Goal: Task Accomplishment & Management: Use online tool/utility

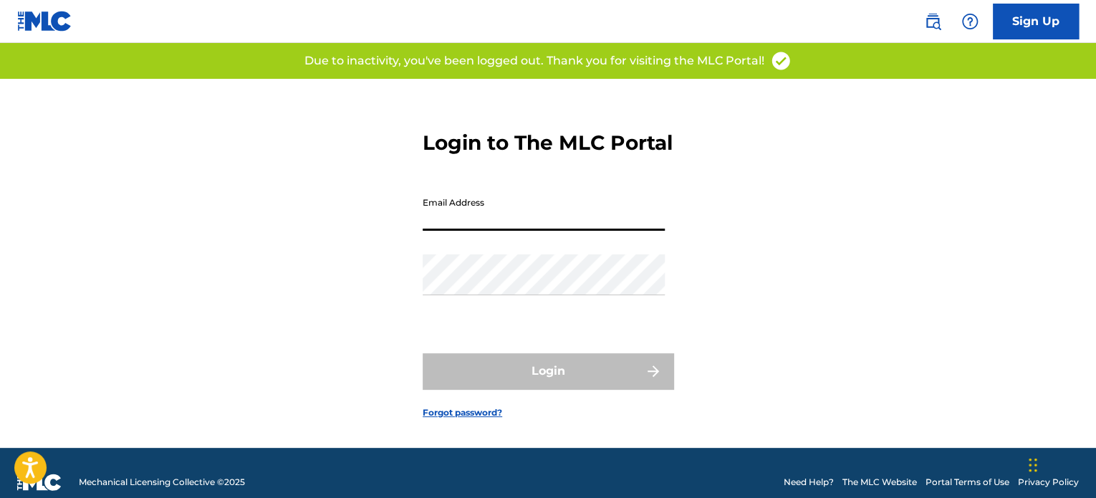
click at [480, 231] on input "Email Address" at bounding box center [544, 210] width 242 height 41
type input "[EMAIL_ADDRESS][DOMAIN_NAME]"
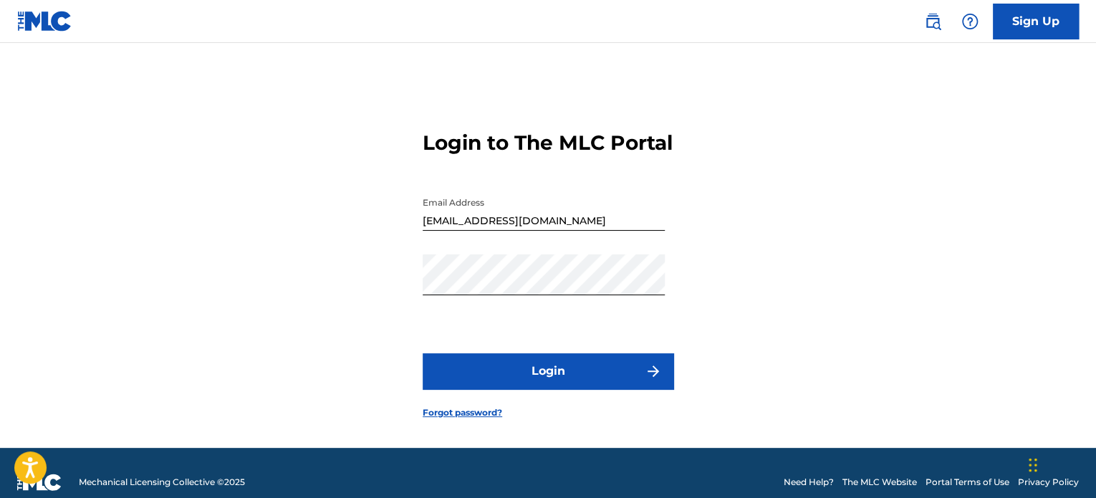
click at [554, 410] on form "Login to The MLC Portal Email Address info@werebel.org Password Login Forgot pa…" at bounding box center [548, 263] width 251 height 369
click at [557, 389] on button "Login" at bounding box center [548, 371] width 251 height 36
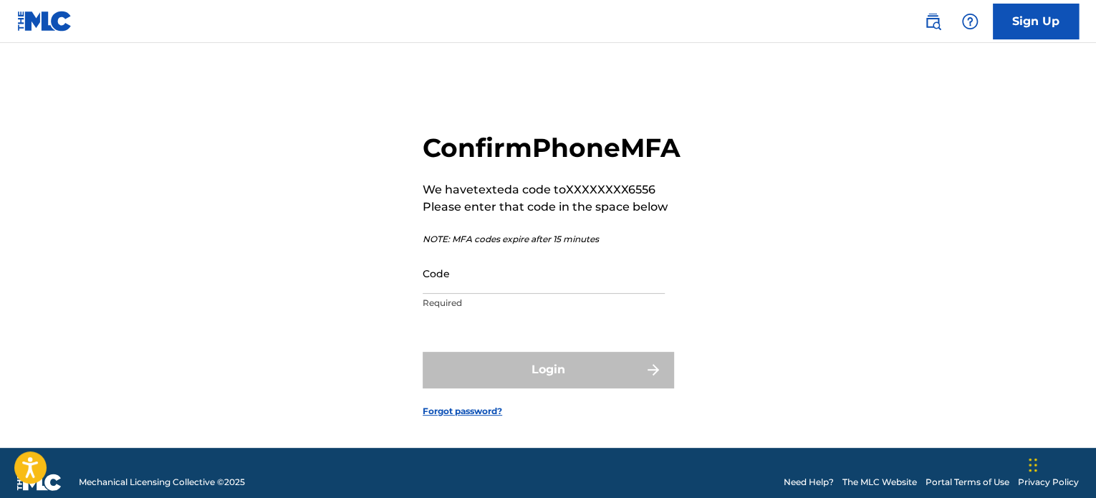
click at [484, 294] on input "Code" at bounding box center [544, 273] width 242 height 41
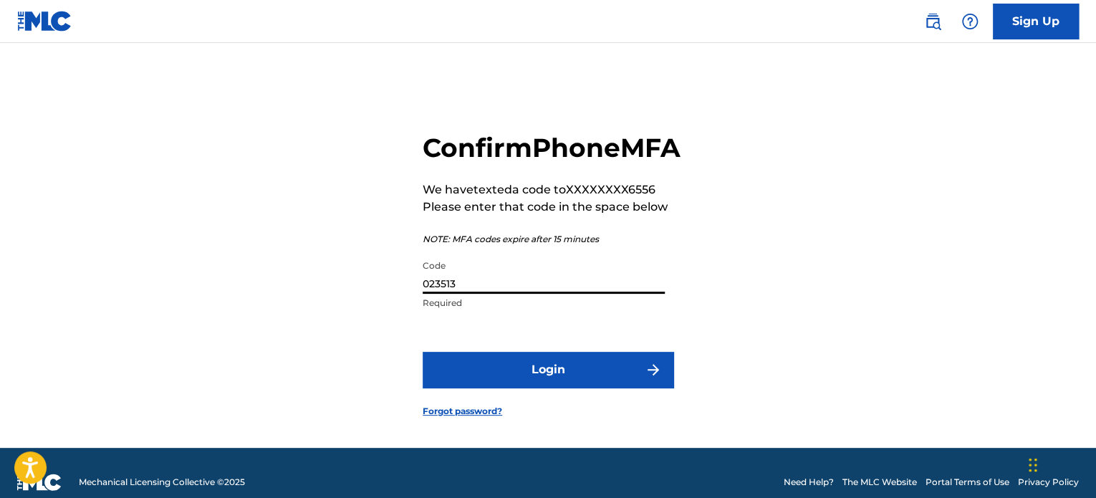
type input "023513"
click at [537, 388] on button "Login" at bounding box center [548, 370] width 251 height 36
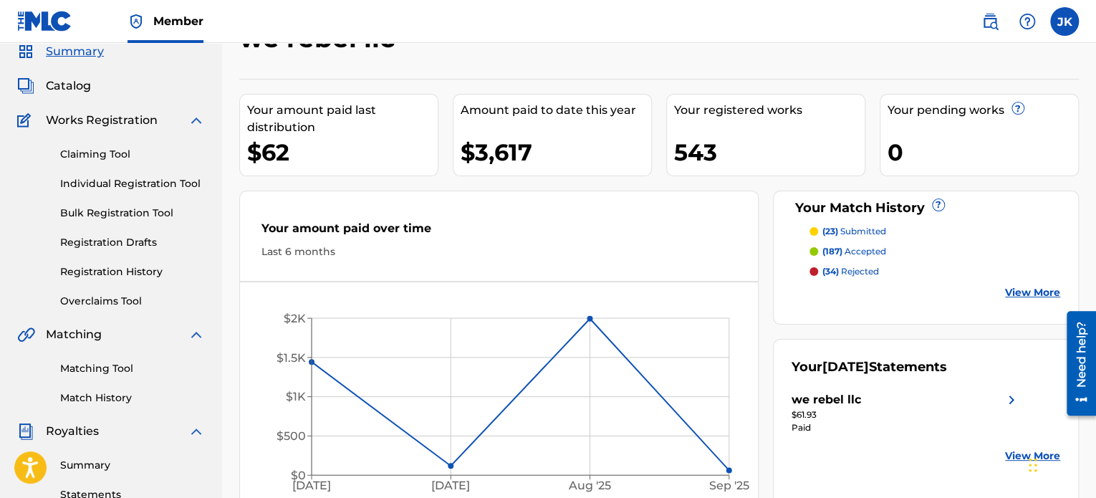
scroll to position [32, 0]
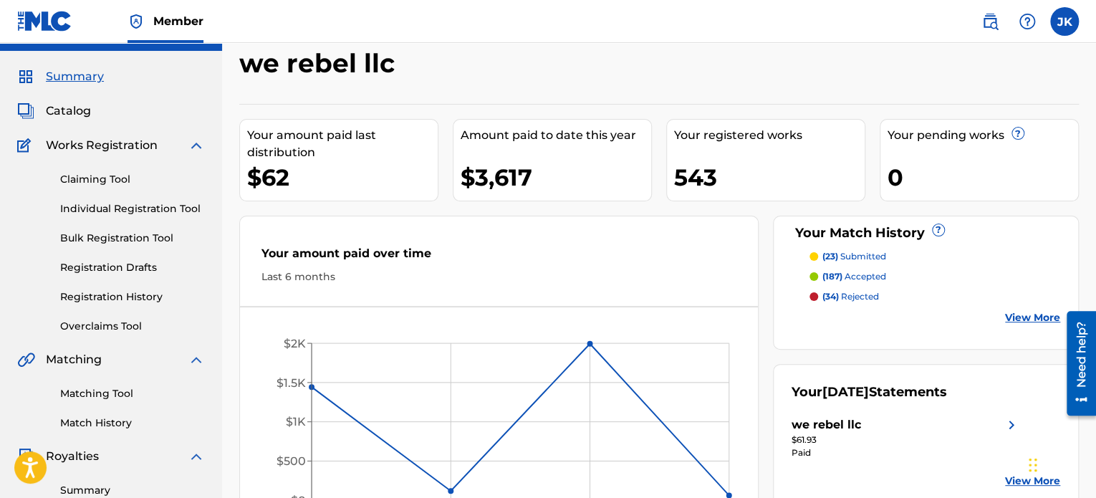
click at [126, 421] on link "Match History" at bounding box center [132, 423] width 145 height 15
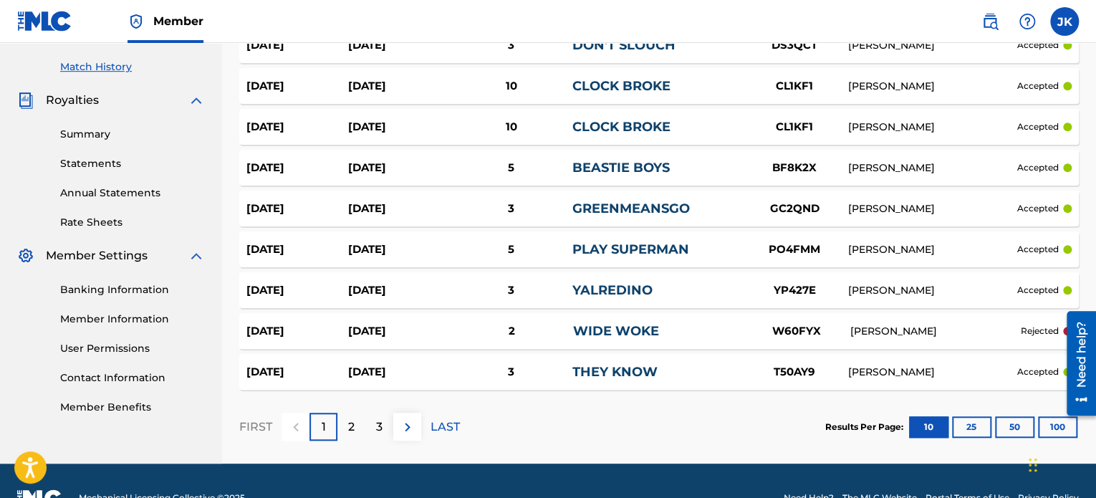
scroll to position [404, 0]
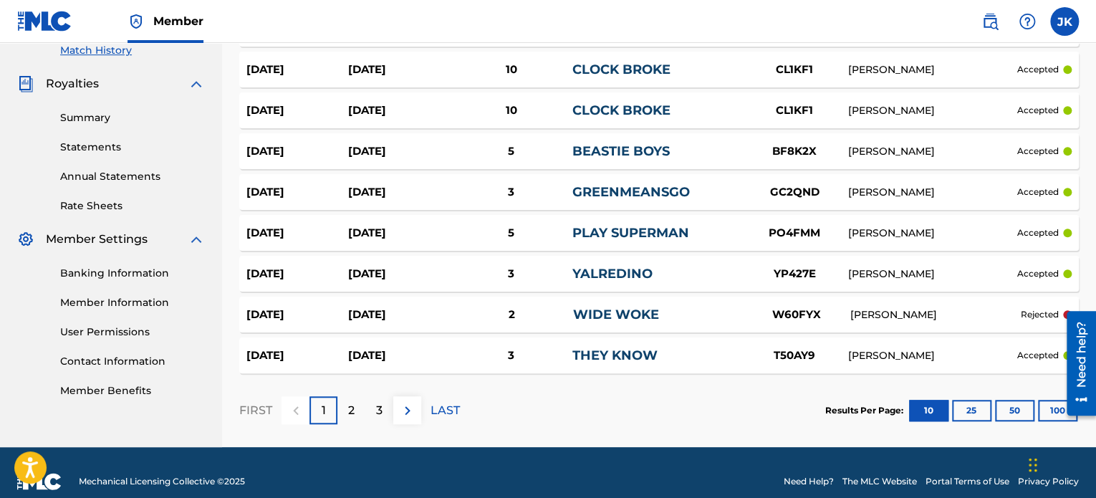
click at [1017, 400] on button "50" at bounding box center [1014, 410] width 39 height 21
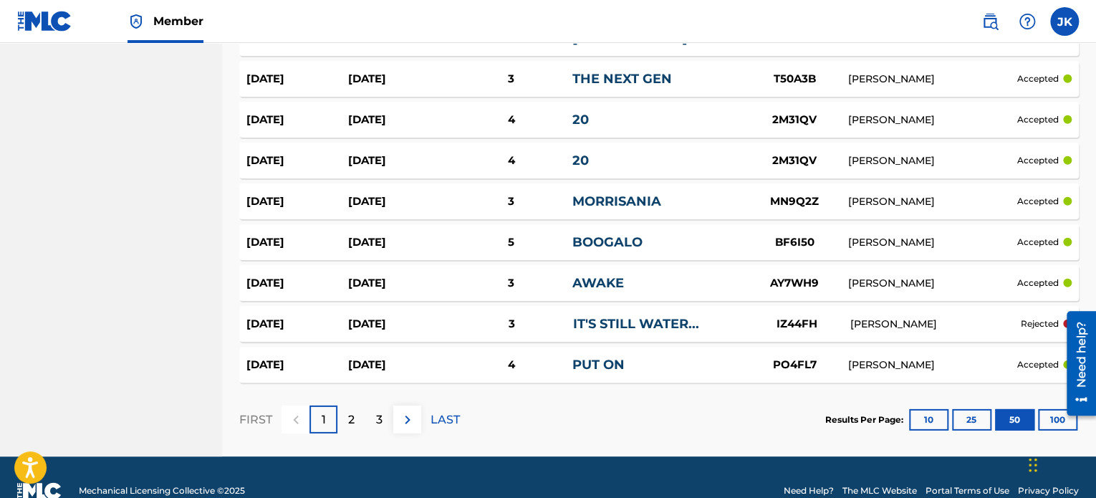
scroll to position [2046, 0]
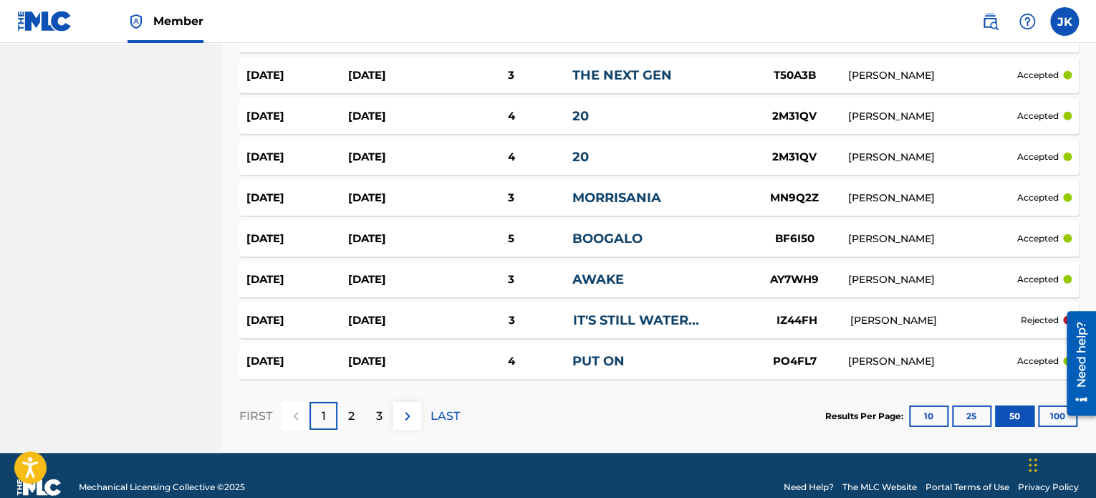
click at [1054, 406] on button "100" at bounding box center [1057, 416] width 39 height 21
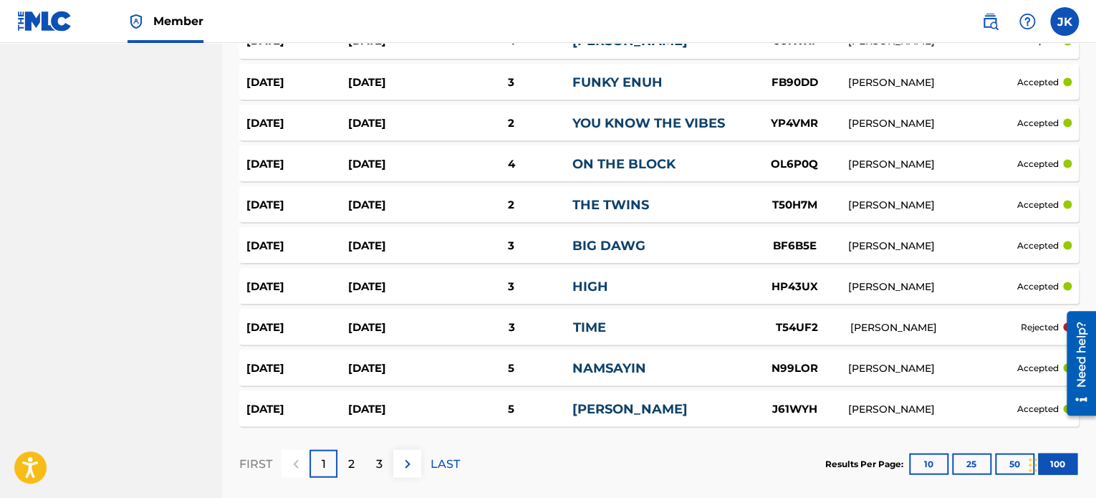
scroll to position [4100, 0]
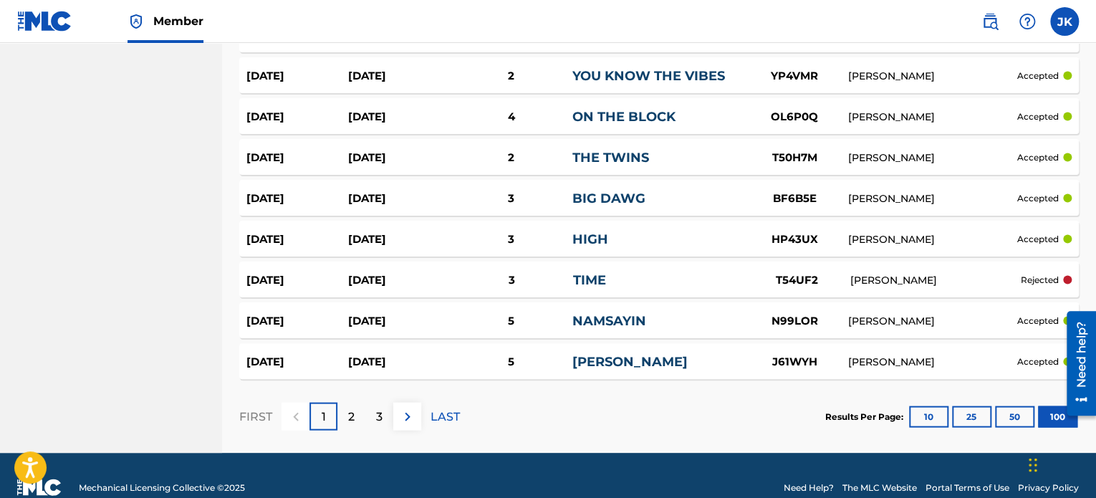
click at [350, 408] on p "2" at bounding box center [351, 416] width 6 height 17
click at [441, 408] on p "LAST" at bounding box center [445, 416] width 29 height 17
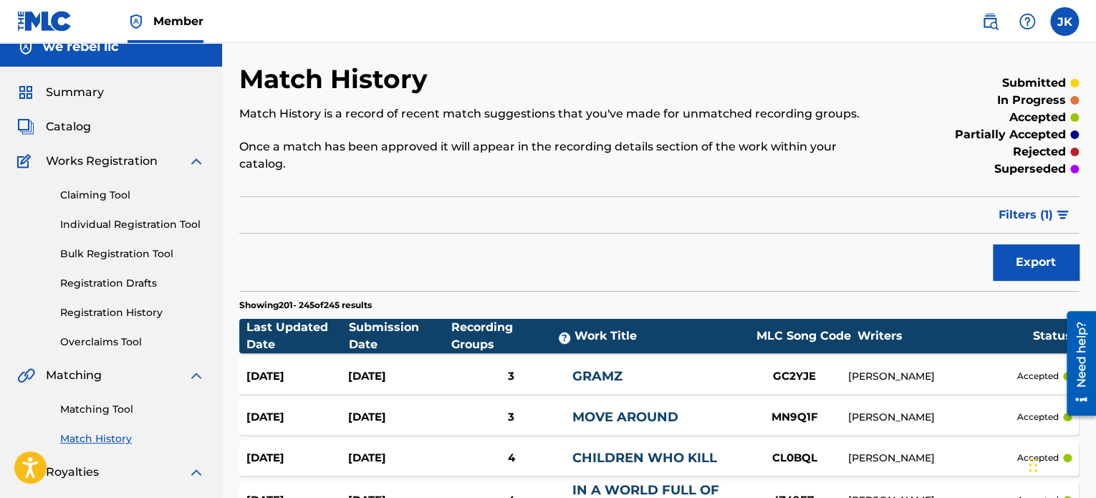
scroll to position [0, 0]
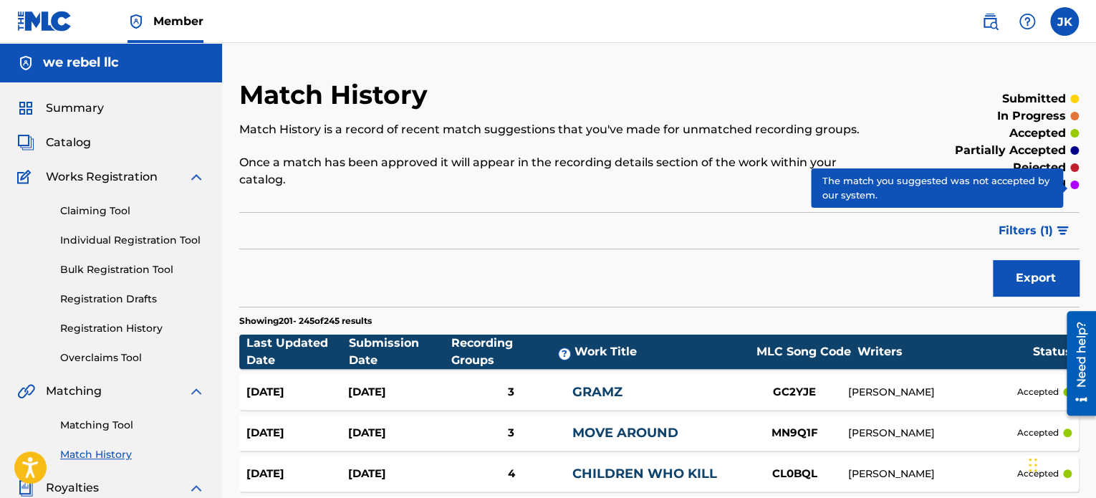
click at [1073, 163] on div at bounding box center [1075, 167] width 9 height 9
click at [1072, 163] on div at bounding box center [1075, 167] width 9 height 9
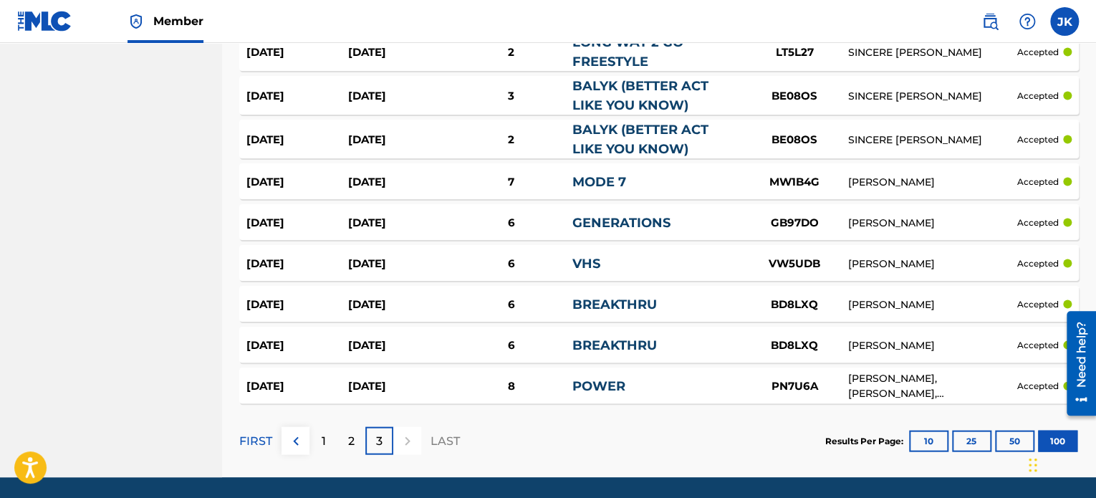
scroll to position [4126, 0]
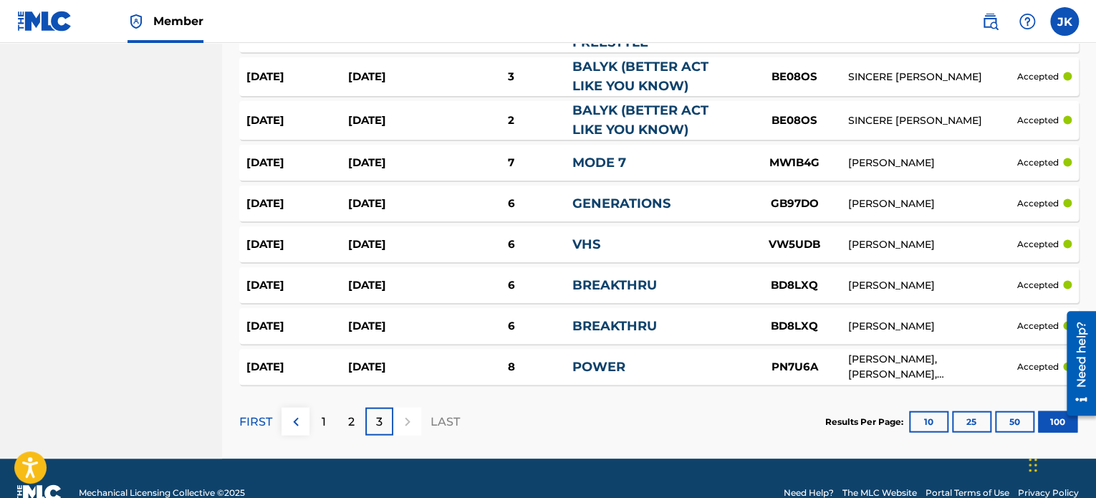
click at [296, 413] on img at bounding box center [295, 421] width 17 height 17
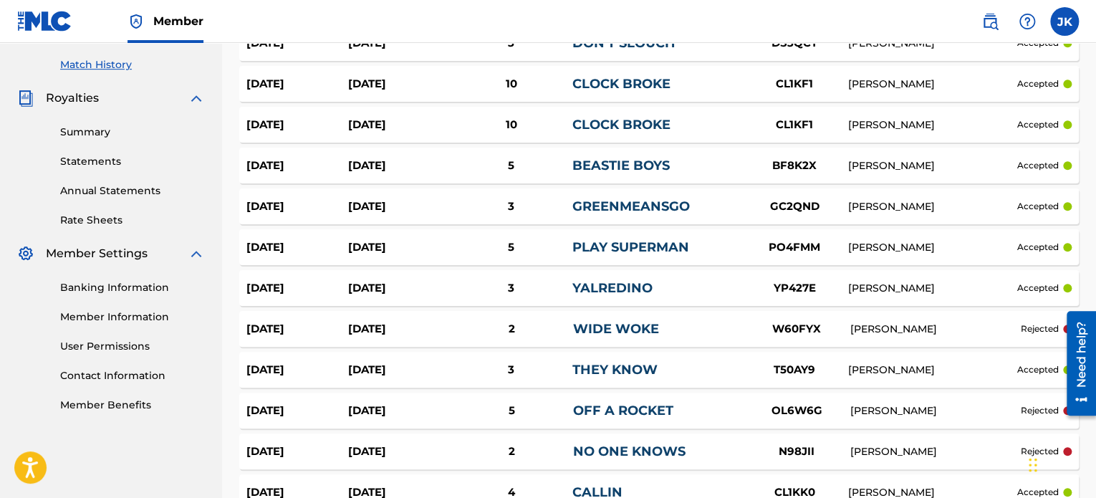
scroll to position [4100, 0]
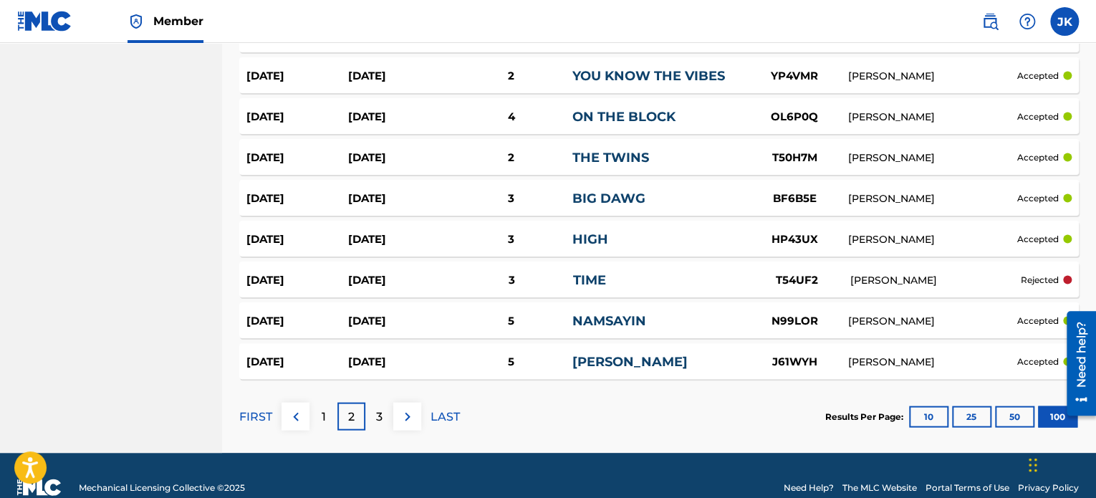
click at [324, 408] on p "1" at bounding box center [324, 416] width 4 height 17
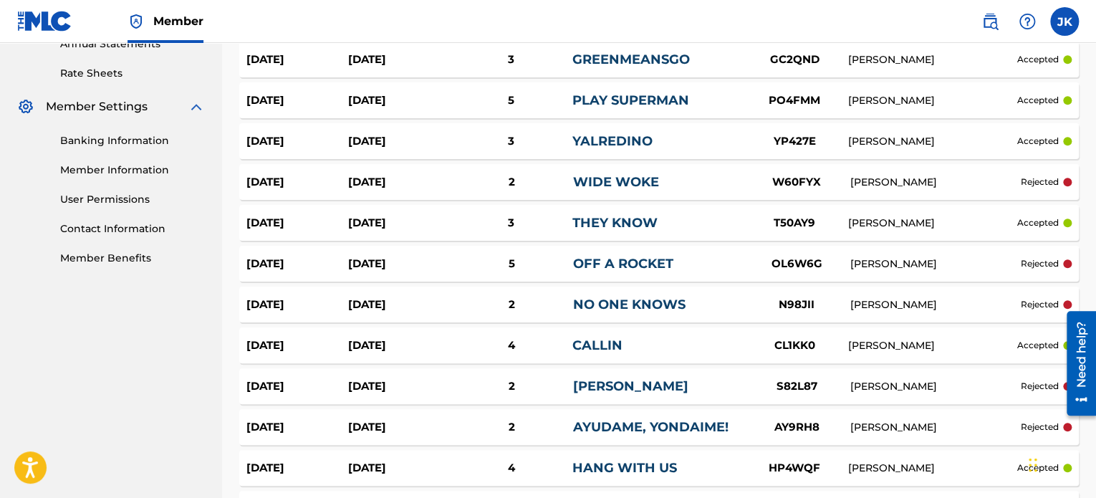
scroll to position [517, 0]
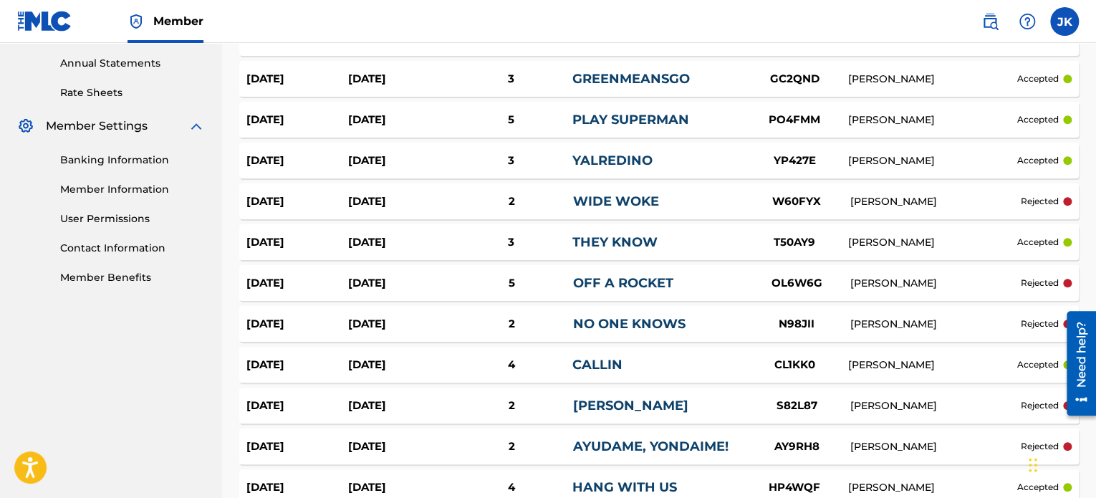
click at [631, 316] on link "NO ONE KNOWS" at bounding box center [629, 324] width 112 height 16
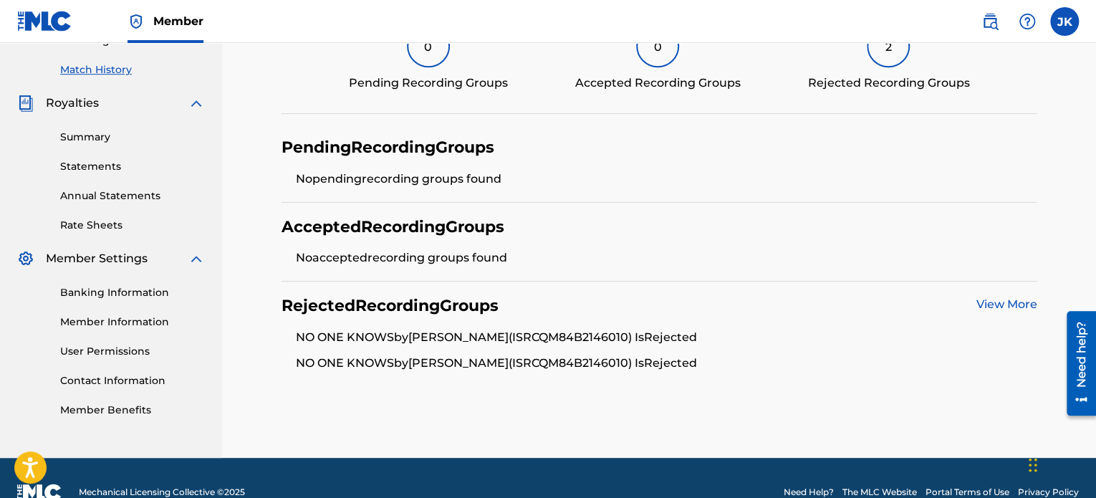
scroll to position [412, 0]
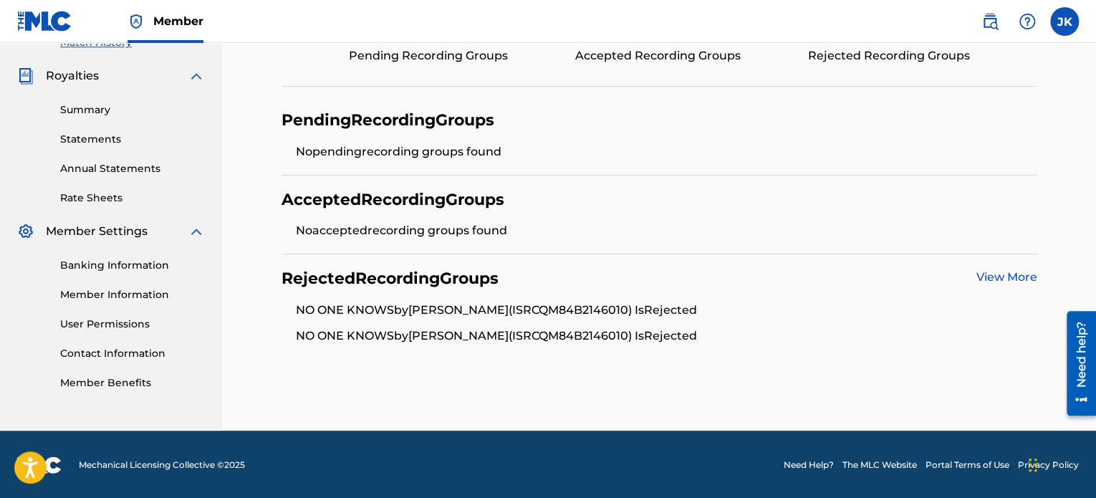
click at [1003, 280] on link "View More" at bounding box center [1006, 277] width 61 height 14
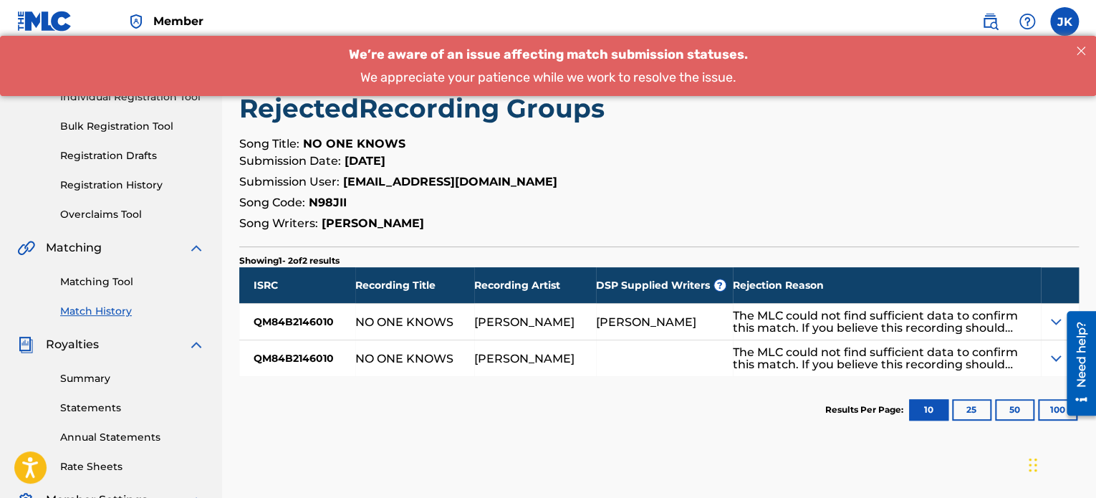
scroll to position [215, 0]
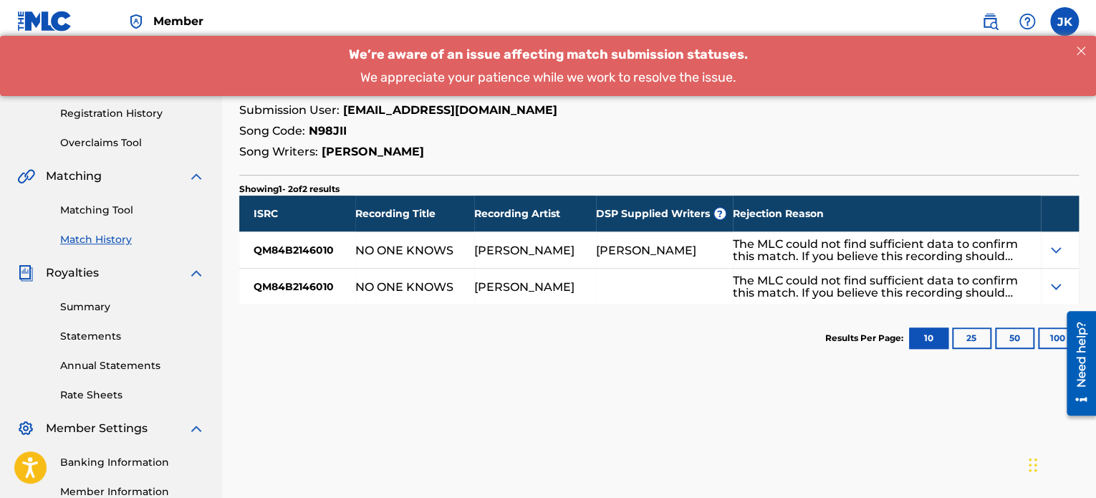
click at [1053, 246] on img at bounding box center [1056, 249] width 17 height 17
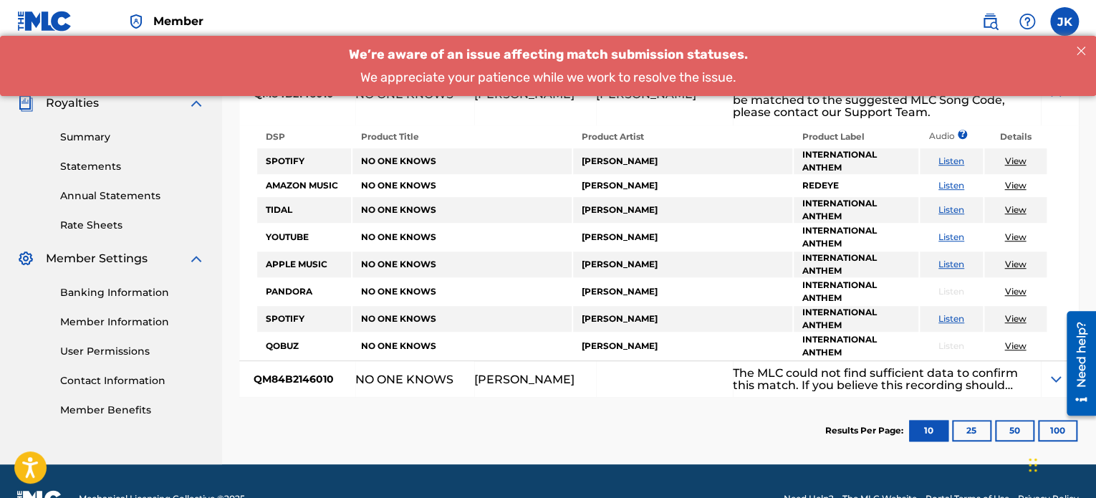
scroll to position [416, 0]
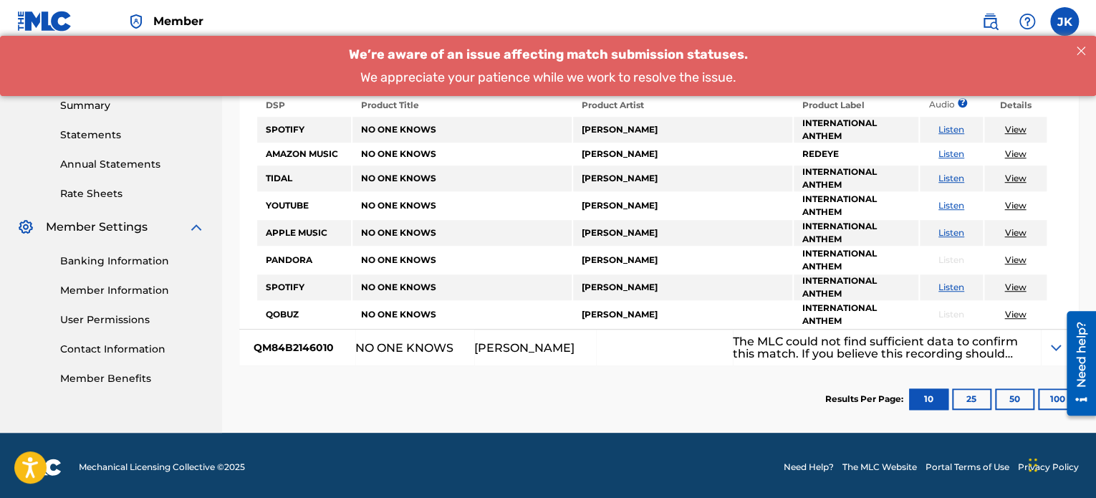
click at [1055, 344] on img at bounding box center [1056, 347] width 17 height 17
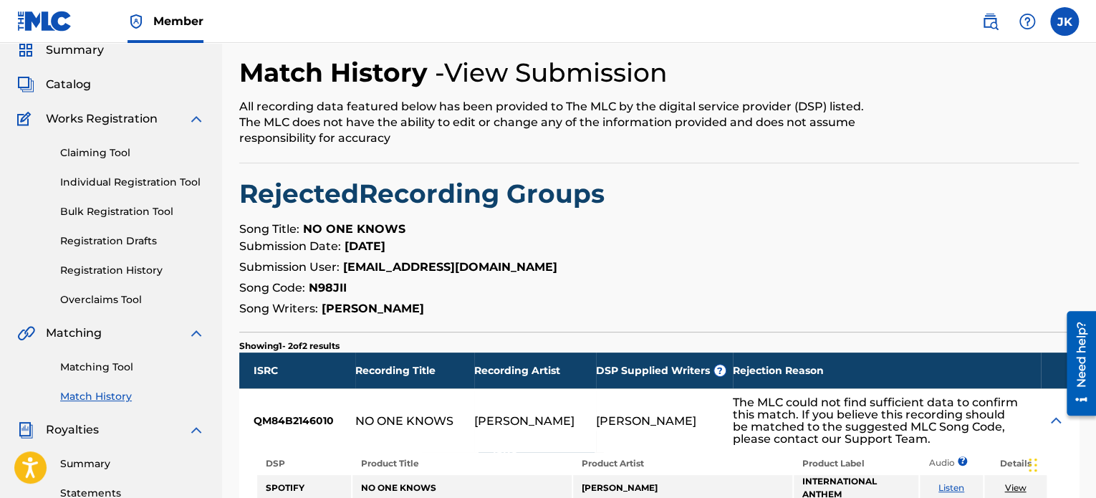
scroll to position [0, 0]
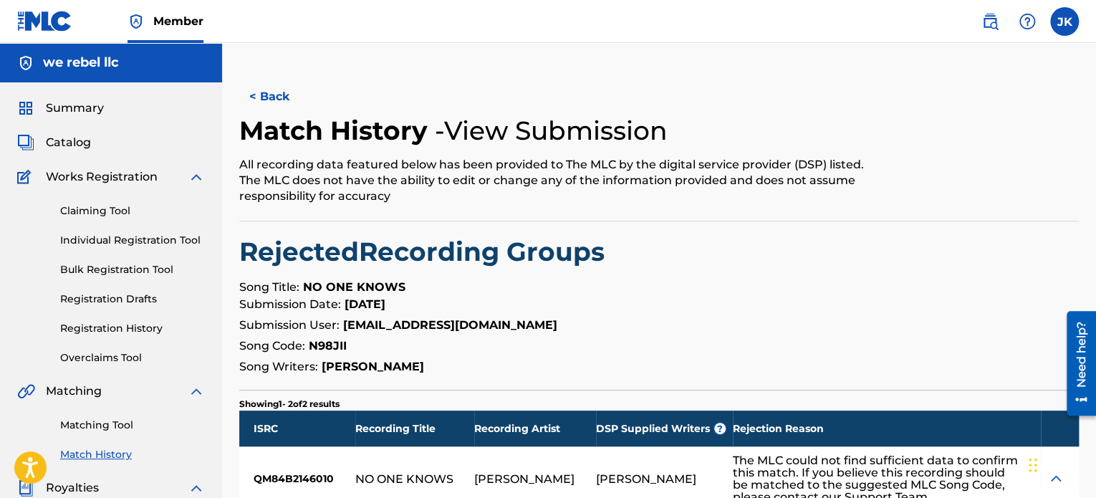
click at [114, 427] on link "Matching Tool" at bounding box center [132, 425] width 145 height 15
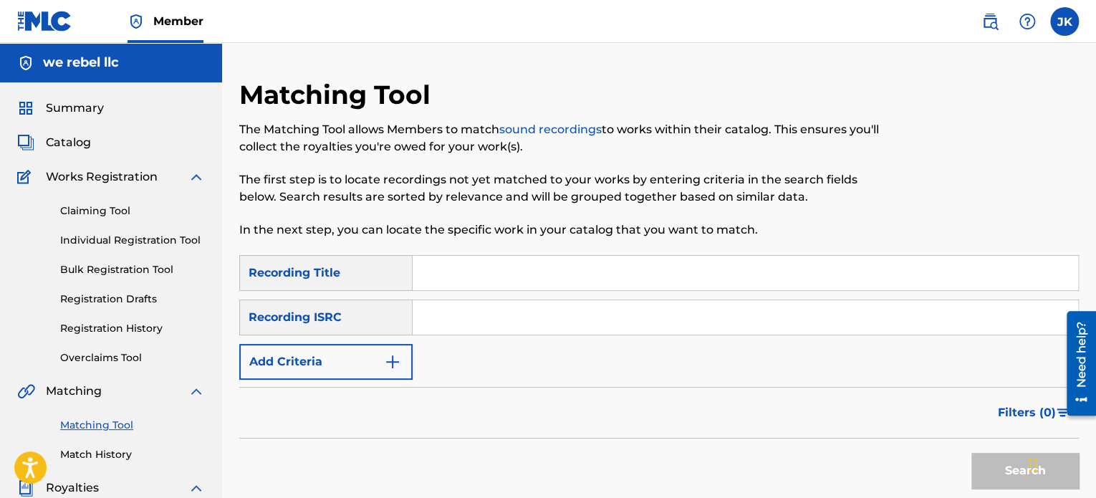
click at [453, 279] on input "Search Form" at bounding box center [746, 273] width 666 height 34
paste input "Grave Intentionz"
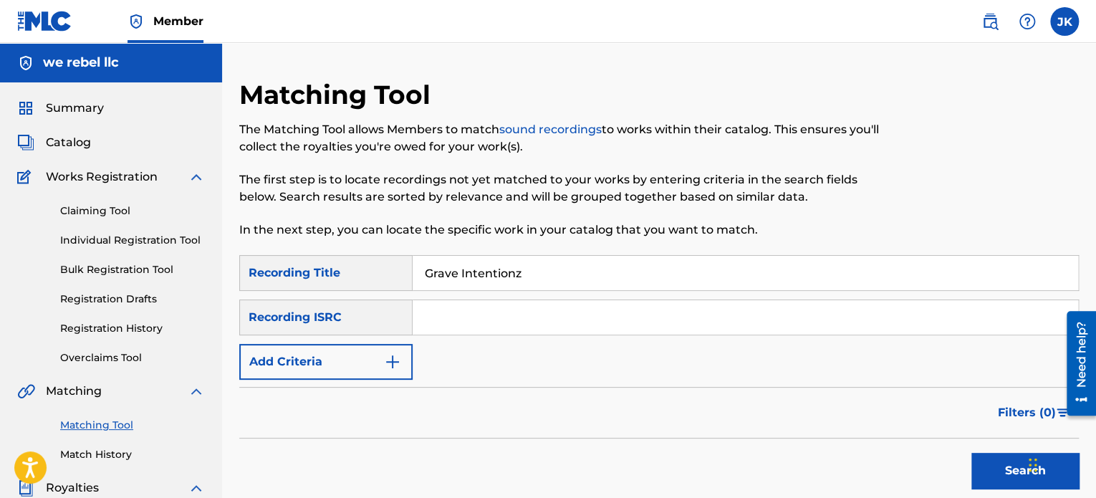
type input "Grave Intentionz"
click at [434, 322] on input "Search Form" at bounding box center [746, 317] width 666 height 34
paste input "QZFZ42045501"
type input "QZFZ42045501"
drag, startPoint x: 484, startPoint y: 339, endPoint x: 712, endPoint y: 379, distance: 231.4
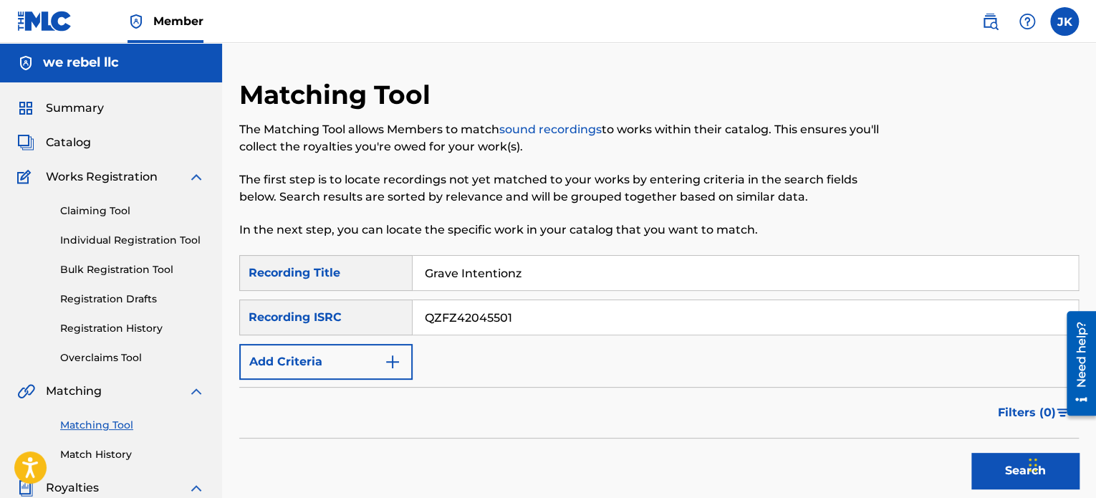
click at [688, 372] on div "SearchWithCriteria8b8d35a5-7b71-40a3-bea3-736d867e8995 Recording Title Grave In…" at bounding box center [659, 317] width 840 height 125
click at [985, 470] on button "Search" at bounding box center [1025, 471] width 107 height 36
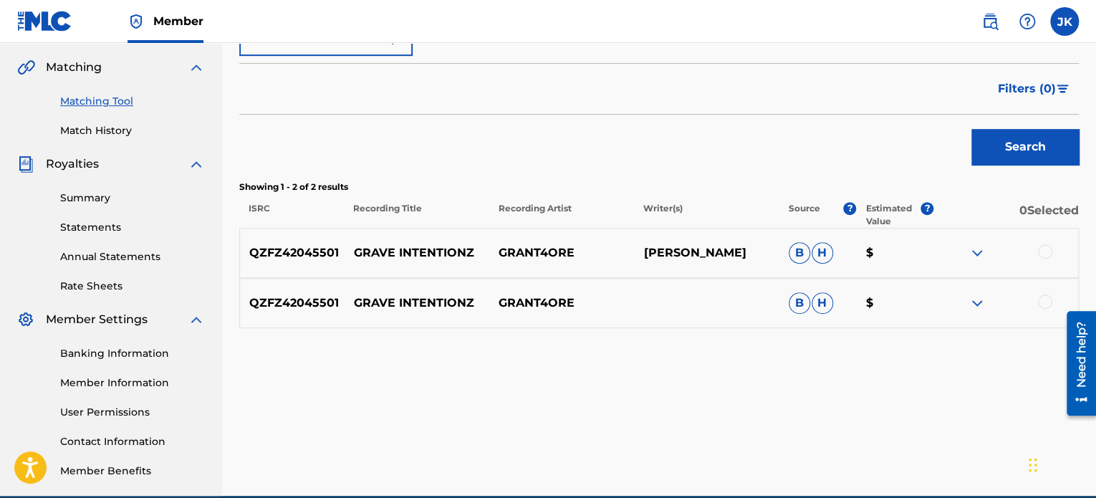
scroll to position [358, 0]
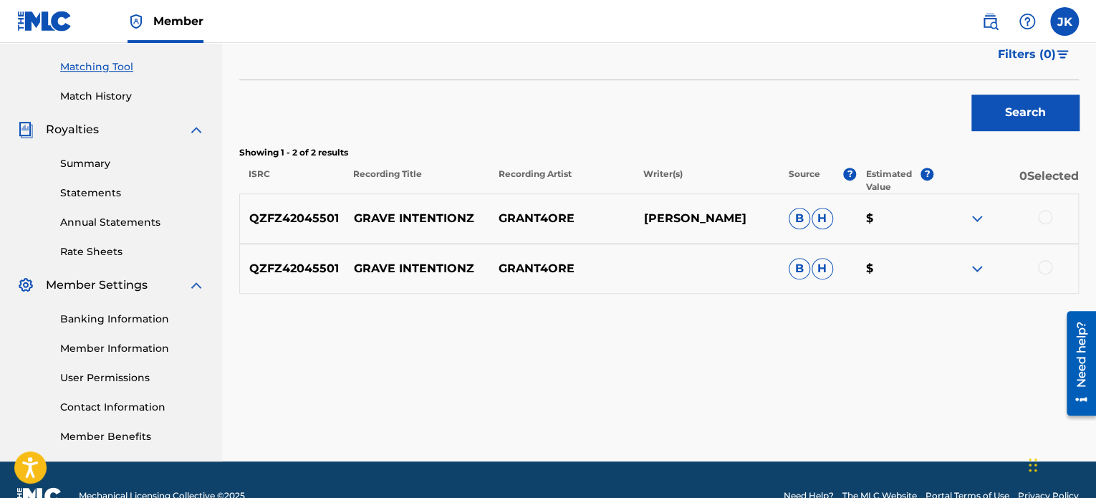
click at [1046, 218] on div at bounding box center [1045, 217] width 14 height 14
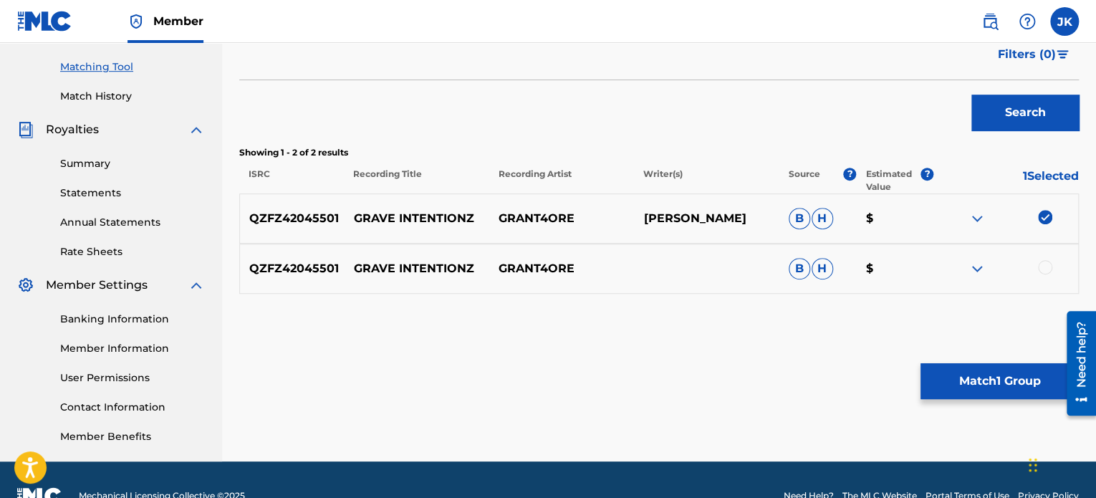
click at [1046, 262] on div "QZFZ42045501 GRAVE INTENTIONZ GRANT4ORE B H $" at bounding box center [659, 269] width 840 height 50
click at [1046, 267] on div at bounding box center [1045, 267] width 14 height 14
click at [973, 380] on button "Match 2 Groups" at bounding box center [1000, 381] width 158 height 36
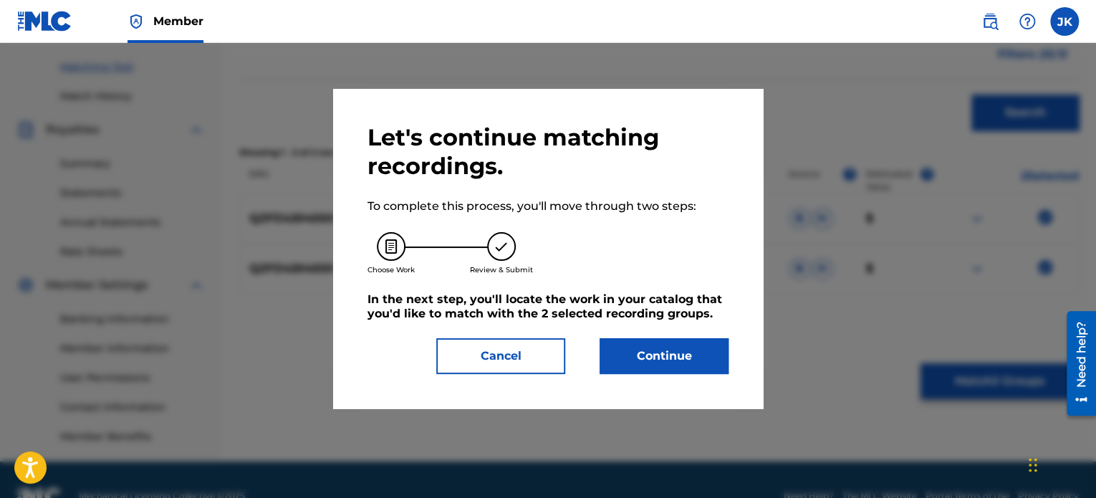
click at [680, 352] on button "Continue" at bounding box center [664, 356] width 129 height 36
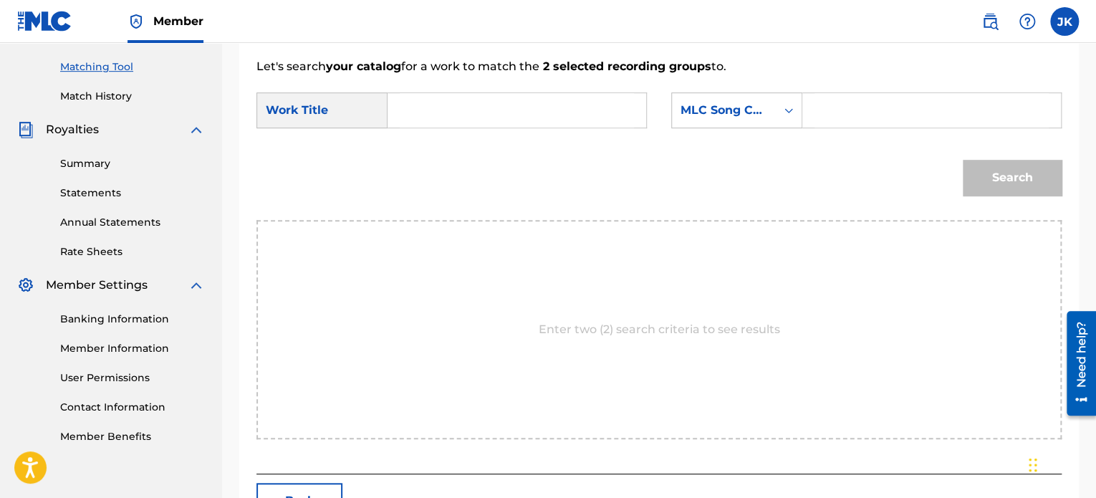
click at [484, 123] on input "Search Form" at bounding box center [517, 110] width 234 height 34
paste input "Grave Intentionz"
type input "Grave Intentionz"
click at [795, 111] on icon "Search Form" at bounding box center [789, 110] width 14 height 14
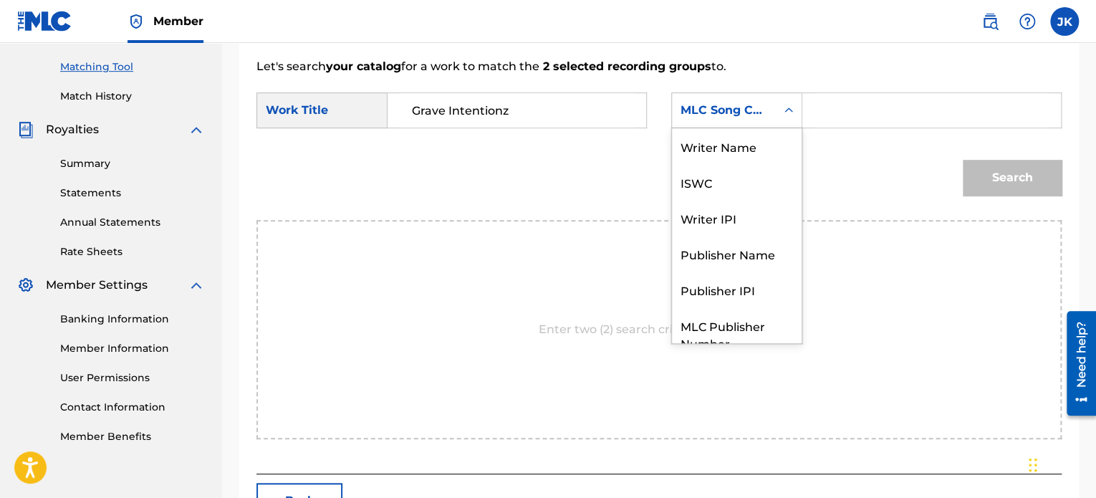
scroll to position [53, 0]
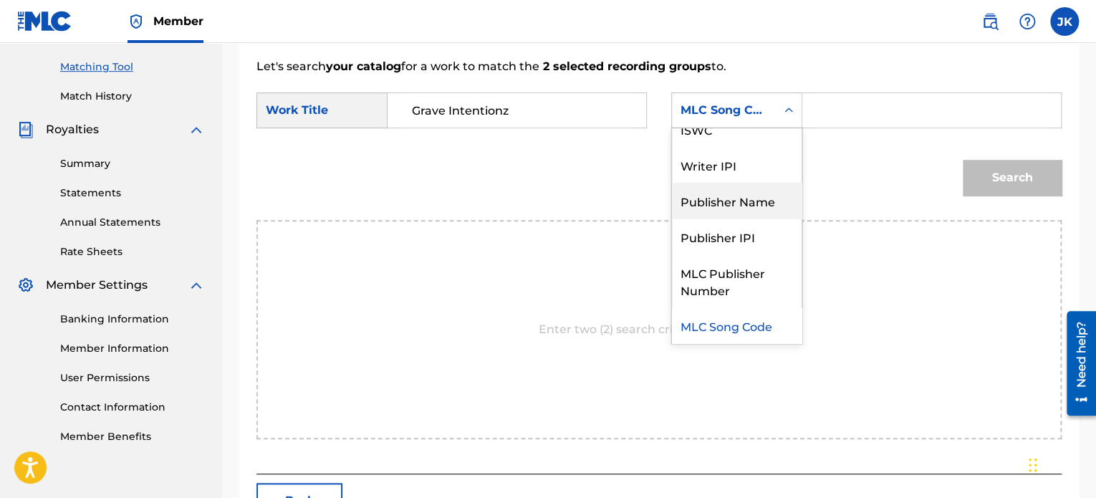
click at [744, 197] on div "Publisher Name" at bounding box center [737, 201] width 130 height 36
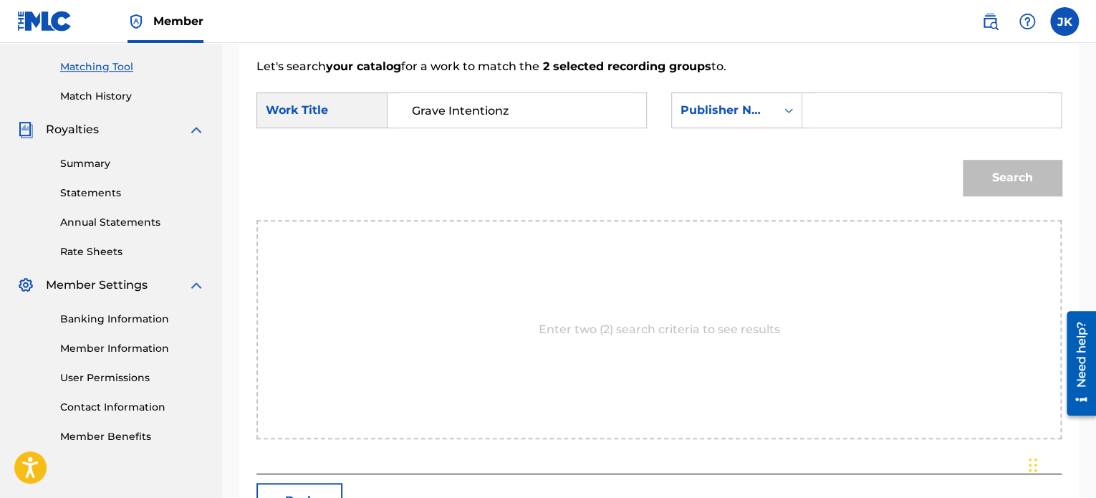
click at [825, 111] on input "Search Form" at bounding box center [932, 110] width 234 height 34
click at [849, 102] on input "Search Form" at bounding box center [932, 110] width 234 height 34
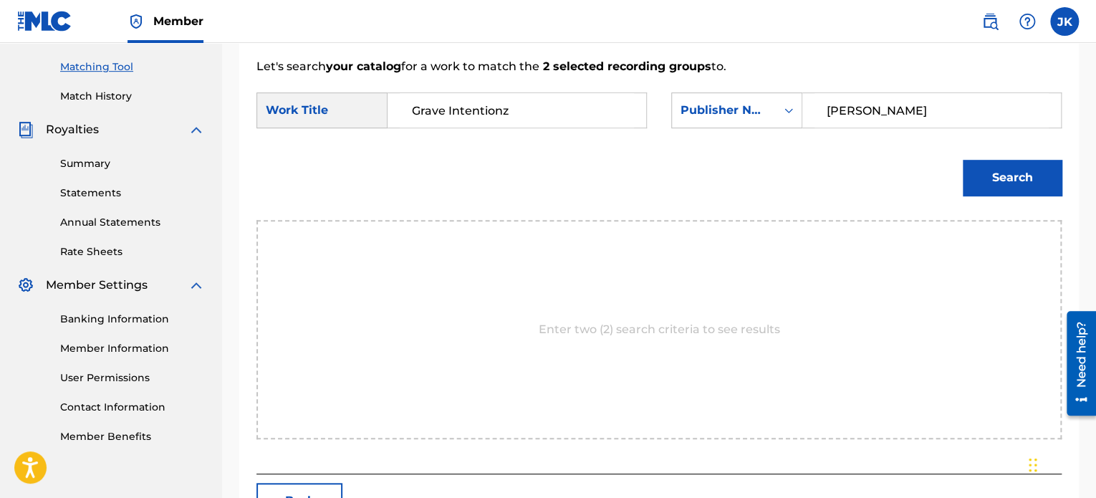
type input "edlin"
click at [1011, 183] on button "Search" at bounding box center [1012, 178] width 99 height 36
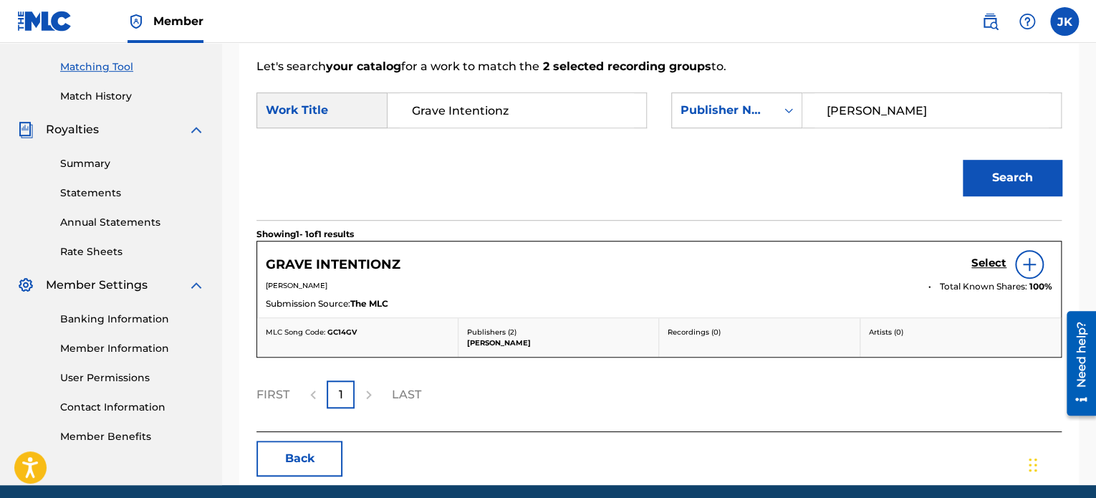
click at [1033, 262] on img at bounding box center [1029, 264] width 17 height 17
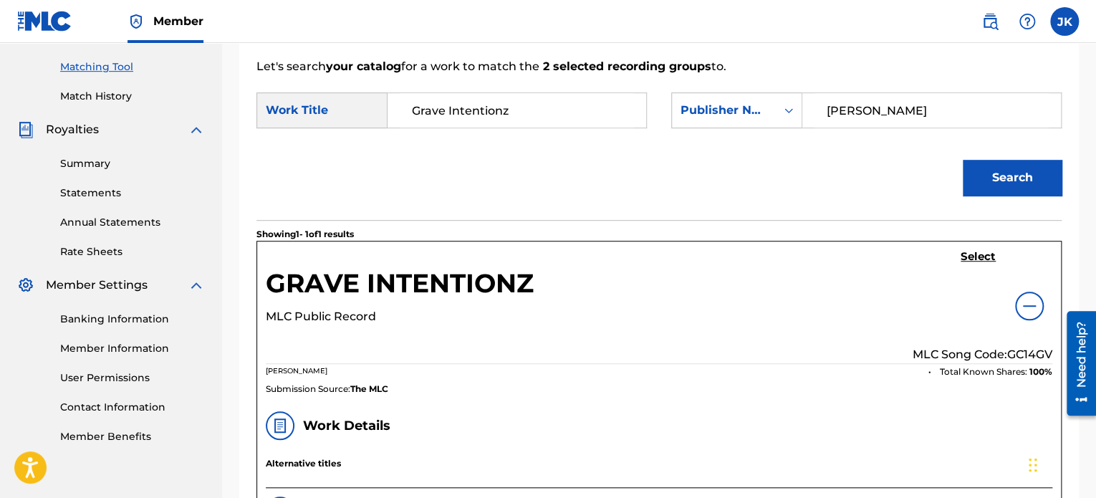
click at [1017, 355] on p "MLC Song Code: GC14GV" at bounding box center [983, 354] width 140 height 17
copy p "GC14GV"
click at [981, 261] on h5 "Select" at bounding box center [978, 257] width 35 height 14
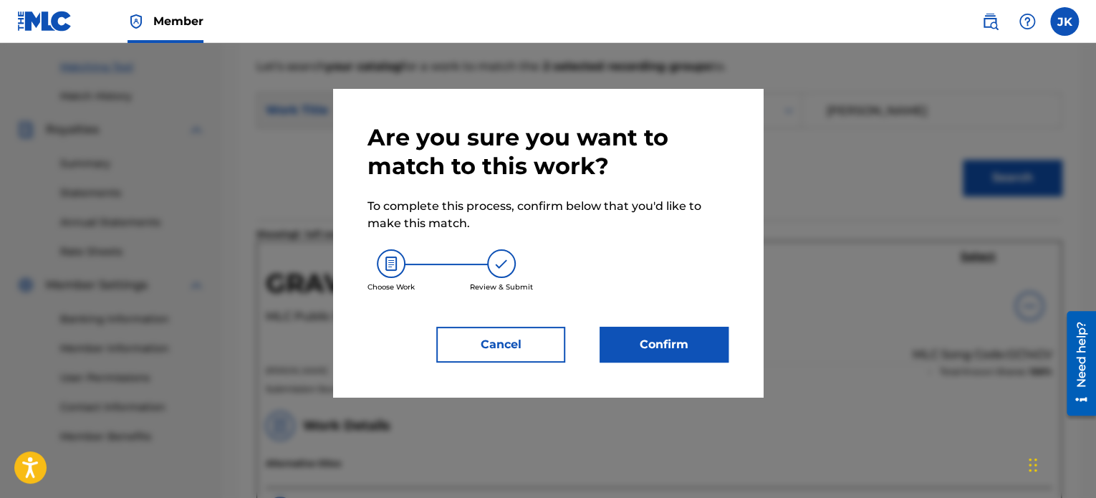
click at [660, 340] on button "Confirm" at bounding box center [664, 345] width 129 height 36
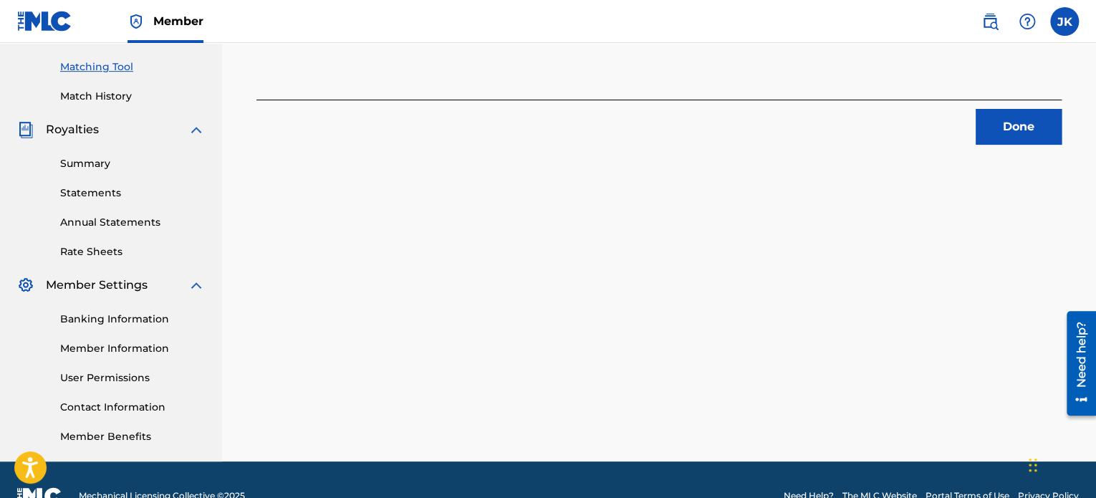
click at [1012, 138] on button "Done" at bounding box center [1019, 127] width 86 height 36
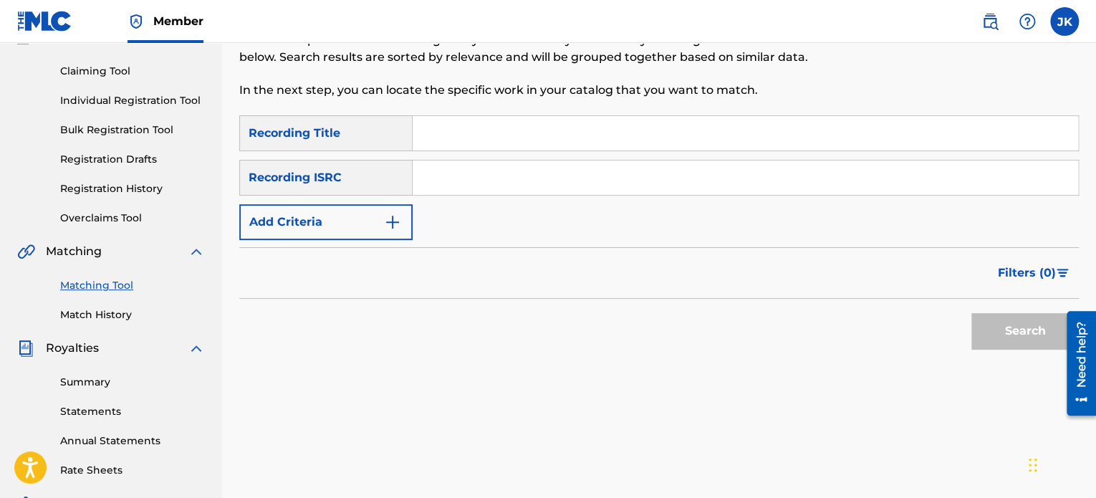
scroll to position [72, 0]
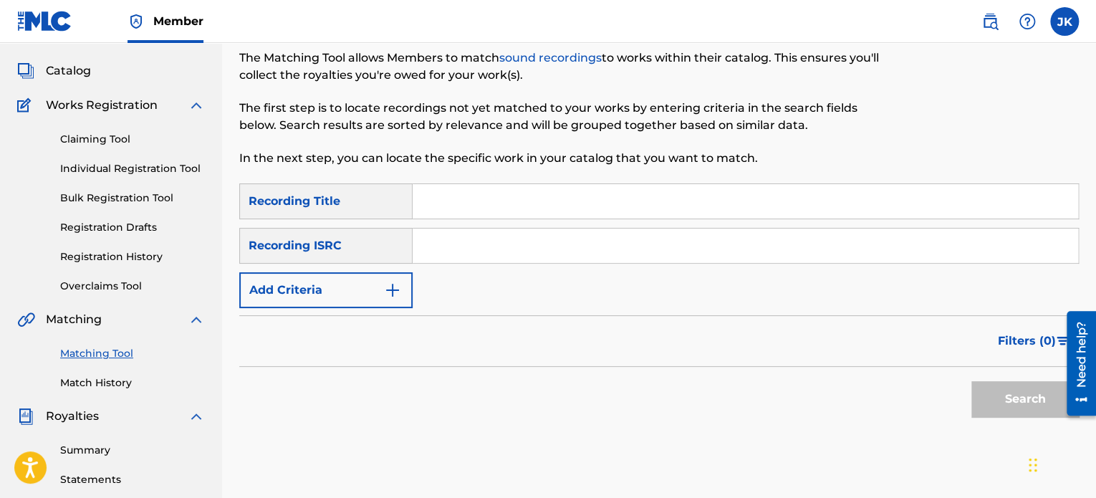
click at [463, 194] on input "Search Form" at bounding box center [746, 201] width 666 height 34
paste input "The Busted 'Yota"
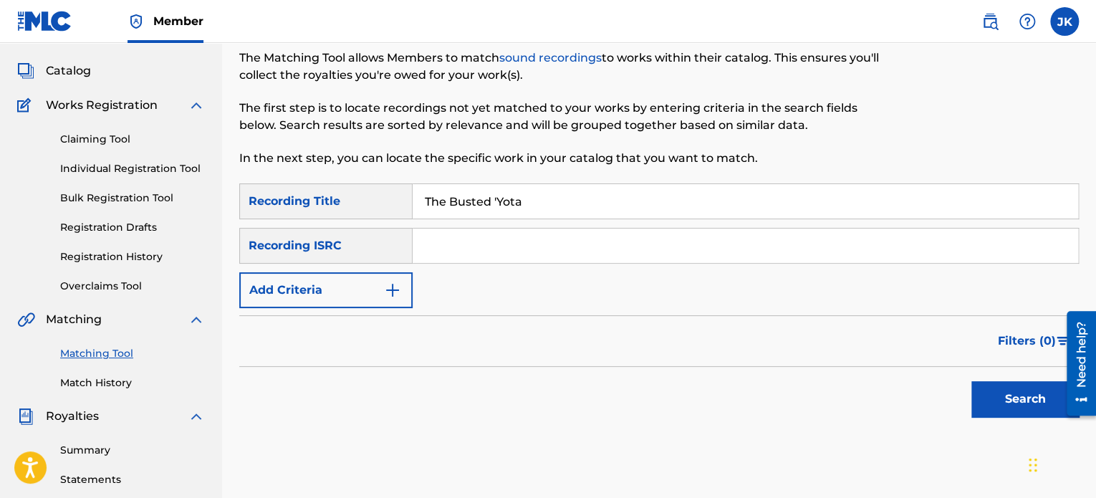
type input "The Busted 'Yota"
click at [484, 247] on input "Search Form" at bounding box center [746, 246] width 666 height 34
paste input "QZFZ42045502"
type input "QZFZ42045502"
click at [992, 401] on button "Search" at bounding box center [1025, 399] width 107 height 36
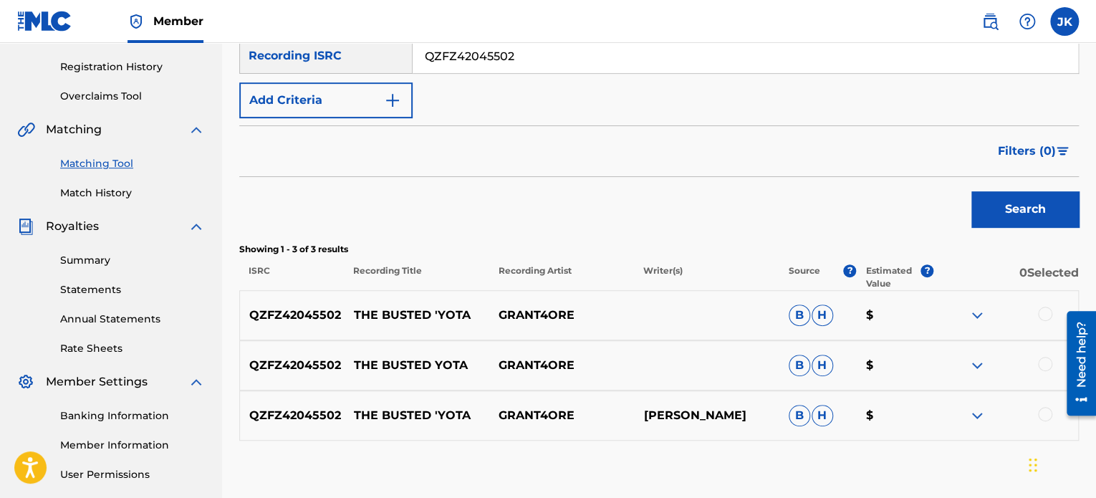
scroll to position [287, 0]
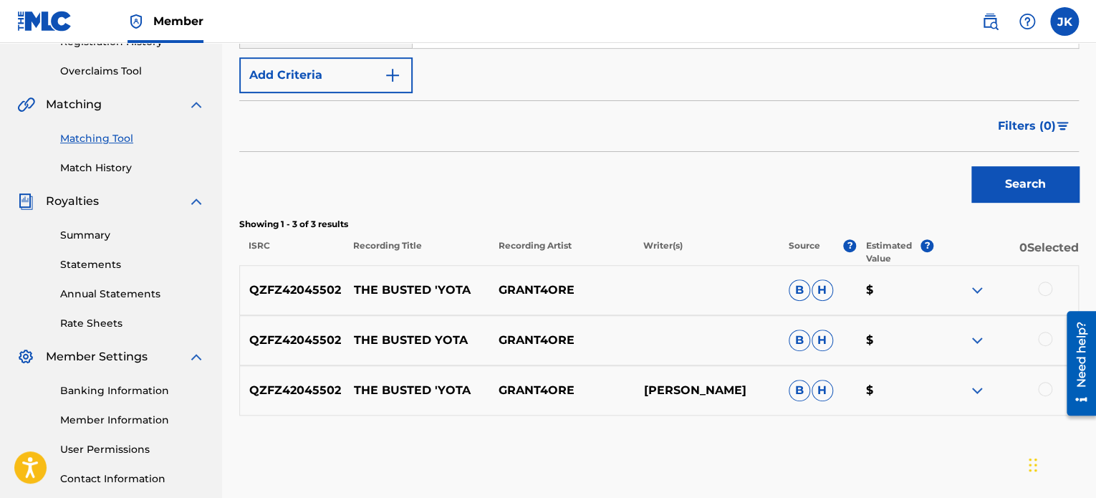
click at [1048, 292] on div at bounding box center [1045, 289] width 14 height 14
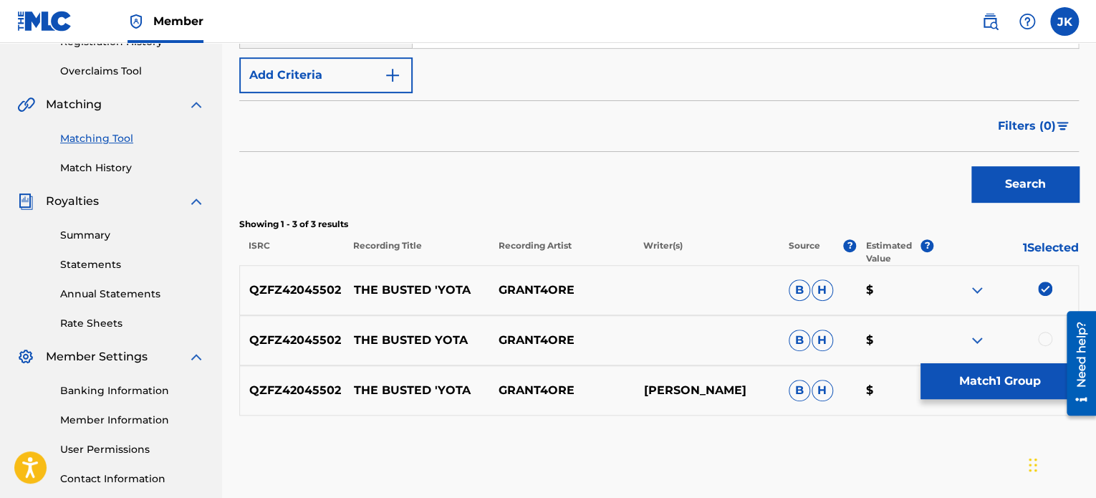
click at [1045, 339] on div at bounding box center [1045, 339] width 14 height 14
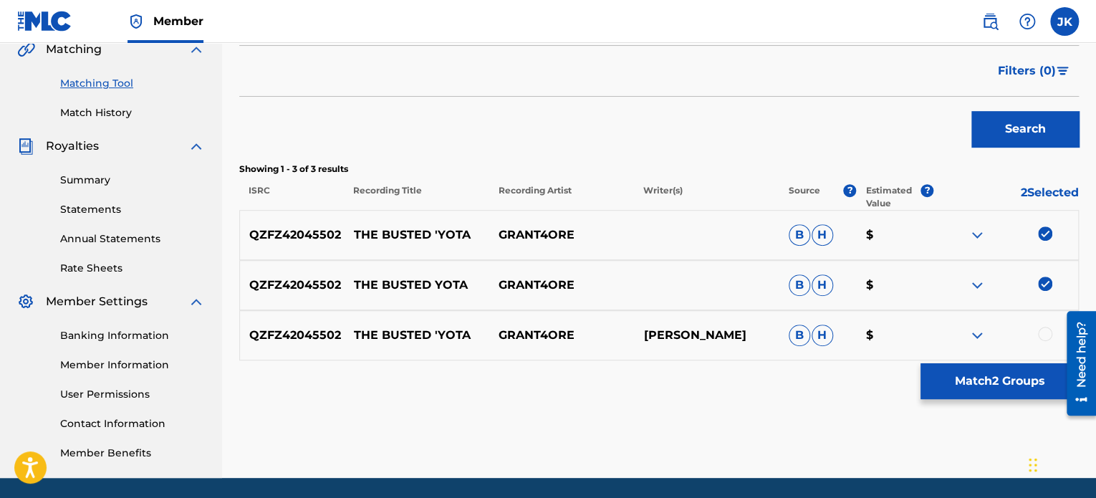
scroll to position [358, 0]
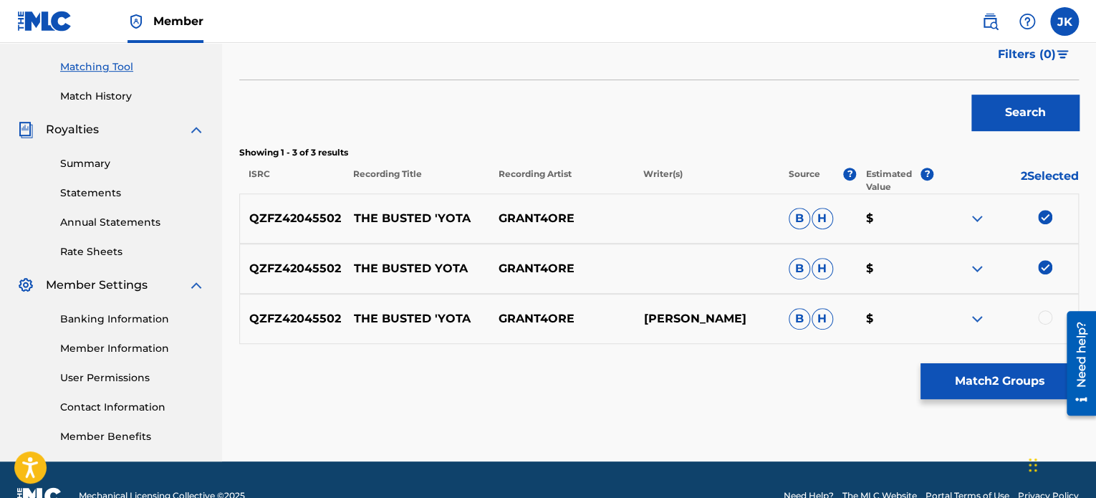
click at [1044, 318] on div at bounding box center [1045, 317] width 14 height 14
click at [975, 378] on button "Match 3 Groups" at bounding box center [1000, 381] width 158 height 36
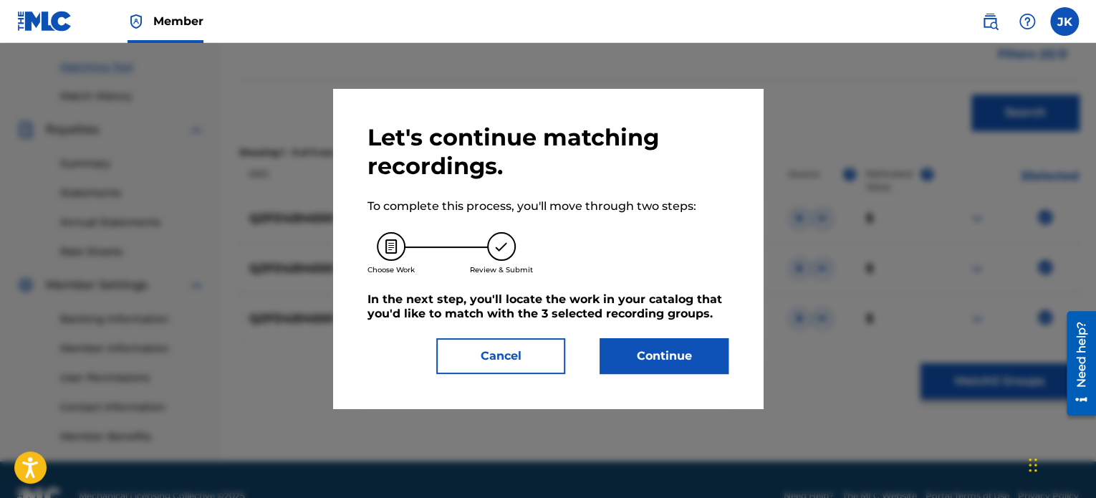
click at [688, 363] on button "Continue" at bounding box center [664, 356] width 129 height 36
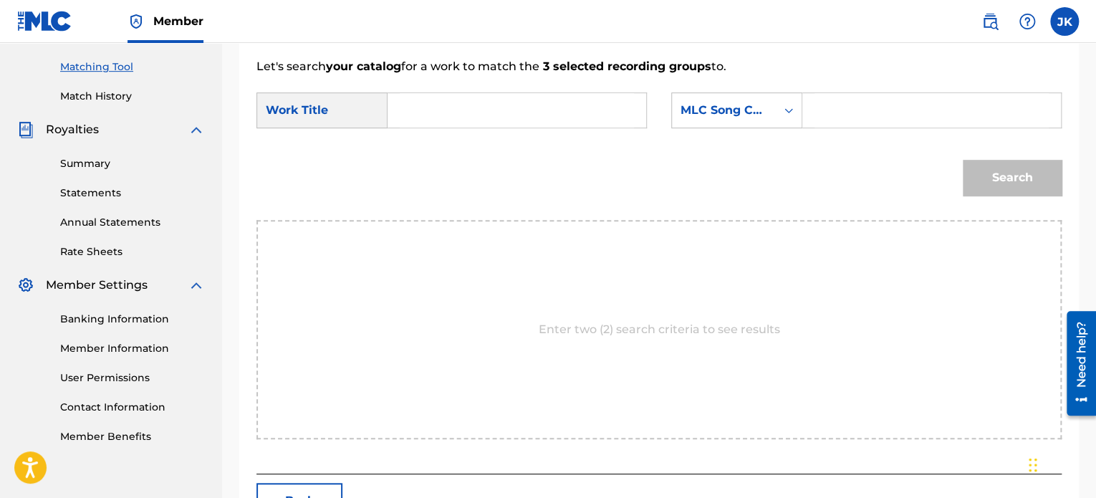
click at [522, 115] on input "Search Form" at bounding box center [517, 110] width 234 height 34
paste input "The Busted 'Yota"
type input "The Busted 'Yota"
click at [791, 116] on icon "Search Form" at bounding box center [789, 110] width 14 height 14
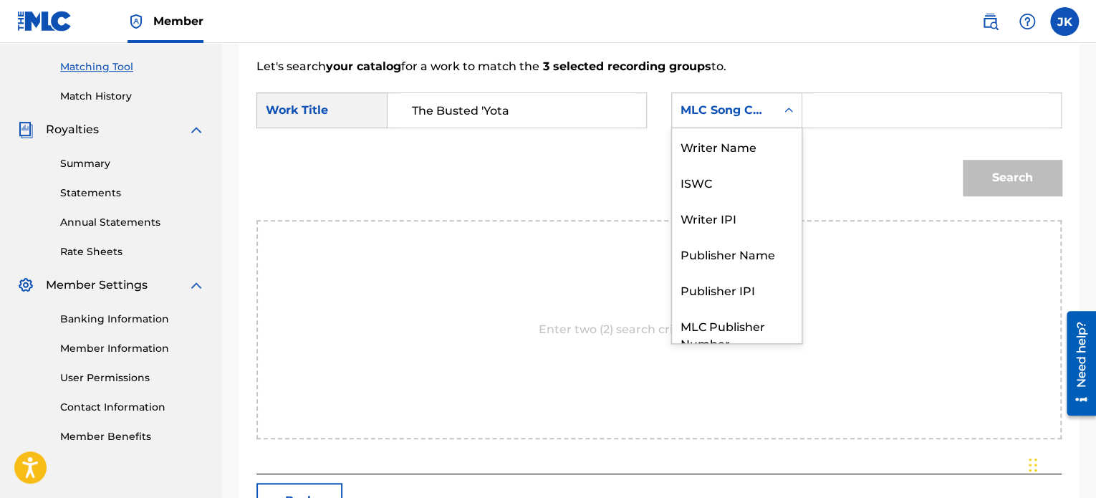
scroll to position [53, 0]
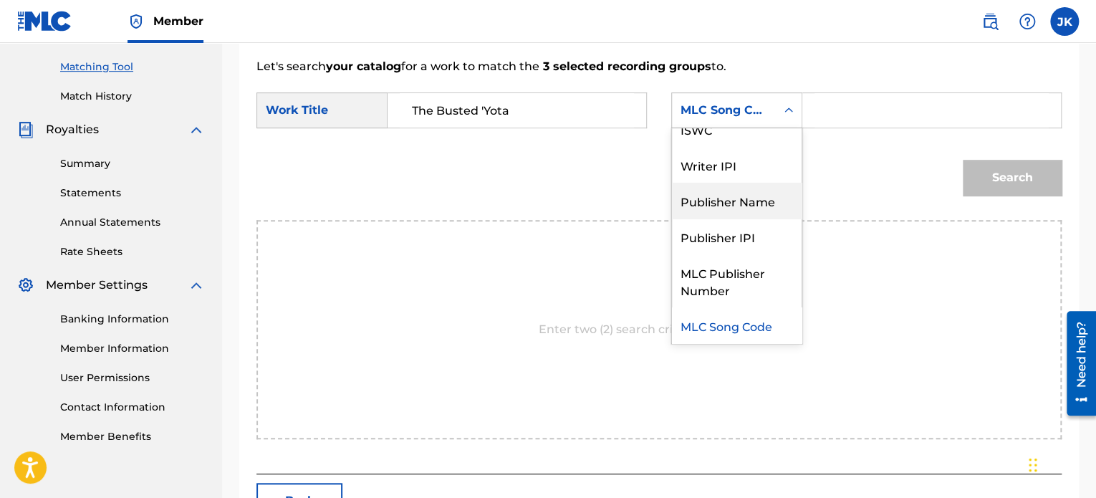
click at [763, 194] on div "Publisher Name" at bounding box center [737, 201] width 130 height 36
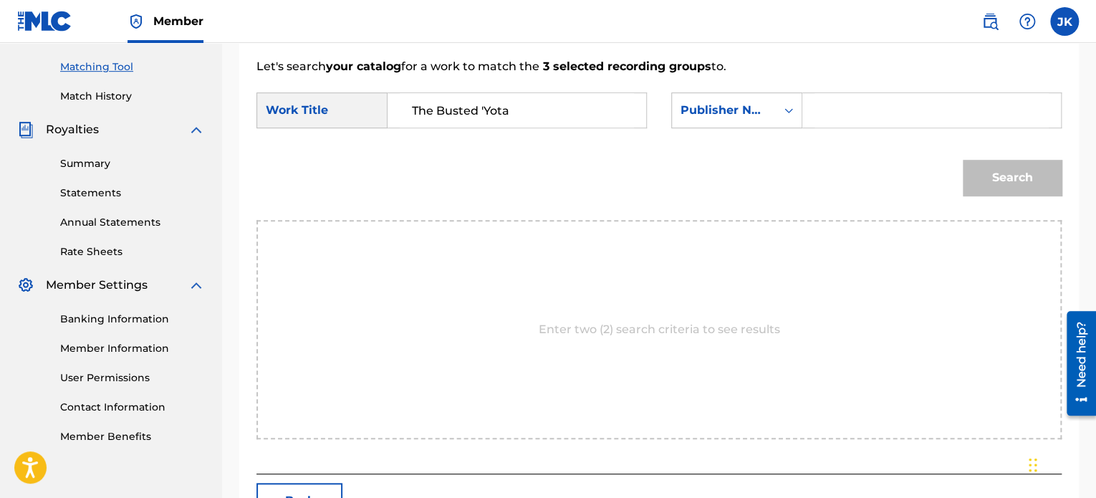
click at [855, 112] on input "Search Form" at bounding box center [932, 110] width 234 height 34
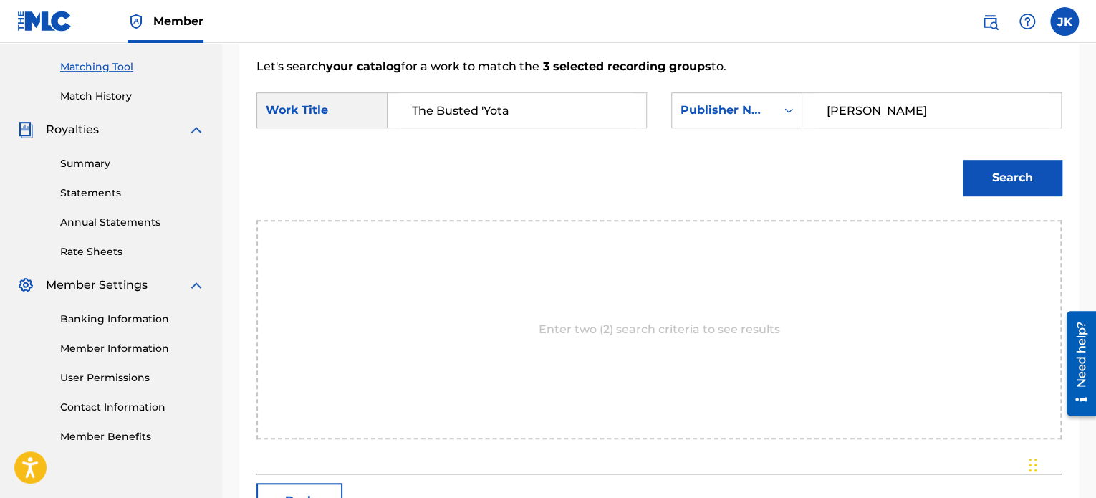
type input "edlin"
click at [995, 168] on button "Search" at bounding box center [1012, 178] width 99 height 36
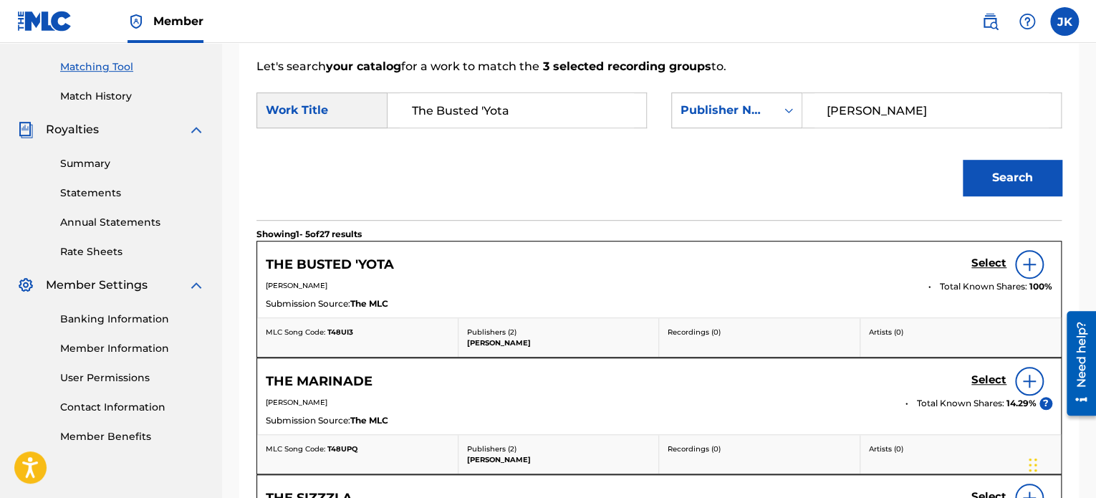
click at [1030, 272] on img at bounding box center [1029, 264] width 17 height 17
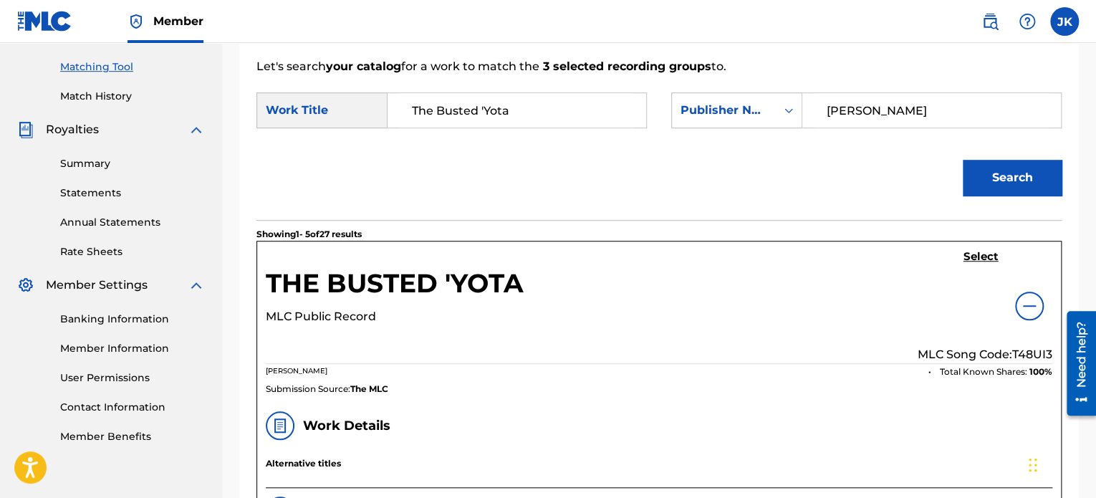
click at [1032, 360] on p "MLC Song Code: T48UI3" at bounding box center [985, 354] width 135 height 17
copy p "T48UI3"
click at [982, 257] on h5 "Select" at bounding box center [981, 257] width 35 height 14
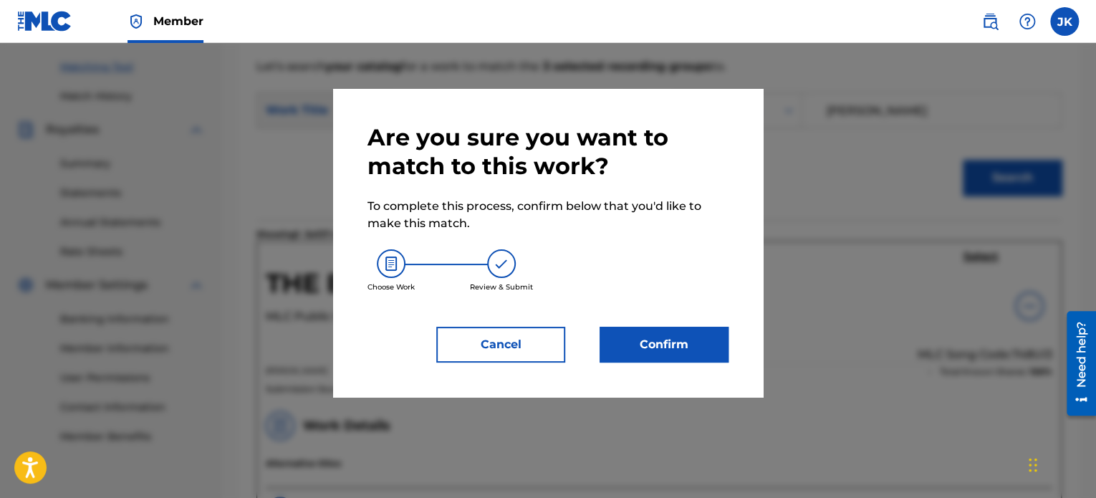
click at [691, 337] on button "Confirm" at bounding box center [664, 345] width 129 height 36
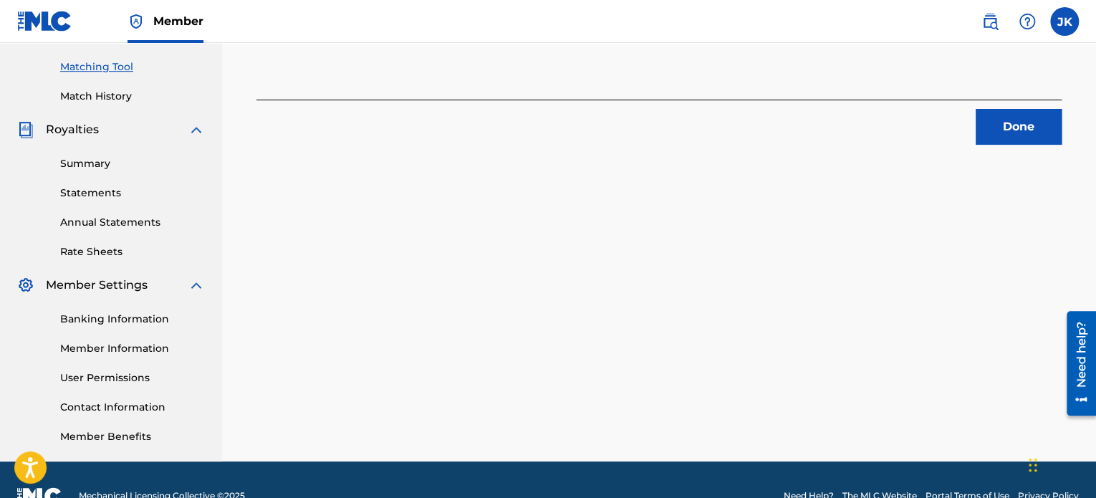
click at [997, 134] on button "Done" at bounding box center [1019, 127] width 86 height 36
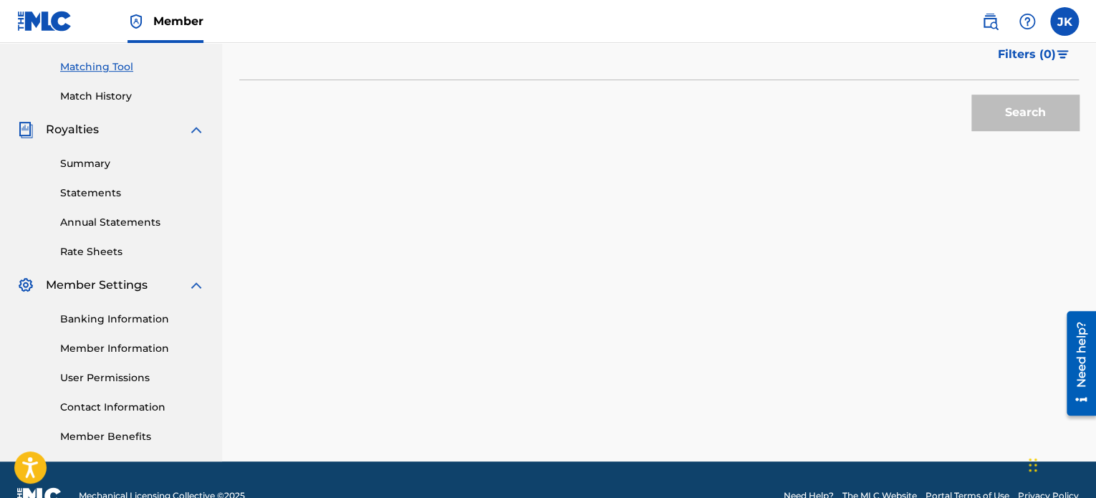
scroll to position [72, 0]
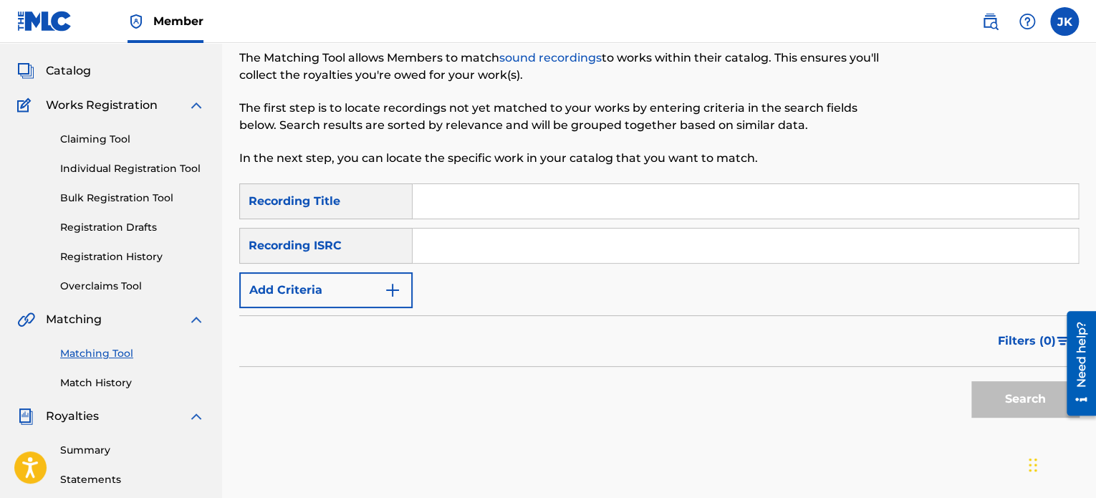
click at [513, 205] on input "Search Form" at bounding box center [746, 201] width 666 height 34
paste input "Blam Sesh"
type input "Blam Sesh"
click at [498, 240] on input "Search Form" at bounding box center [746, 246] width 666 height 34
paste input "QZFZ42045503"
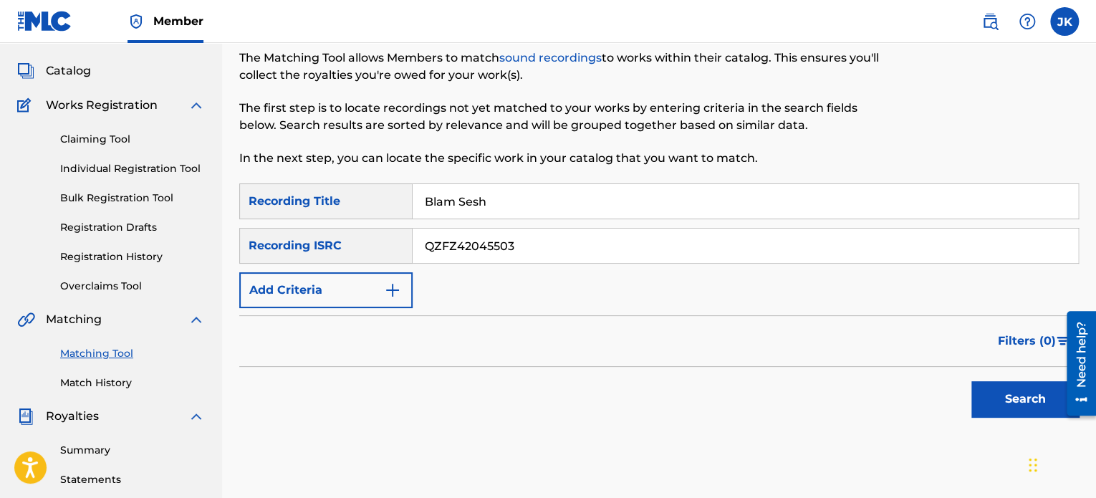
type input "QZFZ42045503"
click at [1003, 412] on button "Search" at bounding box center [1025, 399] width 107 height 36
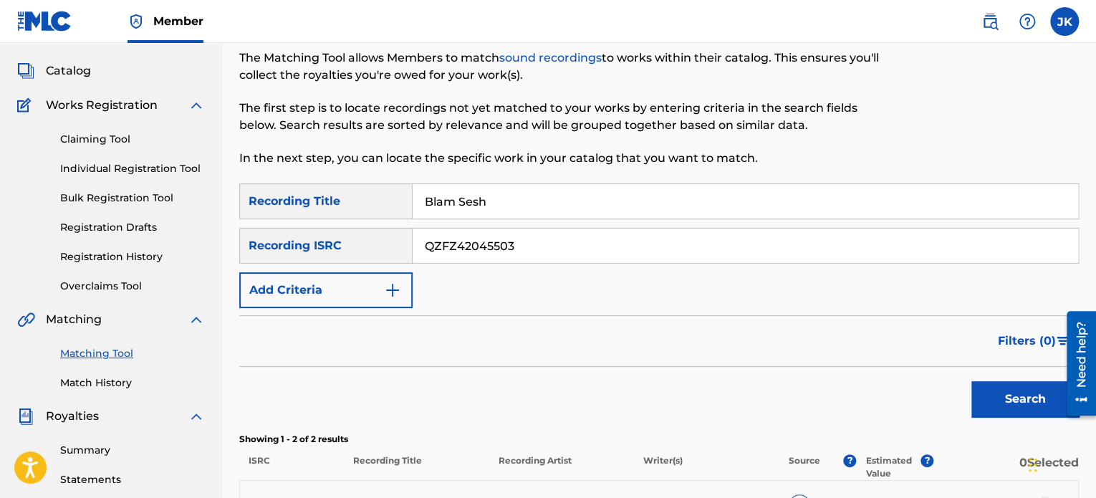
scroll to position [287, 0]
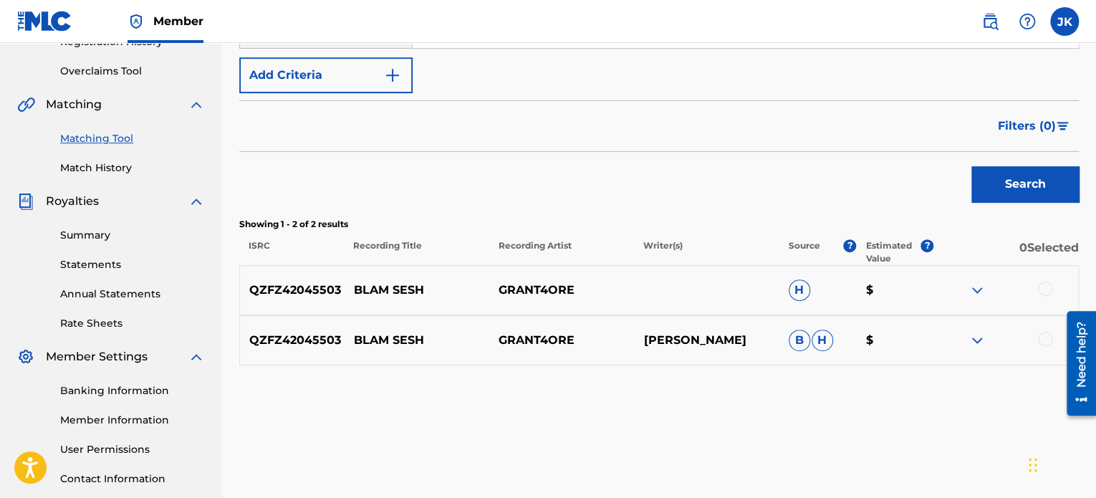
click at [1043, 294] on div at bounding box center [1045, 289] width 14 height 14
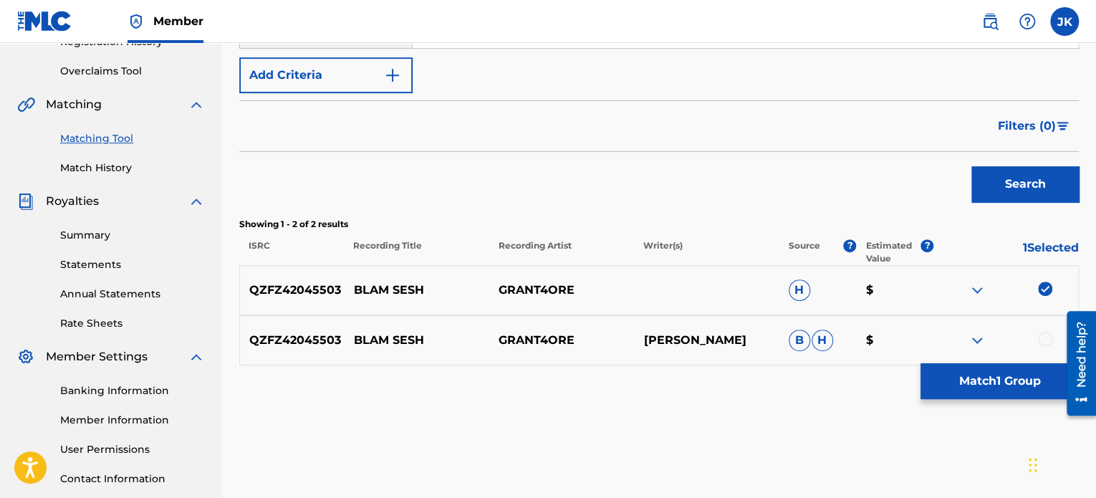
click at [1043, 340] on div at bounding box center [1045, 339] width 14 height 14
click at [1000, 377] on button "Match 2 Groups" at bounding box center [1000, 381] width 158 height 36
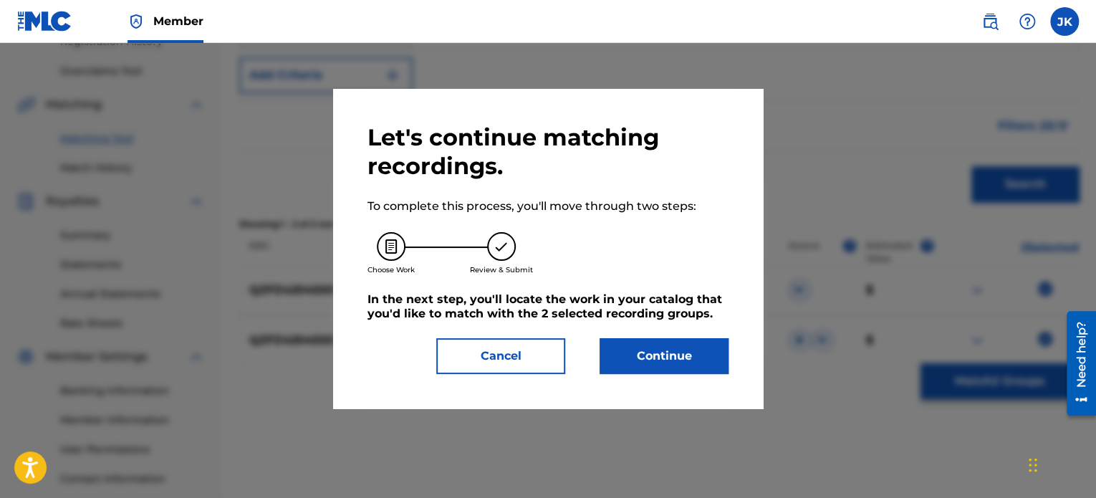
click at [704, 350] on button "Continue" at bounding box center [664, 356] width 129 height 36
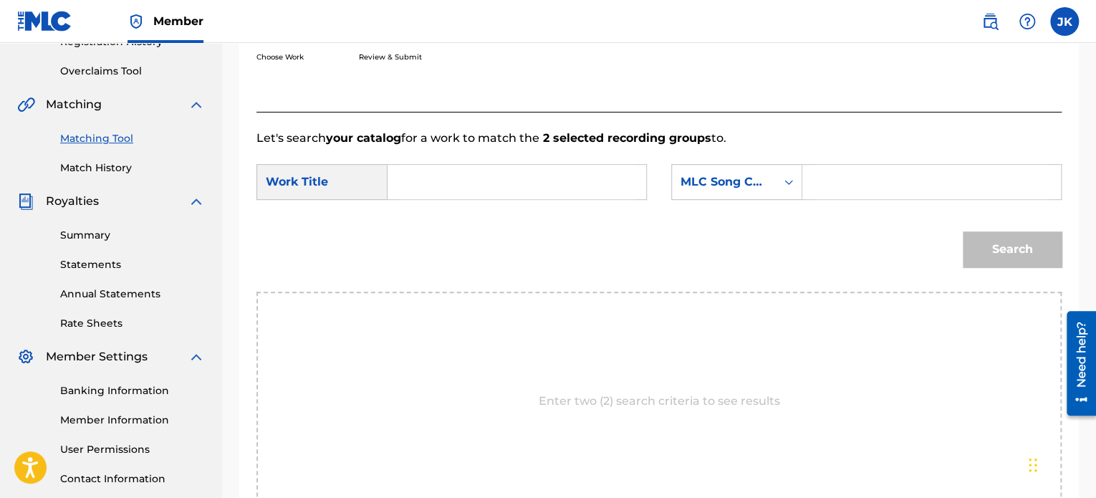
click at [526, 181] on input "Search Form" at bounding box center [517, 182] width 234 height 34
paste input "Blam Sesh"
drag, startPoint x: 526, startPoint y: 181, endPoint x: 687, endPoint y: 183, distance: 161.2
click at [607, 183] on input "Blam Sesh" at bounding box center [517, 182] width 234 height 34
type input "Blam Sesh"
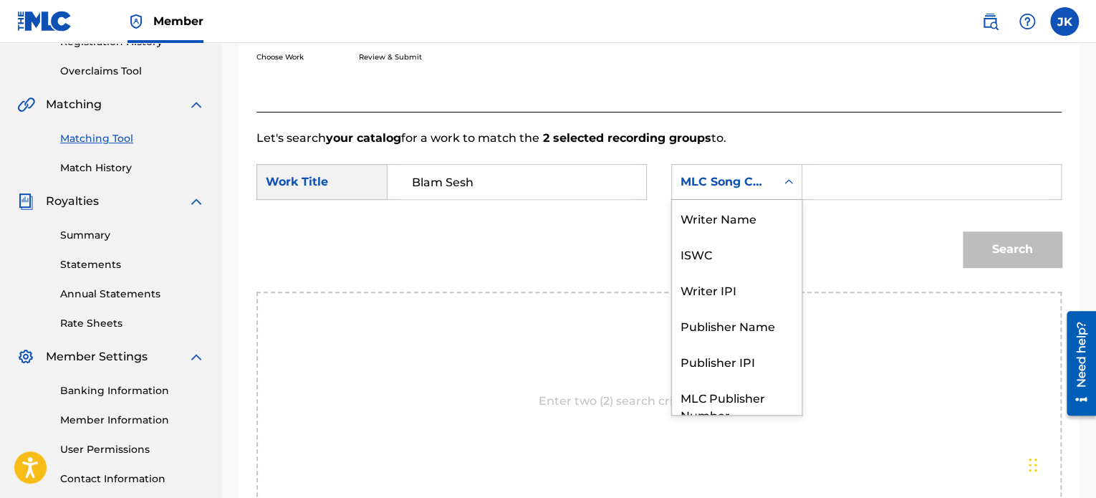
click at [797, 178] on div "Search Form" at bounding box center [789, 182] width 26 height 26
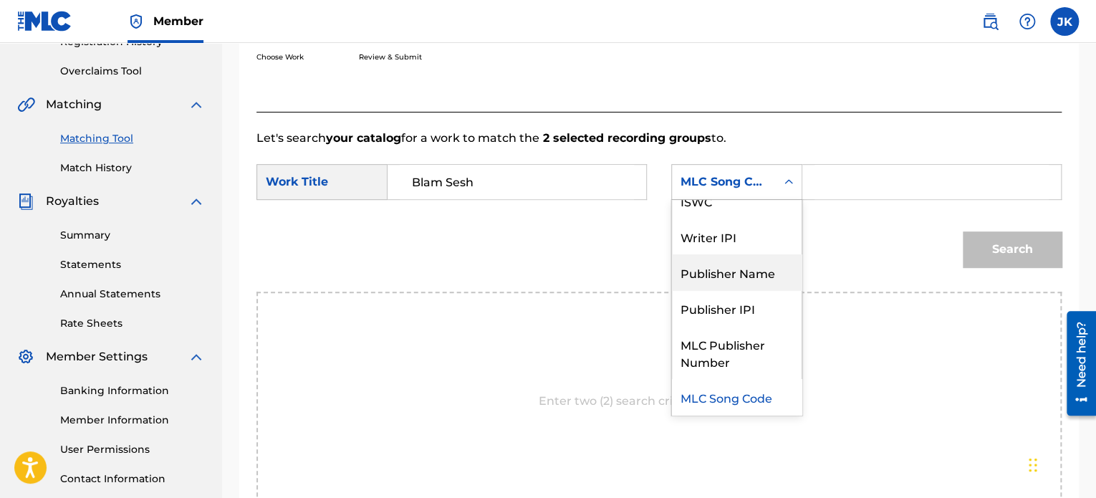
click at [750, 267] on div "Publisher Name" at bounding box center [737, 272] width 130 height 36
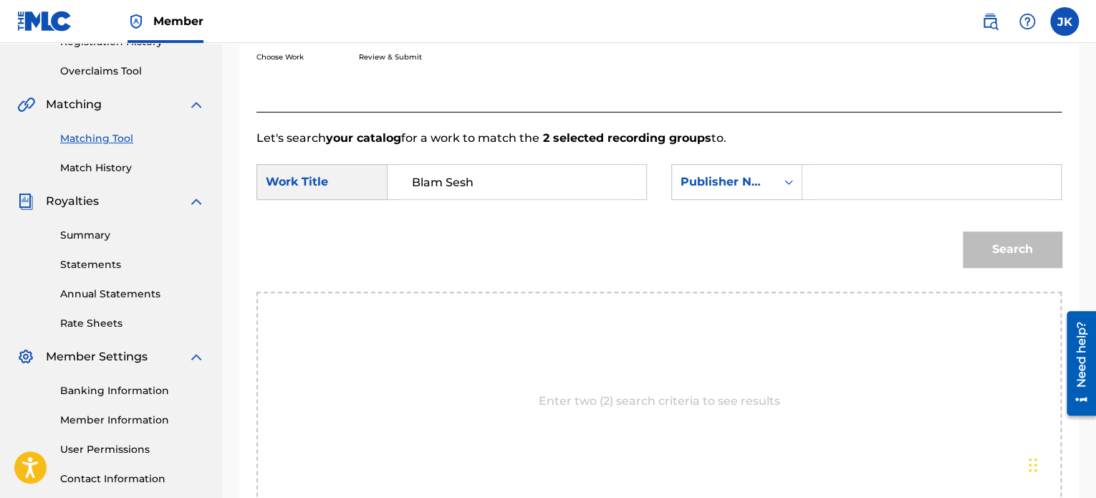
click at [816, 193] on input "Search Form" at bounding box center [932, 182] width 234 height 34
type input "edlin"
click at [1015, 259] on button "Search" at bounding box center [1012, 249] width 99 height 36
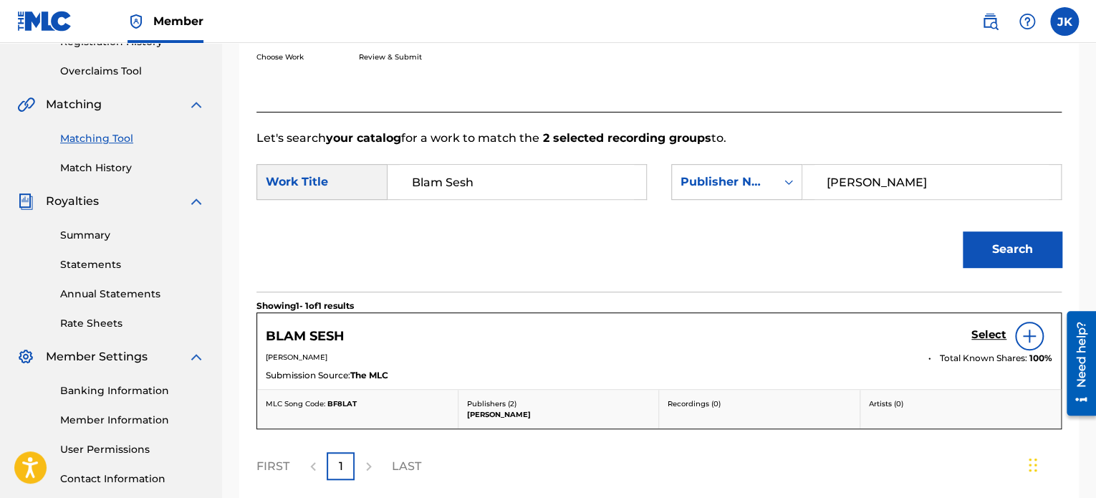
click at [1026, 337] on img at bounding box center [1029, 335] width 17 height 17
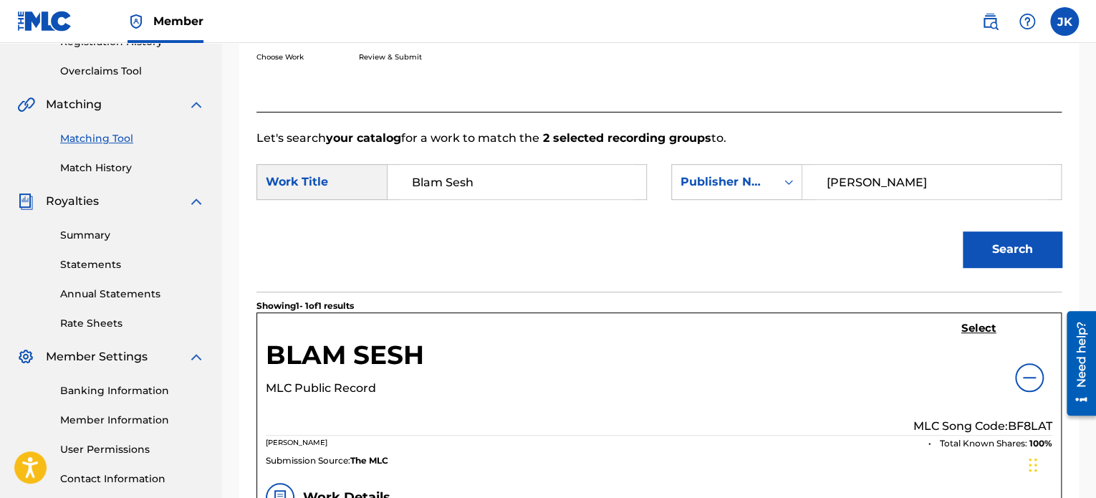
click at [1015, 428] on p "MLC Song Code: BF8LAT" at bounding box center [983, 426] width 139 height 17
copy p "BF8LAT"
click at [975, 322] on h5 "Select" at bounding box center [979, 329] width 35 height 14
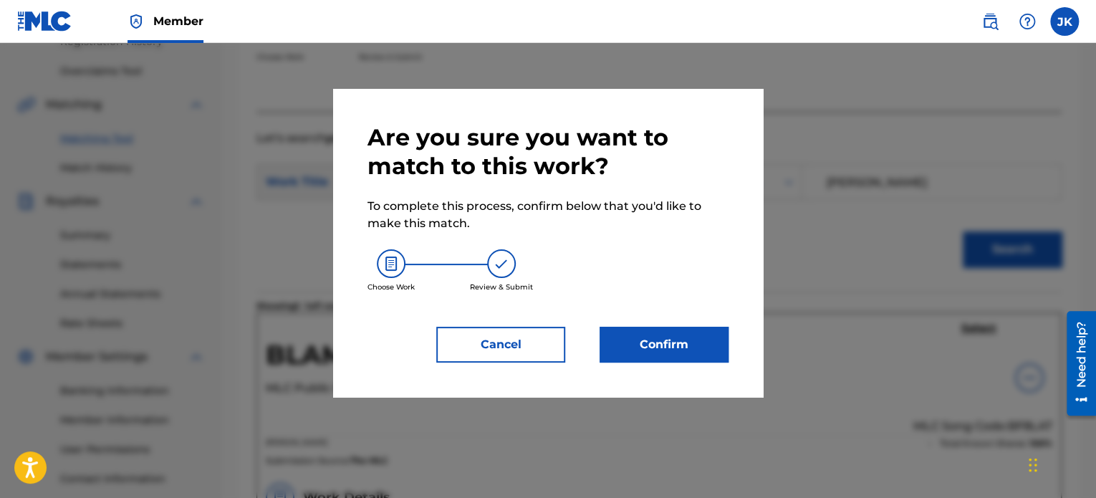
click at [704, 344] on button "Confirm" at bounding box center [664, 345] width 129 height 36
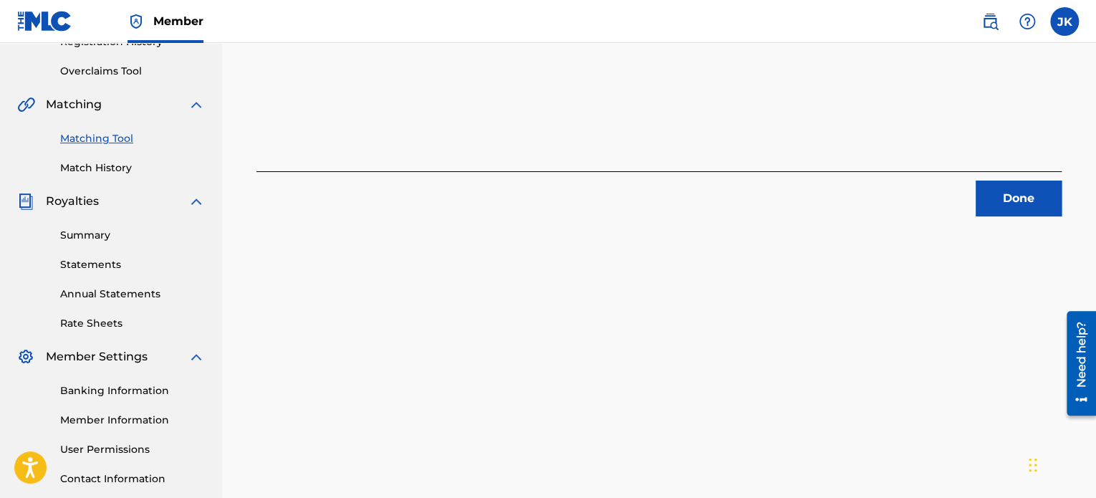
click at [1018, 209] on button "Done" at bounding box center [1019, 199] width 86 height 36
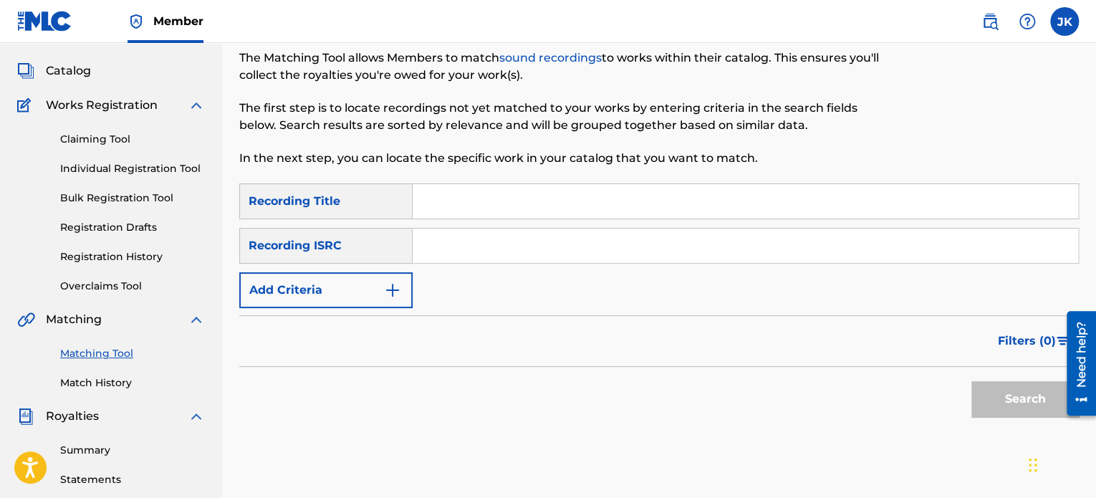
scroll to position [72, 0]
click at [456, 201] on input "Search Form" at bounding box center [746, 201] width 666 height 34
paste input "Bebé Banshee"
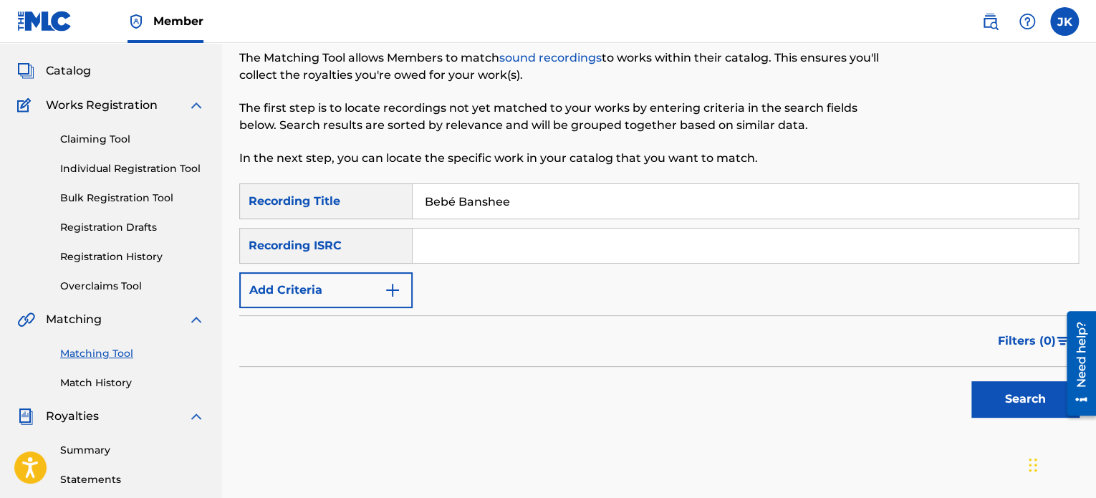
type input "Bebé Banshee"
click at [464, 247] on input "Search Form" at bounding box center [746, 246] width 666 height 34
paste input "QZFZ42045504"
type input "QZFZ42045504"
click at [977, 398] on button "Search" at bounding box center [1025, 399] width 107 height 36
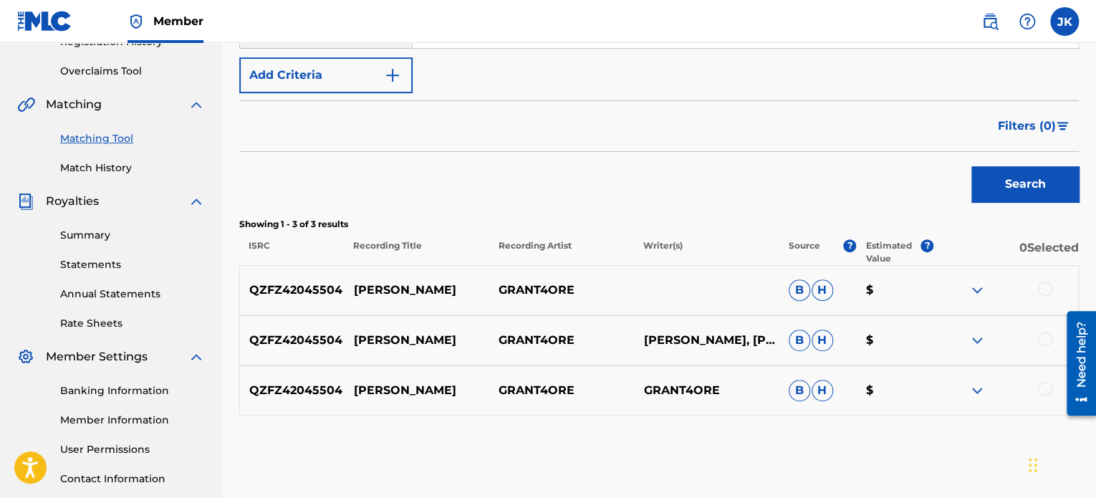
scroll to position [358, 0]
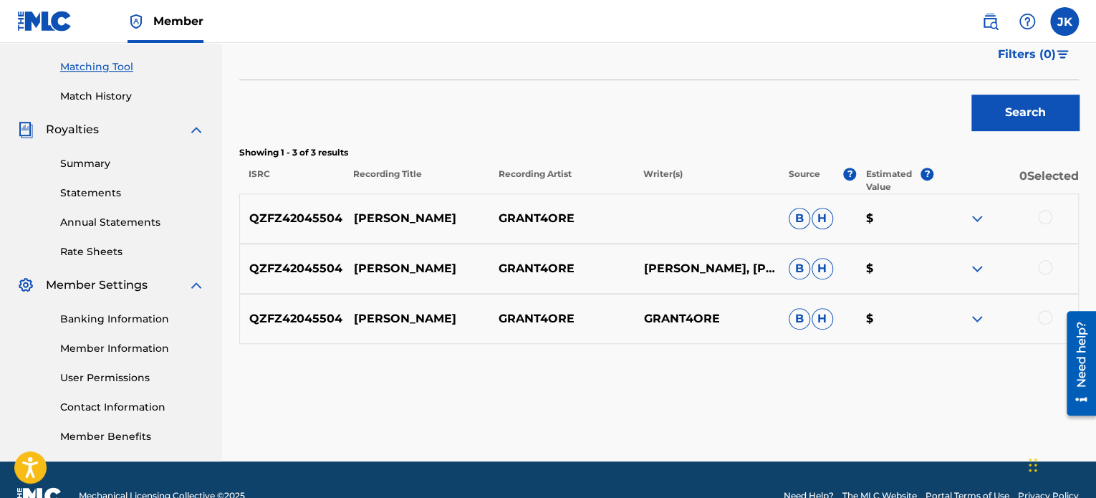
click at [1043, 216] on div at bounding box center [1045, 217] width 14 height 14
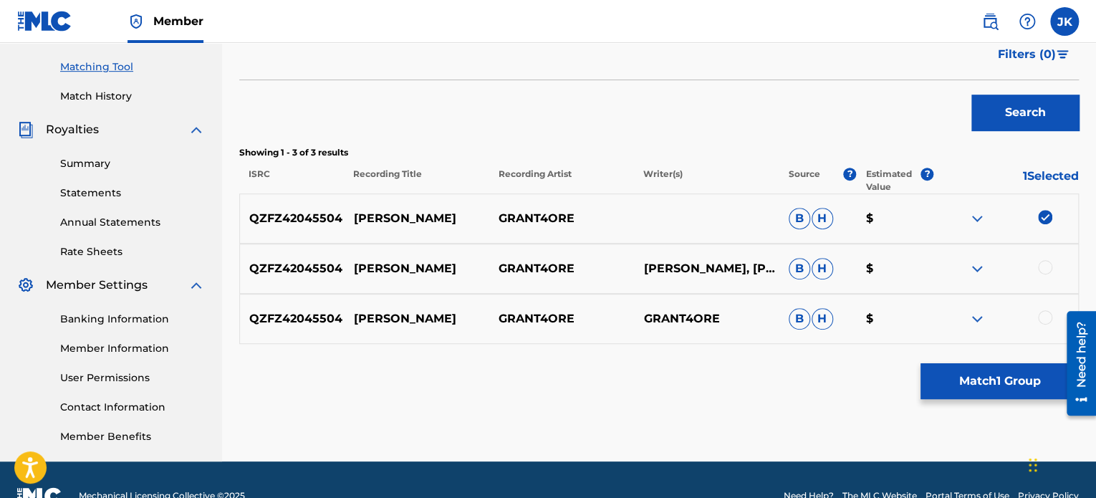
click at [1044, 267] on div at bounding box center [1045, 267] width 14 height 14
click at [1042, 317] on div at bounding box center [1045, 317] width 14 height 14
click at [995, 392] on button "Match 3 Groups" at bounding box center [1000, 381] width 158 height 36
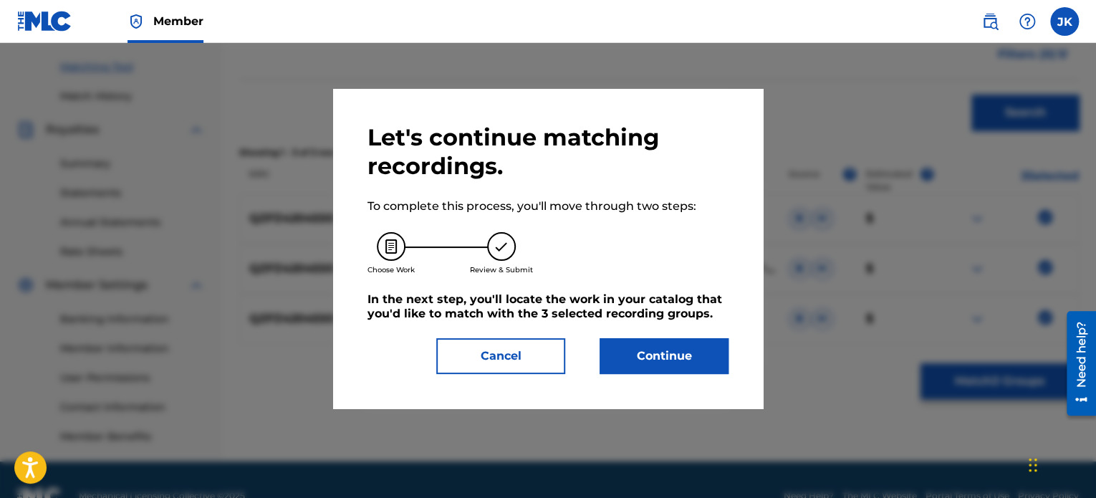
click at [670, 358] on button "Continue" at bounding box center [664, 356] width 129 height 36
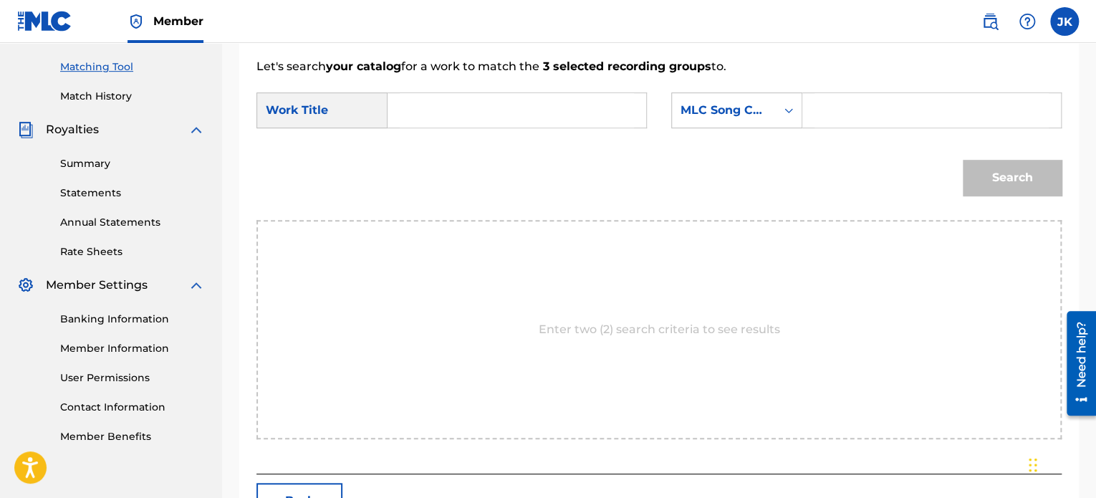
click at [441, 112] on input "Search Form" at bounding box center [517, 110] width 234 height 34
paste input "Bebé Banshee"
type input "Bebé Banshee"
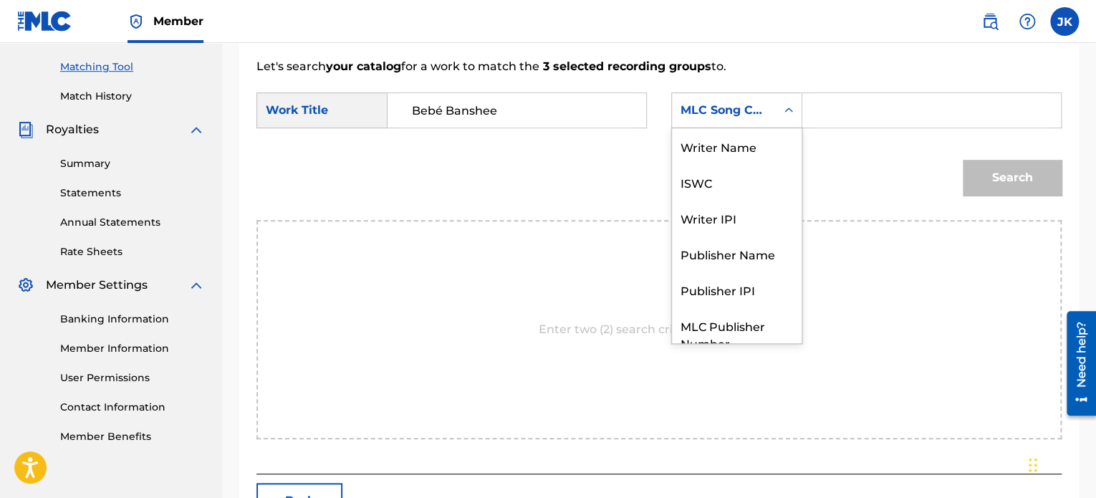
drag, startPoint x: 795, startPoint y: 108, endPoint x: 787, endPoint y: 123, distance: 17.0
click at [794, 110] on icon "Search Form" at bounding box center [789, 110] width 14 height 14
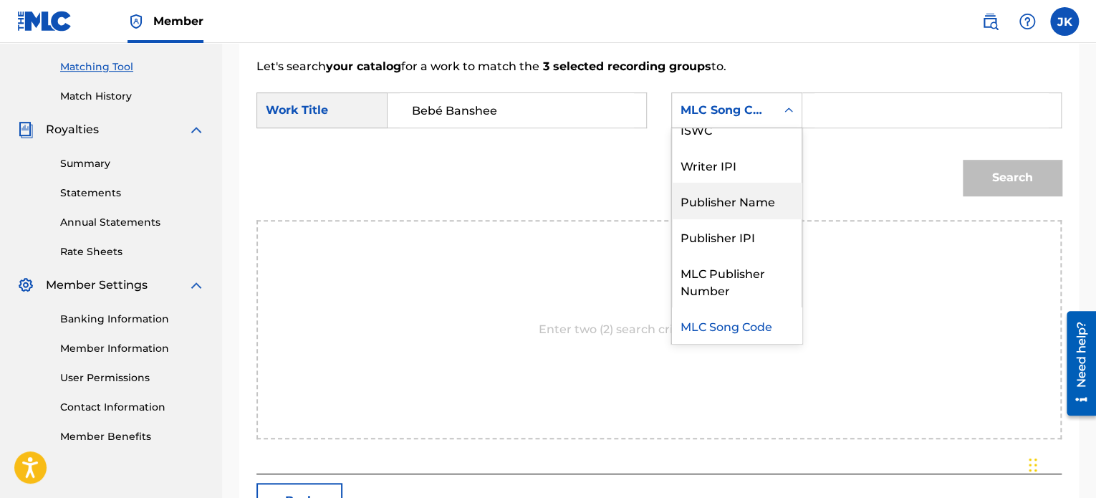
drag, startPoint x: 757, startPoint y: 200, endPoint x: 782, endPoint y: 156, distance: 50.8
click at [757, 198] on div "Publisher Name" at bounding box center [737, 201] width 130 height 36
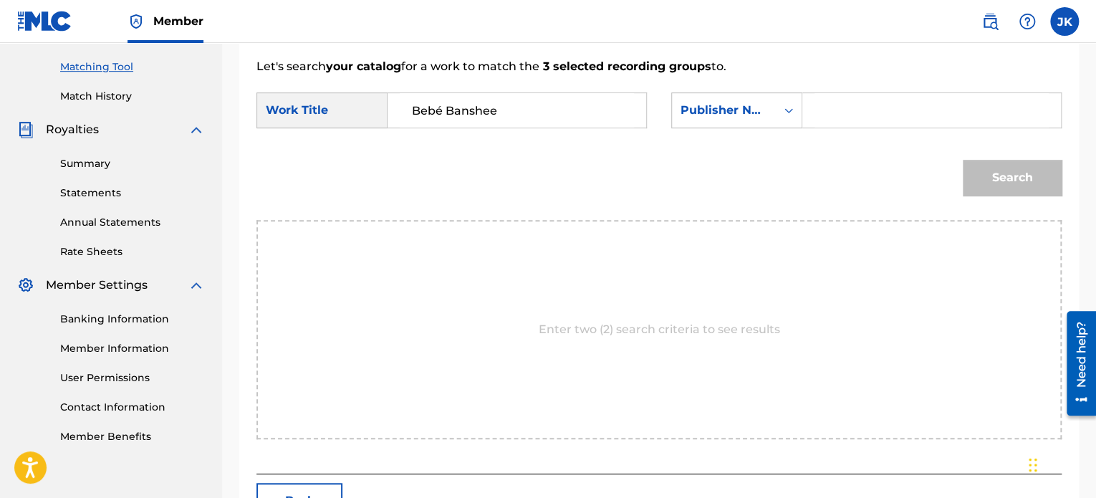
click at [827, 107] on input "Search Form" at bounding box center [932, 110] width 234 height 34
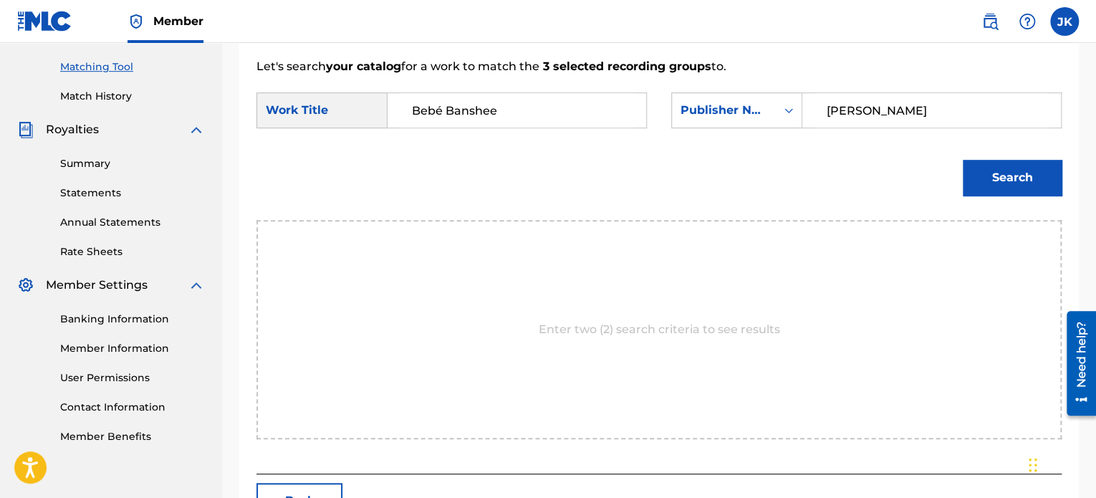
type input "edlin"
drag, startPoint x: 986, startPoint y: 158, endPoint x: 986, endPoint y: 168, distance: 9.3
click at [986, 161] on div "Search" at bounding box center [1009, 173] width 106 height 57
click at [986, 168] on button "Search" at bounding box center [1012, 178] width 99 height 36
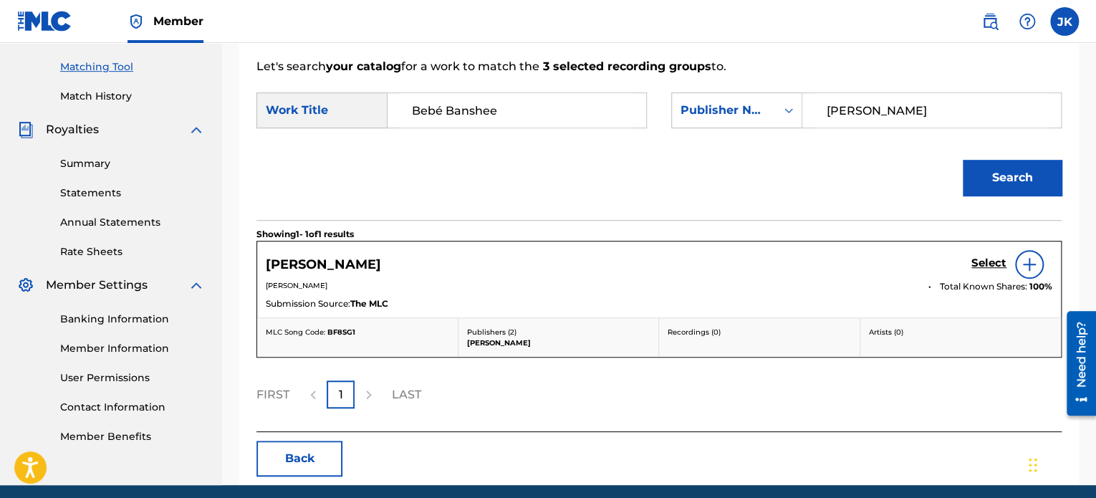
click at [1035, 274] on div at bounding box center [1029, 264] width 29 height 29
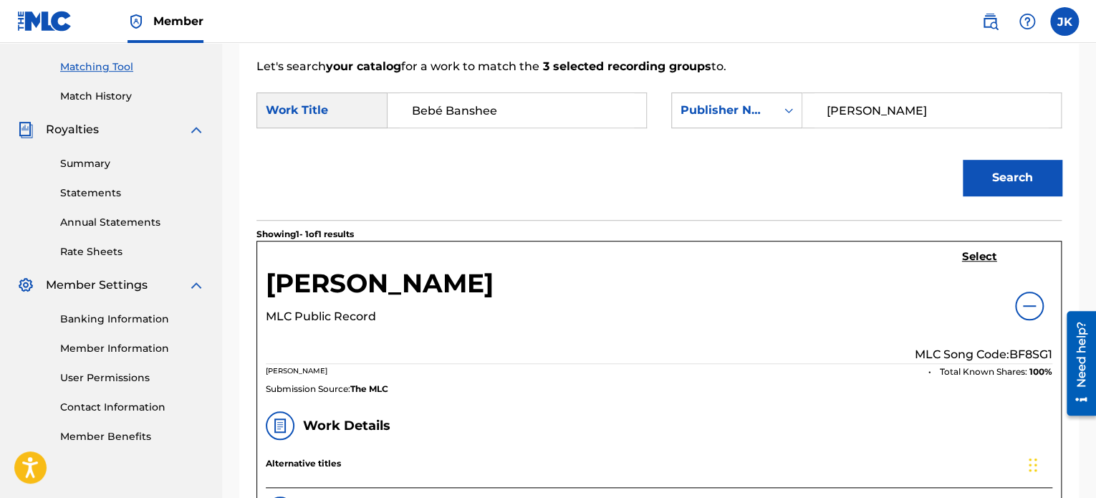
click at [1025, 350] on p "MLC Song Code: BF8SG1" at bounding box center [984, 354] width 138 height 17
copy p "BF8SG1"
click at [970, 259] on h5 "Select" at bounding box center [979, 257] width 35 height 14
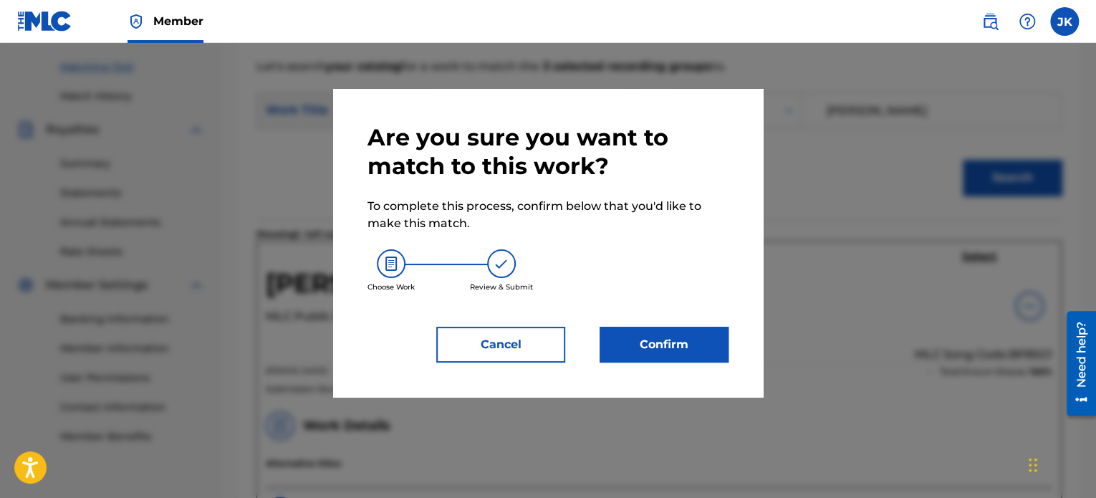
click at [703, 330] on button "Confirm" at bounding box center [664, 345] width 129 height 36
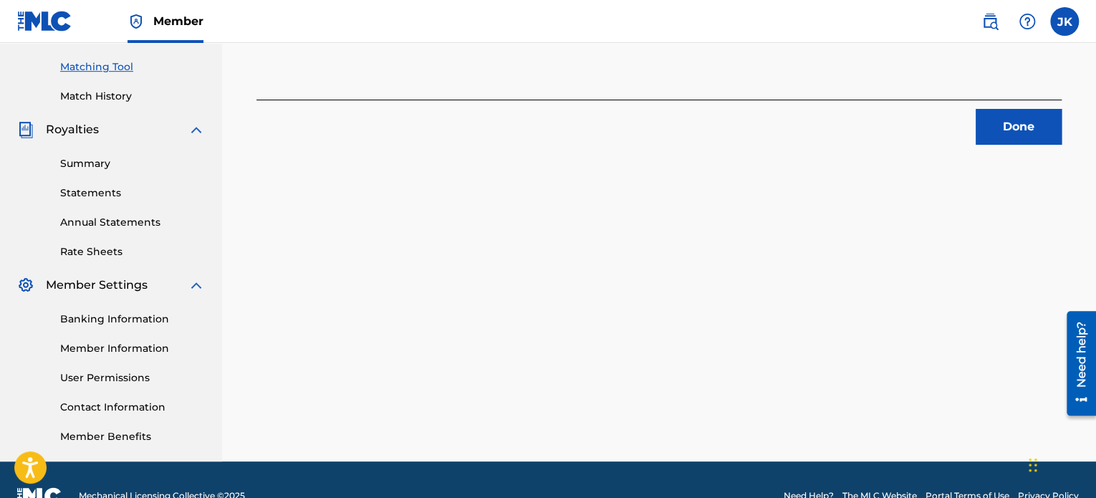
click at [1032, 135] on button "Done" at bounding box center [1019, 127] width 86 height 36
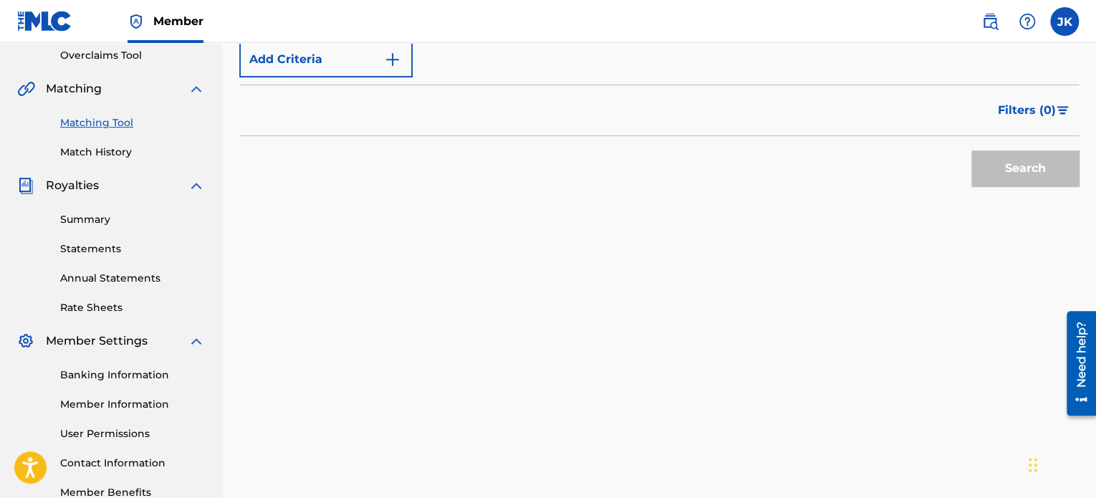
scroll to position [215, 0]
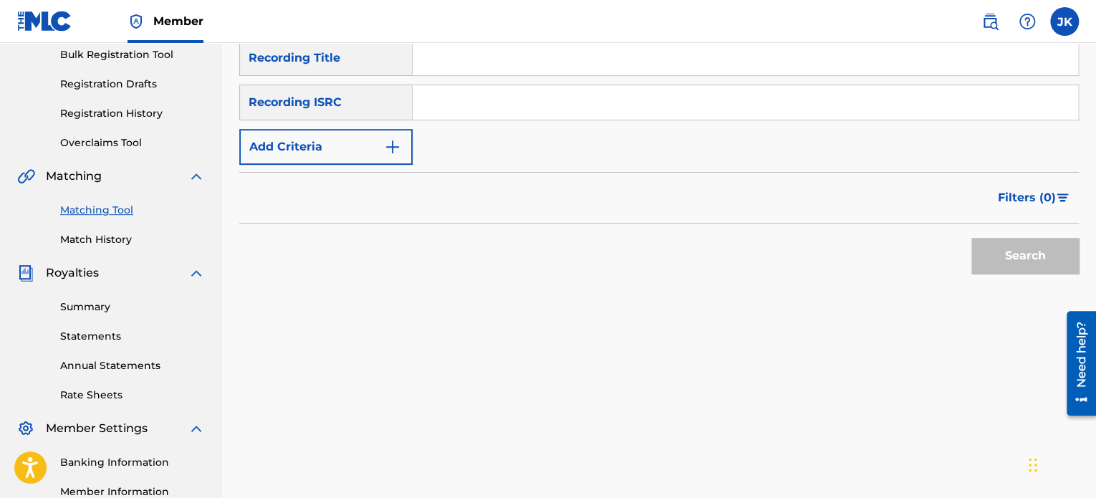
click at [502, 68] on input "Search Form" at bounding box center [746, 58] width 666 height 34
paste input "Promise Me"
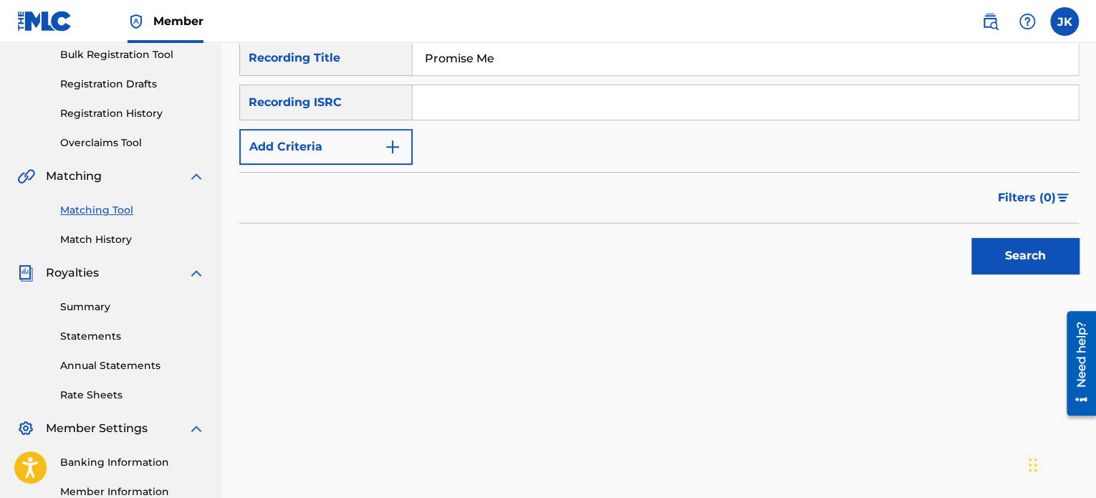
type input "Promise Me"
click at [473, 103] on input "Search Form" at bounding box center [746, 102] width 666 height 34
paste input "QZFZ42045505"
type input "QZFZ42045505"
click at [977, 248] on button "Search" at bounding box center [1025, 256] width 107 height 36
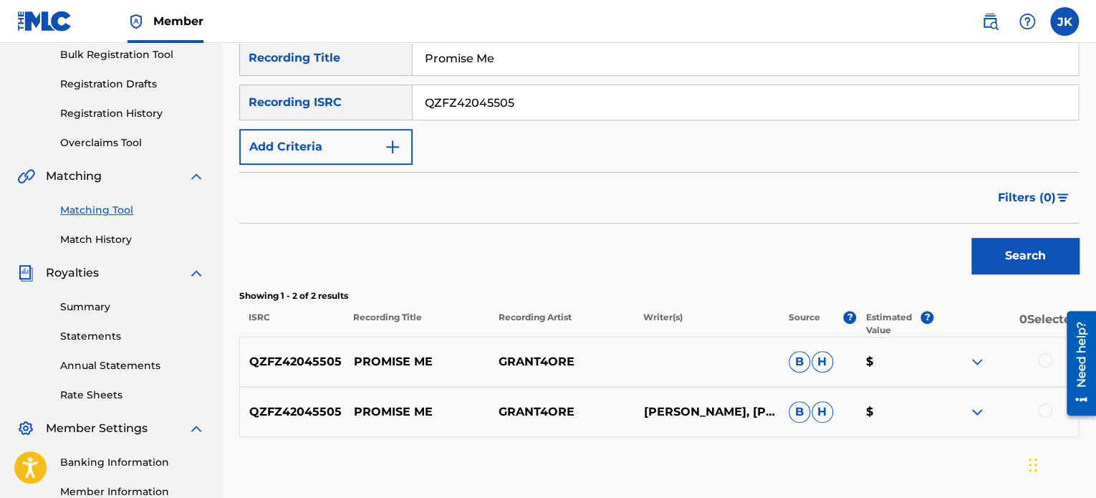
click at [1043, 364] on div at bounding box center [1045, 360] width 14 height 14
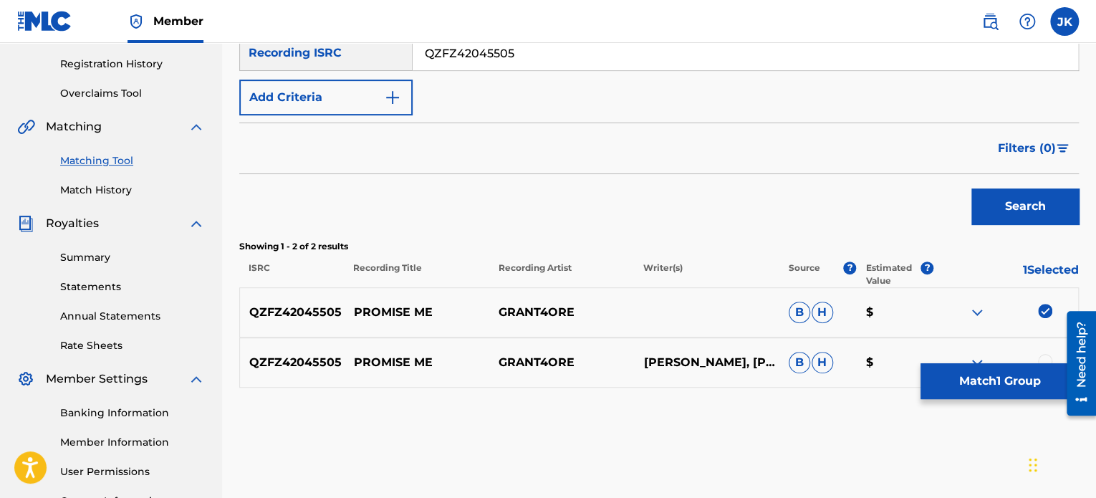
scroll to position [358, 0]
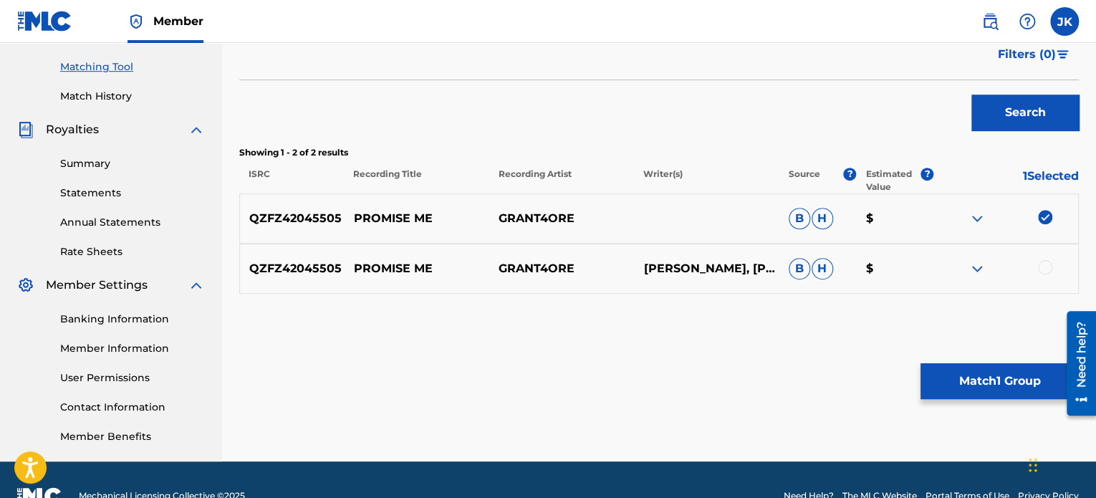
click at [1045, 269] on div at bounding box center [1045, 267] width 14 height 14
click at [1003, 386] on button "Match 2 Groups" at bounding box center [1000, 381] width 158 height 36
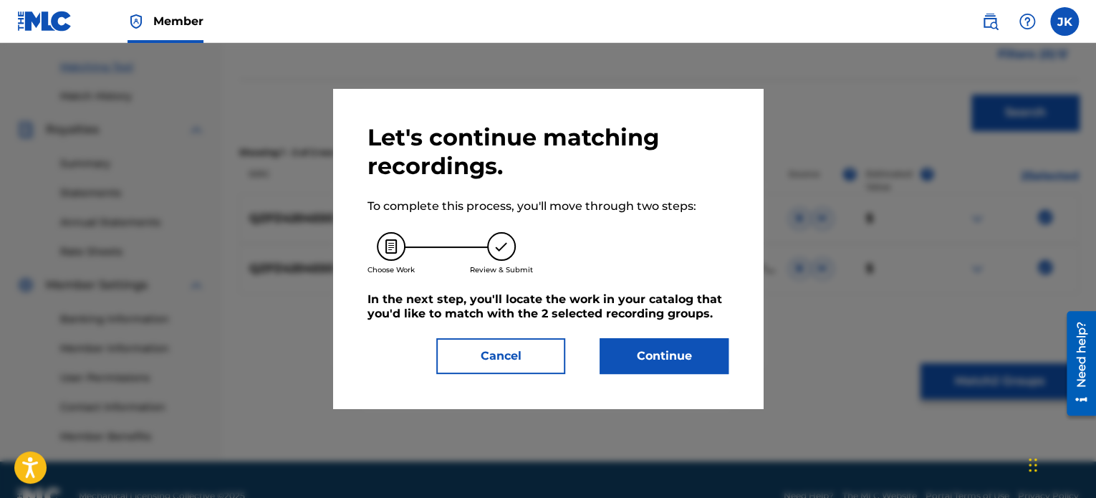
click at [665, 348] on button "Continue" at bounding box center [664, 356] width 129 height 36
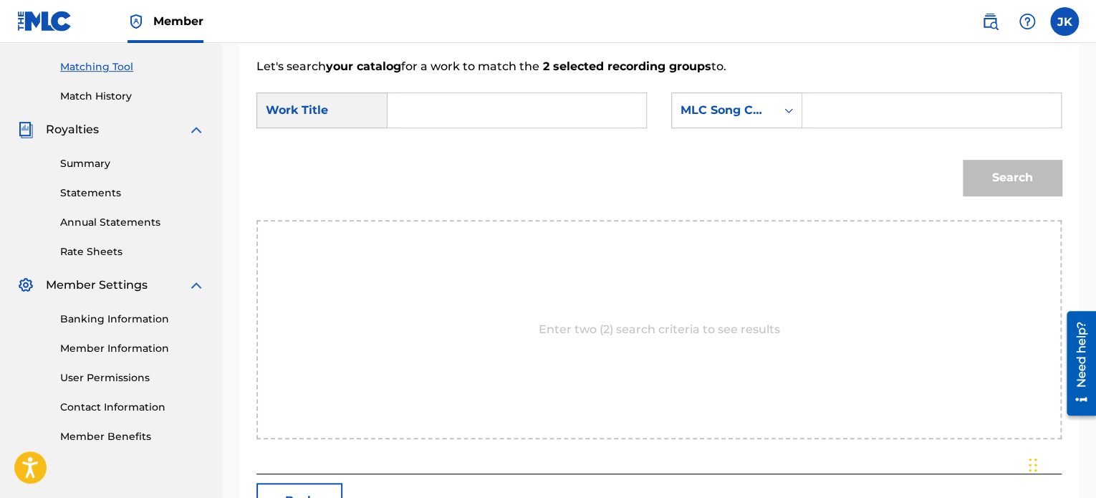
click at [489, 104] on input "Search Form" at bounding box center [517, 110] width 234 height 34
paste input "Promise Me"
type input "Promise Me"
click at [791, 113] on icon "Search Form" at bounding box center [789, 110] width 14 height 14
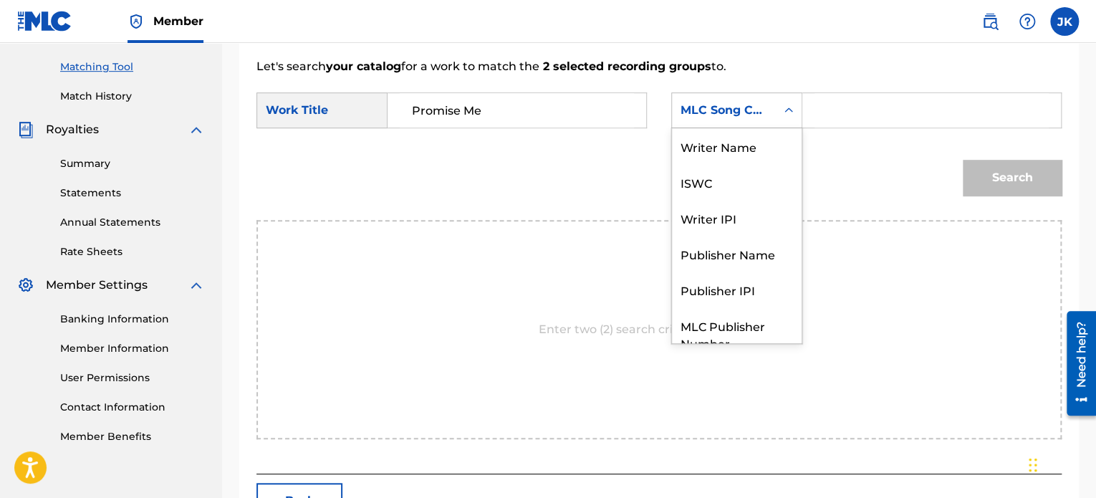
scroll to position [53, 0]
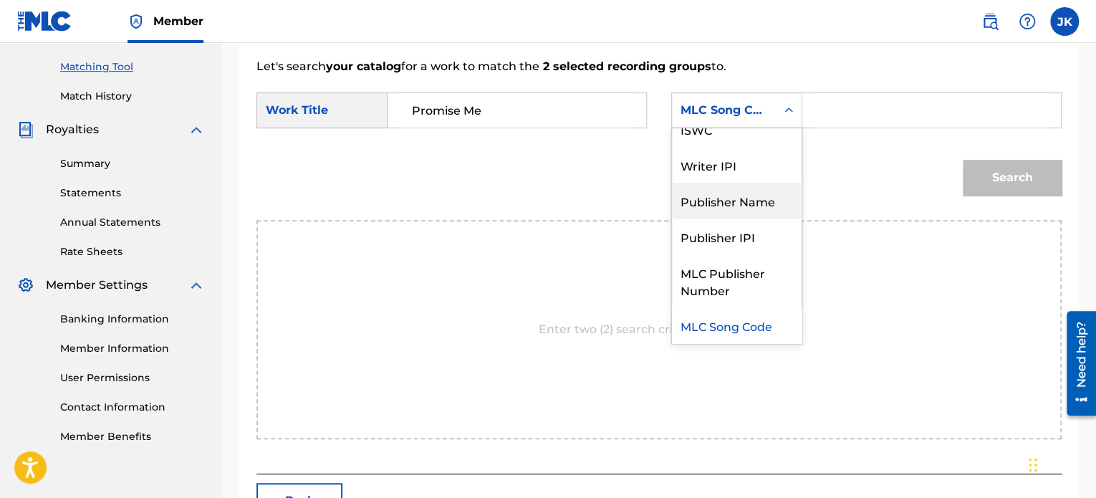
click at [760, 200] on div "Publisher Name" at bounding box center [737, 201] width 130 height 36
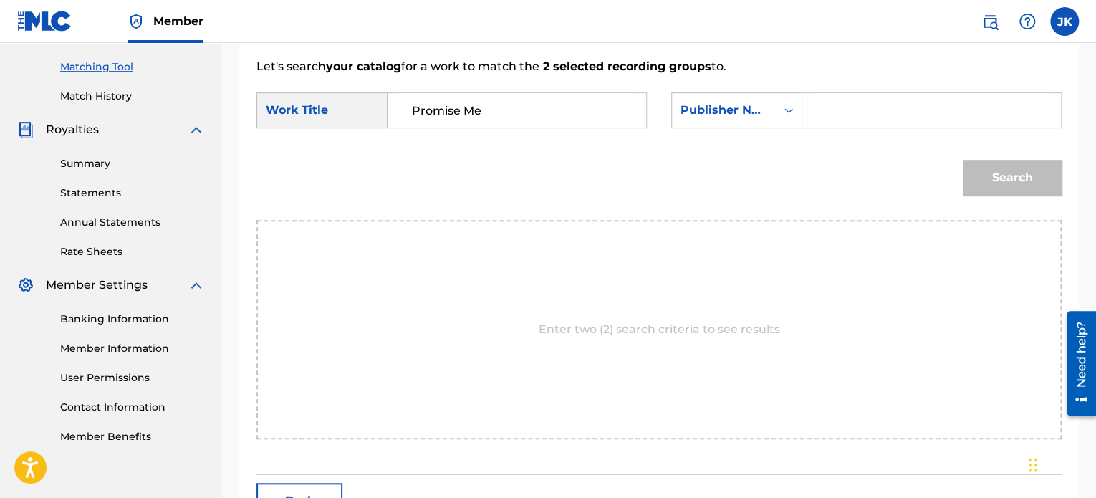
click at [829, 118] on input "Search Form" at bounding box center [932, 110] width 234 height 34
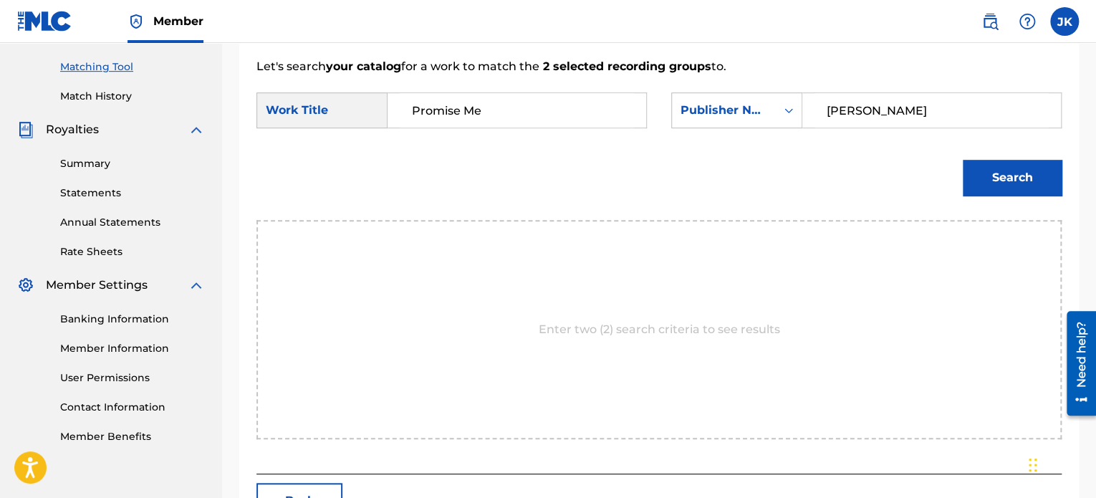
type input "edlin"
click at [989, 169] on button "Search" at bounding box center [1012, 178] width 99 height 36
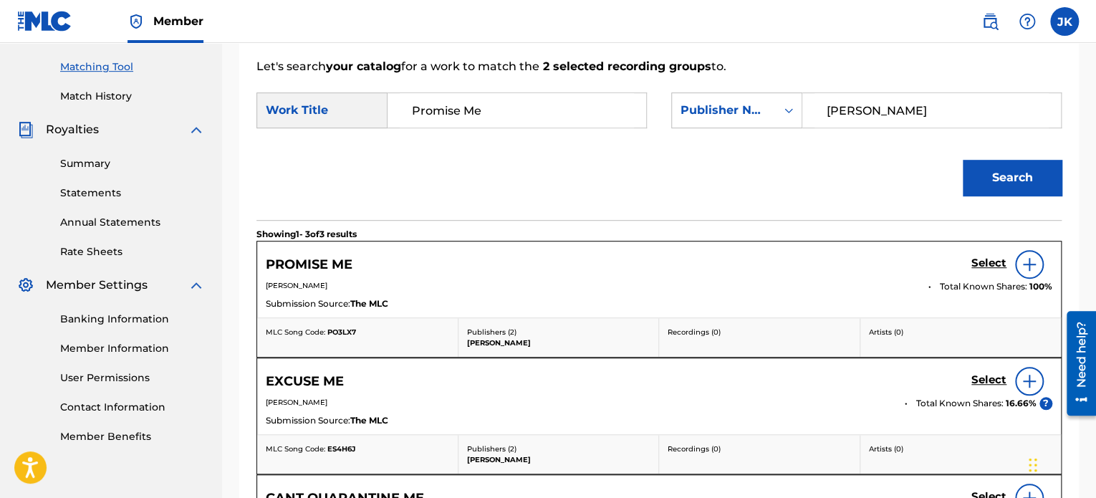
click at [1025, 263] on img at bounding box center [1029, 264] width 17 height 17
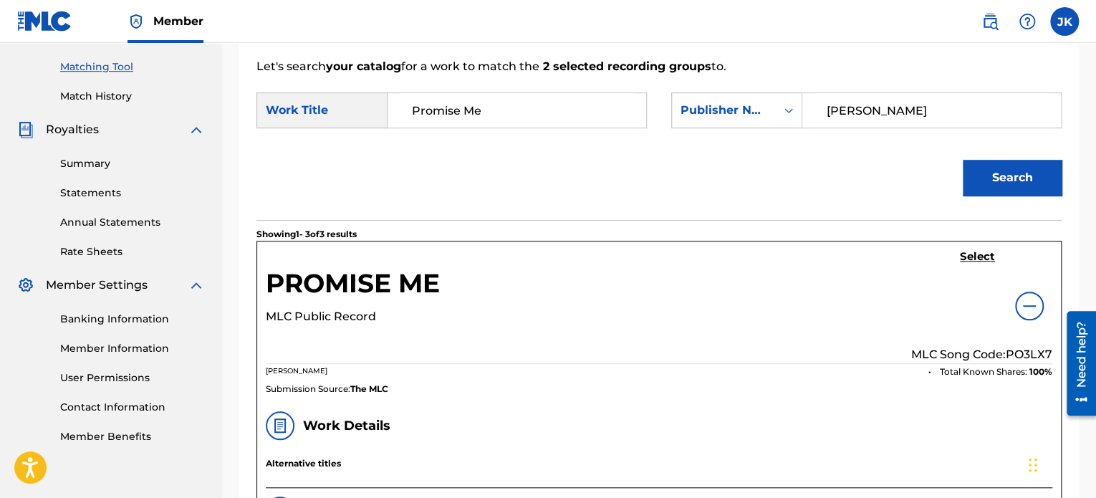
click at [1023, 352] on p "MLC Song Code: PO3LX7" at bounding box center [981, 354] width 141 height 17
copy p "PO3LX7"
click at [977, 255] on h5 "Select" at bounding box center [977, 257] width 35 height 14
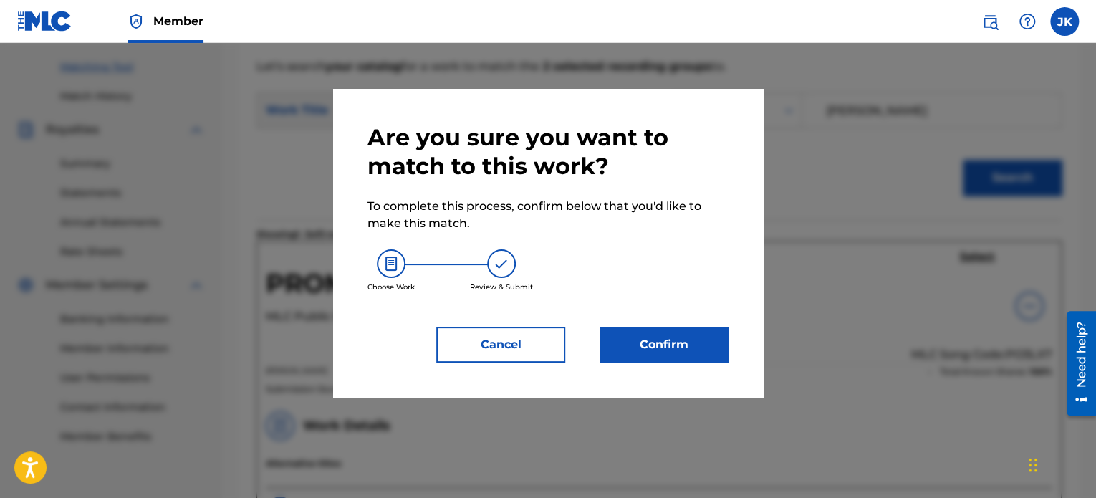
click at [698, 340] on button "Confirm" at bounding box center [664, 345] width 129 height 36
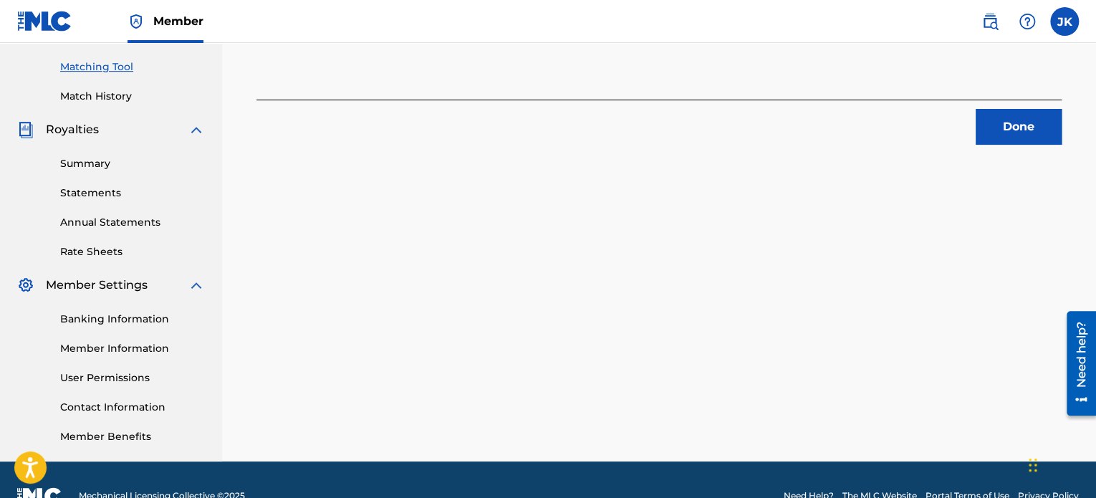
click at [985, 128] on button "Done" at bounding box center [1019, 127] width 86 height 36
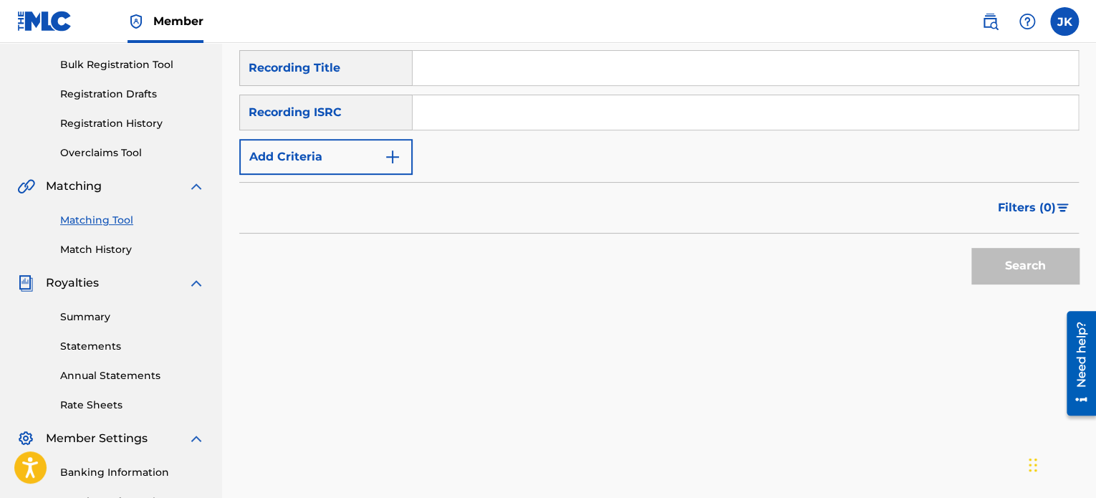
scroll to position [143, 0]
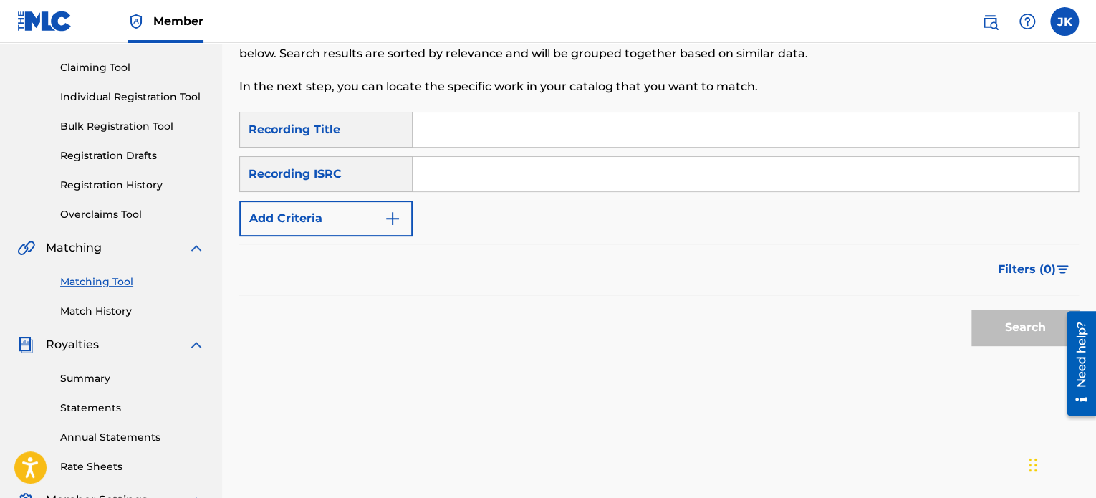
click at [469, 120] on input "Search Form" at bounding box center [746, 129] width 666 height 34
paste input "Sin Vista"
type input "Sin Vista"
click at [447, 176] on input "Search Form" at bounding box center [746, 174] width 666 height 34
paste input "QZK6J2549654"
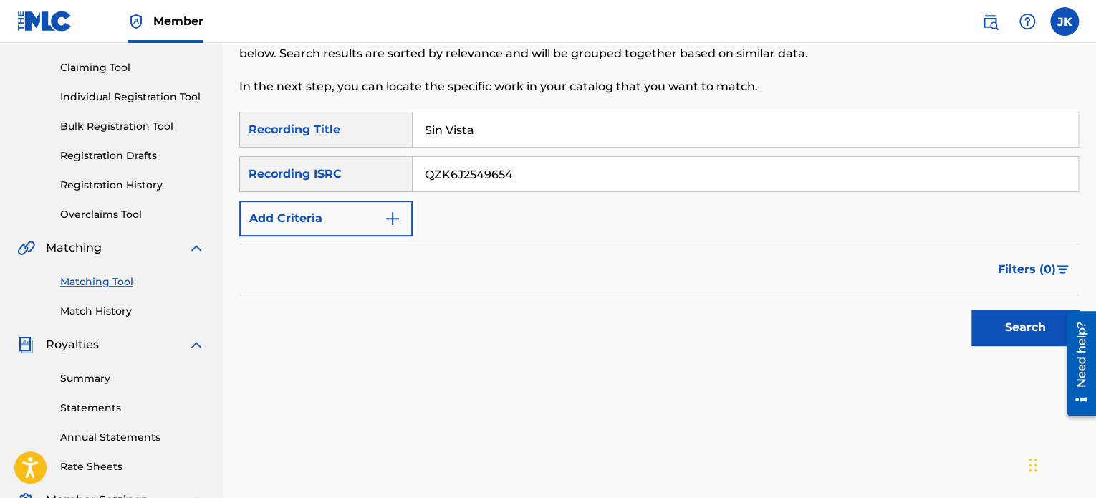
type input "QZK6J2549654"
click at [995, 329] on button "Search" at bounding box center [1025, 328] width 107 height 36
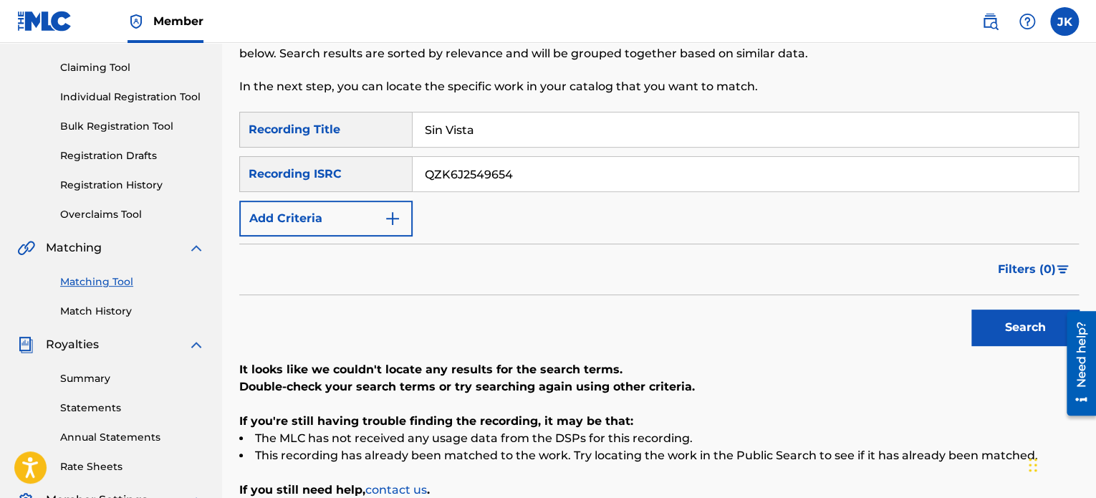
click at [987, 332] on button "Search" at bounding box center [1025, 328] width 107 height 36
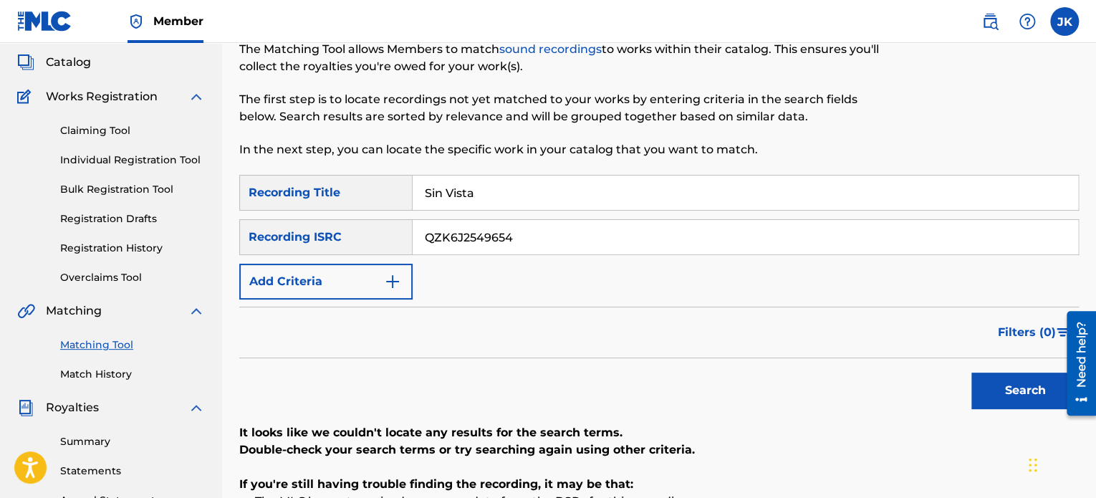
scroll to position [72, 0]
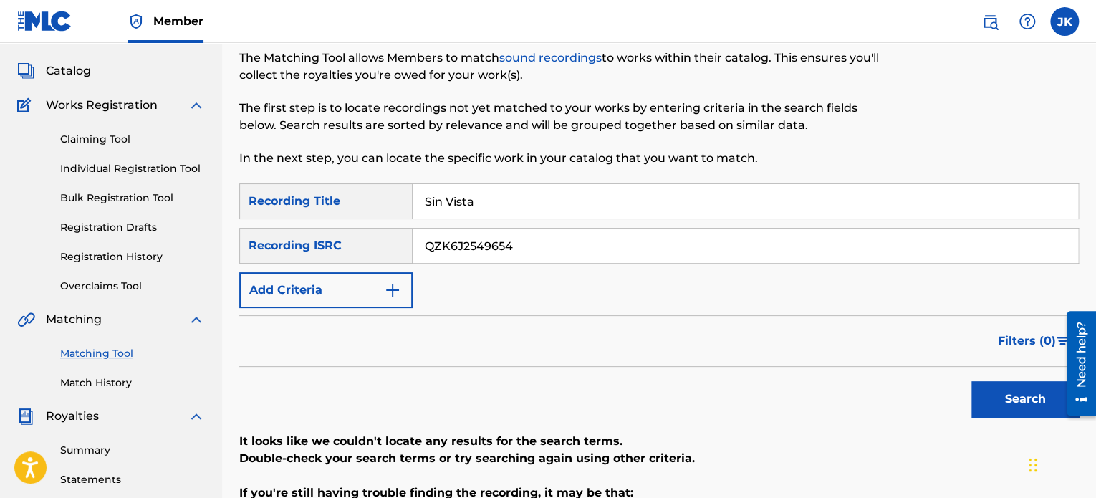
click at [113, 132] on link "Claiming Tool" at bounding box center [132, 139] width 145 height 15
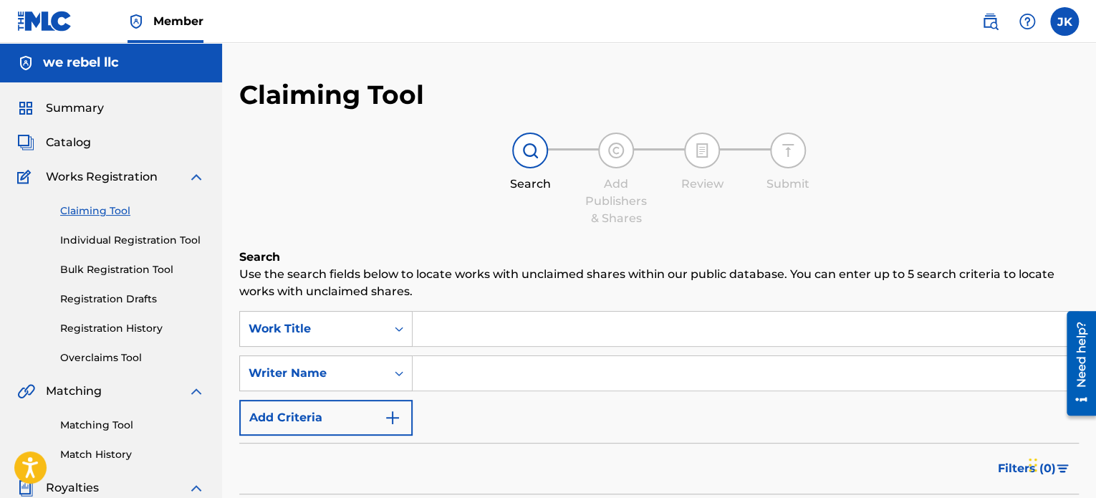
click at [453, 326] on input "Search Form" at bounding box center [746, 329] width 666 height 34
click at [464, 322] on input "Search Form" at bounding box center [746, 329] width 666 height 34
paste input "Sin Vista"
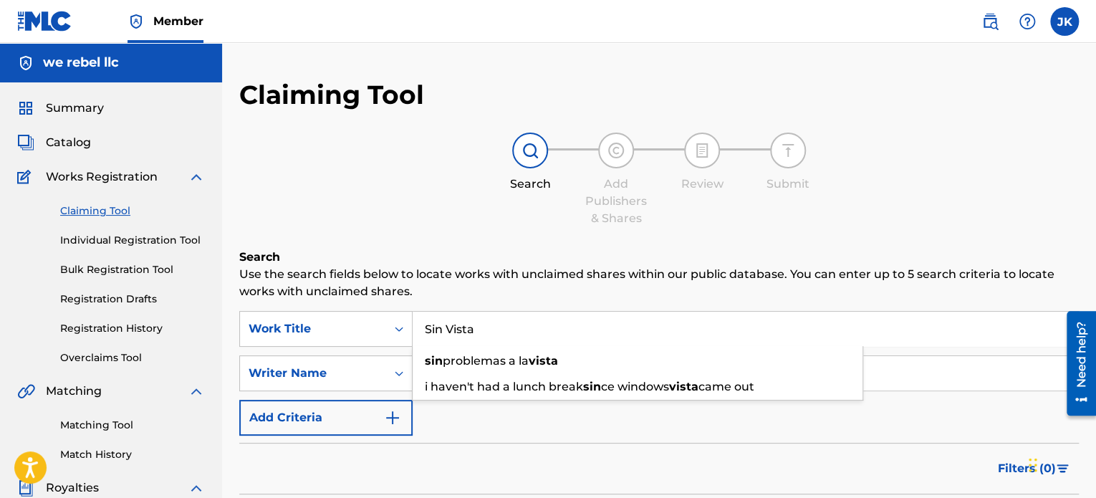
type input "Sin Vista"
click at [479, 221] on div "Search Add Publishers & Shares Review Submit" at bounding box center [659, 180] width 840 height 95
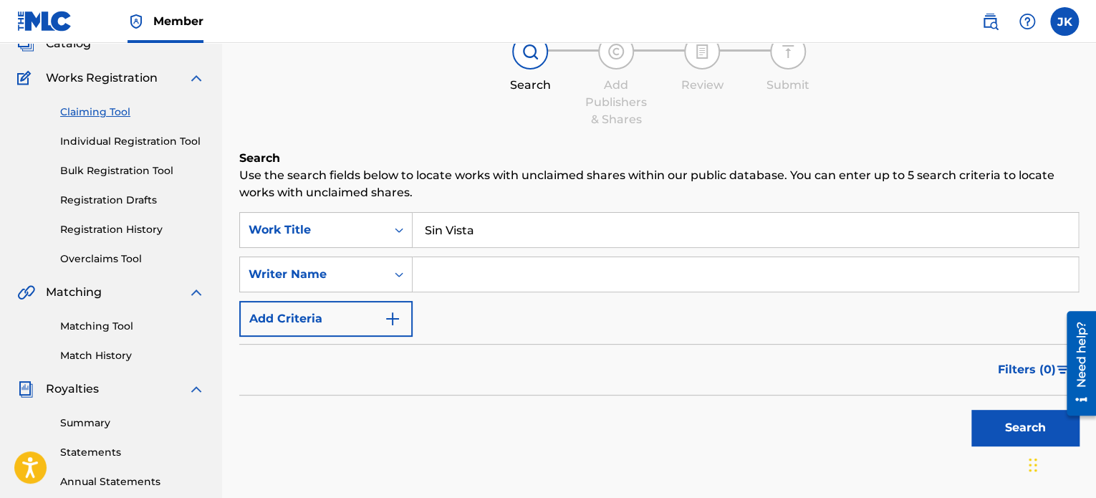
scroll to position [143, 0]
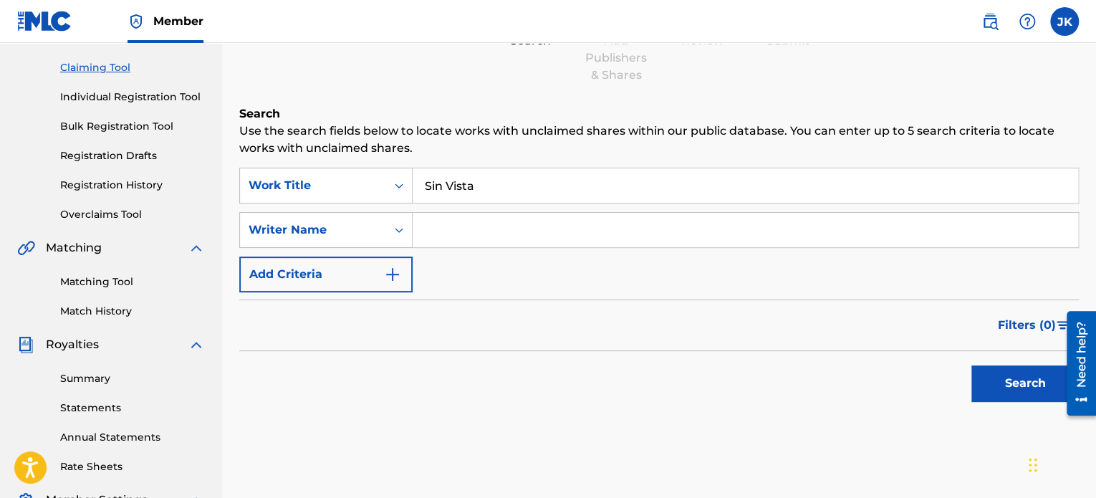
click at [450, 233] on input "Search Form" at bounding box center [746, 230] width 666 height 34
type input "EDLIN RODRIGUEZ"
click at [994, 381] on button "Search" at bounding box center [1025, 383] width 107 height 36
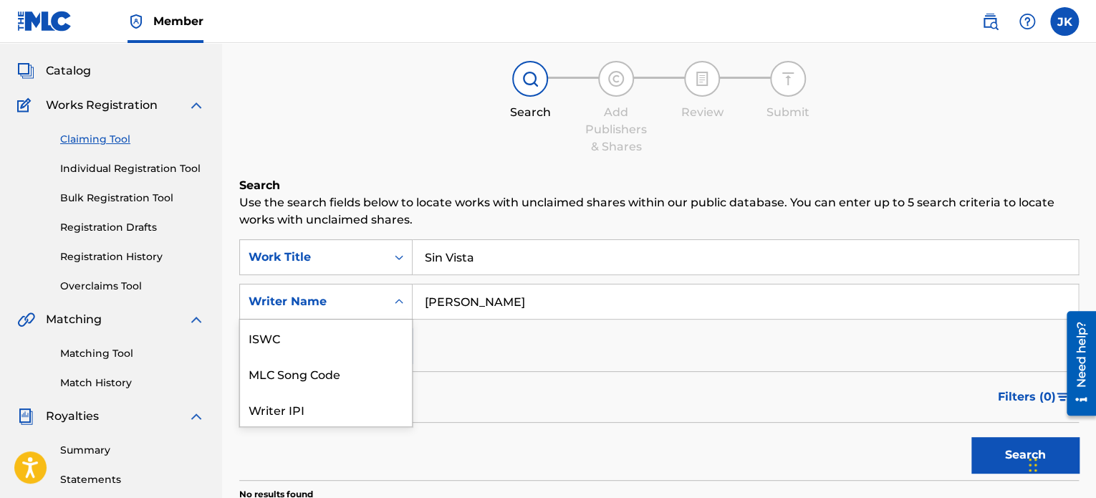
scroll to position [108, 0]
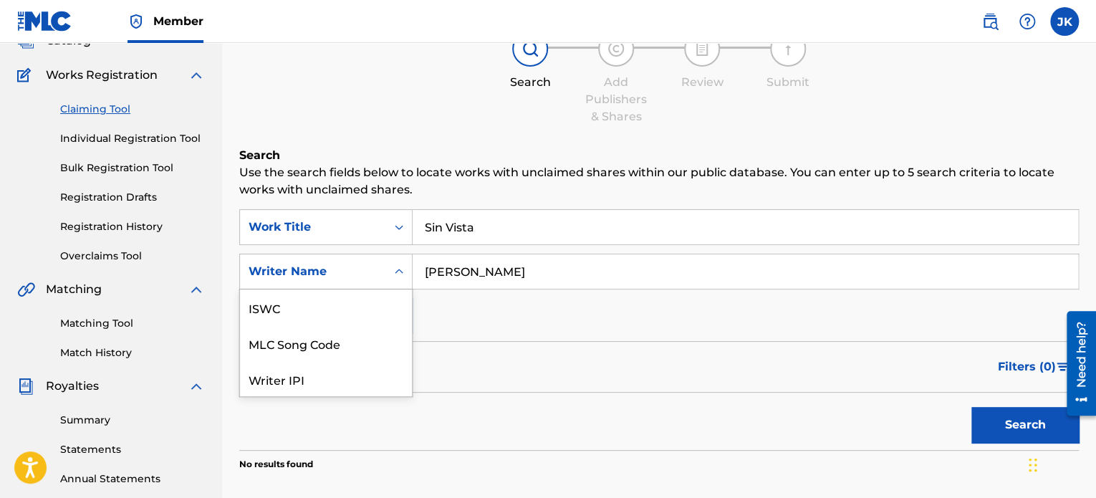
click at [404, 289] on div "7 results available. Use Up and Down to choose options, press Enter to select t…" at bounding box center [325, 272] width 173 height 36
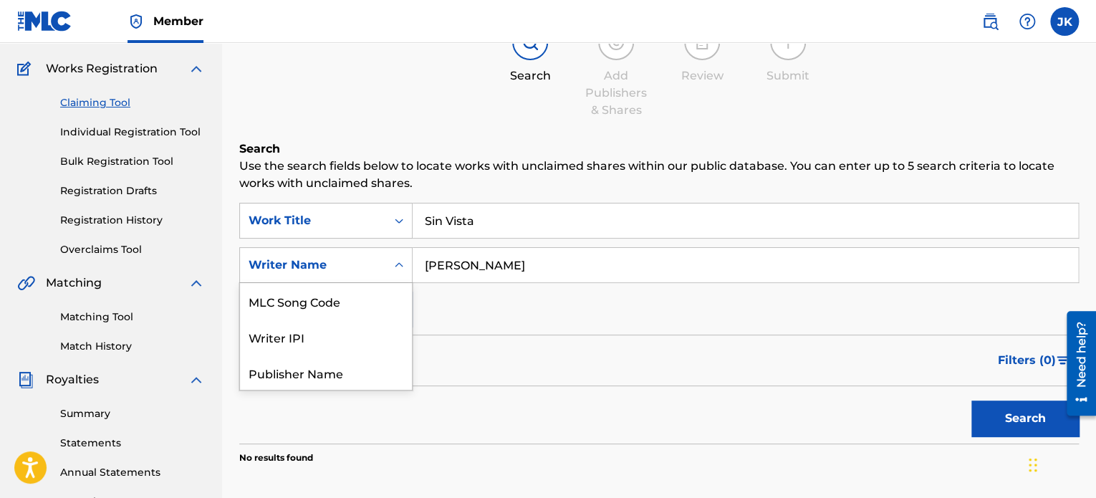
scroll to position [109, 0]
click at [361, 297] on div "MLC Song Code" at bounding box center [326, 300] width 172 height 36
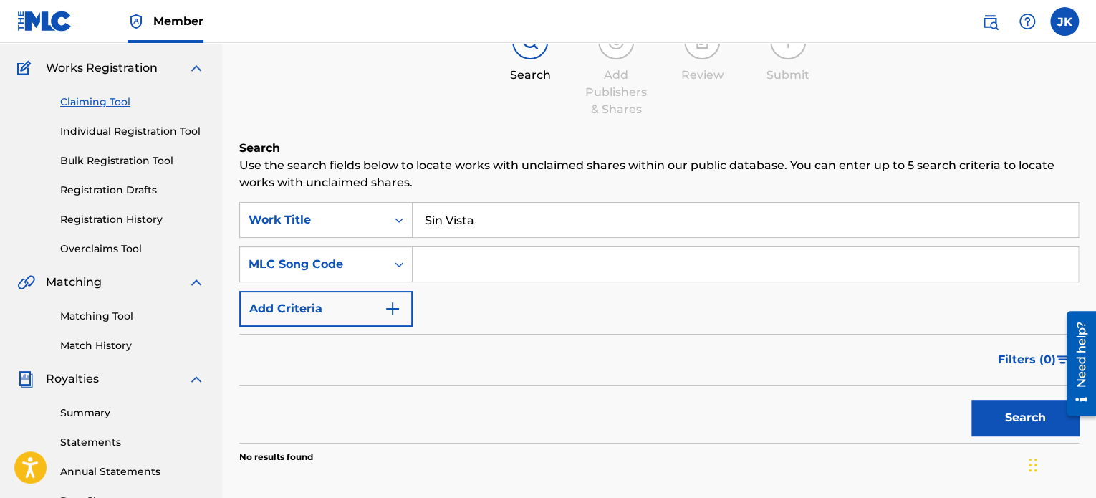
click at [464, 269] on input "Search Form" at bounding box center [746, 264] width 666 height 34
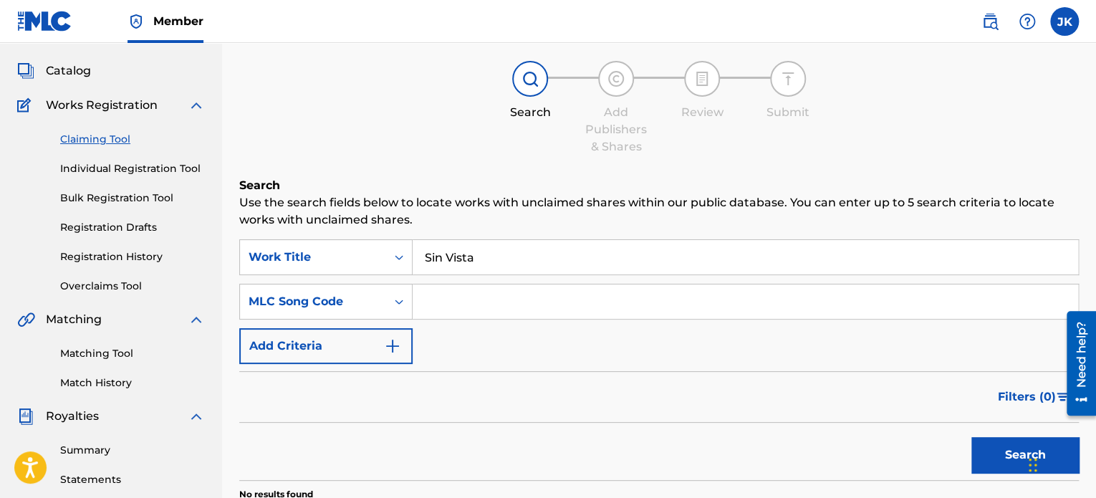
scroll to position [0, 0]
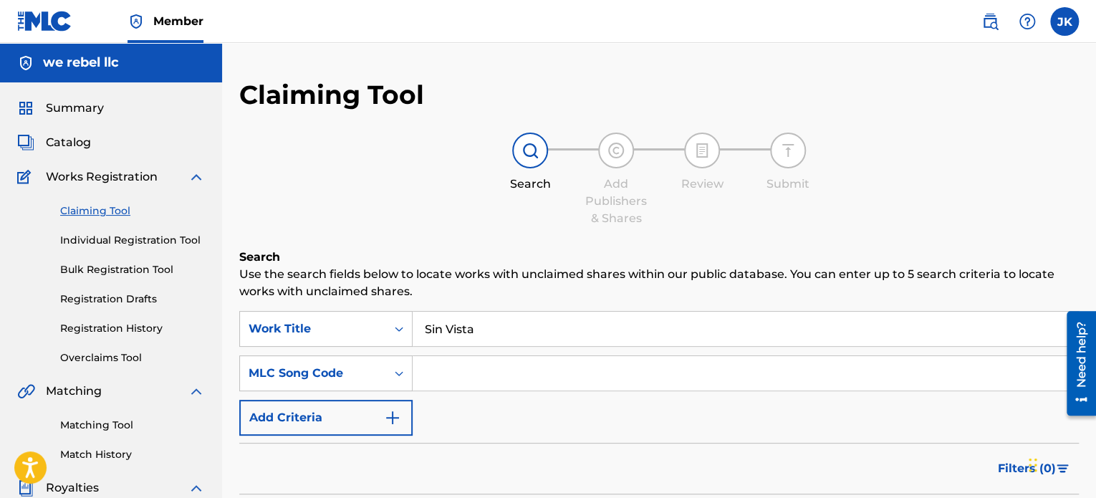
click at [80, 145] on span "Catalog" at bounding box center [68, 142] width 45 height 17
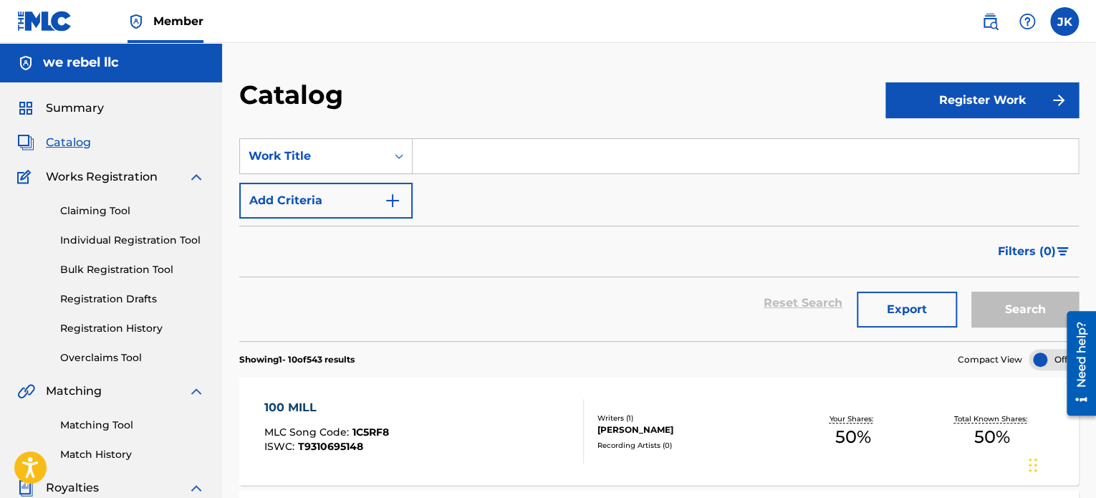
click at [461, 163] on input "Search Form" at bounding box center [746, 156] width 666 height 34
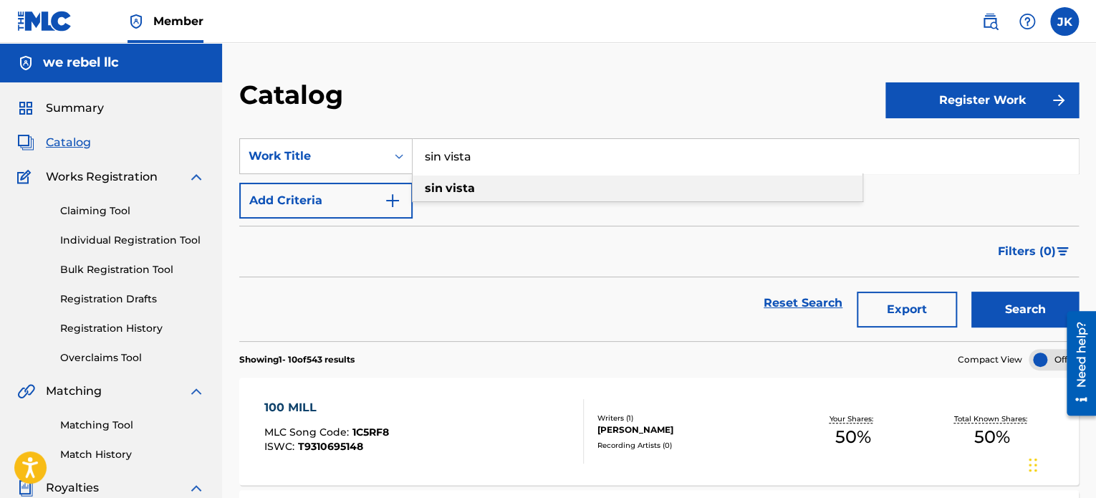
type input "sin vista"
click at [476, 184] on div "sin vista" at bounding box center [638, 189] width 450 height 26
click at [1006, 305] on button "Search" at bounding box center [1025, 310] width 107 height 36
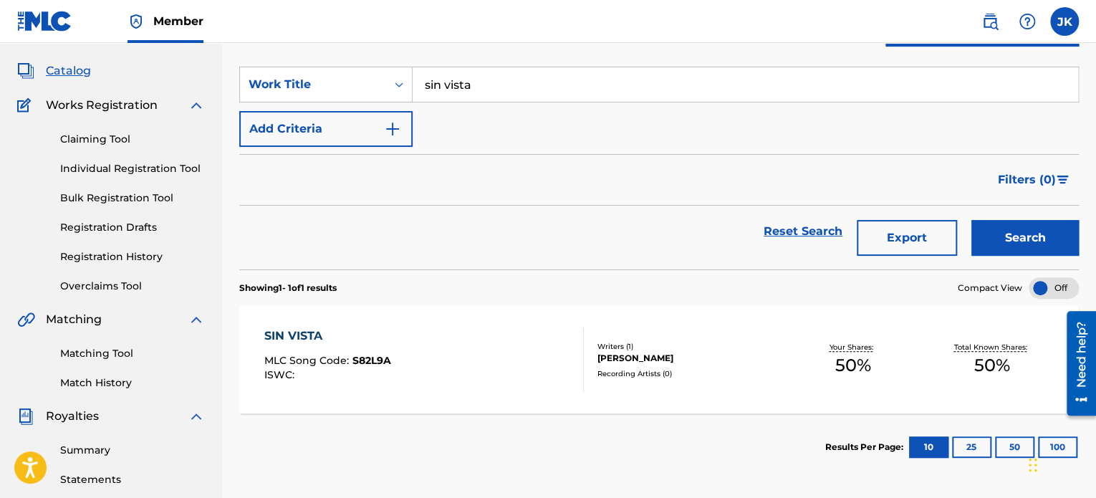
scroll to position [143, 0]
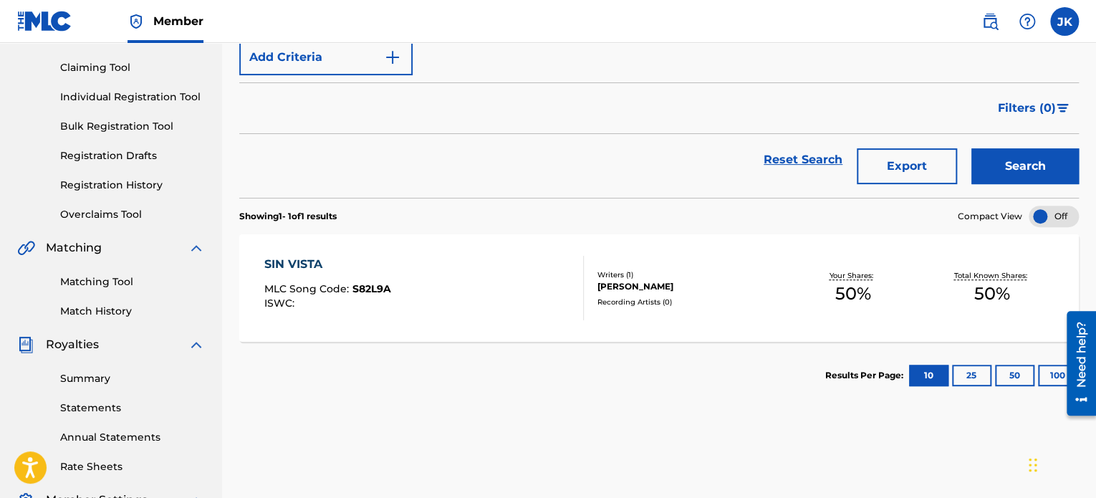
click at [559, 312] on div "SIN VISTA MLC Song Code : S82L9A ISWC :" at bounding box center [423, 288] width 319 height 64
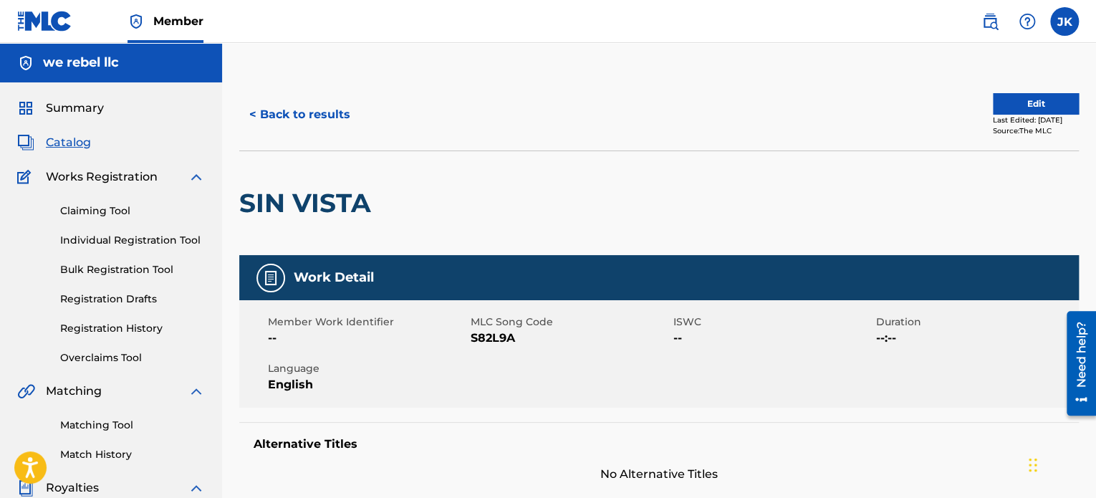
click at [505, 338] on span "S82L9A" at bounding box center [570, 338] width 199 height 17
copy span "S82L9A"
click at [121, 213] on link "Claiming Tool" at bounding box center [132, 210] width 145 height 15
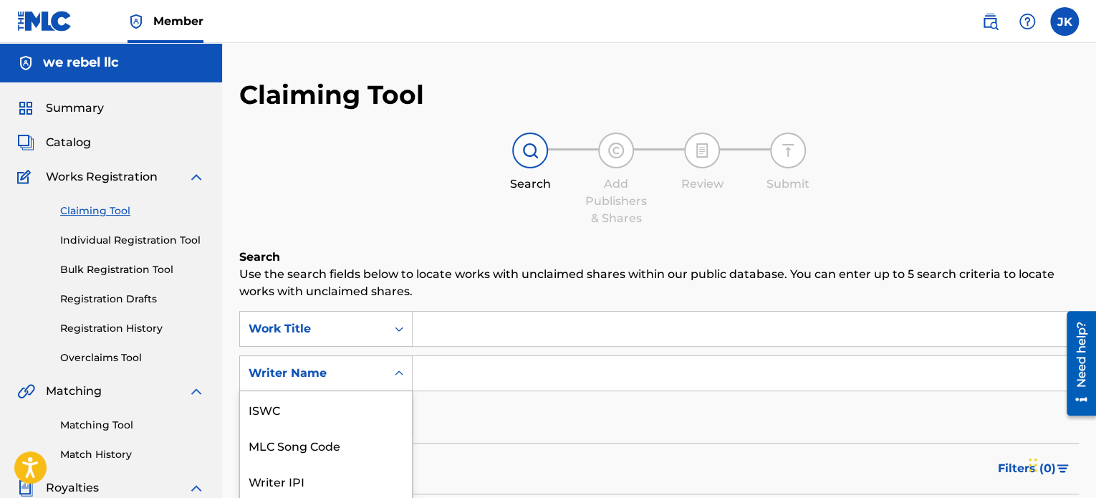
scroll to position [107, 0]
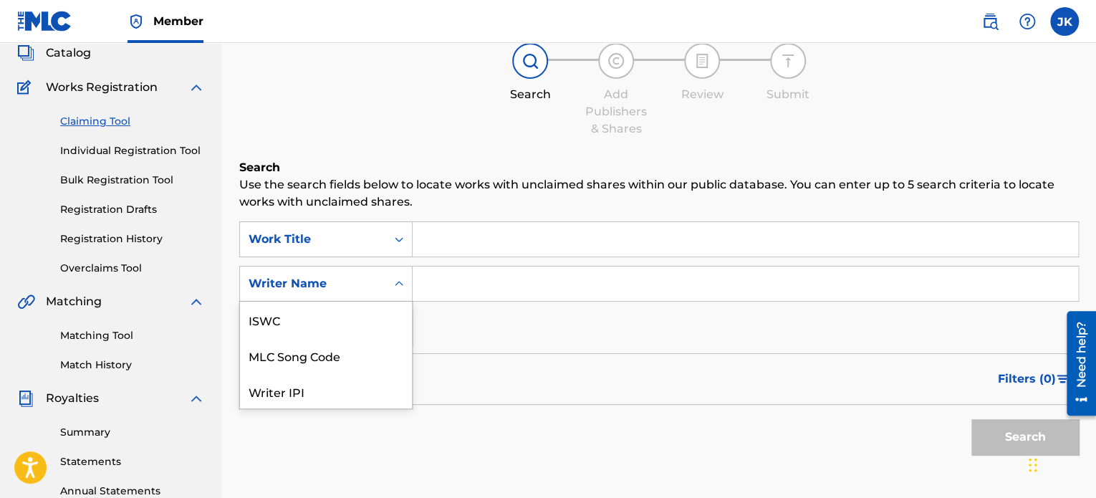
click at [404, 302] on div "7 results available. Use Up and Down to choose options, press Enter to select t…" at bounding box center [325, 284] width 173 height 36
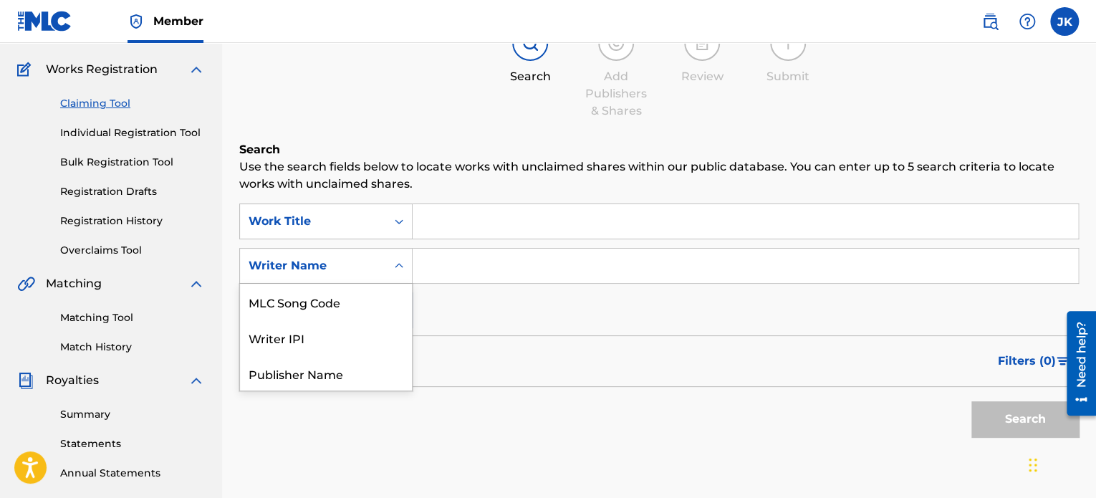
scroll to position [109, 0]
drag, startPoint x: 334, startPoint y: 311, endPoint x: 355, endPoint y: 296, distance: 26.2
click at [335, 310] on div "MLC Song Code" at bounding box center [326, 300] width 172 height 36
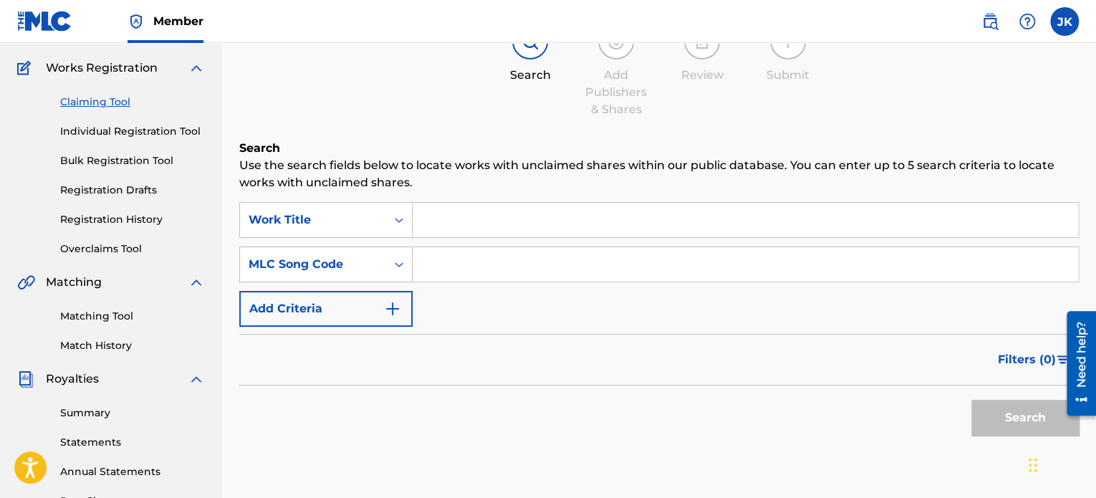
click at [436, 267] on input "Search Form" at bounding box center [746, 264] width 666 height 34
paste input "S82L9A"
type input "S82L9A"
click at [471, 218] on input "Search Form" at bounding box center [746, 220] width 666 height 34
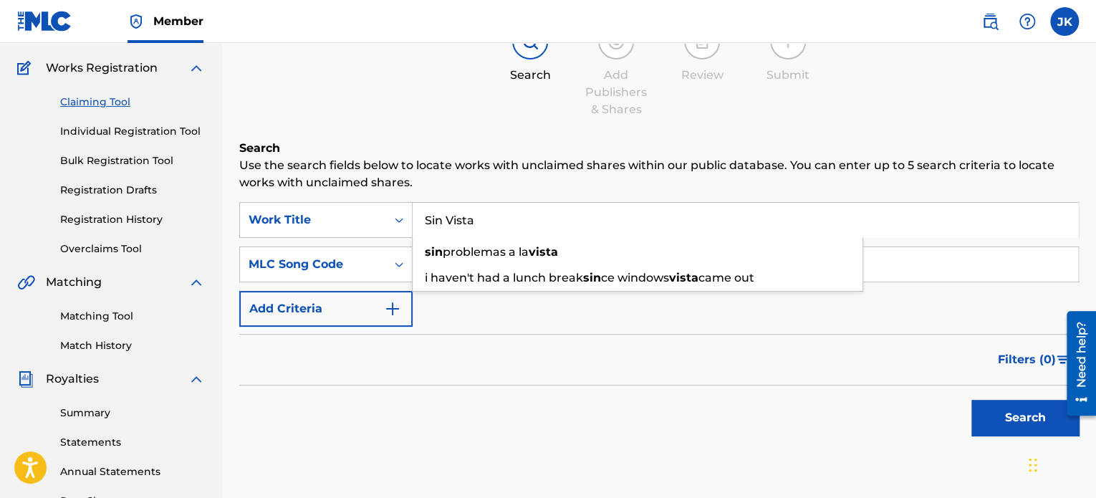
type input "Sin Vista"
click at [917, 350] on div "Filters ( 0 )" at bounding box center [659, 360] width 840 height 52
click at [988, 418] on button "Search" at bounding box center [1025, 418] width 107 height 36
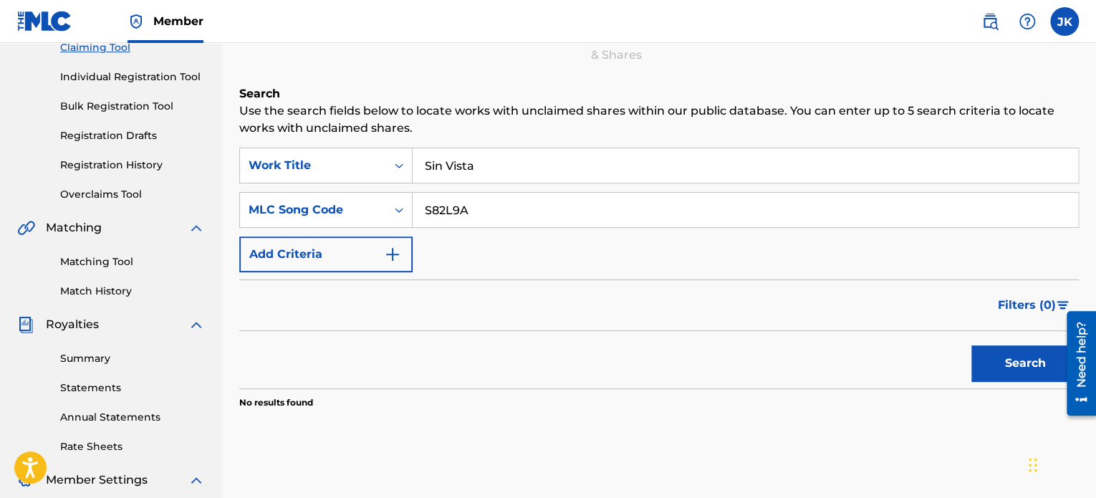
scroll to position [252, 0]
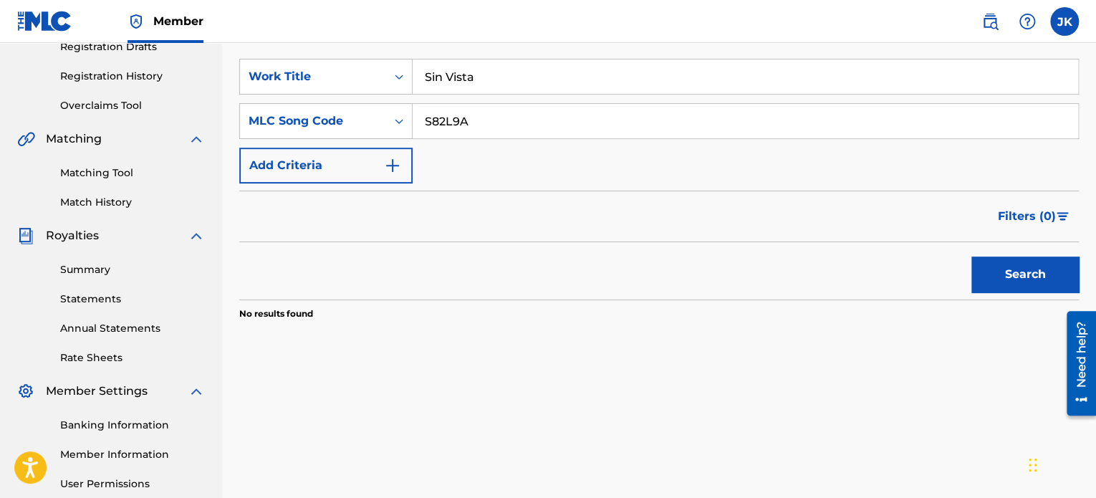
click at [986, 279] on button "Search" at bounding box center [1025, 275] width 107 height 36
click at [401, 77] on icon "Search Form" at bounding box center [399, 77] width 9 height 5
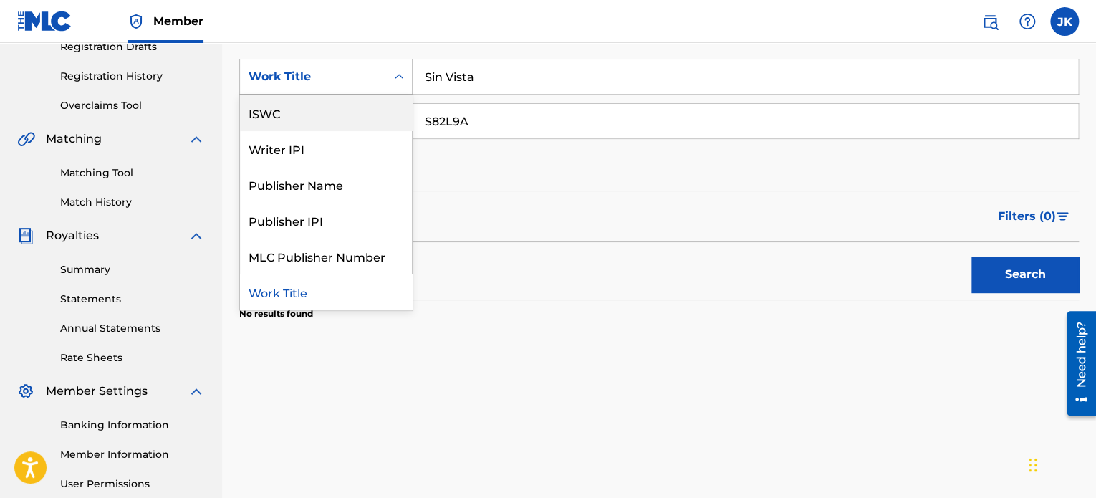
scroll to position [0, 0]
click at [370, 114] on div "Writer Name" at bounding box center [326, 113] width 172 height 36
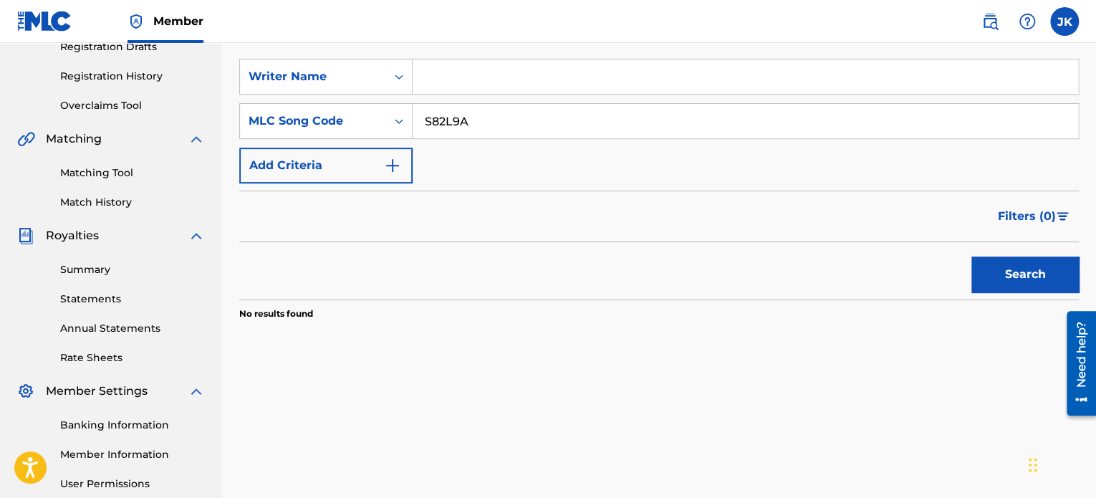
click at [446, 82] on input "Search Form" at bounding box center [746, 76] width 666 height 34
type input "edlin rodriguez"
click at [986, 271] on button "Search" at bounding box center [1025, 275] width 107 height 36
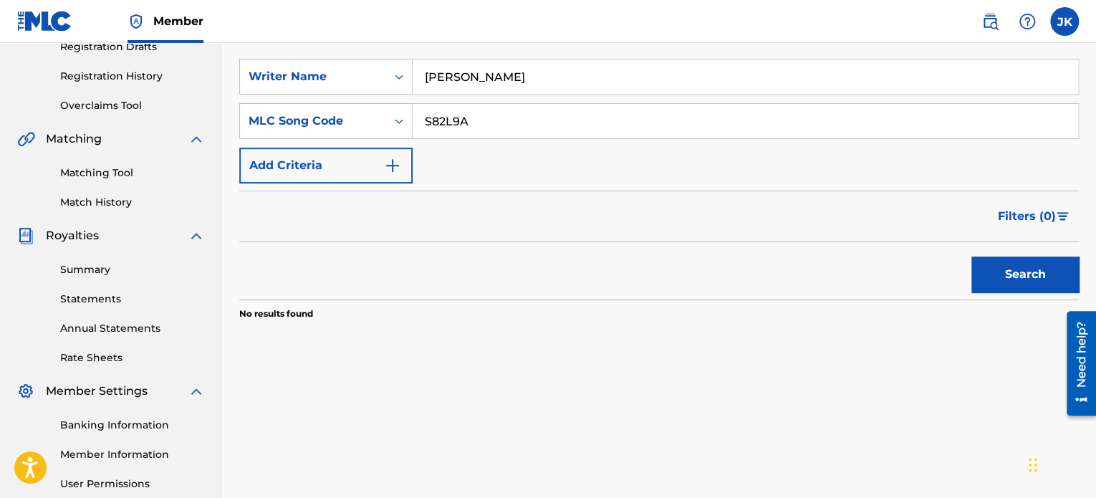
click at [986, 271] on button "Search" at bounding box center [1025, 275] width 107 height 36
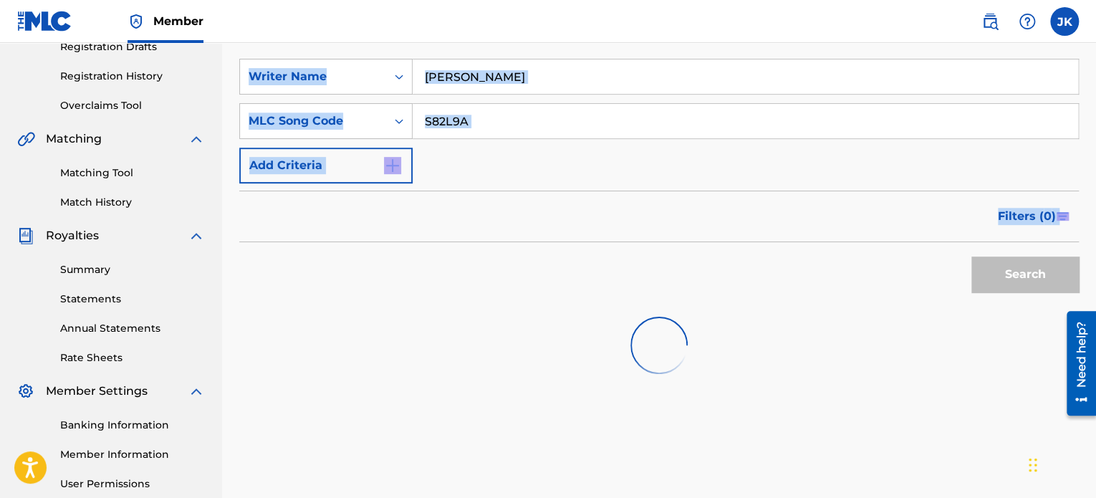
click at [986, 271] on div "Search" at bounding box center [1021, 270] width 115 height 57
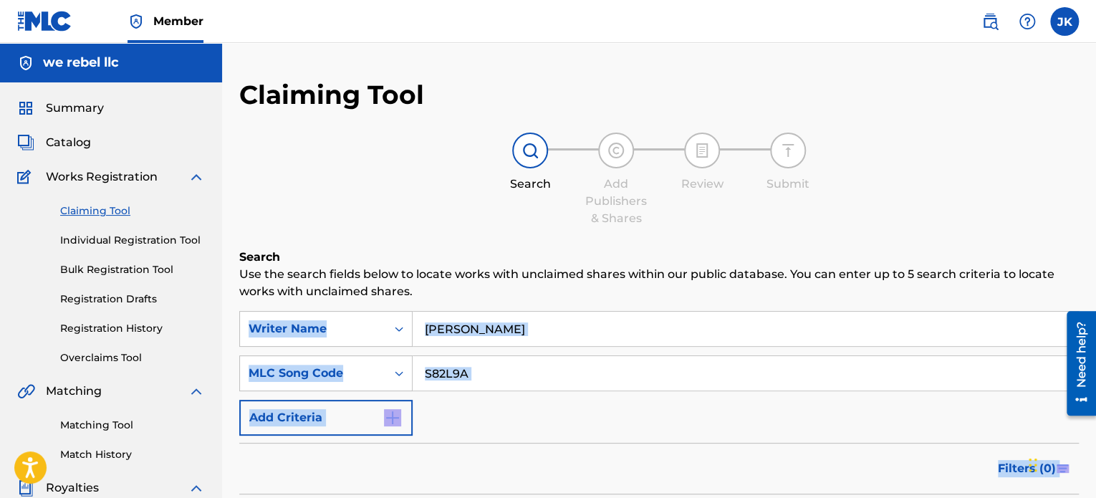
scroll to position [143, 0]
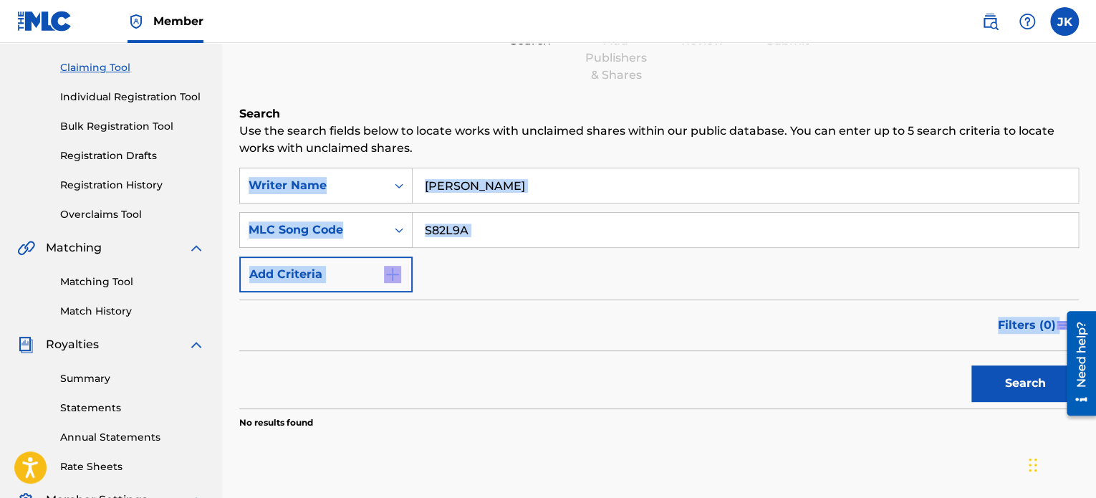
click at [118, 286] on link "Matching Tool" at bounding box center [132, 281] width 145 height 15
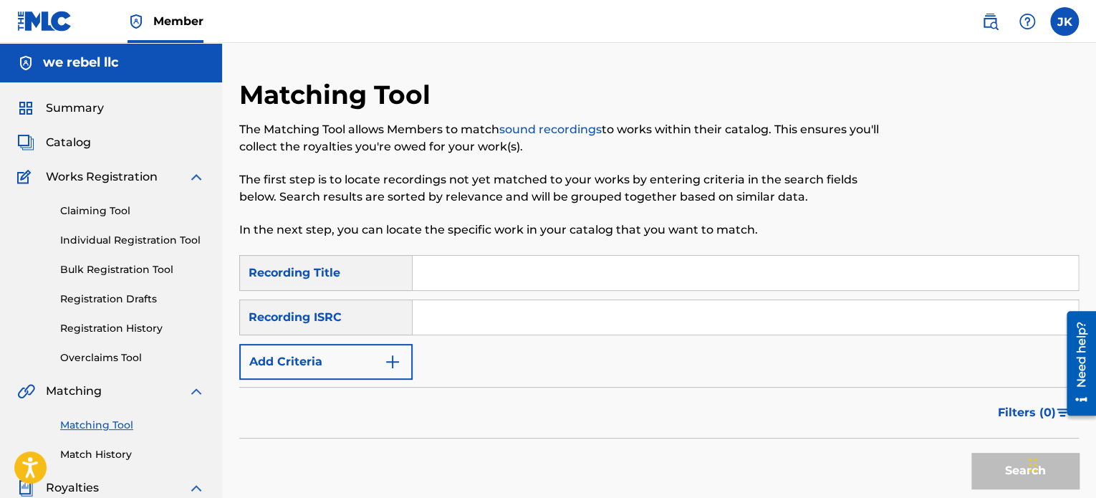
click at [465, 274] on input "Search Form" at bounding box center [746, 273] width 666 height 34
type input "sin vista"
click at [443, 323] on input "Search Form" at bounding box center [746, 317] width 666 height 34
click at [501, 379] on div "SearchWithCriteria8b8d35a5-7b71-40a3-bea3-736d867e8995 Recording Title sin vist…" at bounding box center [659, 317] width 840 height 125
click at [454, 309] on input "Search Form" at bounding box center [746, 317] width 666 height 34
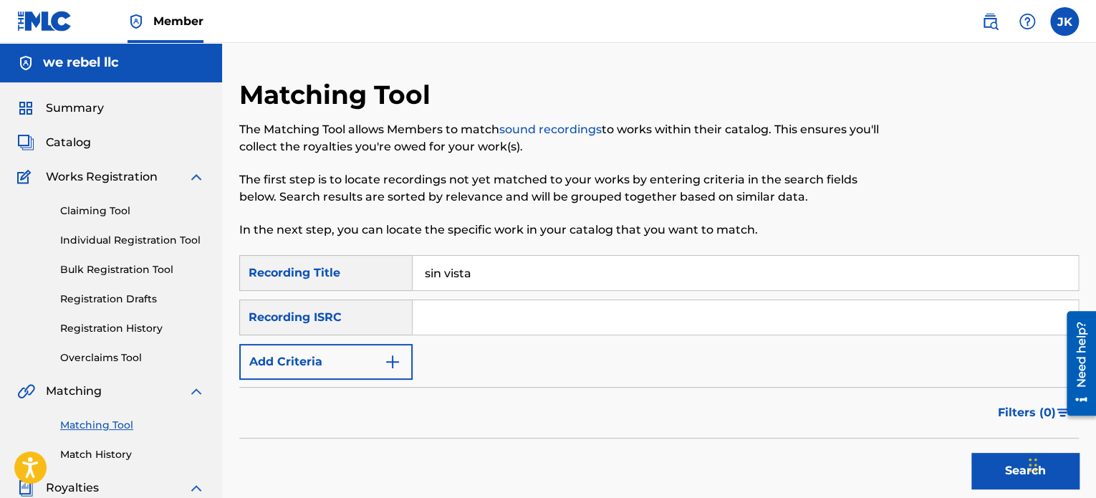
paste input "QZK6J2549654"
type input "QZK6J2549654"
click at [985, 469] on button "Search" at bounding box center [1025, 471] width 107 height 36
click at [441, 269] on input "sin vista" at bounding box center [746, 273] width 666 height 34
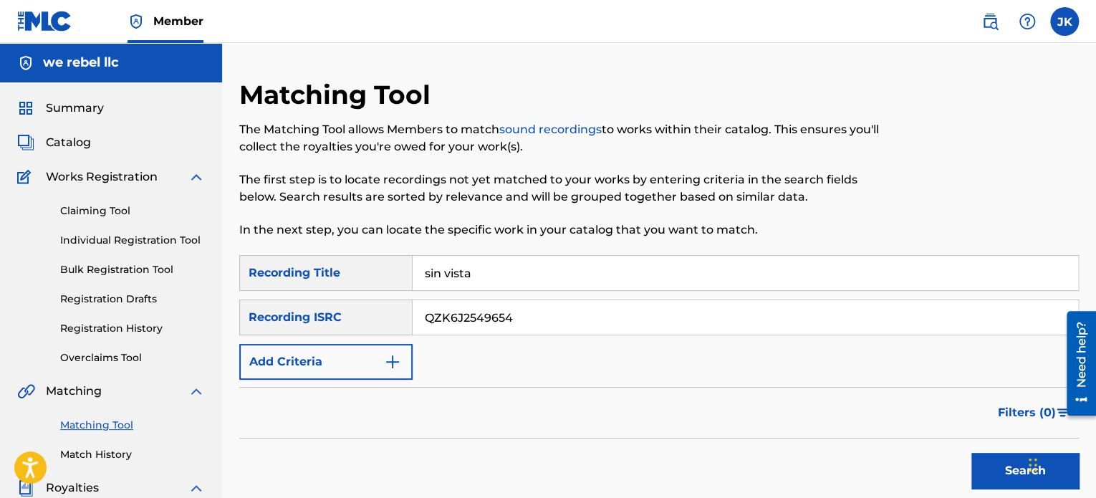
click at [441, 269] on input "sin vista" at bounding box center [746, 273] width 666 height 34
paste input "Anti-Hero"
type input "Anti-Hero"
click at [534, 317] on input "QZK6J2549654" at bounding box center [746, 317] width 666 height 34
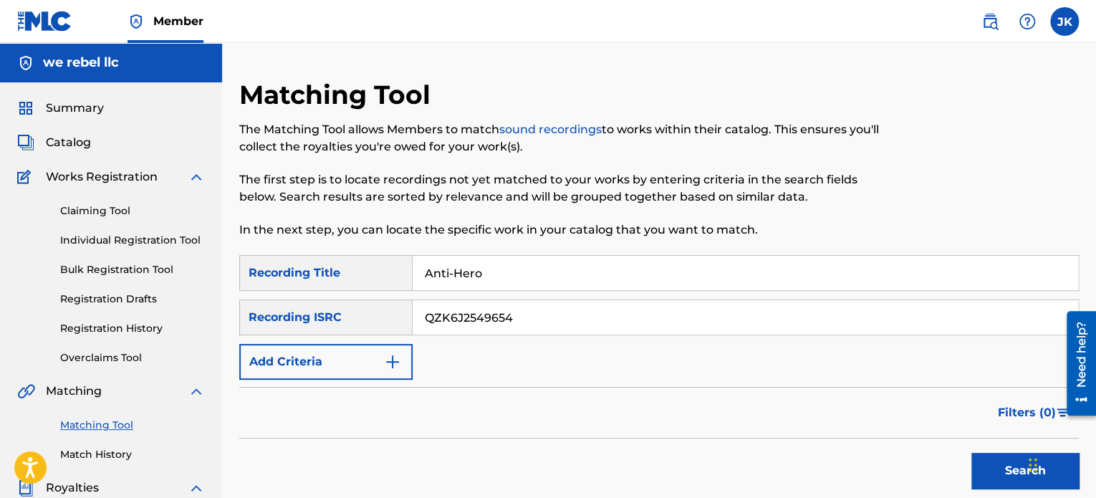
click at [534, 317] on input "QZK6J2549654" at bounding box center [746, 317] width 666 height 34
paste input "QZFYX2541432"
type input "QZFYX2541432"
click at [987, 471] on button "Search" at bounding box center [1025, 471] width 107 height 36
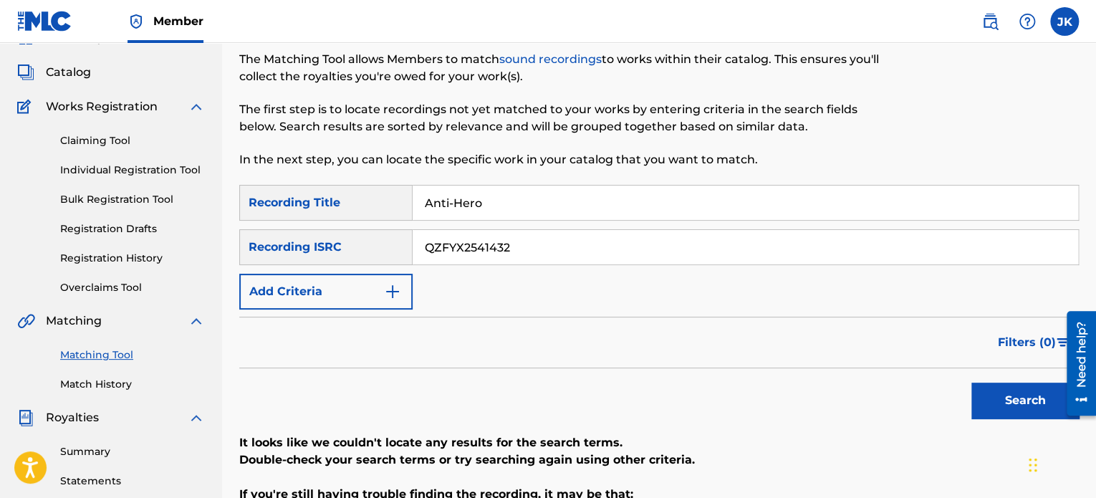
scroll to position [143, 0]
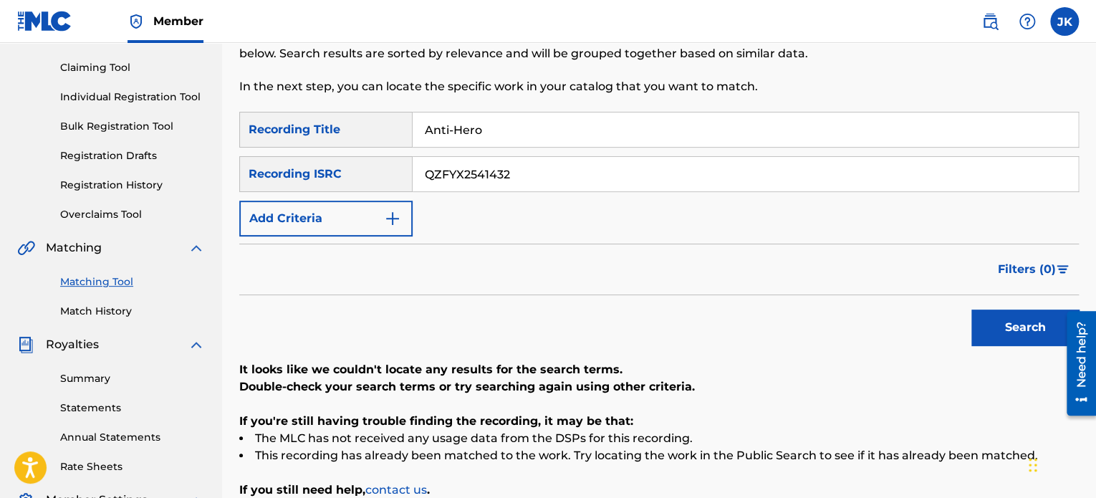
click at [1010, 336] on button "Search" at bounding box center [1025, 328] width 107 height 36
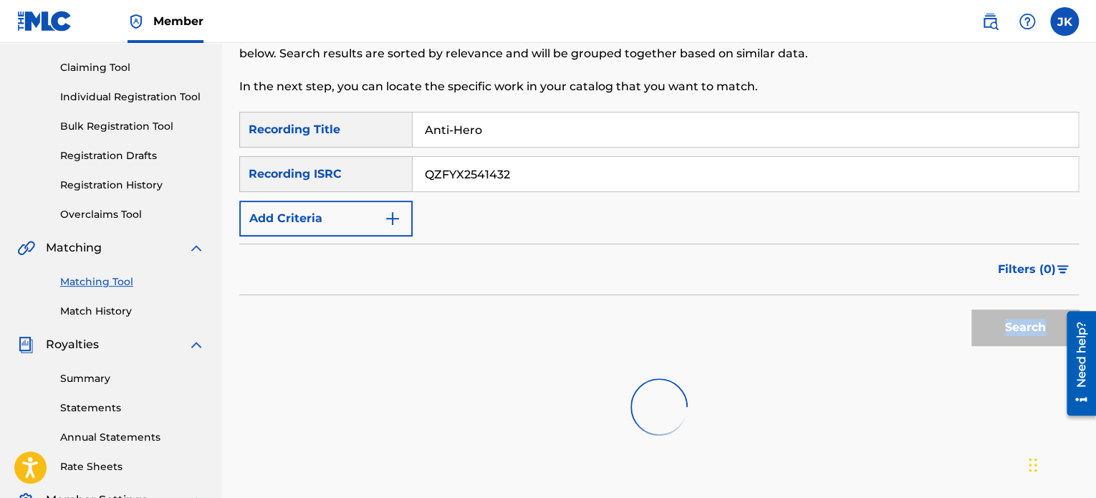
click at [1010, 336] on div "Search" at bounding box center [1021, 323] width 115 height 57
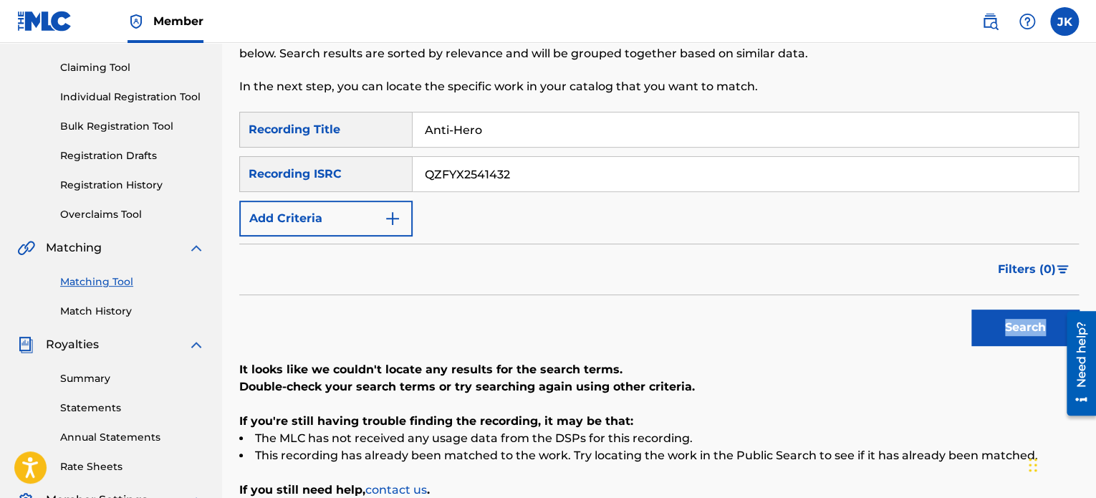
click at [1010, 336] on button "Search" at bounding box center [1025, 328] width 107 height 36
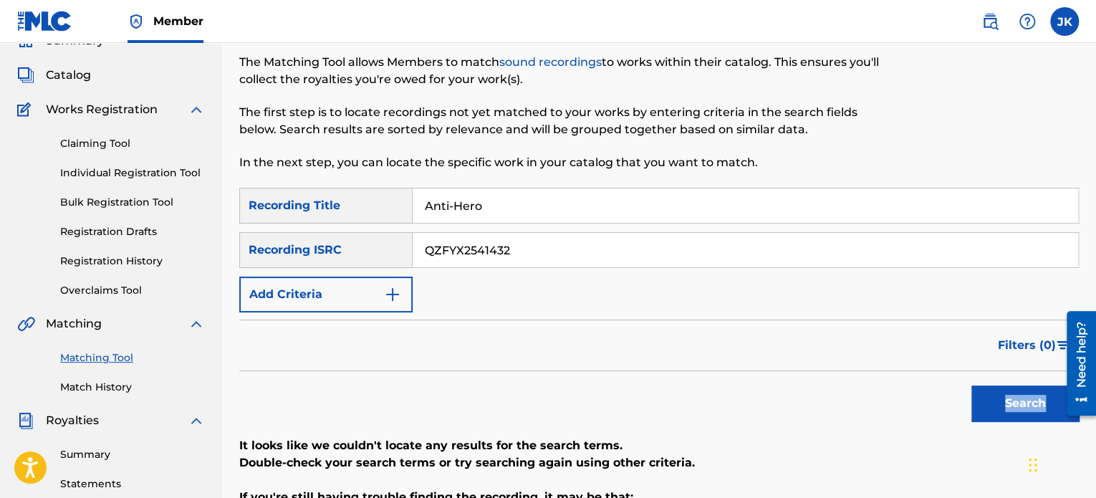
scroll to position [0, 0]
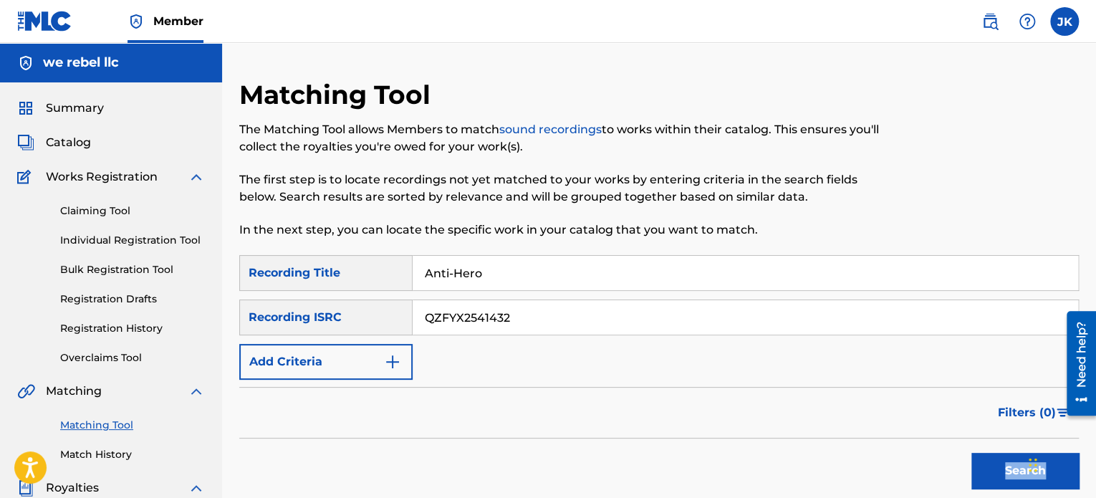
click at [83, 144] on span "Catalog" at bounding box center [68, 142] width 45 height 17
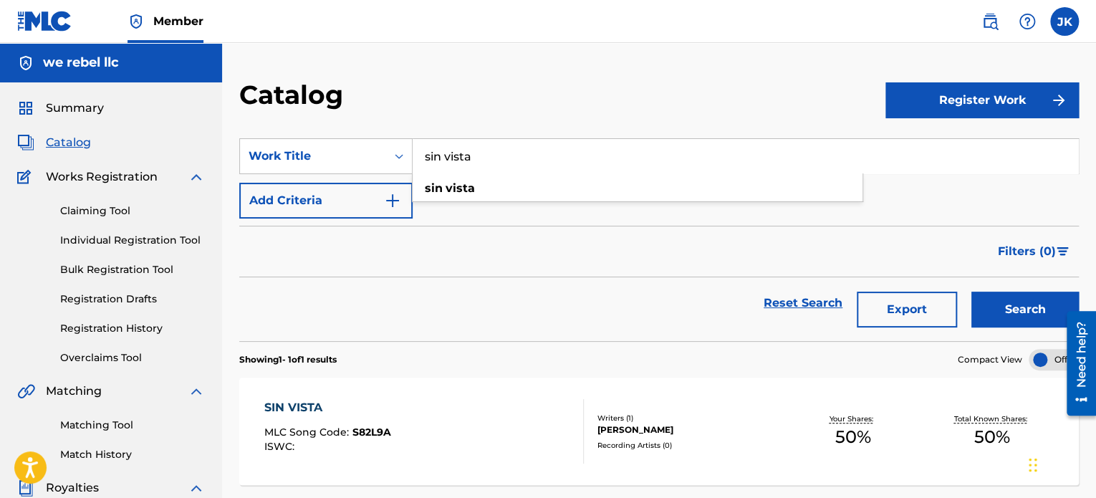
drag, startPoint x: 494, startPoint y: 158, endPoint x: 416, endPoint y: 161, distance: 78.9
click at [416, 161] on input "sin vista" at bounding box center [746, 156] width 666 height 34
paste input "QZFYX2541432"
type input "QZFYX2541432"
click at [415, 160] on input "QZFYX2541432" at bounding box center [746, 156] width 666 height 34
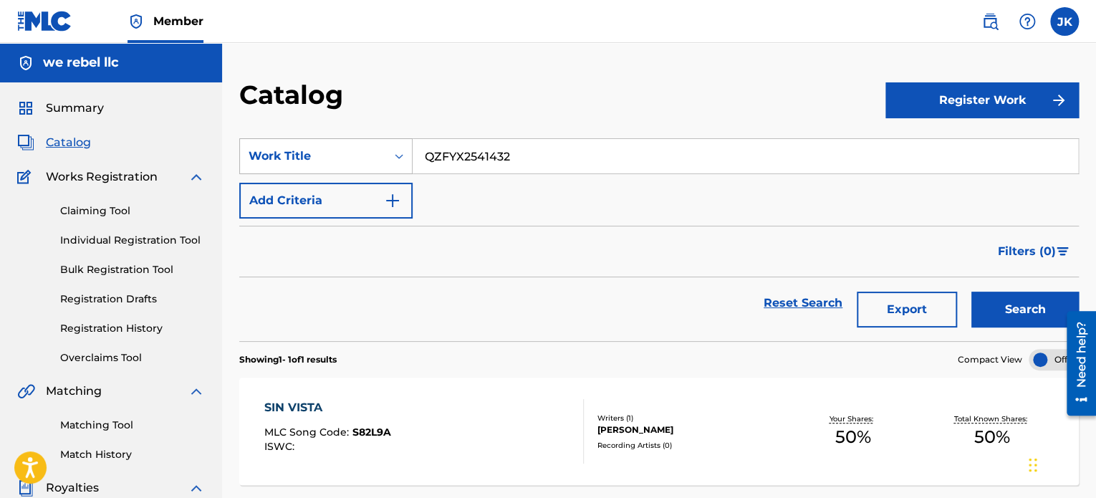
drag, startPoint x: 537, startPoint y: 158, endPoint x: 410, endPoint y: 160, distance: 126.8
click at [410, 160] on div "SearchWithCriteria086d091c-ac94-49fb-aa58-1300aaea62f0 Work Title QZFYX2541432" at bounding box center [659, 156] width 840 height 36
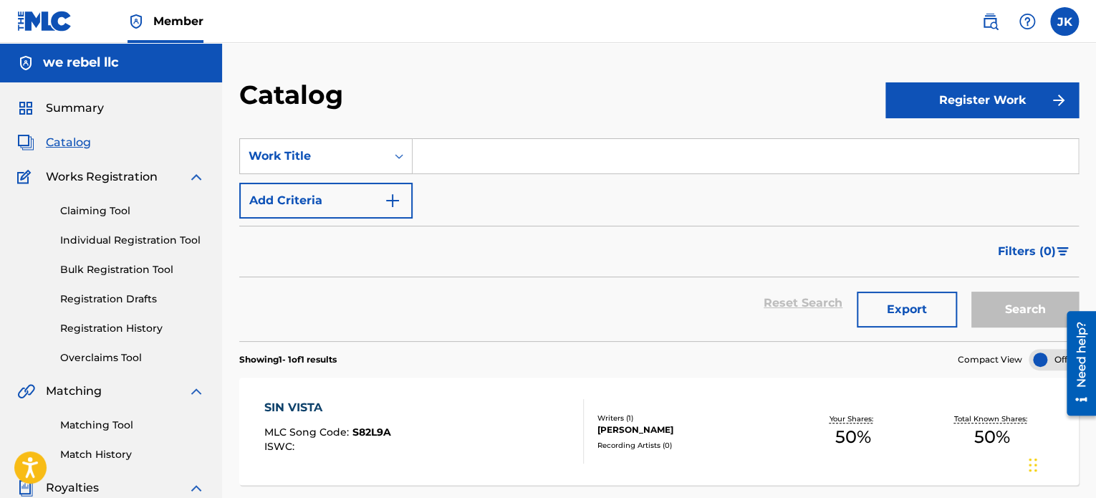
paste input "Anti-Hero"
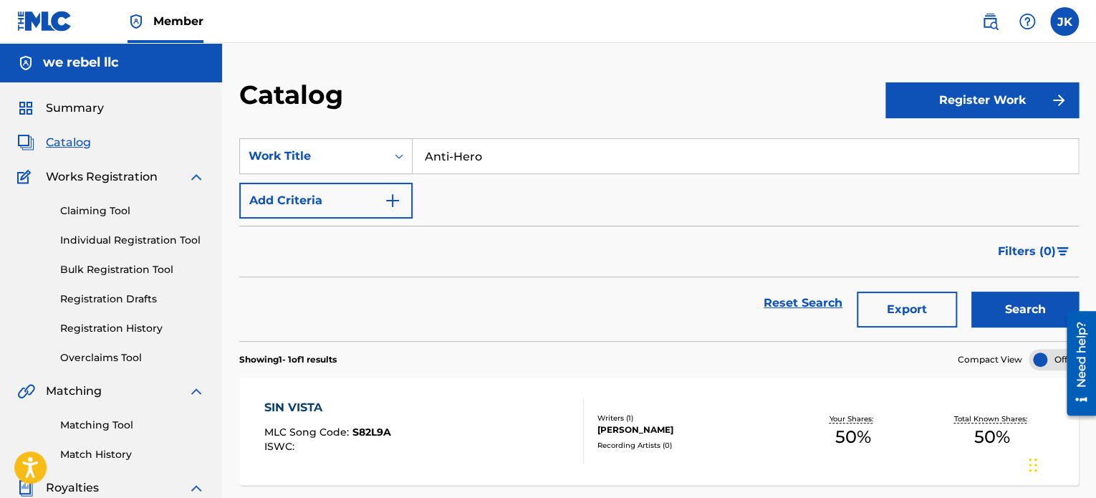
type input "Anti-Hero"
click at [1003, 315] on button "Search" at bounding box center [1025, 310] width 107 height 36
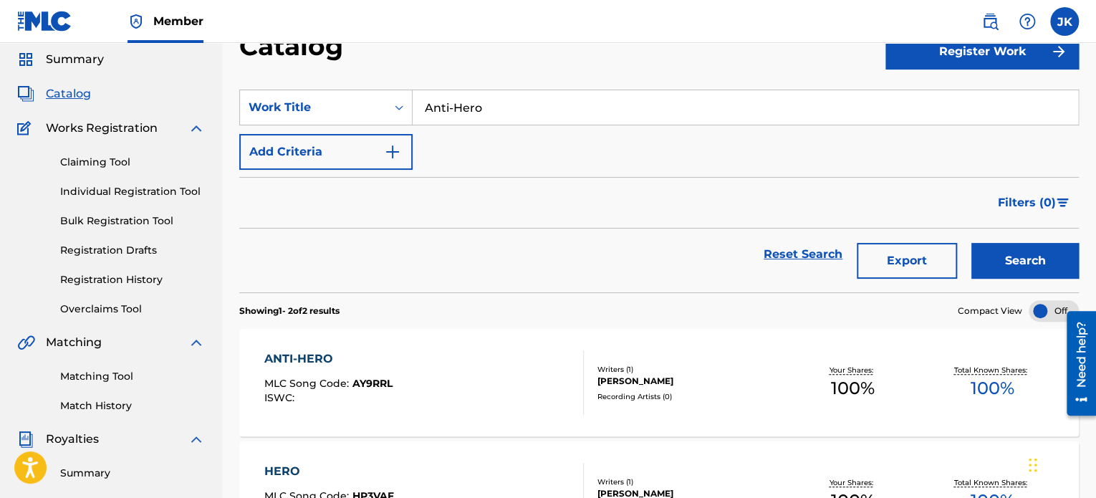
scroll to position [72, 0]
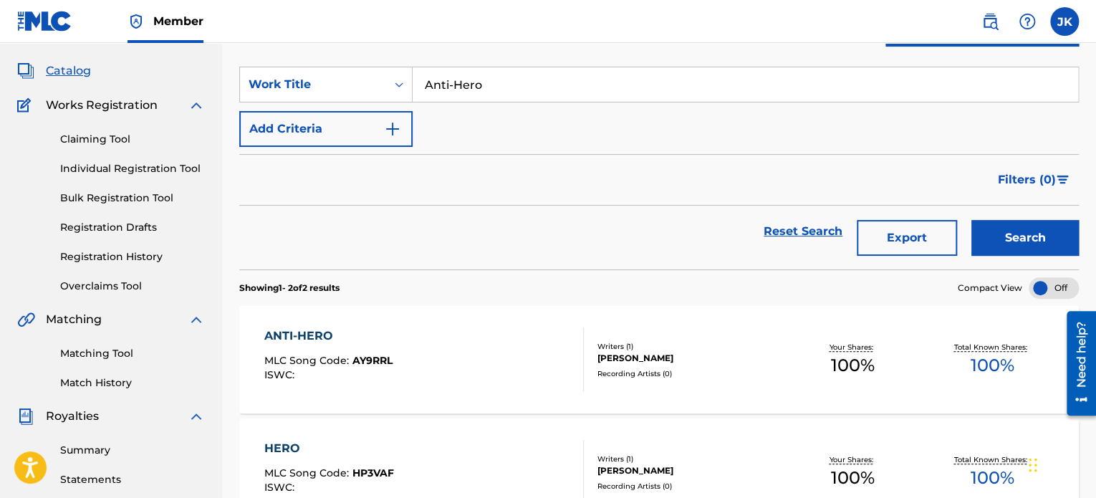
click at [378, 360] on span "AY9RRL" at bounding box center [373, 360] width 40 height 13
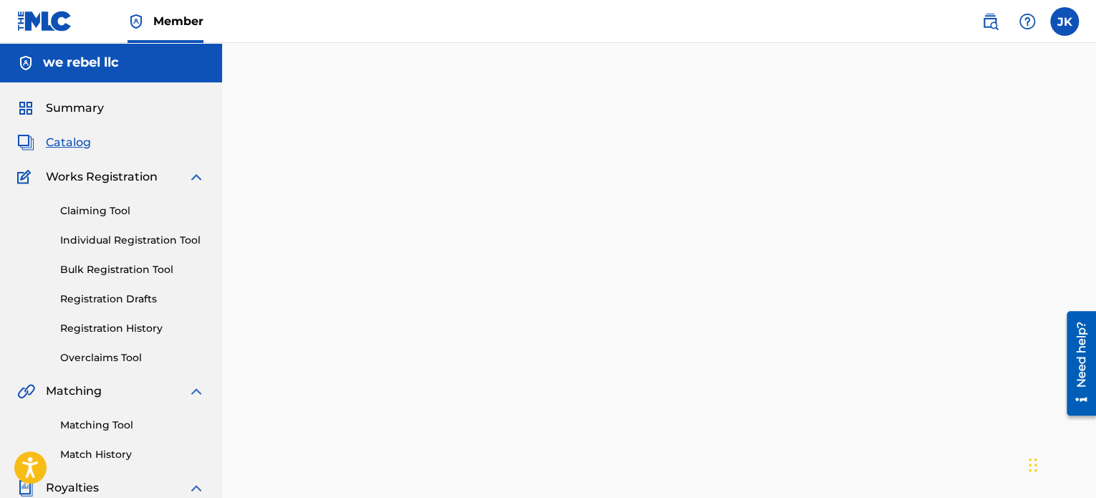
click at [378, 360] on div at bounding box center [659, 449] width 874 height 741
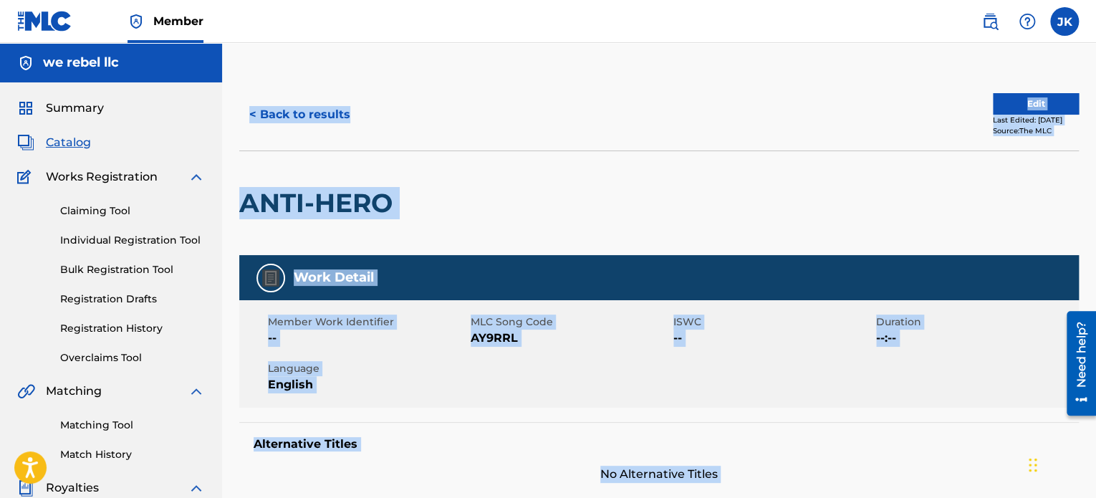
click at [527, 373] on div "Member Work Identifier -- MLC Song Code AY9RRL ISWC -- Duration --:-- Language …" at bounding box center [659, 353] width 840 height 107
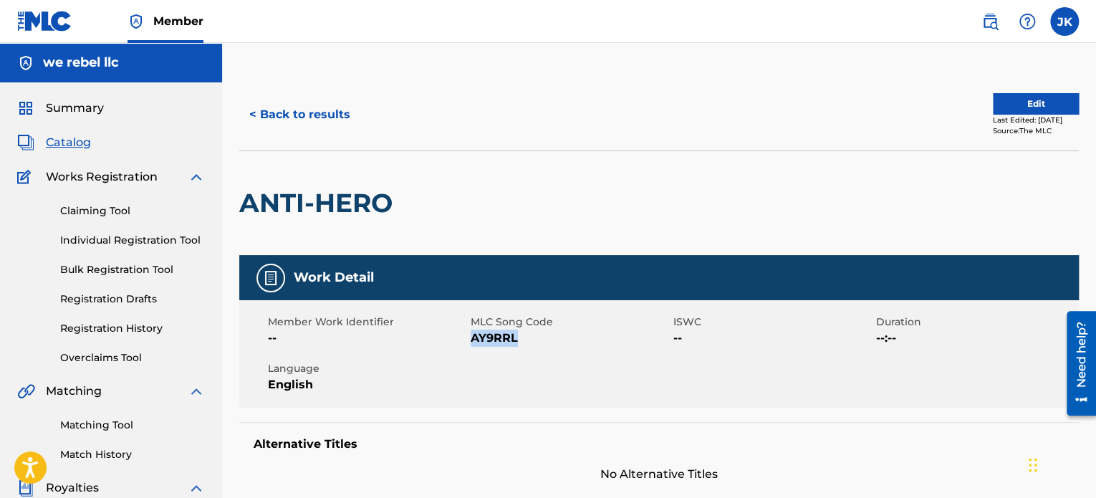
drag, startPoint x: 540, startPoint y: 343, endPoint x: 473, endPoint y: 343, distance: 67.4
click at [473, 343] on span "AY9RRL" at bounding box center [570, 338] width 199 height 17
copy span "AY9RRL"
click at [118, 209] on link "Claiming Tool" at bounding box center [132, 210] width 145 height 15
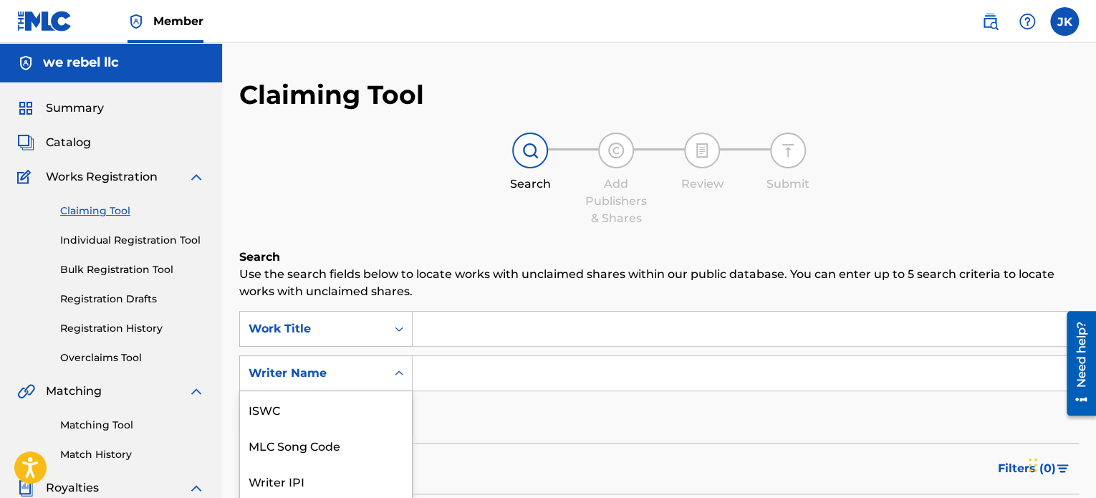
scroll to position [95, 0]
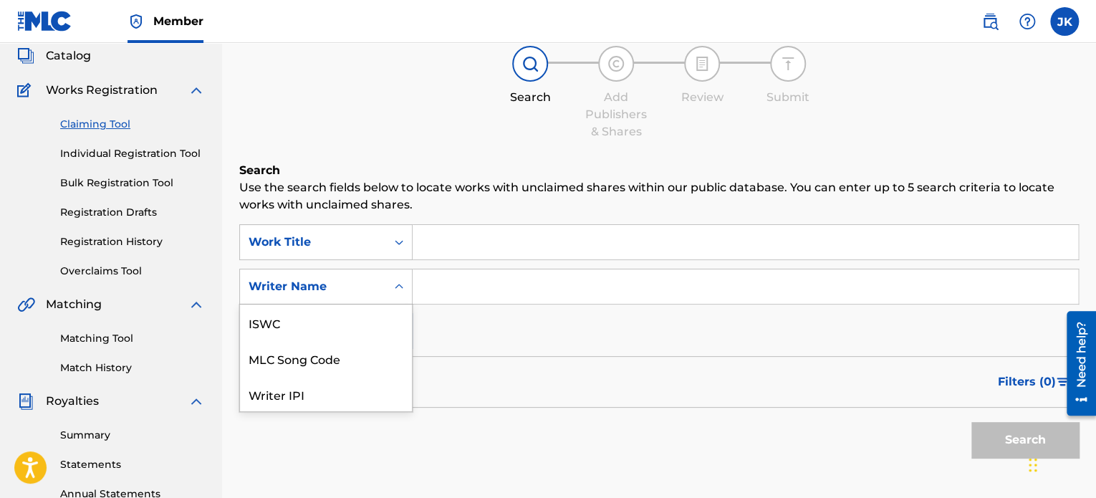
click at [406, 305] on div "7 results available. Use Up and Down to choose options, press Enter to select t…" at bounding box center [325, 287] width 173 height 36
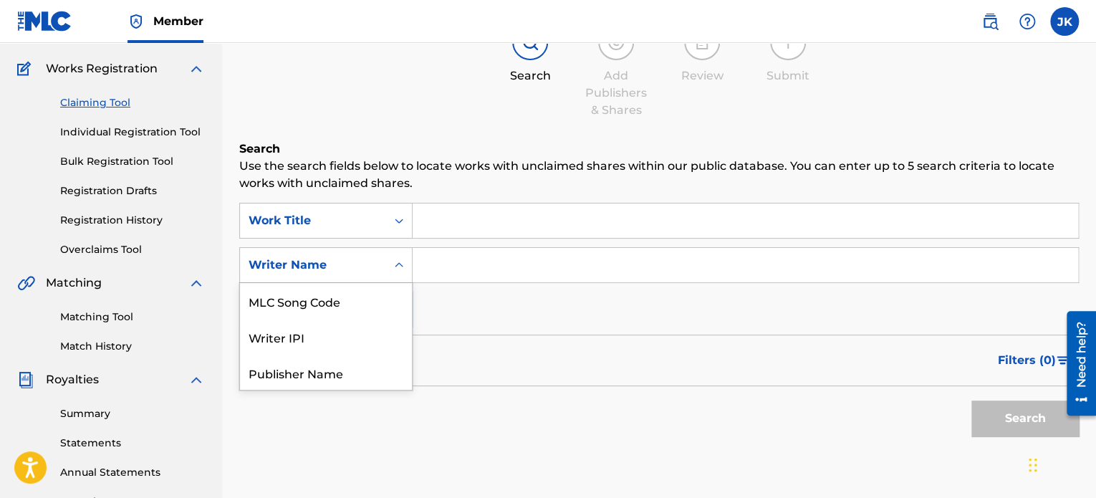
scroll to position [109, 0]
drag, startPoint x: 335, startPoint y: 308, endPoint x: 360, endPoint y: 292, distance: 29.6
click at [335, 307] on div "MLC Song Code" at bounding box center [326, 300] width 172 height 36
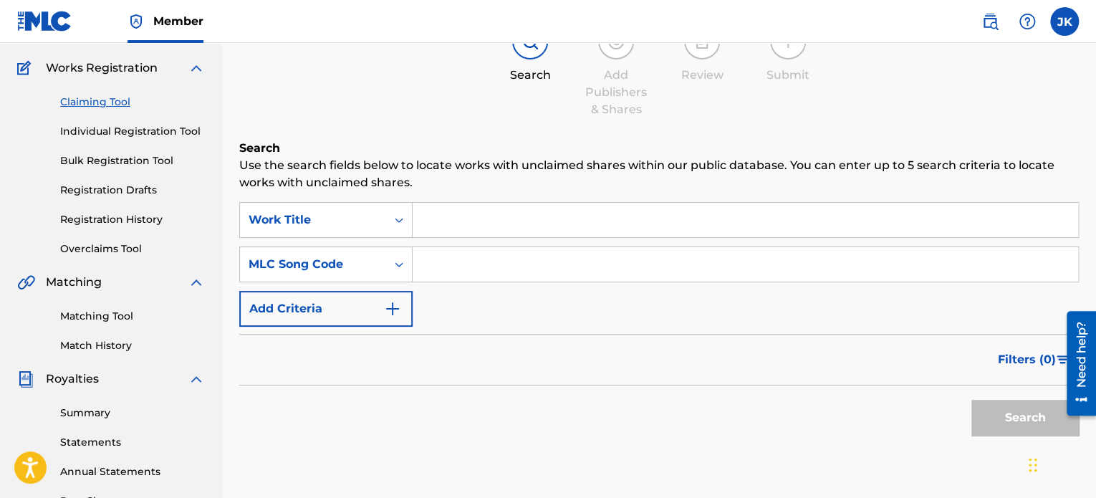
click at [439, 274] on input "Search Form" at bounding box center [746, 264] width 666 height 34
paste input "AY9RRL"
type input "AY9RRL"
click at [442, 216] on input "Search Form" at bounding box center [746, 220] width 666 height 34
paste input "Anti-Hero"
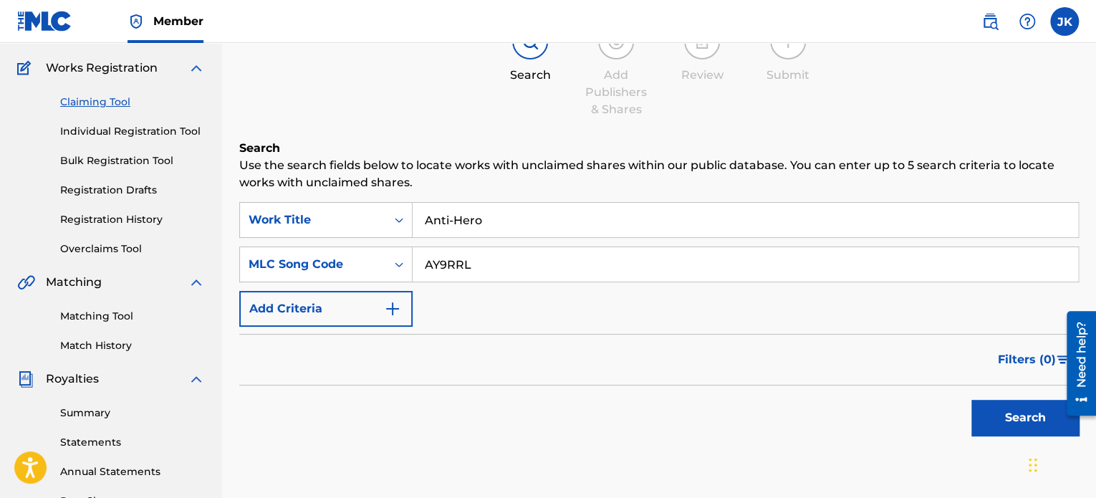
type input "Anti-Hero"
click at [1010, 412] on button "Search" at bounding box center [1025, 418] width 107 height 36
click at [405, 221] on icon "Search Form" at bounding box center [399, 220] width 14 height 14
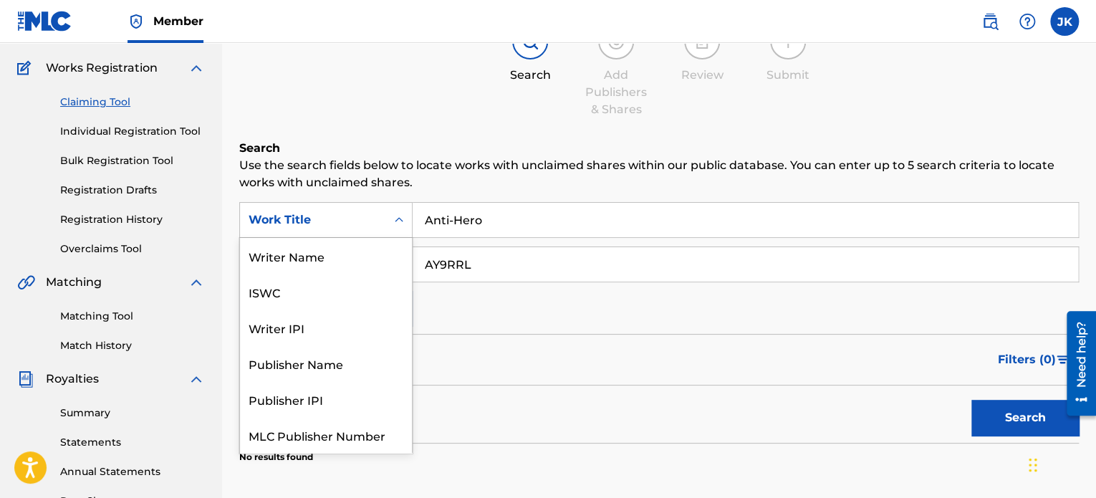
scroll to position [36, 0]
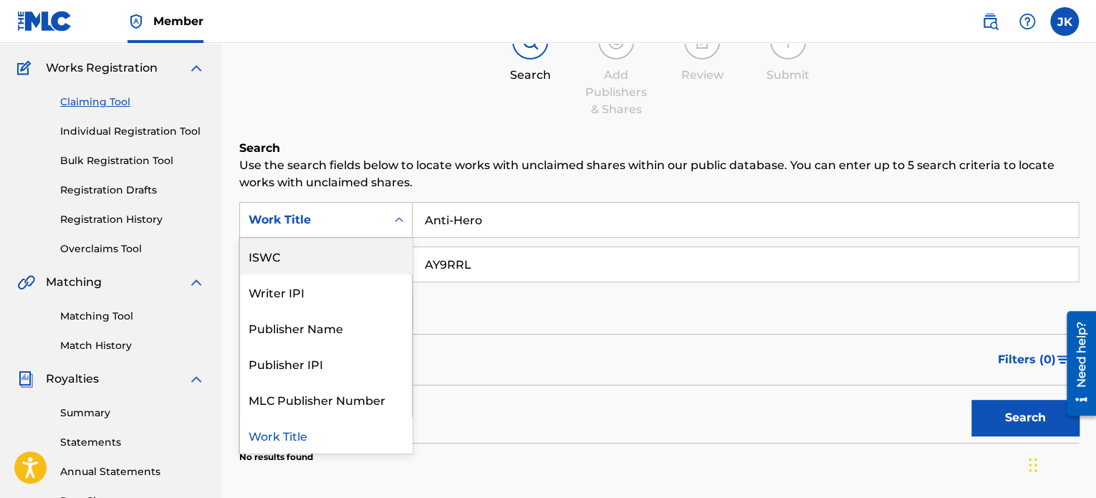
click at [348, 250] on div "ISWC" at bounding box center [326, 256] width 172 height 36
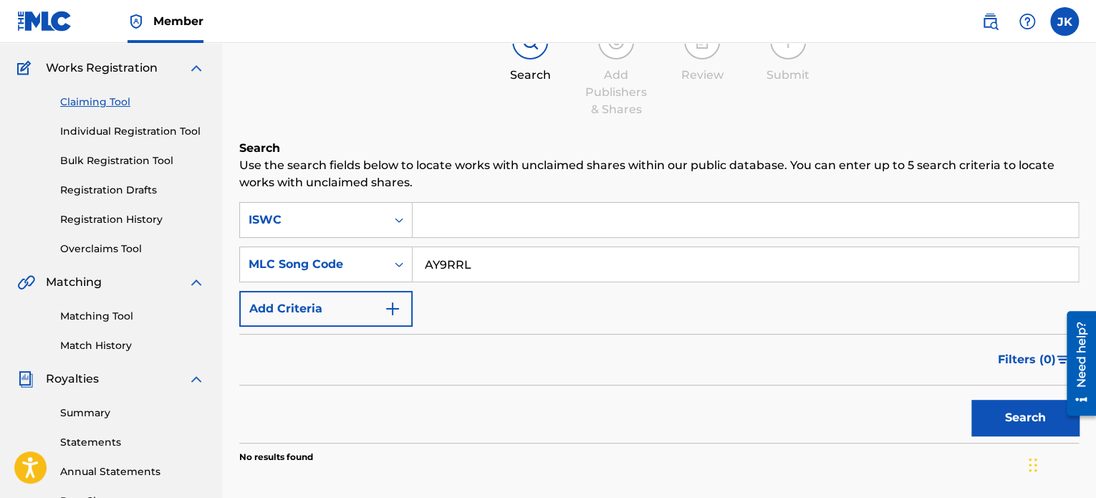
click at [490, 219] on input "Search Form" at bounding box center [746, 220] width 666 height 34
paste input "QZFYX2541432"
type input "QZFYX2541432"
click at [978, 411] on button "Search" at bounding box center [1025, 418] width 107 height 36
click at [994, 410] on button "Search" at bounding box center [1025, 418] width 107 height 36
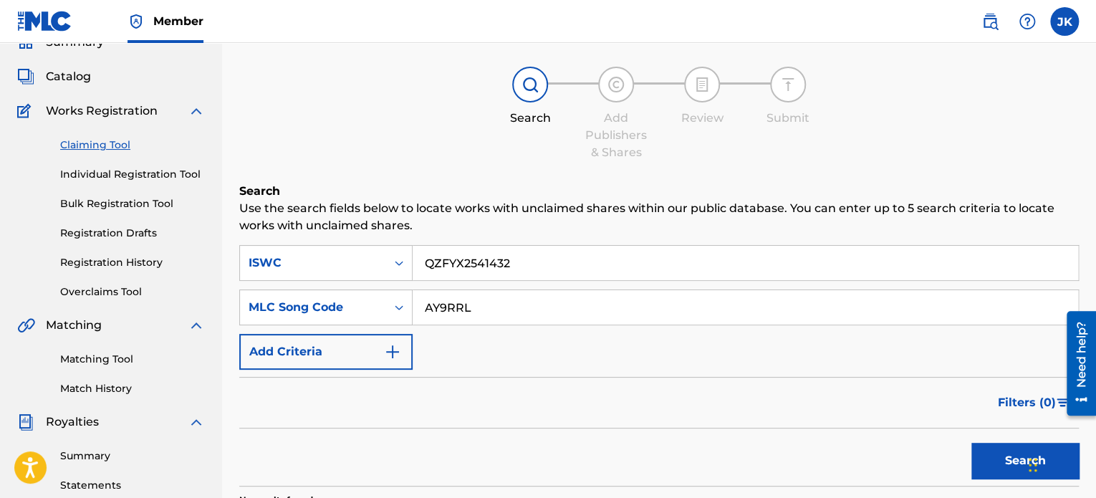
scroll to position [0, 0]
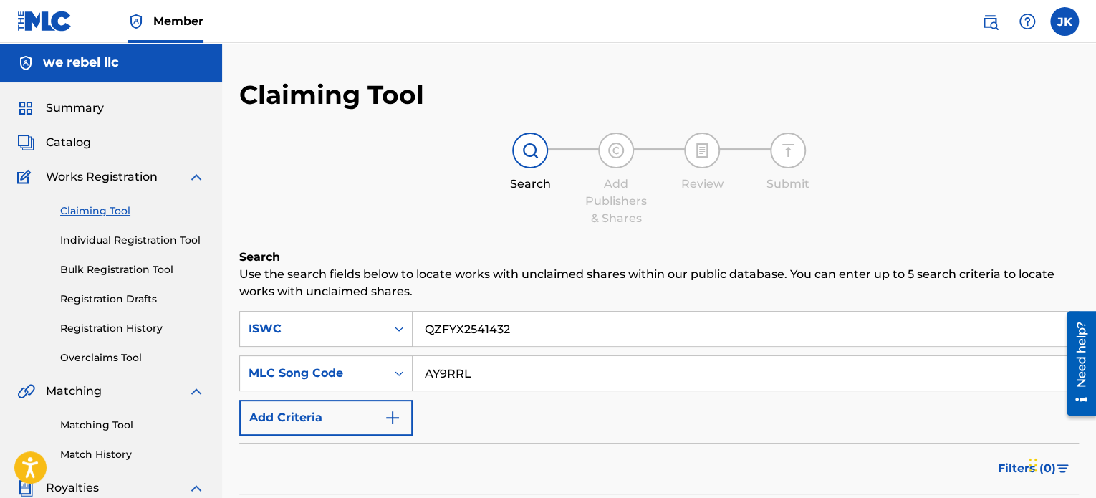
click at [80, 148] on span "Catalog" at bounding box center [68, 142] width 45 height 17
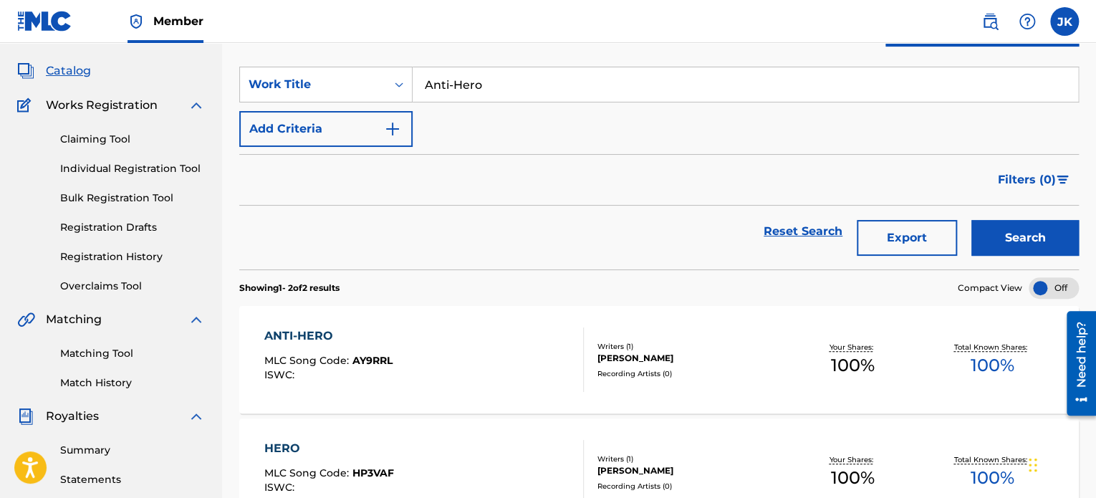
scroll to position [143, 0]
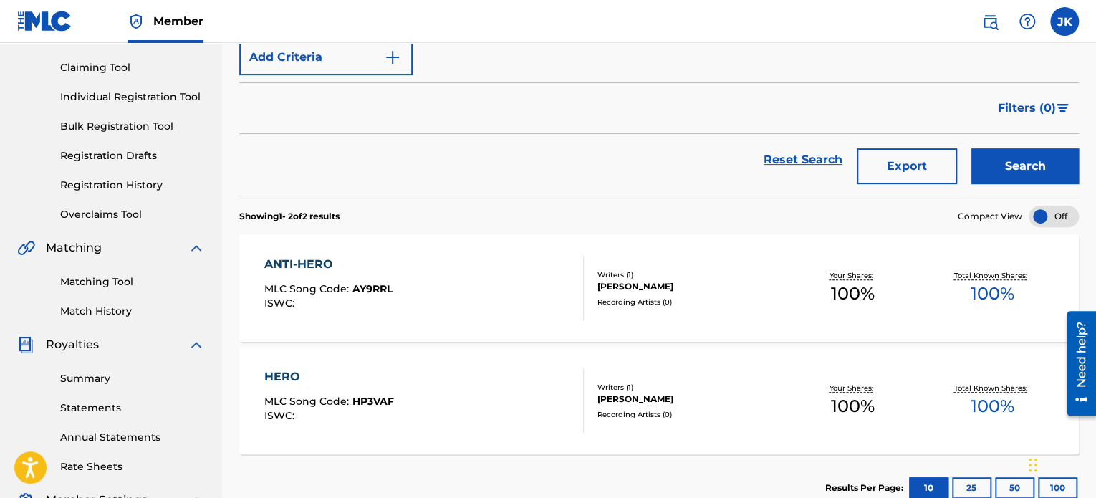
click at [482, 301] on div "ANTI-HERO MLC Song Code : AY9RRL ISWC :" at bounding box center [423, 288] width 319 height 64
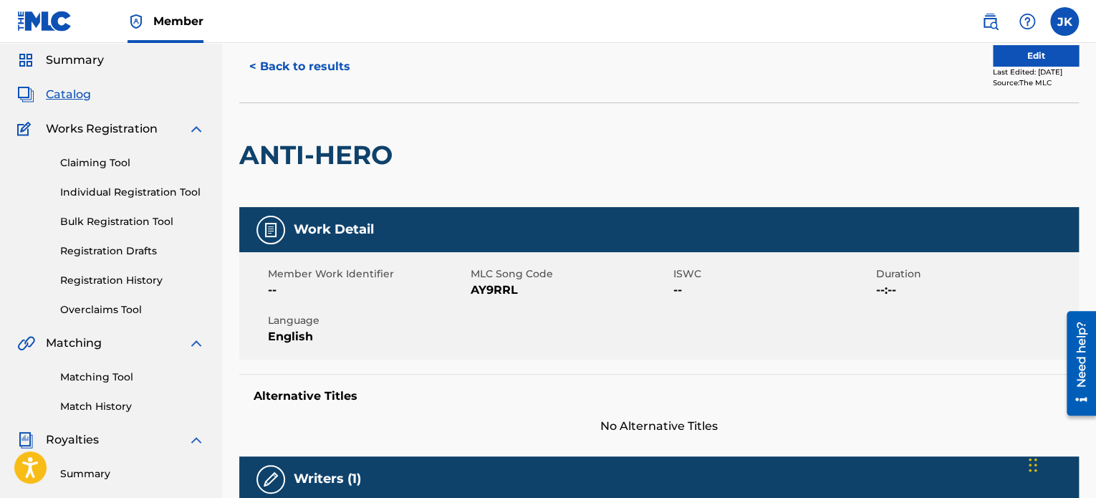
scroll to position [72, 0]
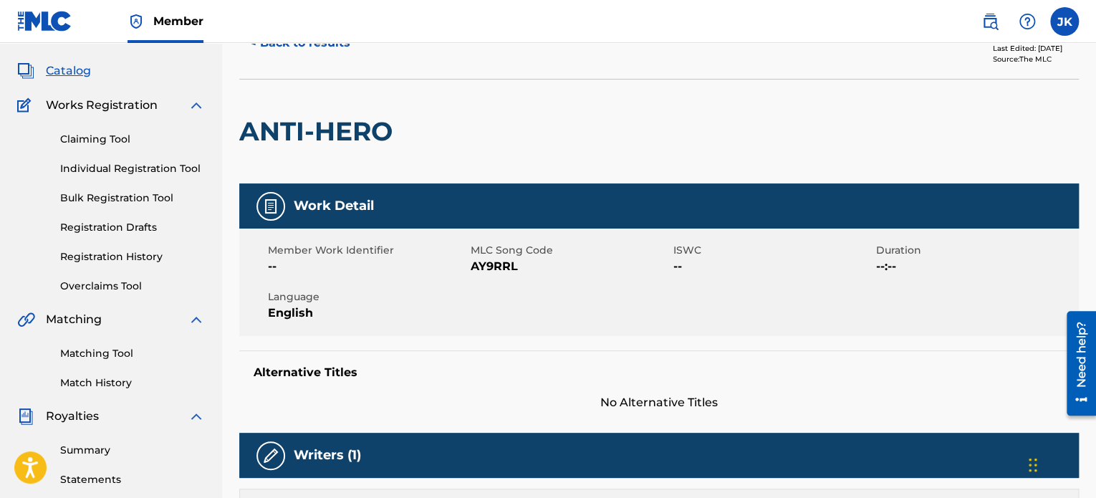
click at [113, 354] on link "Matching Tool" at bounding box center [132, 353] width 145 height 15
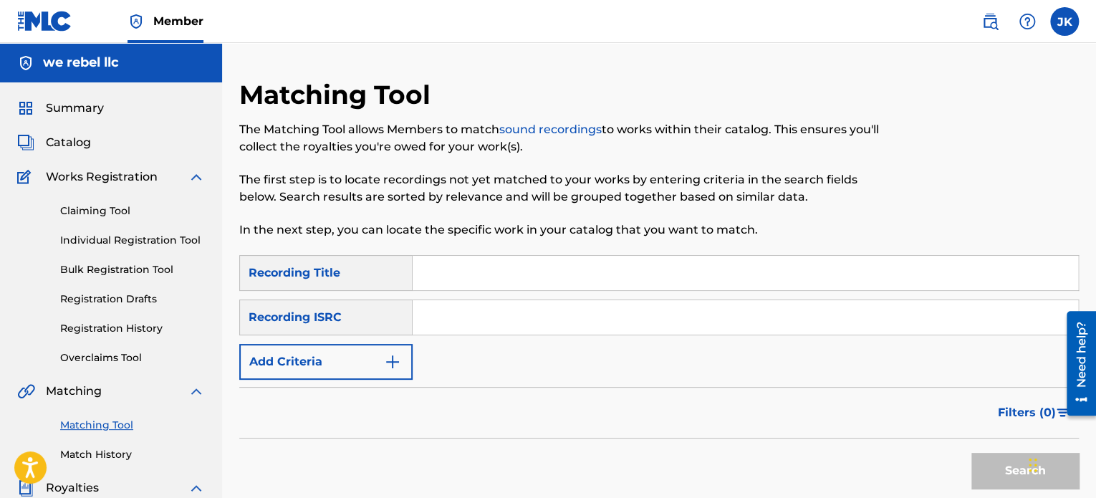
click at [436, 272] on input "Search Form" at bounding box center [746, 273] width 666 height 34
paste input "Eclectic Proclamation III"
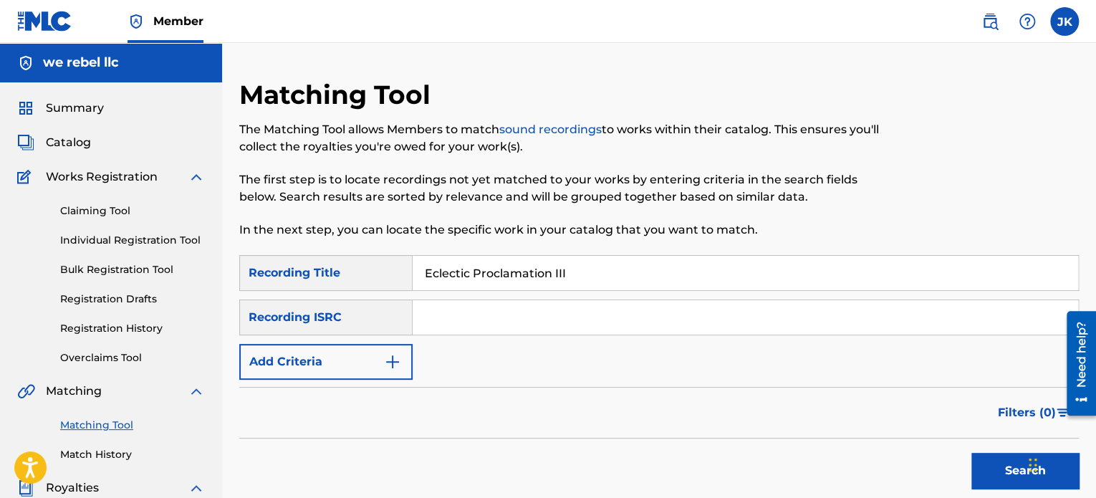
type input "Eclectic Proclamation III"
click at [461, 317] on input "Search Form" at bounding box center [746, 317] width 666 height 34
paste input "QZFYX2541433"
type input "QZFYX2541433"
click at [981, 458] on button "Search" at bounding box center [1025, 471] width 107 height 36
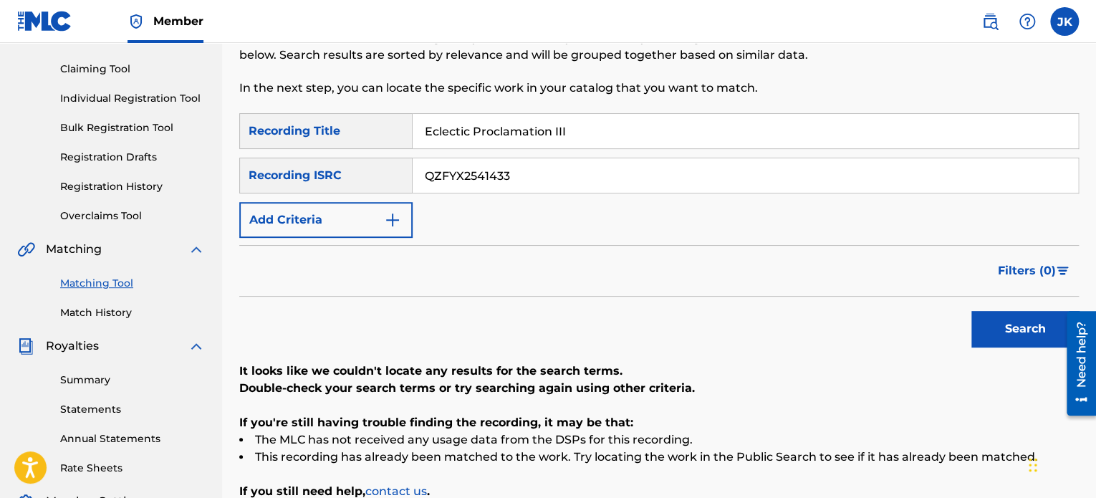
scroll to position [215, 0]
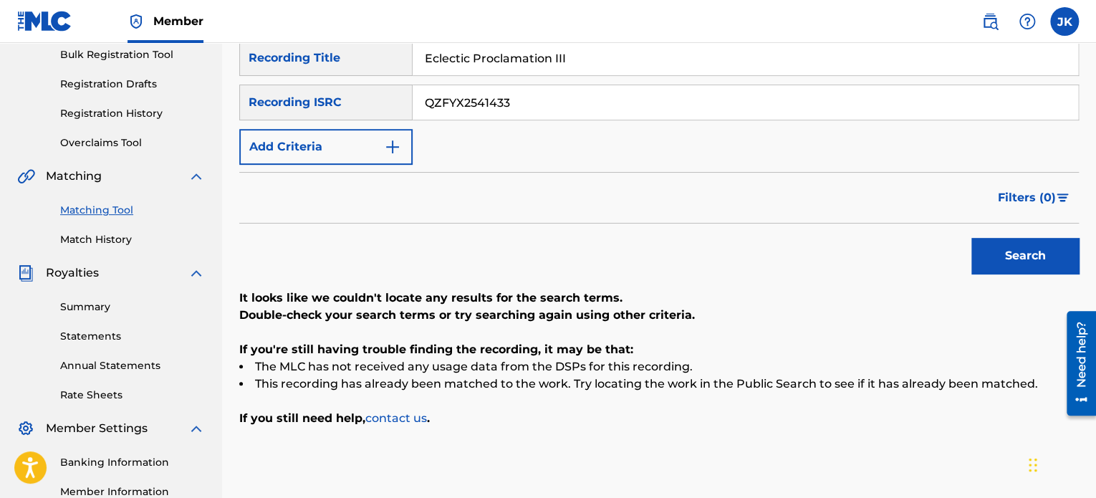
click at [989, 264] on button "Search" at bounding box center [1025, 256] width 107 height 36
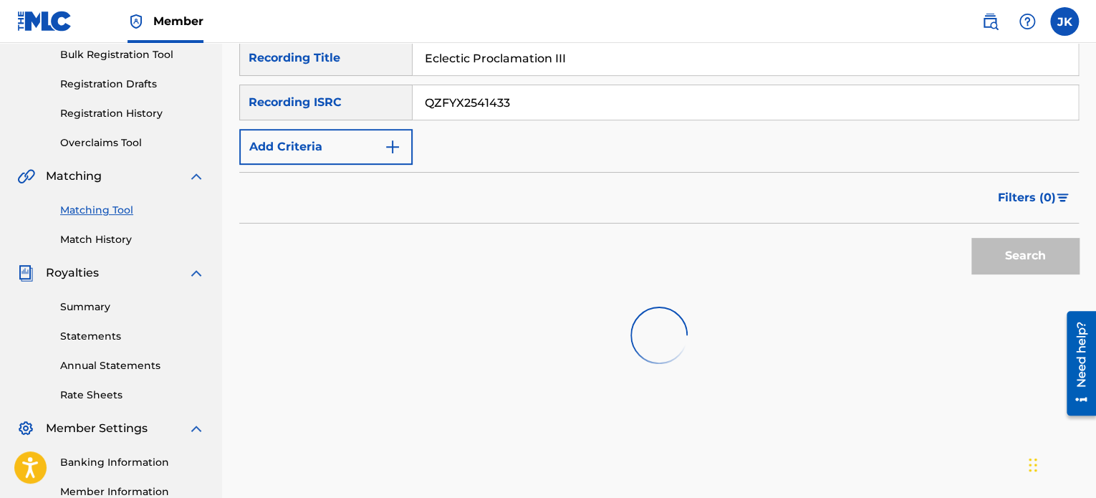
click at [989, 264] on button "Search" at bounding box center [1025, 256] width 107 height 36
click at [989, 264] on div "Search" at bounding box center [1021, 252] width 115 height 57
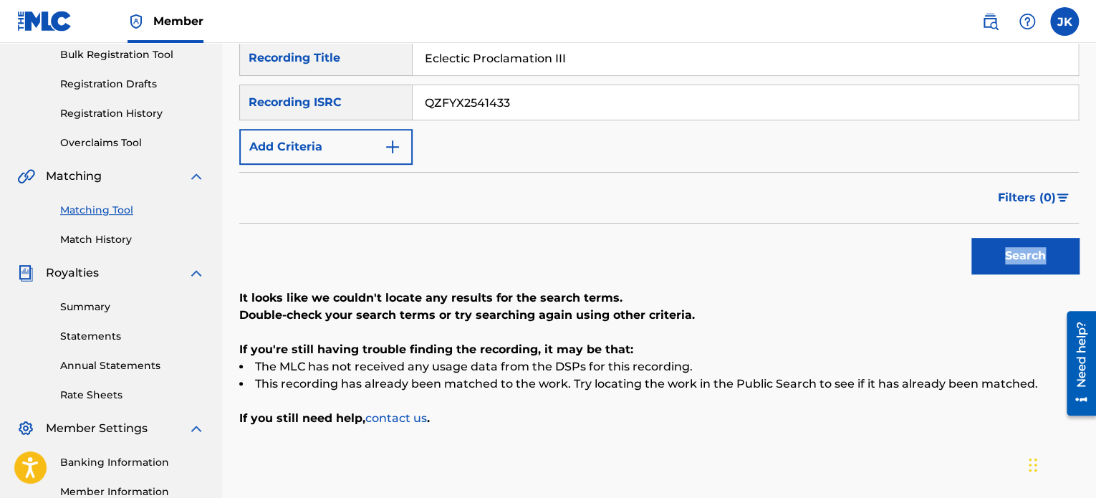
click at [989, 264] on button "Search" at bounding box center [1025, 256] width 107 height 36
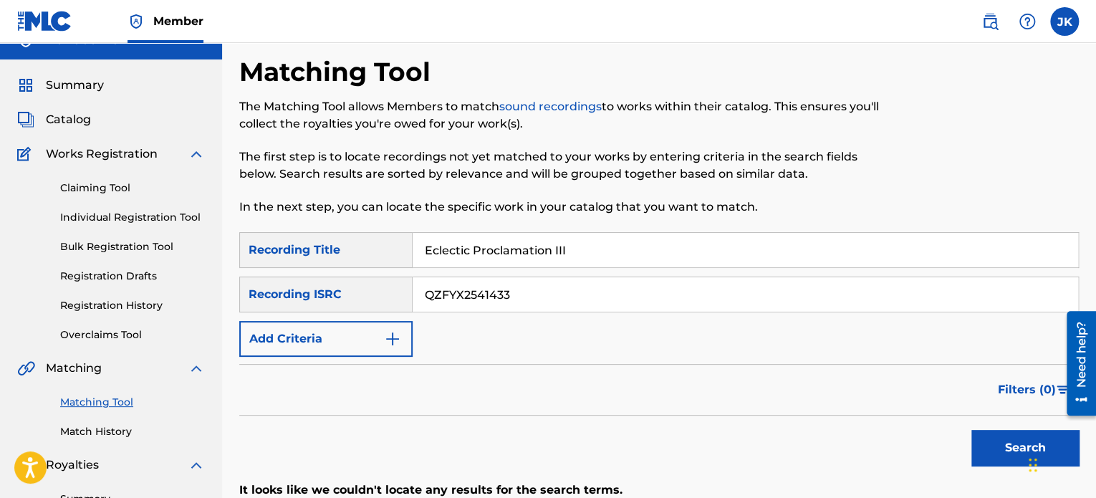
scroll to position [0, 0]
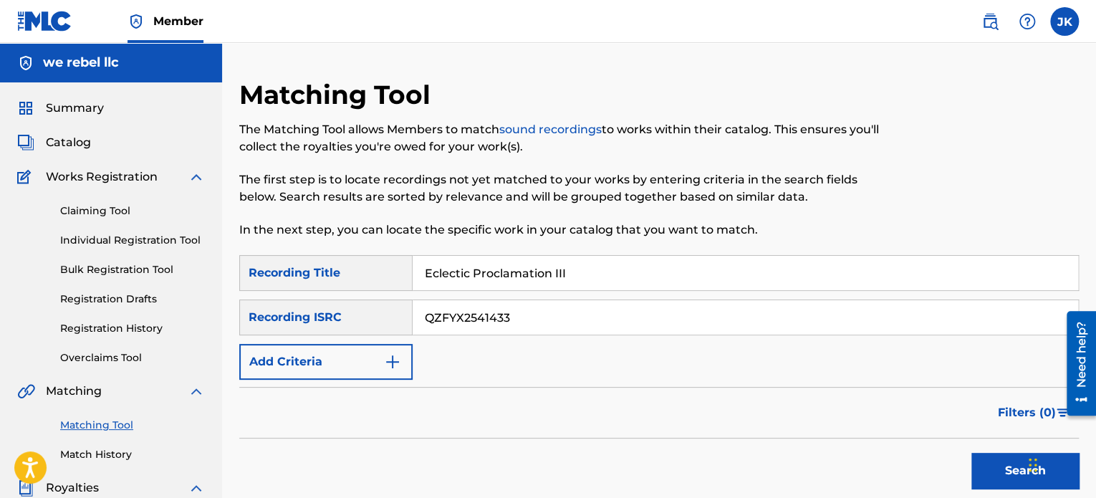
click at [80, 143] on span "Catalog" at bounding box center [68, 142] width 45 height 17
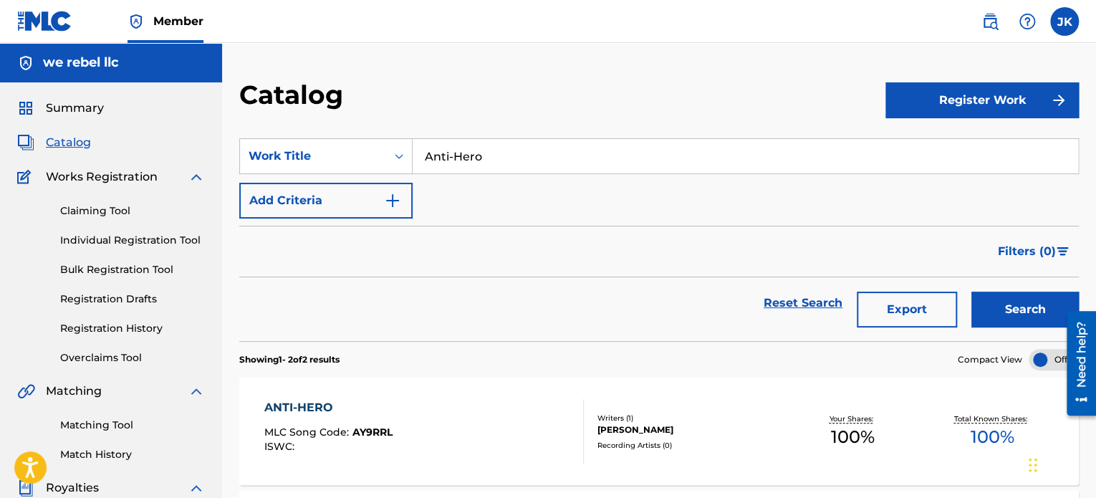
drag, startPoint x: 507, startPoint y: 160, endPoint x: 419, endPoint y: 160, distance: 88.1
click at [419, 160] on input "Anti-Hero" at bounding box center [746, 156] width 666 height 34
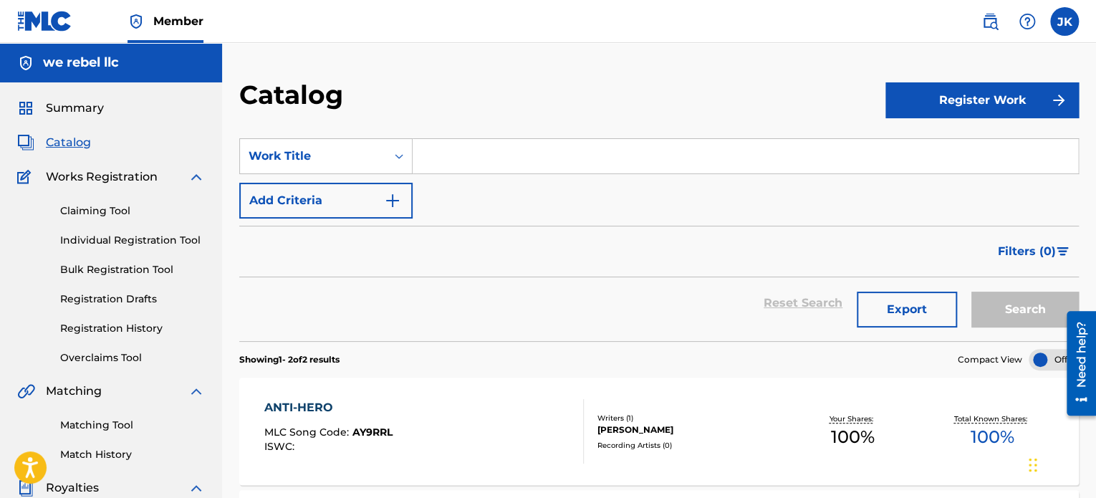
paste input "Eclectic Proclamation III"
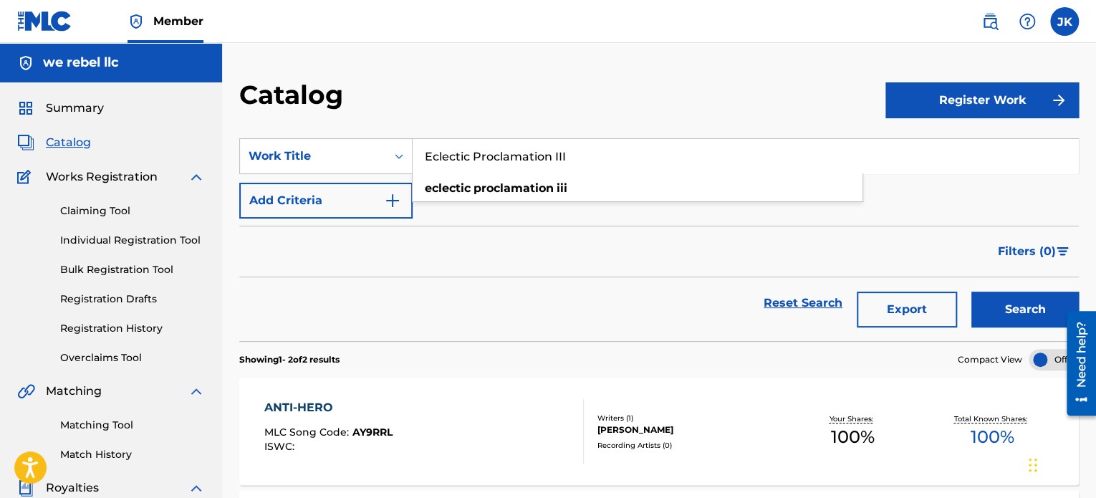
type input "Eclectic Proclamation III"
click at [991, 310] on button "Search" at bounding box center [1025, 310] width 107 height 36
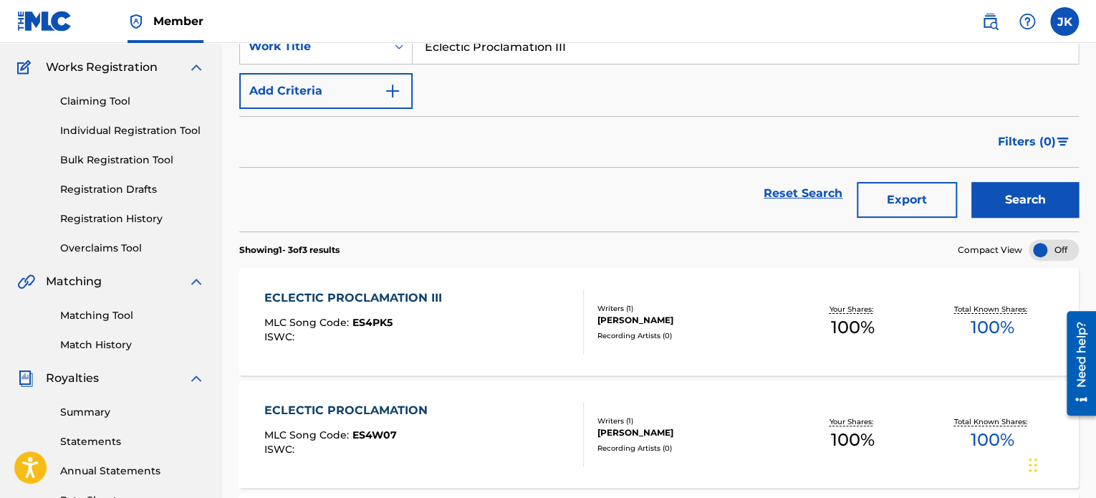
scroll to position [143, 0]
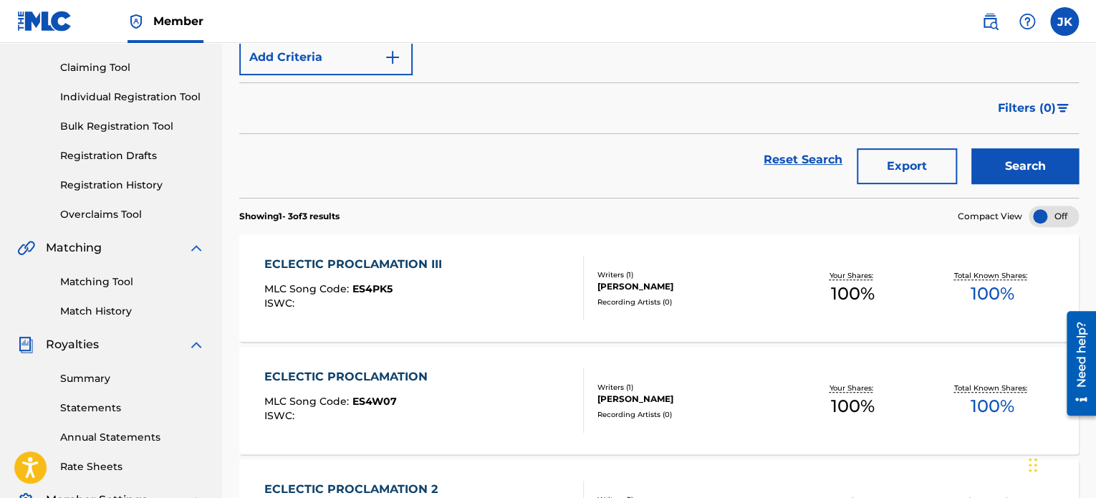
drag, startPoint x: 366, startPoint y: 286, endPoint x: 482, endPoint y: 280, distance: 115.5
click at [482, 280] on div "ECLECTIC PROCLAMATION III MLC Song Code : ES4PK5 ISWC :" at bounding box center [423, 288] width 319 height 64
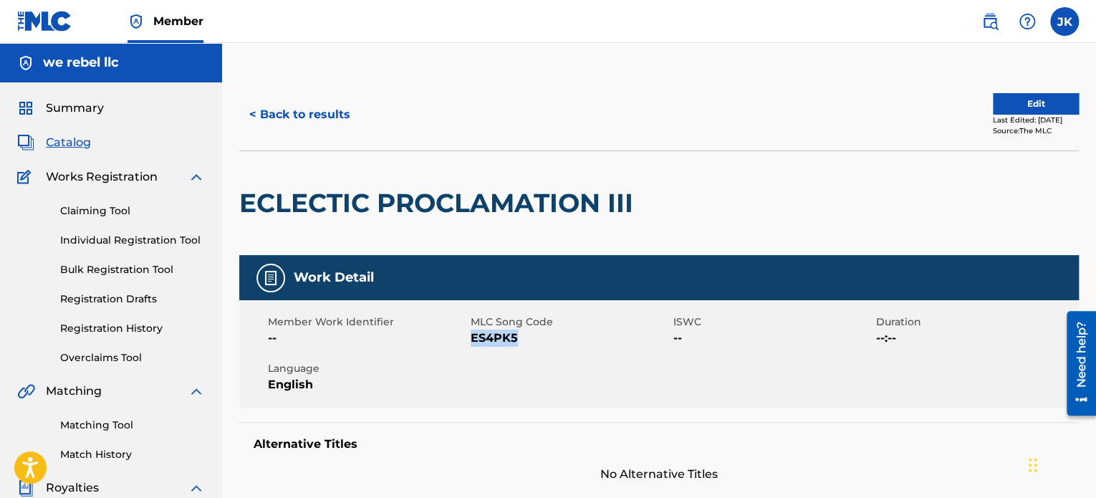
drag, startPoint x: 517, startPoint y: 335, endPoint x: 470, endPoint y: 340, distance: 47.6
click at [470, 340] on div "Member Work Identifier -- MLC Song Code ES4PK5 ISWC -- Duration --:-- Language …" at bounding box center [659, 353] width 840 height 107
copy div "MLC Song Code ES4PK5"
click at [100, 209] on link "Claiming Tool" at bounding box center [132, 210] width 145 height 15
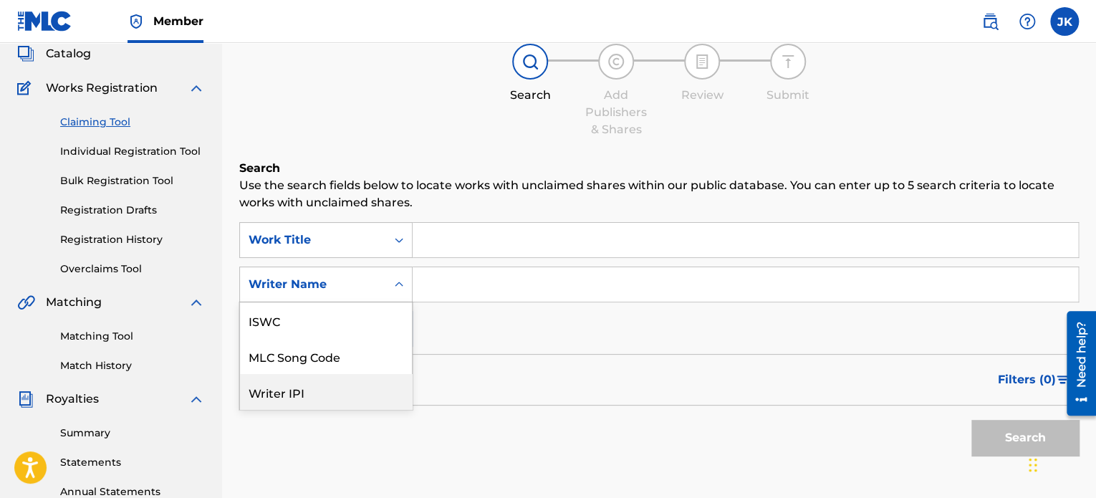
click at [398, 302] on div "7 results available. Use Up and Down to choose options, press Enter to select t…" at bounding box center [325, 285] width 173 height 36
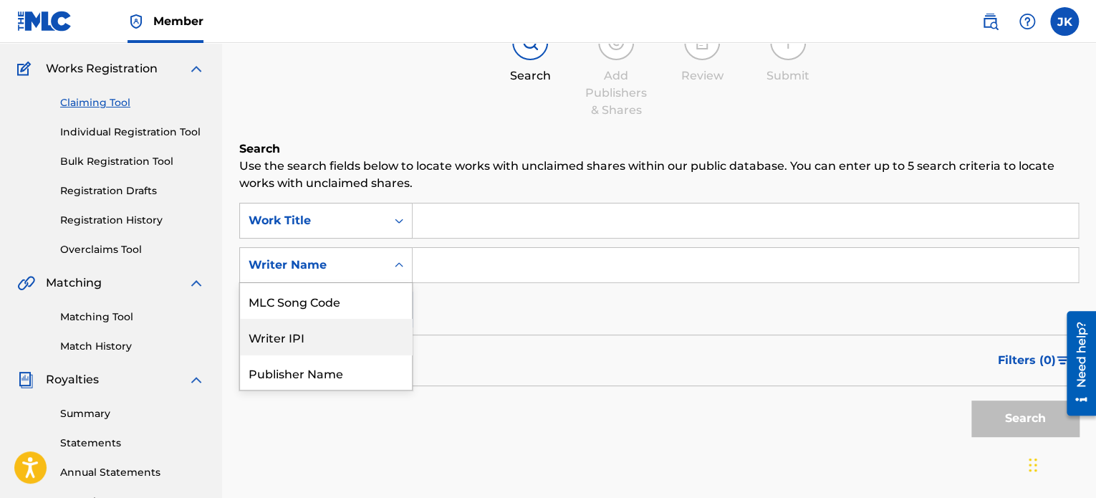
scroll to position [109, 0]
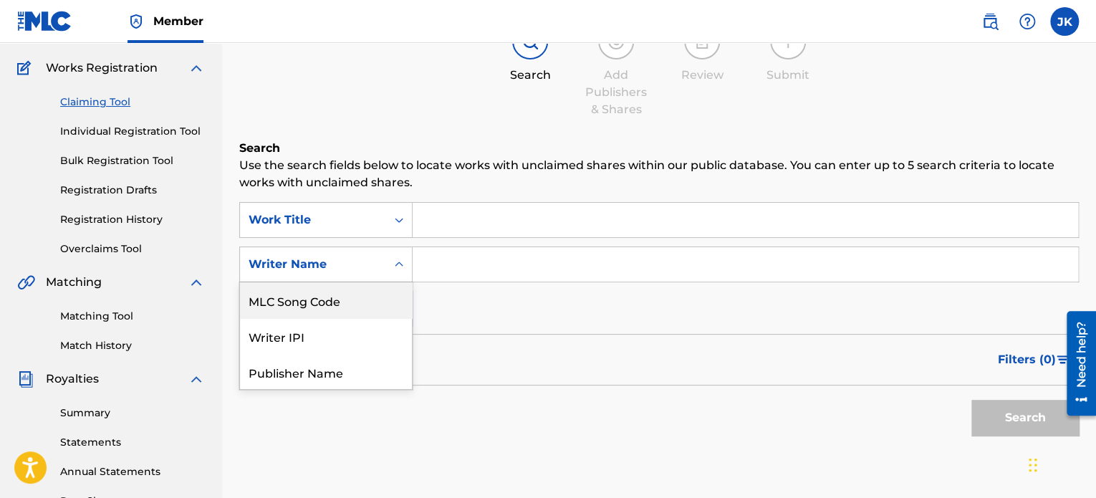
drag, startPoint x: 335, startPoint y: 307, endPoint x: 364, endPoint y: 286, distance: 35.4
click at [335, 306] on div "MLC Song Code" at bounding box center [326, 300] width 172 height 36
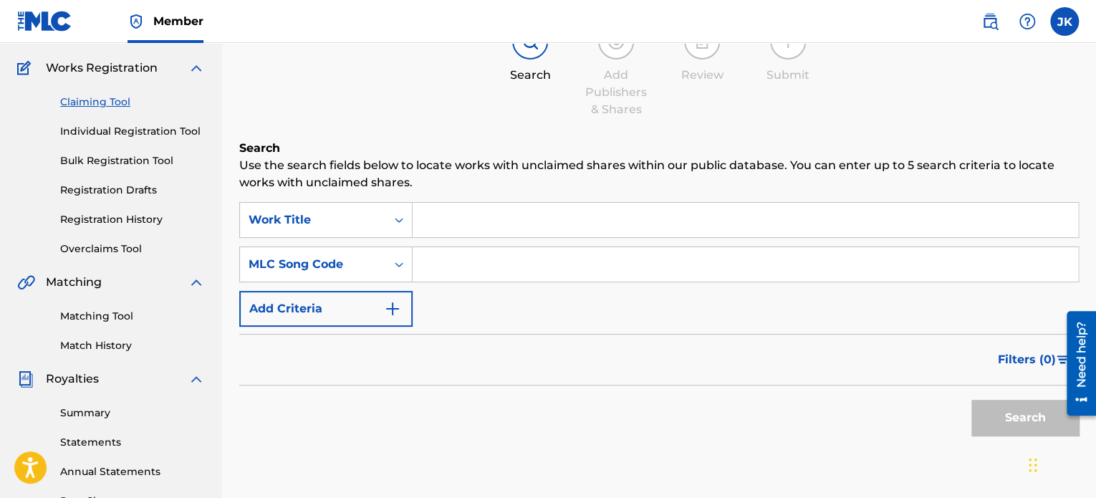
click at [456, 265] on input "Search Form" at bounding box center [746, 264] width 666 height 34
paste input "MLC Song Code ES4PK5"
drag, startPoint x: 519, startPoint y: 263, endPoint x: 529, endPoint y: 265, distance: 10.3
click at [520, 262] on input "MLC Song Code ES4PK5" at bounding box center [746, 264] width 666 height 34
type input "ES4PK5"
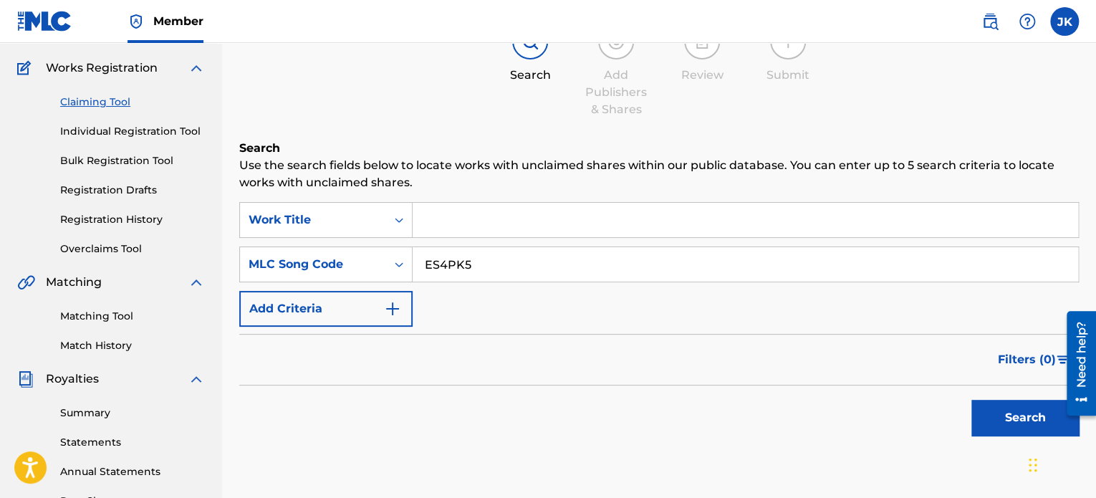
click at [515, 220] on input "Search Form" at bounding box center [746, 220] width 666 height 34
paste input "MLC Song Code ES4PK5"
type input "MLC Song Code ES4PK5"
drag, startPoint x: 593, startPoint y: 216, endPoint x: 421, endPoint y: 227, distance: 172.3
click at [421, 227] on input "MLC Song Code ES4PK5" at bounding box center [746, 220] width 666 height 34
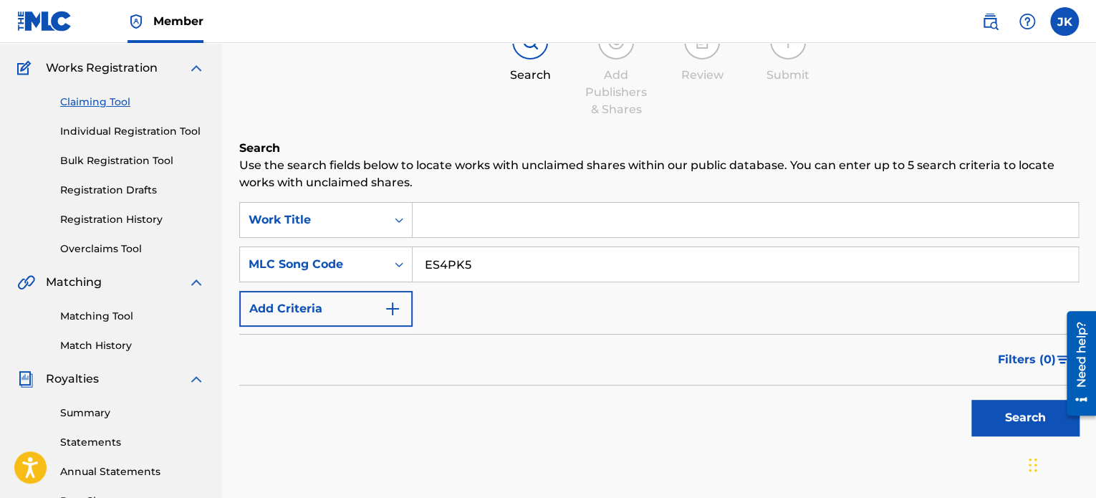
paste input "Eclectic Proclamation III"
type input "Eclectic Proclamation III"
click at [988, 416] on button "Search" at bounding box center [1025, 418] width 107 height 36
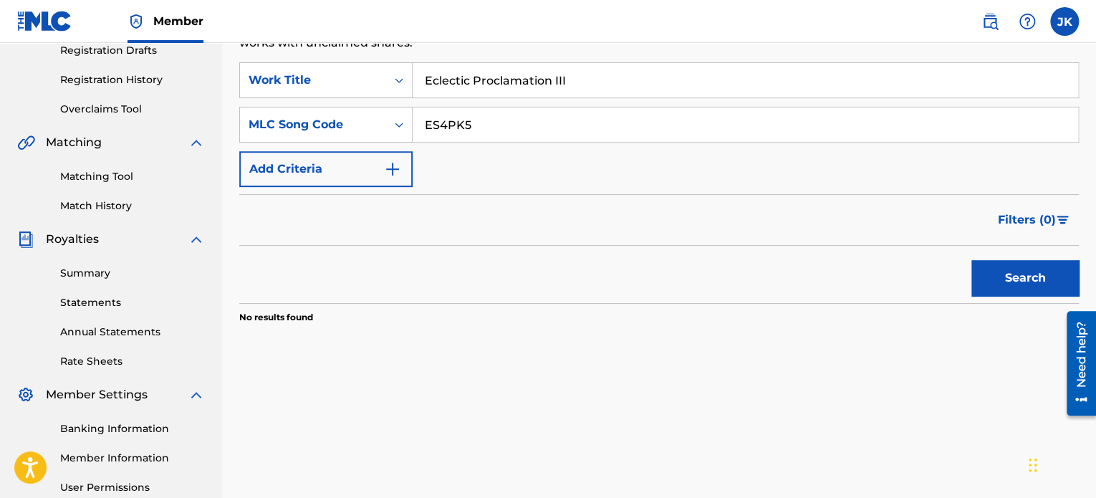
scroll to position [246, 0]
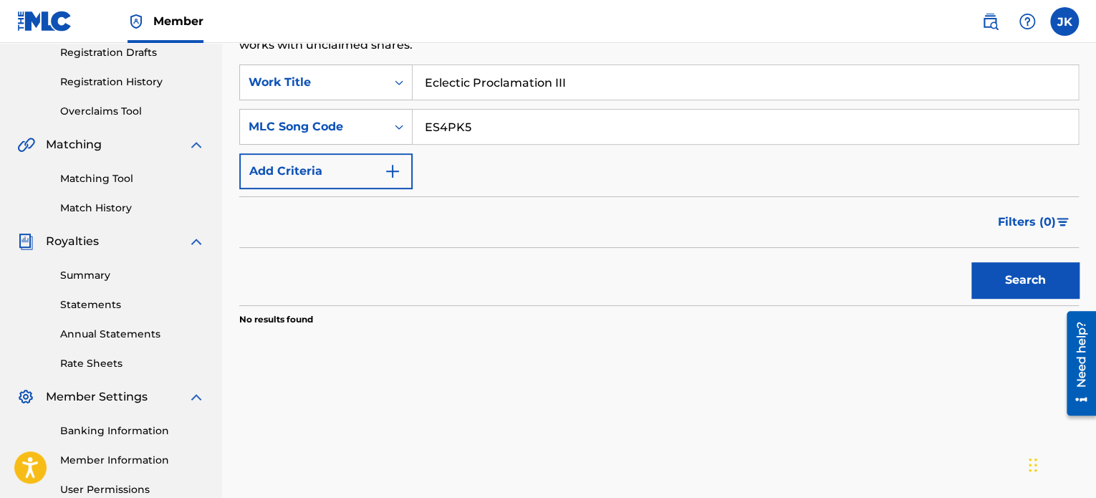
click at [995, 279] on button "Search" at bounding box center [1025, 280] width 107 height 36
click at [115, 178] on link "Matching Tool" at bounding box center [132, 178] width 145 height 15
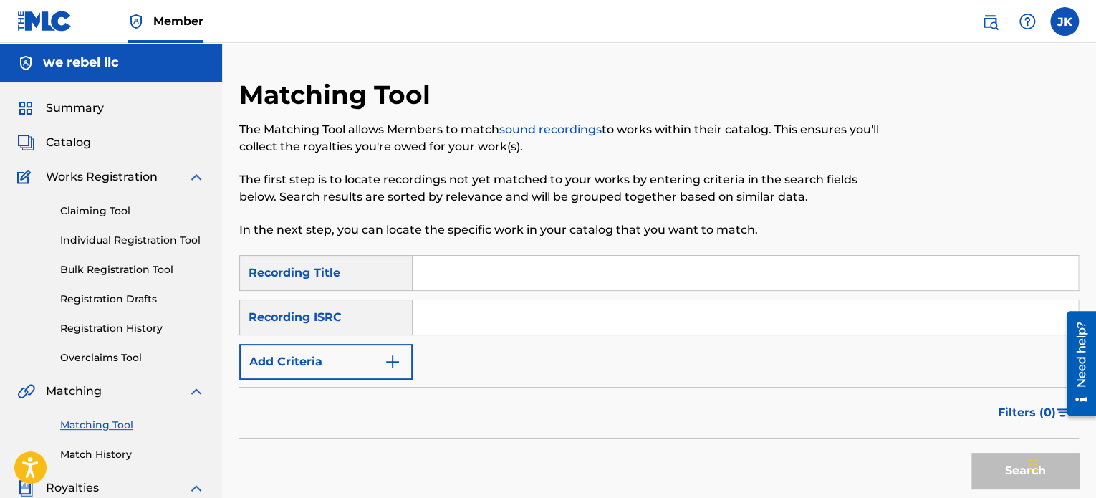
click at [455, 272] on input "Search Form" at bounding box center [746, 273] width 666 height 34
paste input "History"
type input "History"
click at [448, 312] on input "Search Form" at bounding box center [746, 317] width 666 height 34
paste input "QZFYY2579257"
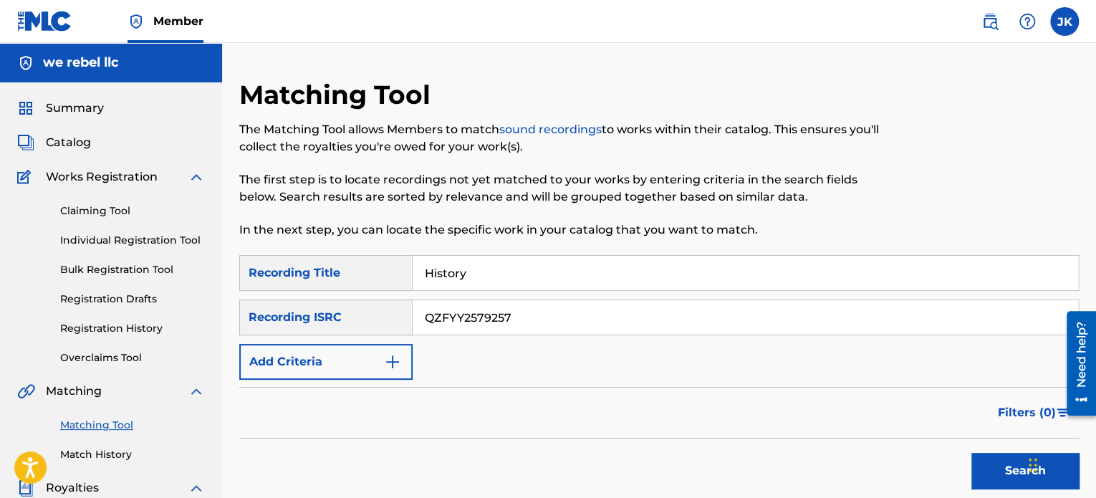
type input "QZFYY2579257"
click at [990, 471] on button "Search" at bounding box center [1025, 471] width 107 height 36
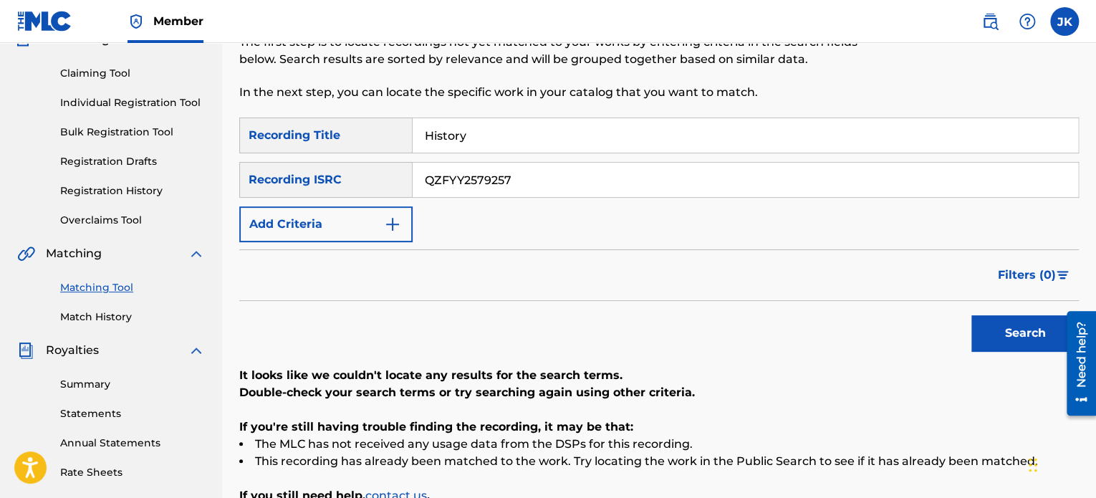
scroll to position [143, 0]
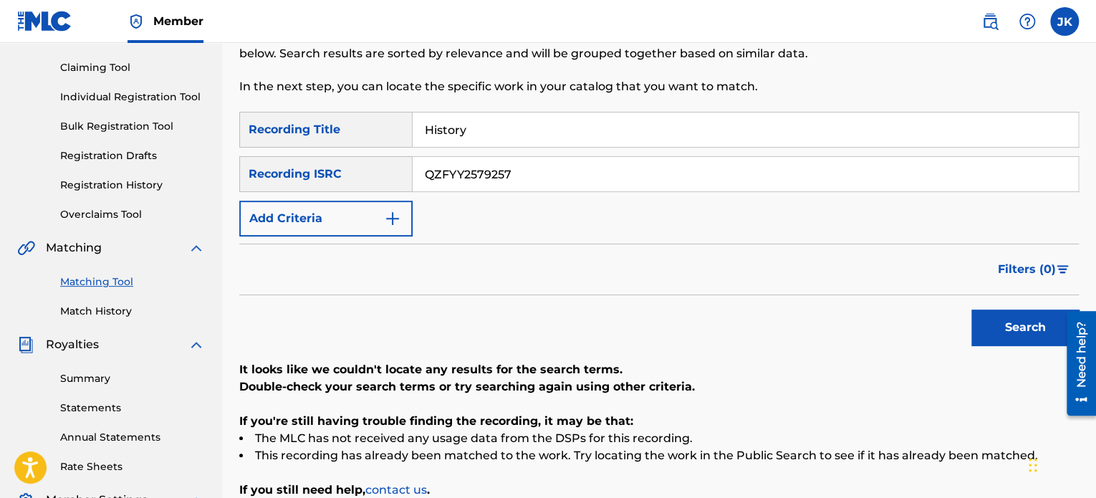
click at [996, 335] on button "Search" at bounding box center [1025, 328] width 107 height 36
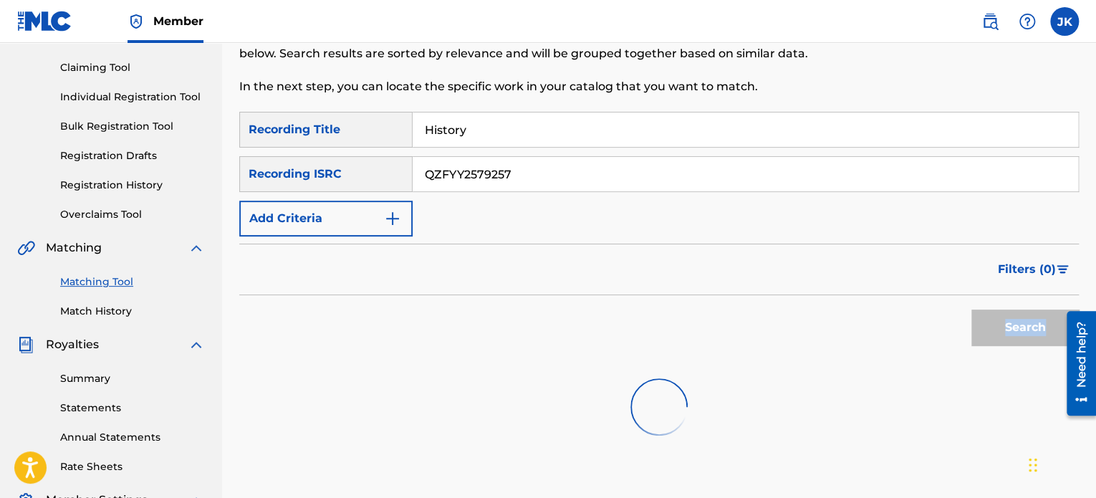
click at [996, 335] on div "Search" at bounding box center [1021, 323] width 115 height 57
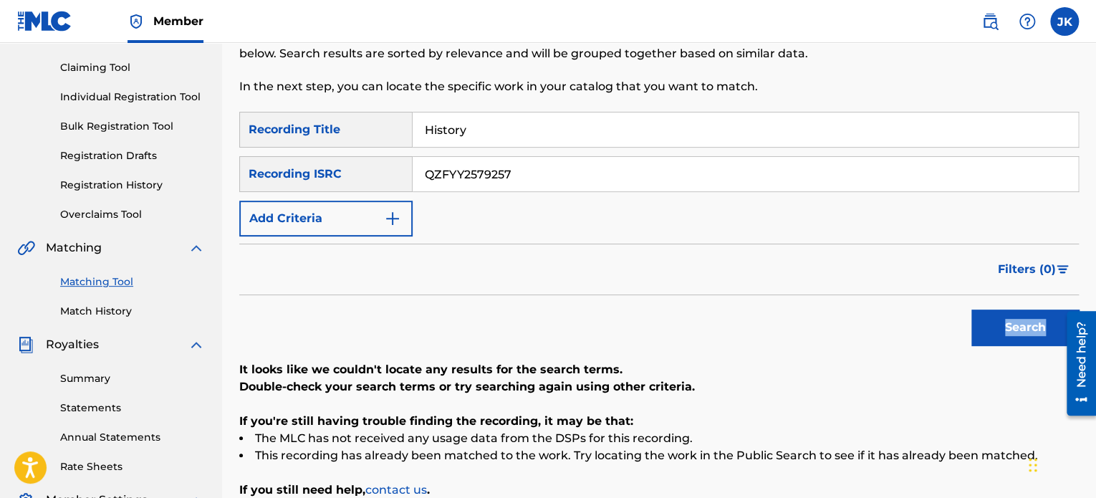
click at [996, 335] on button "Search" at bounding box center [1025, 328] width 107 height 36
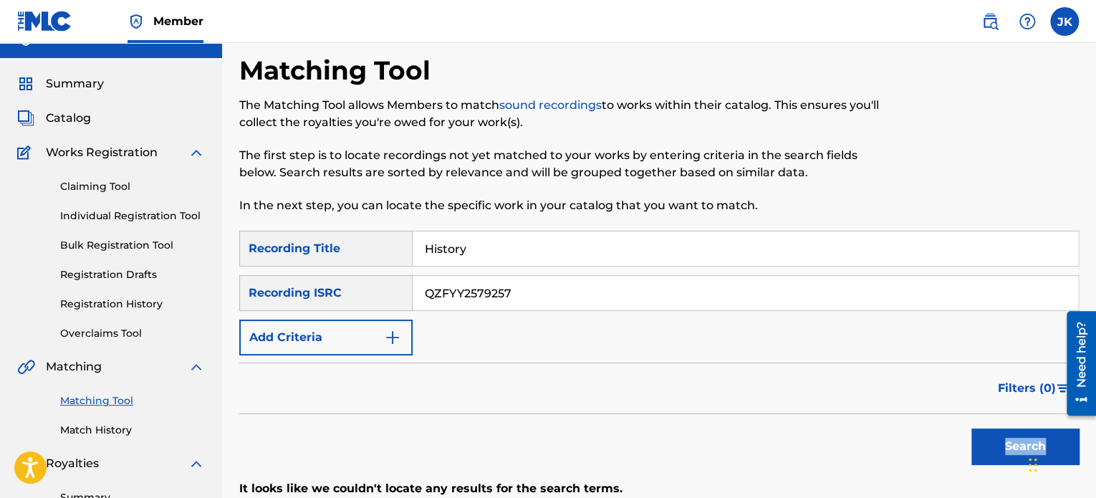
scroll to position [0, 0]
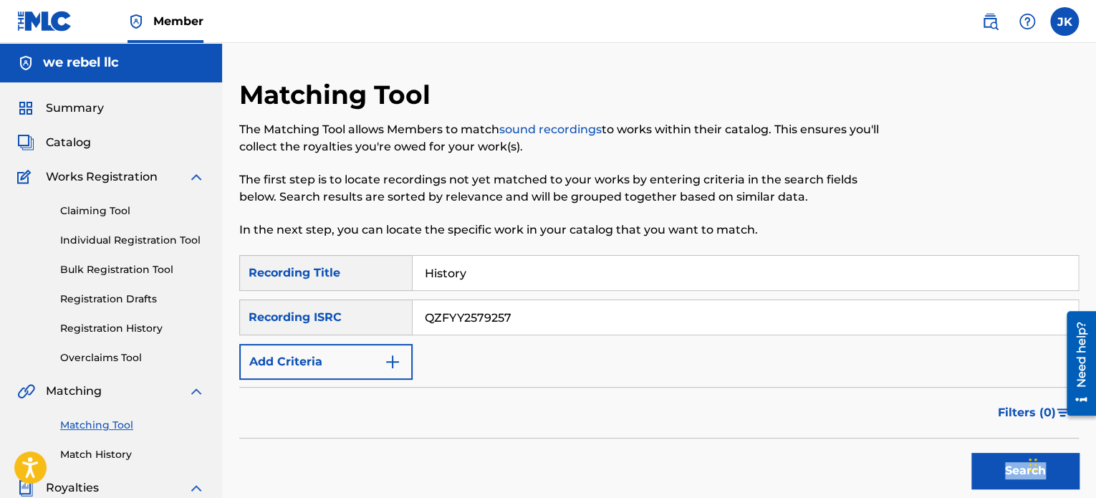
click at [113, 209] on link "Claiming Tool" at bounding box center [132, 210] width 145 height 15
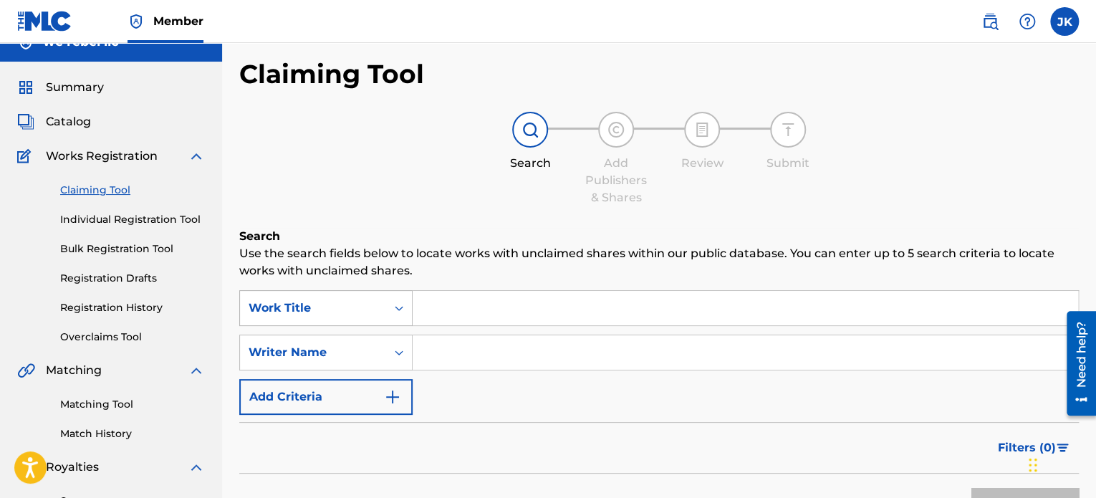
click at [396, 326] on div "Work Title" at bounding box center [325, 308] width 173 height 36
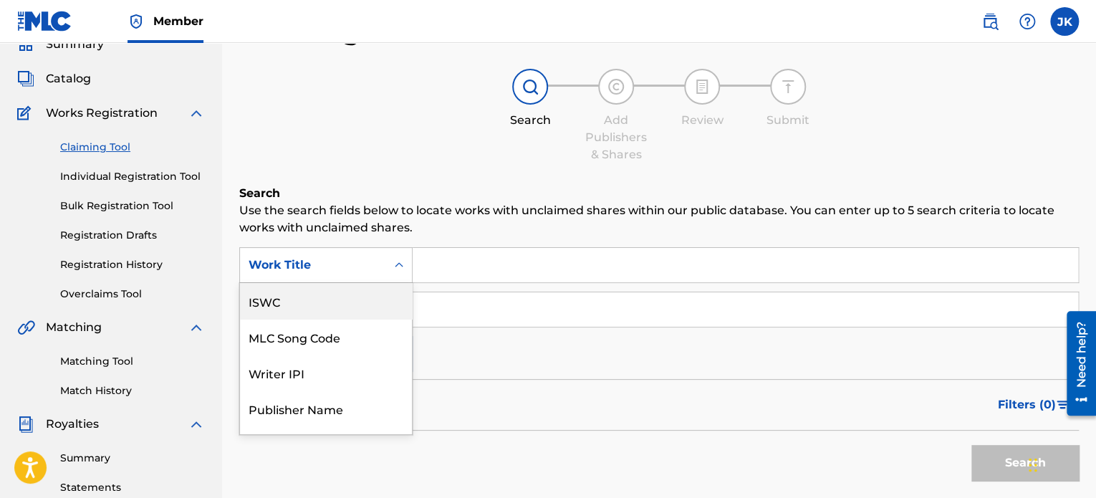
click at [343, 305] on div "ISWC" at bounding box center [326, 301] width 172 height 36
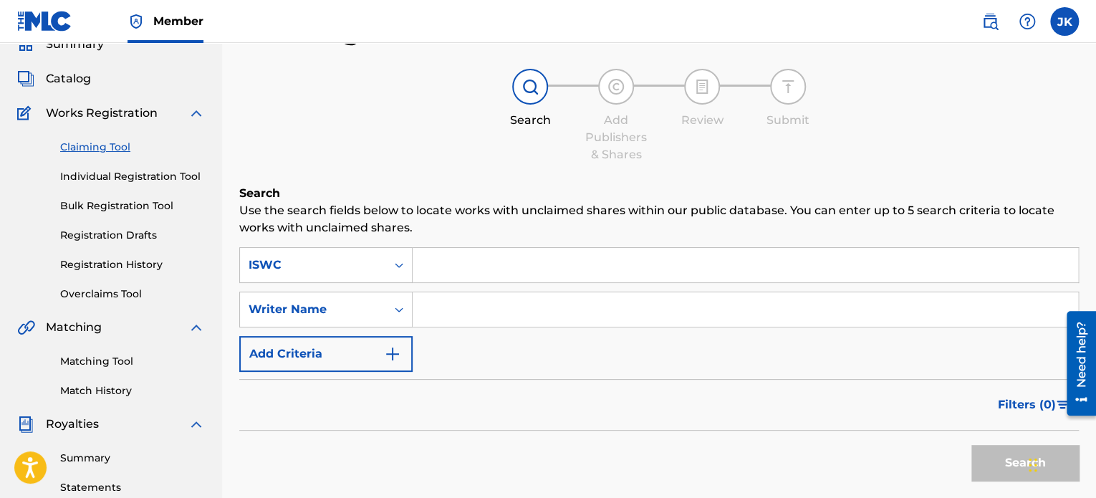
click at [464, 275] on input "Search Form" at bounding box center [746, 265] width 666 height 34
paste input "QZFYY2579257"
type input "QZFYY2579257"
click at [420, 307] on input "Search Form" at bounding box center [746, 309] width 666 height 34
type input "EDLIN RODRIGUEZ"
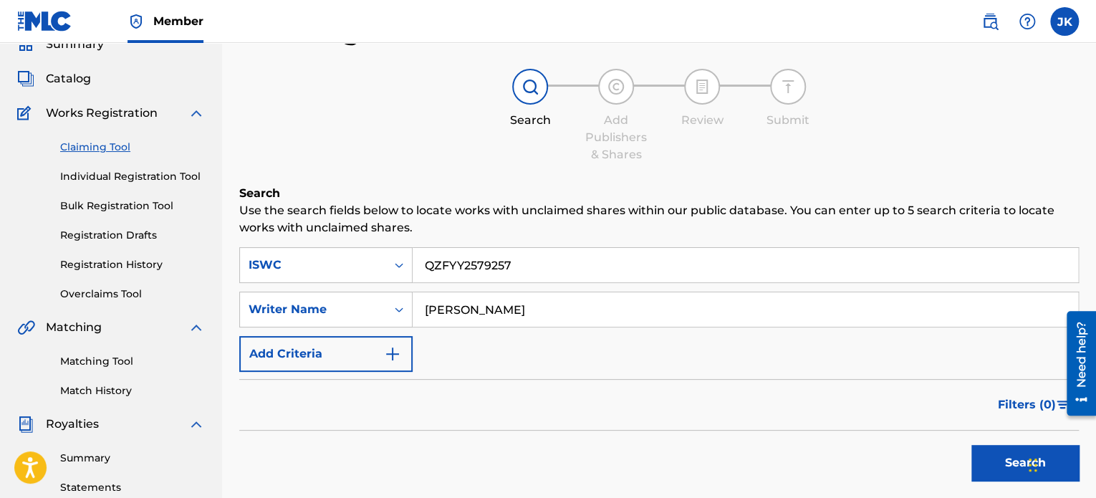
click at [981, 454] on button "Search" at bounding box center [1025, 463] width 107 height 36
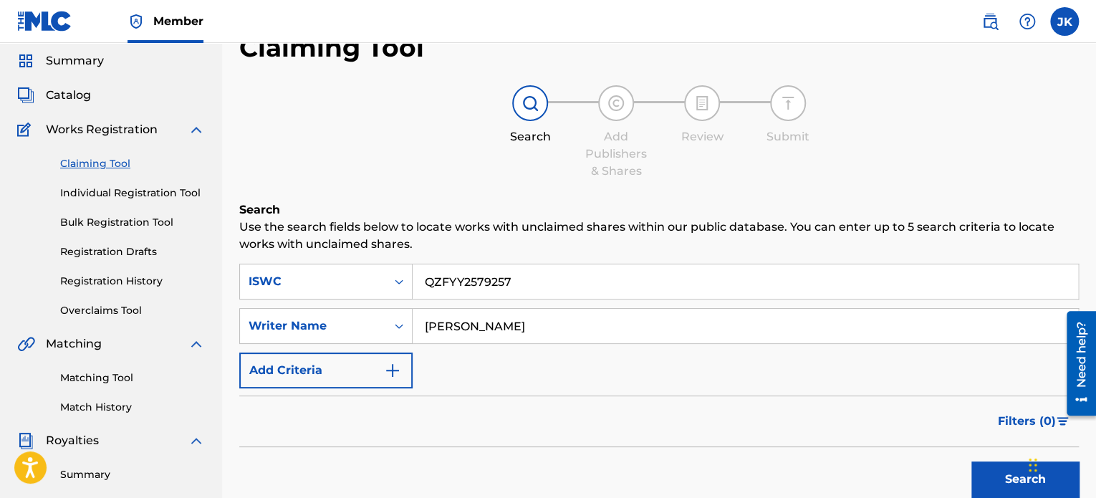
scroll to position [72, 0]
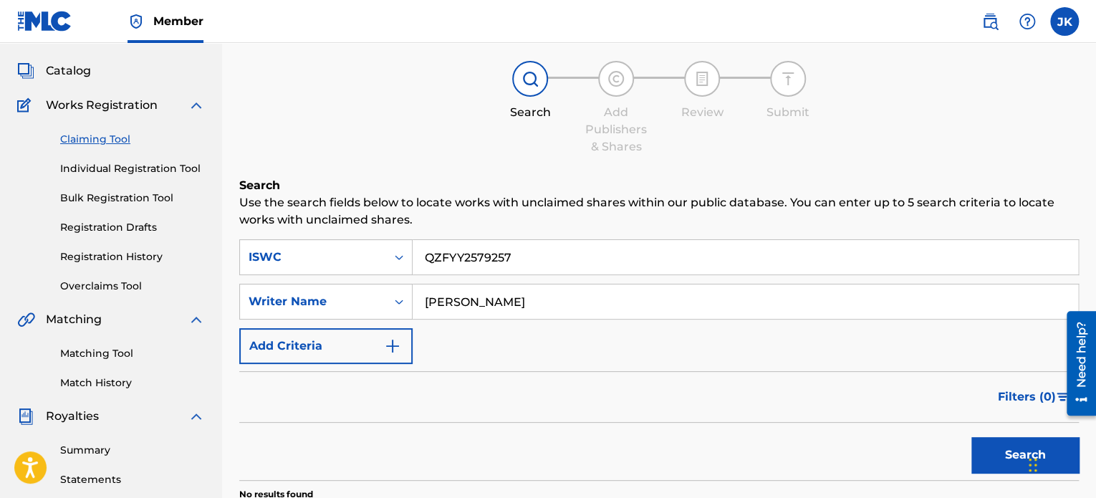
click at [110, 348] on link "Matching Tool" at bounding box center [132, 353] width 145 height 15
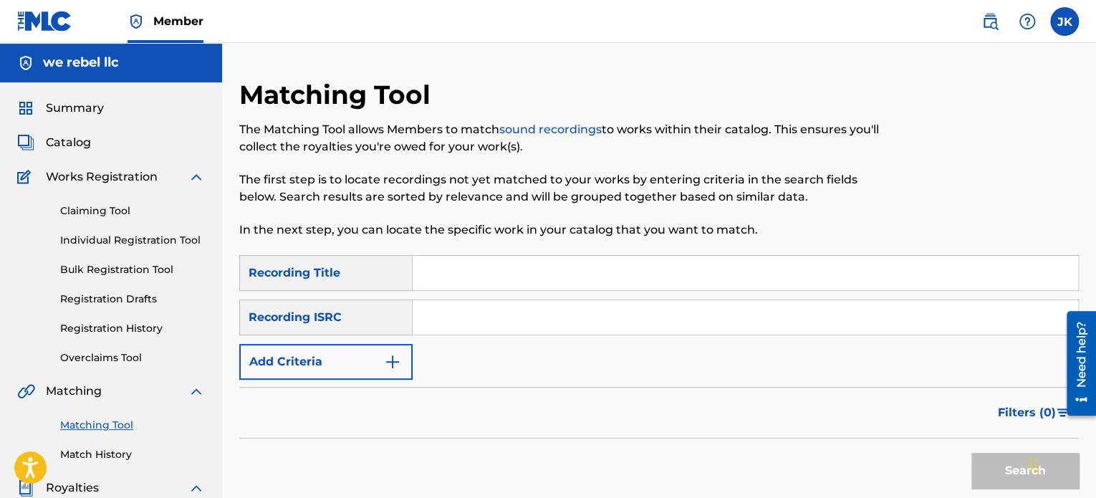
click at [462, 269] on input "Search Form" at bounding box center [746, 273] width 666 height 34
paste input "Sugar Boogie"
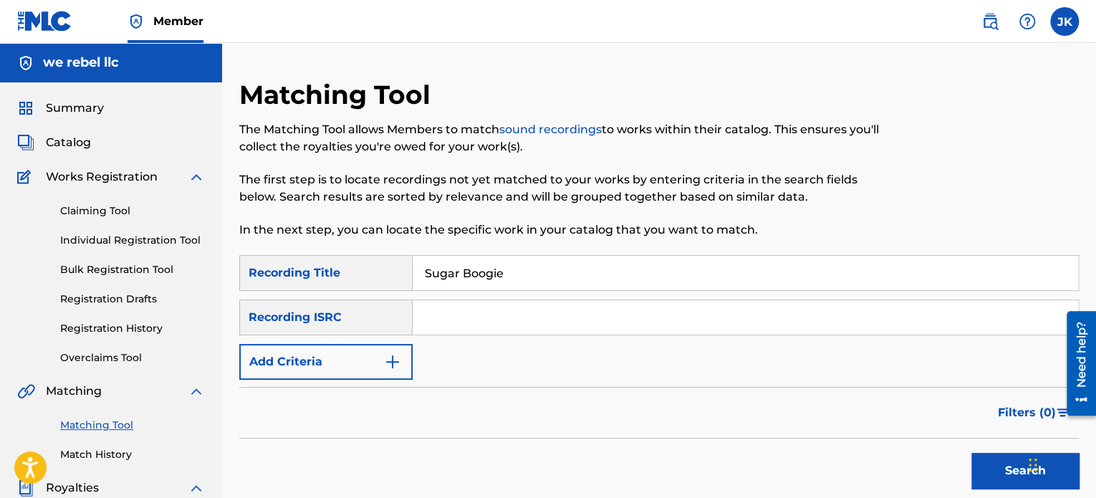
type input "Sugar Boogie"
click at [469, 317] on input "Search Form" at bounding box center [746, 317] width 666 height 34
paste input "QZFYX2541435"
drag, startPoint x: 453, startPoint y: 331, endPoint x: 770, endPoint y: 401, distance: 325.0
click at [651, 377] on div "SearchWithCriteria8b8d35a5-7b71-40a3-bea3-736d867e8995 Recording Title Sugar Bo…" at bounding box center [659, 317] width 840 height 125
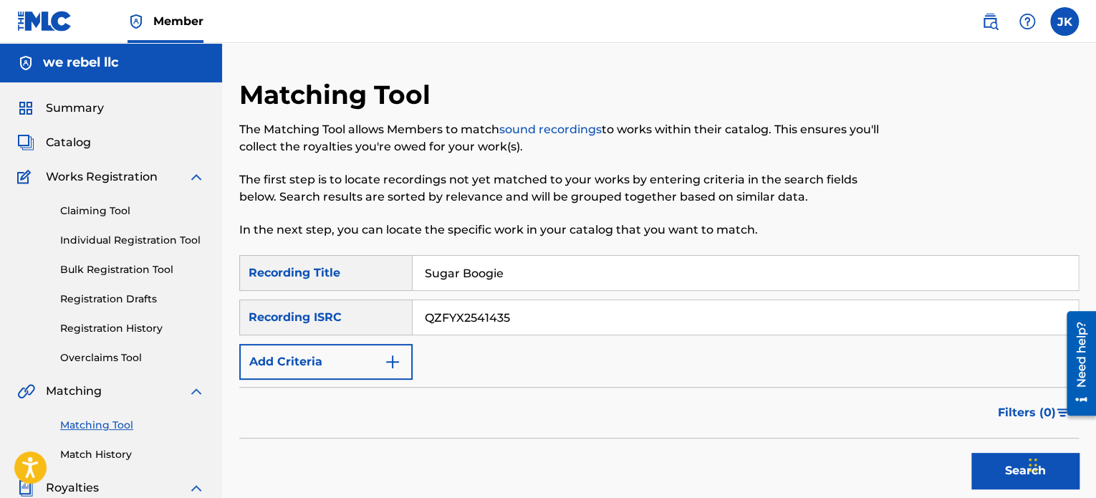
type input "QZFYX2541435"
click at [722, 349] on div "SearchWithCriteria8b8d35a5-7b71-40a3-bea3-736d867e8995 Recording Title Sugar Bo…" at bounding box center [659, 317] width 840 height 125
click at [990, 469] on button "Search" at bounding box center [1025, 471] width 107 height 36
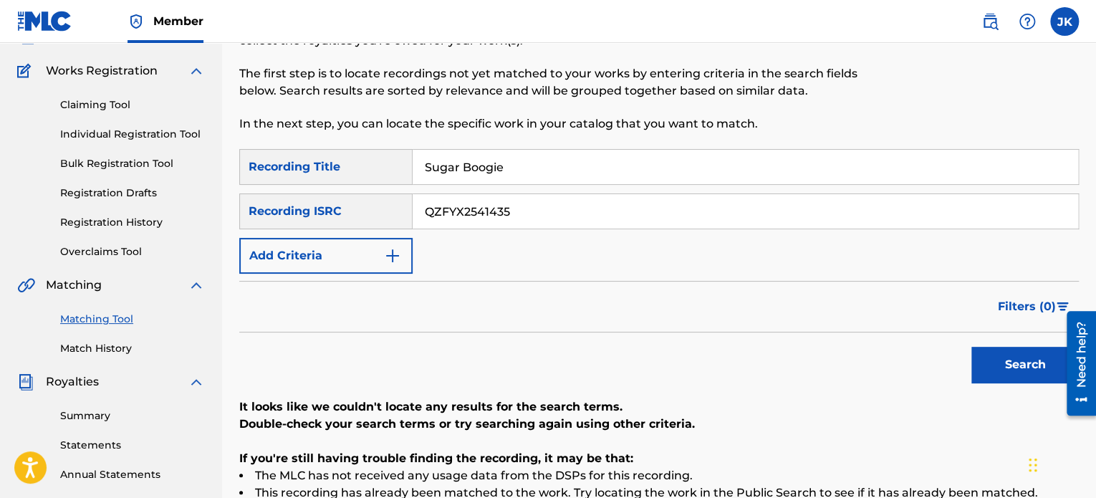
scroll to position [143, 0]
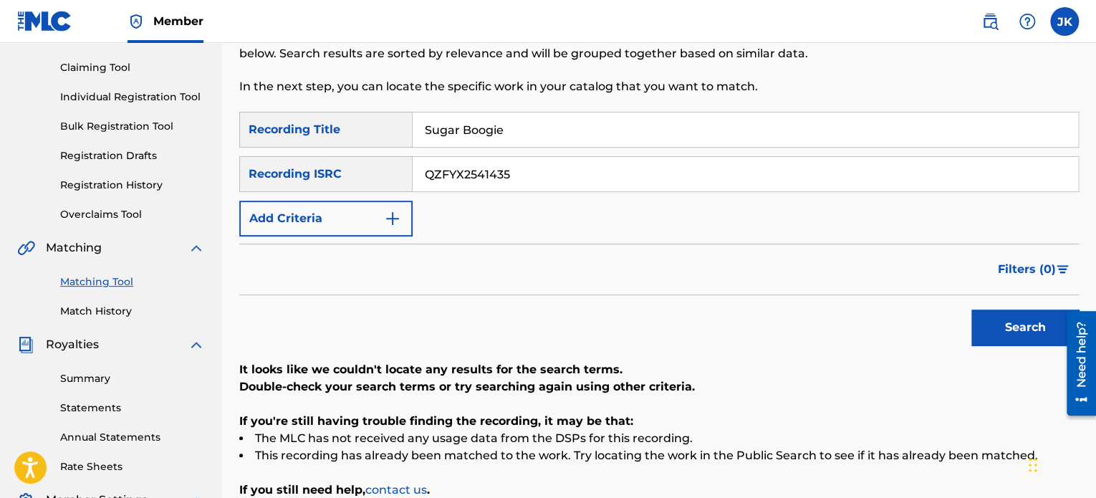
click at [989, 337] on button "Search" at bounding box center [1025, 328] width 107 height 36
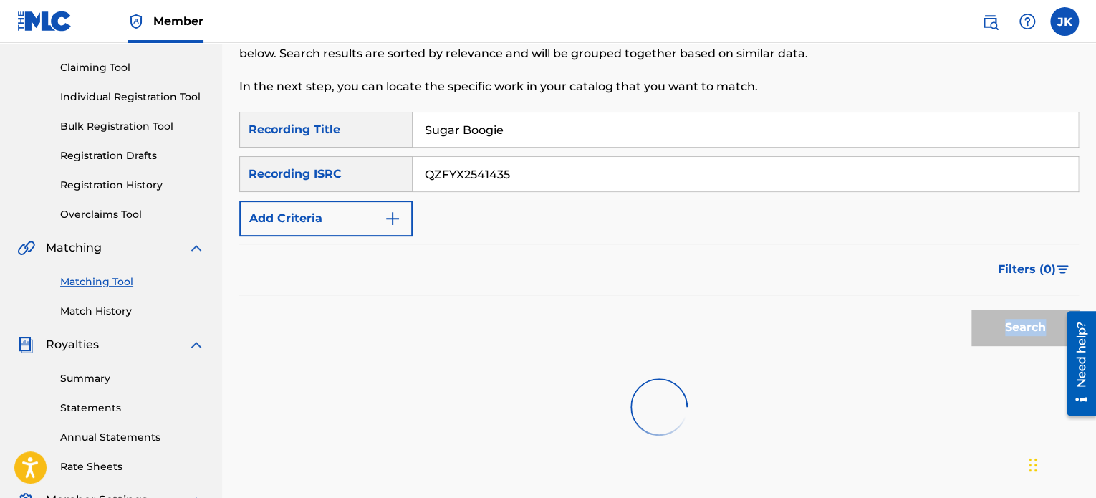
click at [989, 337] on div "Search" at bounding box center [1021, 323] width 115 height 57
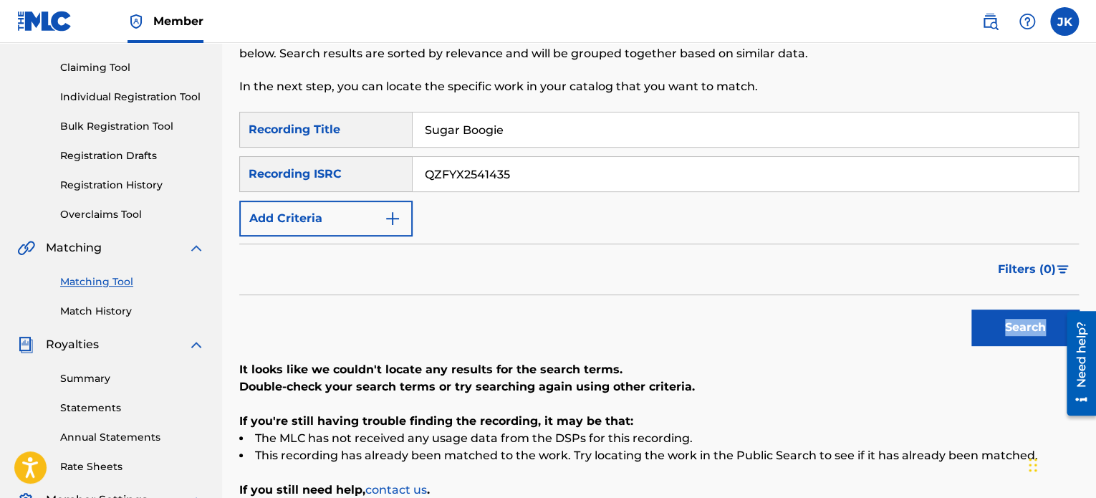
click at [989, 337] on button "Search" at bounding box center [1025, 328] width 107 height 36
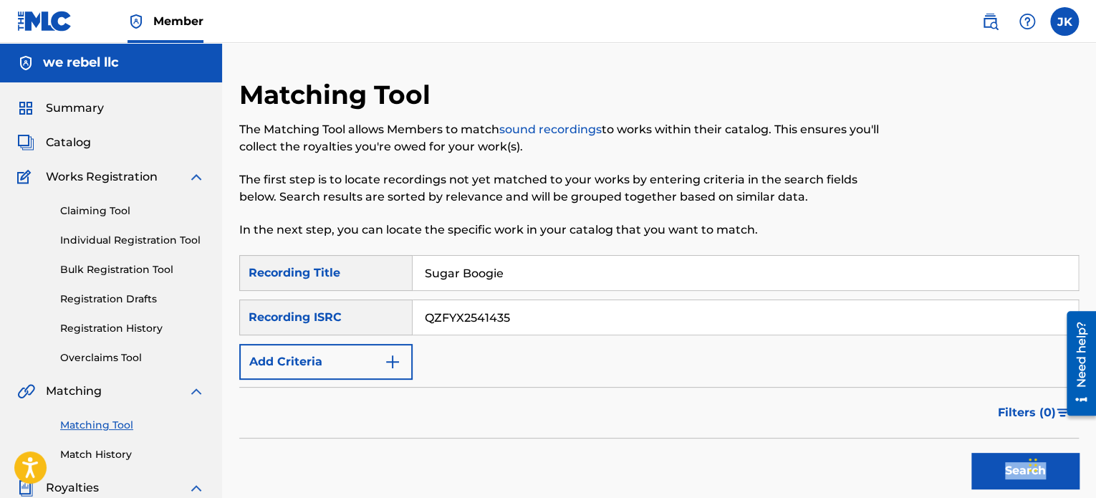
click at [97, 210] on link "Claiming Tool" at bounding box center [132, 210] width 145 height 15
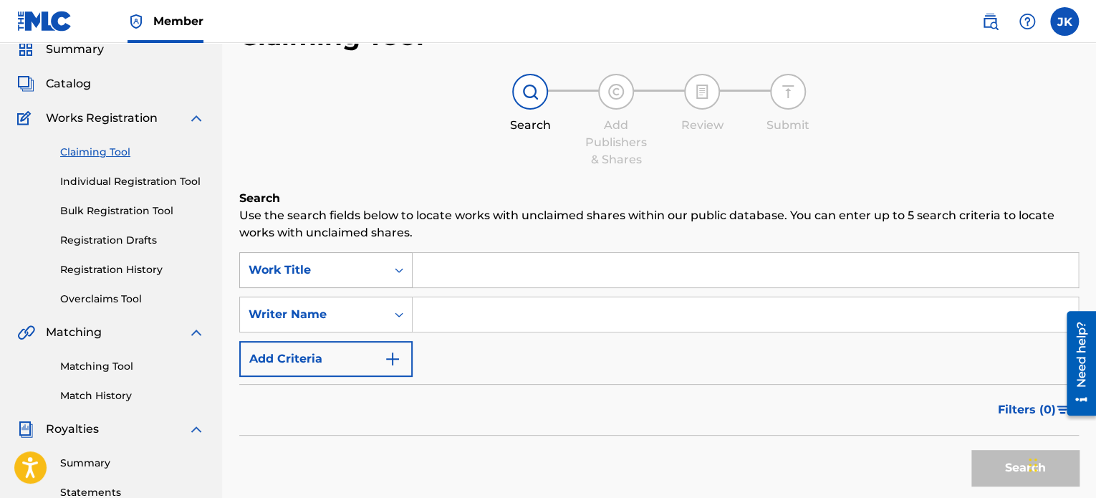
click at [396, 288] on div "Work Title" at bounding box center [325, 270] width 173 height 36
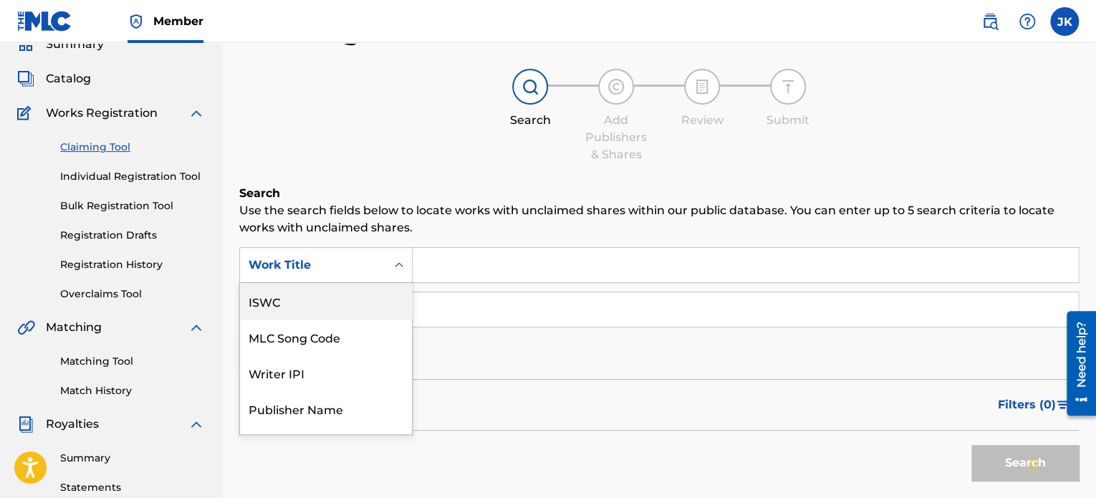
click at [335, 312] on div "ISWC" at bounding box center [326, 301] width 172 height 36
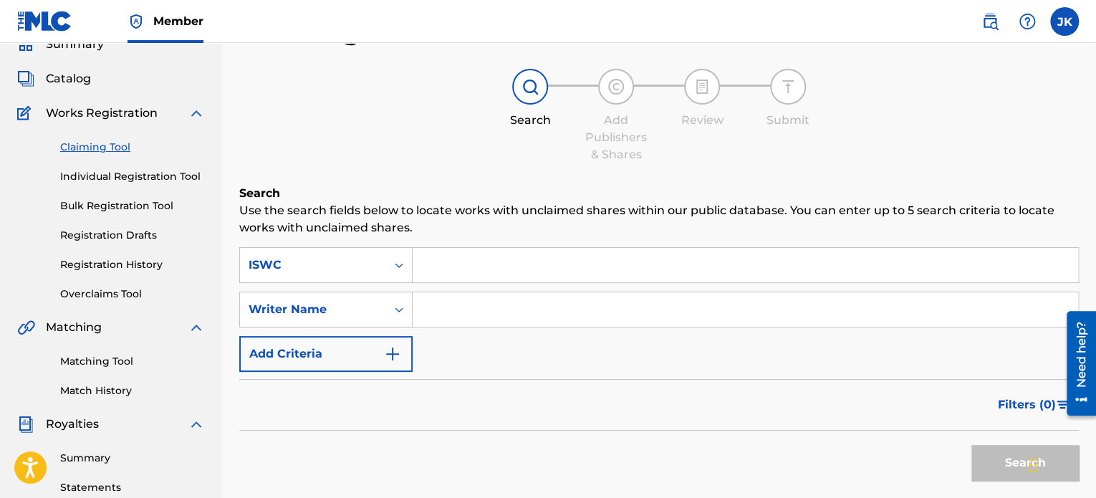
click at [436, 268] on input "Search Form" at bounding box center [746, 265] width 666 height 34
click at [400, 266] on icon "Search Form" at bounding box center [399, 265] width 14 height 14
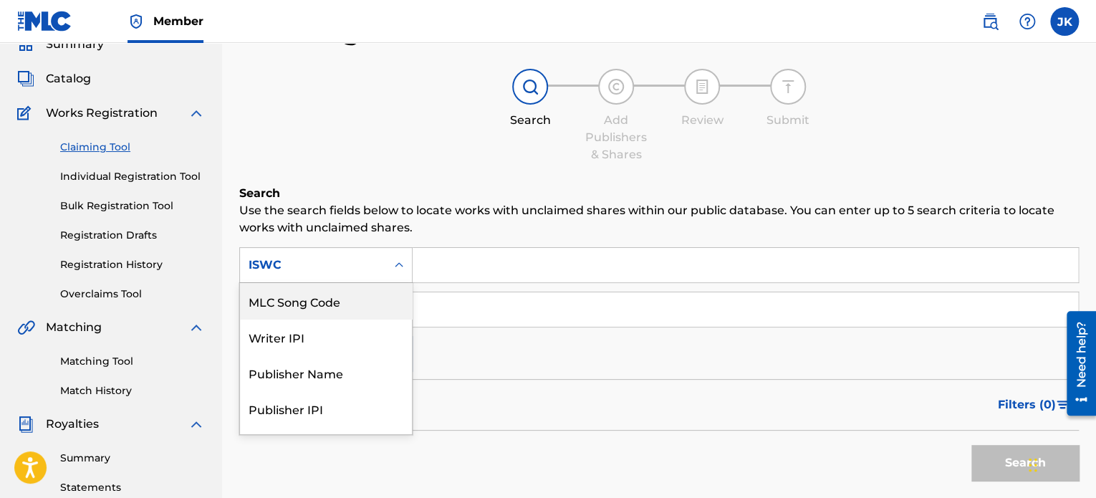
scroll to position [100, 0]
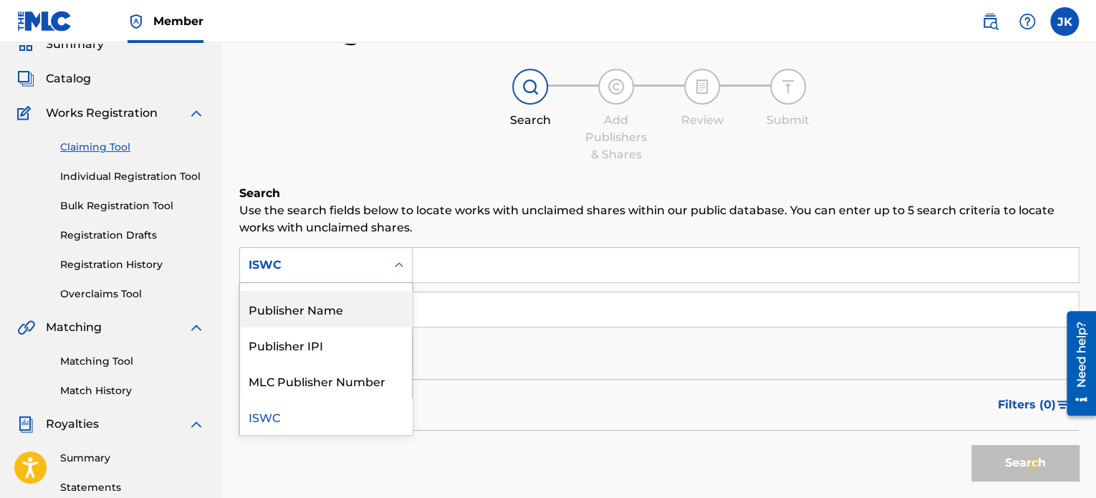
click at [360, 314] on div "Publisher Name" at bounding box center [326, 309] width 172 height 36
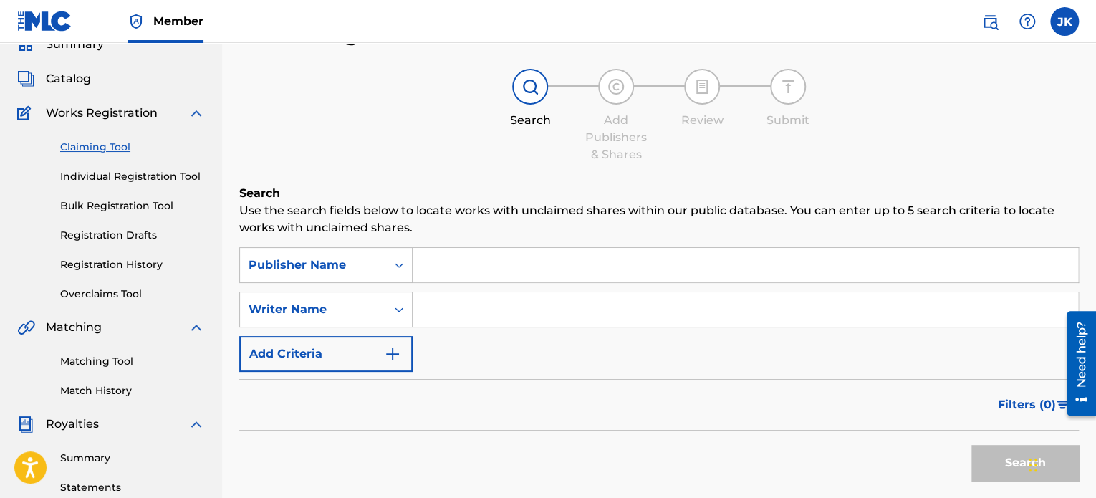
click at [447, 263] on input "Search Form" at bounding box center [746, 265] width 666 height 34
type input "edlin rodriguez"
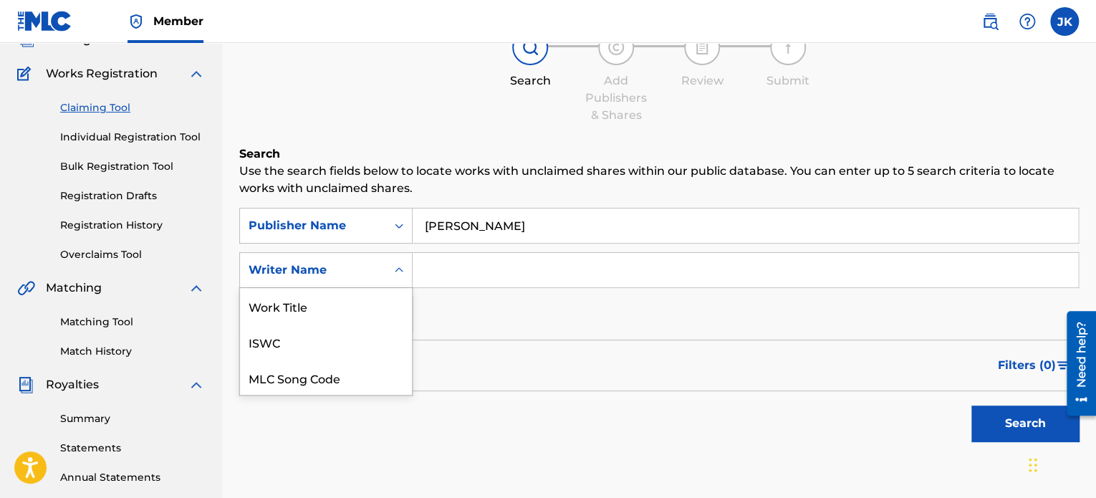
click at [404, 288] on div "7 results available. Use Up and Down to choose options, press Enter to select t…" at bounding box center [325, 270] width 173 height 36
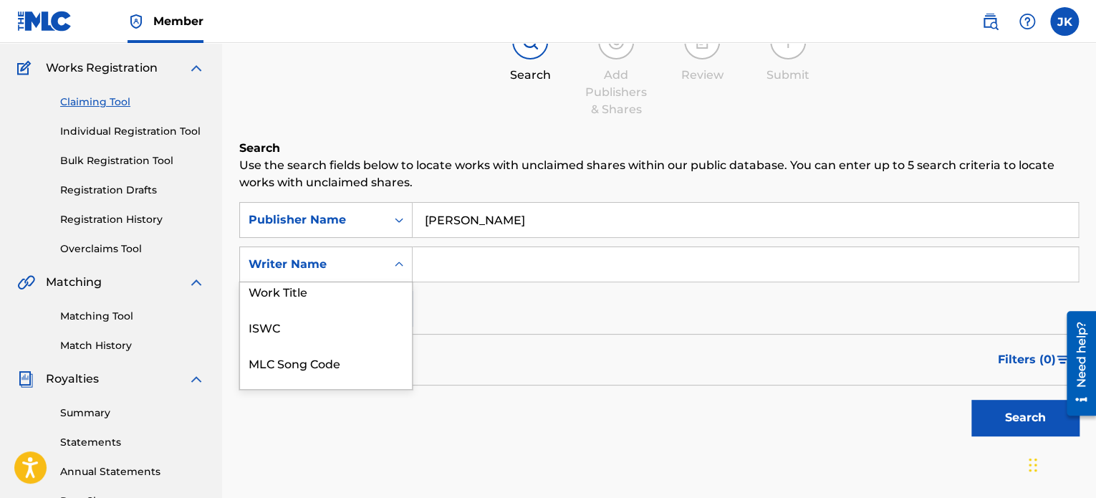
scroll to position [0, 0]
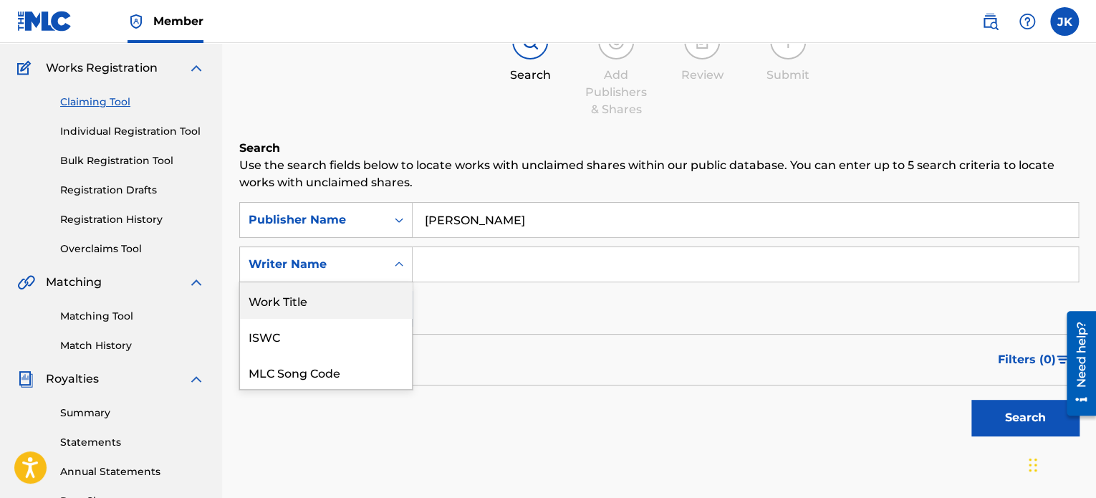
click at [361, 304] on div "Work Title" at bounding box center [326, 300] width 172 height 36
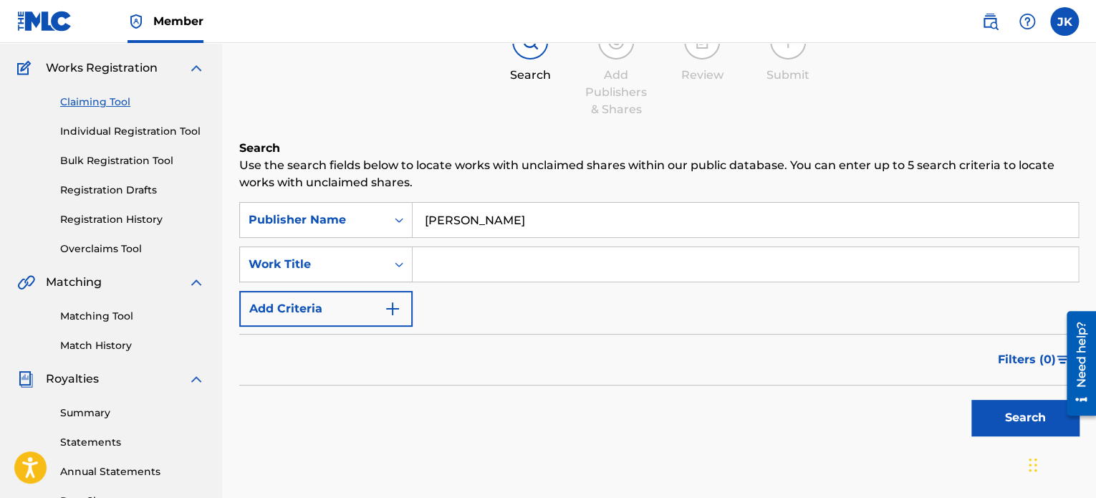
click at [446, 265] on input "Search Form" at bounding box center [746, 264] width 666 height 34
paste input "Sugar Boogie"
type input "Sugar Boogie"
click at [980, 412] on button "Search" at bounding box center [1025, 418] width 107 height 36
click at [109, 312] on link "Matching Tool" at bounding box center [132, 316] width 145 height 15
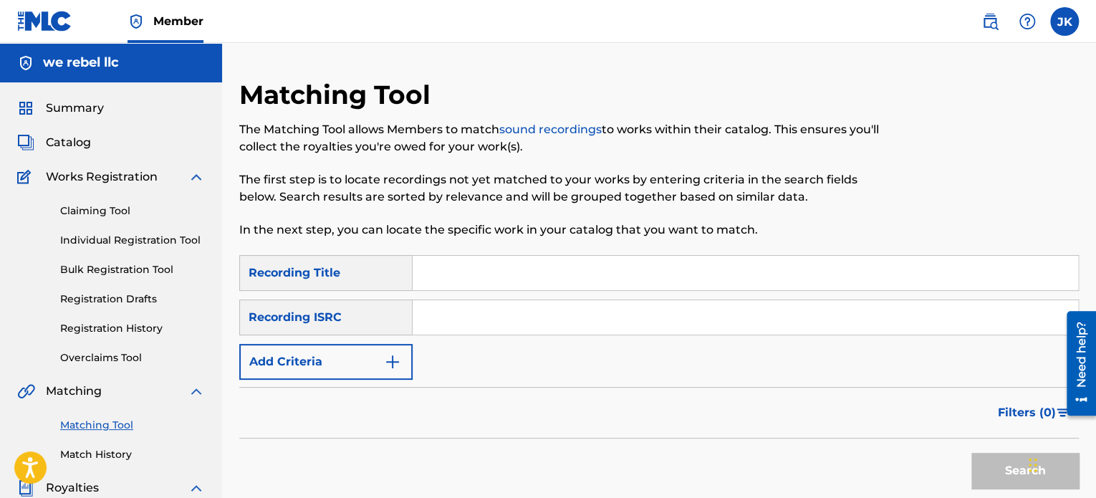
click at [429, 273] on input "Search Form" at bounding box center [746, 273] width 666 height 34
paste input "Bring the Harlem Shake Back"
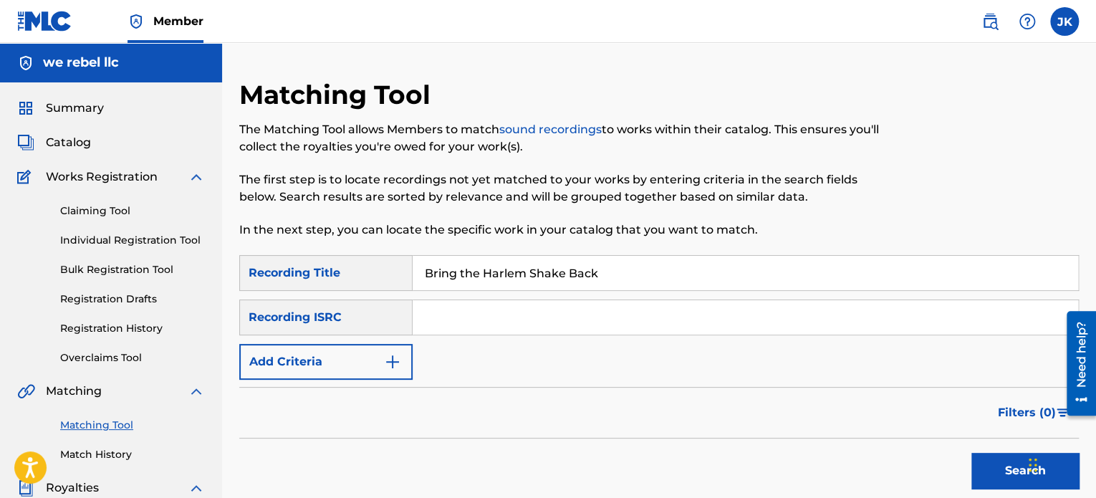
type input "Bring the Harlem Shake Back"
click at [441, 307] on input "Search Form" at bounding box center [746, 317] width 666 height 34
paste input "QZFYX2541436"
type input "QZFYX2541436"
click at [983, 465] on button "Search" at bounding box center [1025, 471] width 107 height 36
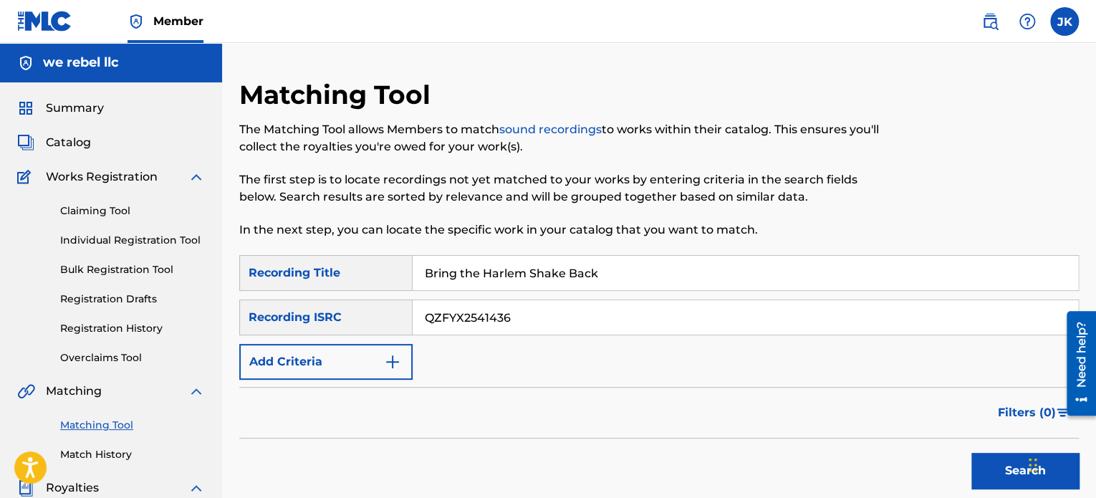
click at [112, 211] on link "Claiming Tool" at bounding box center [132, 210] width 145 height 15
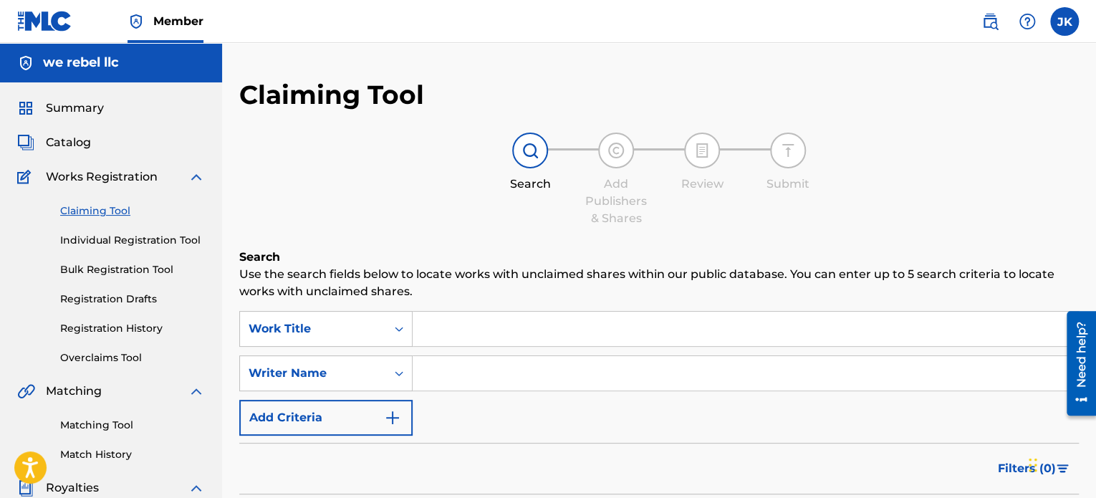
click at [450, 332] on input "Search Form" at bounding box center [746, 329] width 666 height 34
paste input "Bring the Harlem Shake Back"
type input "Bring the Harlem Shake Back"
click at [456, 373] on input "Search Form" at bounding box center [746, 373] width 666 height 34
type input "EDLIN RODRIGUEZ"
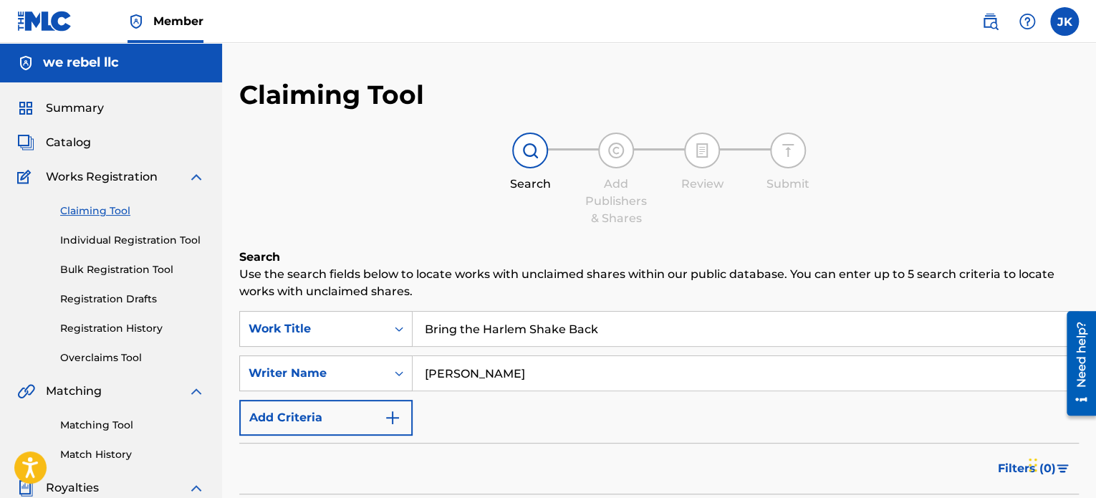
scroll to position [72, 0]
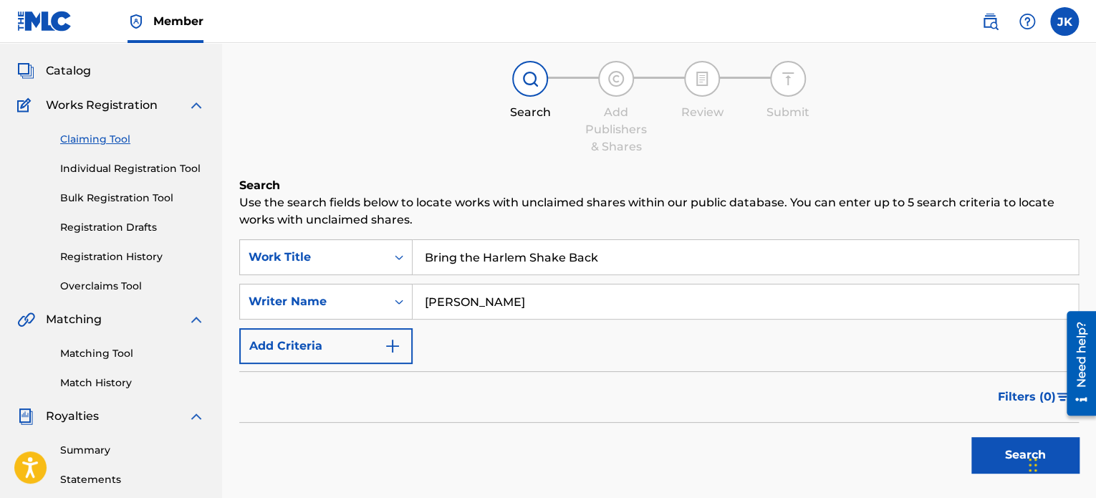
click at [998, 449] on button "Search" at bounding box center [1025, 455] width 107 height 36
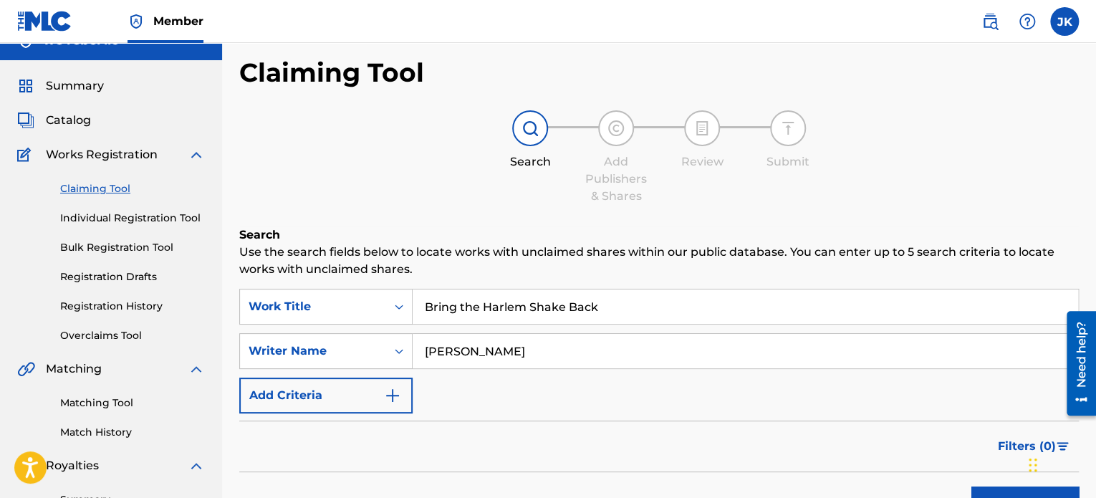
scroll to position [0, 0]
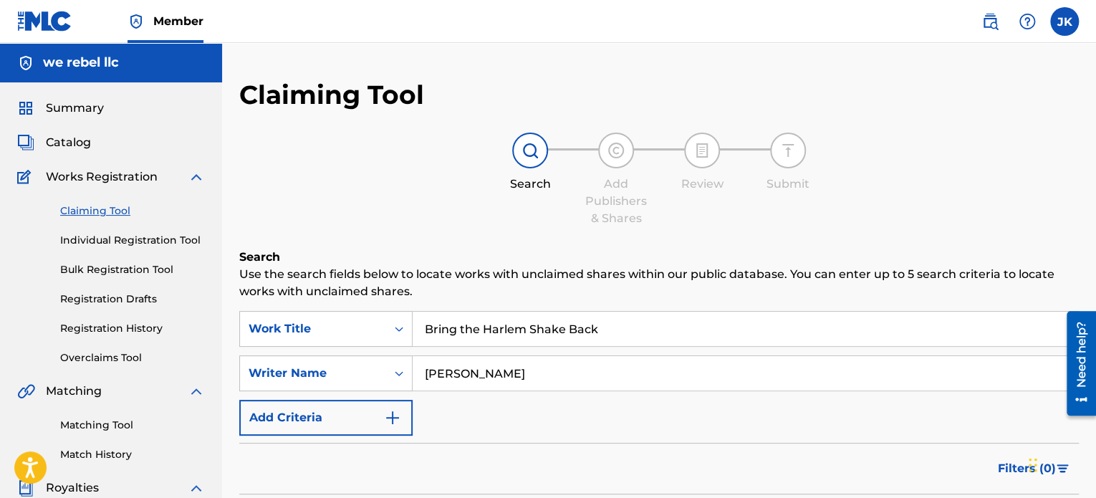
click at [109, 418] on link "Matching Tool" at bounding box center [132, 425] width 145 height 15
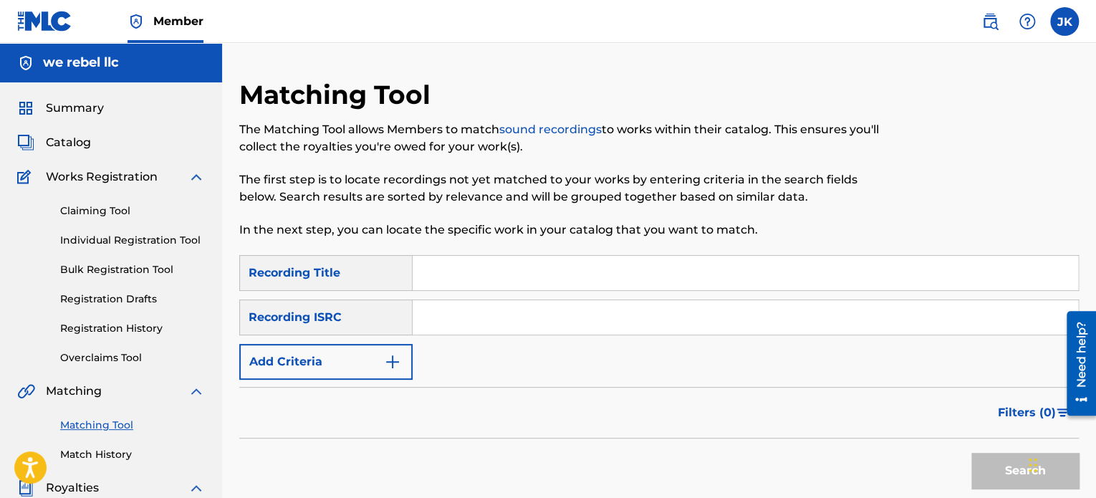
click at [443, 277] on input "Search Form" at bounding box center [746, 273] width 666 height 34
paste input "Los Terroristas"
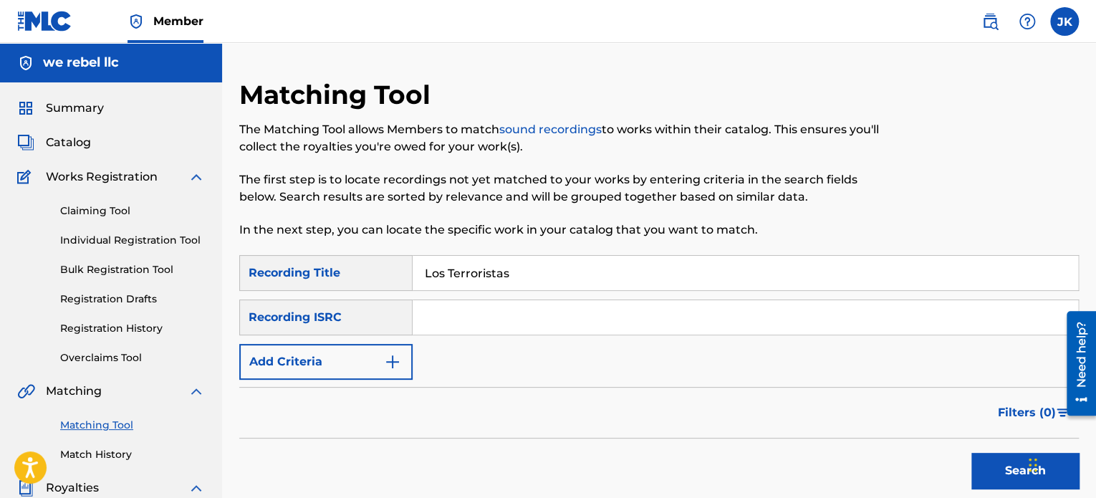
type input "Los Terroristas"
click at [460, 327] on input "Search Form" at bounding box center [746, 317] width 666 height 34
paste input "QZFYX2541437"
drag, startPoint x: 456, startPoint y: 330, endPoint x: 542, endPoint y: 337, distance: 86.3
click at [542, 337] on div "SearchWithCriteria8b8d35a5-7b71-40a3-bea3-736d867e8995 Recording Title Los Terr…" at bounding box center [659, 317] width 840 height 125
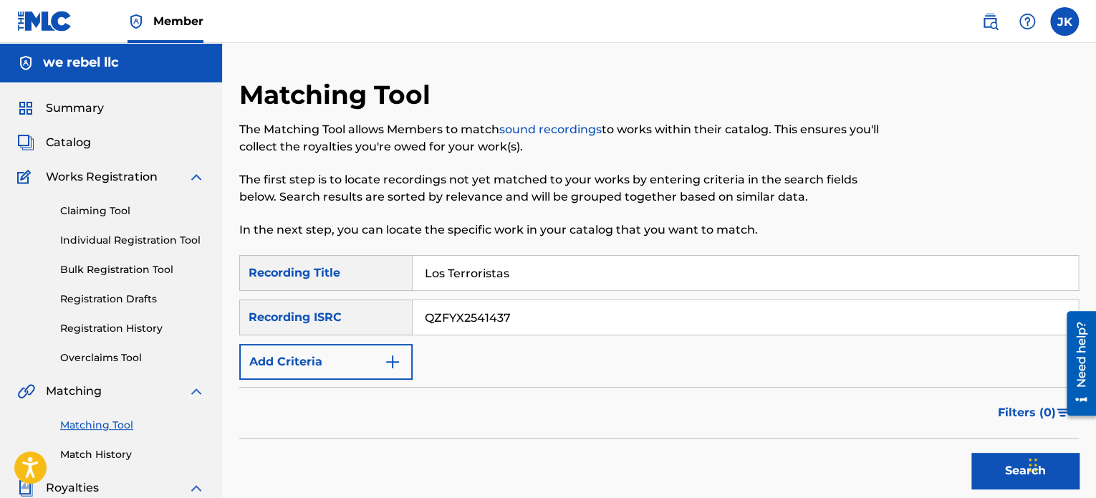
click at [708, 325] on input "QZFYX2541437" at bounding box center [746, 317] width 666 height 34
type input "QZFYX2541437"
click at [981, 472] on button "Search" at bounding box center [1025, 471] width 107 height 36
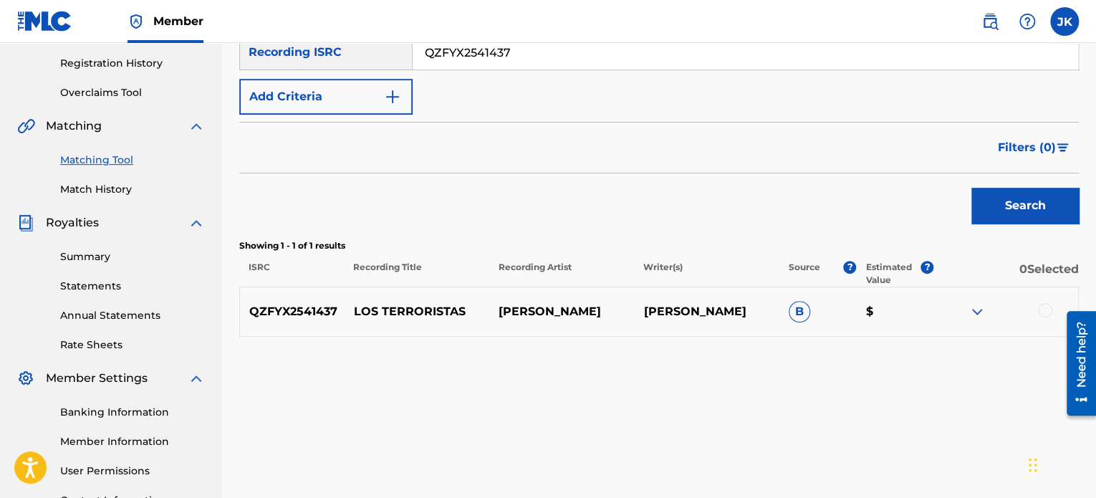
scroll to position [287, 0]
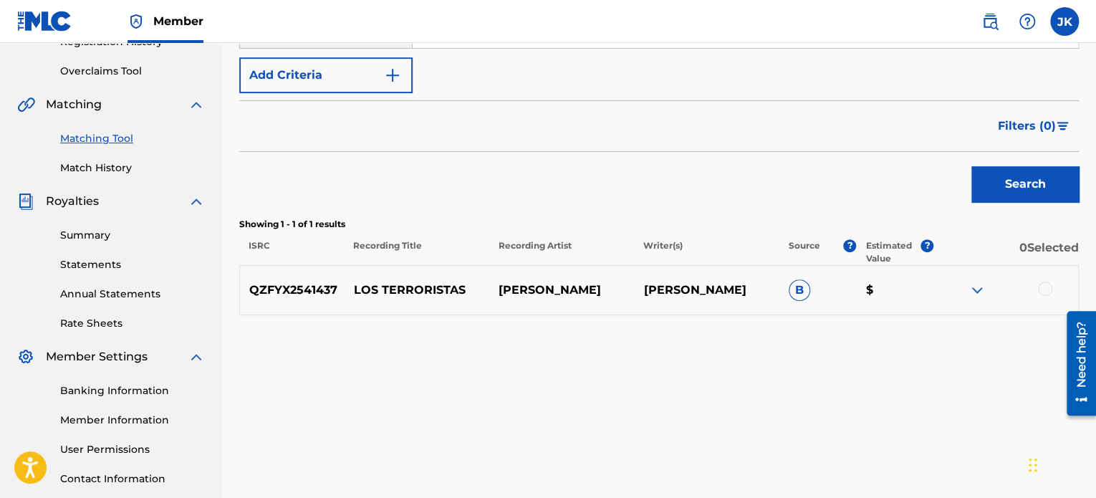
click at [1041, 292] on div at bounding box center [1045, 289] width 14 height 14
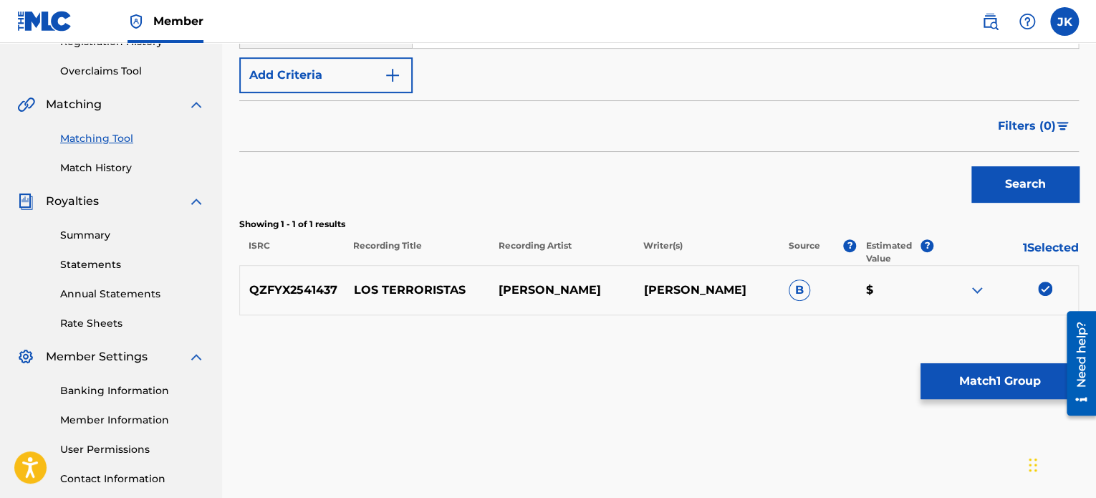
click at [1015, 395] on button "Match 1 Group" at bounding box center [1000, 381] width 158 height 36
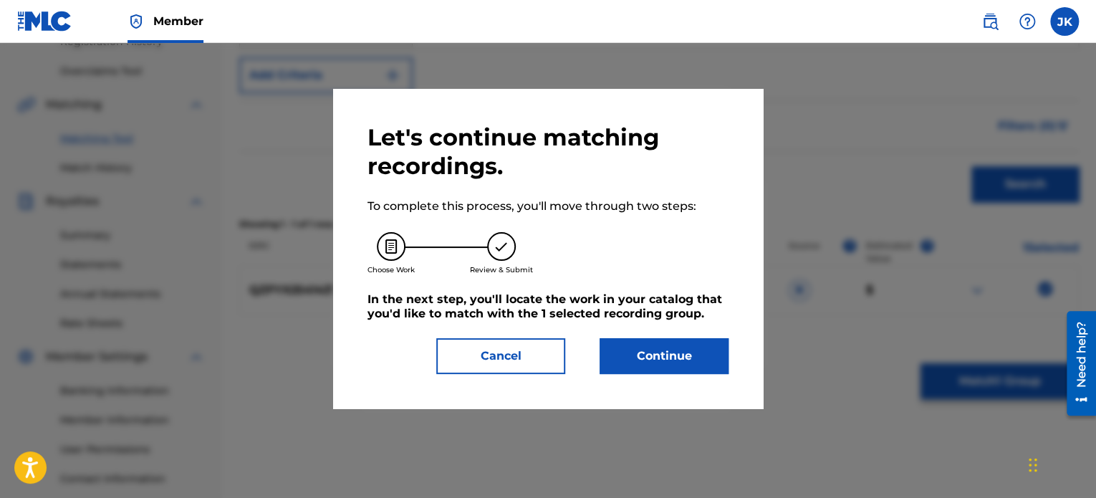
click at [708, 356] on button "Continue" at bounding box center [664, 356] width 129 height 36
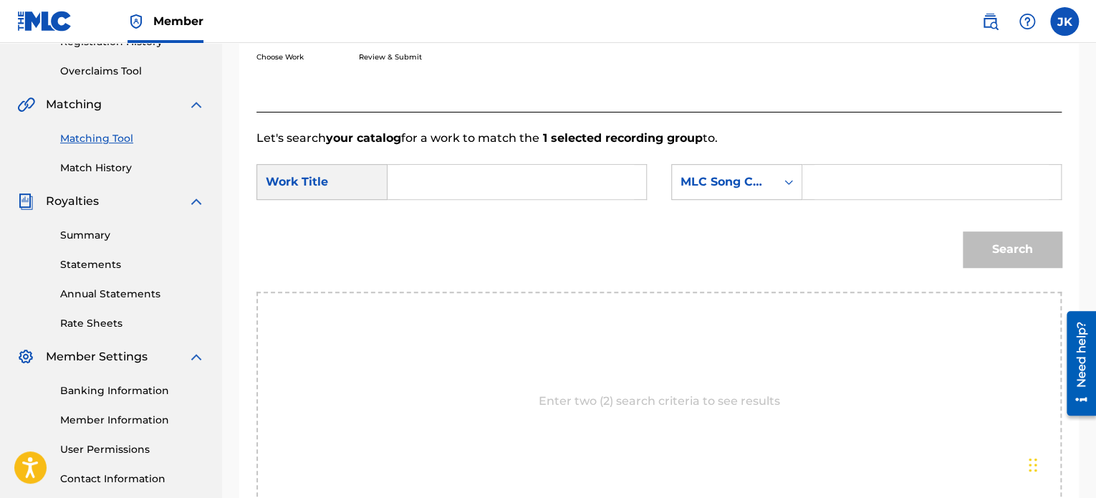
click at [459, 177] on input "Search Form" at bounding box center [517, 182] width 234 height 34
paste input "Los Terroristas"
type input "Los Terroristas"
click at [821, 187] on input "Search Form" at bounding box center [932, 182] width 234 height 34
click at [789, 182] on icon "Search Form" at bounding box center [789, 182] width 14 height 14
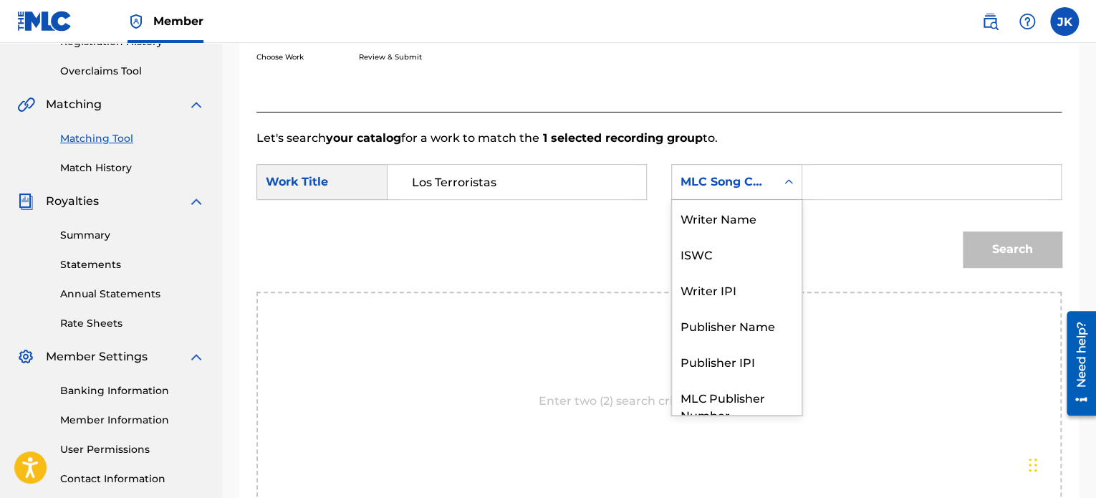
scroll to position [53, 0]
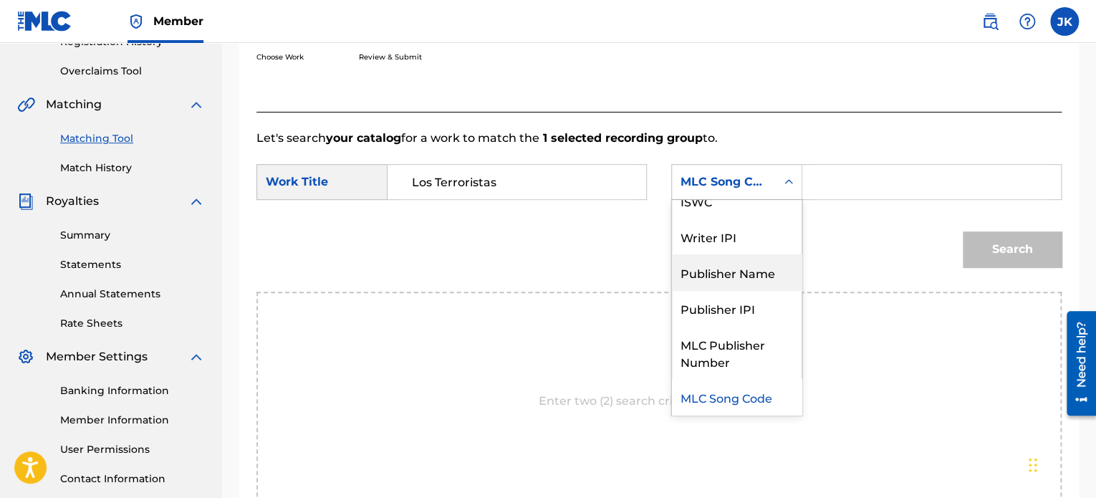
click at [742, 269] on div "Publisher Name" at bounding box center [737, 272] width 130 height 36
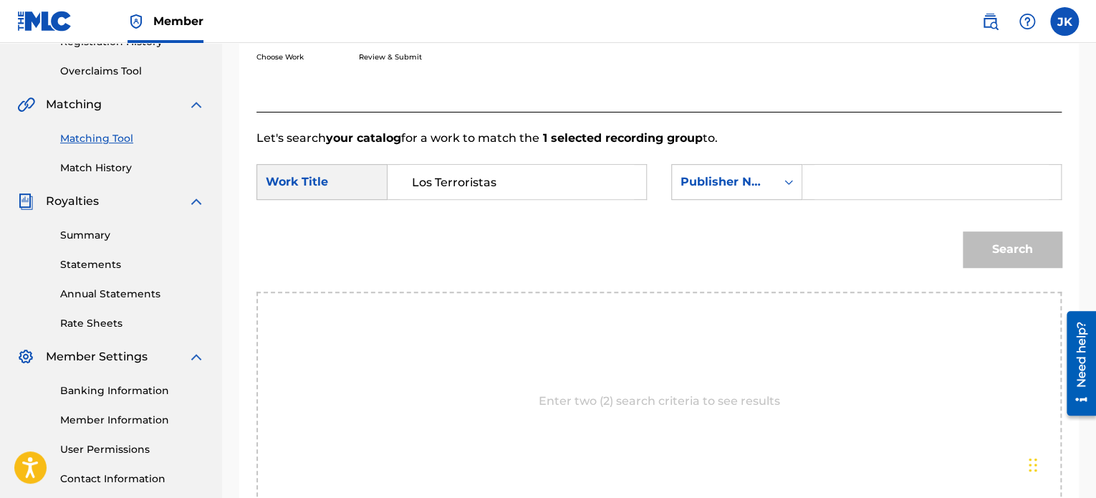
click at [865, 183] on input "Search Form" at bounding box center [932, 182] width 234 height 34
type input "edlin"
click at [998, 238] on button "Search" at bounding box center [1012, 249] width 99 height 36
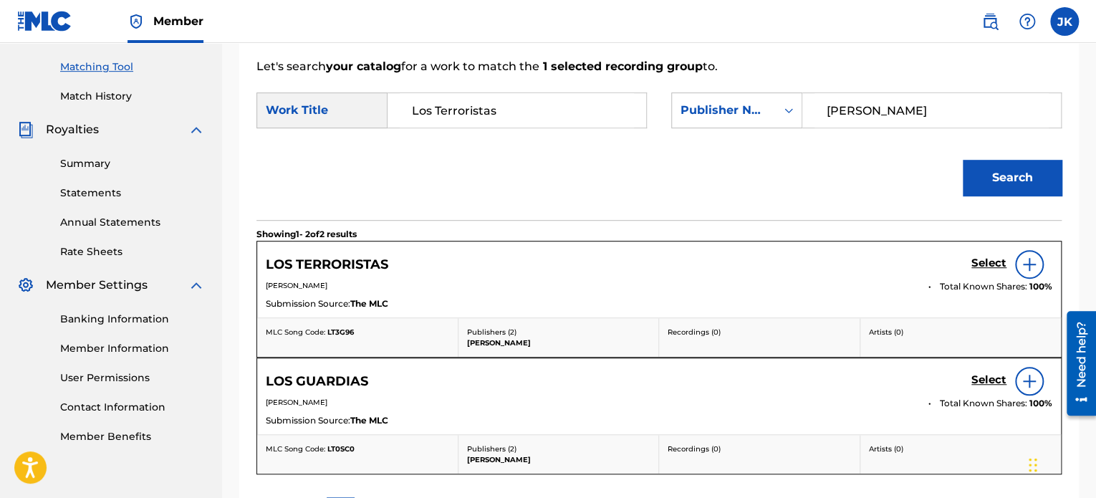
scroll to position [430, 0]
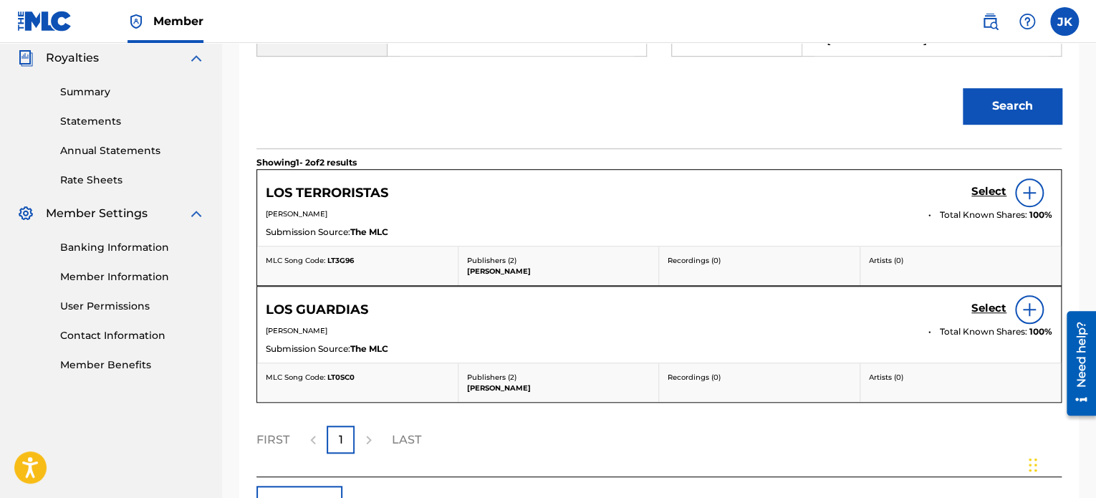
click at [1032, 198] on img at bounding box center [1029, 192] width 17 height 17
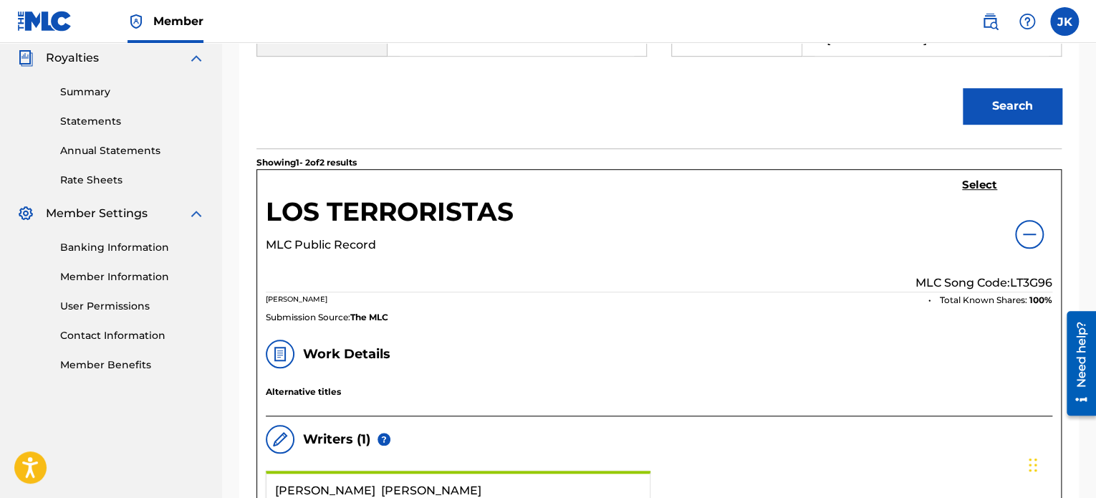
click at [1019, 281] on p "MLC Song Code: LT3G96" at bounding box center [984, 282] width 137 height 17
copy p "LT3G96"
click at [982, 188] on h5 "Select" at bounding box center [979, 185] width 35 height 14
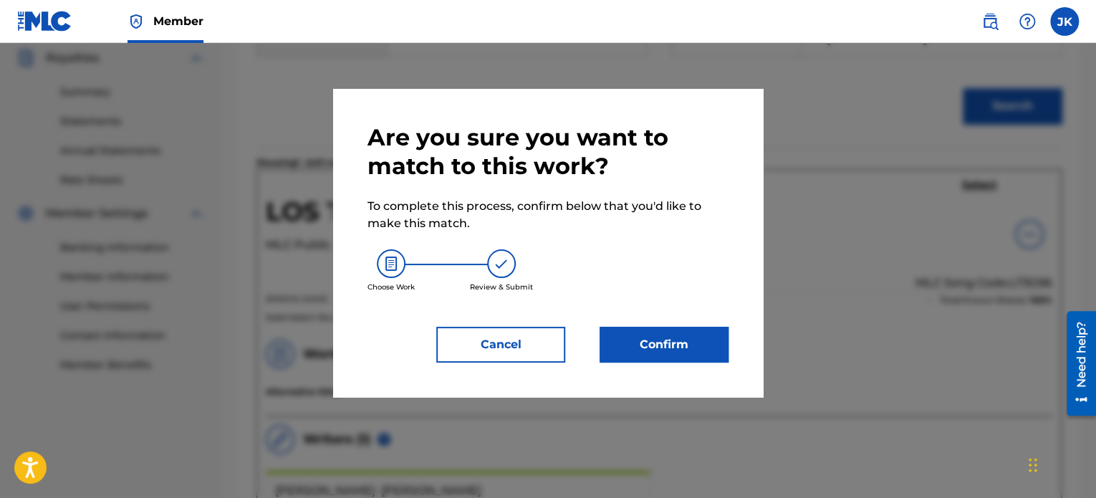
click at [669, 337] on button "Confirm" at bounding box center [664, 345] width 129 height 36
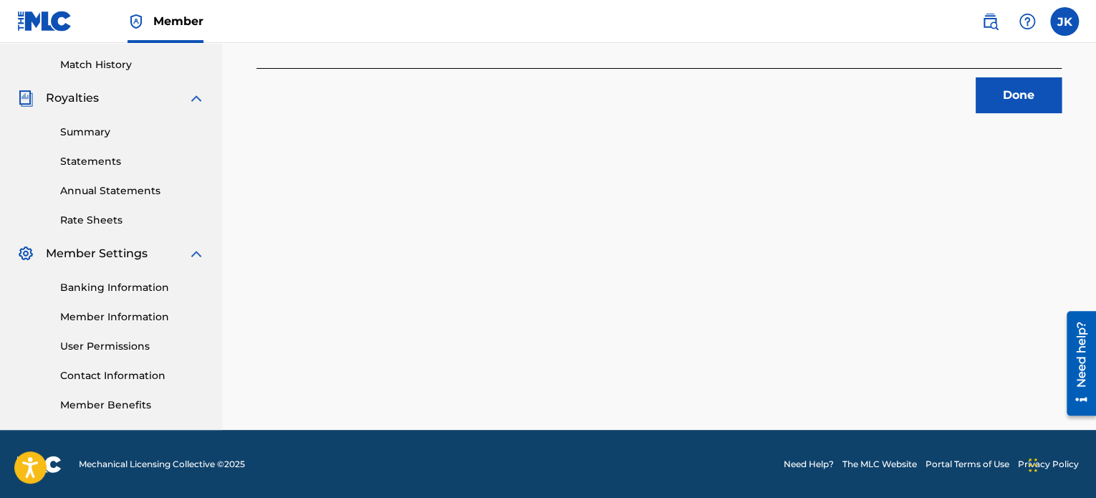
click at [1020, 103] on button "Done" at bounding box center [1019, 95] width 86 height 36
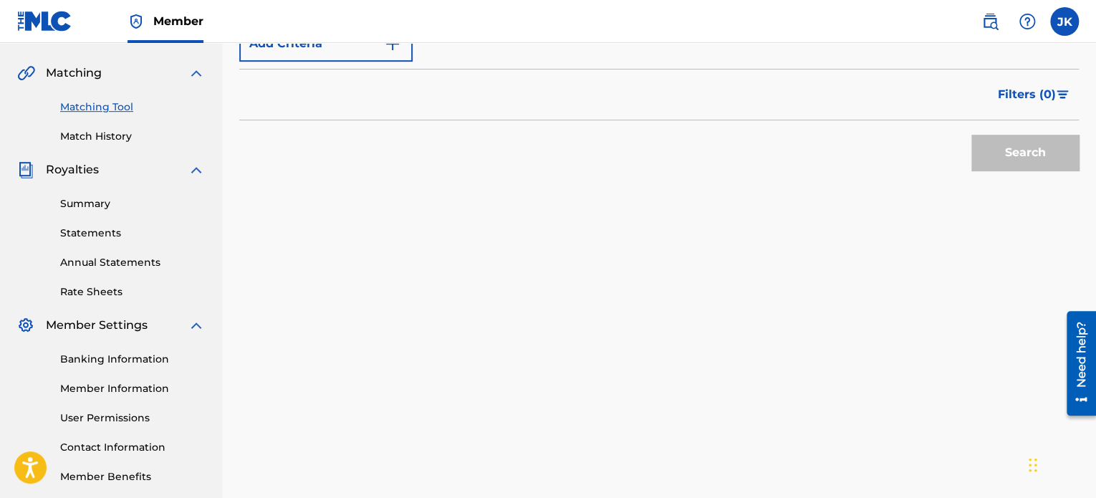
click at [118, 113] on link "Matching Tool" at bounding box center [132, 107] width 145 height 15
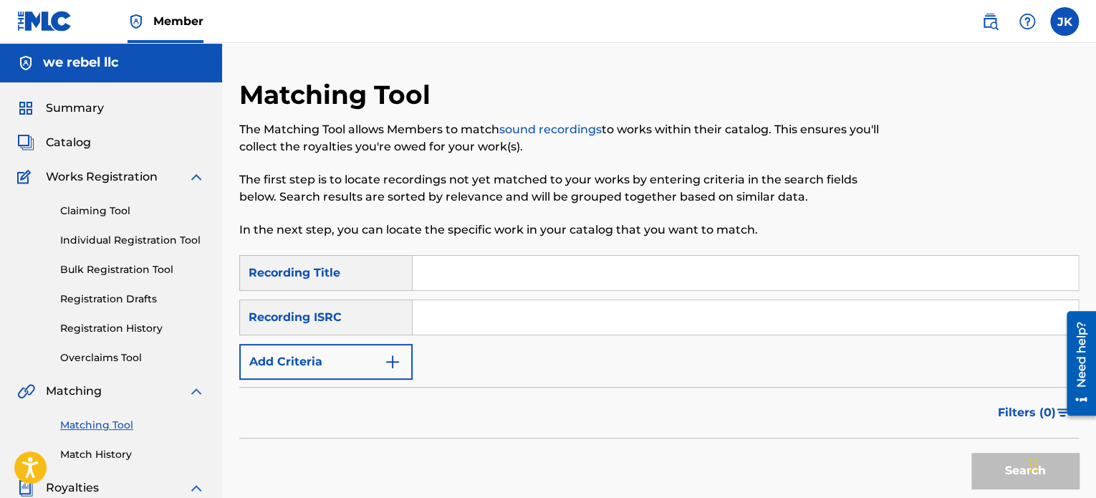
click at [451, 279] on input "Search Form" at bounding box center [746, 273] width 666 height 34
paste input "Bipolar Cowboyz"
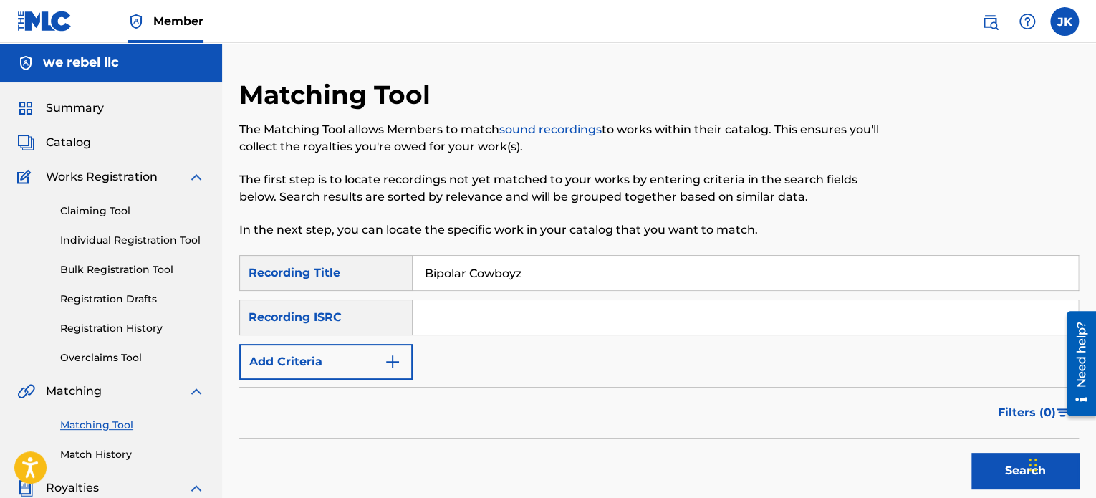
type input "Bipolar Cowboyz"
click at [446, 308] on input "Search Form" at bounding box center [746, 317] width 666 height 34
paste input "QZFYY2579262"
type input "QZFYY2579262"
click at [998, 466] on button "Search" at bounding box center [1025, 471] width 107 height 36
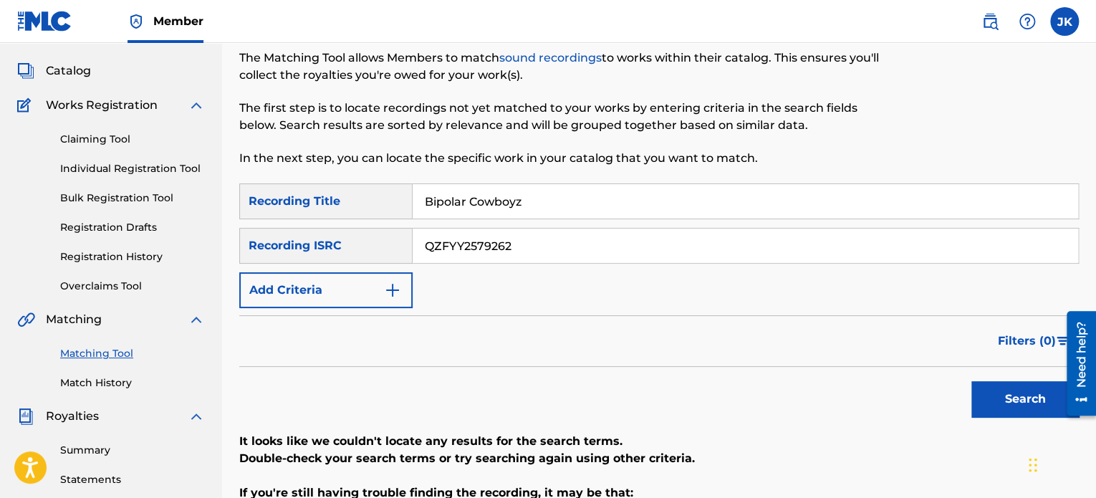
scroll to position [143, 0]
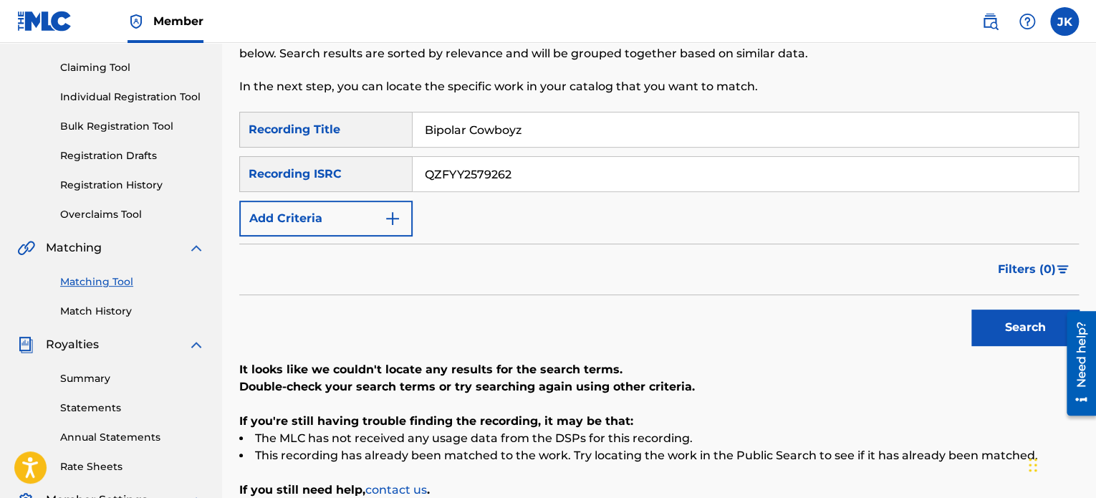
click at [995, 327] on button "Search" at bounding box center [1025, 328] width 107 height 36
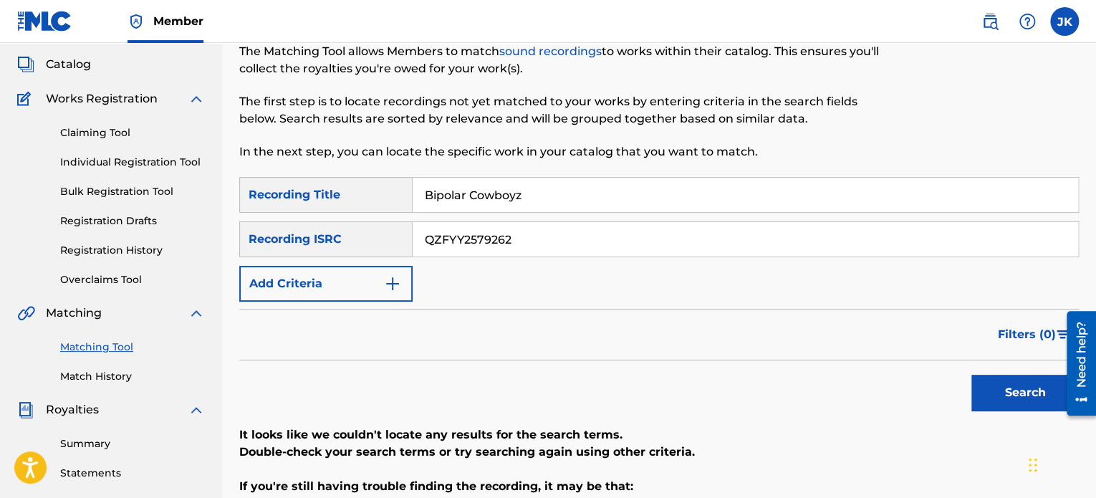
scroll to position [72, 0]
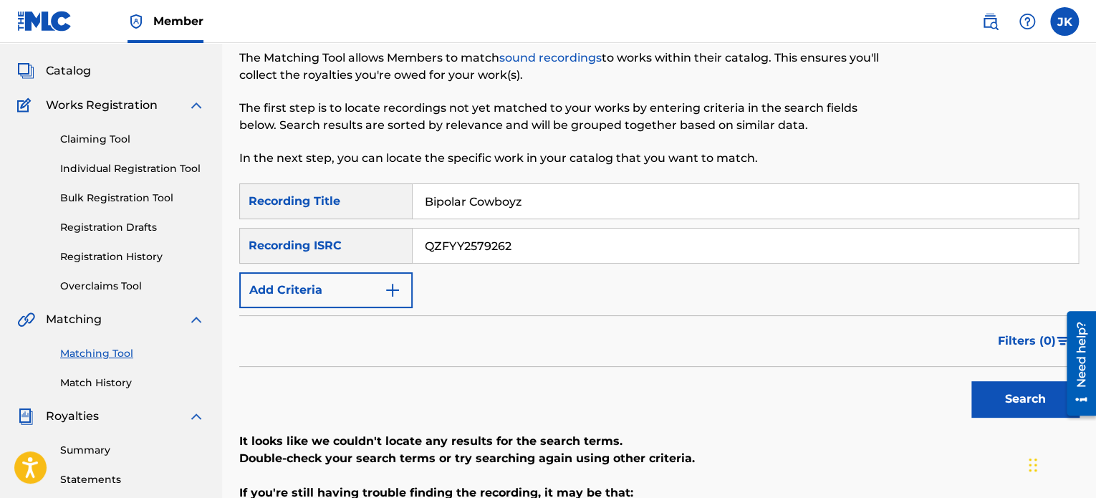
click at [95, 145] on link "Claiming Tool" at bounding box center [132, 139] width 145 height 15
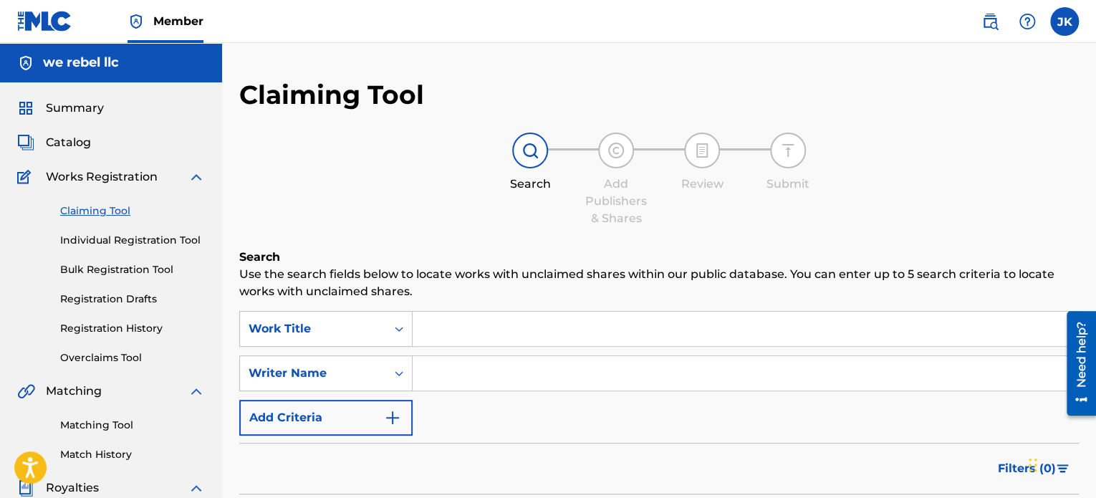
click at [437, 325] on input "Search Form" at bounding box center [746, 329] width 666 height 34
paste input "Bipolar Cowboyz"
type input "Bipolar Cowboyz"
click at [444, 373] on input "Search Form" at bounding box center [746, 373] width 666 height 34
type input "EDLIN RODRIGUEZ"
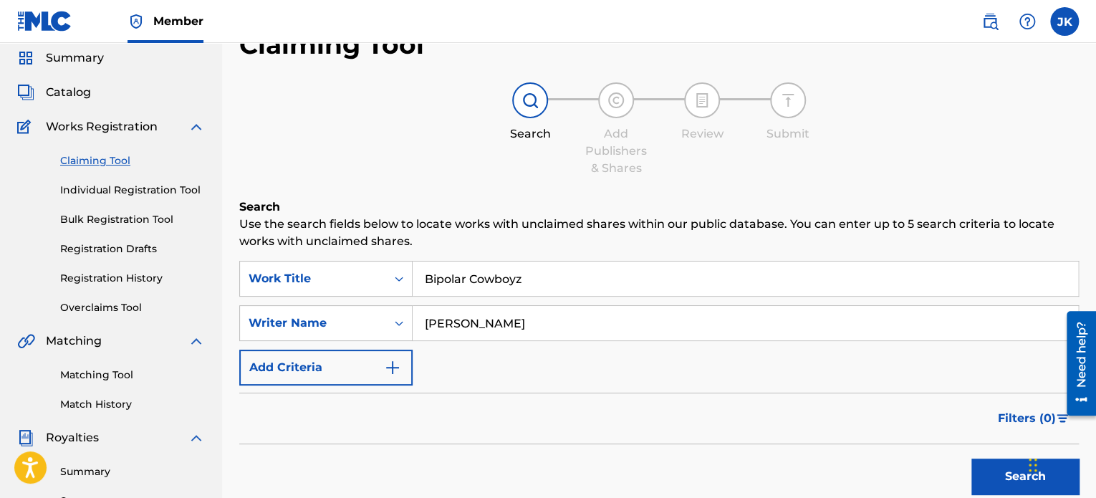
scroll to position [72, 0]
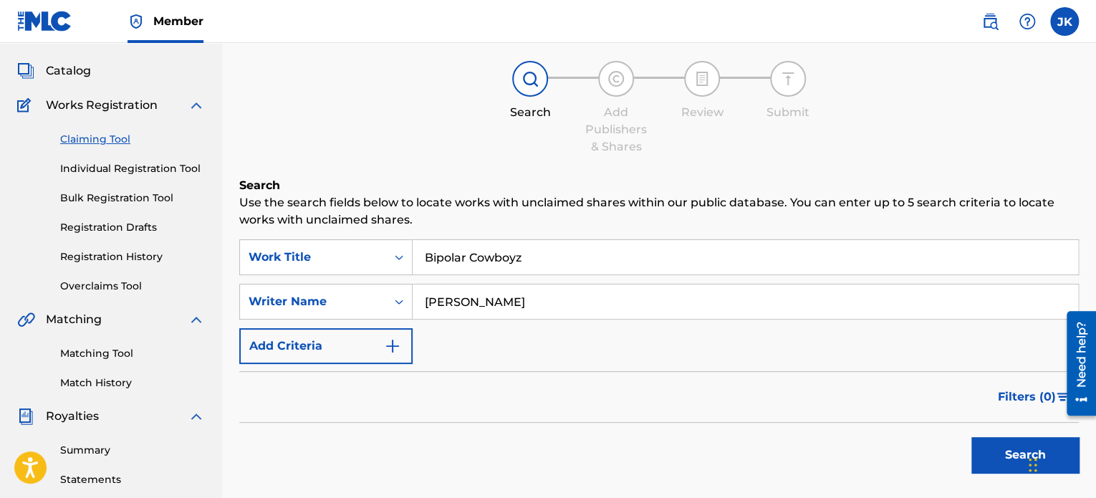
click at [991, 441] on button "Search" at bounding box center [1025, 455] width 107 height 36
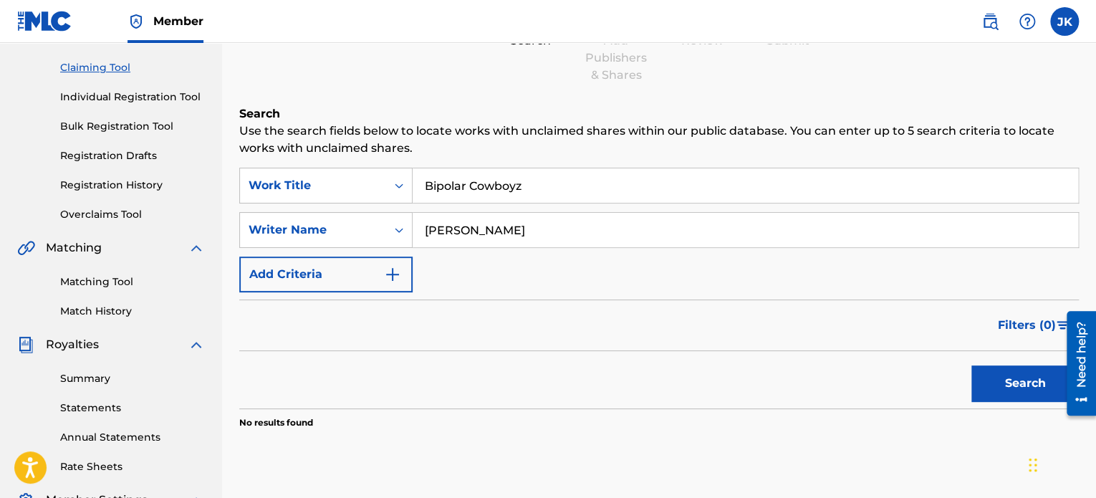
click at [97, 281] on link "Matching Tool" at bounding box center [132, 281] width 145 height 15
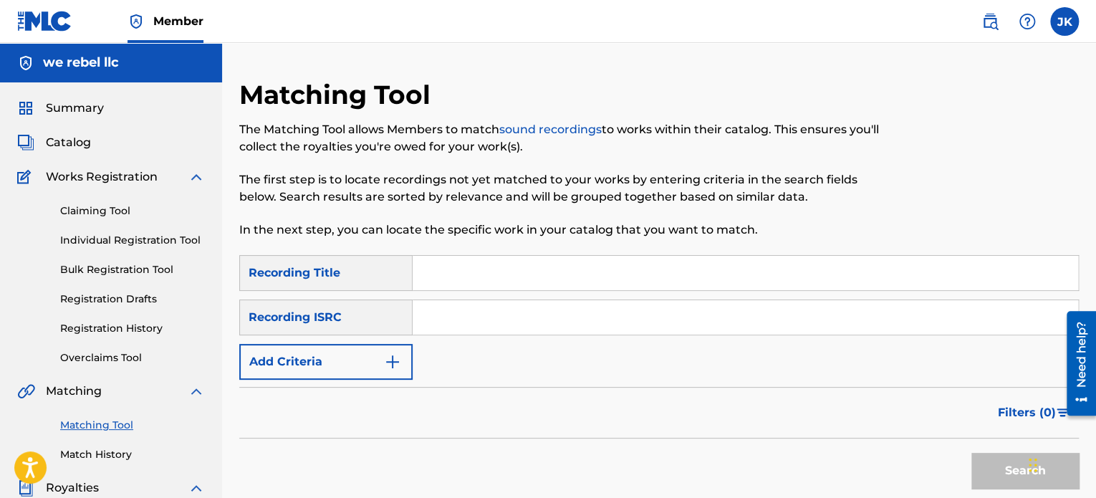
click at [456, 272] on input "Search Form" at bounding box center [746, 273] width 666 height 34
paste input "The Serpent and The Rabbit"
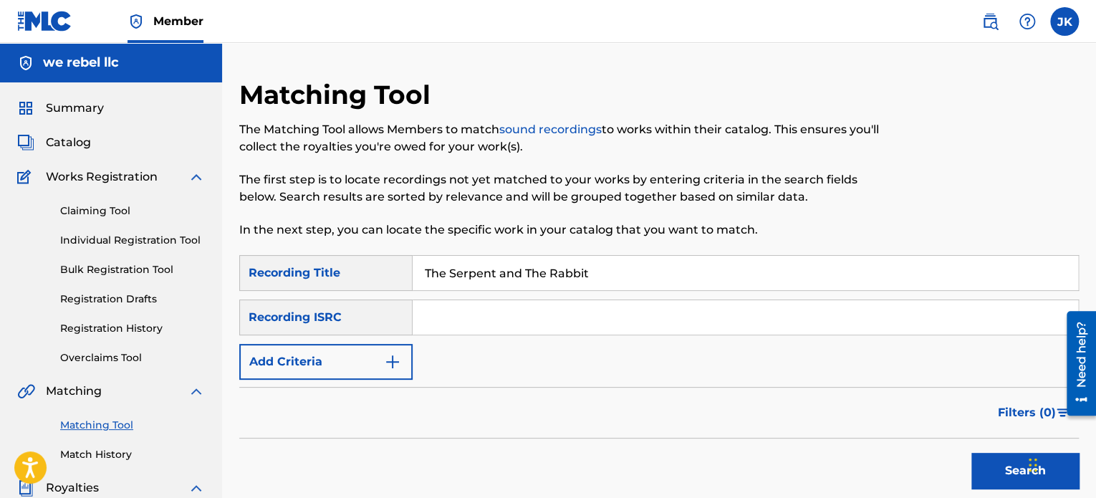
type input "The Serpent and The Rabbit"
click at [513, 320] on input "Search Form" at bounding box center [746, 317] width 666 height 34
paste input "QZK6H2533574"
type input "QZK6H2533574"
click at [982, 468] on button "Search" at bounding box center [1025, 471] width 107 height 36
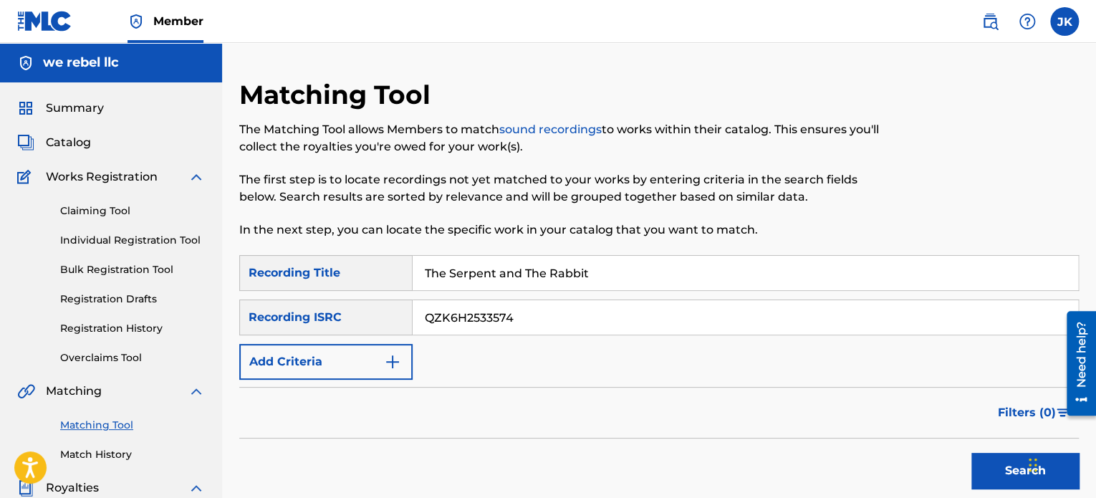
scroll to position [143, 0]
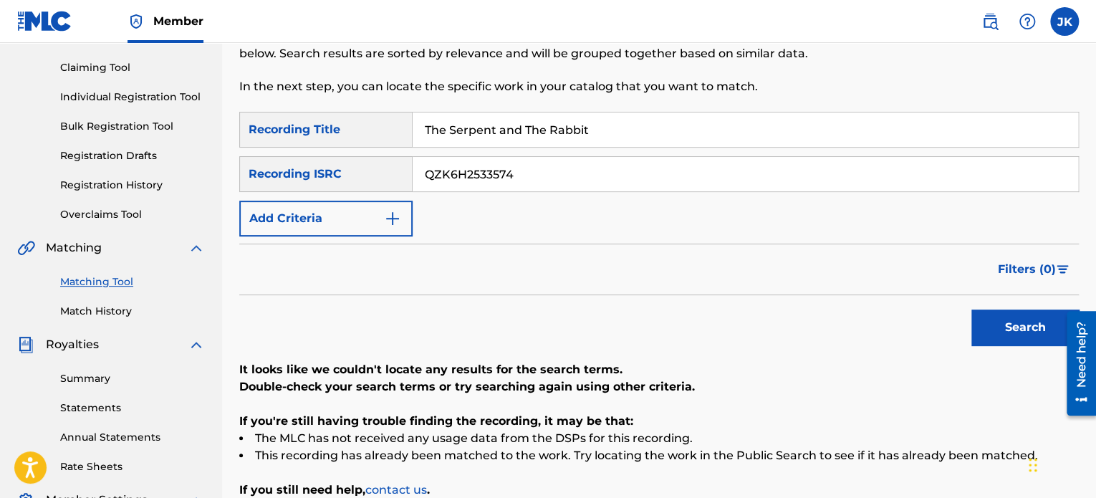
click at [998, 340] on button "Search" at bounding box center [1025, 328] width 107 height 36
click at [998, 340] on div "Search" at bounding box center [1021, 323] width 115 height 57
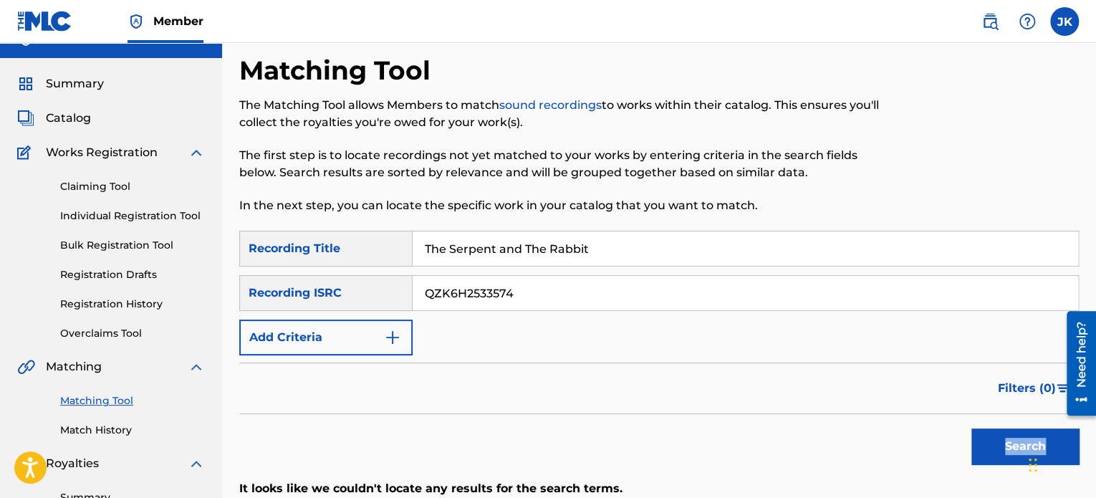
scroll to position [0, 0]
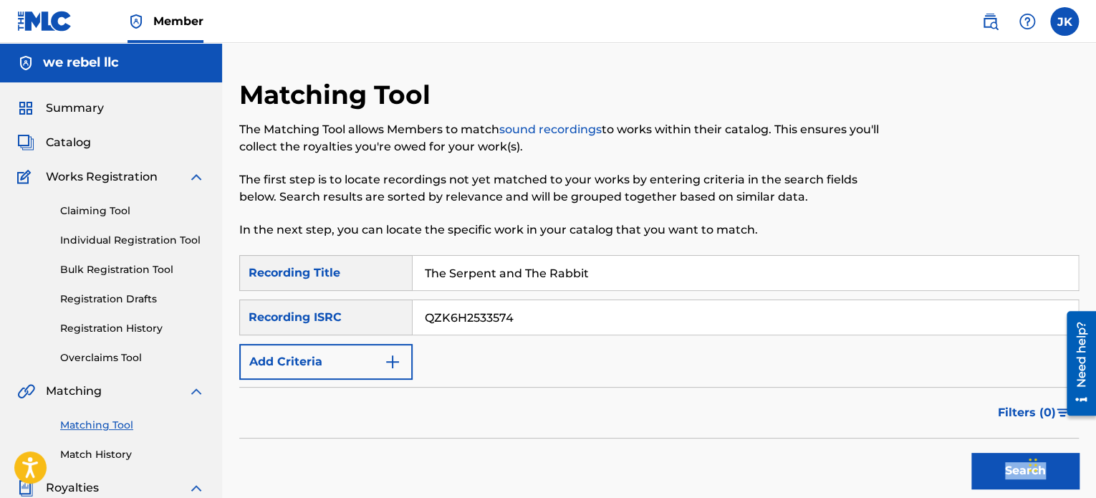
click at [110, 211] on link "Claiming Tool" at bounding box center [132, 210] width 145 height 15
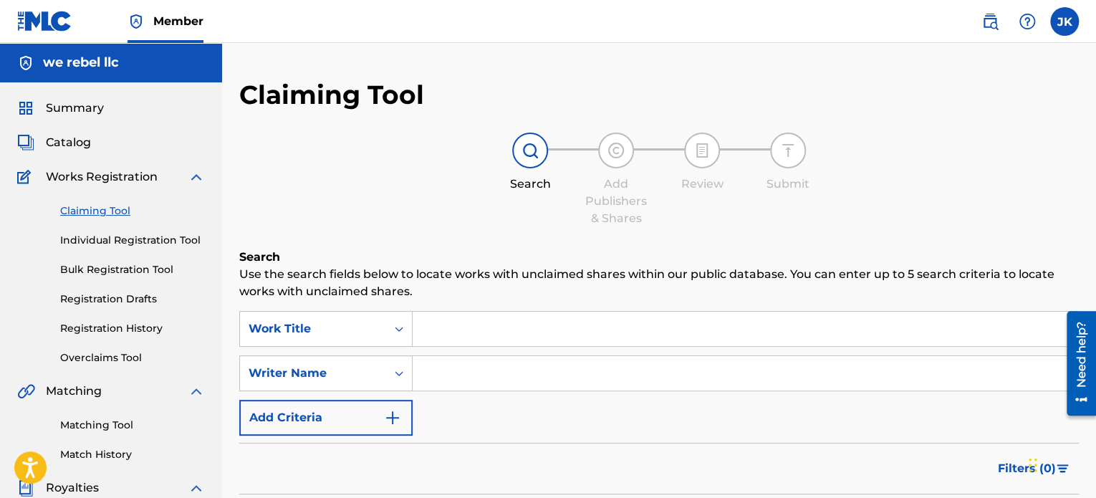
click at [439, 330] on input "Search Form" at bounding box center [746, 329] width 666 height 34
paste input "The Serpent and The Rabbit"
type input "The Serpent and The Rabbit"
click at [439, 383] on input "Search Form" at bounding box center [746, 373] width 666 height 34
type input "EDLIN RODRIGUEZ"
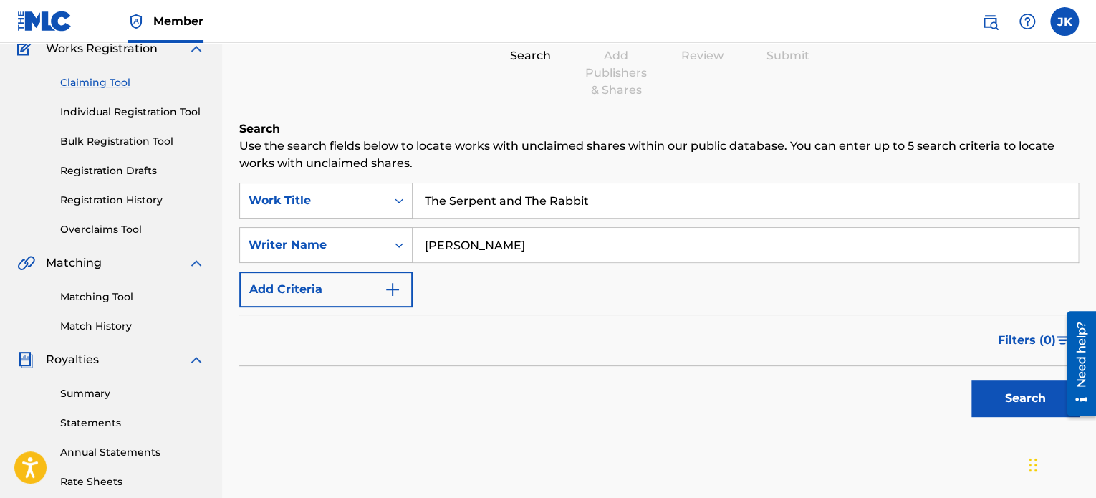
scroll to position [143, 0]
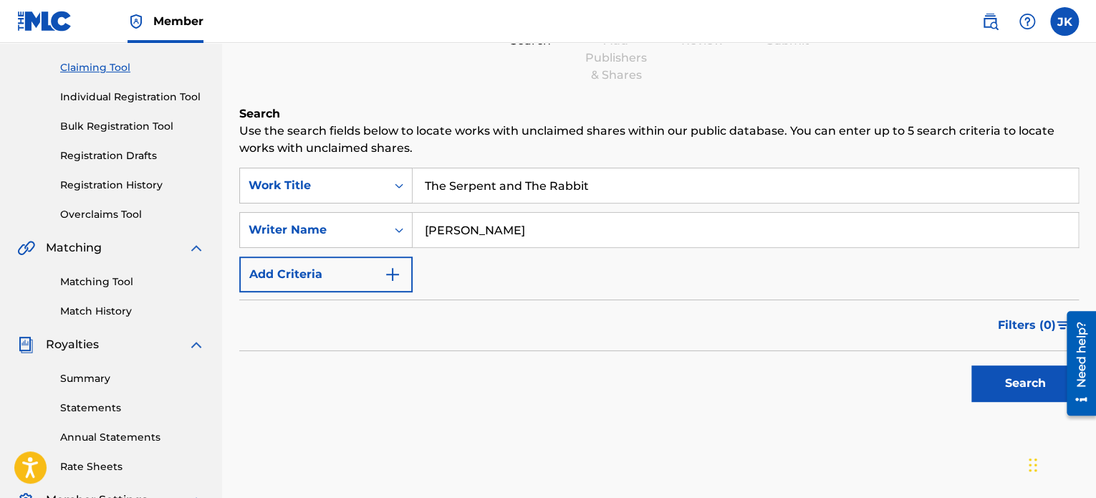
click at [982, 389] on button "Search" at bounding box center [1025, 383] width 107 height 36
click at [106, 281] on link "Matching Tool" at bounding box center [132, 281] width 145 height 15
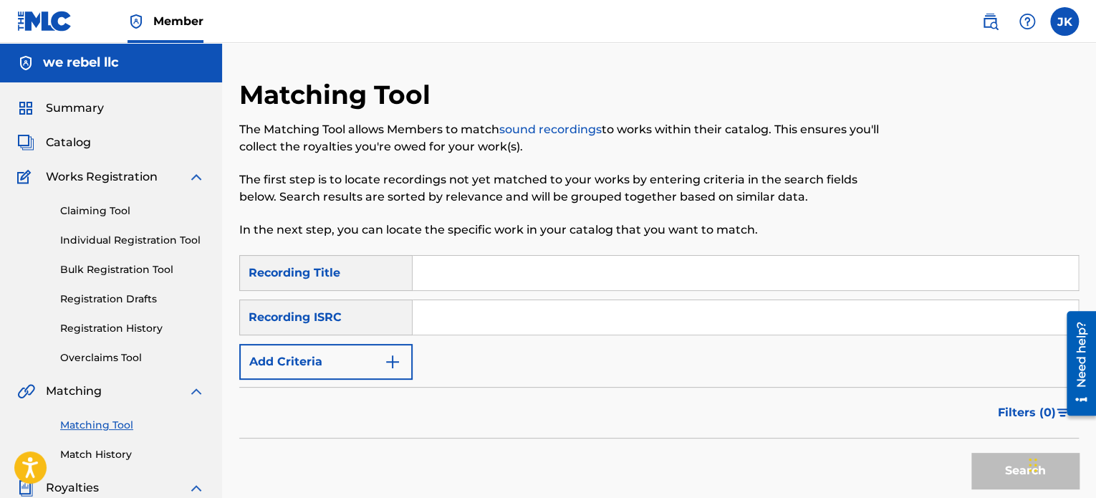
click at [444, 279] on input "Search Form" at bounding box center [746, 273] width 666 height 34
paste input "Eville"
type input "Eville"
paste input "QZK6H2533575"
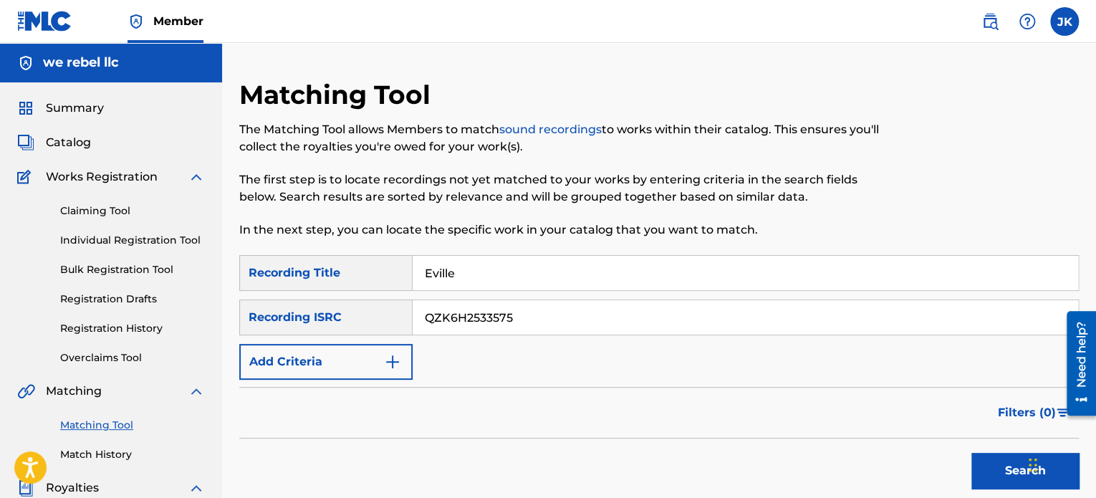
type input "QZK6H2533575"
click at [996, 466] on button "Search" at bounding box center [1025, 471] width 107 height 36
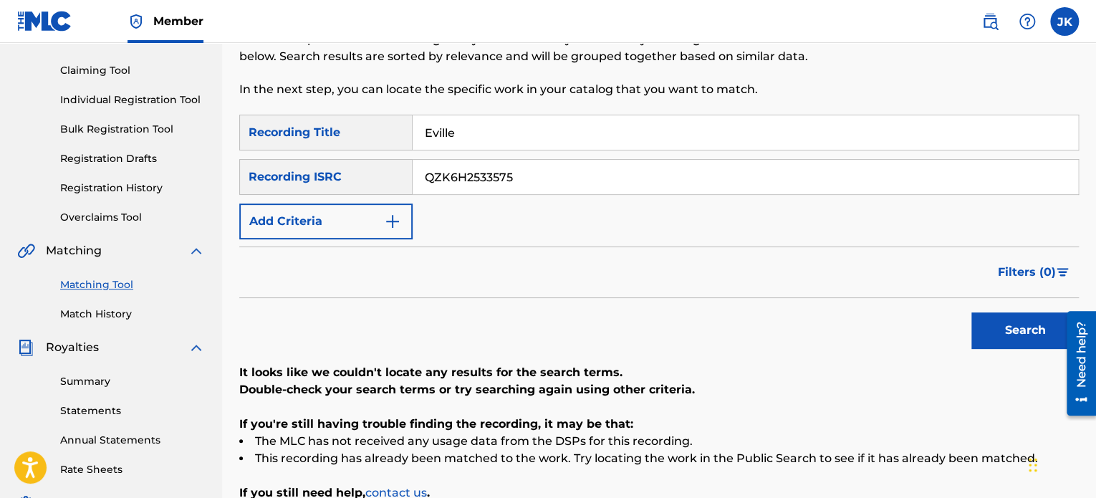
scroll to position [143, 0]
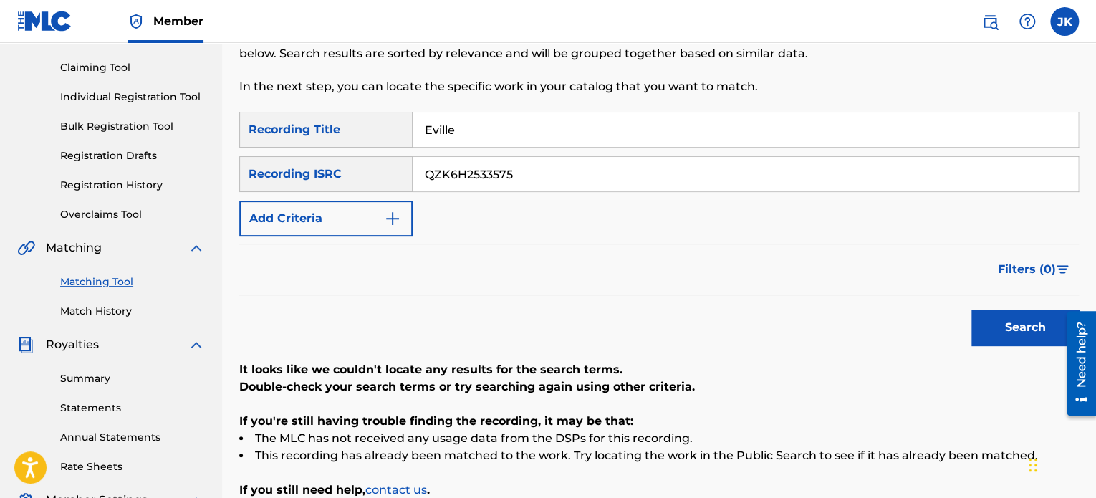
click at [986, 333] on button "Search" at bounding box center [1025, 328] width 107 height 36
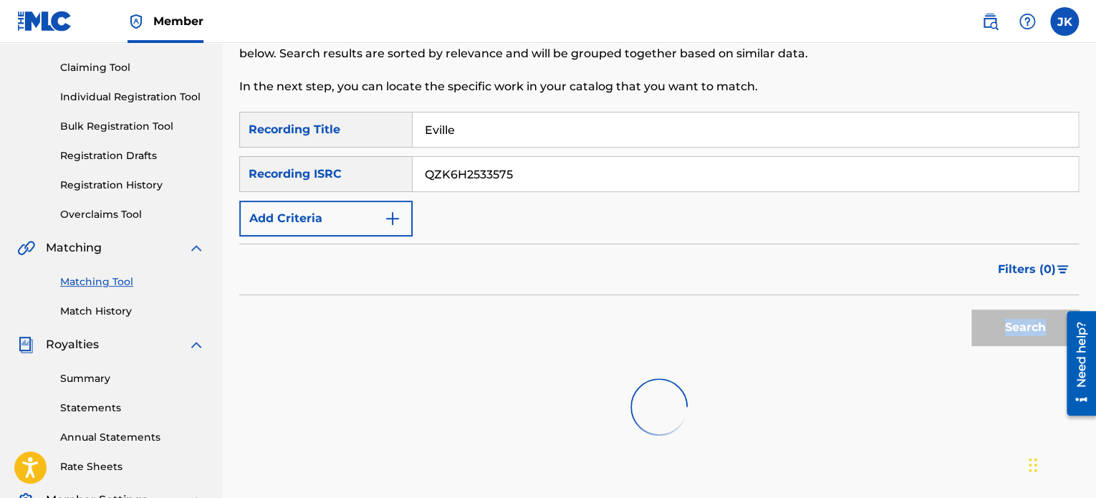
click at [986, 333] on div "Search" at bounding box center [1021, 323] width 115 height 57
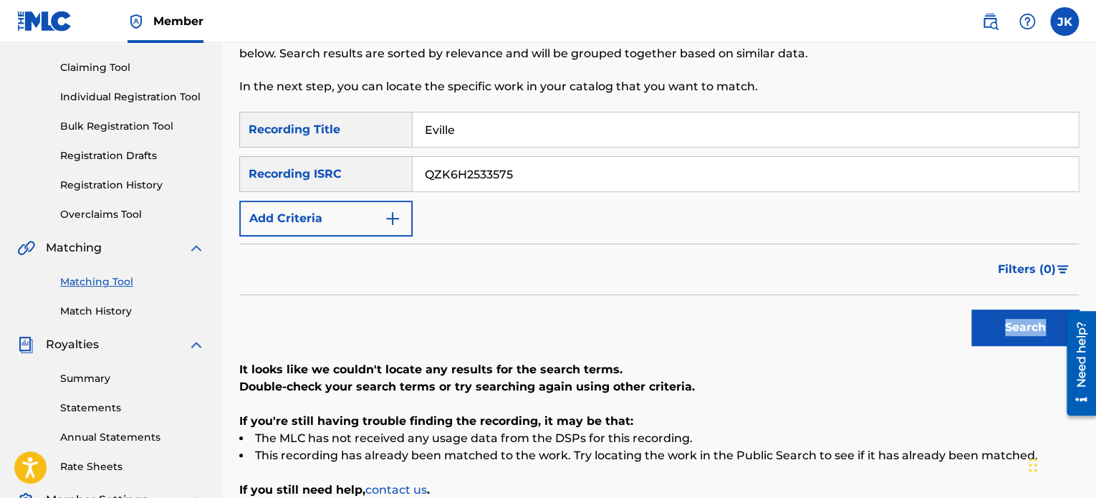
click at [111, 72] on link "Claiming Tool" at bounding box center [132, 67] width 145 height 15
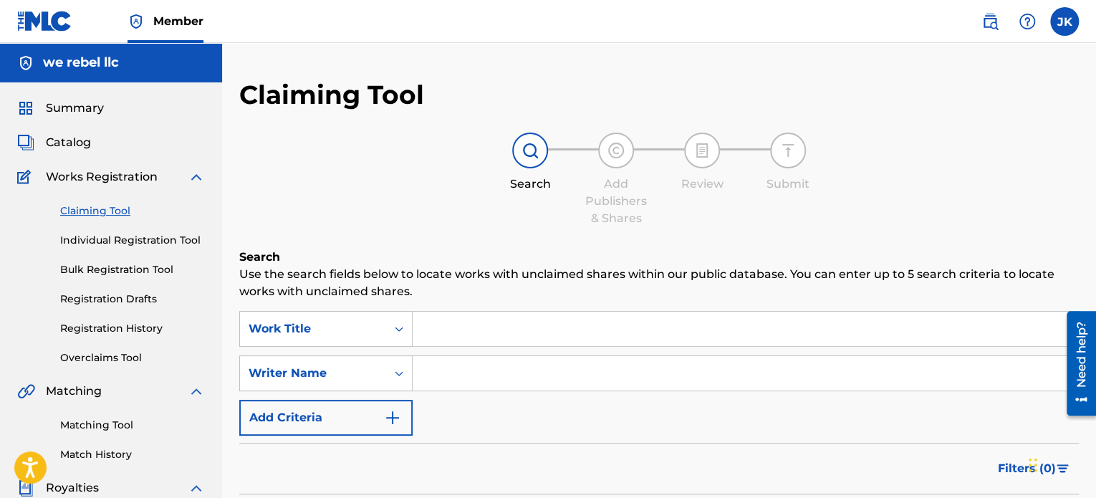
click at [449, 332] on input "Search Form" at bounding box center [746, 329] width 666 height 34
paste input "Eville"
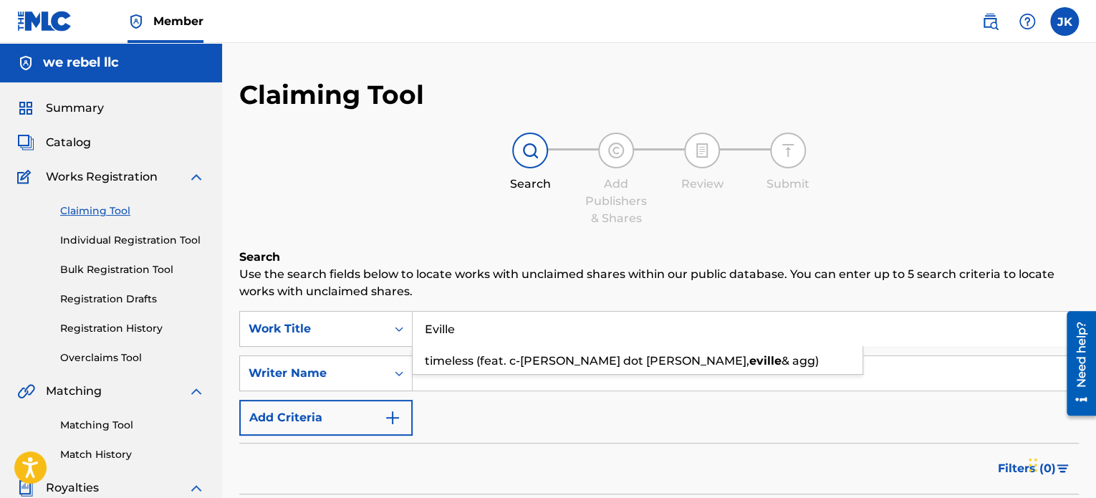
type input "Eville"
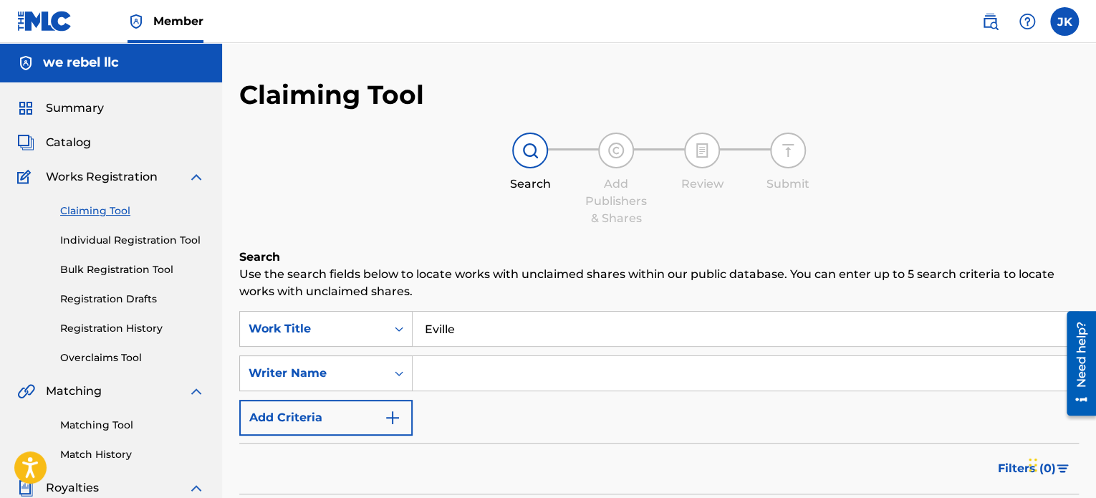
click at [464, 383] on input "Search Form" at bounding box center [746, 373] width 666 height 34
type input "EDLIN RODRIGUEZ"
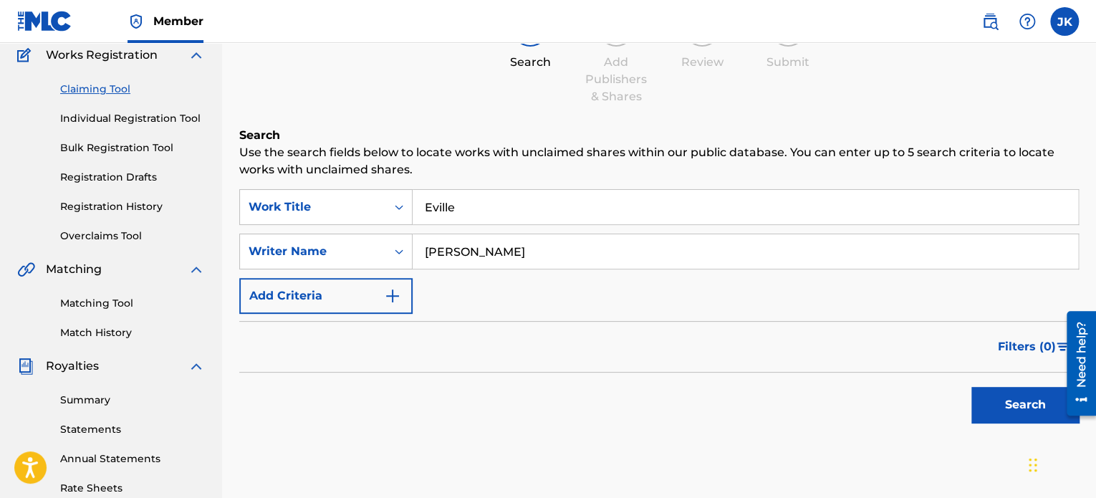
scroll to position [143, 0]
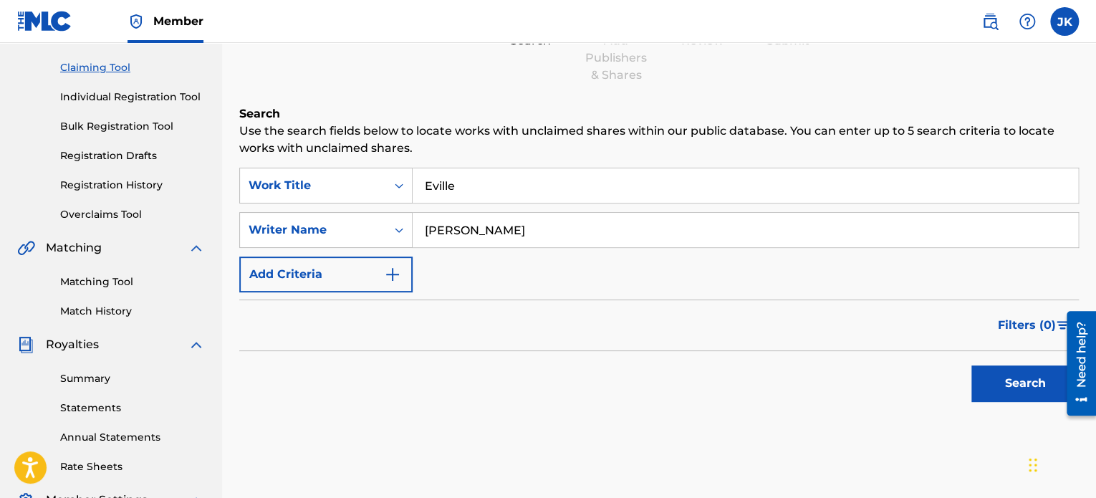
click at [980, 394] on button "Search" at bounding box center [1025, 383] width 107 height 36
click at [102, 283] on link "Matching Tool" at bounding box center [132, 281] width 145 height 15
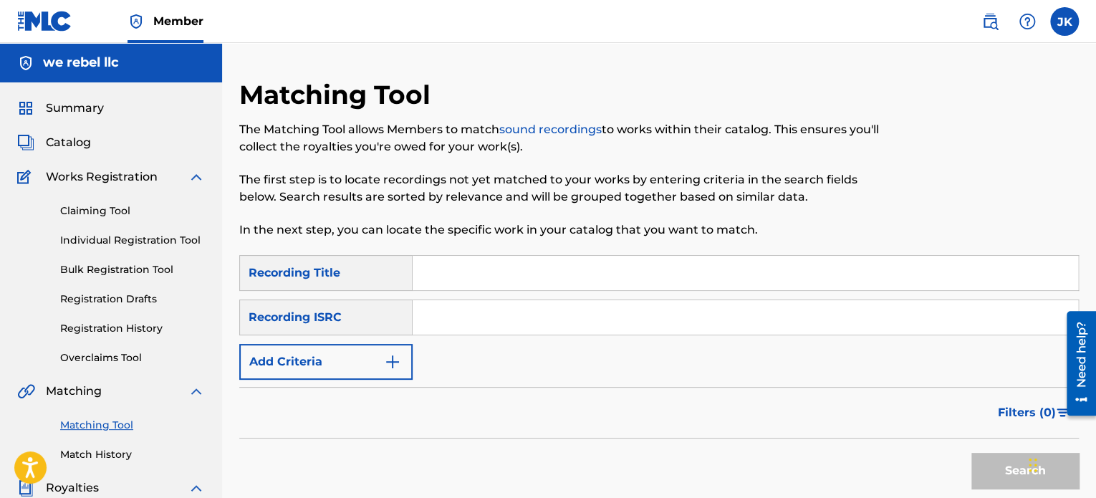
click at [433, 269] on input "Search Form" at bounding box center [746, 273] width 666 height 34
paste input "The Gloom and The Regal"
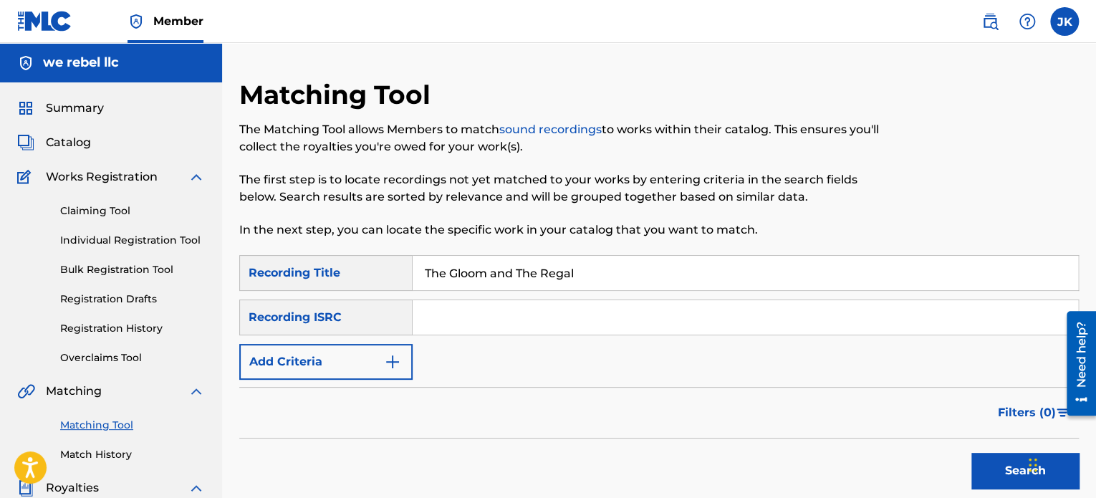
type input "The Gloom and The Regal"
click at [479, 310] on input "Search Form" at bounding box center [746, 317] width 666 height 34
paste input "QZFYY2579265"
type input "QZFYY2579265"
click at [989, 466] on button "Search" at bounding box center [1025, 471] width 107 height 36
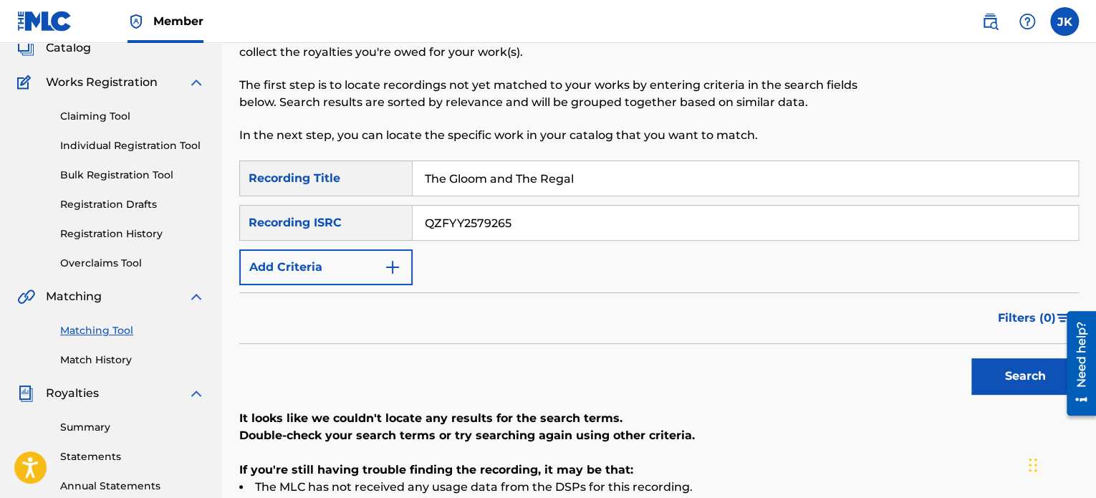
scroll to position [287, 0]
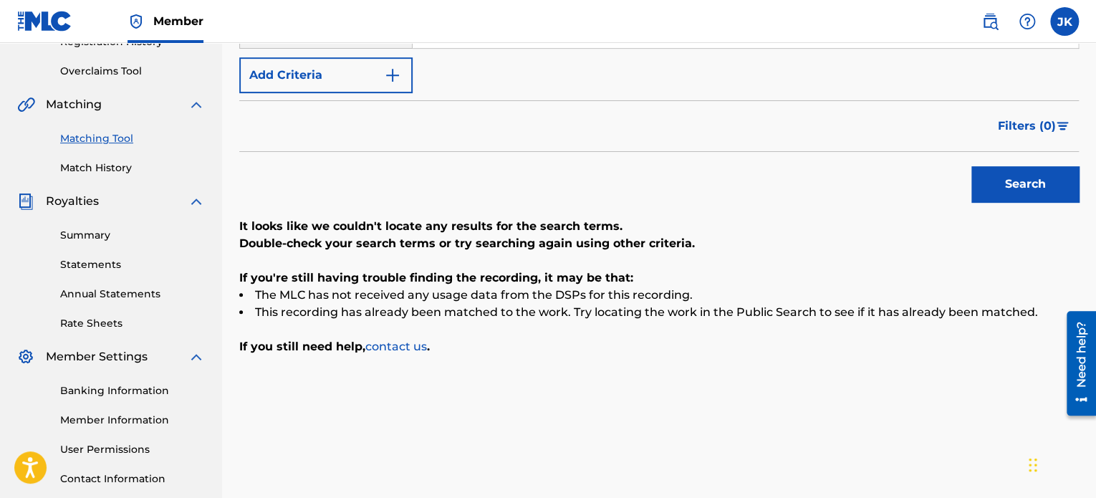
click at [994, 179] on button "Search" at bounding box center [1025, 184] width 107 height 36
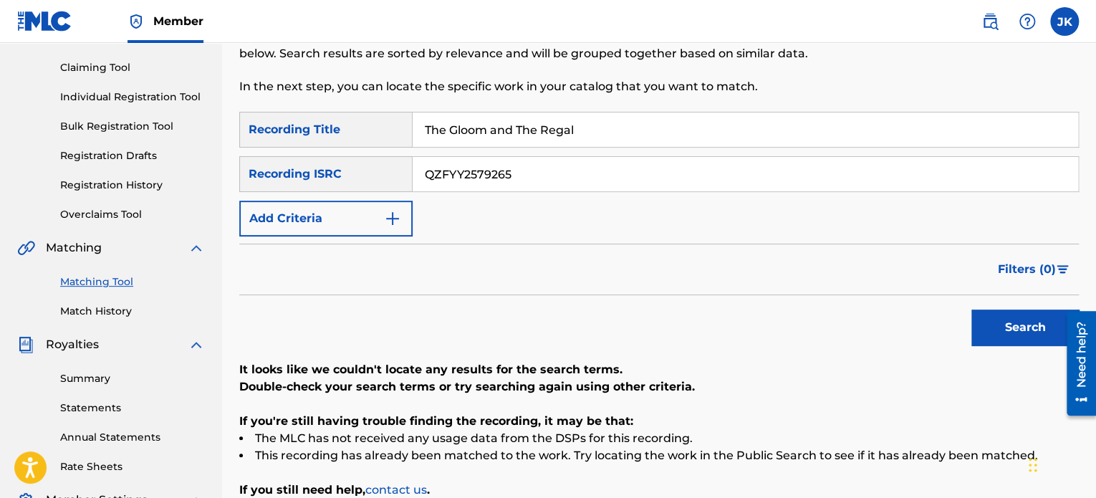
scroll to position [0, 0]
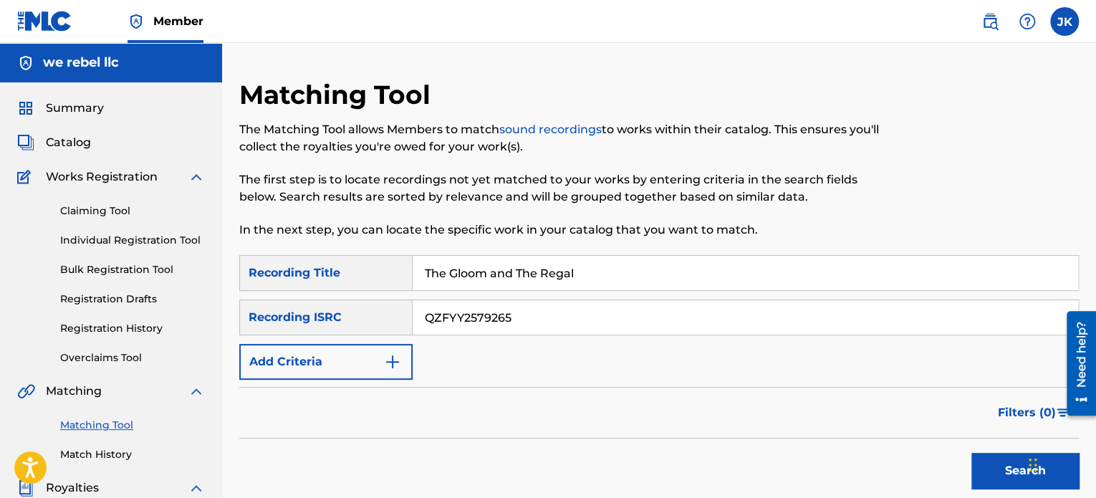
click at [115, 209] on link "Claiming Tool" at bounding box center [132, 210] width 145 height 15
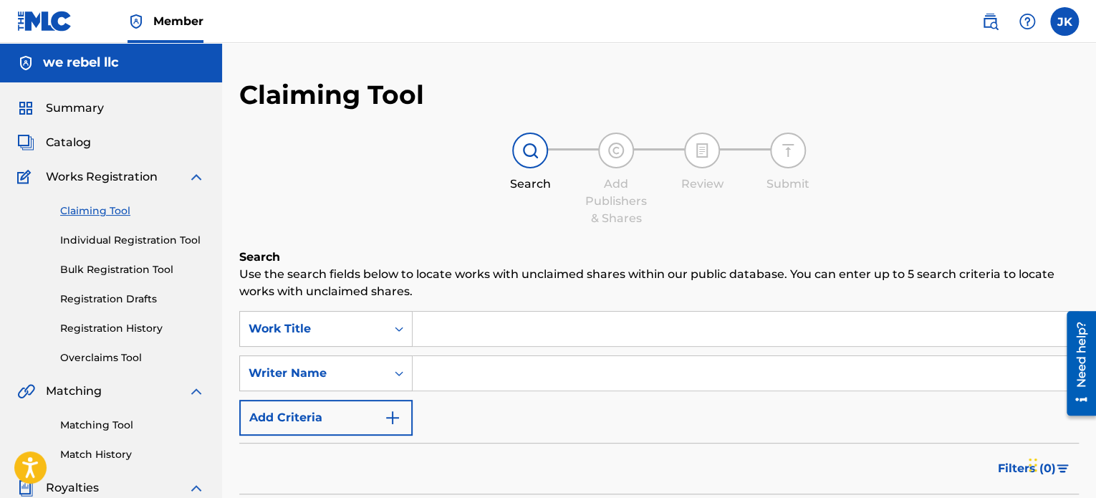
click at [461, 327] on input "Search Form" at bounding box center [746, 329] width 666 height 34
click at [459, 332] on input "Search Form" at bounding box center [746, 329] width 666 height 34
paste input "The Gloom and The Regal"
type input "The Gloom and The Regal"
click at [449, 384] on input "Search Form" at bounding box center [746, 373] width 666 height 34
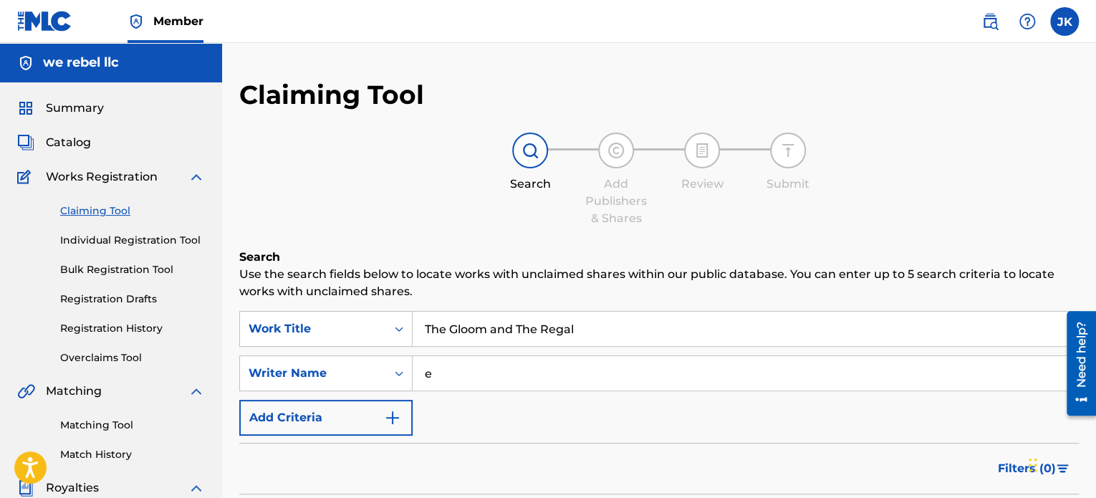
type input "EDLIN RODRIGUEZ"
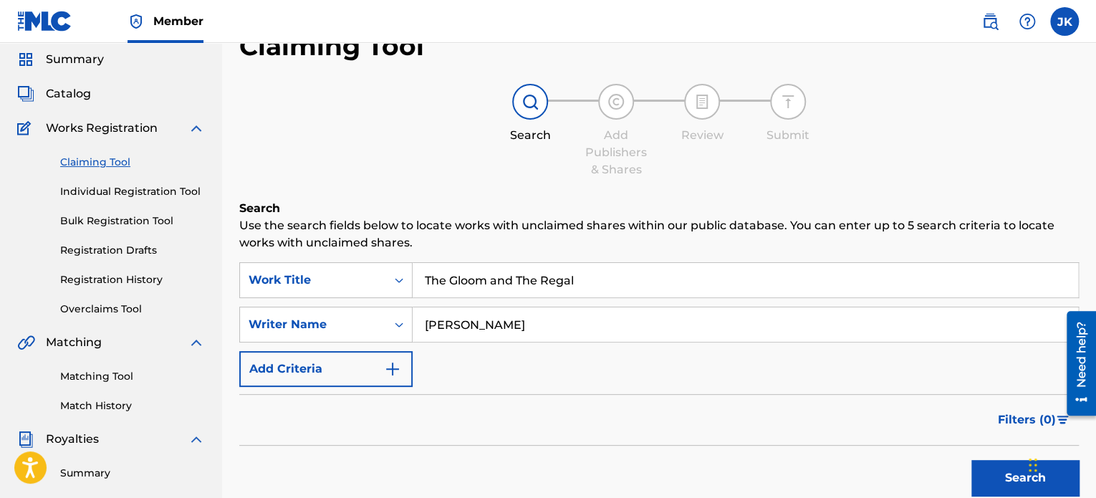
scroll to position [72, 0]
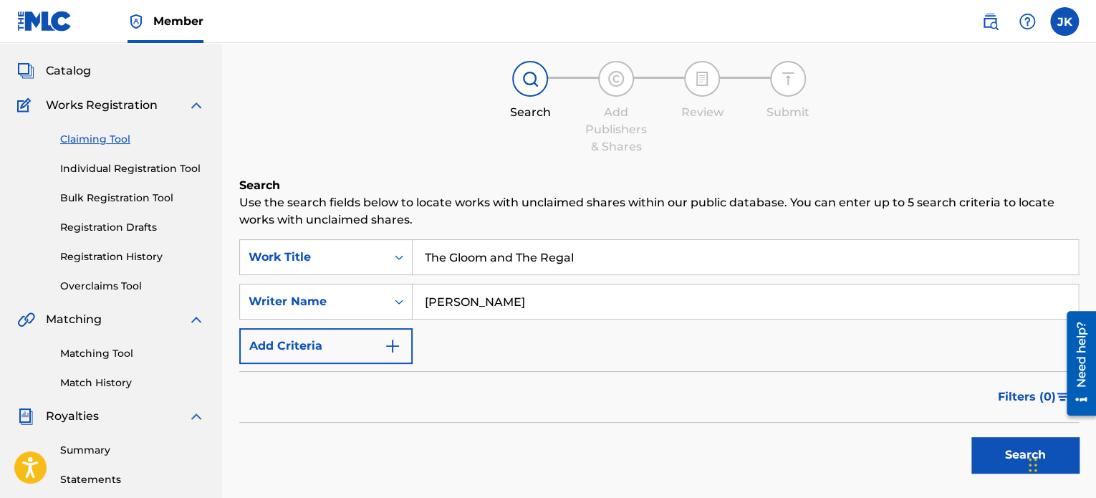
click at [988, 446] on button "Search" at bounding box center [1025, 455] width 107 height 36
click at [89, 351] on link "Matching Tool" at bounding box center [132, 353] width 145 height 15
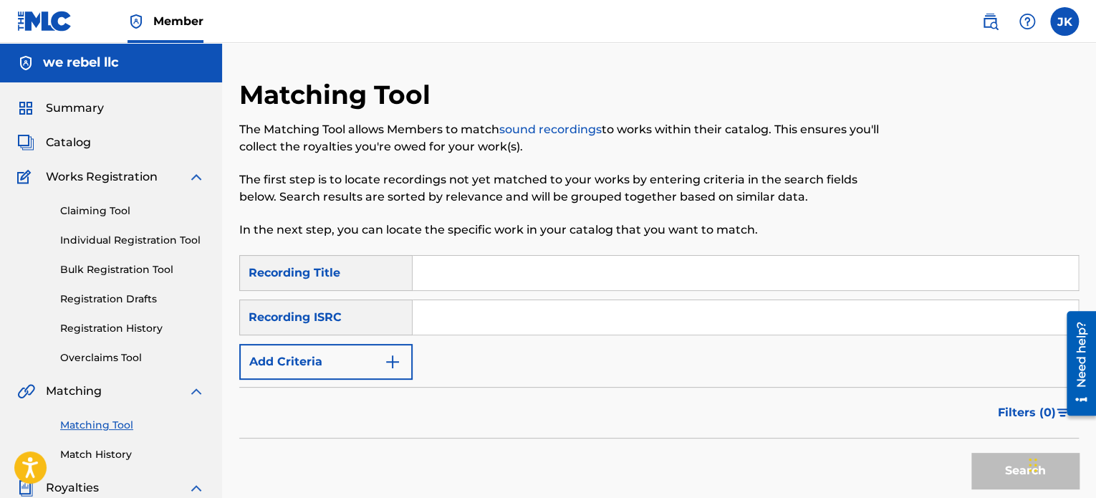
click at [428, 269] on input "Search Form" at bounding box center [746, 273] width 666 height 34
paste input "Jaded Mind Trip"
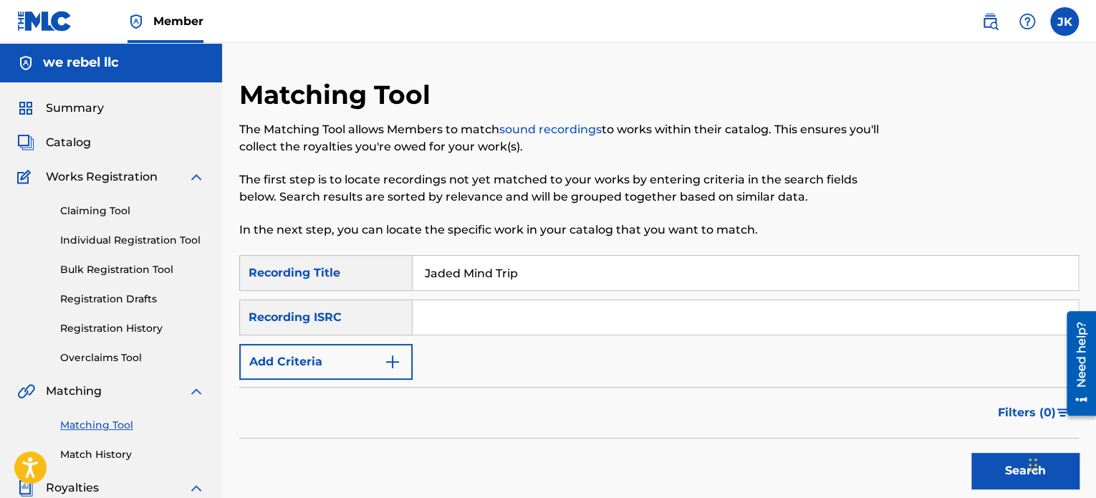
type input "Jaded Mind Trip"
click at [462, 320] on input "Search Form" at bounding box center [746, 317] width 666 height 34
paste input "QZFYY2579266"
type input "QZFYY2579266"
click at [995, 462] on button "Search" at bounding box center [1025, 471] width 107 height 36
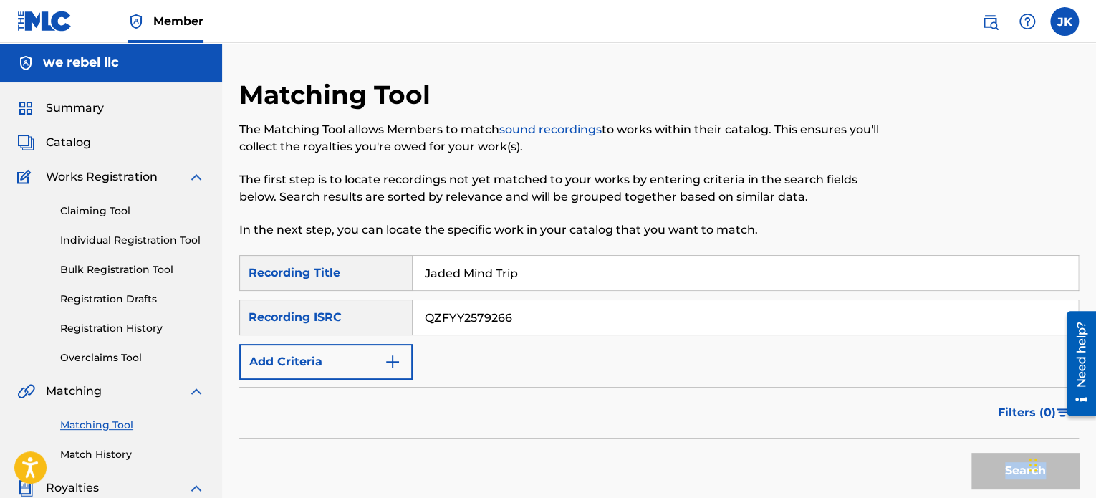
drag, startPoint x: 995, startPoint y: 462, endPoint x: 960, endPoint y: 434, distance: 44.3
click at [995, 462] on div "Search" at bounding box center [1021, 467] width 115 height 57
click at [112, 209] on link "Claiming Tool" at bounding box center [132, 210] width 145 height 15
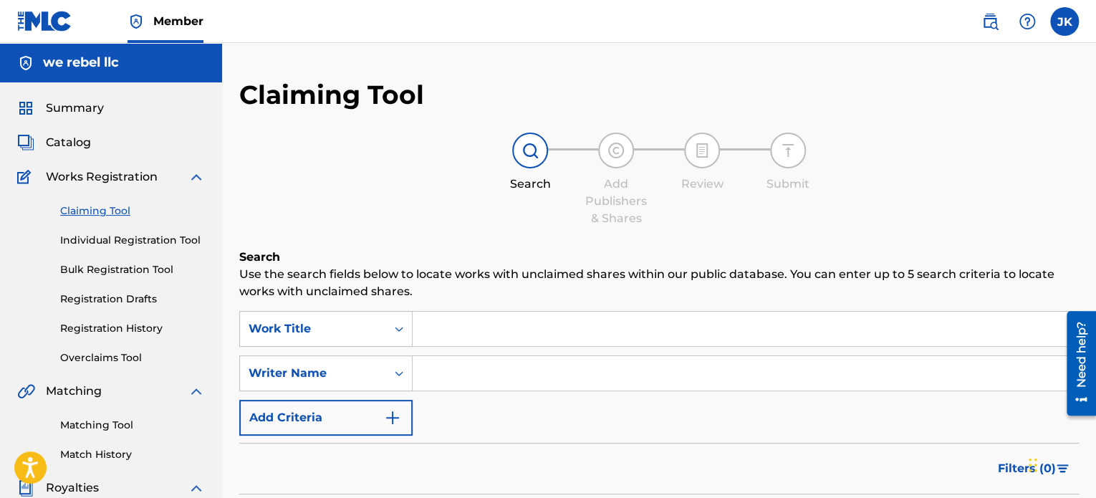
click at [439, 325] on input "Search Form" at bounding box center [746, 329] width 666 height 34
paste input "Jaded Mind Trip"
type input "Jaded Mind Trip"
click at [445, 373] on input "Search Form" at bounding box center [746, 373] width 666 height 34
type input "EDLIN RODRIGUEZ"
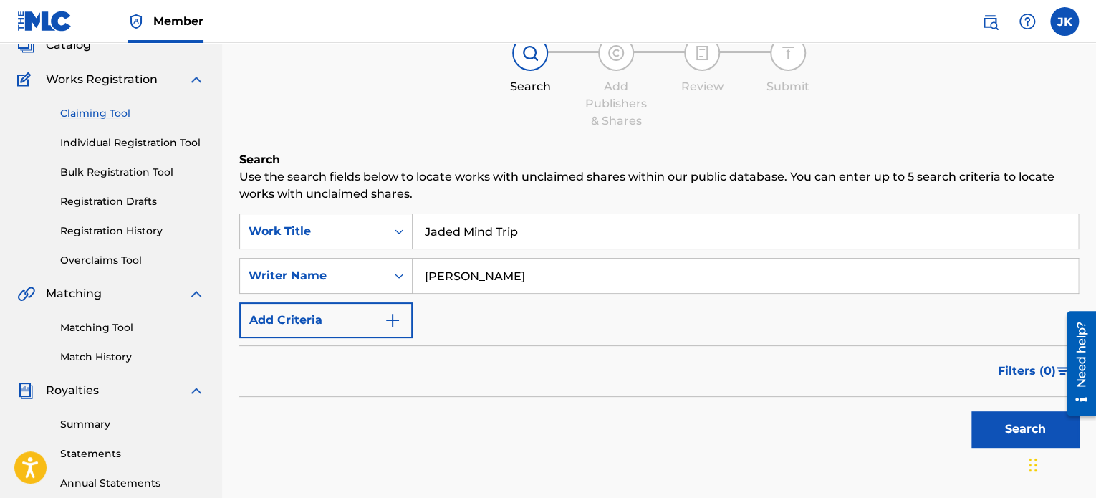
scroll to position [143, 0]
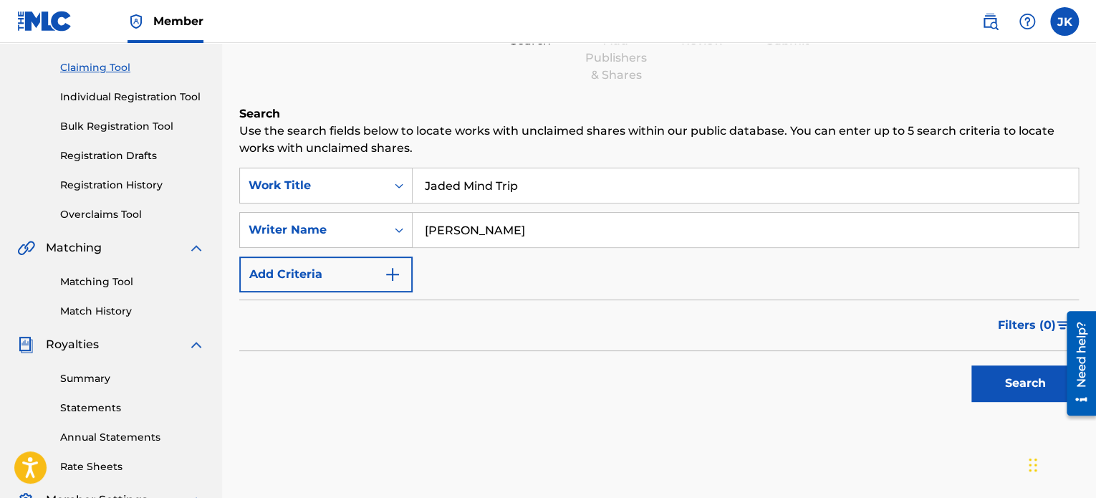
click at [999, 398] on button "Search" at bounding box center [1025, 383] width 107 height 36
click at [112, 284] on link "Matching Tool" at bounding box center [132, 281] width 145 height 15
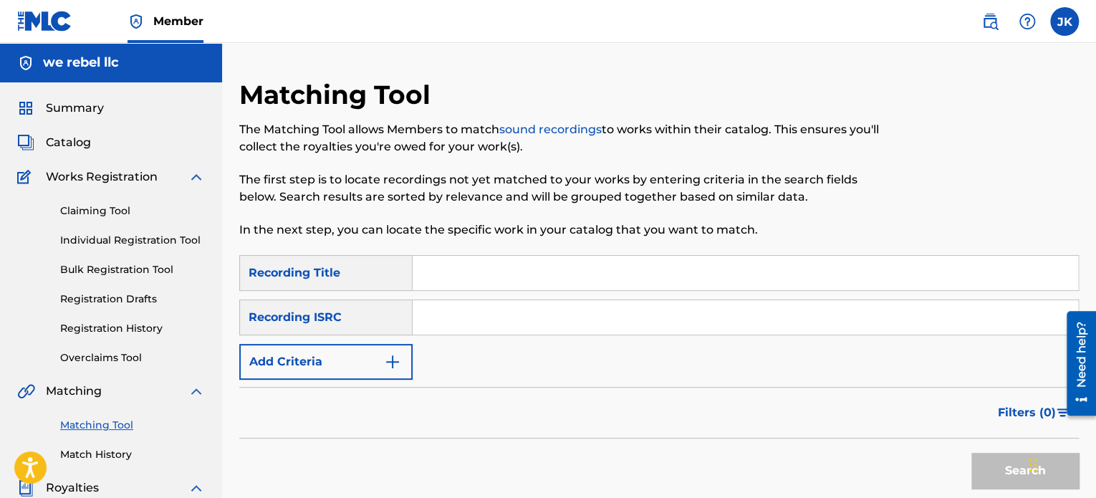
click at [421, 277] on input "Search Form" at bounding box center [746, 273] width 666 height 34
paste input "In The Nighttime"
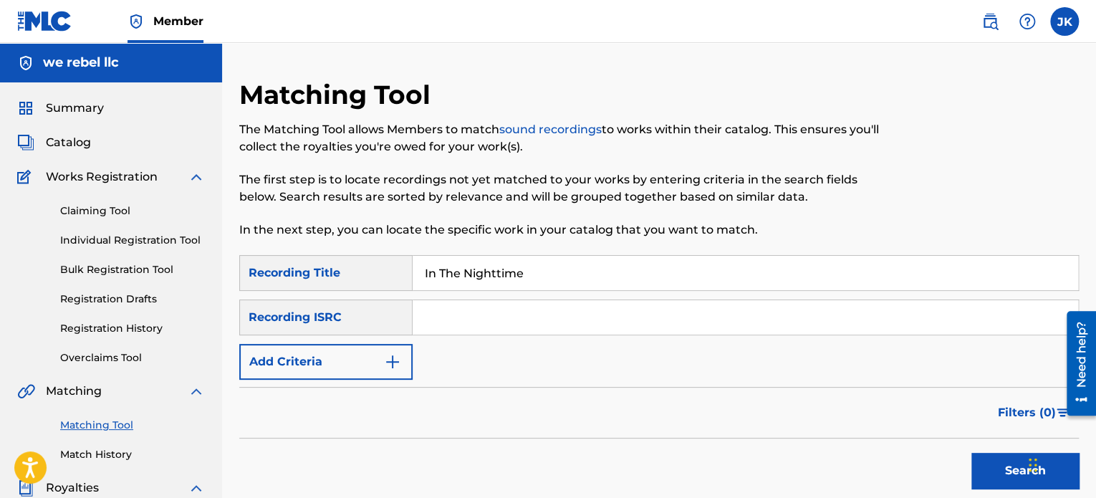
type input "In The Nighttime"
click at [426, 316] on input "Search Form" at bounding box center [746, 317] width 666 height 34
paste input "QZK6H2533576"
type input "QZK6H2533576"
click at [969, 464] on div "Search" at bounding box center [1021, 467] width 115 height 57
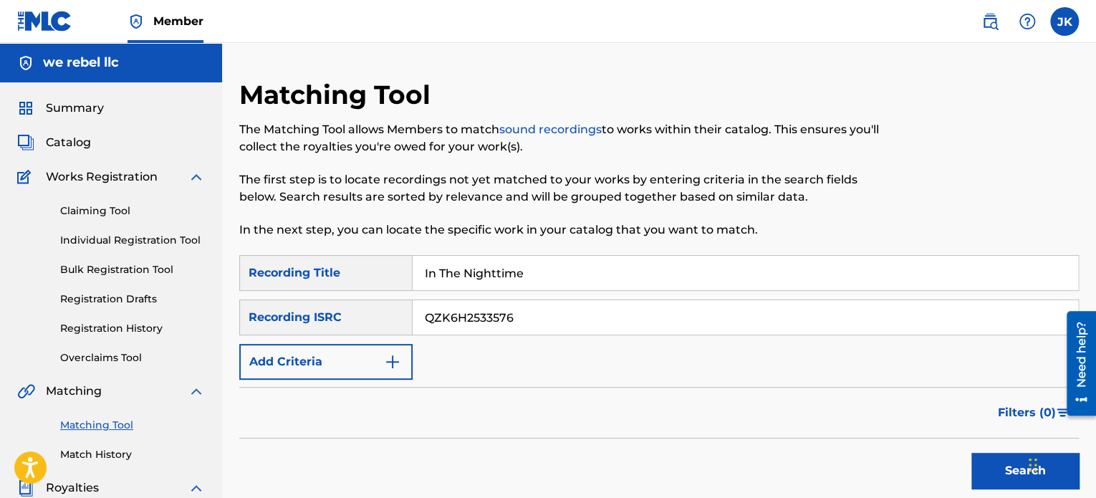
click at [979, 461] on button "Search" at bounding box center [1025, 471] width 107 height 36
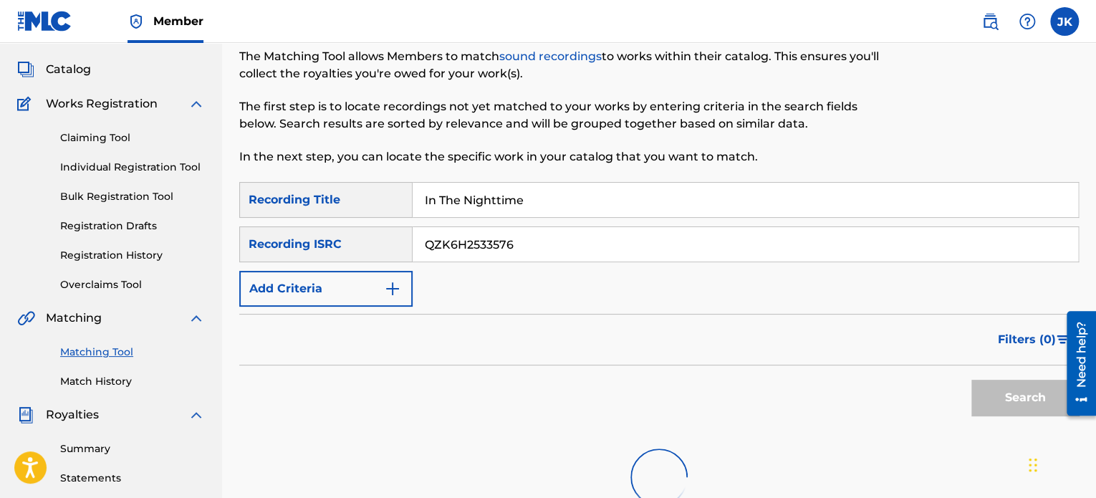
scroll to position [143, 0]
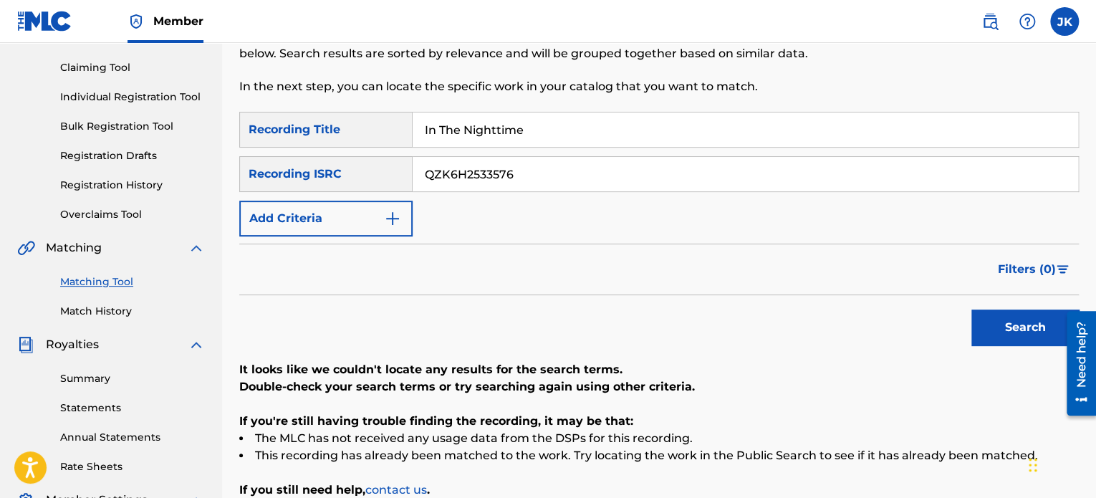
click at [997, 332] on button "Search" at bounding box center [1025, 328] width 107 height 36
click at [997, 332] on div "Search" at bounding box center [1021, 323] width 115 height 57
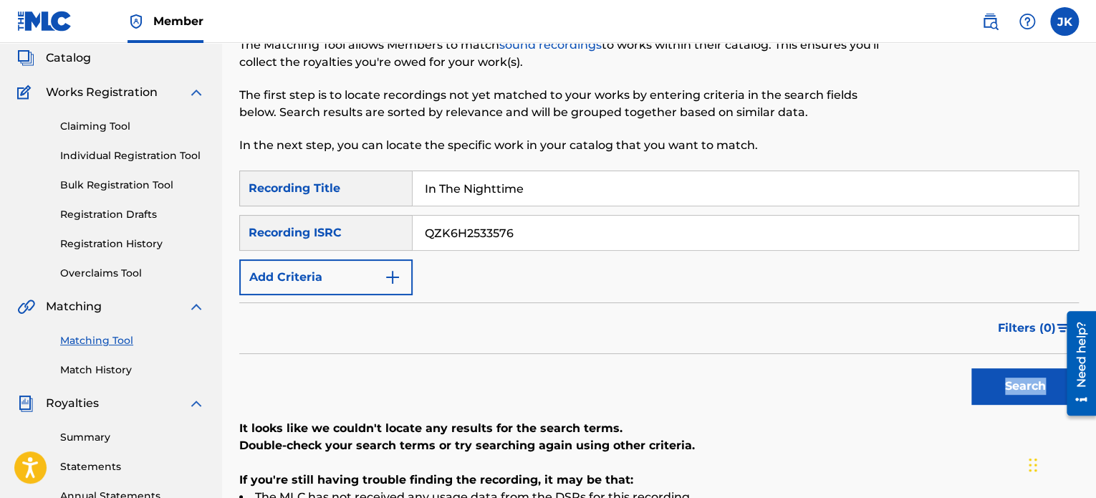
scroll to position [0, 0]
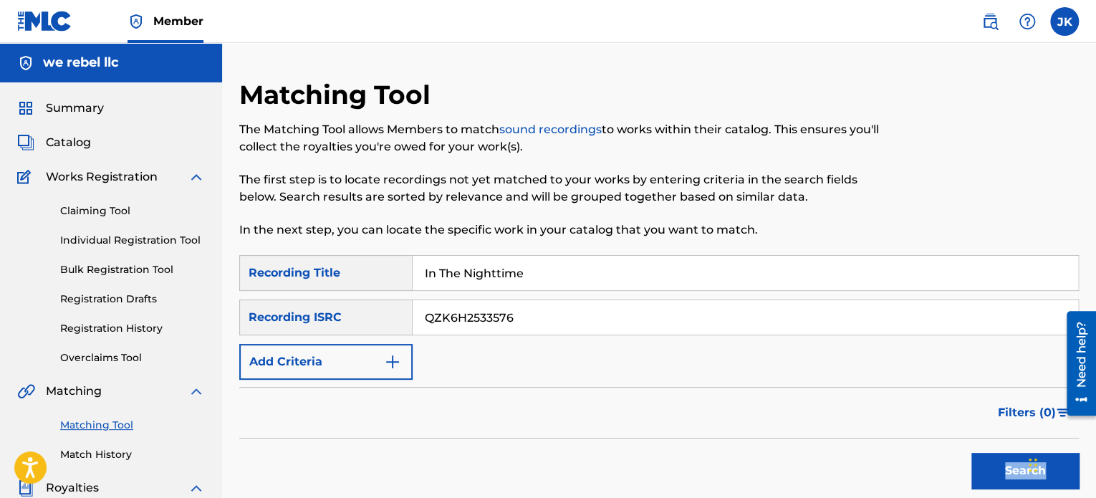
drag, startPoint x: 93, startPoint y: 209, endPoint x: 137, endPoint y: 214, distance: 44.1
click at [93, 209] on link "Claiming Tool" at bounding box center [132, 210] width 145 height 15
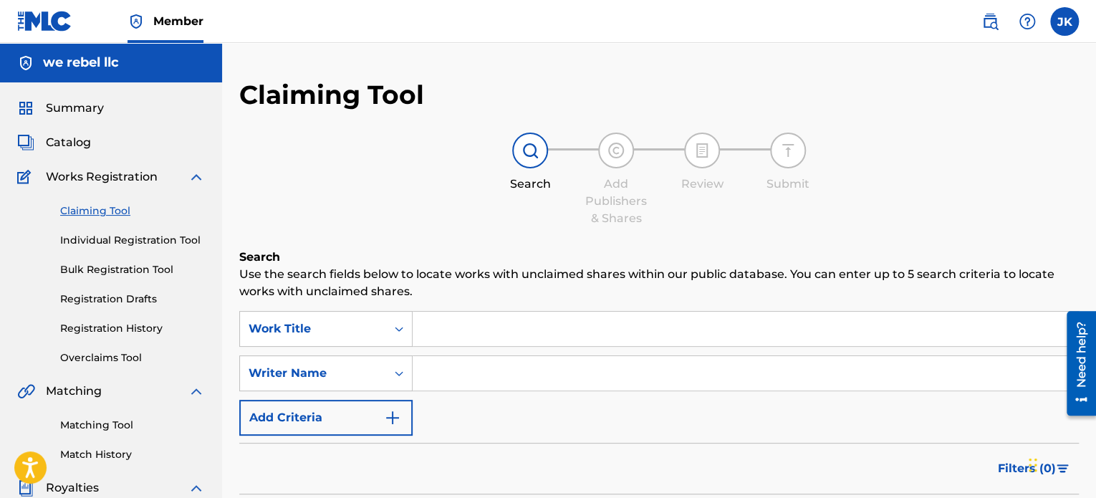
click at [502, 324] on input "Search Form" at bounding box center [746, 329] width 666 height 34
paste input "In The Nighttime"
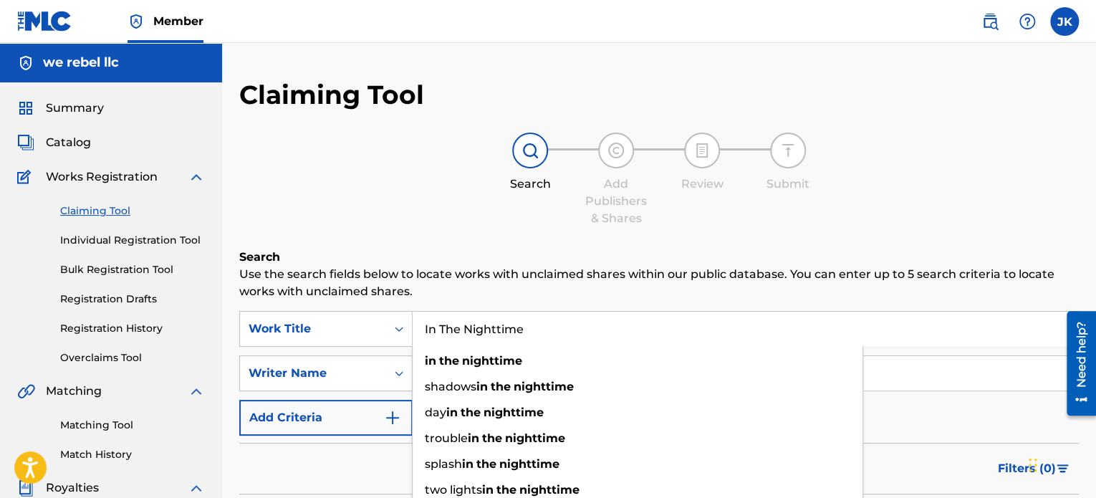
click at [558, 330] on input "In The Nighttime" at bounding box center [746, 329] width 666 height 34
type input "In The Nighttime"
click at [503, 241] on div "Claiming Tool Search Add Publishers & Shares Review Submit Search Use the searc…" at bounding box center [659, 351] width 840 height 545
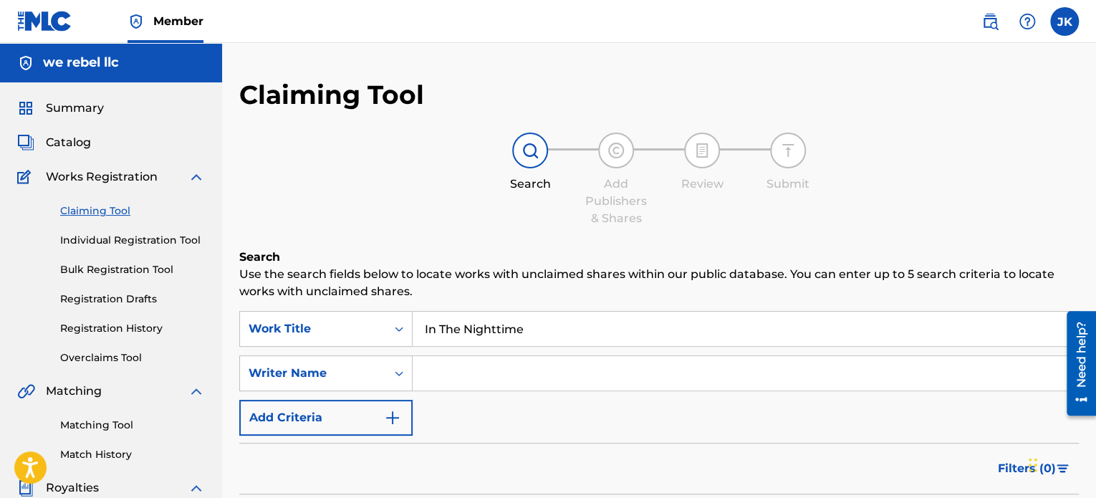
click at [441, 370] on input "Search Form" at bounding box center [746, 373] width 666 height 34
type input "EDLIN RODRIGUEZ"
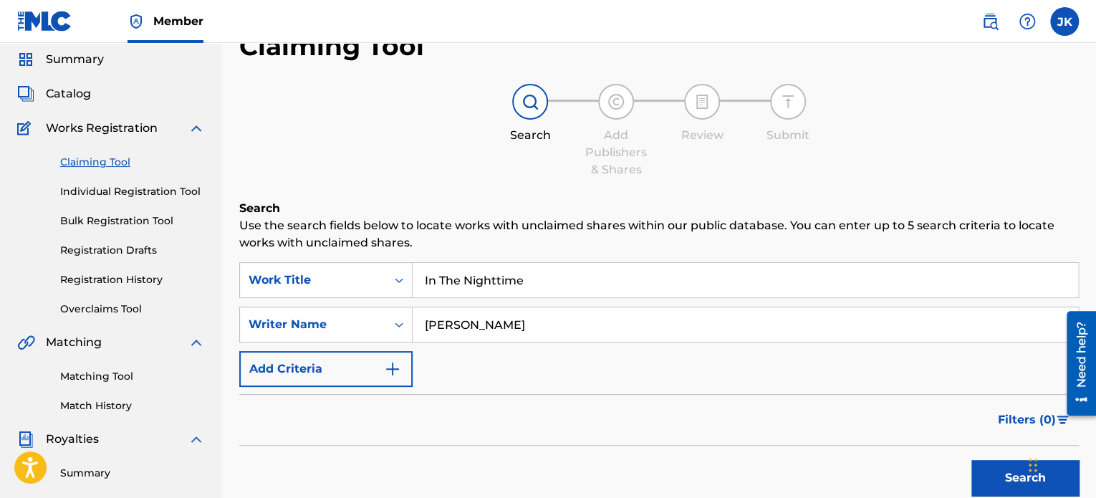
scroll to position [72, 0]
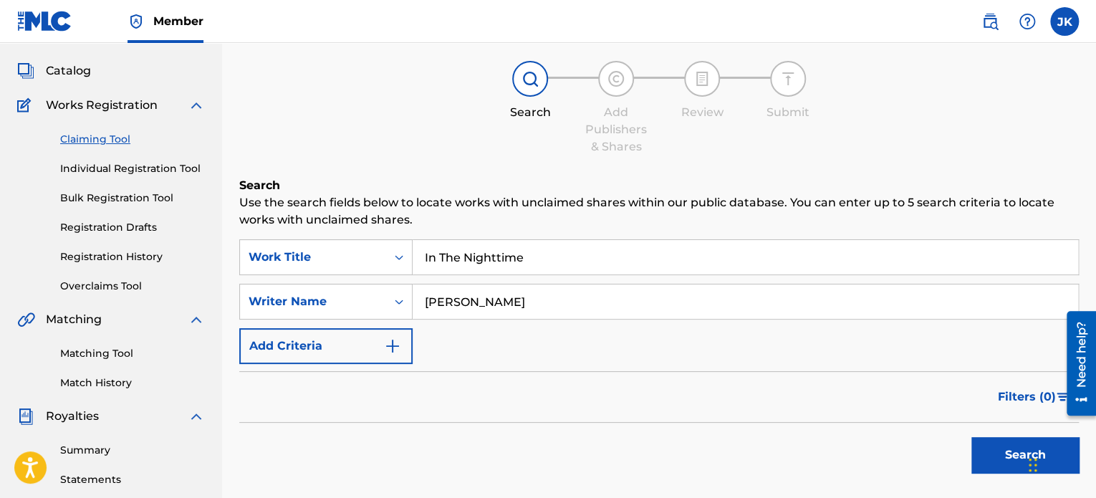
click at [980, 449] on button "Search" at bounding box center [1025, 455] width 107 height 36
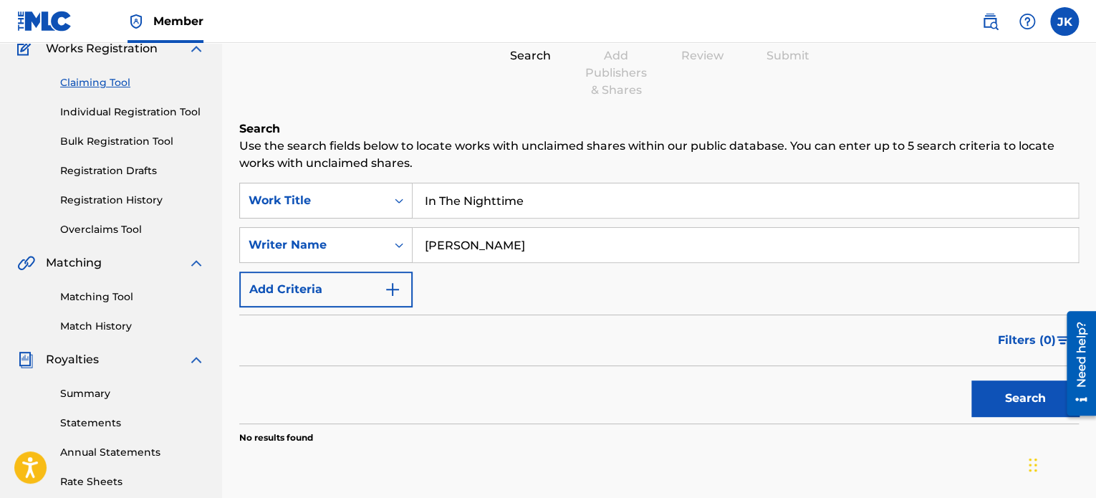
scroll to position [215, 0]
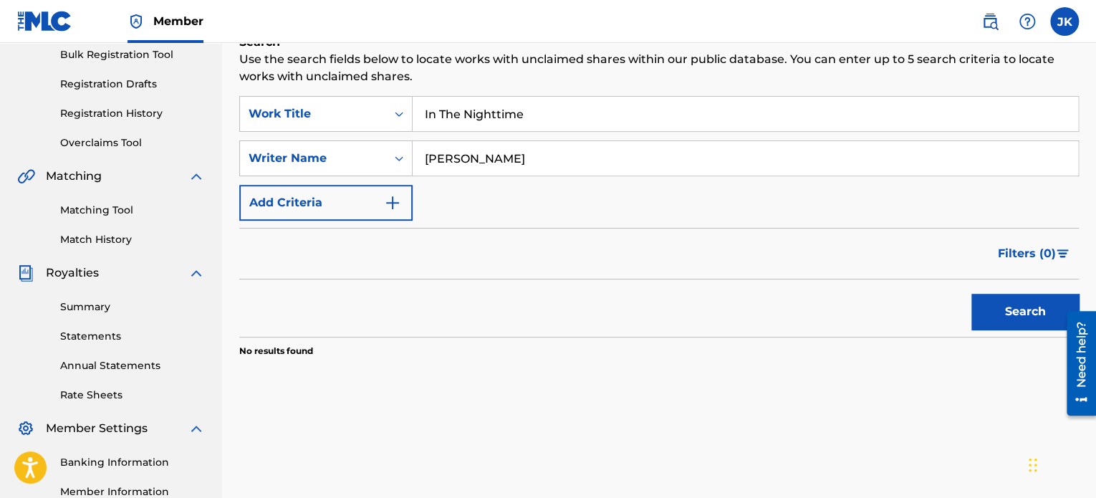
click at [109, 213] on link "Matching Tool" at bounding box center [132, 210] width 145 height 15
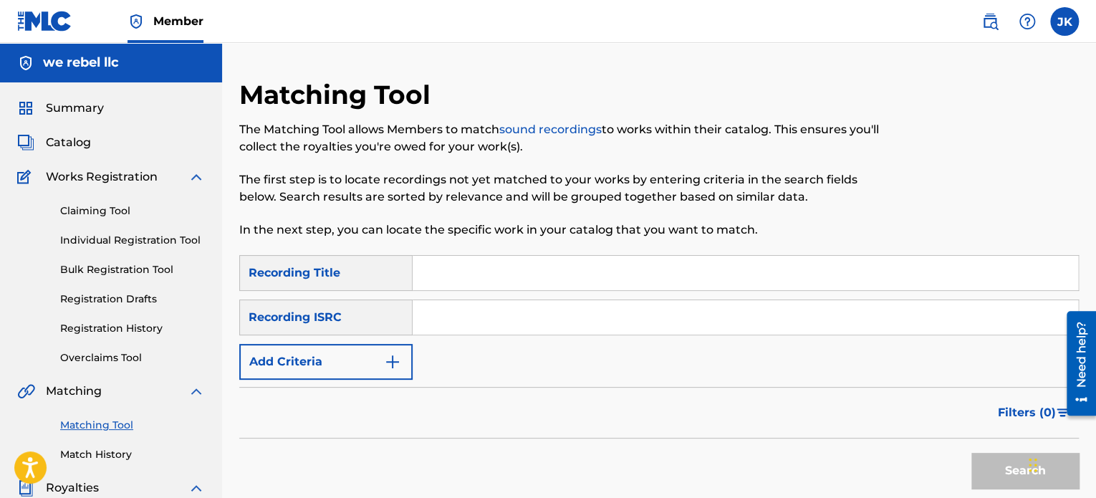
click at [460, 268] on input "Search Form" at bounding box center [746, 273] width 666 height 34
paste input "Can't Help It"
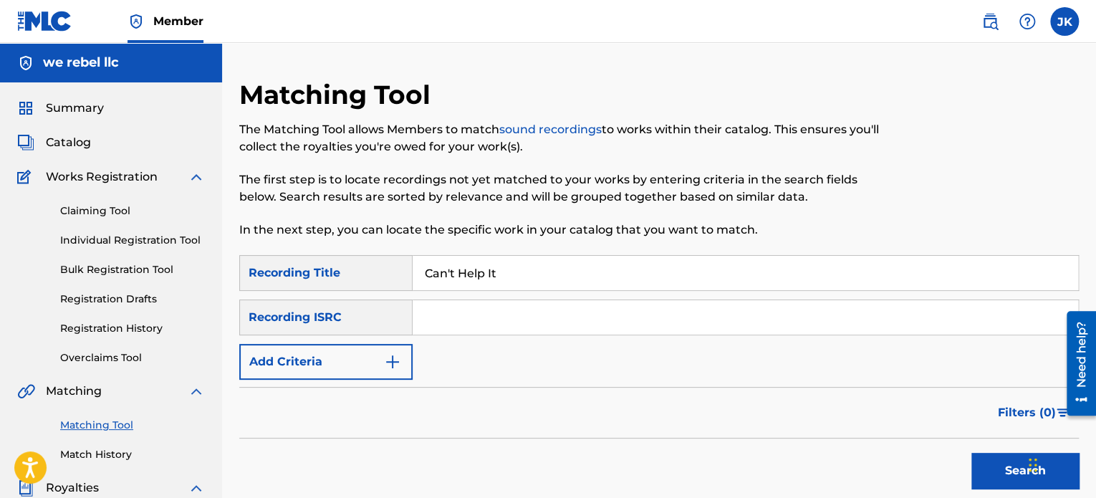
type input "Can't Help It"
click at [446, 307] on input "Search Form" at bounding box center [746, 317] width 666 height 34
paste input "QZFYX2541444"
type input "QZFYX2541444"
click at [987, 474] on button "Search" at bounding box center [1025, 471] width 107 height 36
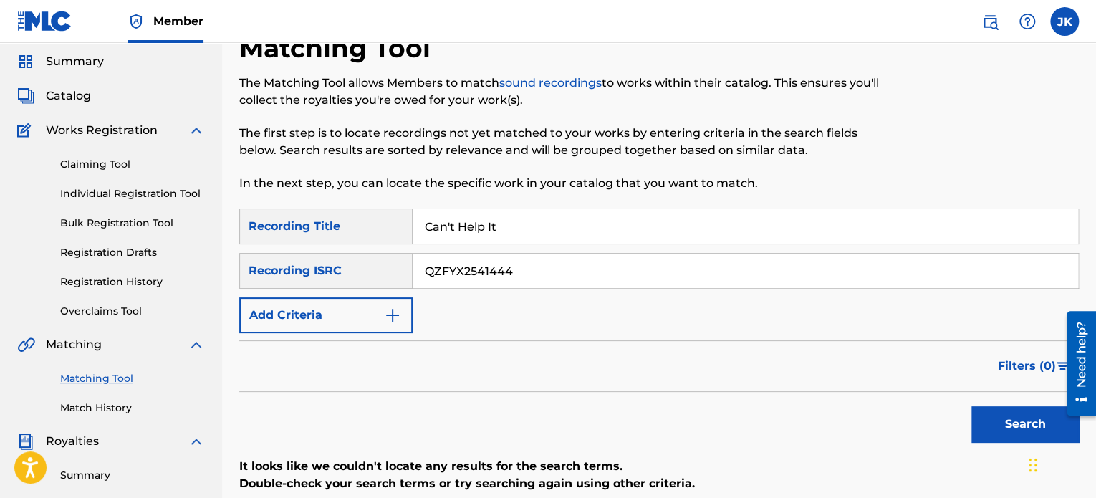
scroll to position [143, 0]
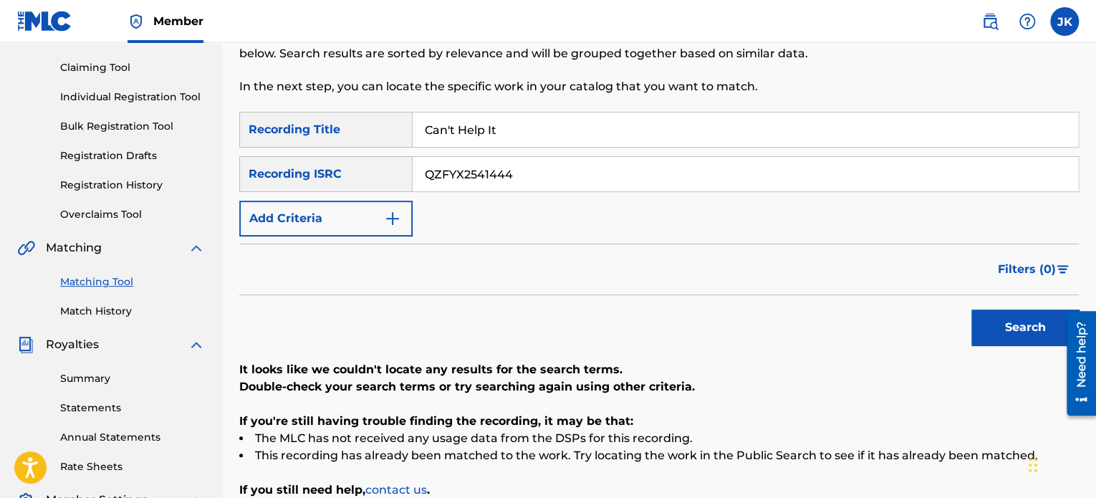
click at [995, 329] on button "Search" at bounding box center [1025, 328] width 107 height 36
click at [995, 329] on div "Search" at bounding box center [1021, 323] width 115 height 57
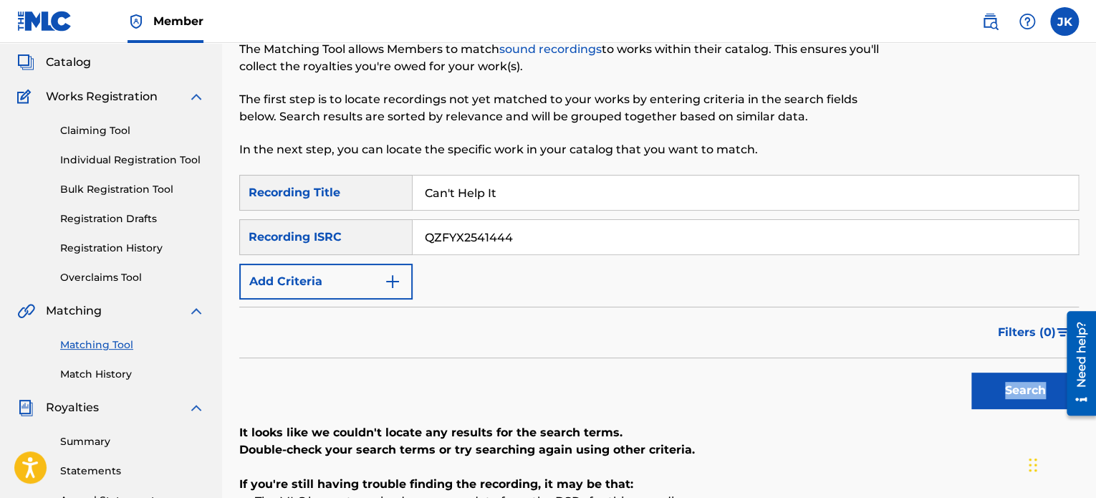
scroll to position [0, 0]
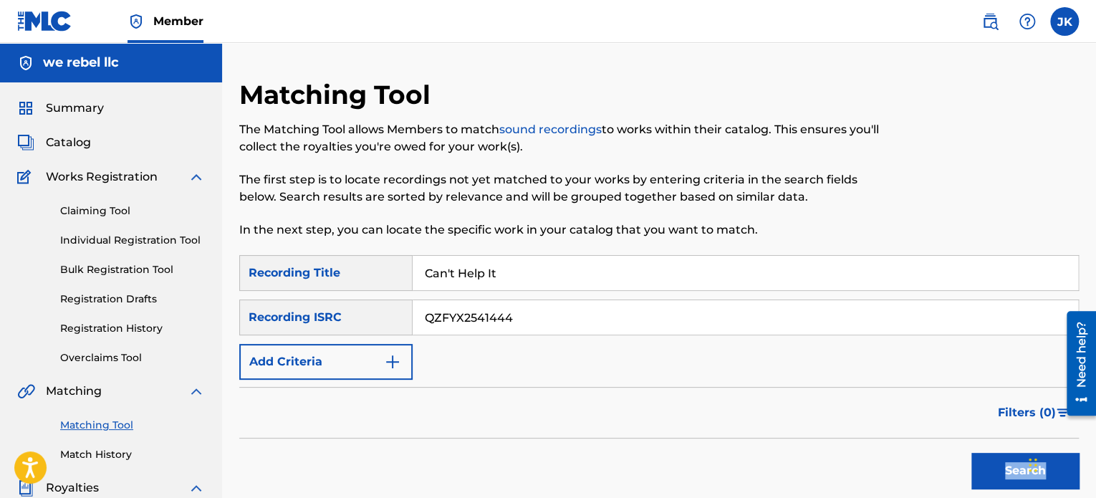
click at [109, 204] on link "Claiming Tool" at bounding box center [132, 210] width 145 height 15
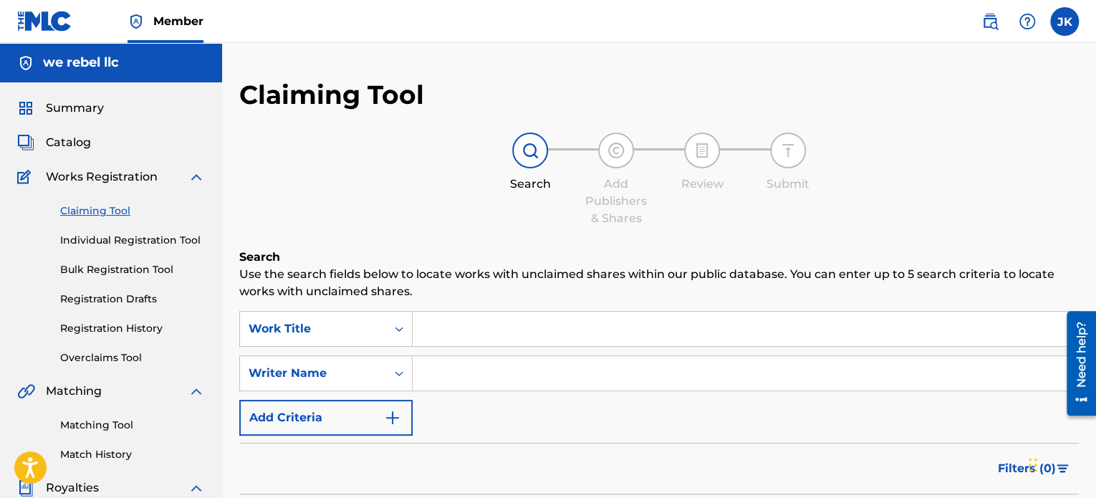
click at [470, 333] on input "Search Form" at bounding box center [746, 329] width 666 height 34
paste input "Can't Help It"
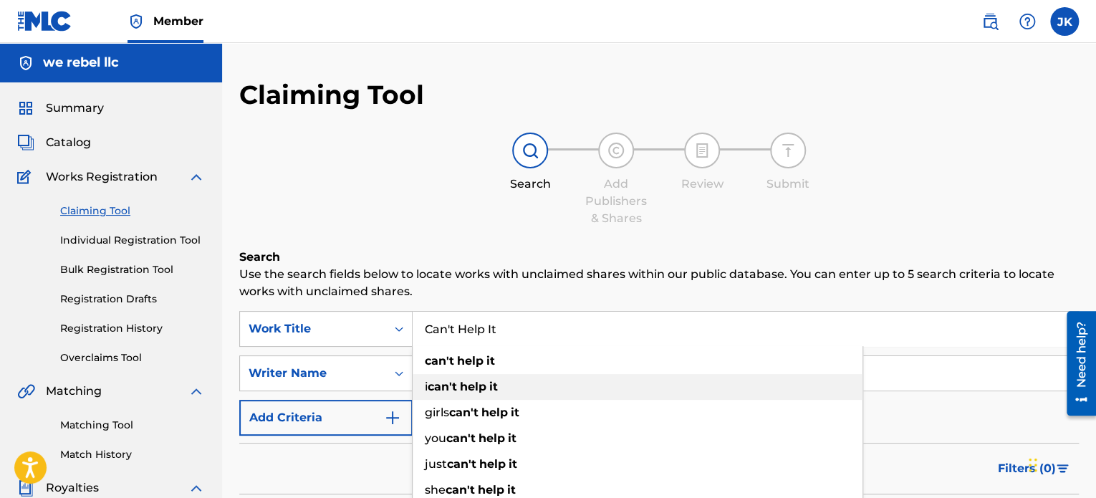
click at [469, 375] on div "i can't help it" at bounding box center [638, 387] width 450 height 26
type input "i can't help it"
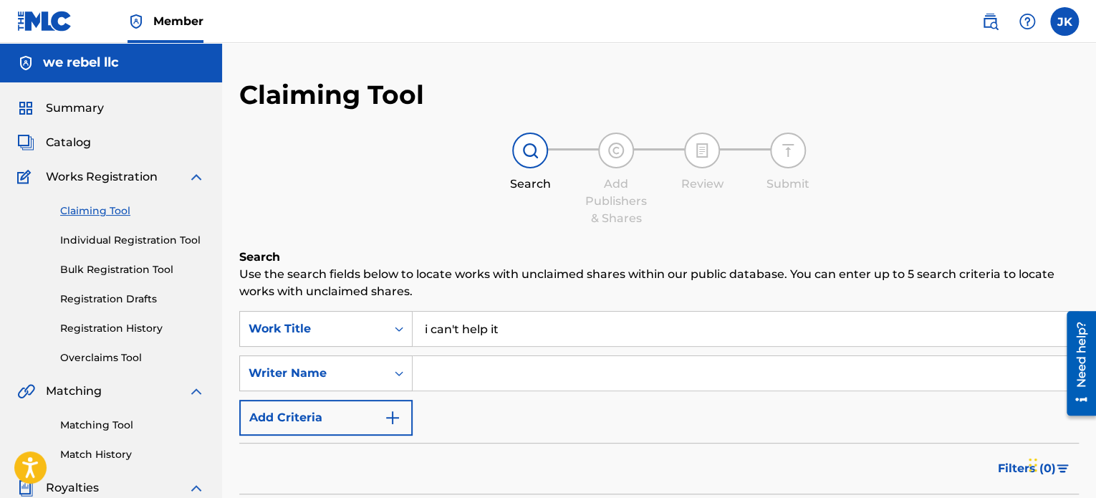
click at [469, 373] on input "Search Form" at bounding box center [746, 373] width 666 height 34
type input "EDLIN RODRIGUEZ"
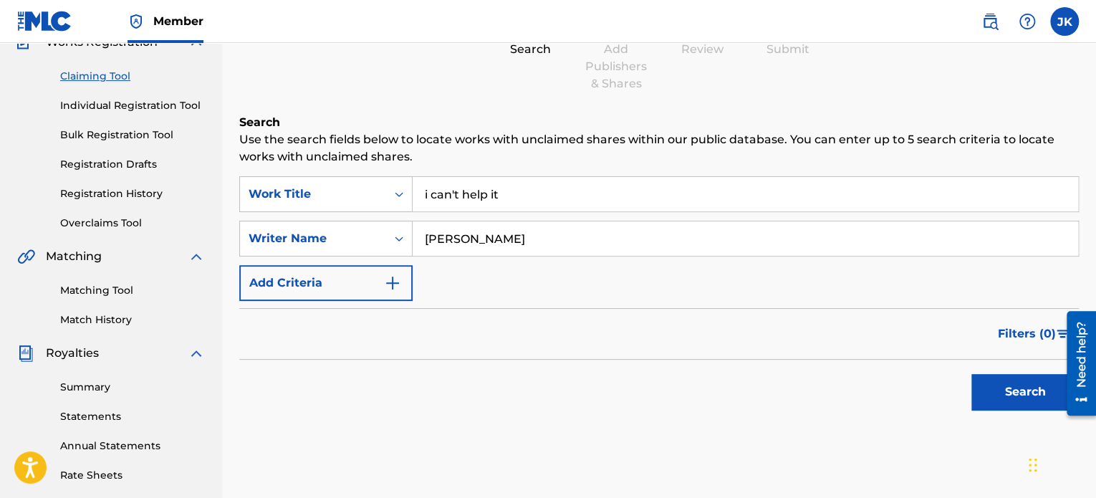
scroll to position [143, 0]
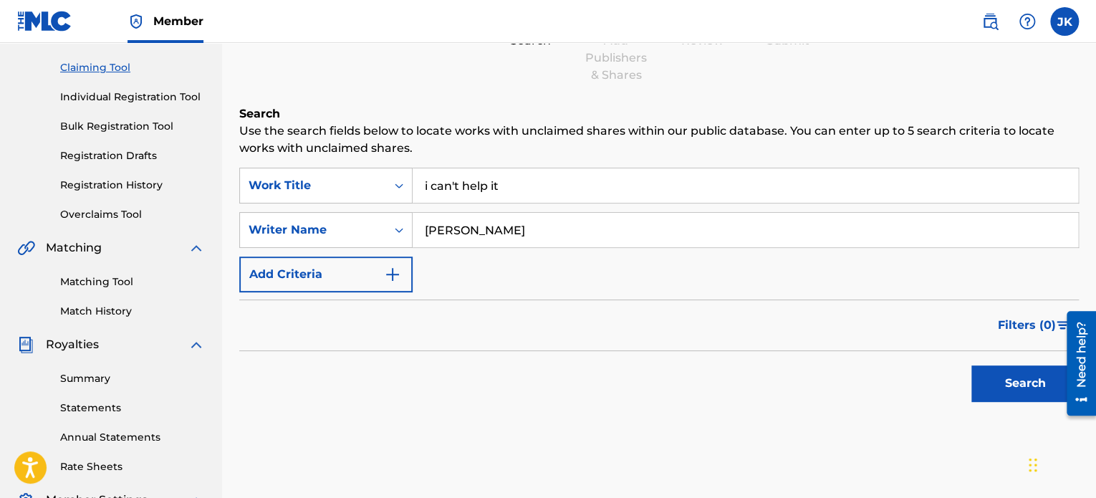
click at [995, 398] on button "Search" at bounding box center [1025, 383] width 107 height 36
click at [995, 395] on button "Search" at bounding box center [1025, 383] width 107 height 36
click at [131, 283] on link "Matching Tool" at bounding box center [132, 281] width 145 height 15
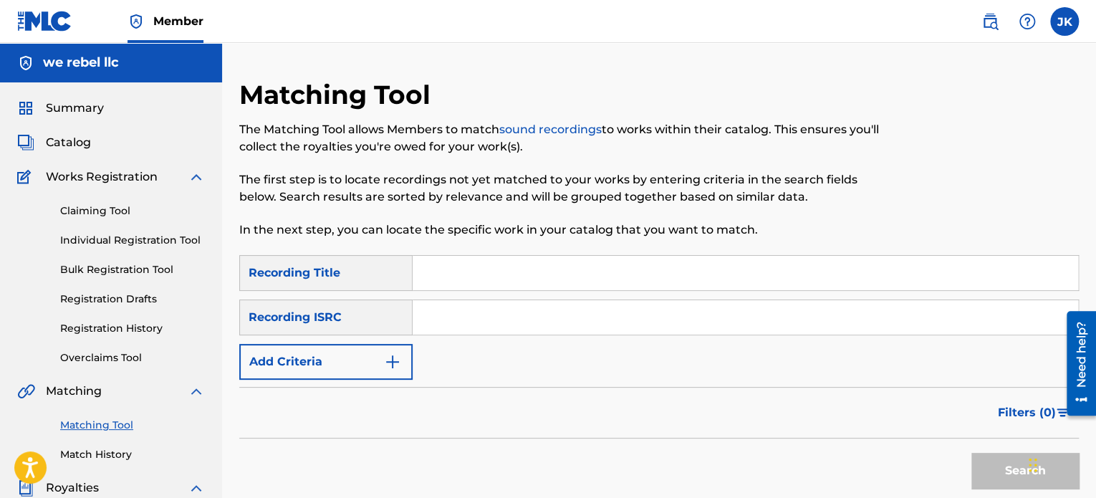
click at [442, 260] on input "Search Form" at bounding box center [746, 273] width 666 height 34
paste input "North To South"
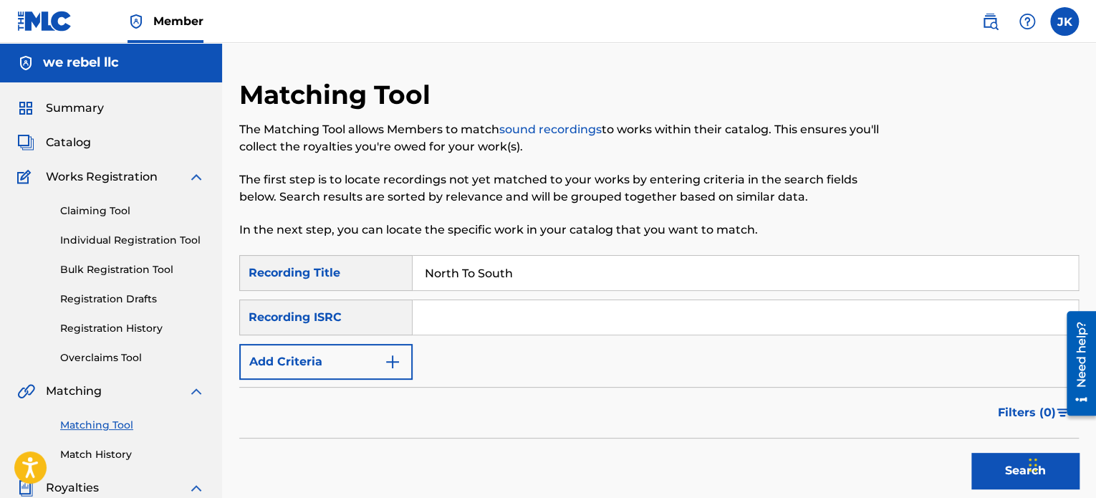
type input "North To South"
click at [446, 305] on input "Search Form" at bounding box center [746, 317] width 666 height 34
paste input "QZFYX2541445"
type input "QZFYX2541445"
click at [985, 471] on button "Search" at bounding box center [1025, 471] width 107 height 36
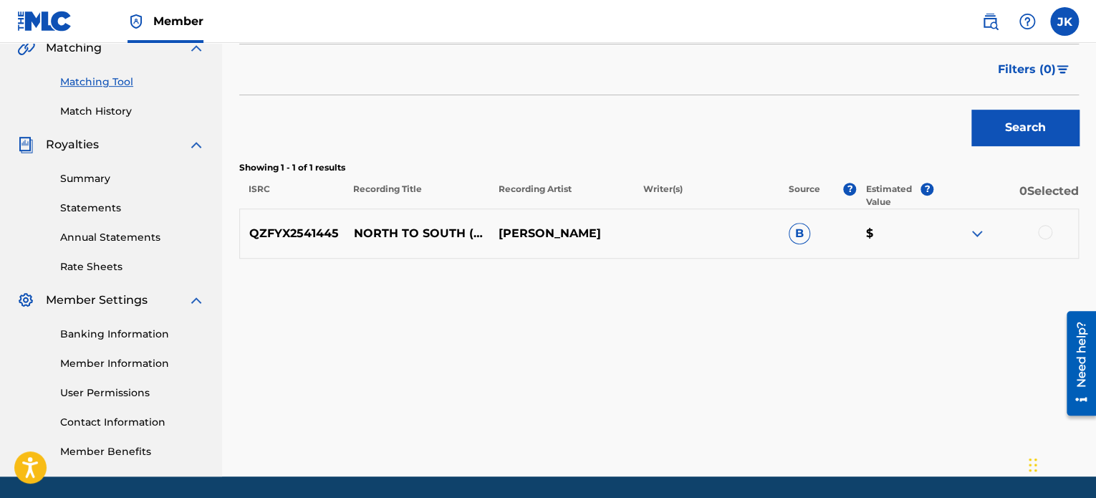
scroll to position [358, 0]
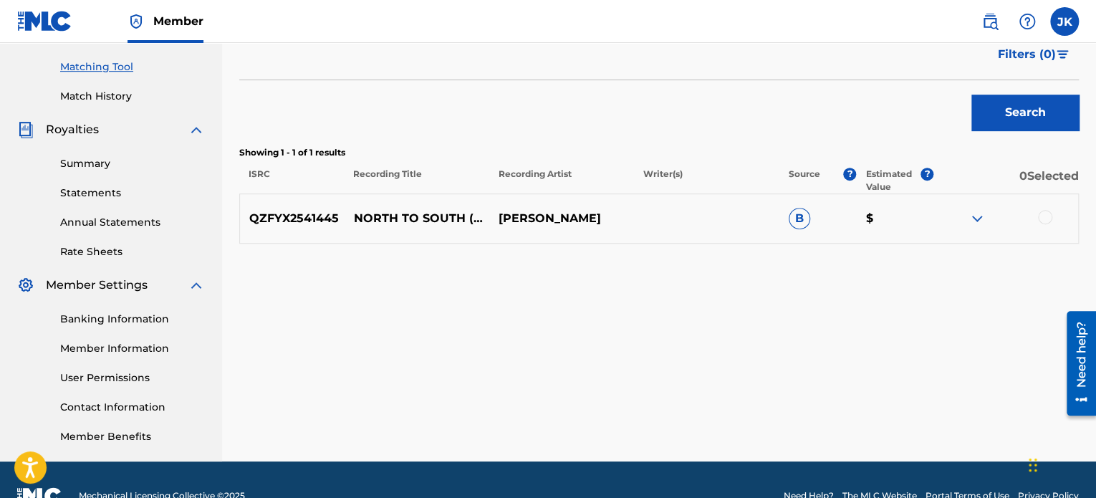
click at [977, 217] on img at bounding box center [977, 218] width 17 height 17
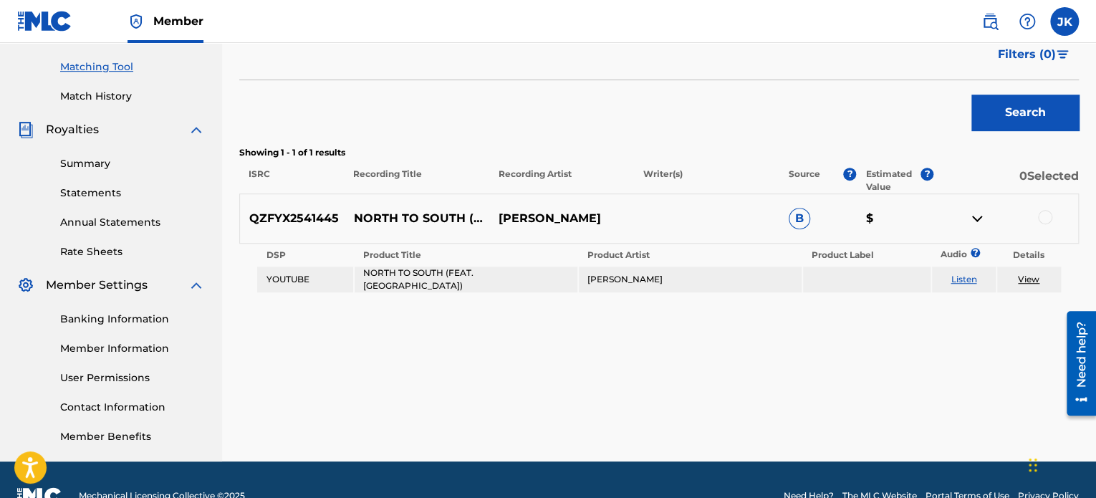
click at [1045, 217] on div at bounding box center [1045, 217] width 14 height 14
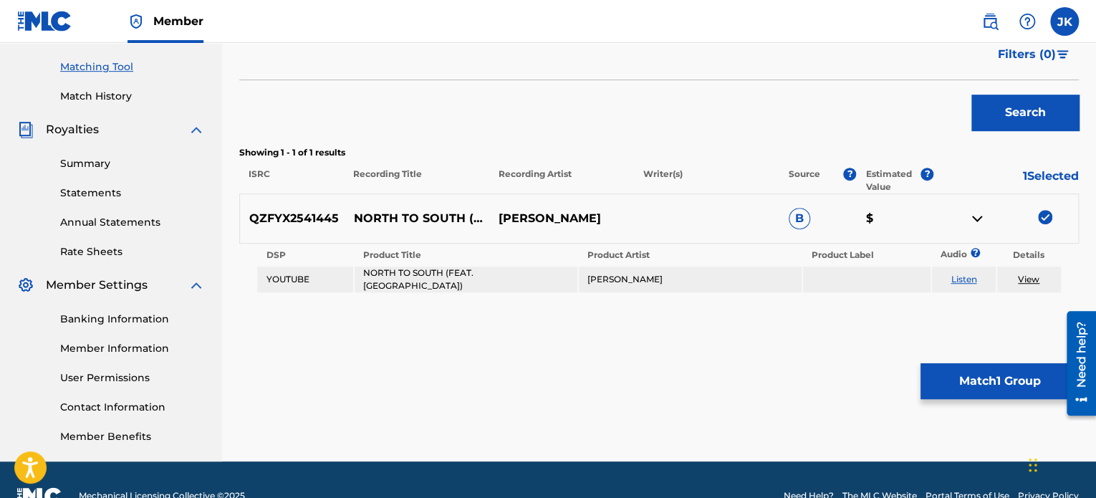
click at [1006, 371] on button "Match 1 Group" at bounding box center [1000, 381] width 158 height 36
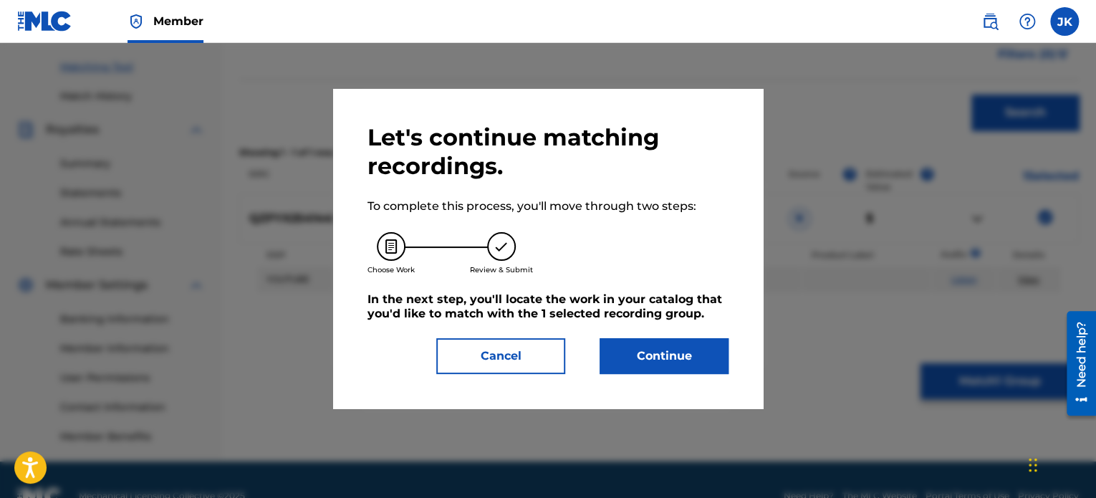
click at [650, 362] on button "Continue" at bounding box center [664, 356] width 129 height 36
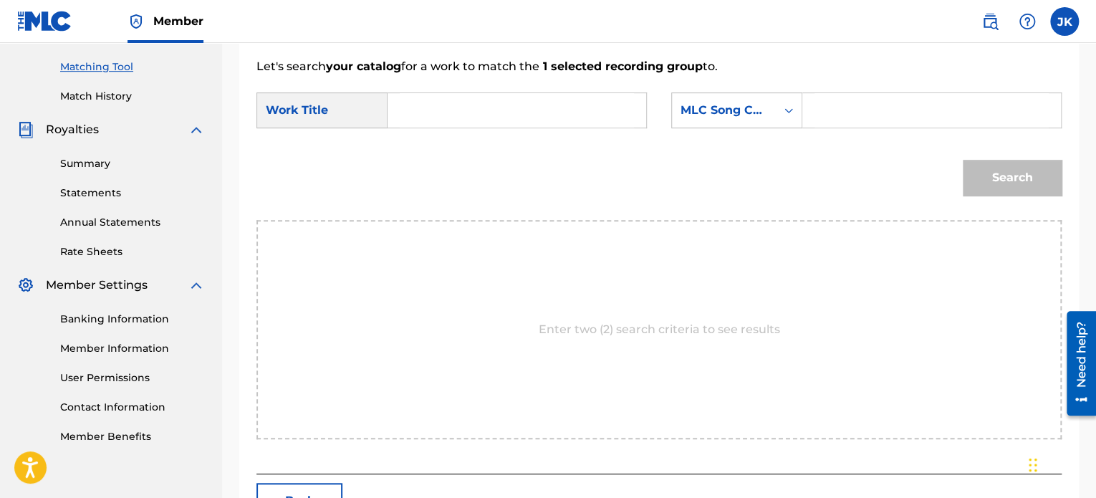
click at [448, 101] on input "Search Form" at bounding box center [517, 110] width 234 height 34
paste input "North To South"
type input "North To South"
click at [791, 108] on icon "Search Form" at bounding box center [789, 110] width 14 height 14
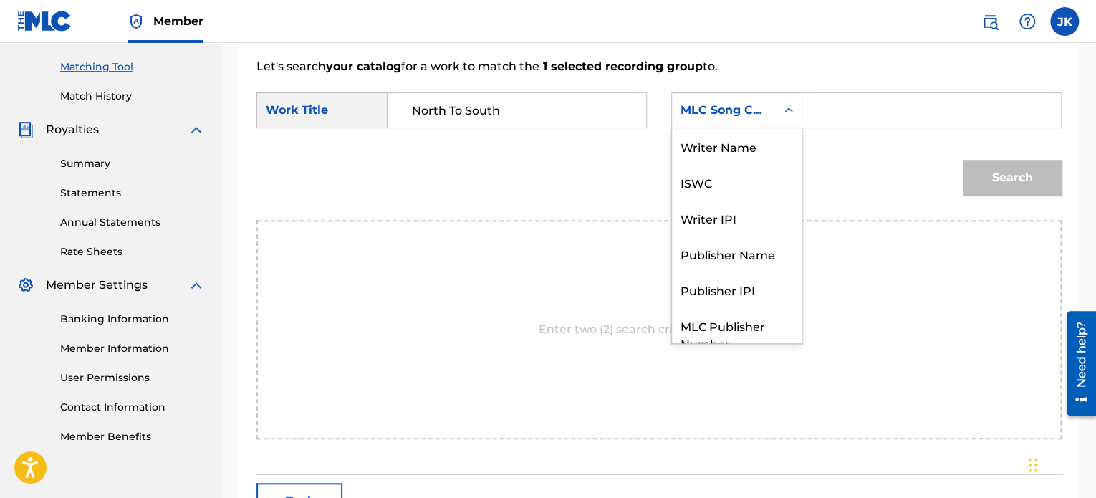
scroll to position [53, 0]
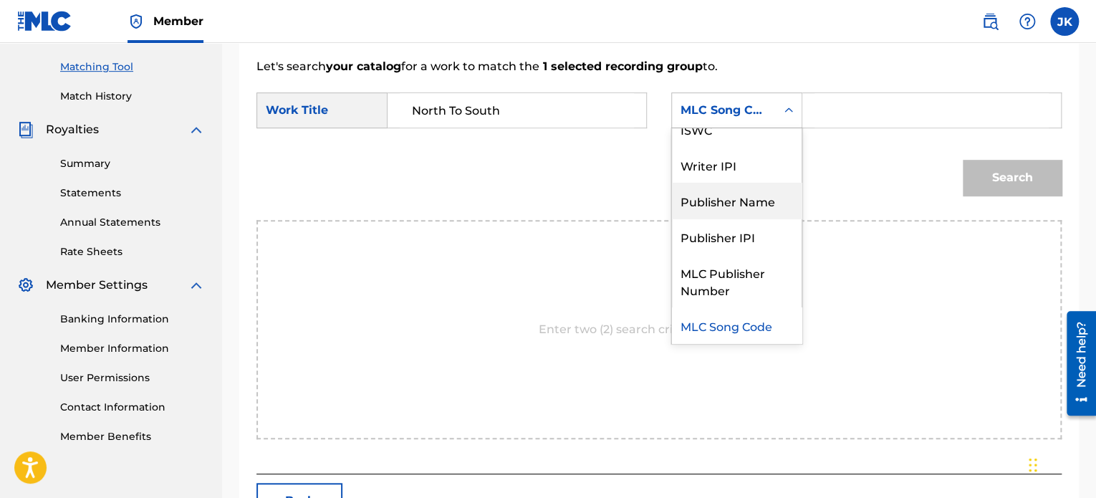
click at [752, 196] on div "Publisher Name" at bounding box center [737, 201] width 130 height 36
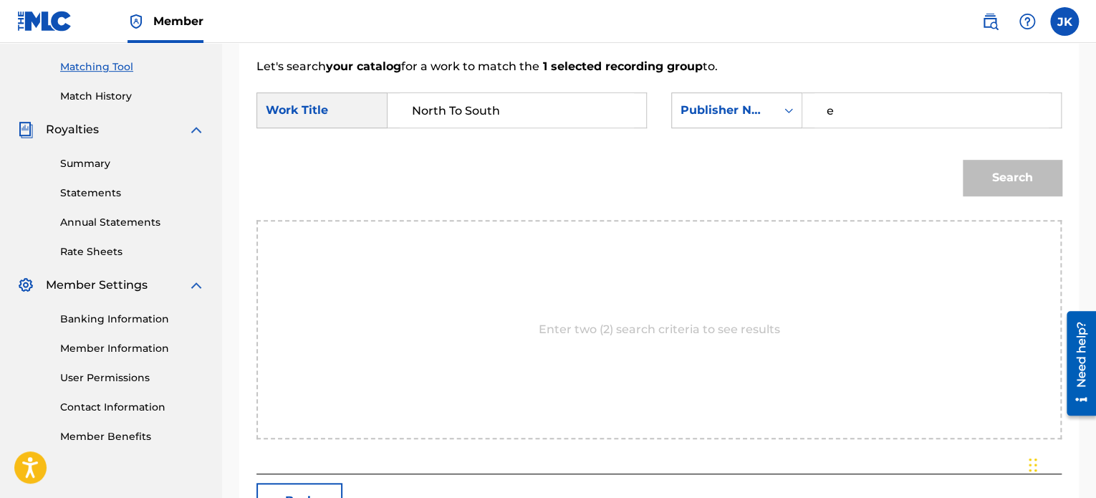
click at [838, 107] on input "e" at bounding box center [932, 110] width 234 height 34
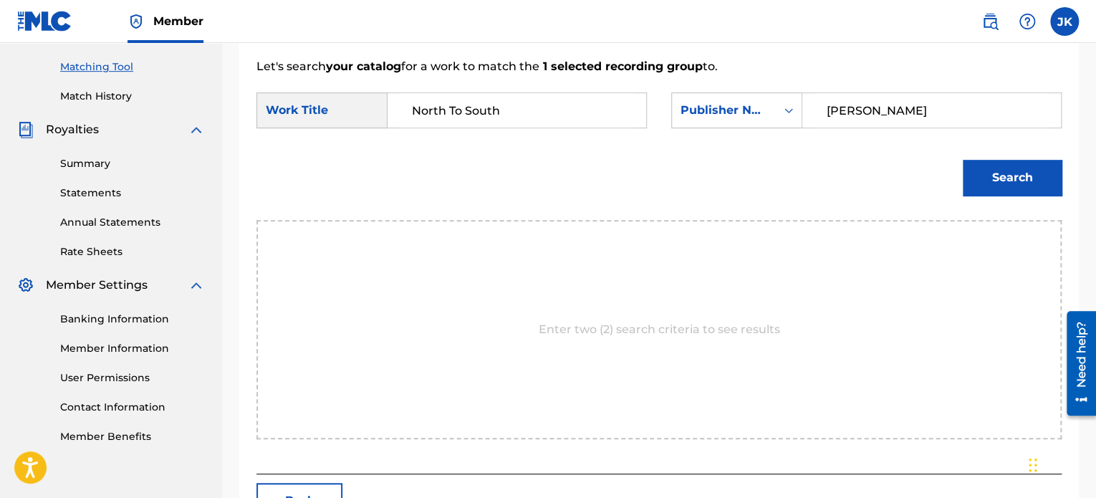
type input "edlin"
click at [990, 170] on button "Search" at bounding box center [1012, 178] width 99 height 36
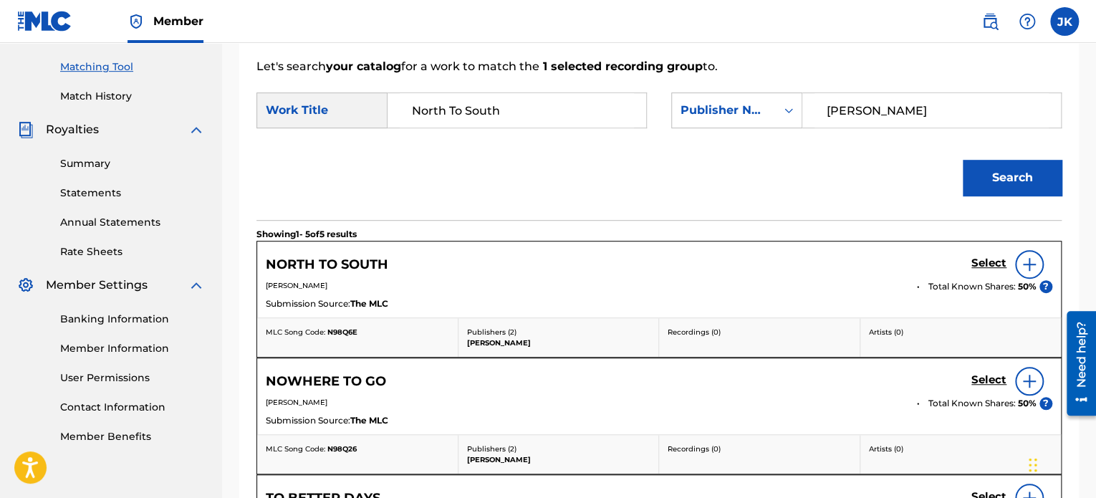
click at [1030, 263] on img at bounding box center [1029, 264] width 17 height 17
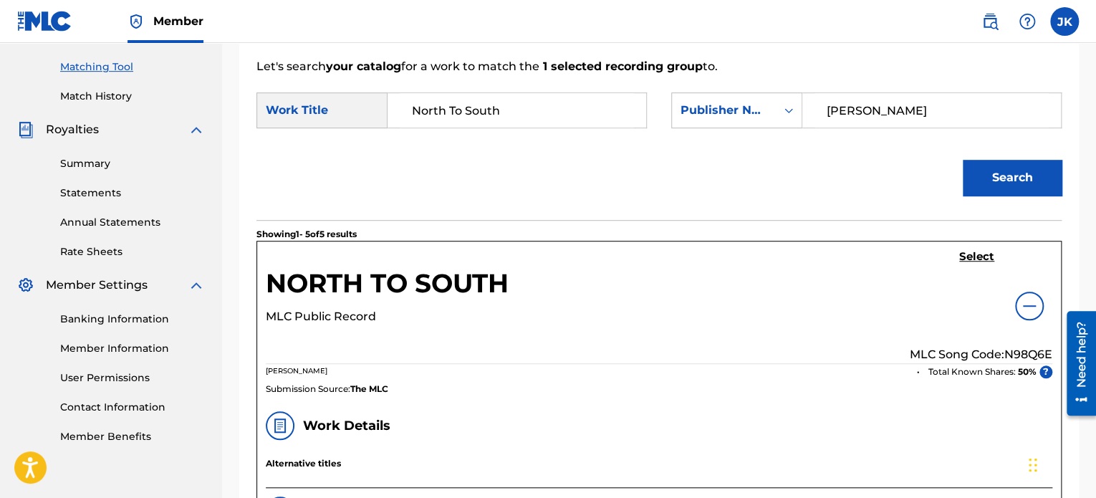
click at [1012, 352] on p "MLC Song Code: N98Q6E" at bounding box center [981, 354] width 143 height 17
copy p "N98Q6E"
click at [969, 257] on h5 "Select" at bounding box center [976, 257] width 35 height 14
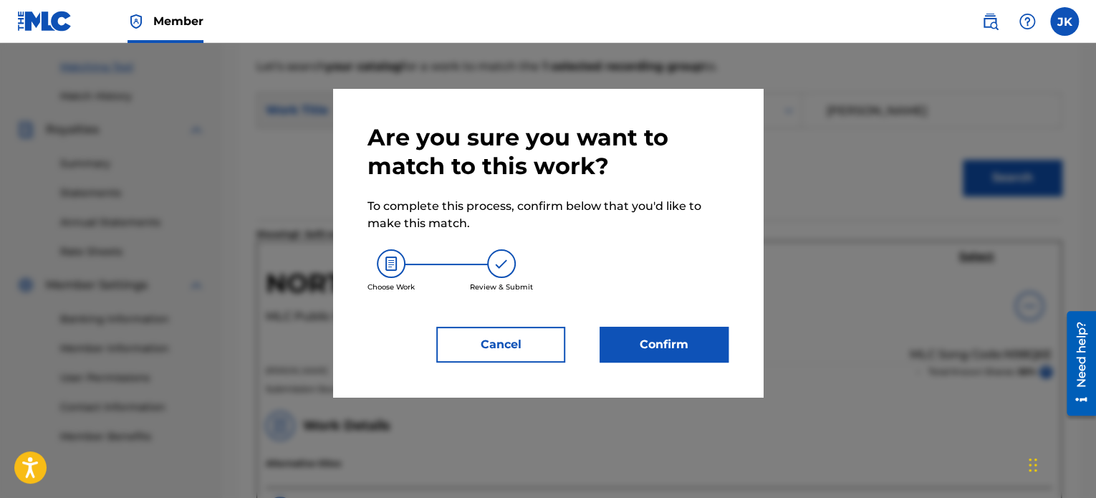
click at [709, 335] on button "Confirm" at bounding box center [664, 345] width 129 height 36
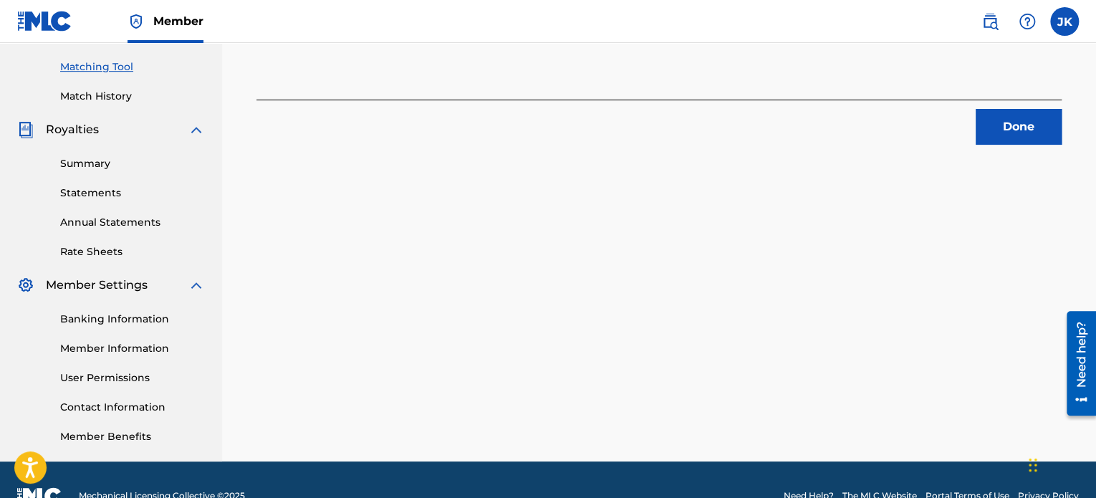
click at [1010, 132] on button "Done" at bounding box center [1019, 127] width 86 height 36
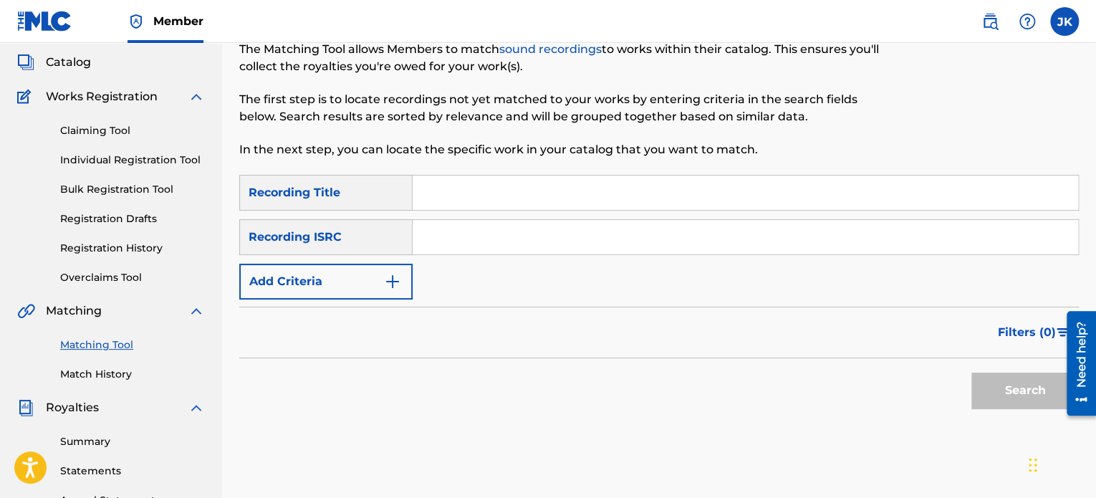
scroll to position [72, 0]
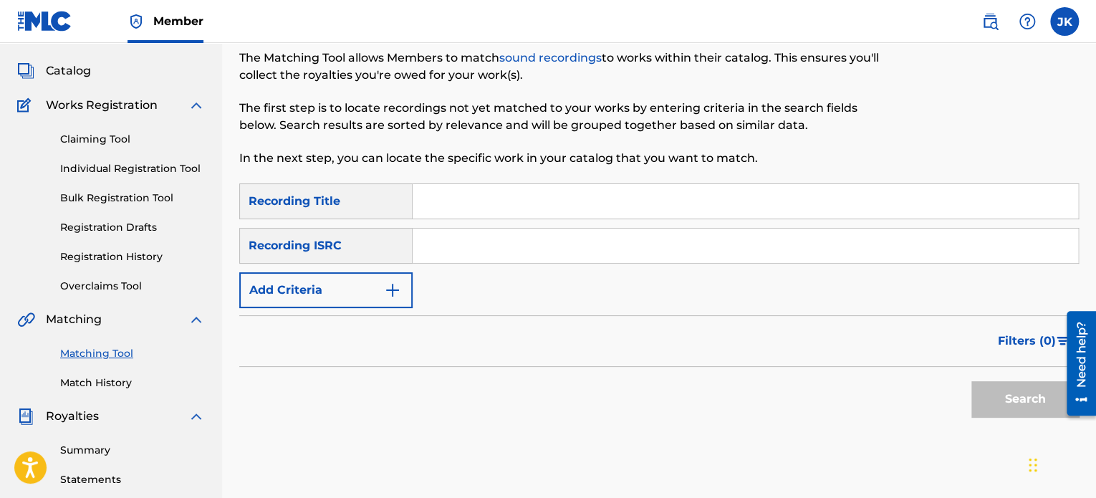
click at [436, 203] on input "Search Form" at bounding box center [746, 201] width 666 height 34
paste input "Art Deco Bando Bandit (The Last Song)"
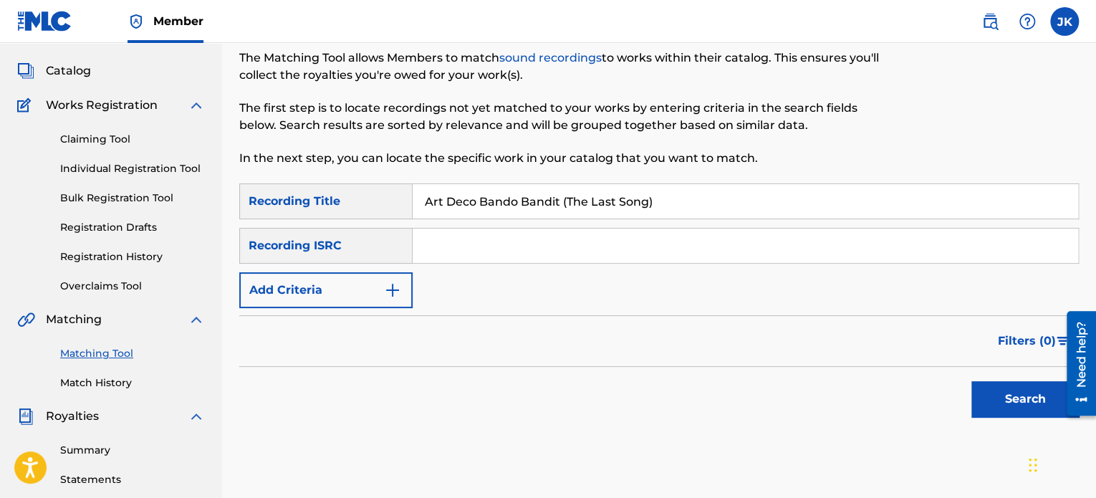
type input "Art Deco Bando Bandit (The Last Song)"
click at [432, 254] on input "Search Form" at bounding box center [746, 246] width 666 height 34
paste input "QZFYX2541446"
type input "QZFYX2541446"
click at [985, 401] on button "Search" at bounding box center [1025, 399] width 107 height 36
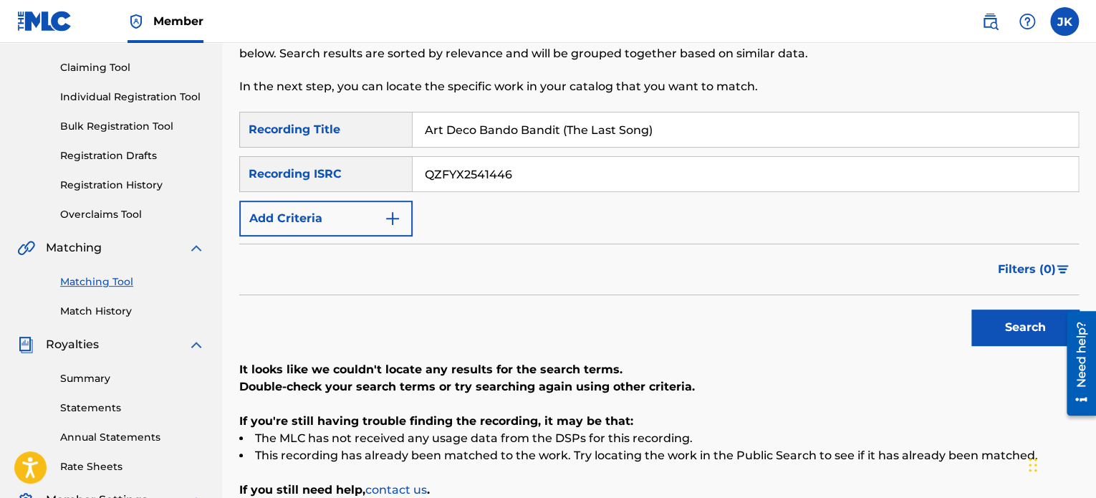
scroll to position [0, 0]
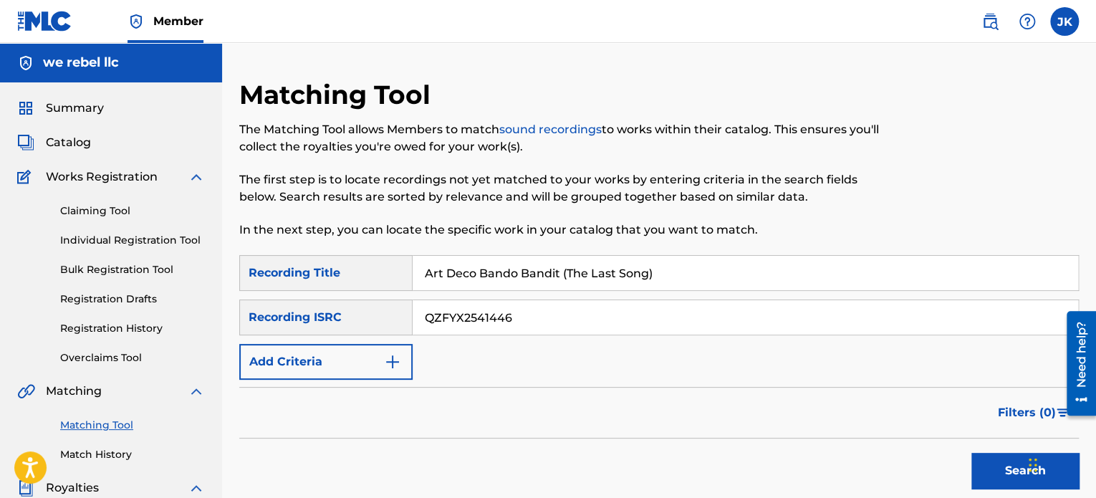
click at [131, 214] on link "Claiming Tool" at bounding box center [132, 210] width 145 height 15
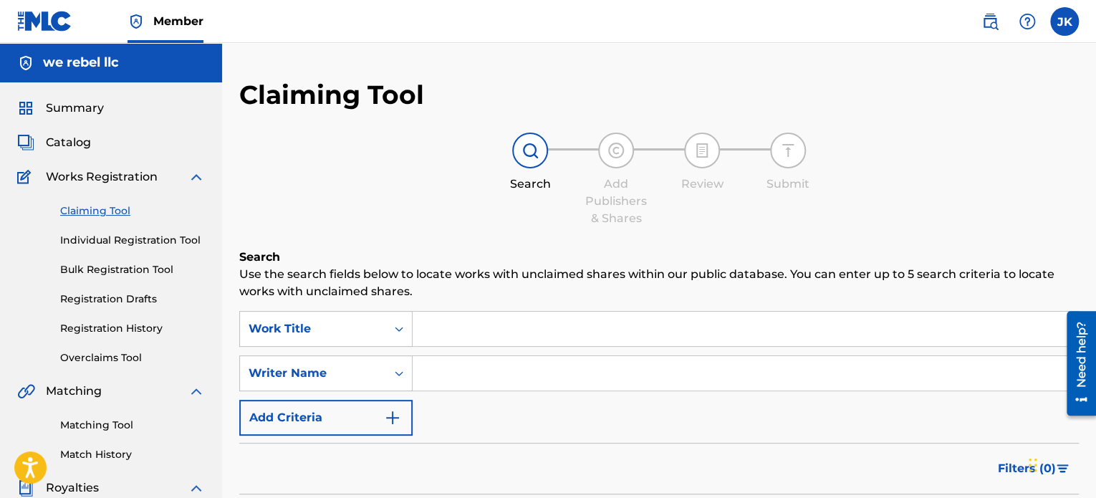
click at [461, 332] on input "Search Form" at bounding box center [746, 329] width 666 height 34
paste input "Art Deco Bando Bandit (The Last Song)"
type input "Art Deco Bando Bandit (The Last Song)"
click at [458, 383] on input "Search Form" at bounding box center [746, 373] width 666 height 34
type input "EDLIN RODRIGUEZ"
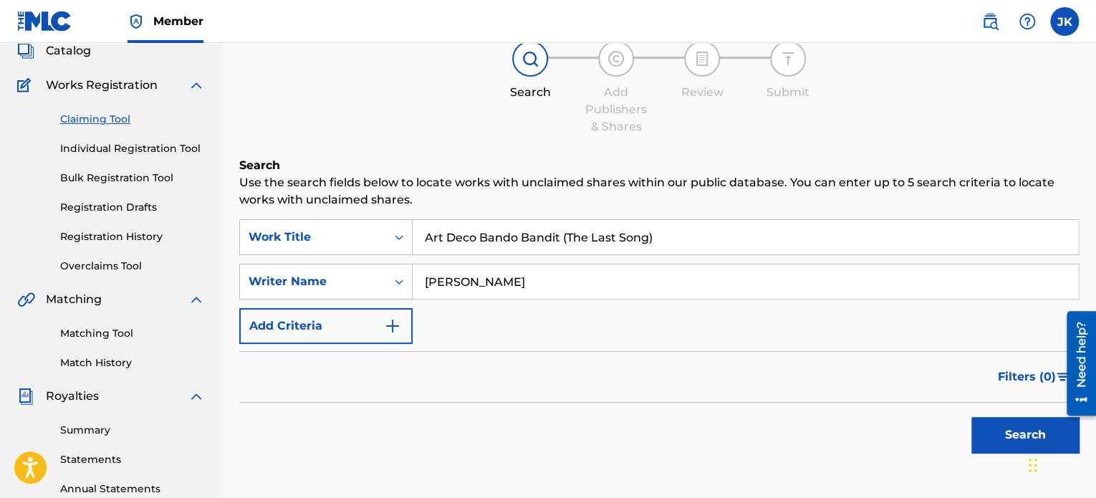
scroll to position [215, 0]
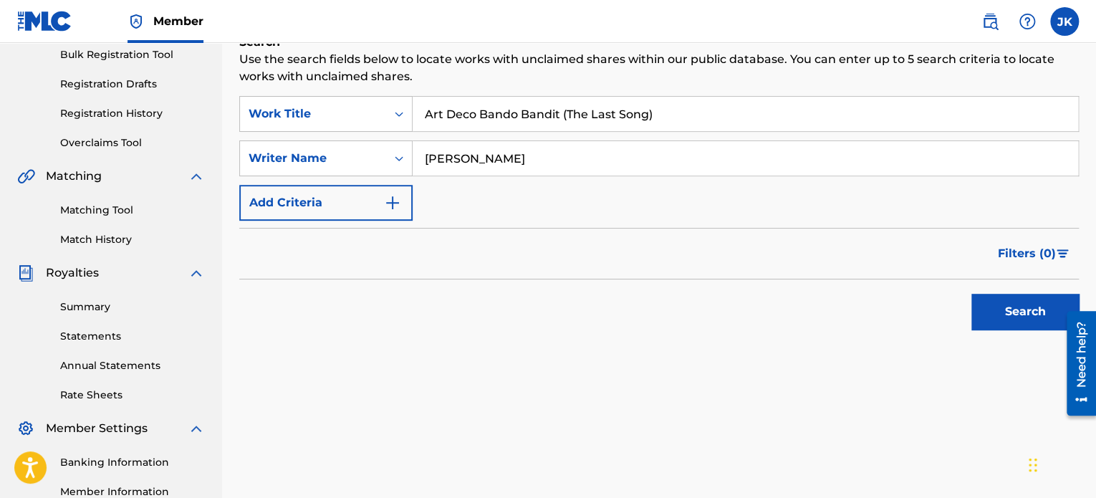
click at [992, 311] on button "Search" at bounding box center [1025, 312] width 107 height 36
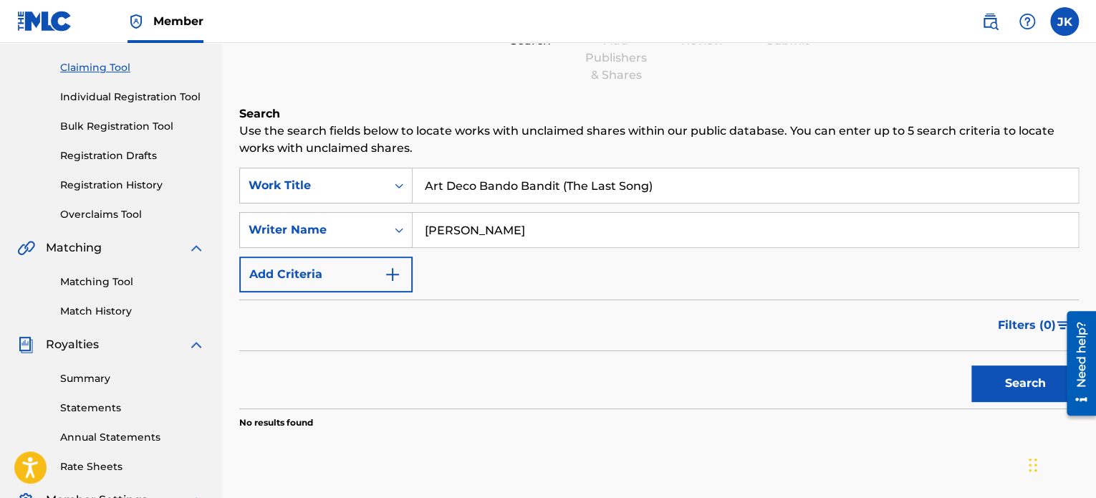
click at [123, 282] on link "Matching Tool" at bounding box center [132, 281] width 145 height 15
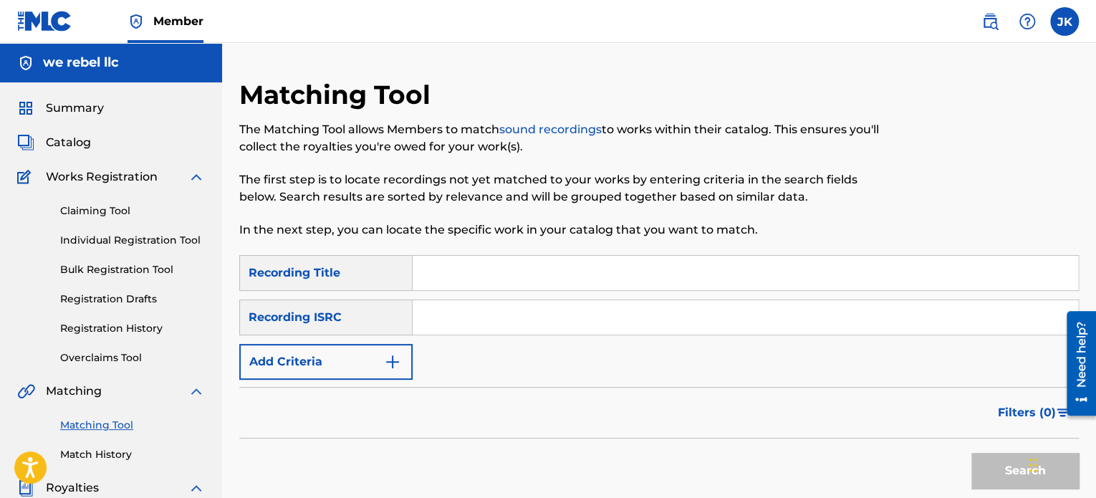
click at [442, 272] on input "Search Form" at bounding box center [746, 273] width 666 height 34
paste input "Fusion Confusion"
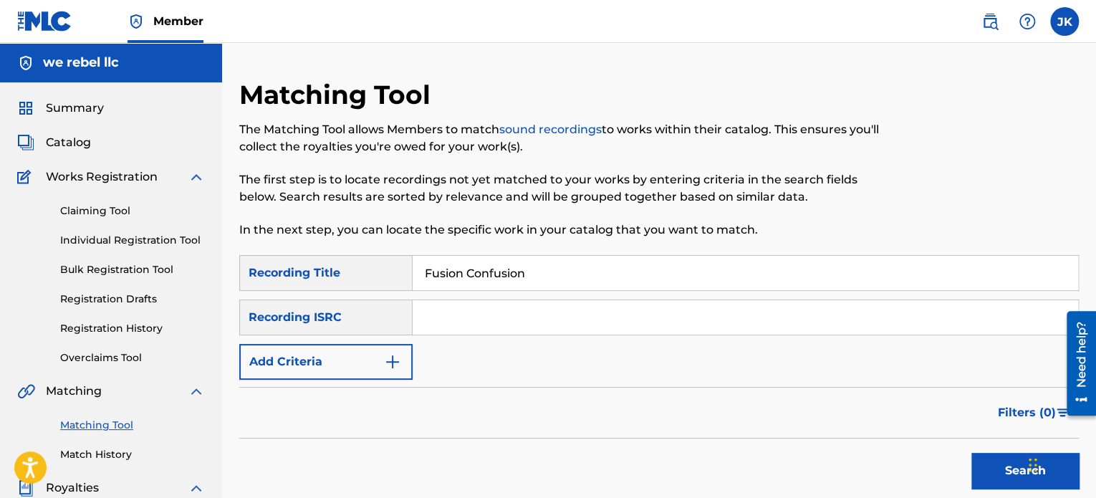
type input "Fusion Confusion"
click at [431, 317] on input "Search Form" at bounding box center [746, 317] width 666 height 34
paste input "QZWFH2404239"
type input "QZWFH2404239"
click at [1005, 466] on button "Search" at bounding box center [1025, 471] width 107 height 36
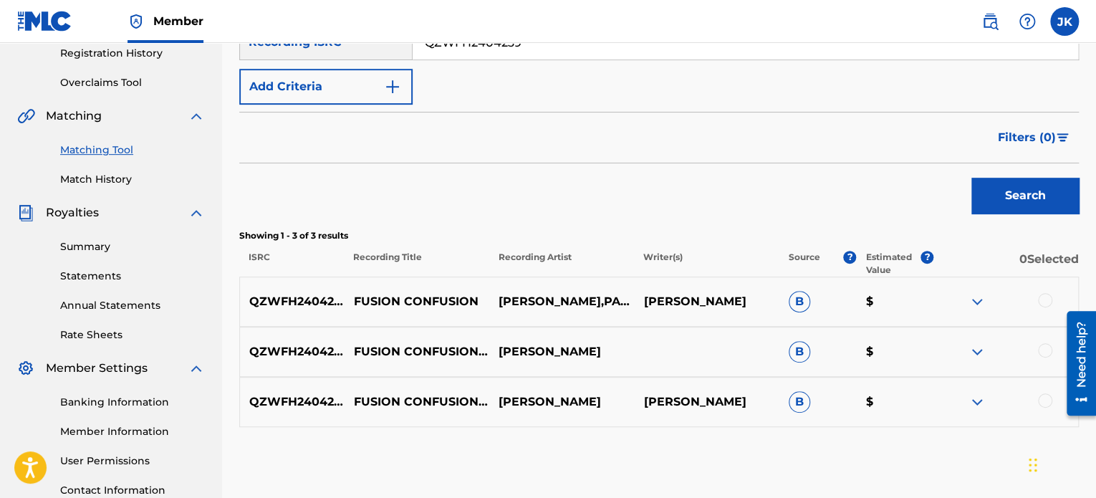
scroll to position [358, 0]
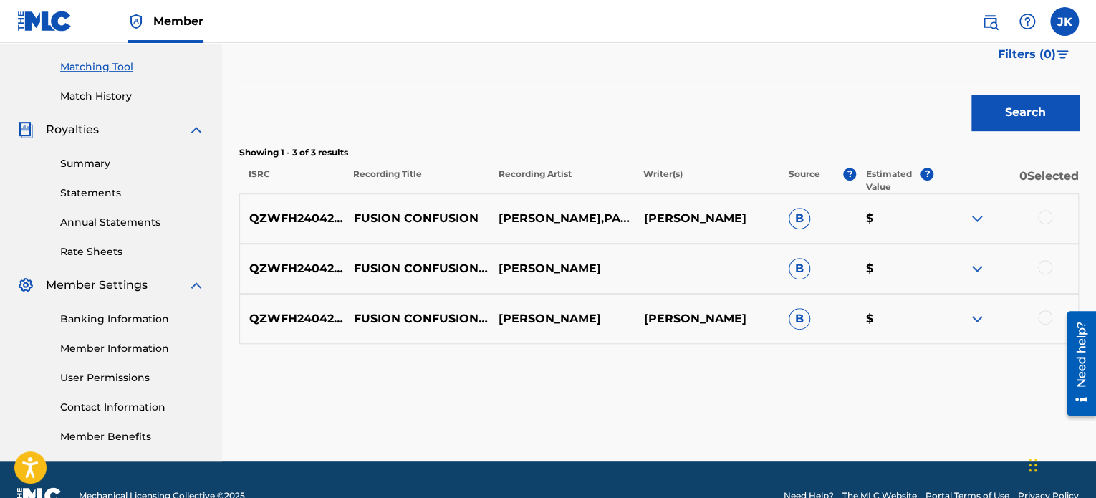
click at [1043, 215] on div at bounding box center [1045, 217] width 14 height 14
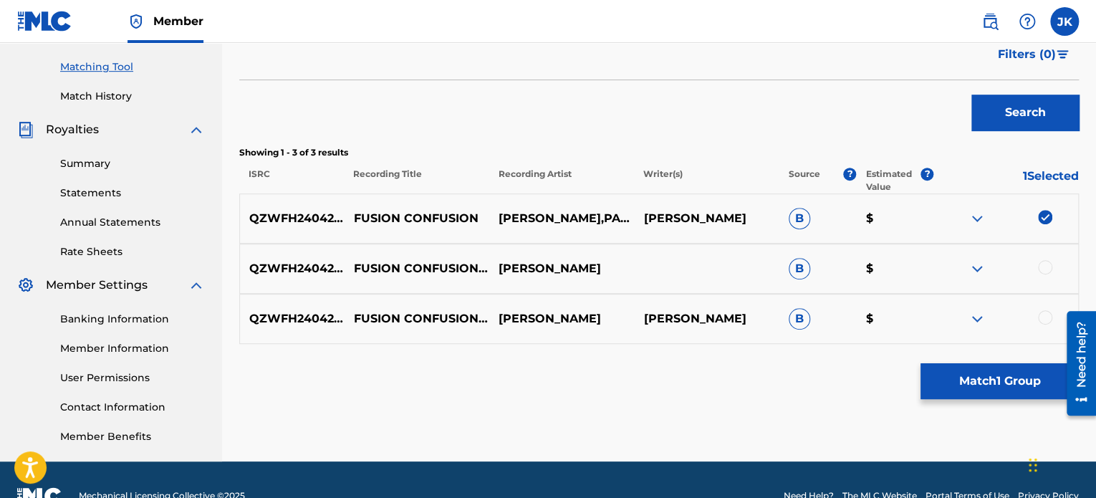
drag, startPoint x: 1045, startPoint y: 262, endPoint x: 1045, endPoint y: 277, distance: 15.0
click at [1045, 263] on div at bounding box center [1045, 267] width 14 height 14
click at [1044, 312] on div at bounding box center [1045, 317] width 14 height 14
click at [1005, 380] on button "Match 3 Groups" at bounding box center [1000, 381] width 158 height 36
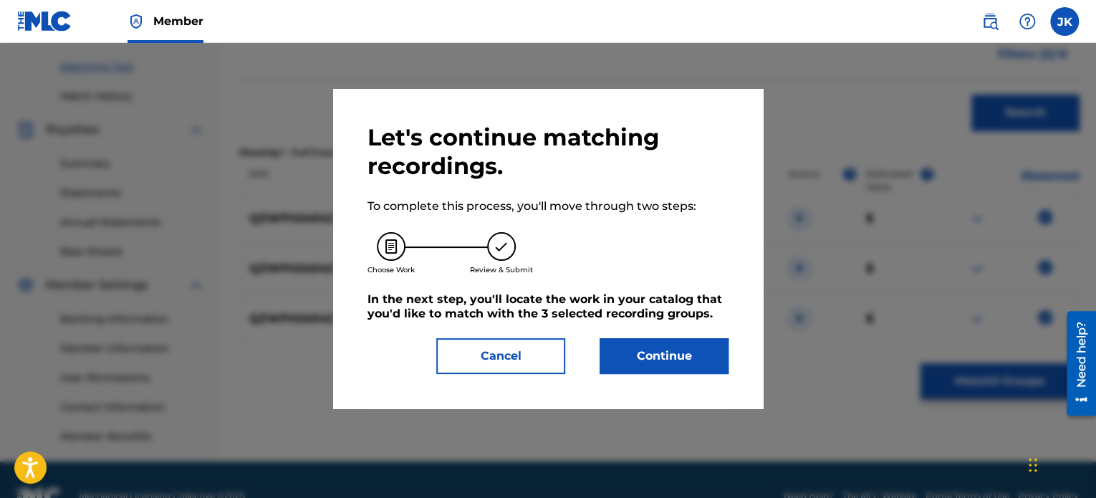
click at [651, 353] on button "Continue" at bounding box center [664, 356] width 129 height 36
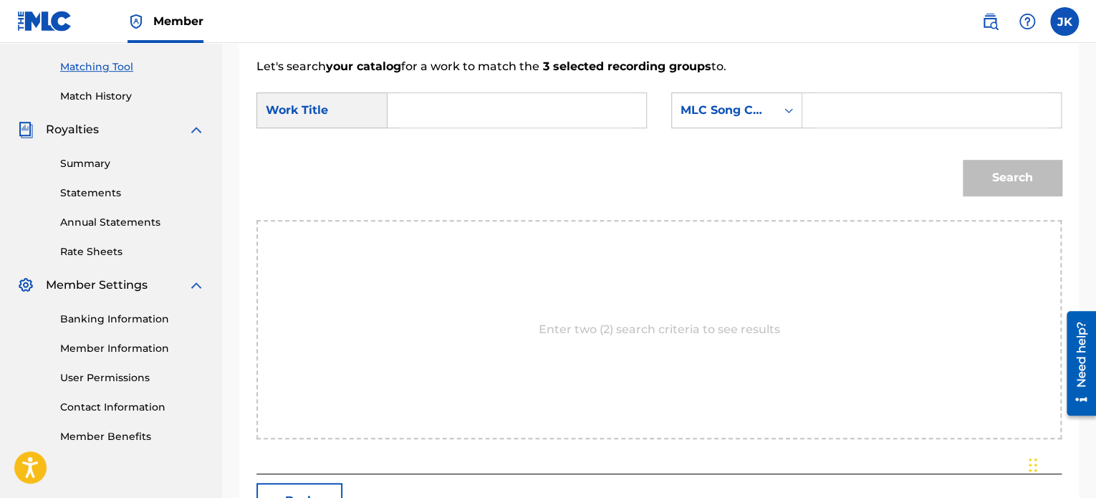
click at [450, 115] on input "Search Form" at bounding box center [517, 110] width 234 height 34
paste input "Fusion Confusion"
type input "Fusion Confusion"
click at [795, 114] on icon "Search Form" at bounding box center [789, 110] width 14 height 14
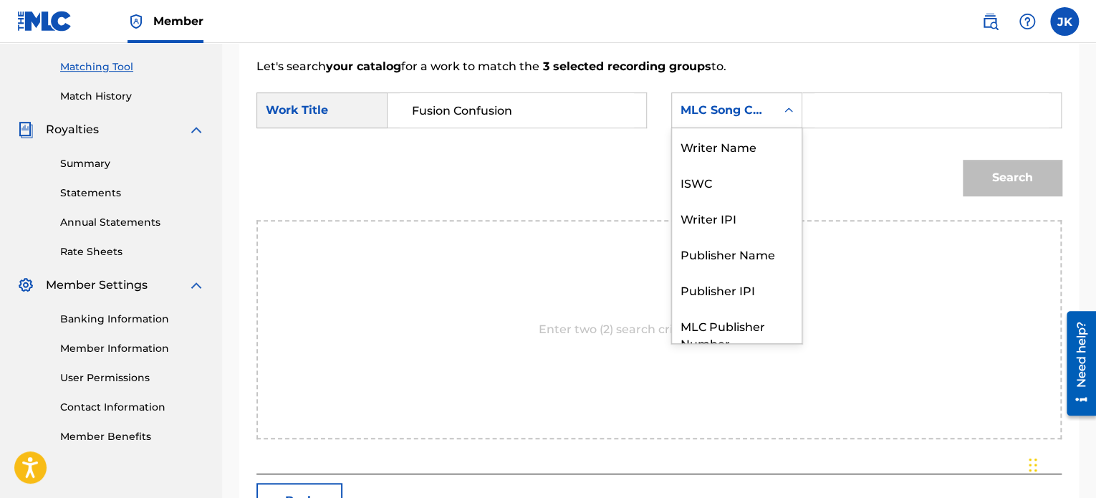
scroll to position [53, 0]
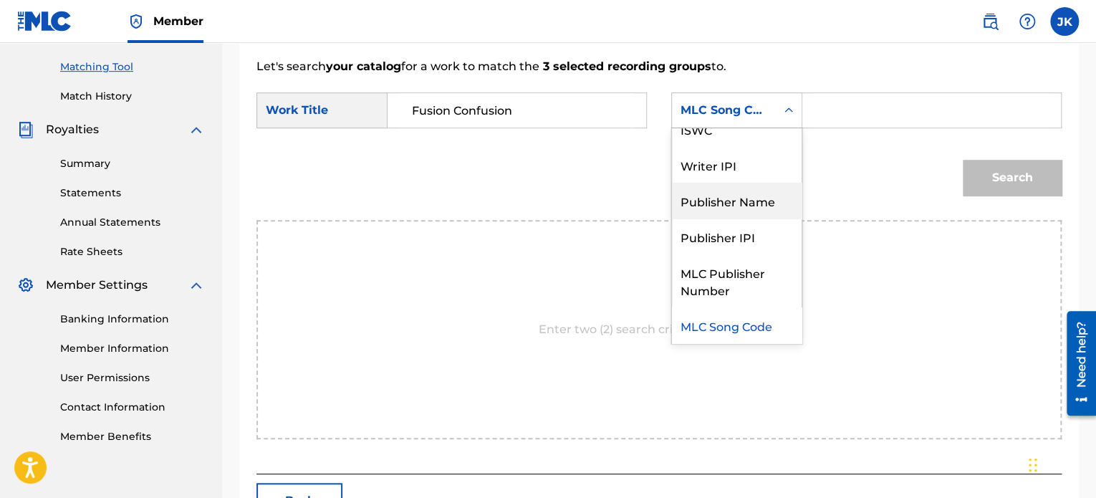
click at [758, 198] on div "Publisher Name" at bounding box center [737, 201] width 130 height 36
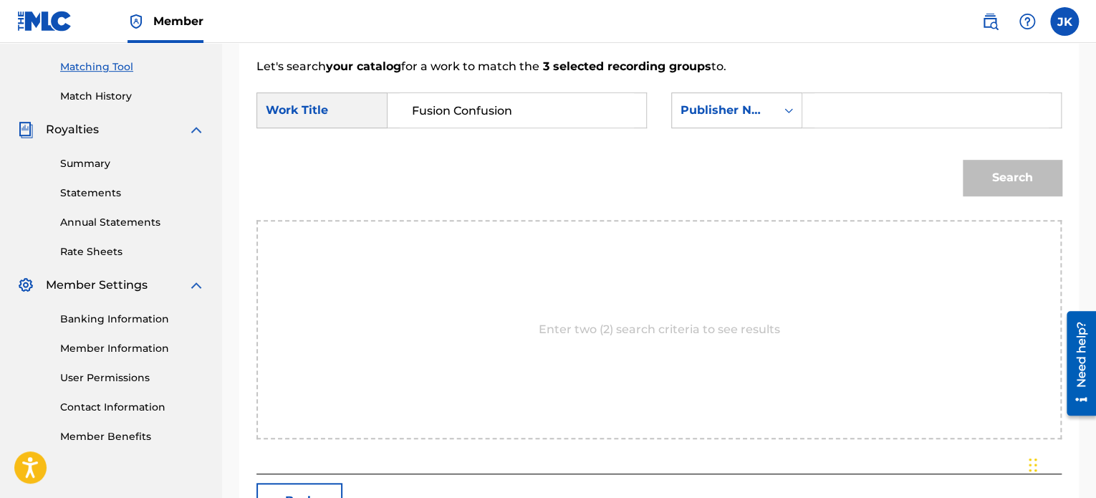
click at [834, 110] on input "Search Form" at bounding box center [932, 110] width 234 height 34
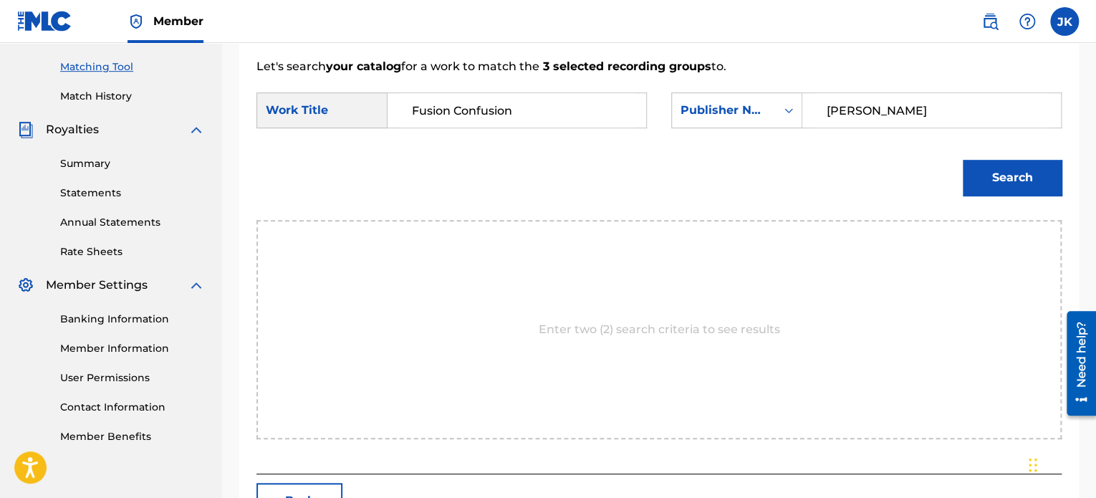
type input "edlin"
click at [1007, 184] on button "Search" at bounding box center [1012, 178] width 99 height 36
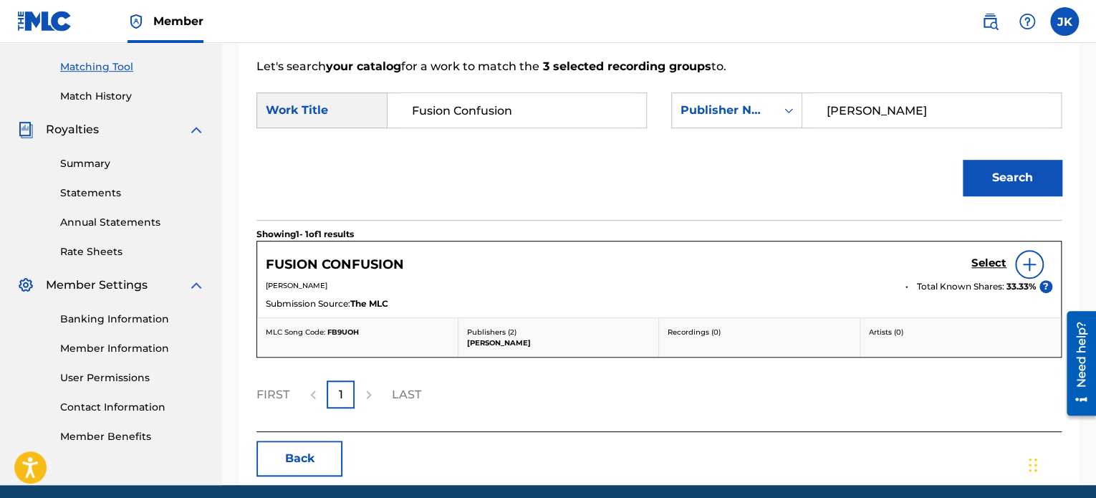
click at [1022, 264] on img at bounding box center [1029, 264] width 17 height 17
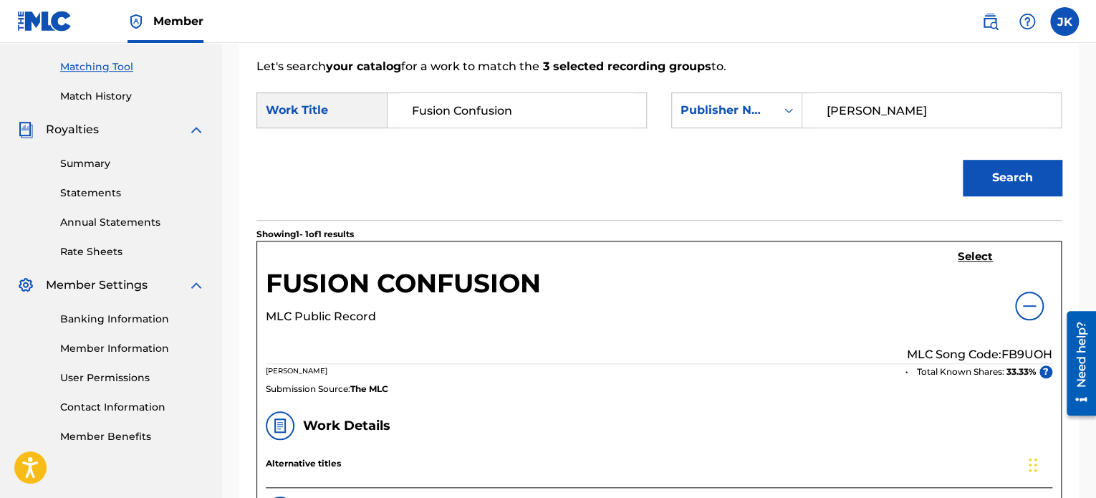
click at [1020, 350] on p "MLC Song Code: FB9UOH" at bounding box center [979, 354] width 145 height 17
click at [1020, 349] on p "MLC Song Code: FB9UOH" at bounding box center [979, 354] width 145 height 17
click at [975, 258] on h5 "Select" at bounding box center [975, 257] width 35 height 14
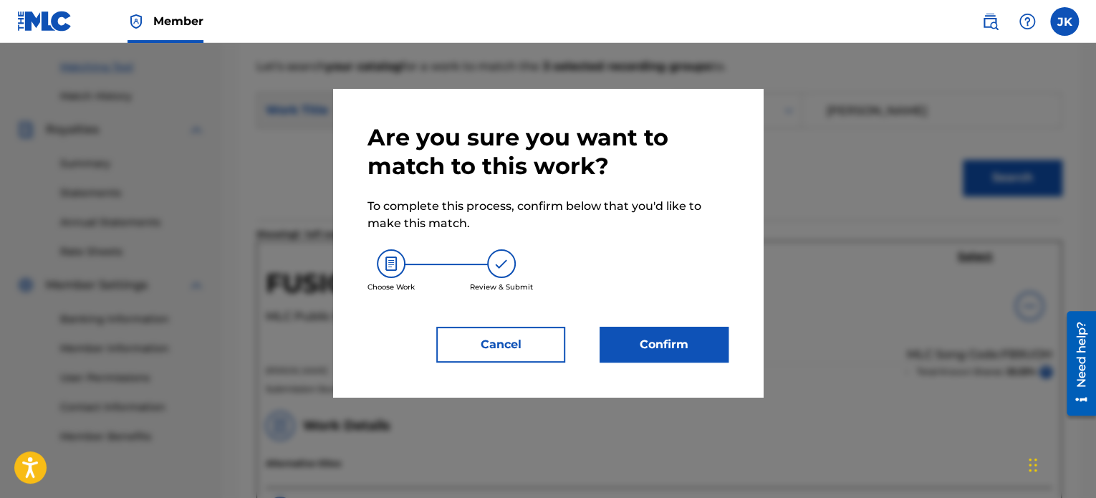
click at [639, 335] on button "Confirm" at bounding box center [664, 345] width 129 height 36
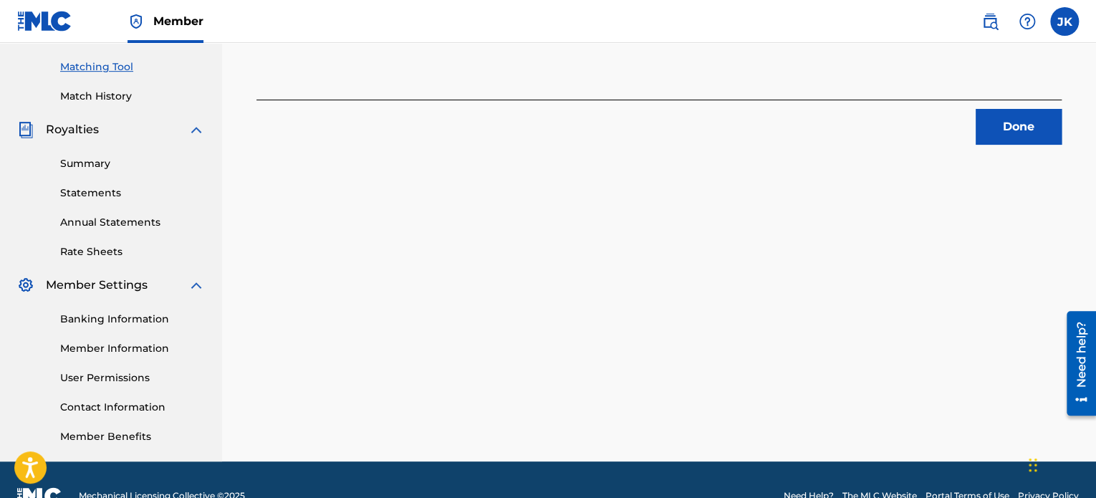
click at [1007, 133] on button "Done" at bounding box center [1019, 127] width 86 height 36
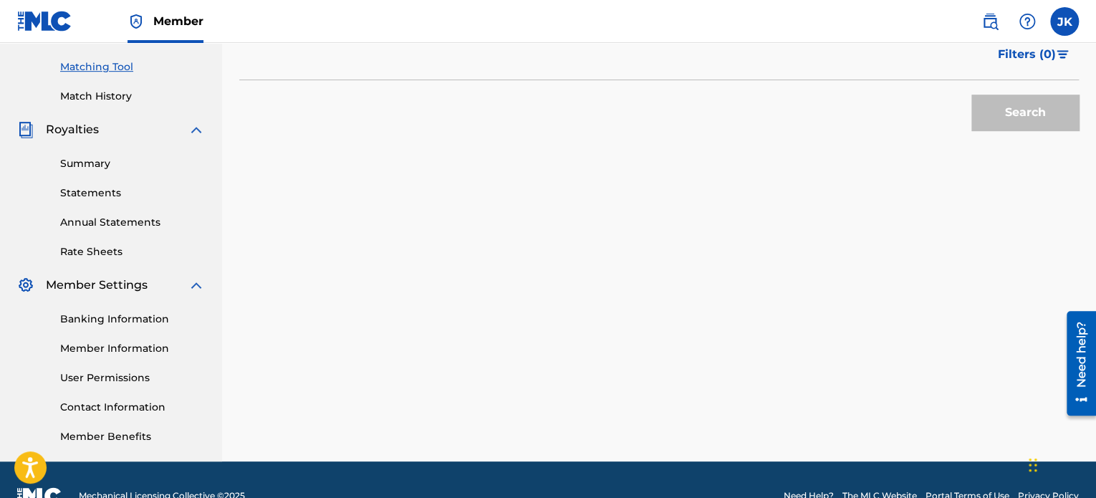
scroll to position [215, 0]
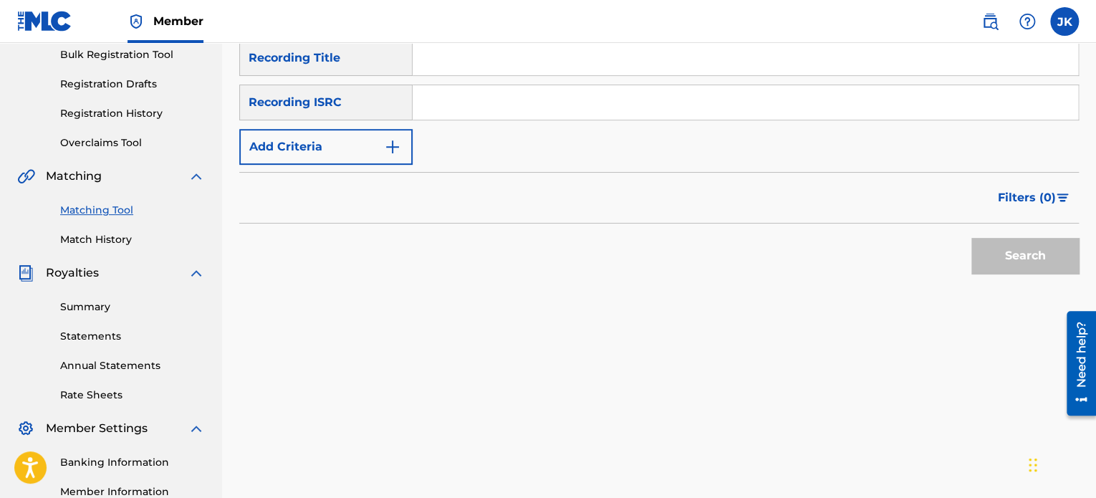
click at [129, 214] on link "Matching Tool" at bounding box center [132, 210] width 145 height 15
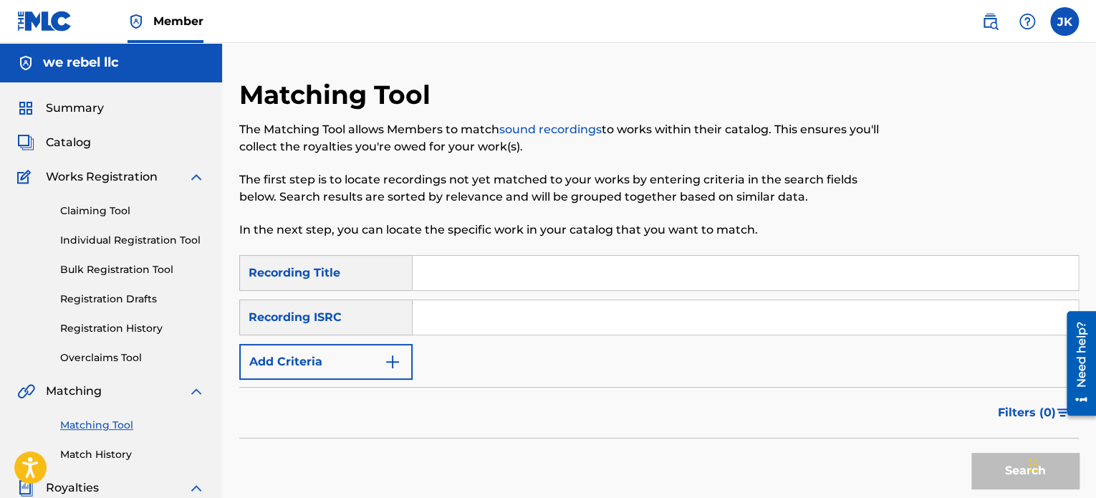
click at [446, 272] on input "Search Form" at bounding box center [746, 273] width 666 height 34
paste input "Callejeros"
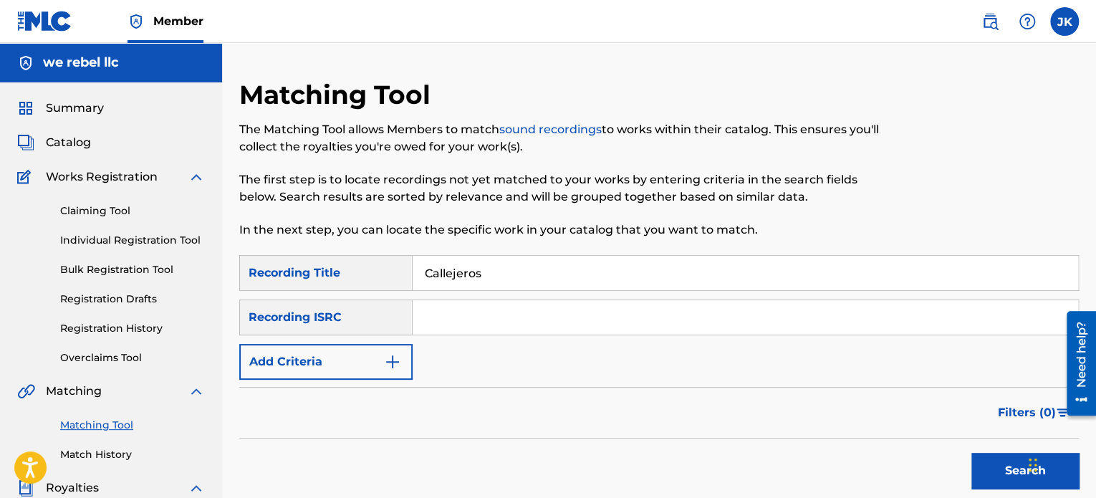
type input "Callejeros"
click at [450, 312] on input "Search Form" at bounding box center [746, 317] width 666 height 34
paste input "QZWFN2453183"
type input "QZWFN2453183"
click at [986, 469] on button "Search" at bounding box center [1025, 471] width 107 height 36
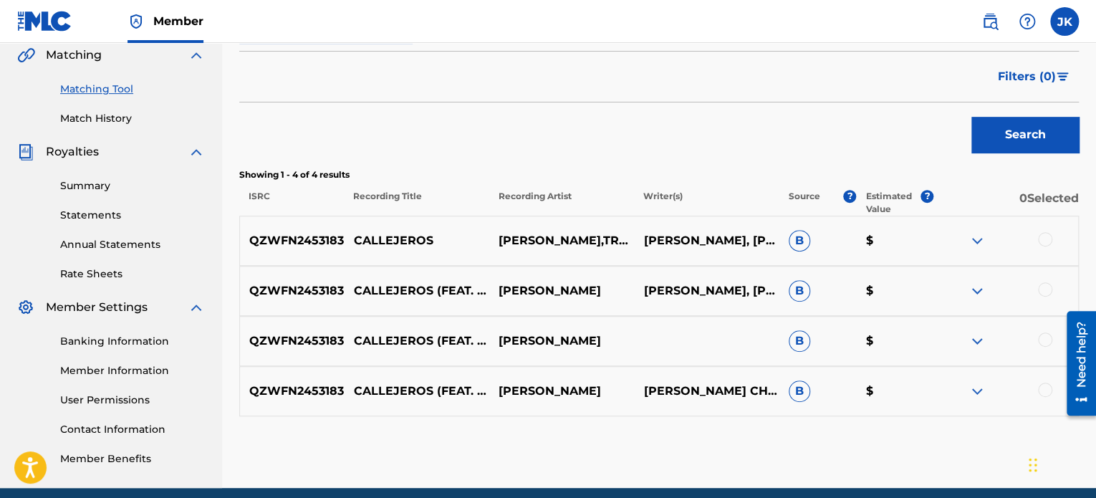
scroll to position [358, 0]
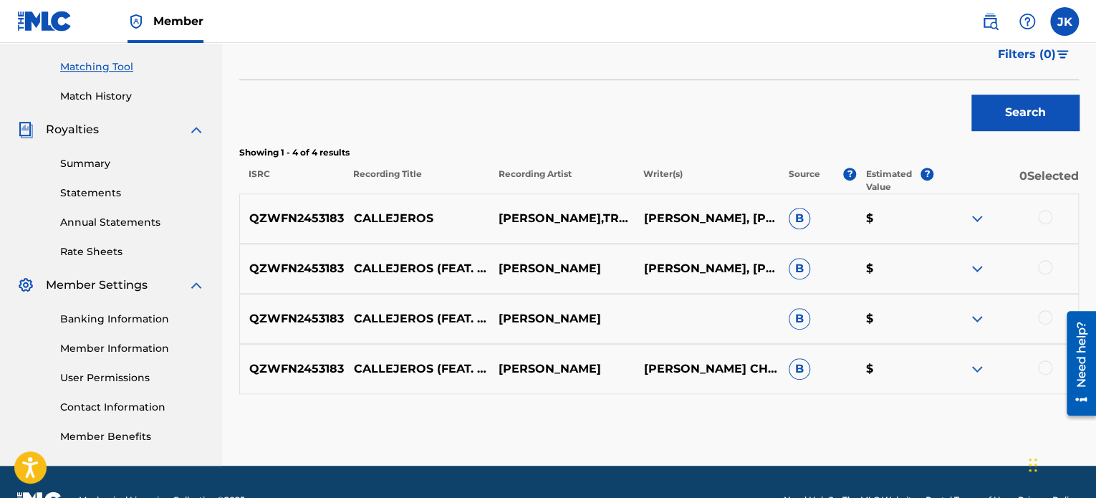
click at [1045, 214] on div at bounding box center [1045, 217] width 14 height 14
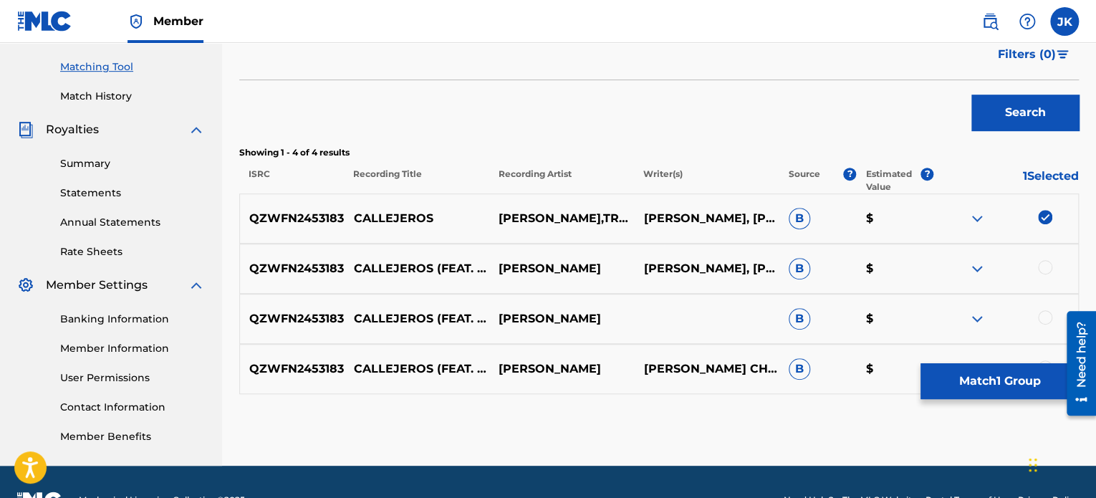
click at [1043, 269] on div at bounding box center [1045, 267] width 14 height 14
click at [1043, 318] on div at bounding box center [1045, 317] width 14 height 14
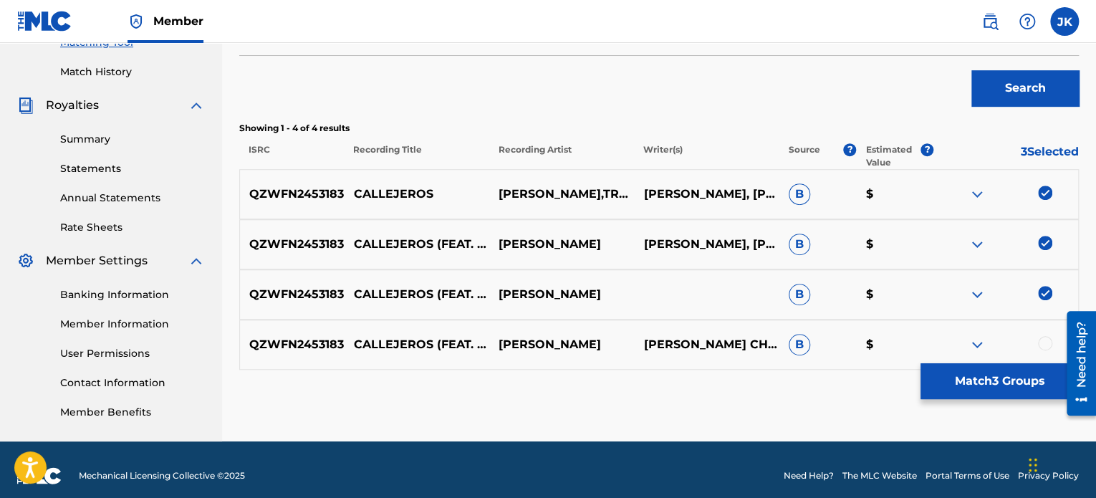
scroll to position [394, 0]
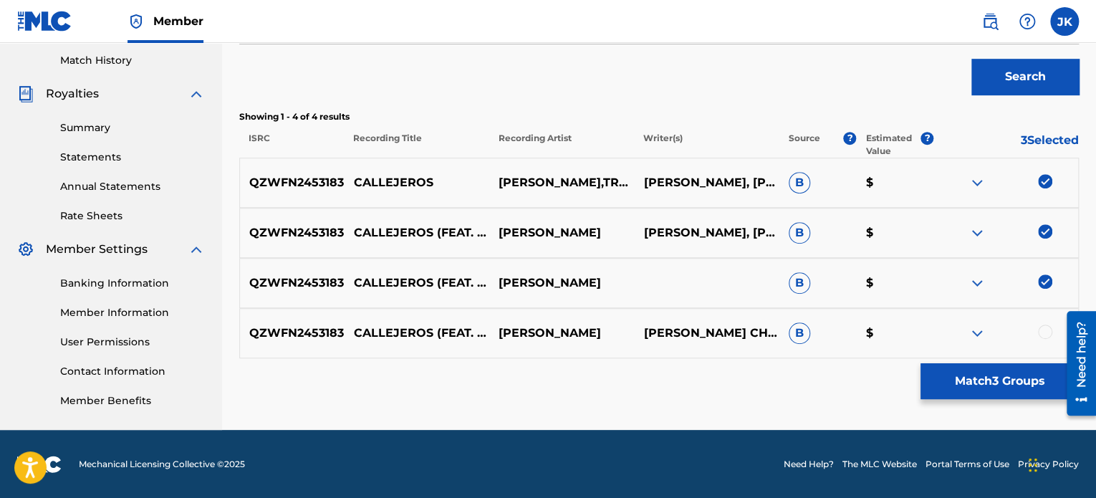
click at [1042, 330] on div at bounding box center [1045, 332] width 14 height 14
click at [992, 386] on button "Match 4 Groups" at bounding box center [1000, 381] width 158 height 36
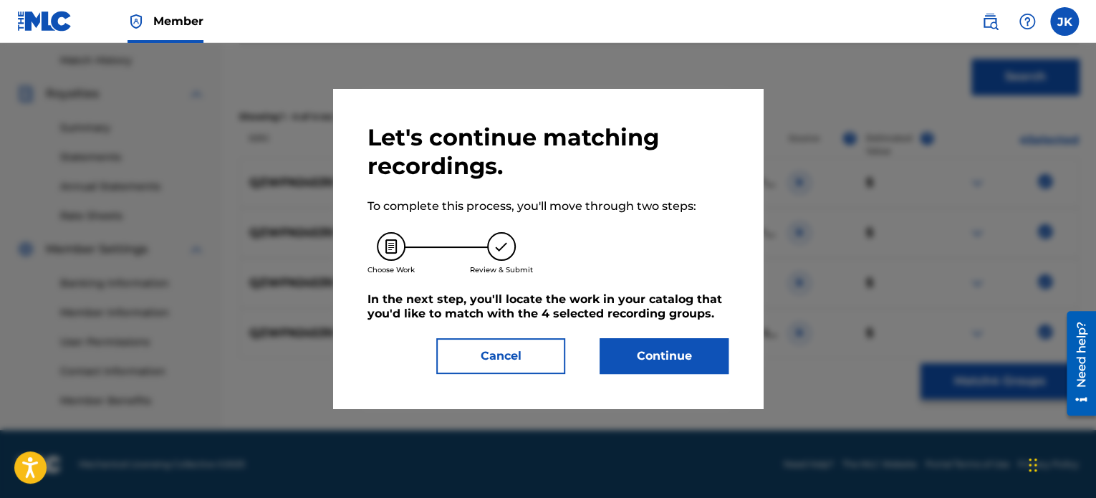
click at [676, 360] on button "Continue" at bounding box center [664, 356] width 129 height 36
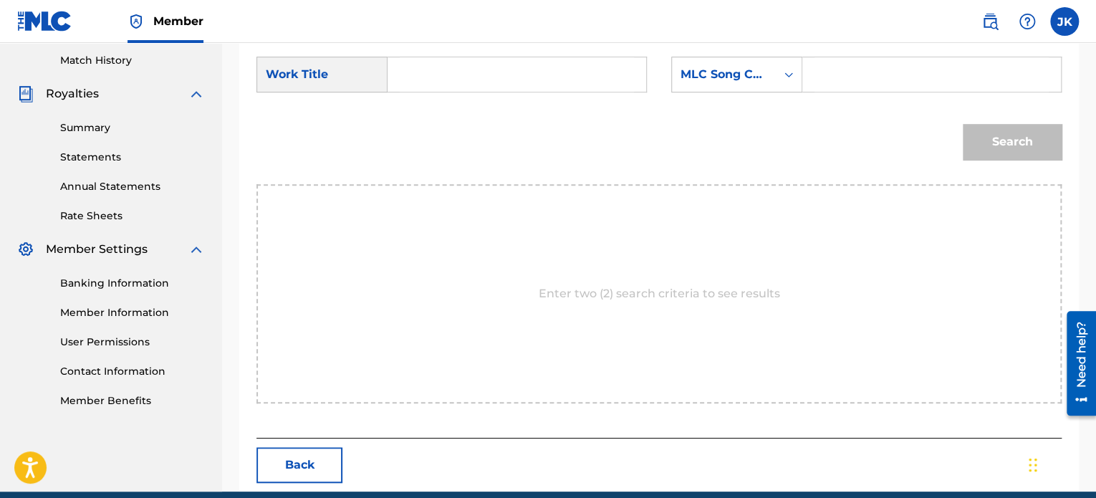
scroll to position [322, 0]
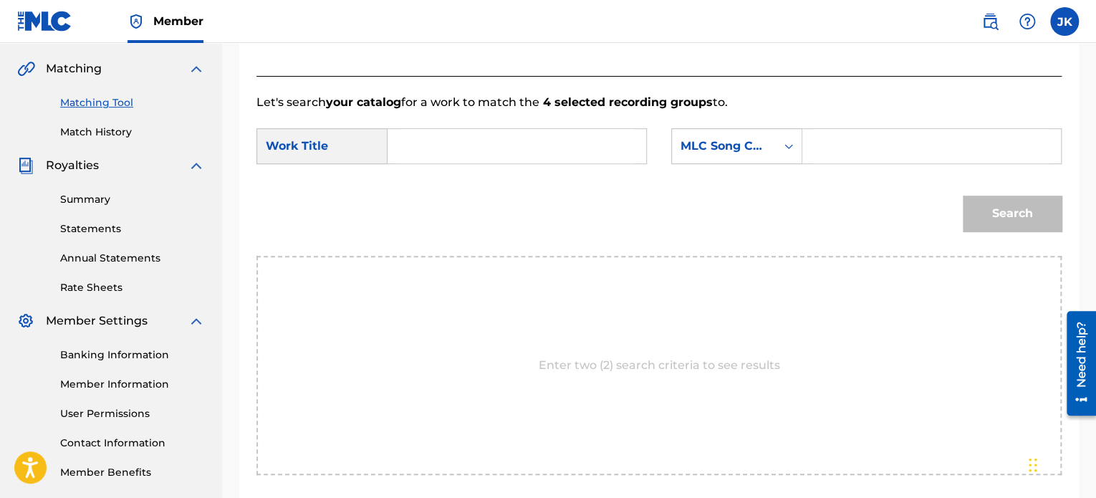
click at [436, 144] on input "Search Form" at bounding box center [517, 146] width 234 height 34
paste input "Callejeros"
type input "Callejeros"
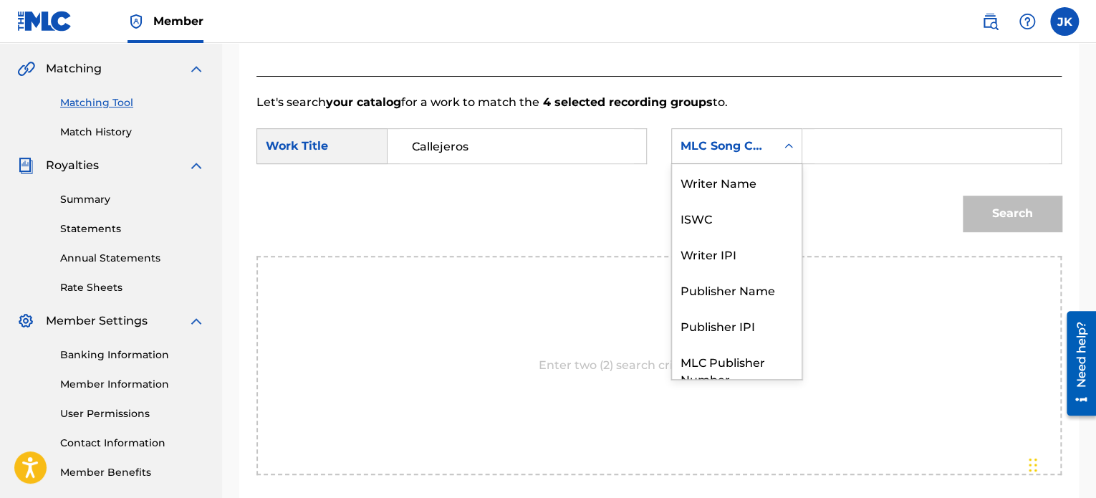
click at [789, 148] on icon "Search Form" at bounding box center [789, 146] width 14 height 14
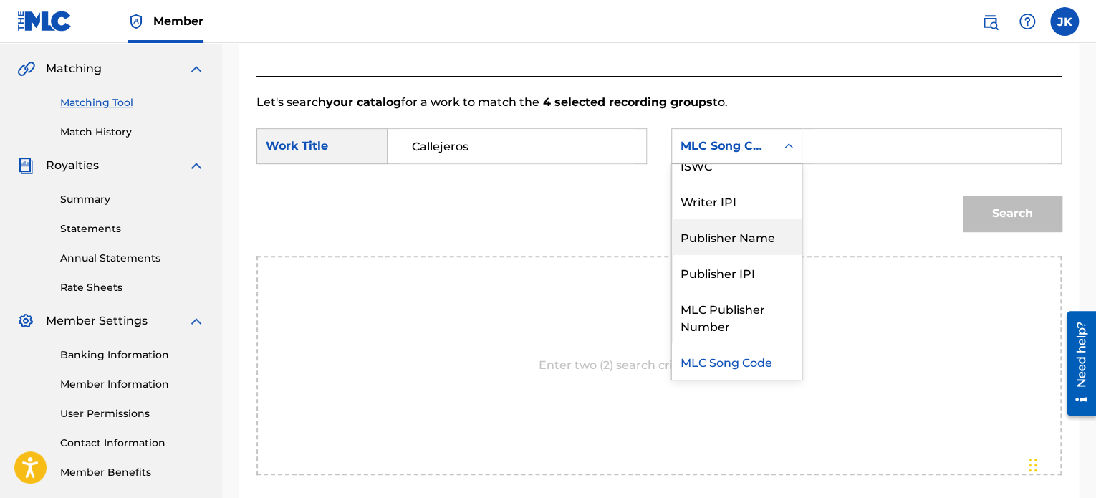
click at [755, 231] on div "Publisher Name" at bounding box center [737, 237] width 130 height 36
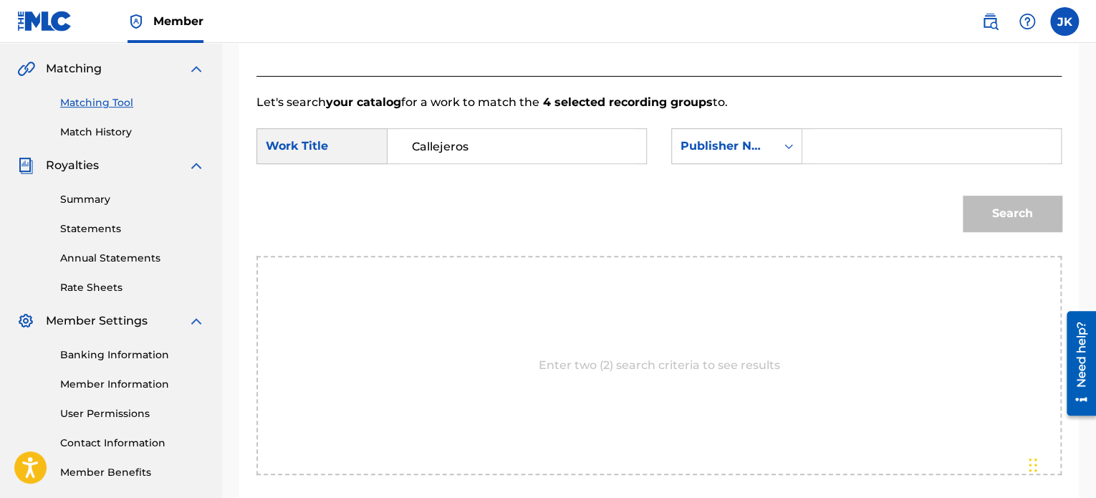
click at [853, 145] on input "Search Form" at bounding box center [932, 146] width 234 height 34
type input "edlin"
click at [990, 201] on button "Search" at bounding box center [1012, 214] width 99 height 36
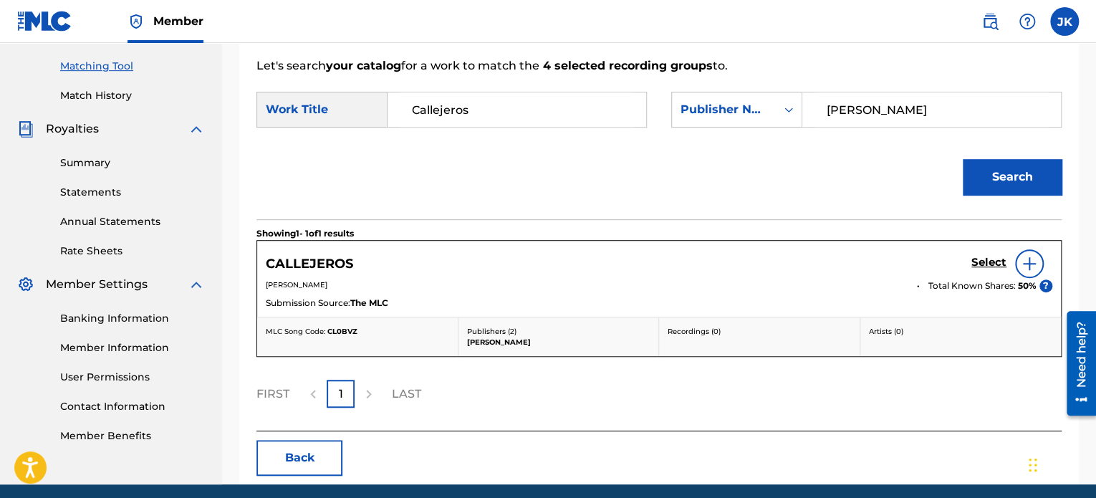
scroll to position [394, 0]
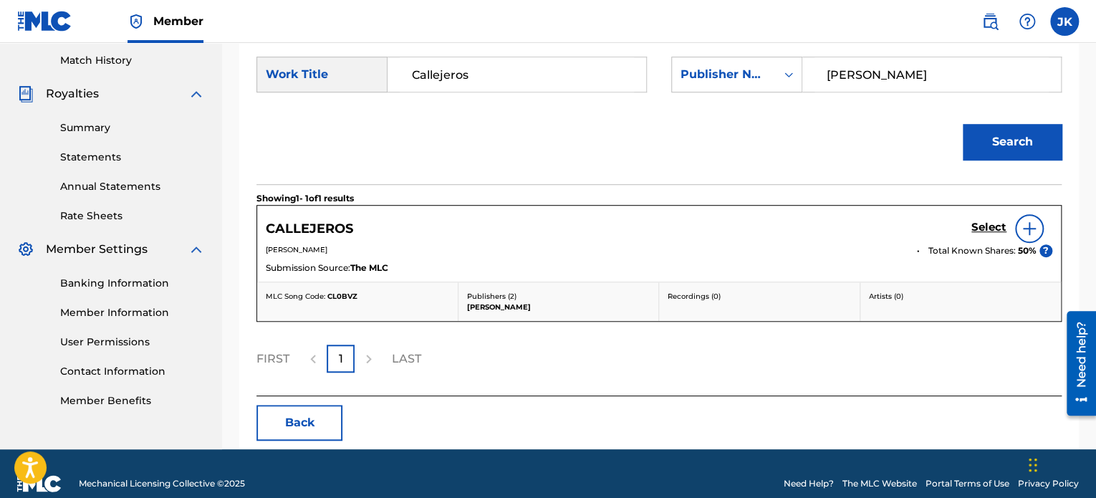
click at [1030, 226] on img at bounding box center [1029, 228] width 17 height 17
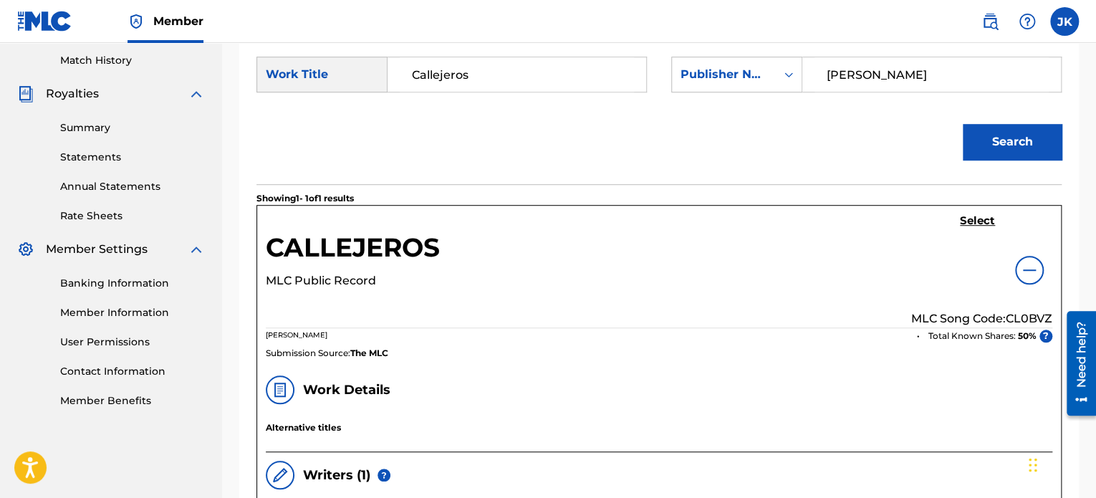
click at [1026, 316] on p "MLC Song Code: CL0BVZ" at bounding box center [981, 318] width 141 height 17
click at [980, 223] on h5 "Select" at bounding box center [977, 221] width 35 height 14
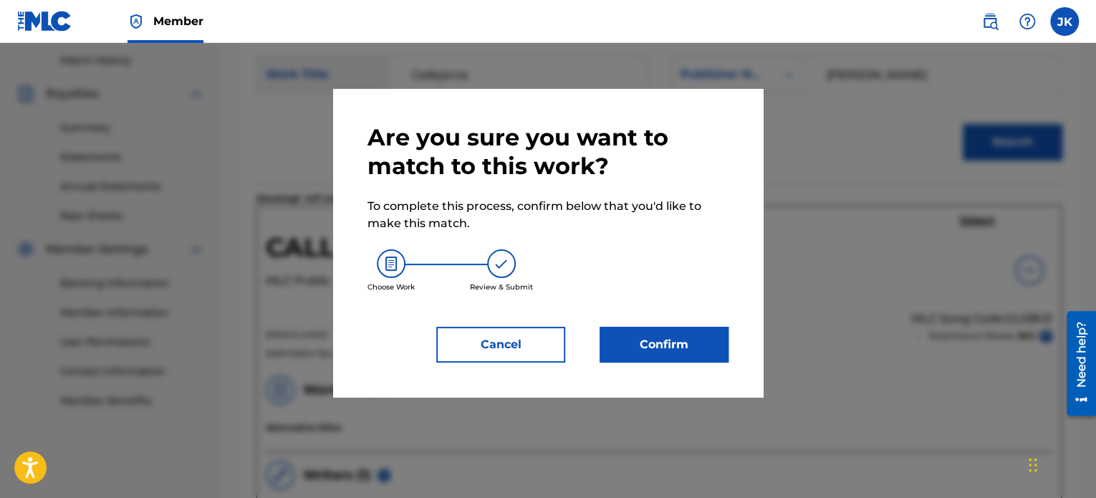
click at [709, 327] on button "Confirm" at bounding box center [664, 345] width 129 height 36
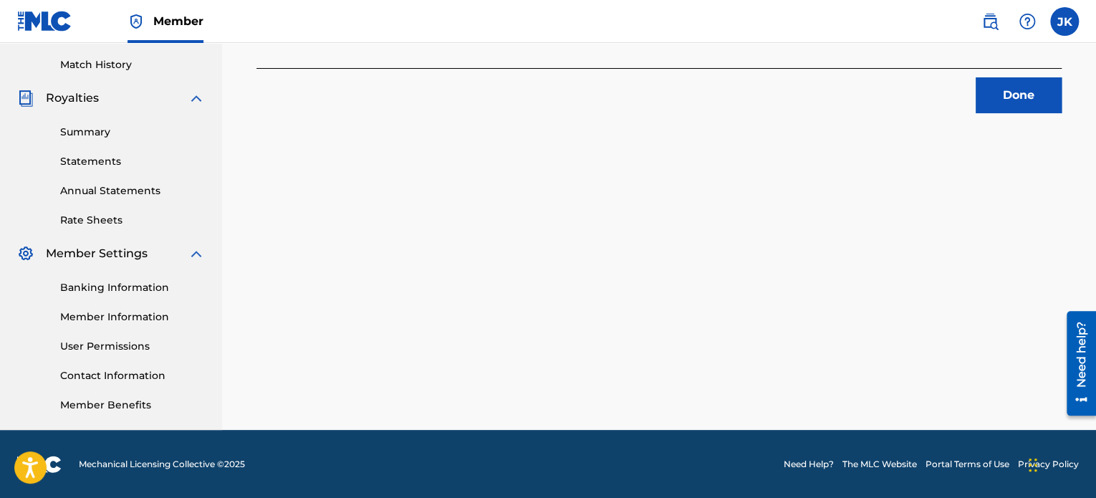
click at [1025, 100] on button "Done" at bounding box center [1019, 95] width 86 height 36
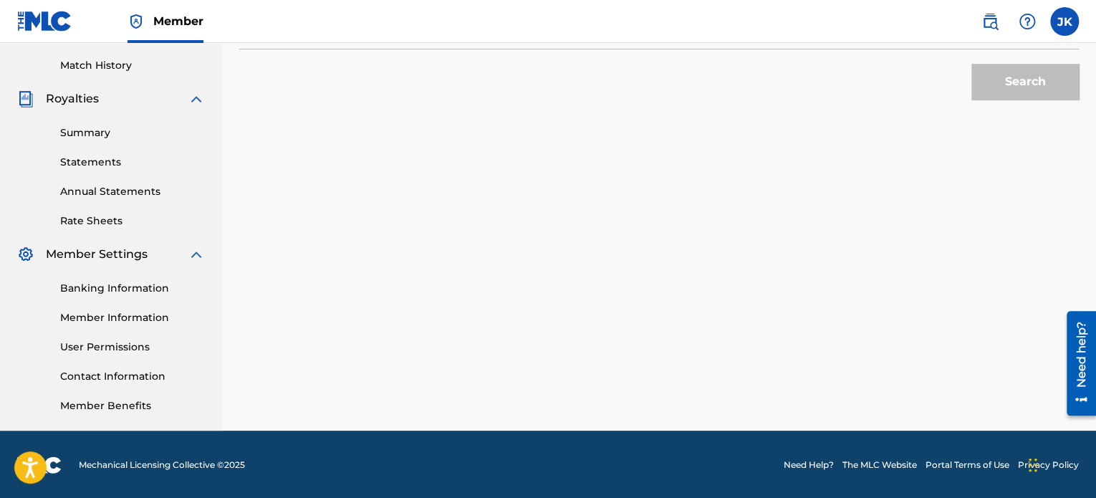
scroll to position [246, 0]
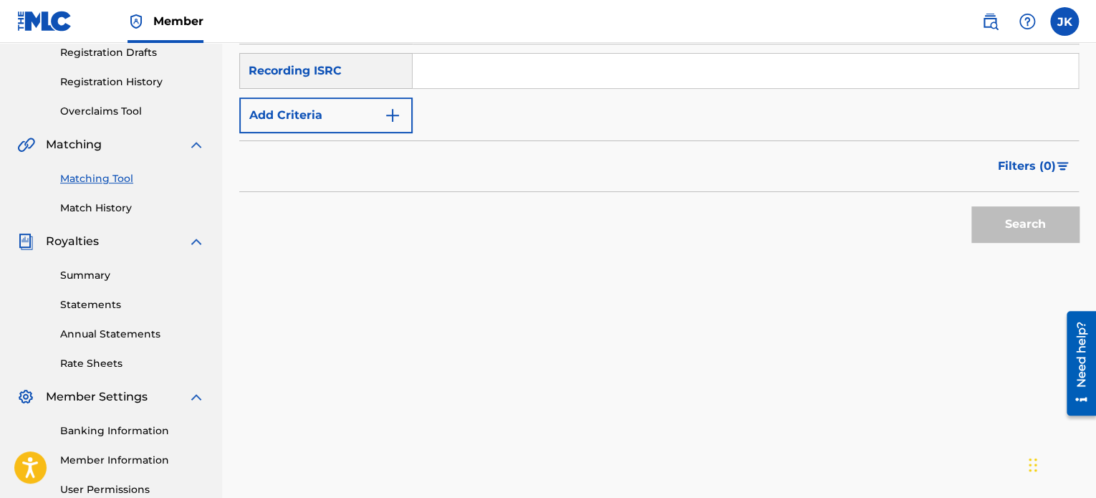
click at [125, 183] on link "Matching Tool" at bounding box center [132, 178] width 145 height 15
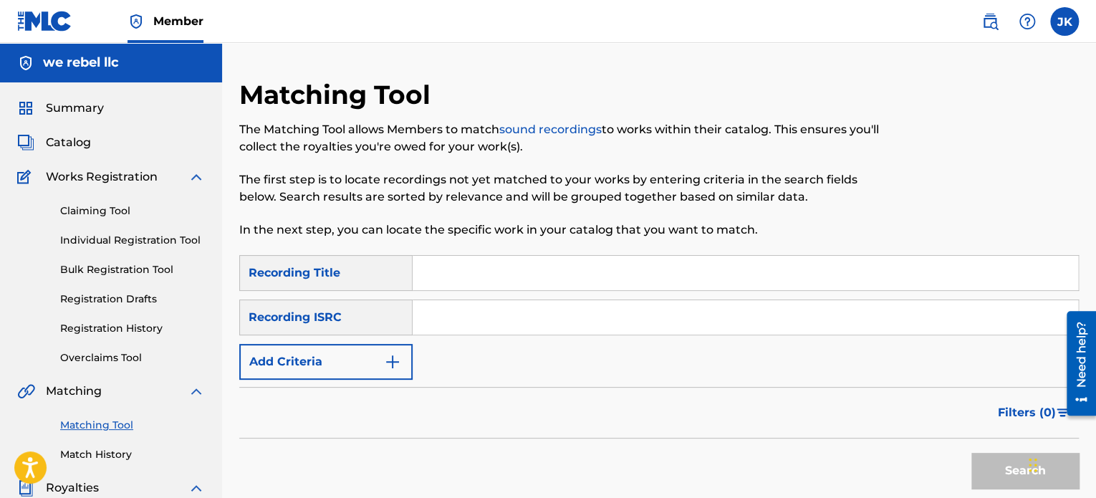
click at [439, 272] on input "Search Form" at bounding box center [746, 273] width 666 height 34
paste input "Talkin' That"
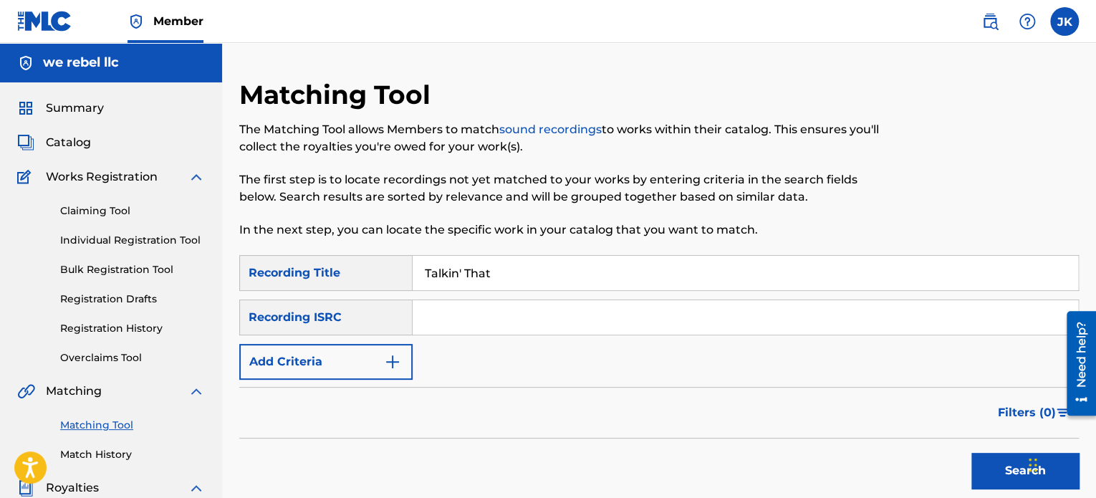
type input "Talkin' That"
click at [434, 319] on input "Search Form" at bounding box center [746, 317] width 666 height 34
paste input "QZTBD2467336"
type input "QZTBD2467336"
click at [980, 474] on button "Search" at bounding box center [1025, 471] width 107 height 36
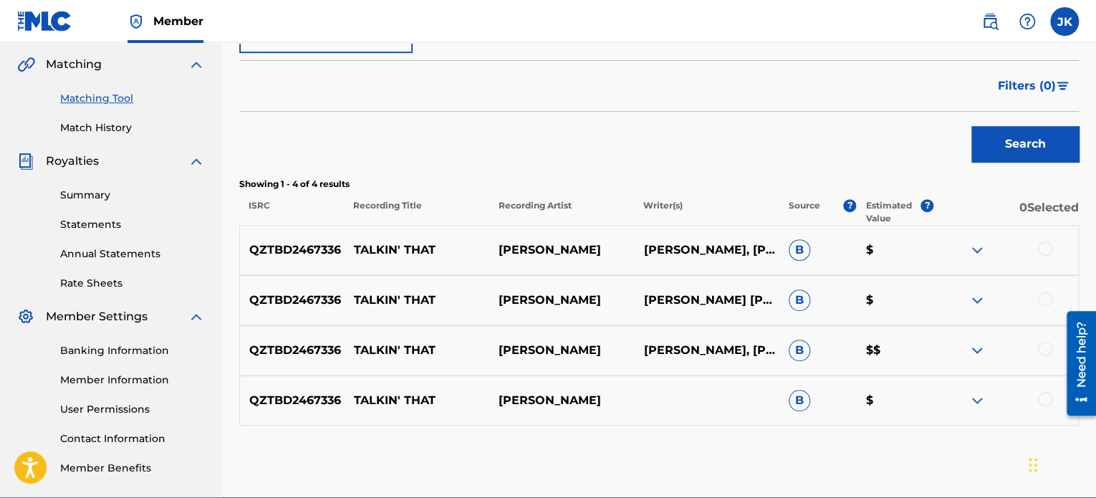
scroll to position [358, 0]
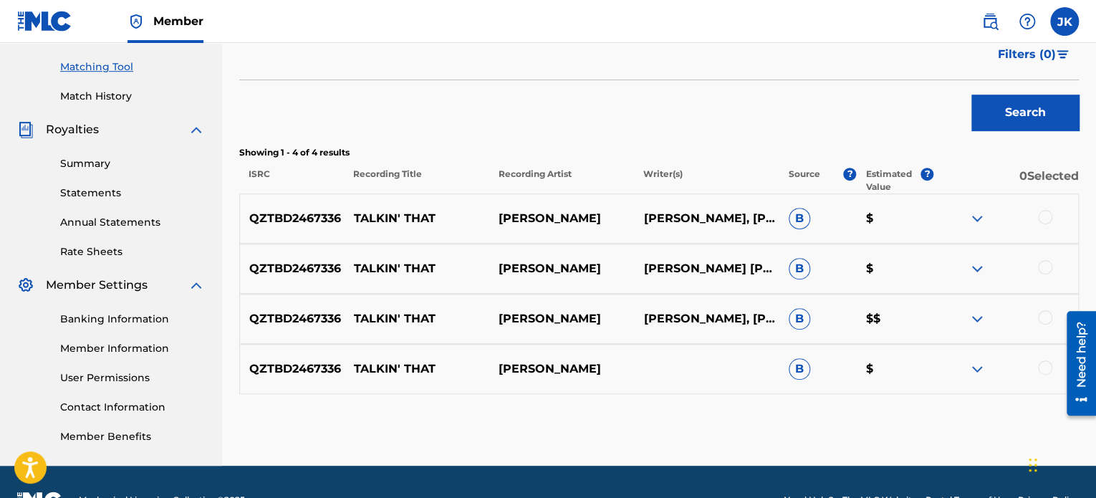
click at [1040, 214] on div at bounding box center [1045, 217] width 14 height 14
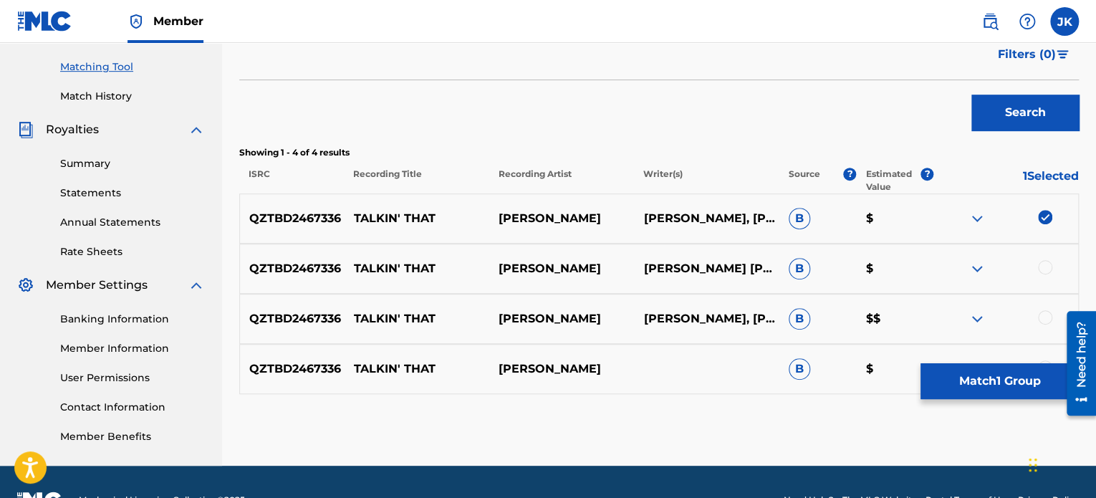
click at [1040, 263] on div at bounding box center [1045, 267] width 14 height 14
click at [1045, 320] on div at bounding box center [1045, 317] width 14 height 14
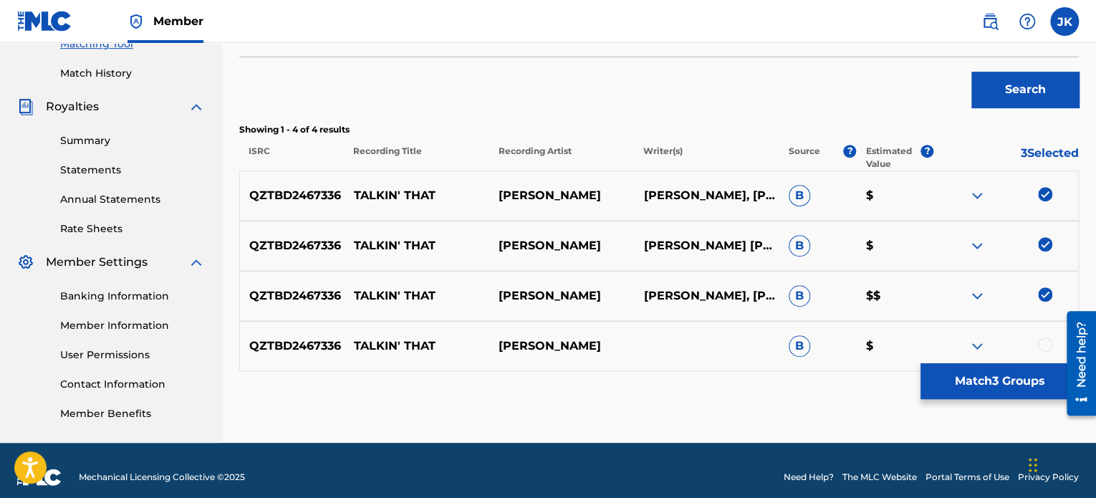
scroll to position [394, 0]
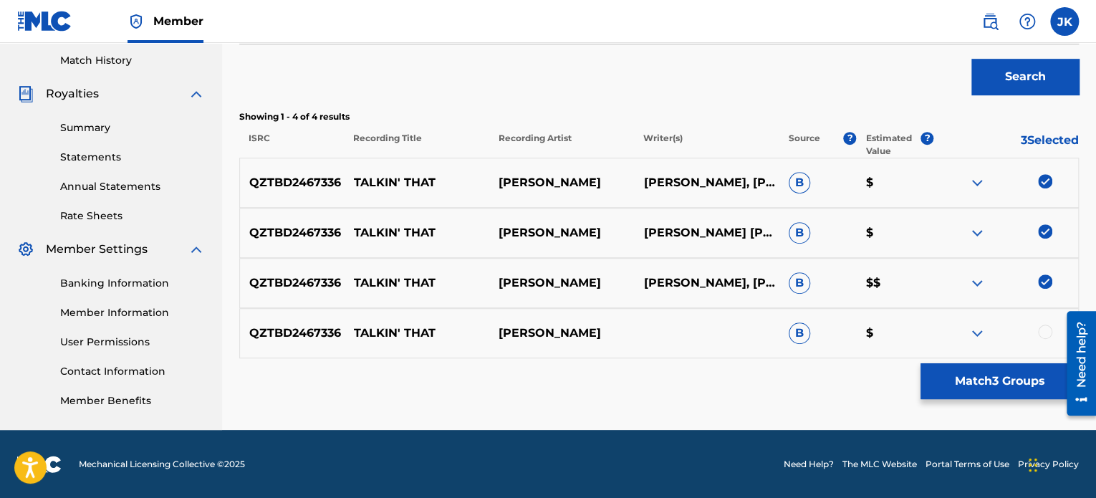
click at [1039, 329] on div at bounding box center [1045, 332] width 14 height 14
click at [1006, 382] on button "Match 4 Groups" at bounding box center [1000, 381] width 158 height 36
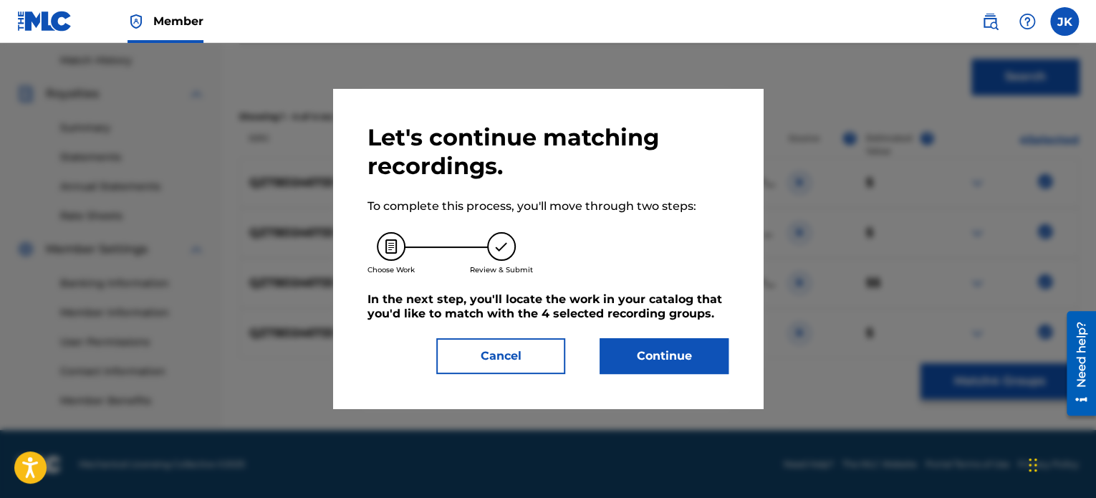
click at [702, 352] on button "Continue" at bounding box center [664, 356] width 129 height 36
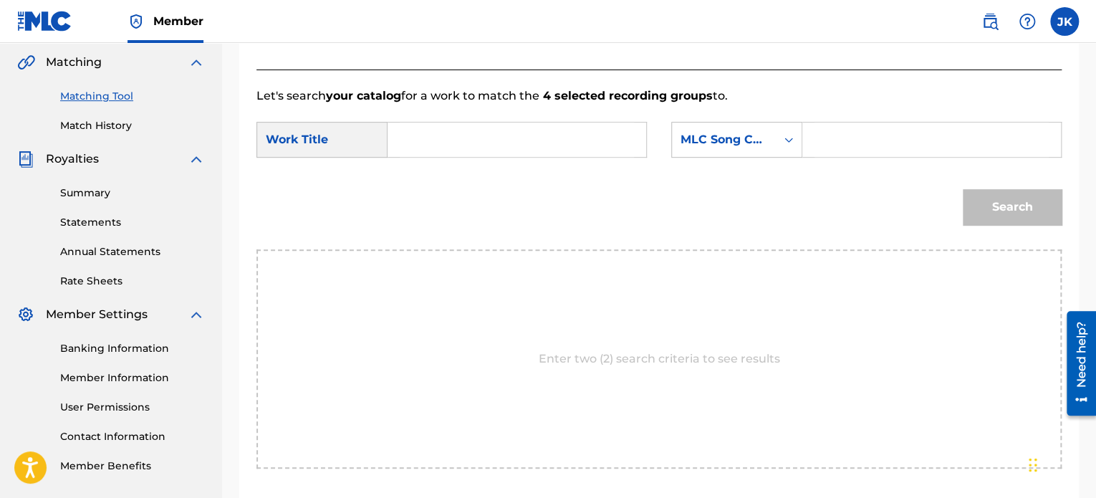
scroll to position [251, 0]
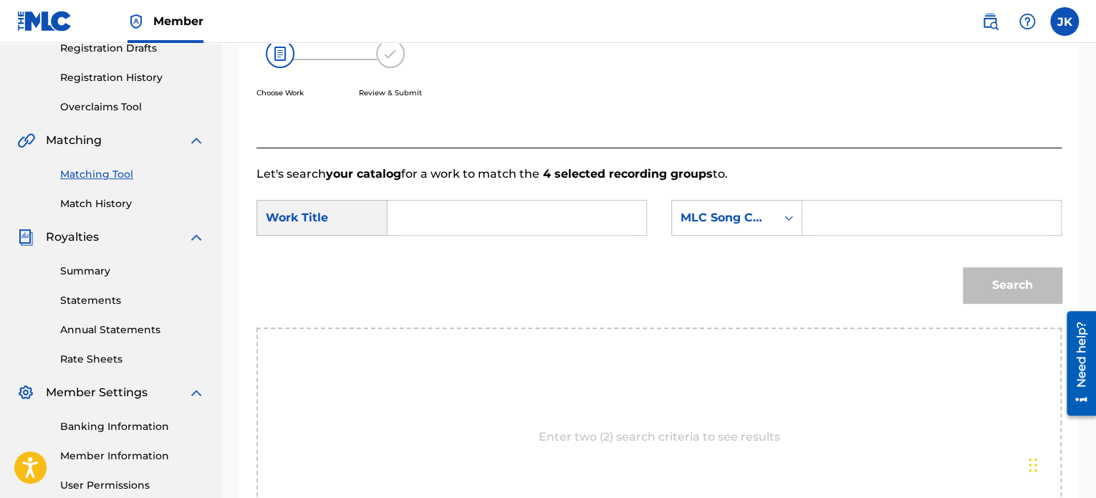
click at [458, 211] on input "Search Form" at bounding box center [517, 218] width 234 height 34
paste input "Talkin' That"
type input "Talkin' That"
click at [798, 220] on div "Search Form" at bounding box center [789, 218] width 26 height 26
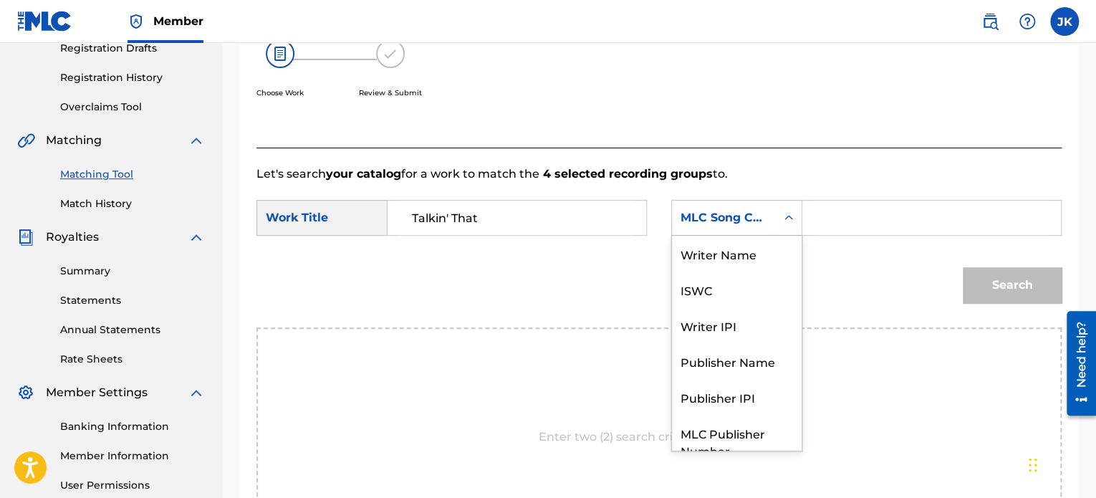
scroll to position [53, 0]
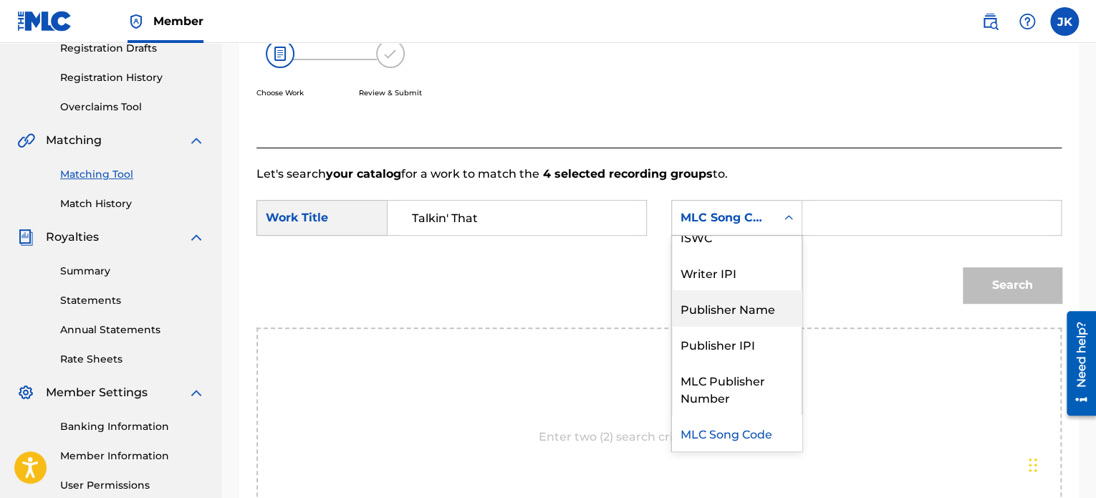
click at [755, 306] on div "Publisher Name" at bounding box center [737, 308] width 130 height 36
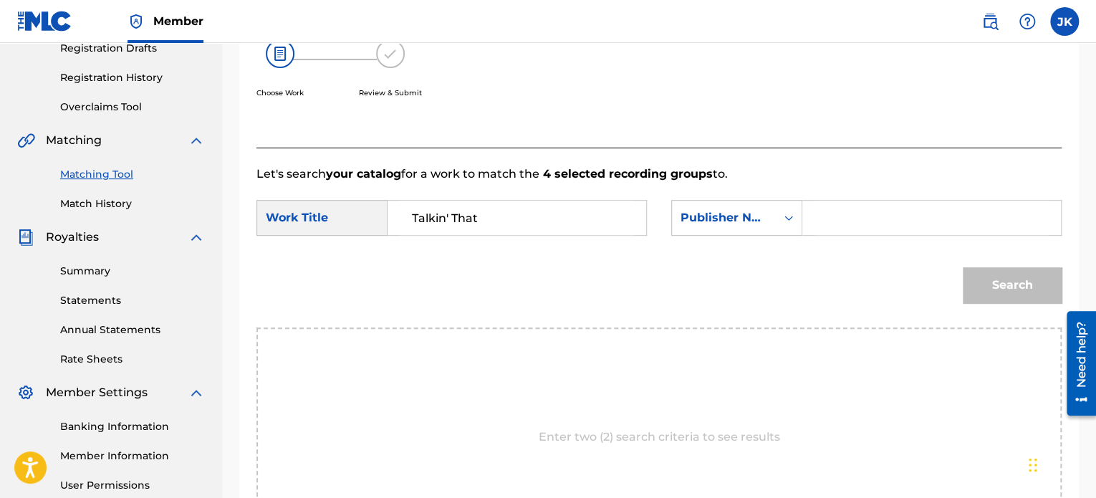
click at [858, 210] on input "Search Form" at bounding box center [932, 218] width 234 height 34
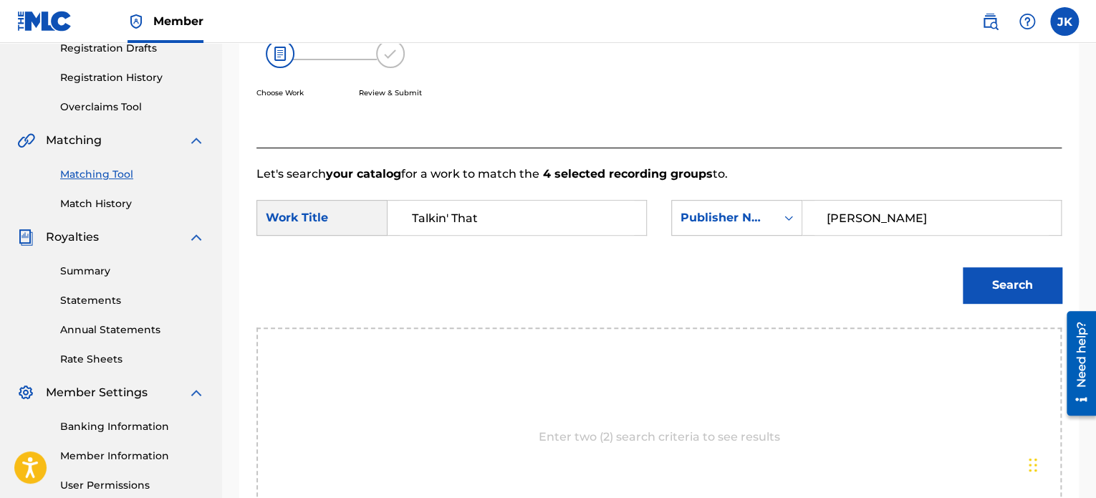
type input "edlin"
click at [1009, 277] on button "Search" at bounding box center [1012, 285] width 99 height 36
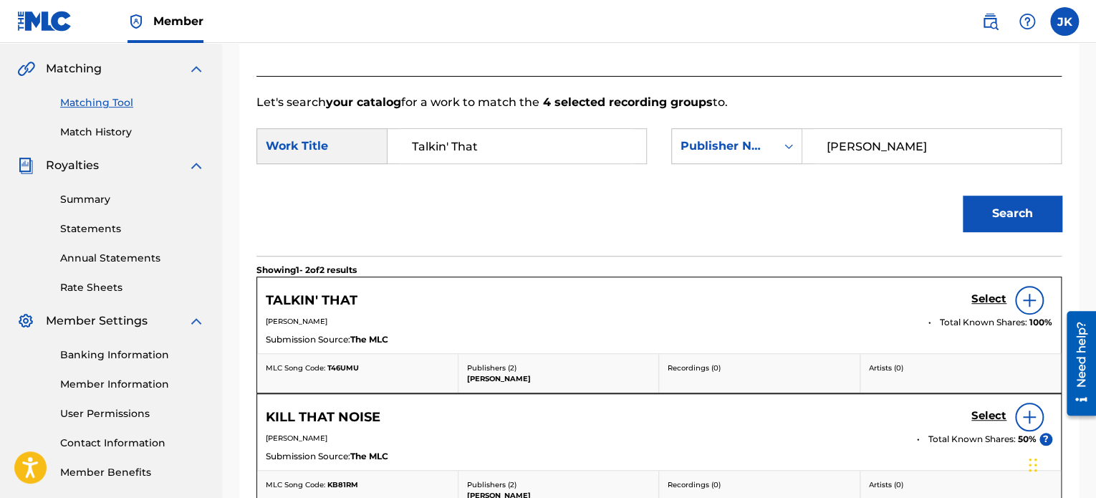
scroll to position [394, 0]
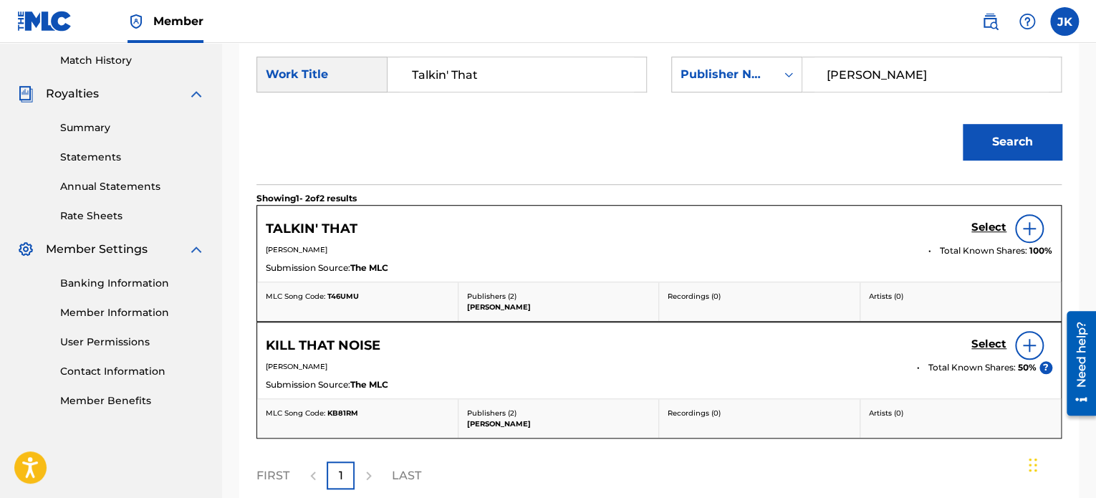
click at [1028, 228] on img at bounding box center [1029, 228] width 17 height 17
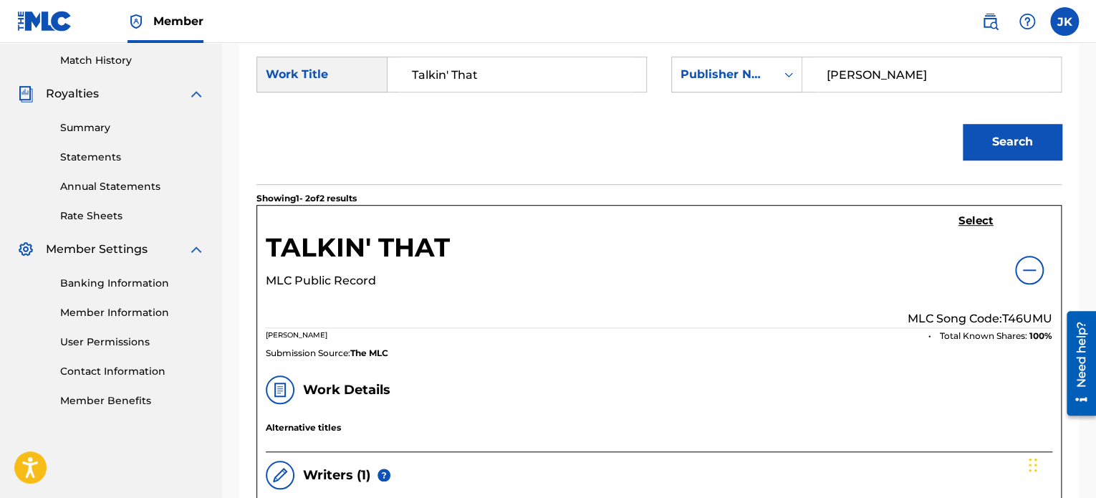
click at [1023, 312] on p "MLC Song Code: T46UMU" at bounding box center [980, 318] width 145 height 17
click at [984, 221] on h5 "Select" at bounding box center [976, 221] width 35 height 14
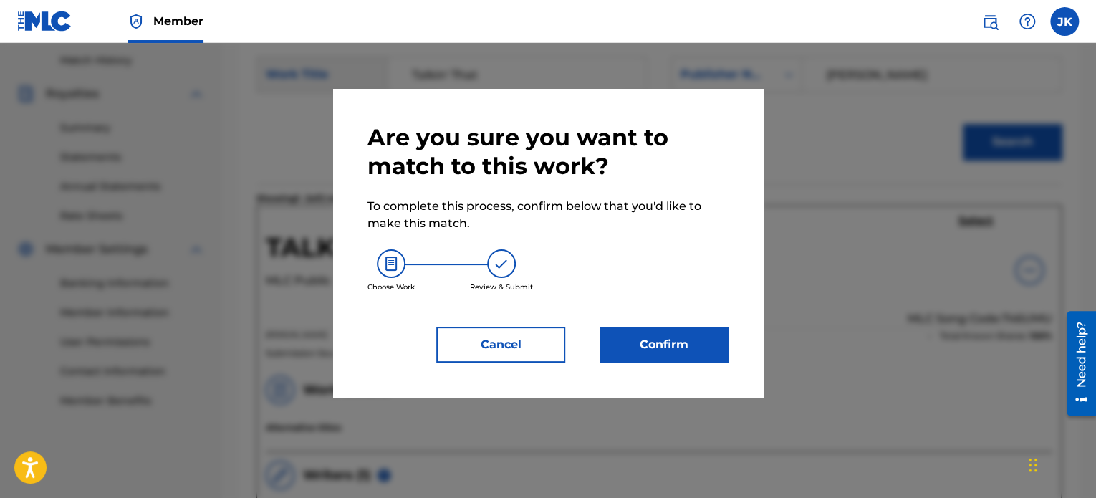
click at [688, 335] on button "Confirm" at bounding box center [664, 345] width 129 height 36
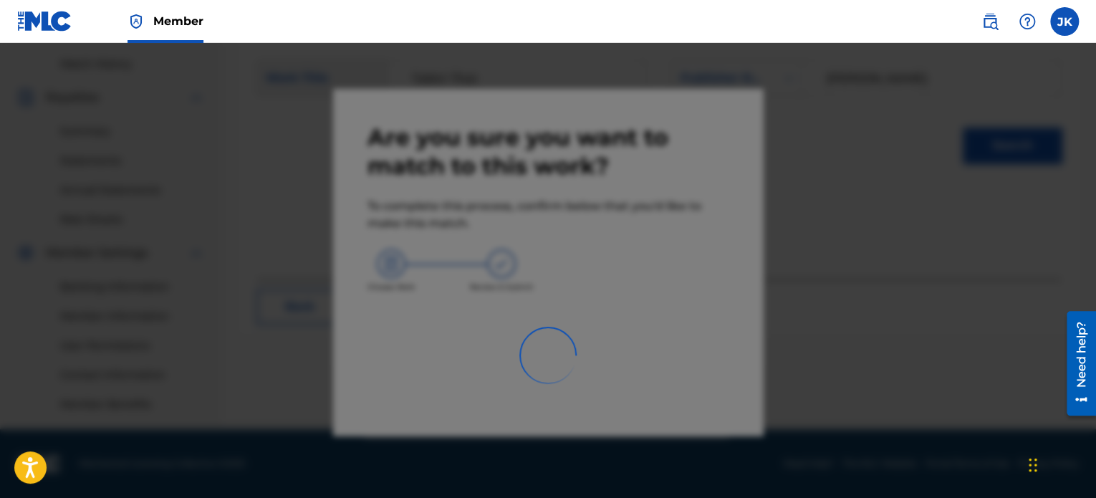
scroll to position [390, 0]
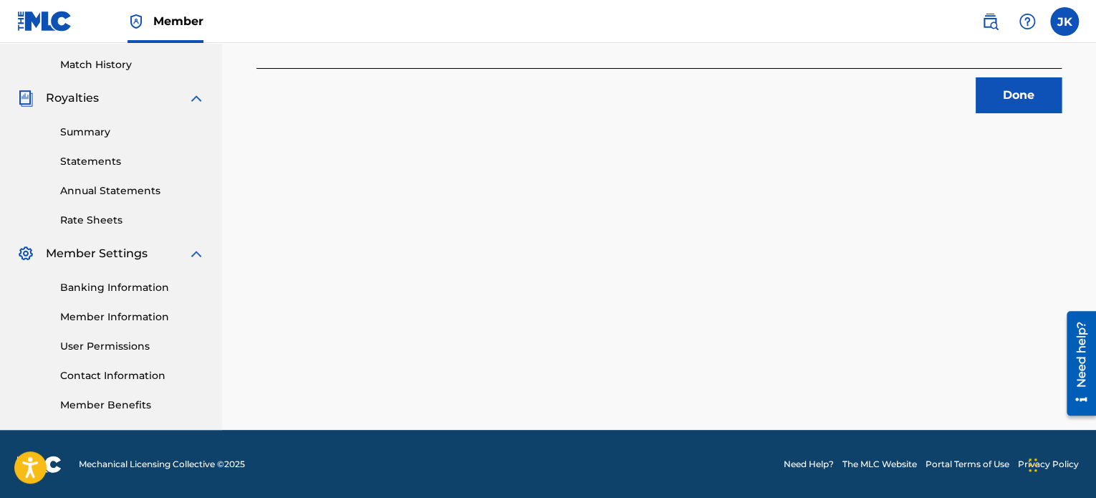
click at [1018, 80] on button "Done" at bounding box center [1019, 95] width 86 height 36
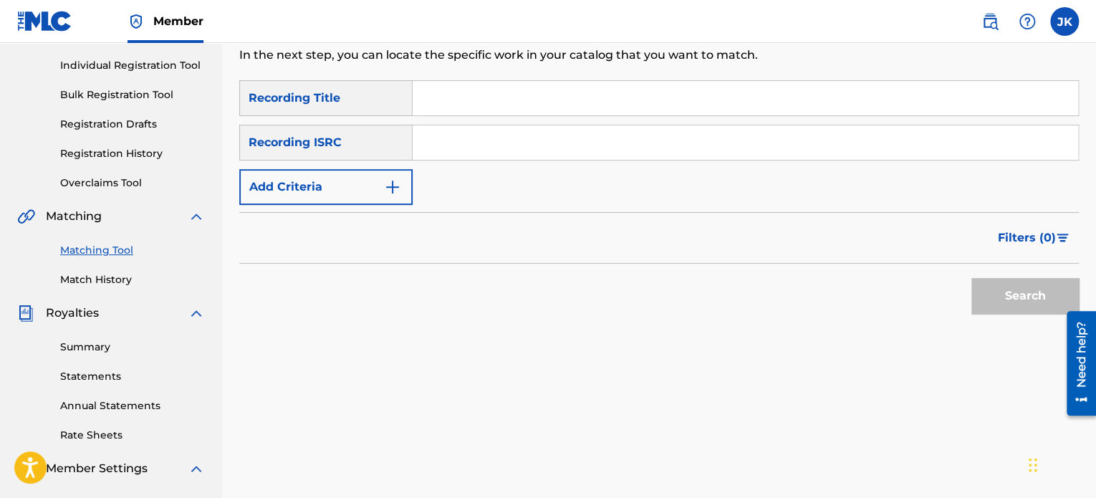
click at [455, 100] on input "Search Form" at bounding box center [746, 98] width 666 height 34
paste input "Sentiments (FTP)"
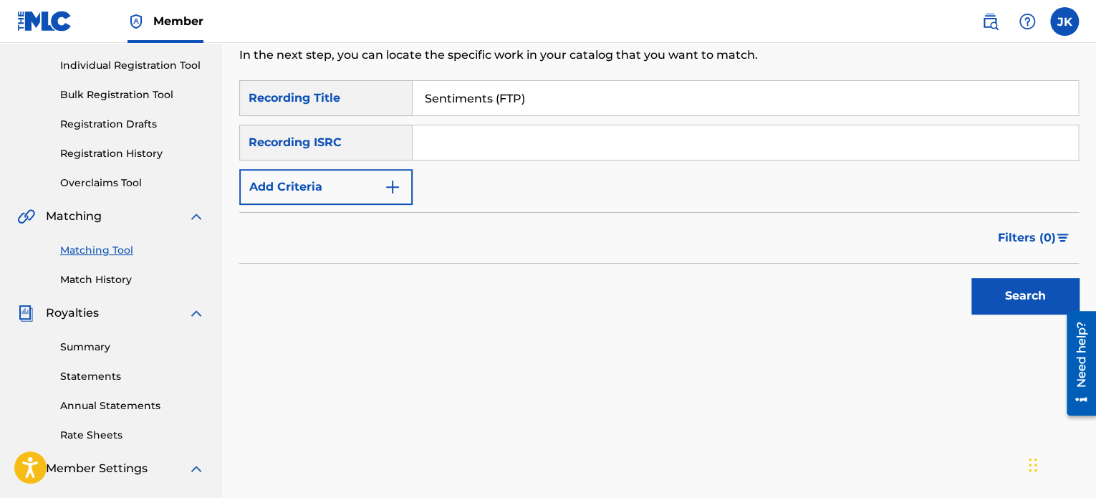
type input "Sentiments (FTP)"
click at [456, 133] on input "Search Form" at bounding box center [746, 142] width 666 height 34
paste input "QZTB62465984"
type input "QZTB62465984"
click at [989, 298] on button "Search" at bounding box center [1025, 296] width 107 height 36
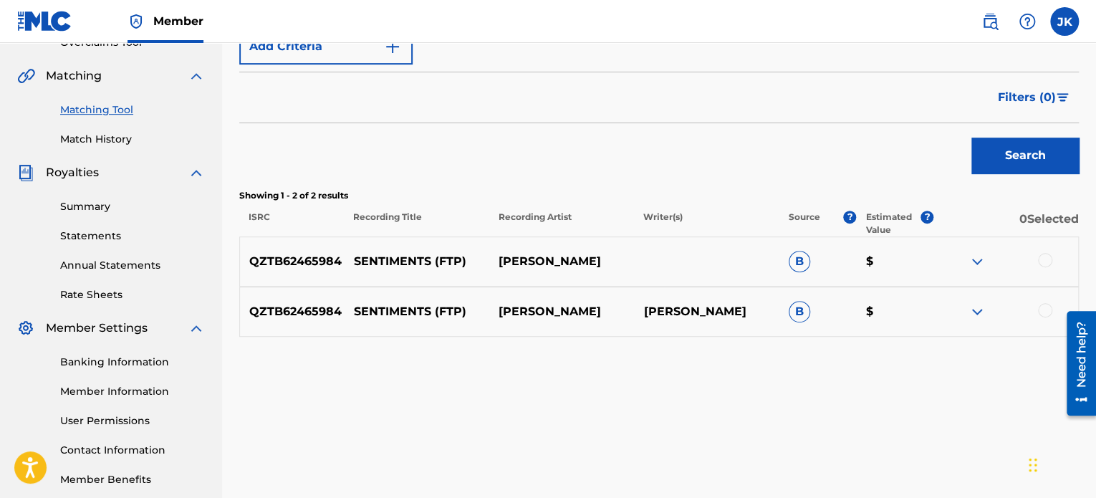
scroll to position [390, 0]
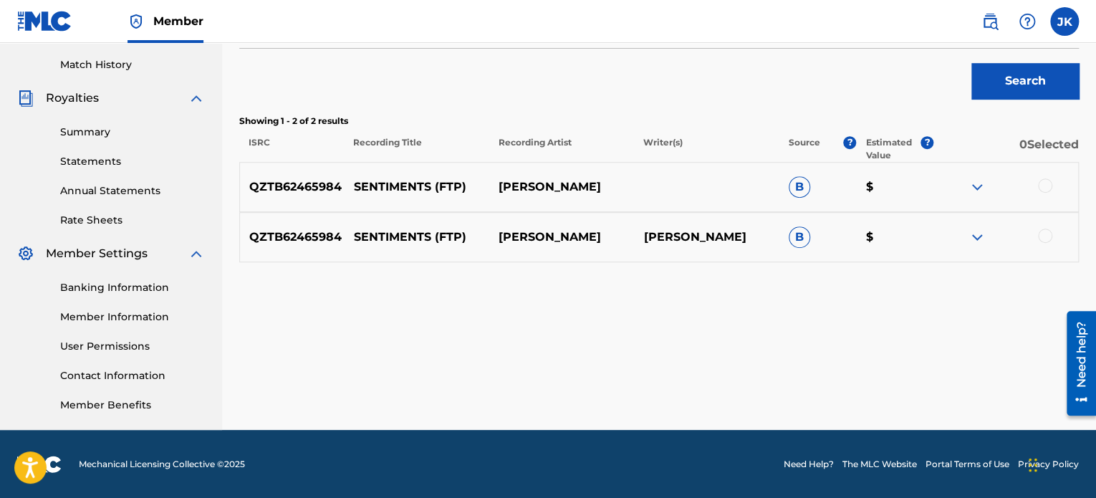
click at [1047, 182] on div at bounding box center [1045, 185] width 14 height 14
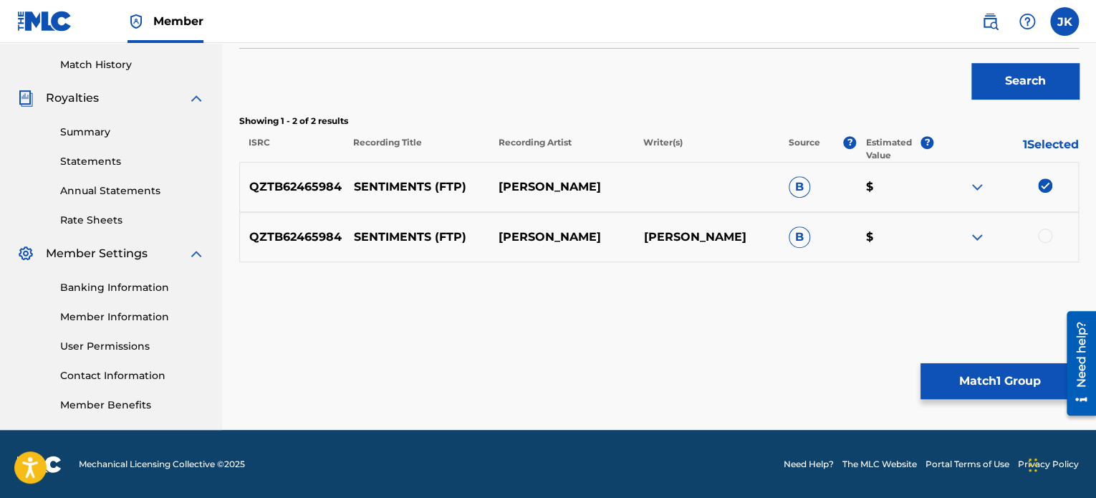
click at [1044, 229] on div at bounding box center [1045, 236] width 14 height 14
click at [995, 378] on button "Match 2 Groups" at bounding box center [1000, 381] width 158 height 36
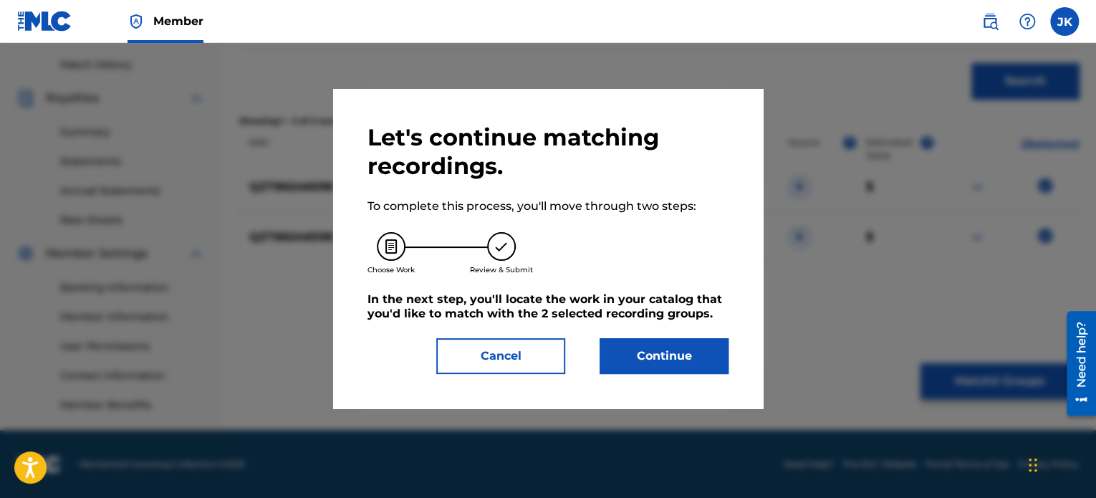
click at [617, 353] on button "Continue" at bounding box center [664, 356] width 129 height 36
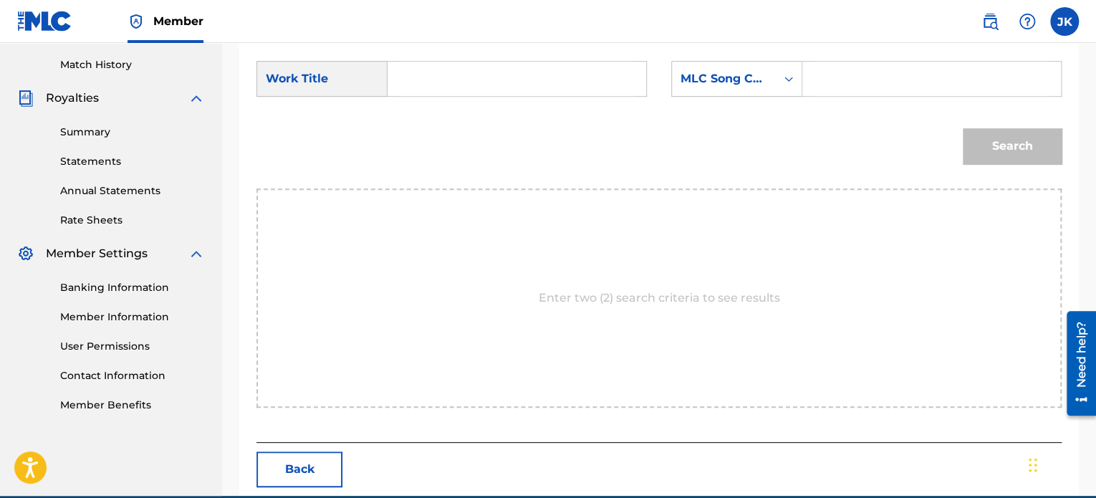
click at [472, 87] on input "Search Form" at bounding box center [517, 79] width 234 height 34
paste input "Sentiments (FTP)"
type input "Sentiments (FTP)"
click at [793, 75] on icon "Search Form" at bounding box center [789, 79] width 14 height 14
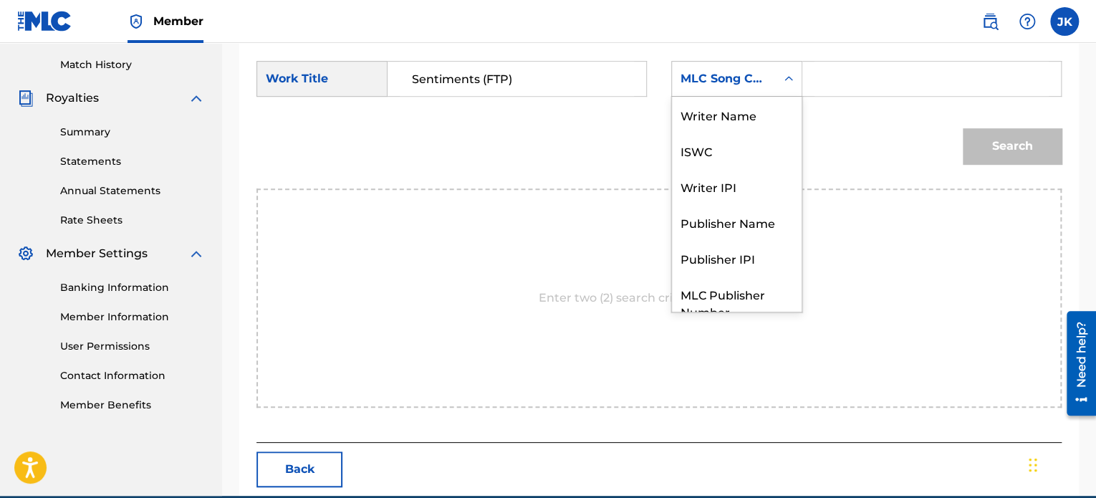
scroll to position [53, 0]
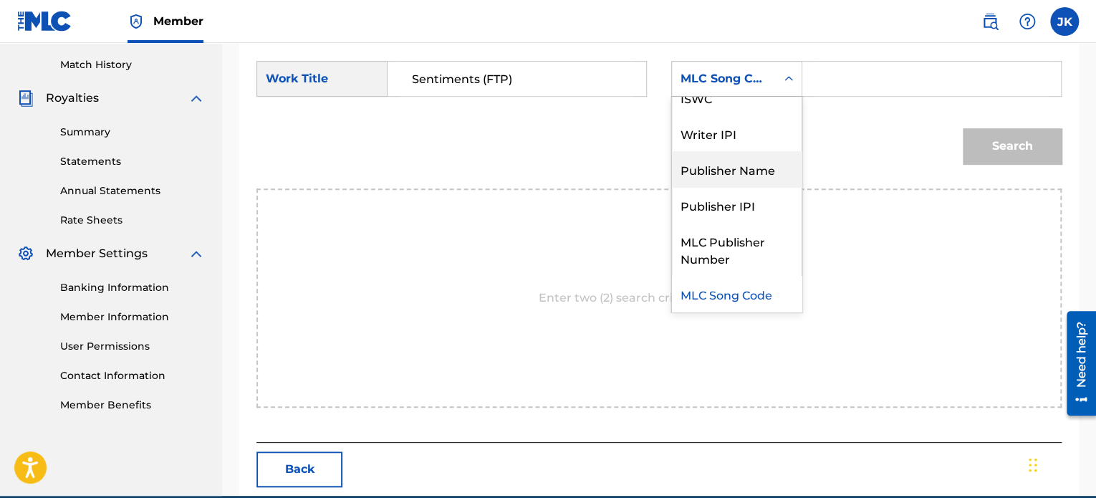
click at [751, 166] on div "Publisher Name" at bounding box center [737, 169] width 130 height 36
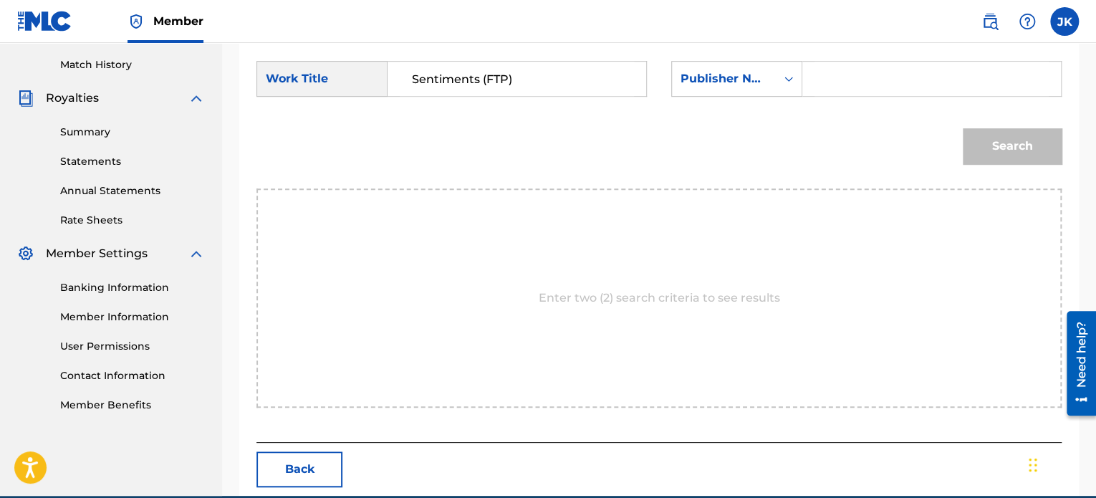
click at [862, 80] on input "Search Form" at bounding box center [932, 79] width 234 height 34
type input "edlin"
click at [1008, 137] on button "Search" at bounding box center [1012, 146] width 99 height 36
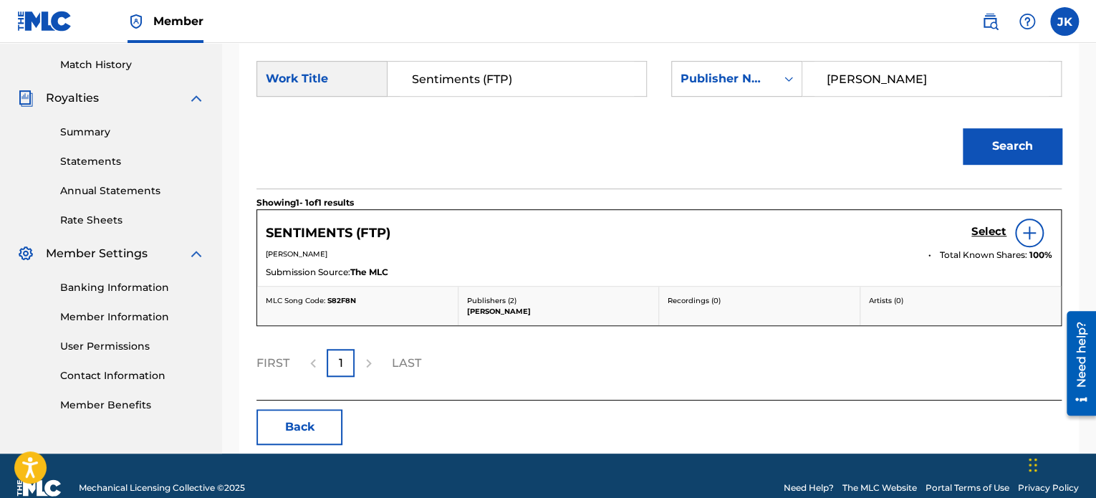
click at [1031, 235] on img at bounding box center [1029, 232] width 17 height 17
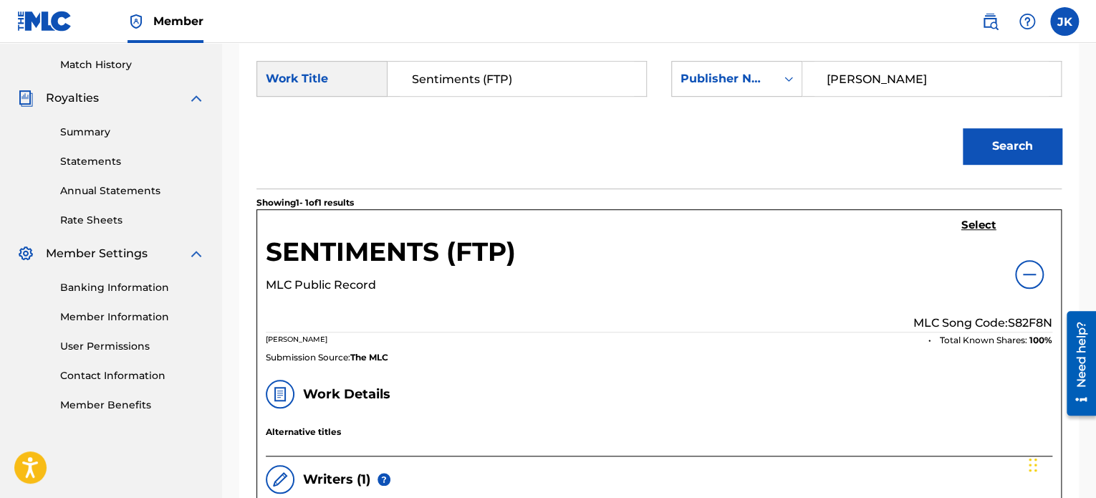
click at [1025, 318] on p "MLC Song Code: S82F8N" at bounding box center [983, 323] width 139 height 17
click at [980, 216] on div "SENTIMENTS (FTP) MLC Public Record Select MLC Song Code: S82F8N EDLIN RODRIGUEZ…" at bounding box center [659, 290] width 804 height 161
click at [974, 229] on h5 "Select" at bounding box center [979, 226] width 35 height 14
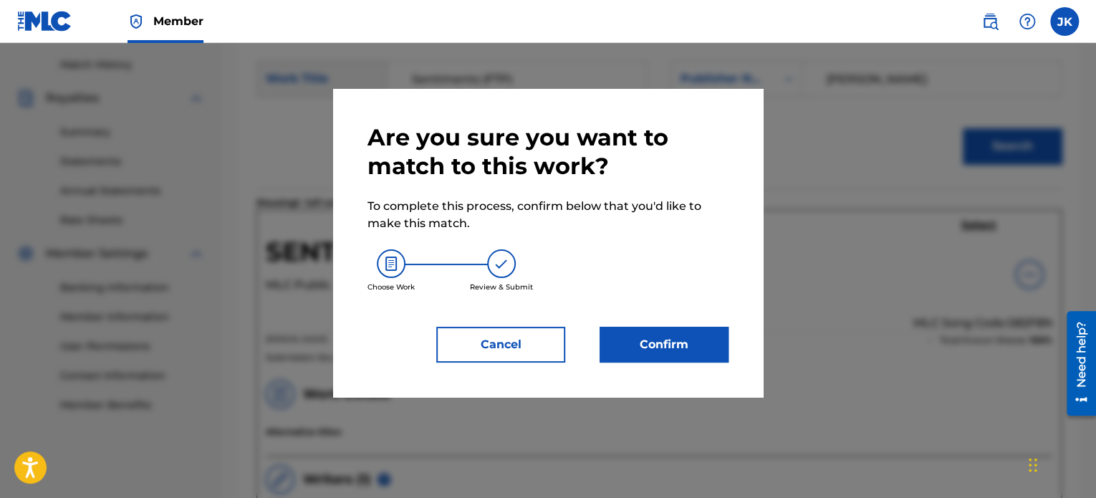
click at [668, 332] on button "Confirm" at bounding box center [664, 345] width 129 height 36
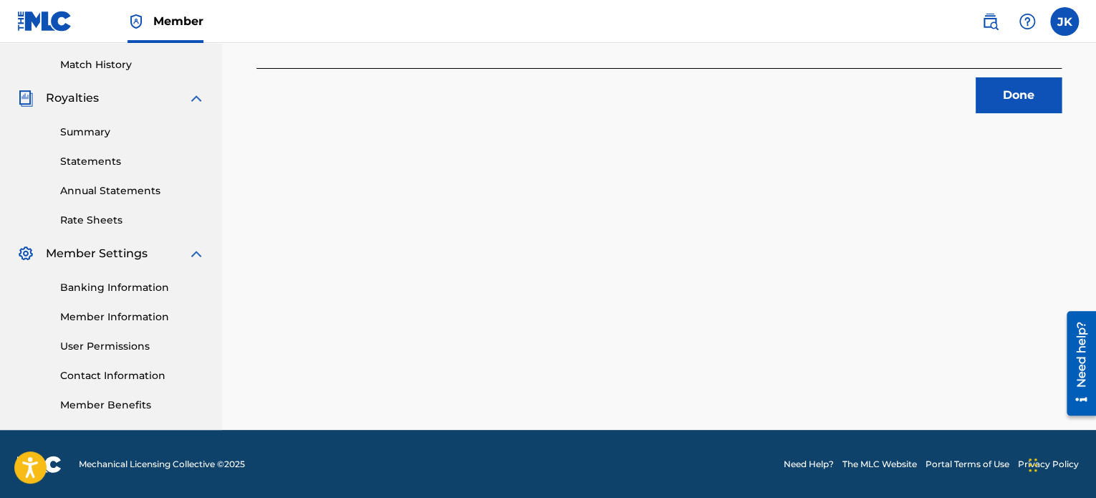
click at [1046, 102] on button "Done" at bounding box center [1019, 95] width 86 height 36
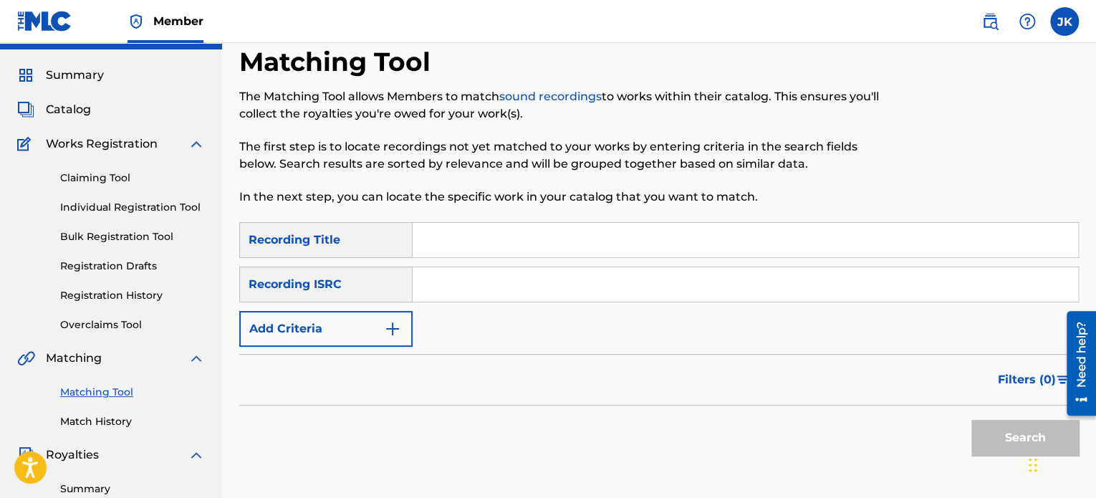
scroll to position [32, 0]
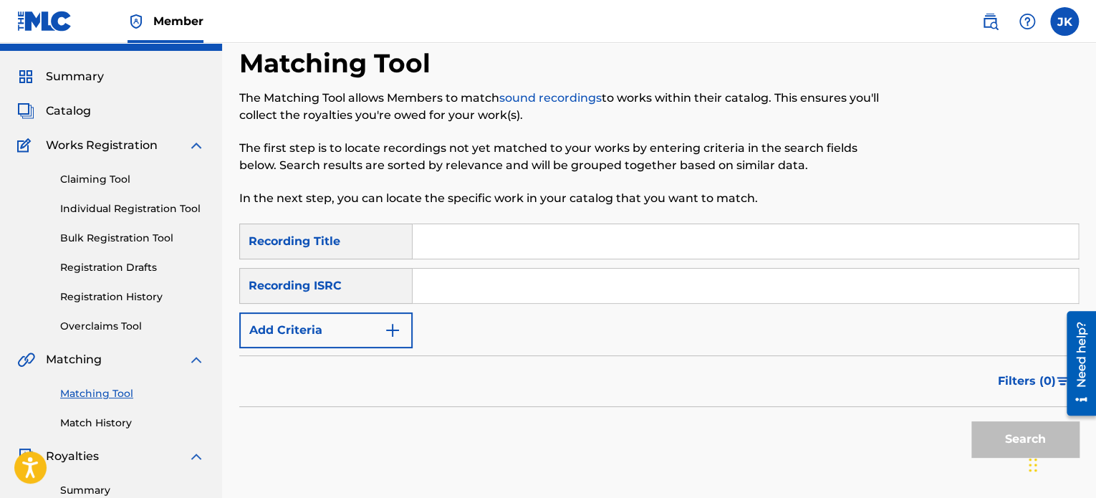
click at [462, 237] on input "Search Form" at bounding box center [746, 241] width 666 height 34
paste input "Pedal to the Medal"
type input "Pedal to the Medal"
click at [487, 281] on input "Search Form" at bounding box center [746, 286] width 666 height 34
paste input "QZHNB2497106"
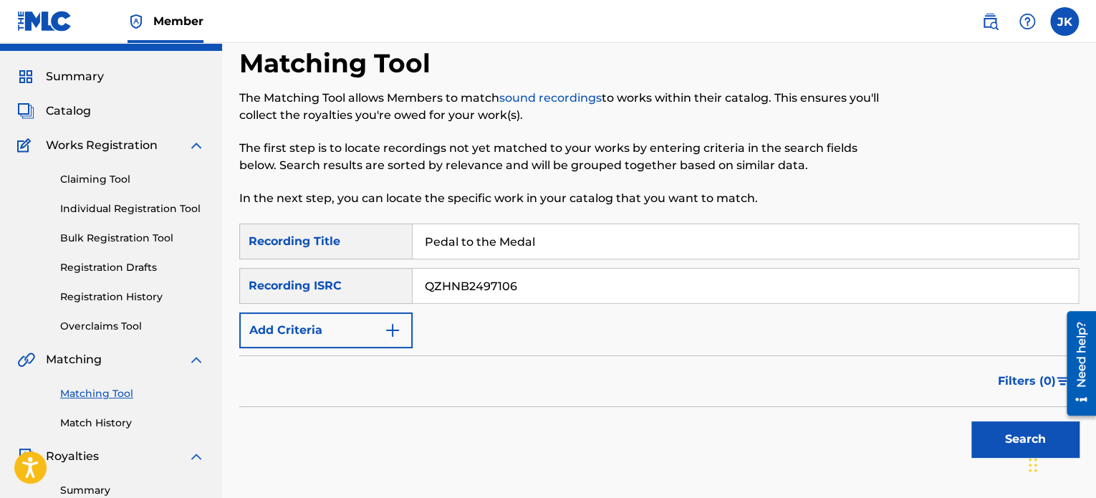
type input "QZHNB2497106"
click at [977, 432] on button "Search" at bounding box center [1025, 439] width 107 height 36
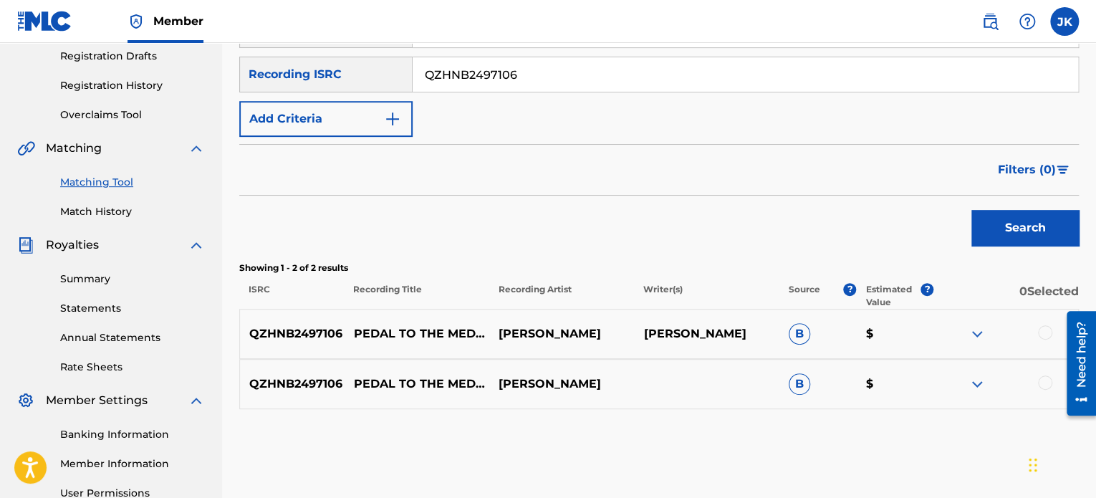
scroll to position [318, 0]
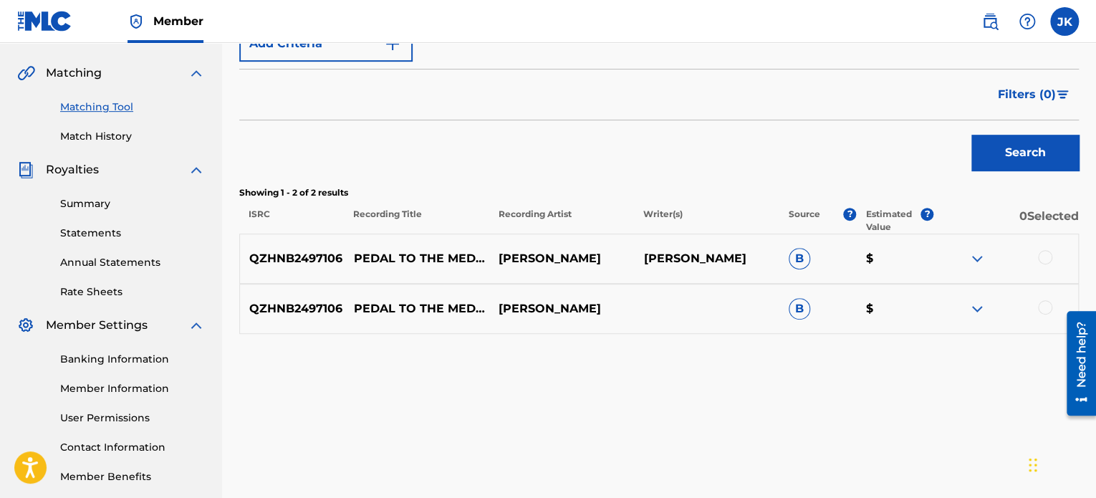
click at [1041, 256] on div at bounding box center [1045, 257] width 14 height 14
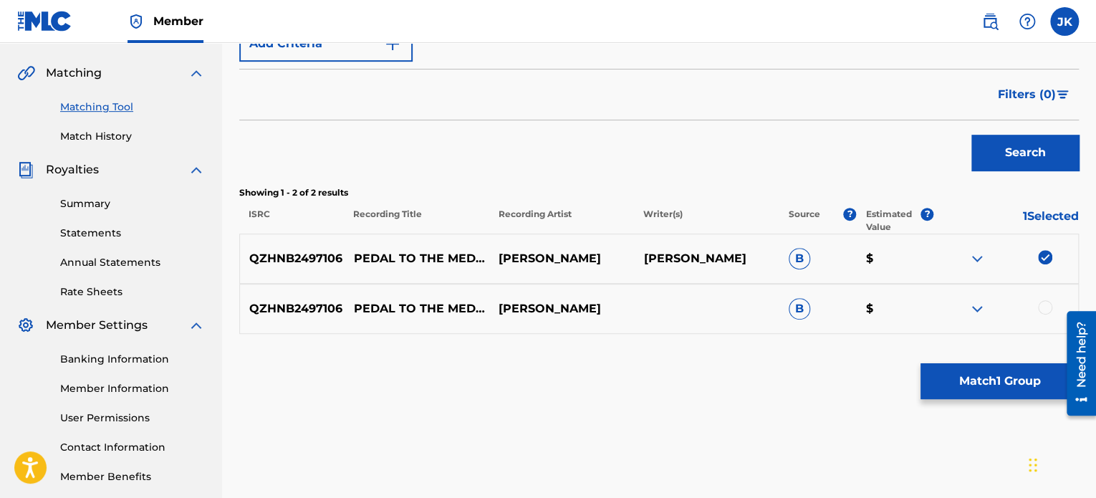
click at [1043, 300] on div "QZHNB2497106 PEDAL TO THE MEDAL GRANT FORE B $" at bounding box center [659, 309] width 840 height 50
click at [1040, 307] on div at bounding box center [1045, 307] width 14 height 14
click at [995, 375] on button "Match 2 Groups" at bounding box center [1000, 381] width 158 height 36
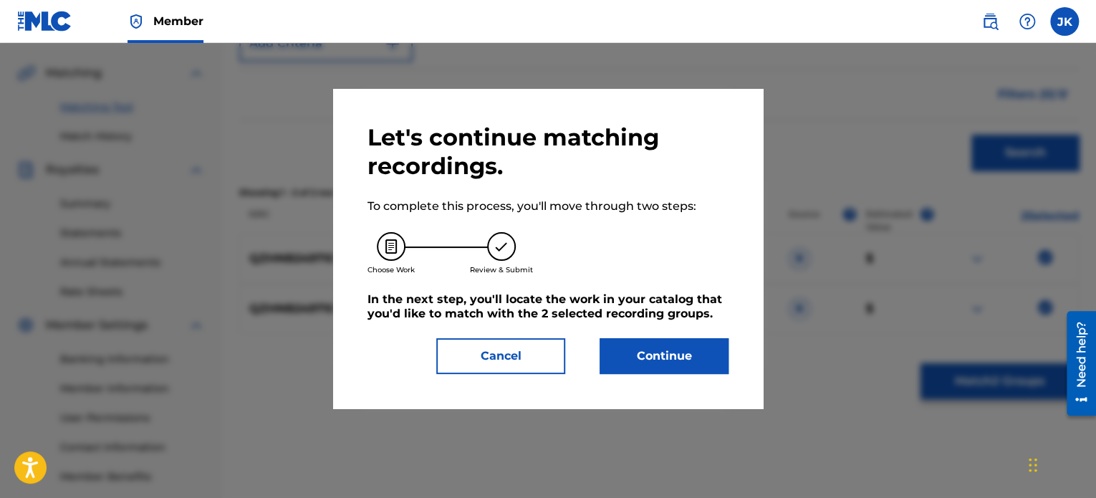
click at [680, 361] on button "Continue" at bounding box center [664, 356] width 129 height 36
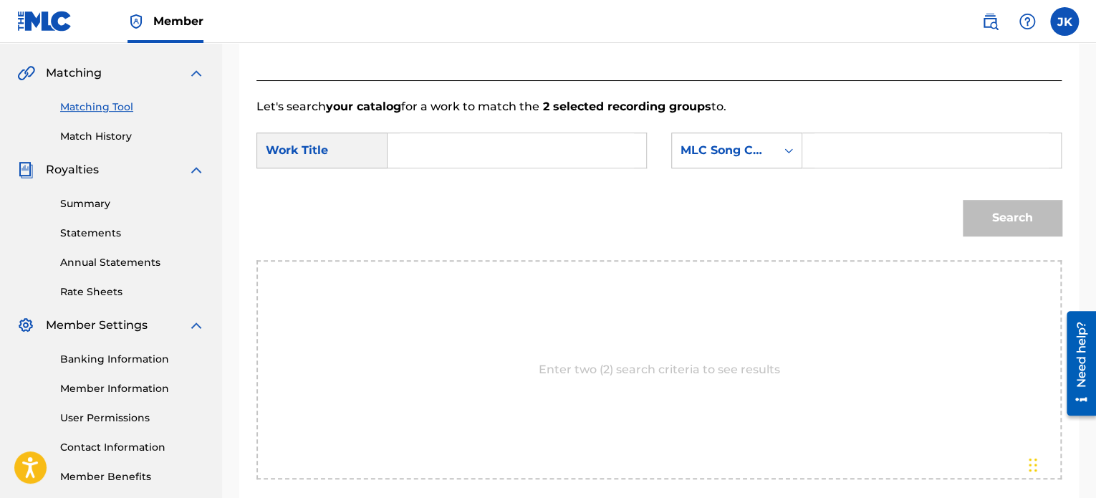
click at [482, 160] on input "Search Form" at bounding box center [517, 150] width 234 height 34
paste input "Pedal to the Medal"
type input "Pedal to the Medal"
click at [795, 150] on icon "Search Form" at bounding box center [789, 150] width 14 height 14
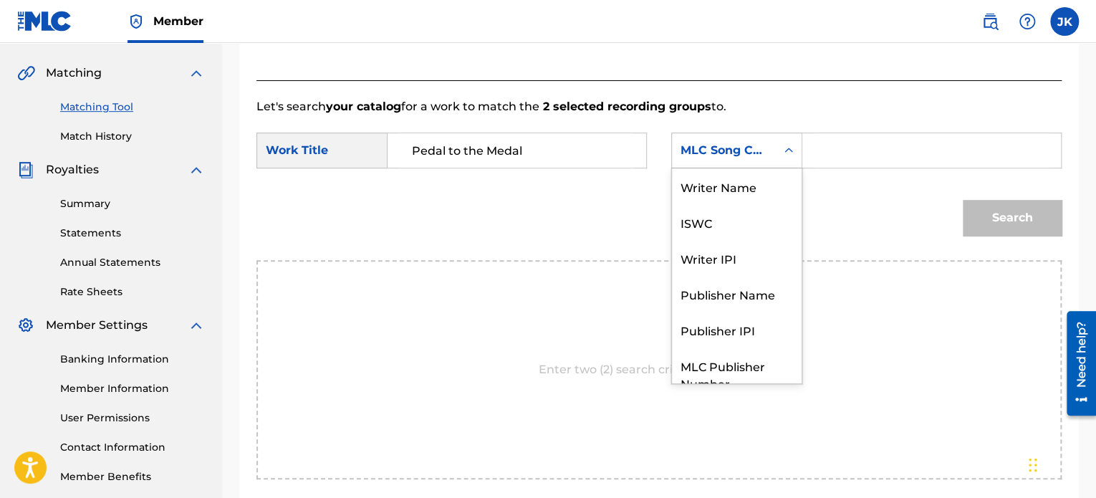
scroll to position [53, 0]
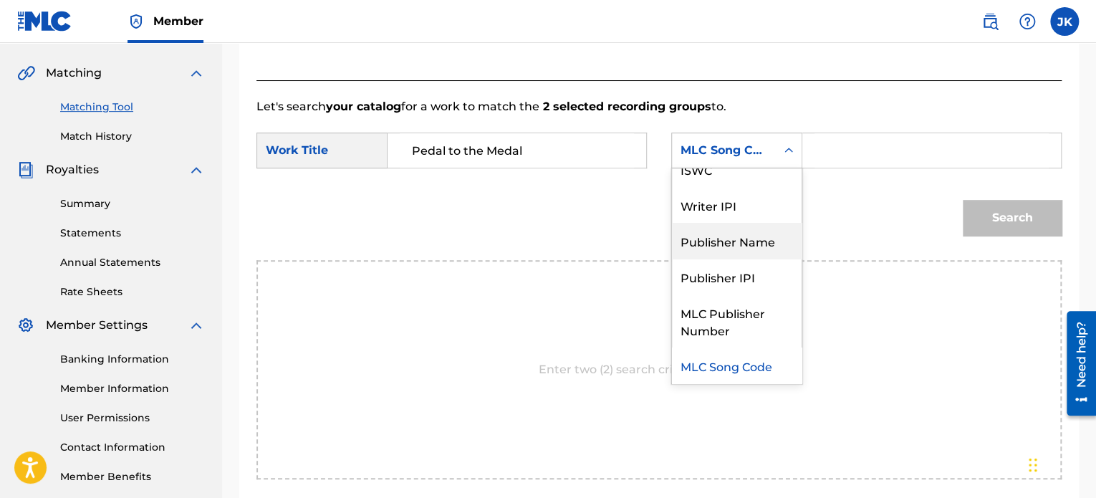
click at [754, 234] on div "Publisher Name" at bounding box center [737, 241] width 130 height 36
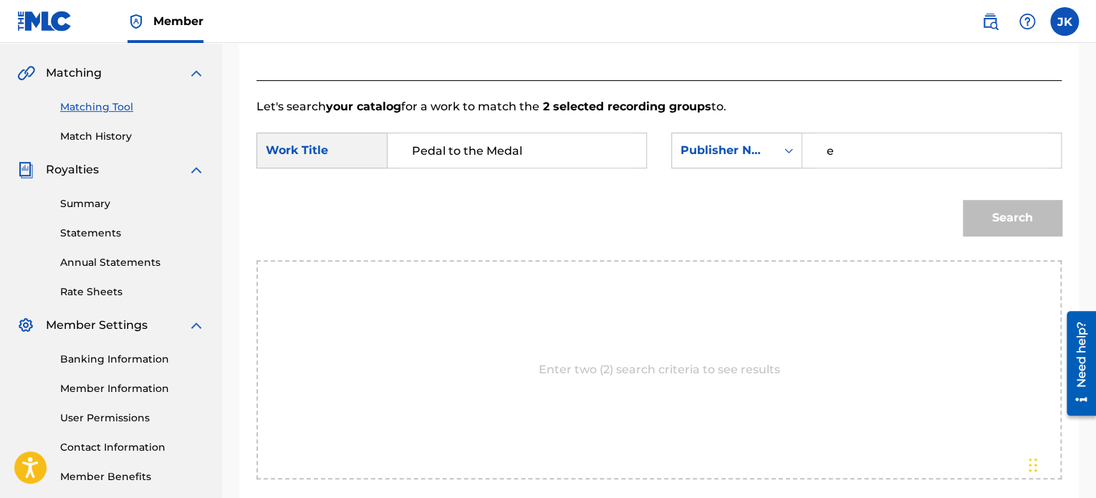
click at [845, 148] on input "e" at bounding box center [932, 150] width 234 height 34
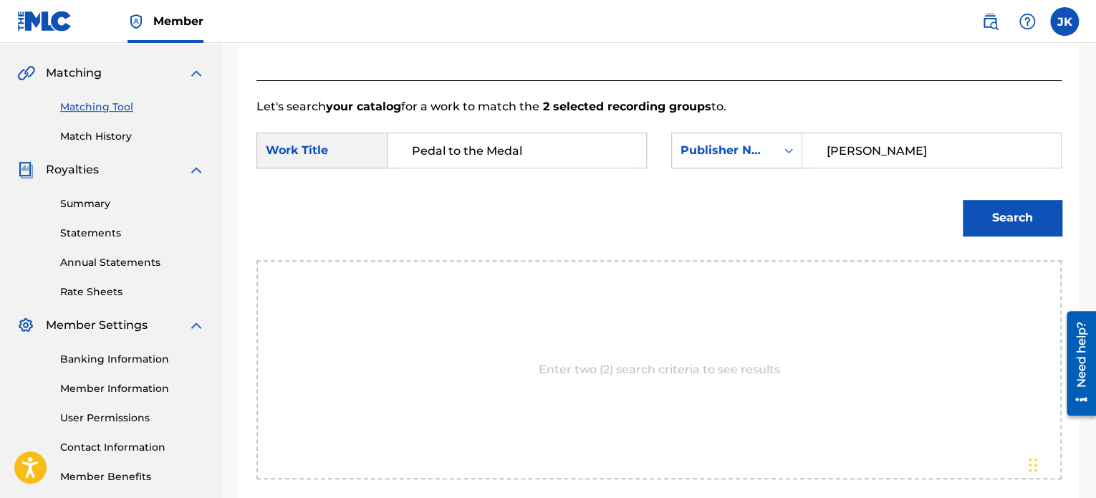
type input "edlin"
click at [1019, 206] on button "Search" at bounding box center [1012, 218] width 99 height 36
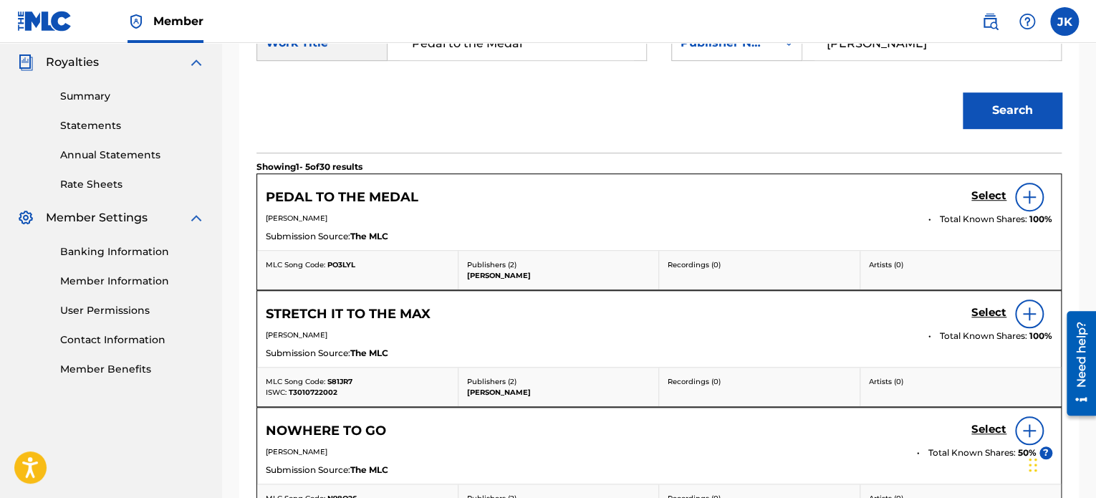
scroll to position [461, 0]
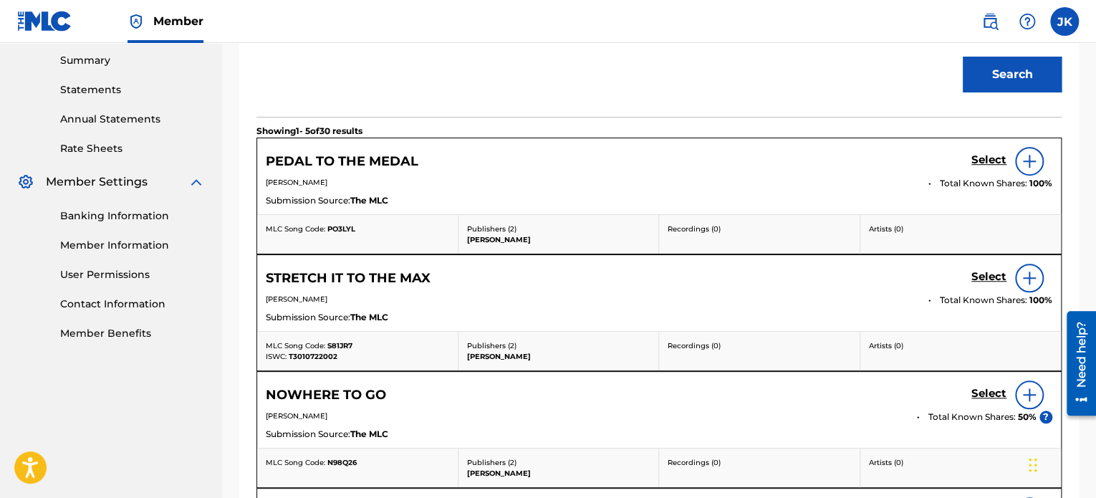
click at [1019, 163] on div at bounding box center [1029, 161] width 29 height 29
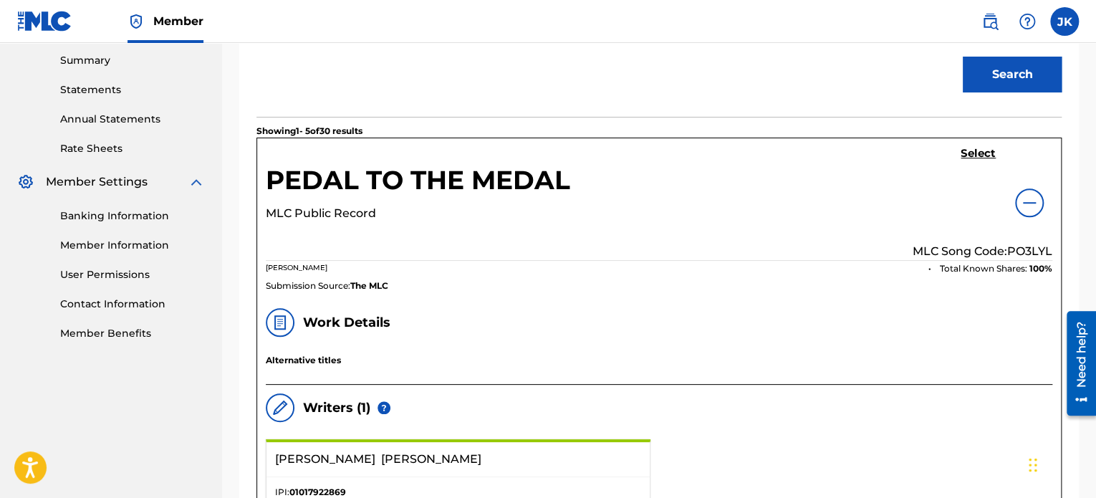
click at [1020, 246] on p "MLC Song Code: PO3LYL" at bounding box center [983, 251] width 140 height 17
click at [977, 153] on h5 "Select" at bounding box center [978, 154] width 35 height 14
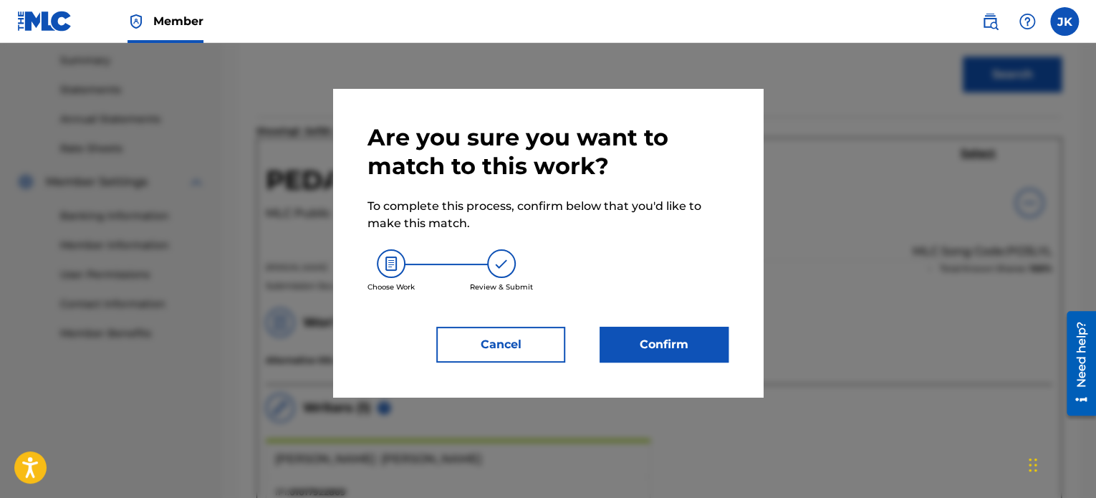
click at [705, 352] on button "Confirm" at bounding box center [664, 345] width 129 height 36
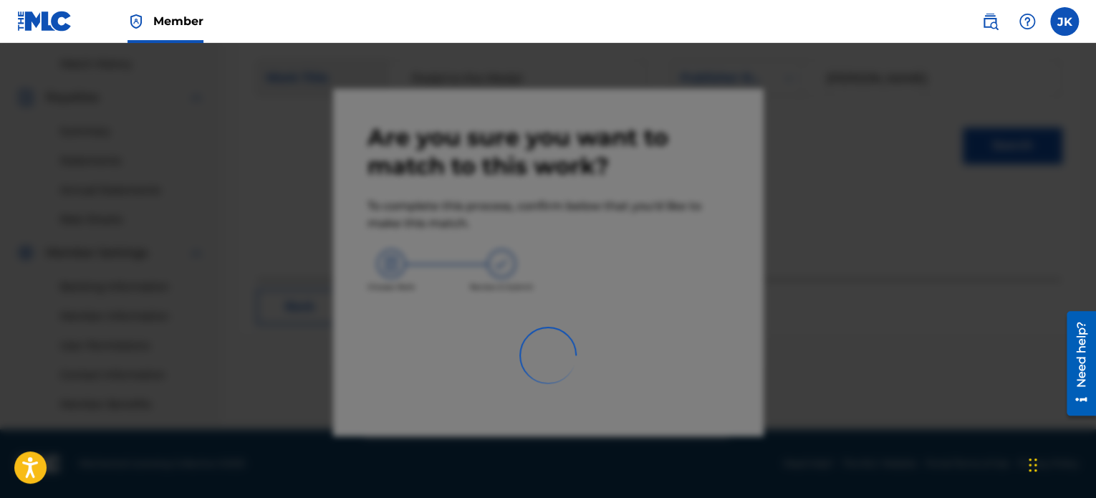
scroll to position [390, 0]
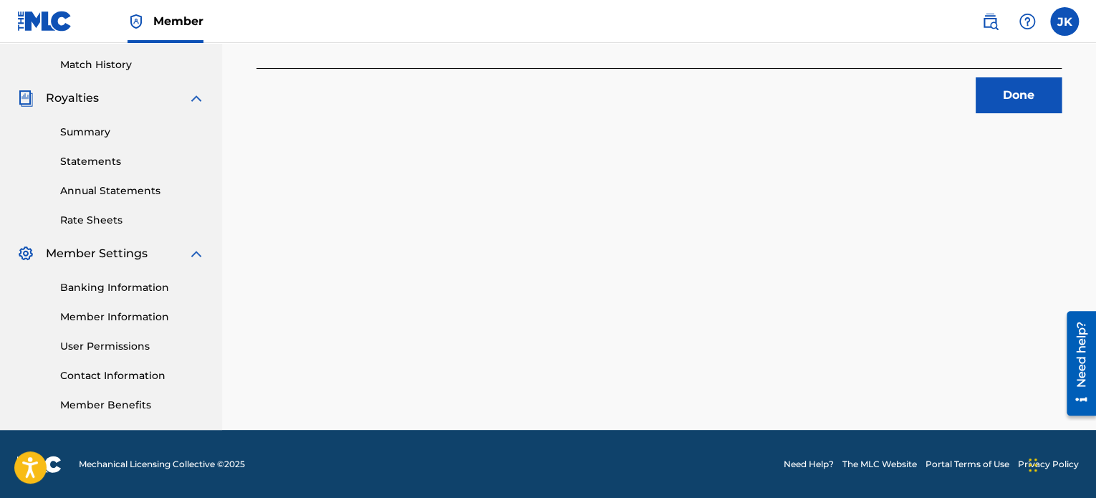
click at [1001, 106] on button "Done" at bounding box center [1019, 95] width 86 height 36
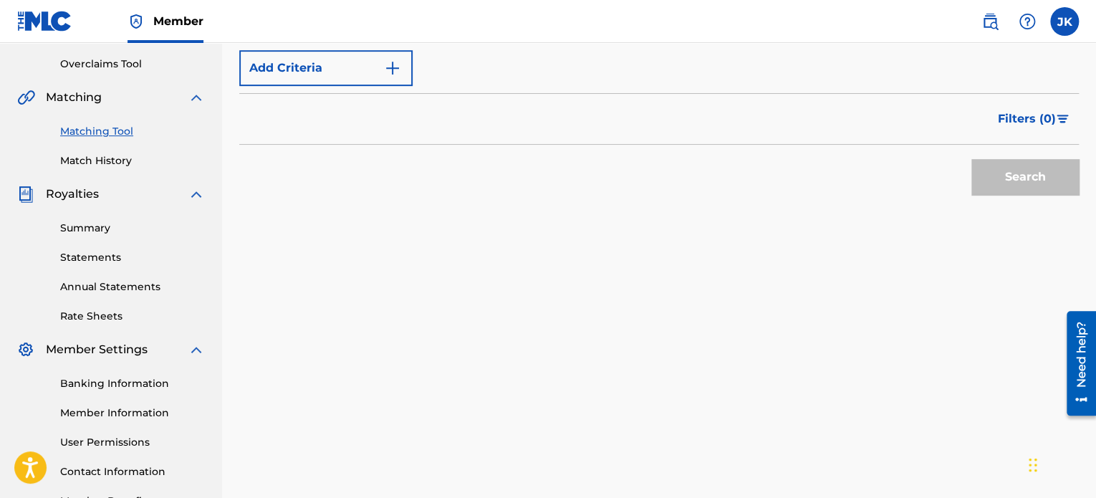
scroll to position [175, 0]
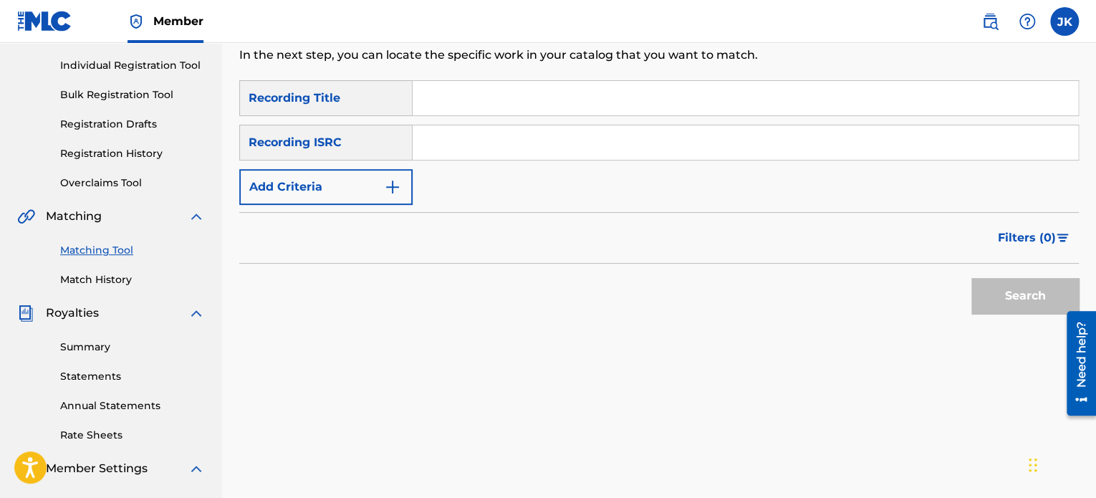
click at [471, 98] on input "Search Form" at bounding box center [746, 98] width 666 height 34
paste input "Ready With The Hip Shot"
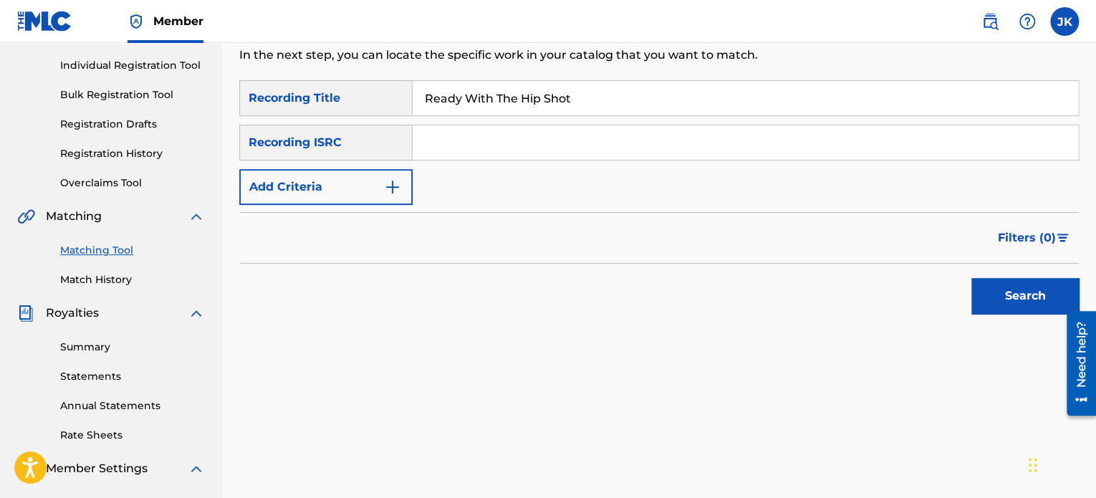
type input "Ready With The Hip Shot"
click at [463, 140] on input "Search Form" at bounding box center [746, 142] width 666 height 34
paste input "QZK6G2461613"
type input "QZK6G2461613"
click at [992, 292] on button "Search" at bounding box center [1025, 296] width 107 height 36
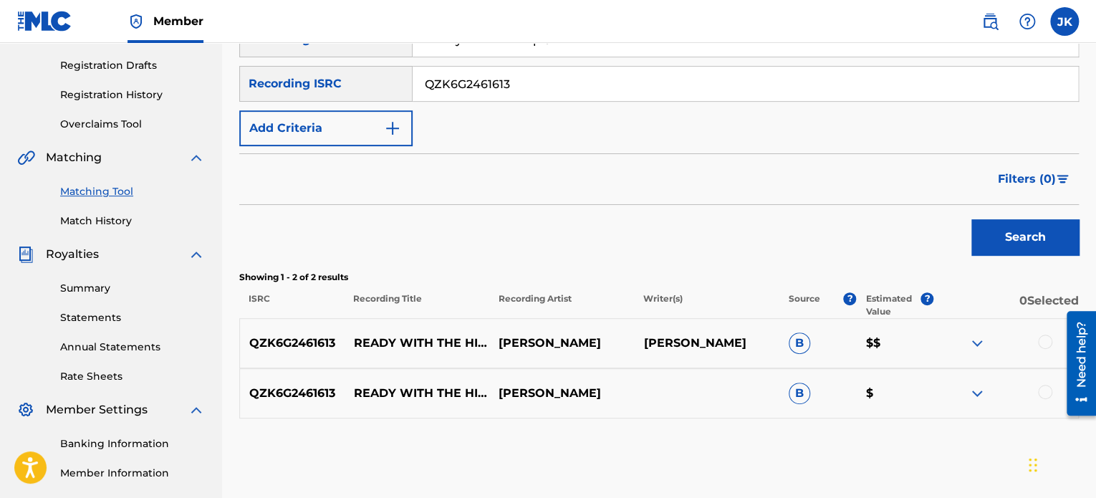
scroll to position [318, 0]
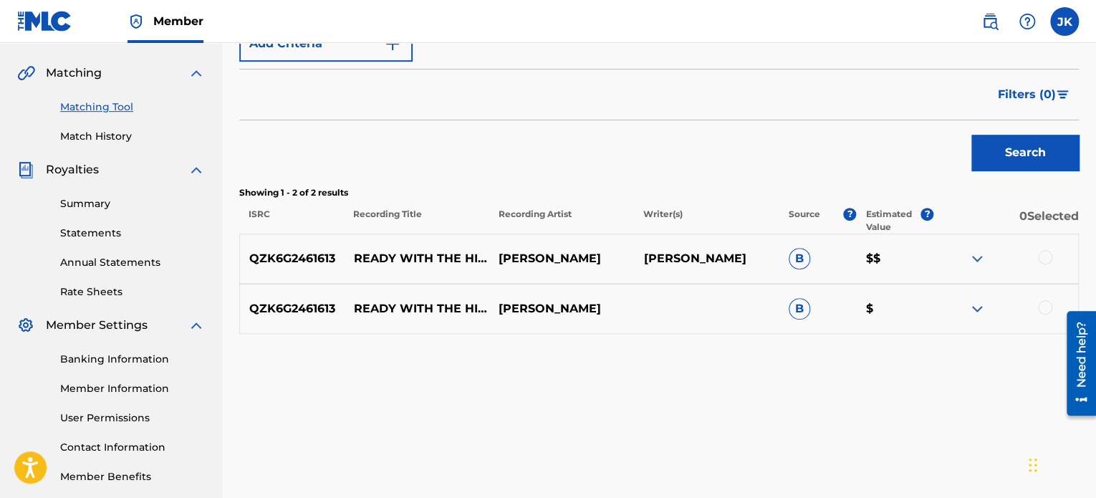
click at [1048, 251] on div at bounding box center [1045, 257] width 14 height 14
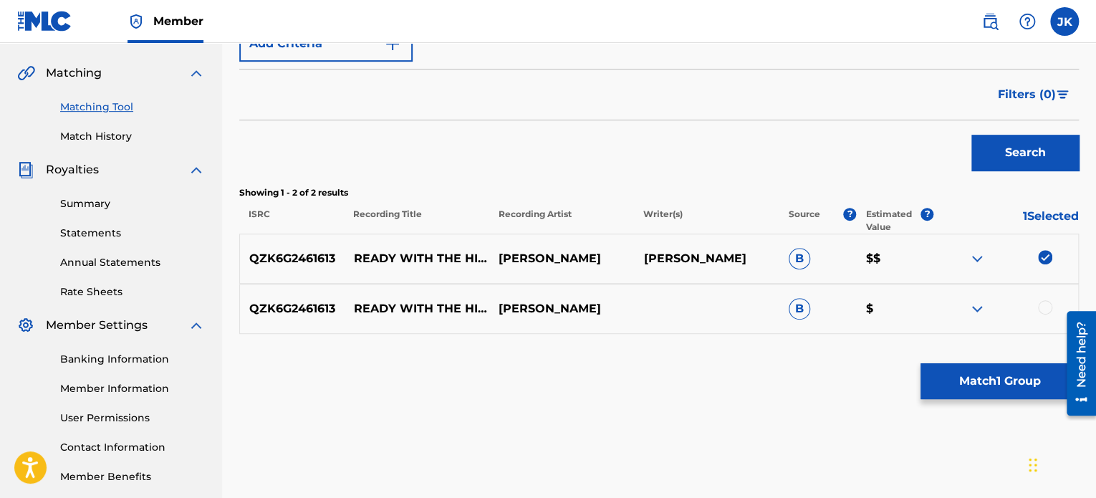
click at [1044, 309] on div at bounding box center [1045, 307] width 14 height 14
click at [1010, 379] on button "Match 2 Groups" at bounding box center [1000, 381] width 158 height 36
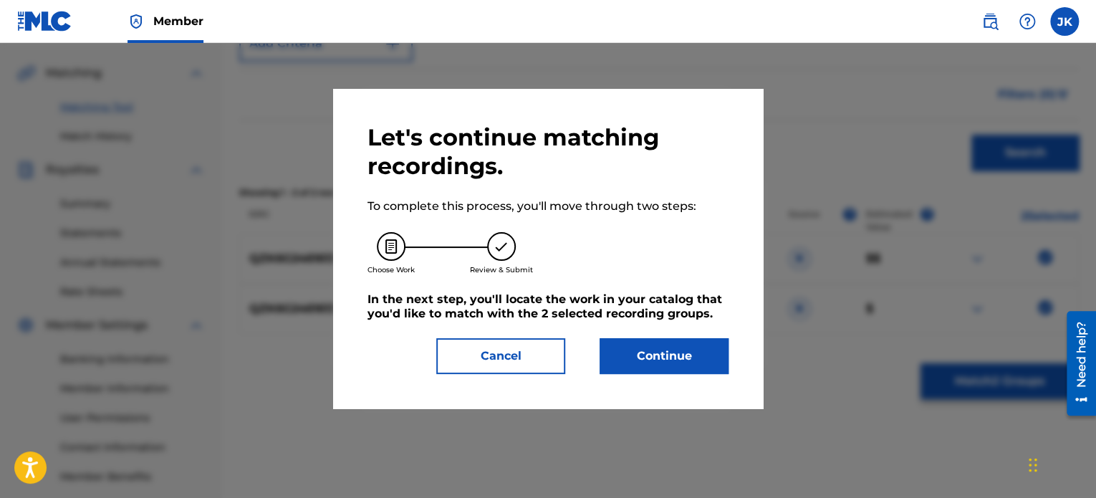
click at [678, 358] on button "Continue" at bounding box center [664, 356] width 129 height 36
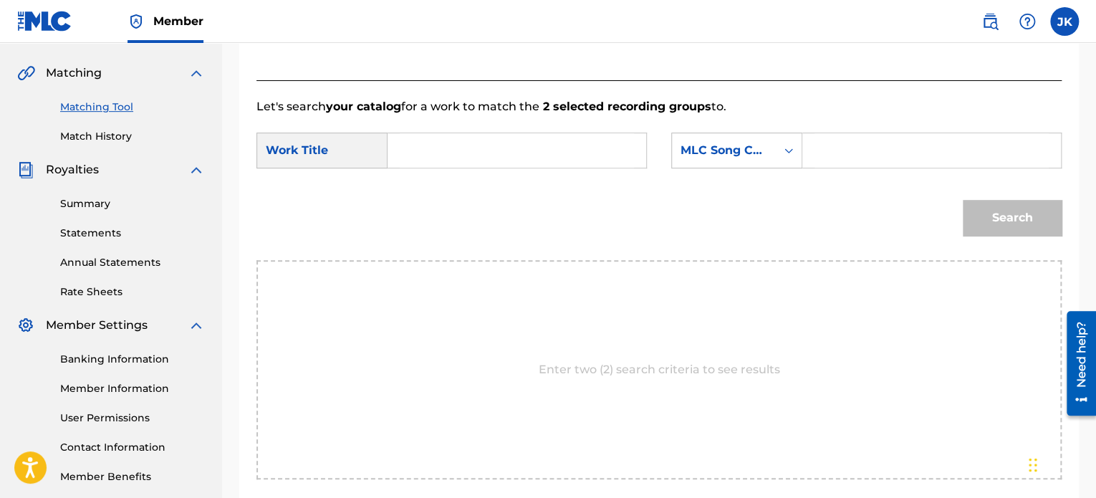
click at [489, 153] on input "Search Form" at bounding box center [517, 150] width 234 height 34
paste input "Ready With The Hip Shot"
type input "Ready With The Hip Shot"
click at [783, 149] on icon "Search Form" at bounding box center [789, 150] width 14 height 14
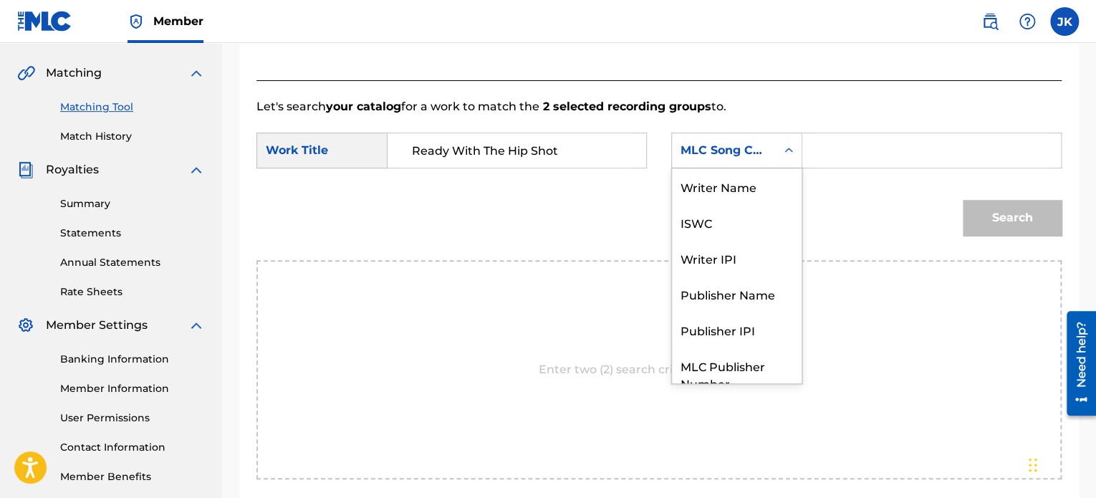
scroll to position [53, 0]
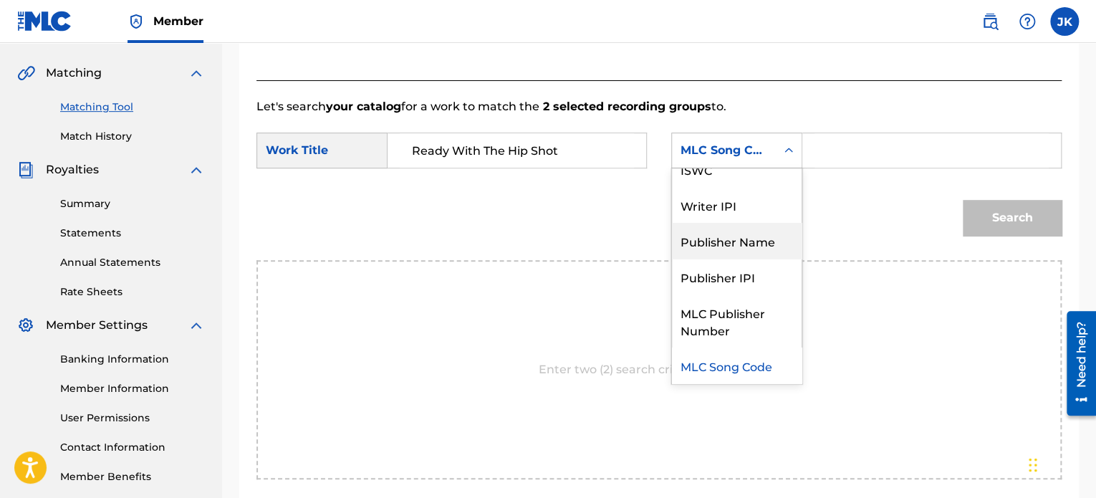
click at [751, 229] on div "Publisher Name" at bounding box center [737, 241] width 130 height 36
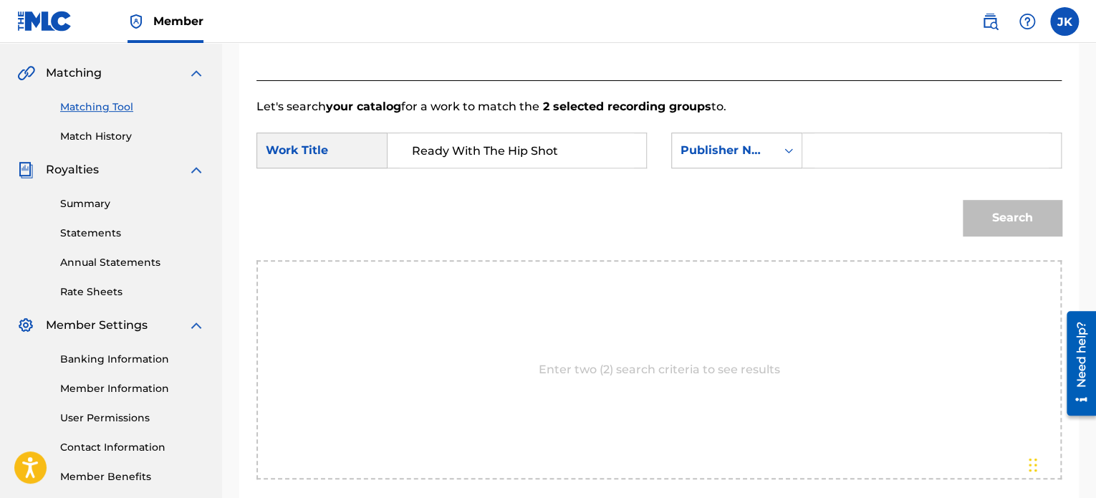
click at [837, 148] on input "Search Form" at bounding box center [932, 150] width 234 height 34
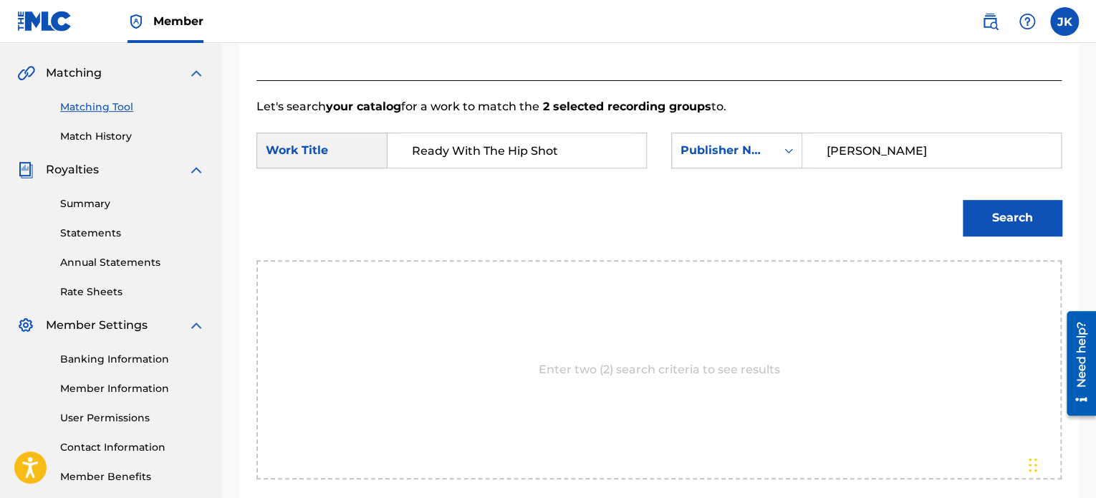
type input "edlin"
click at [1009, 220] on button "Search" at bounding box center [1012, 218] width 99 height 36
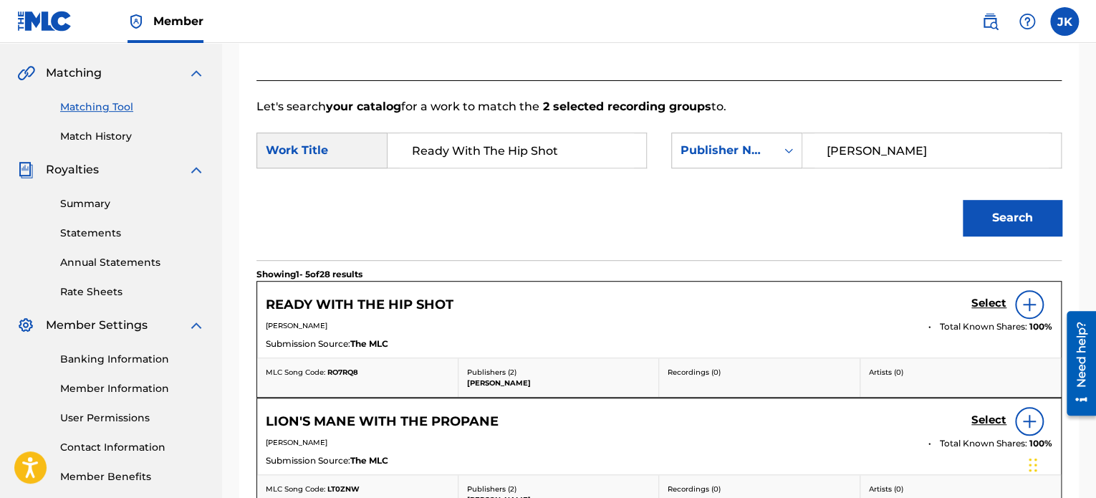
scroll to position [390, 0]
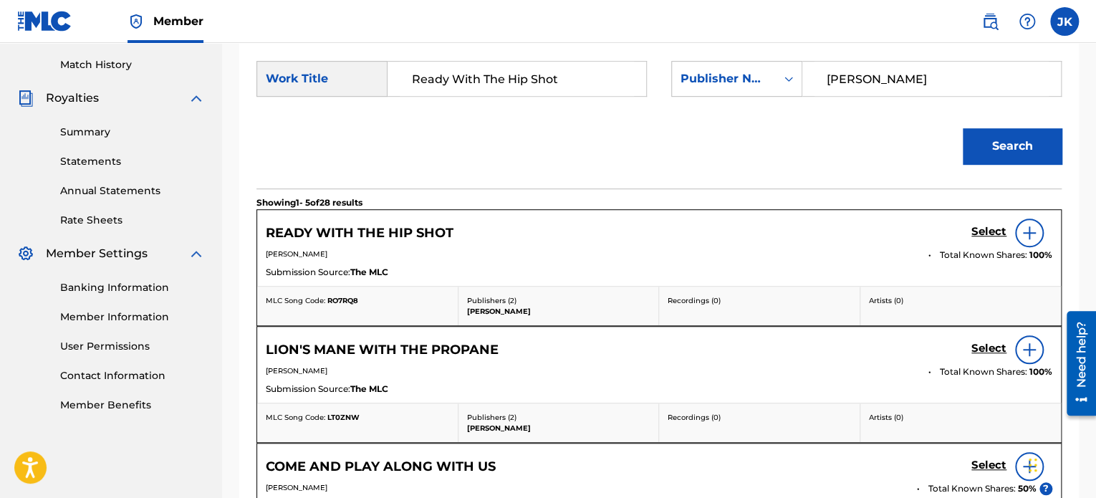
click at [1029, 242] on div at bounding box center [1029, 233] width 29 height 29
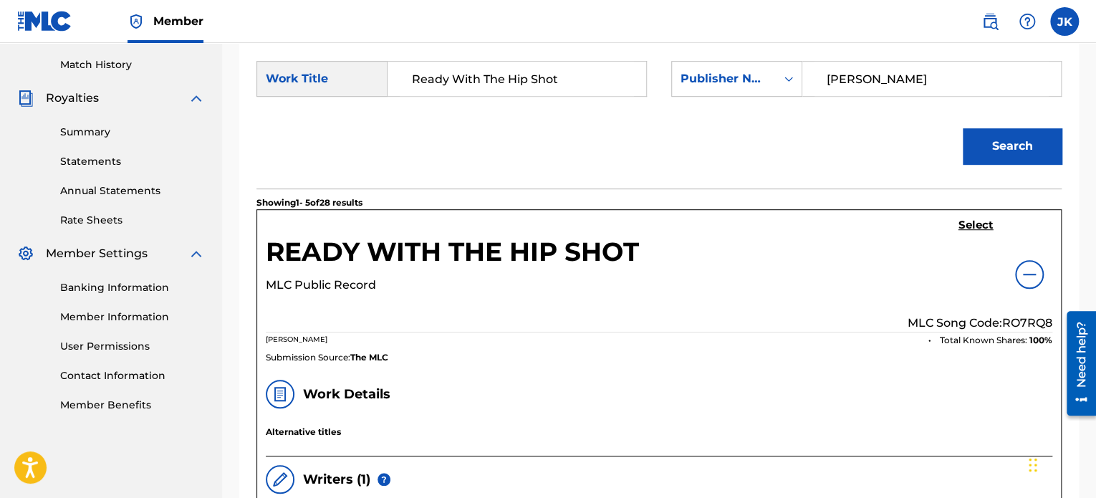
click at [1021, 316] on p "MLC Song Code: RO7RQ8" at bounding box center [980, 323] width 145 height 17
click at [972, 219] on h5 "Select" at bounding box center [976, 226] width 35 height 14
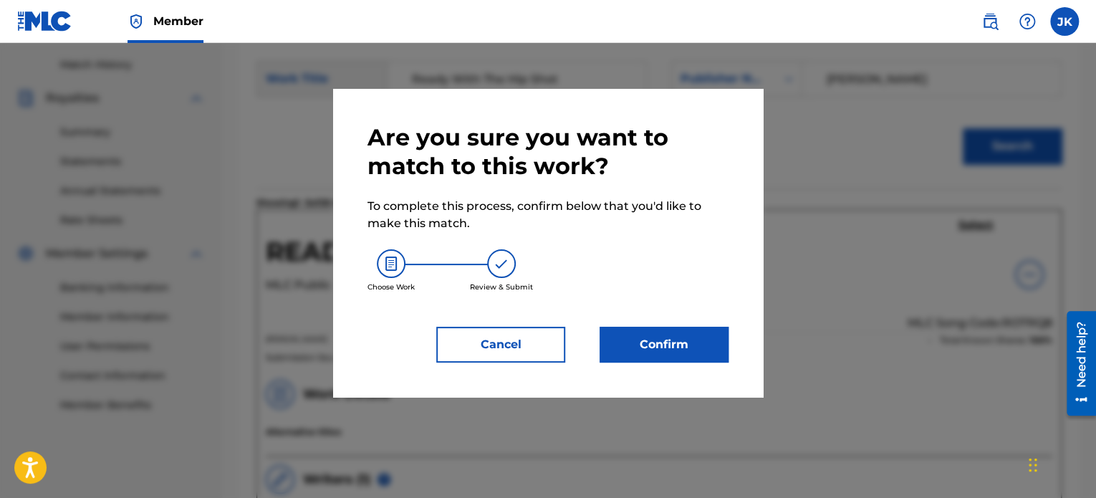
click at [689, 334] on button "Confirm" at bounding box center [664, 345] width 129 height 36
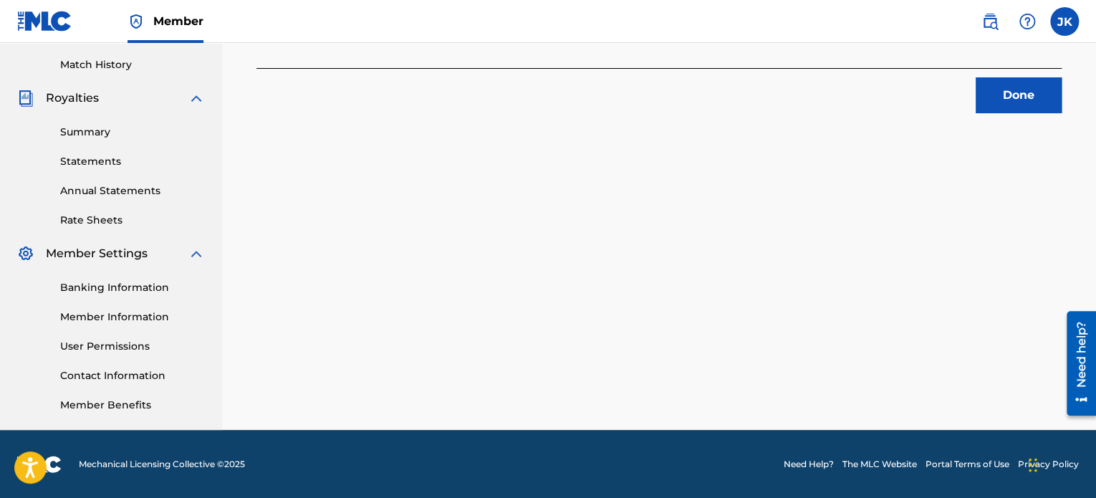
click at [1012, 102] on button "Done" at bounding box center [1019, 95] width 86 height 36
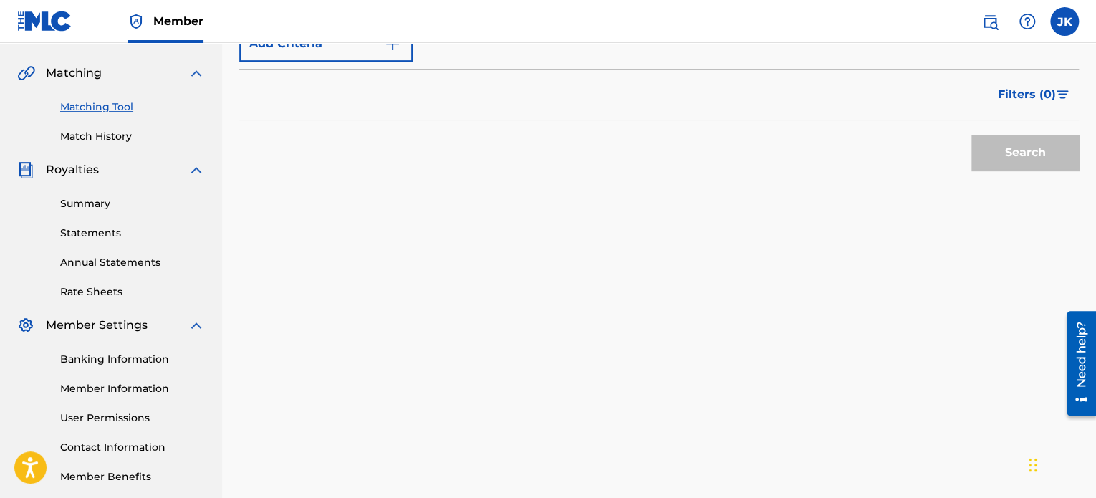
click at [133, 105] on link "Matching Tool" at bounding box center [132, 107] width 145 height 15
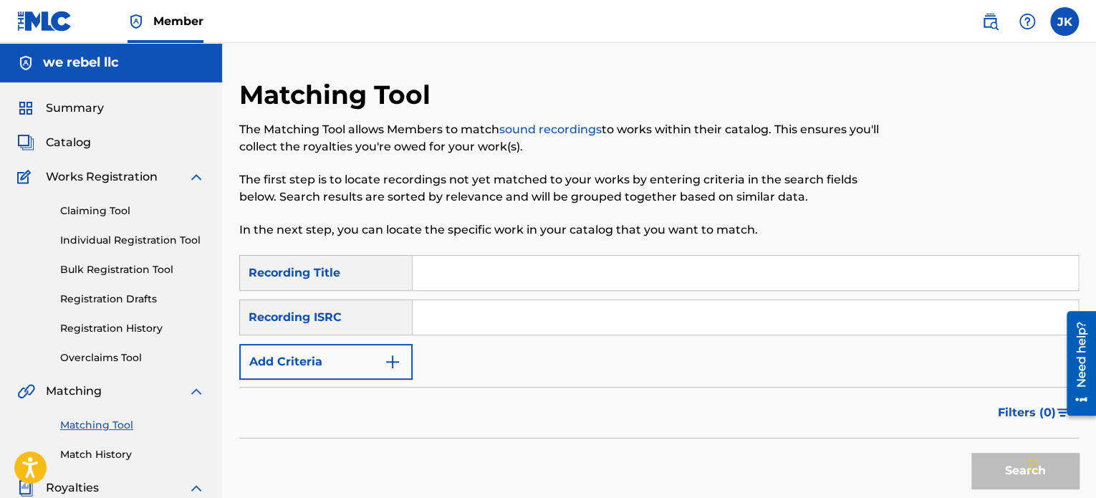
click at [430, 272] on input "Search Form" at bounding box center [746, 273] width 666 height 34
paste input "Gutter Hop"
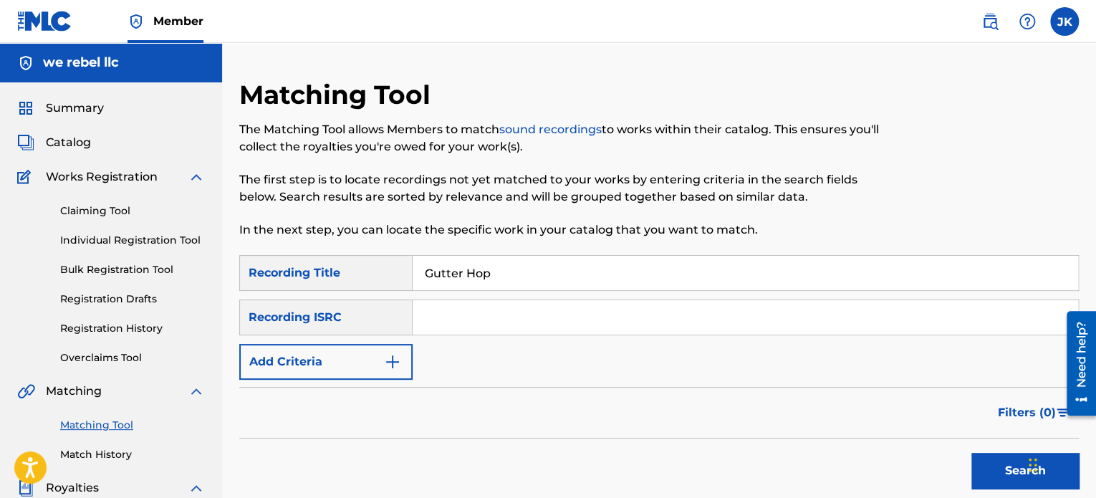
type input "Gutter Hop"
click at [459, 315] on input "Search Form" at bounding box center [746, 317] width 666 height 34
paste input "QZHNC2407078"
type input "QZHNC2407078"
click at [987, 472] on button "Search" at bounding box center [1025, 471] width 107 height 36
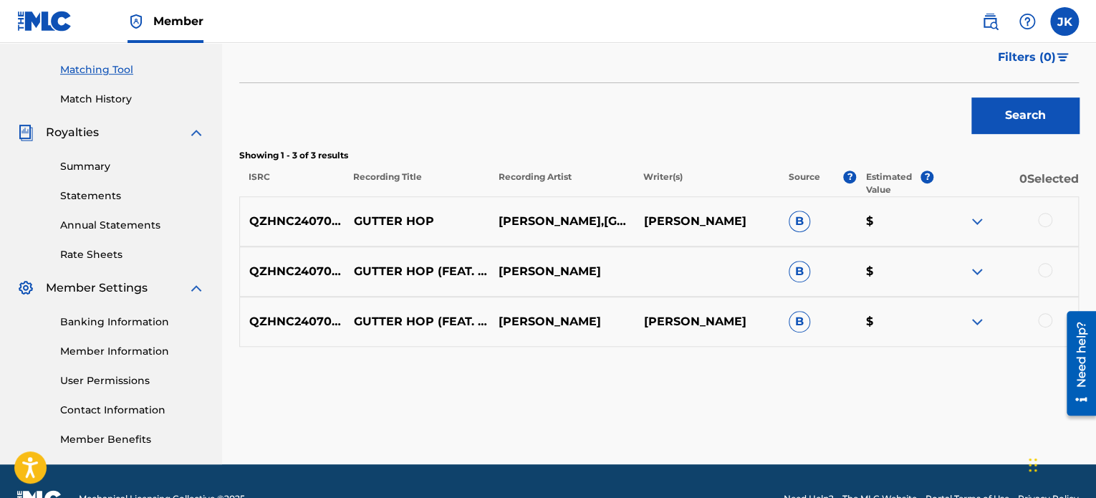
scroll to position [358, 0]
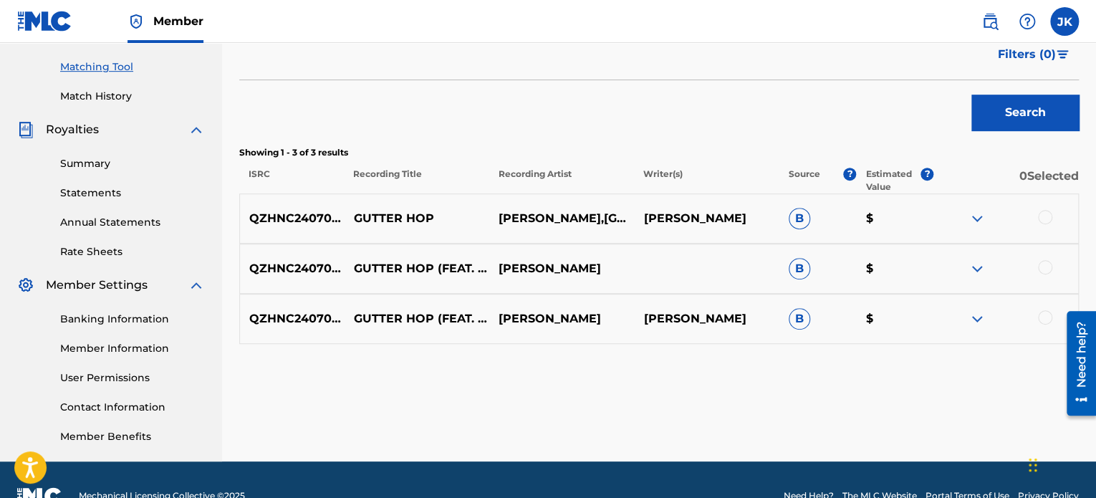
click at [1049, 226] on div at bounding box center [1006, 218] width 145 height 17
drag, startPoint x: 1044, startPoint y: 216, endPoint x: 1043, endPoint y: 254, distance: 38.0
click at [1044, 218] on div at bounding box center [1045, 217] width 14 height 14
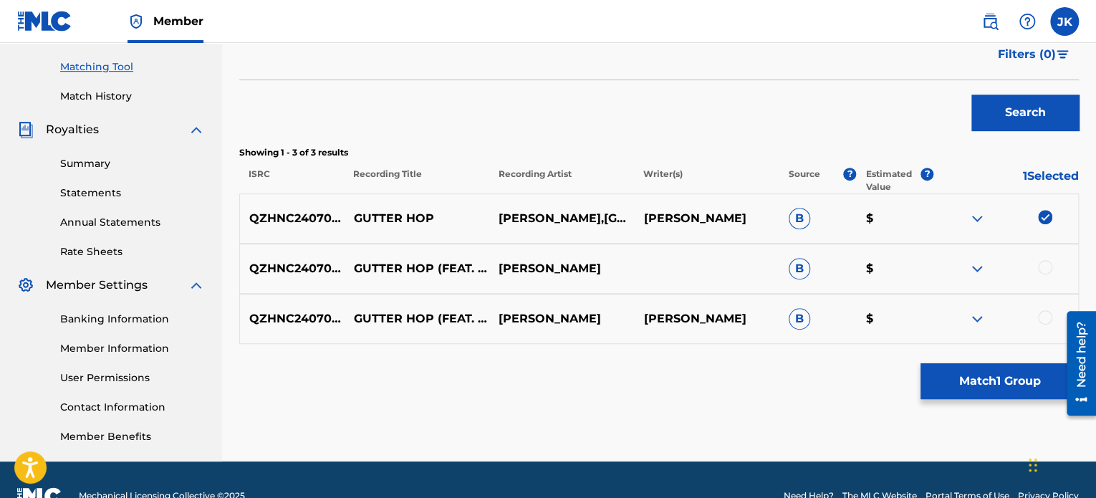
click at [1043, 271] on div at bounding box center [1045, 267] width 14 height 14
click at [1042, 318] on div at bounding box center [1045, 317] width 14 height 14
click at [1010, 383] on button "Match 3 Groups" at bounding box center [1000, 381] width 158 height 36
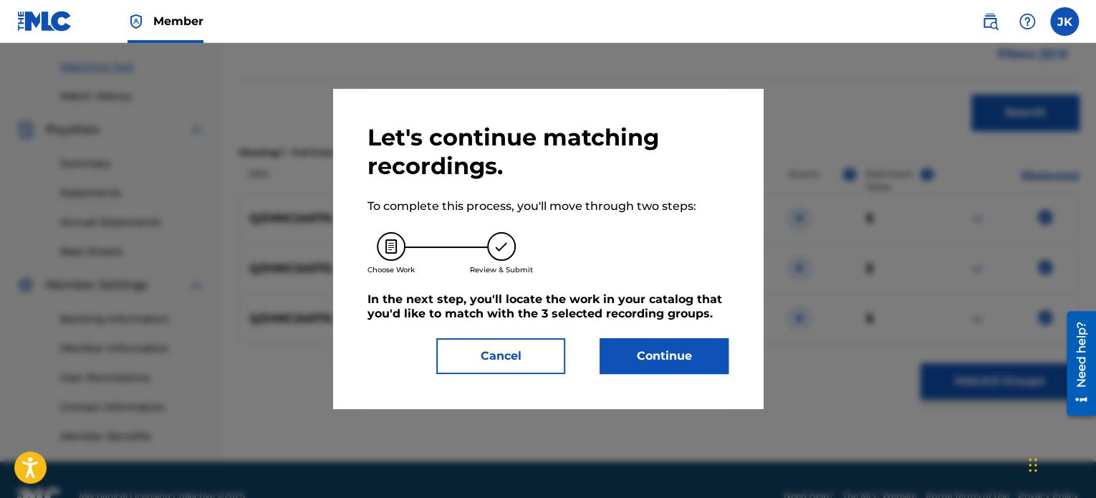
click at [696, 359] on button "Continue" at bounding box center [664, 356] width 129 height 36
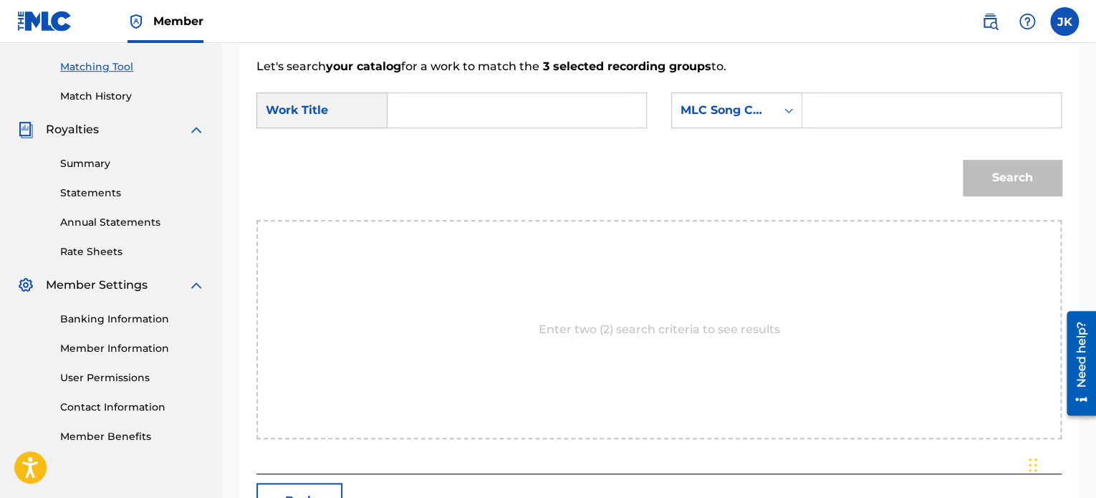
click at [424, 120] on input "Search Form" at bounding box center [517, 110] width 234 height 34
paste input "Gutter Hop"
type input "Gutter Hop"
click at [793, 113] on icon "Search Form" at bounding box center [789, 110] width 14 height 14
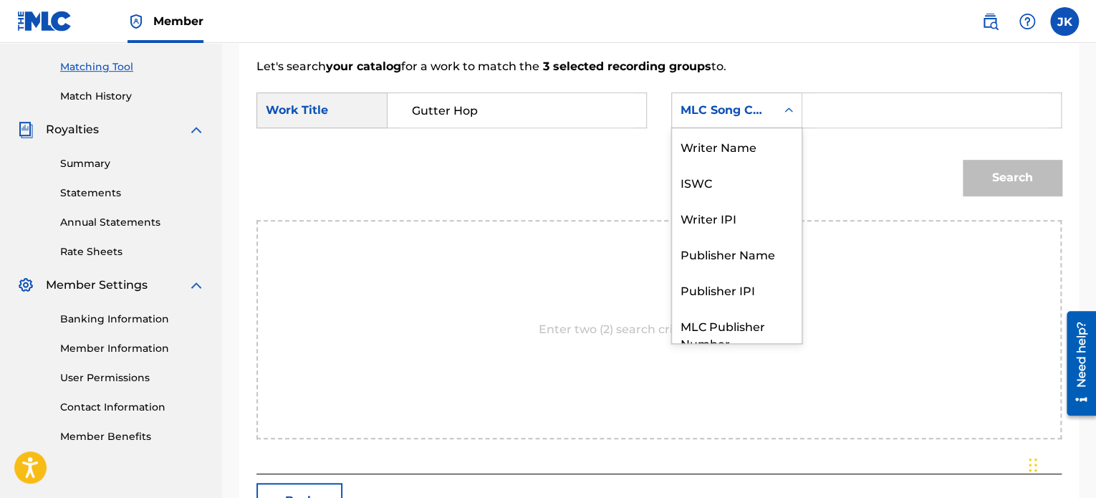
scroll to position [53, 0]
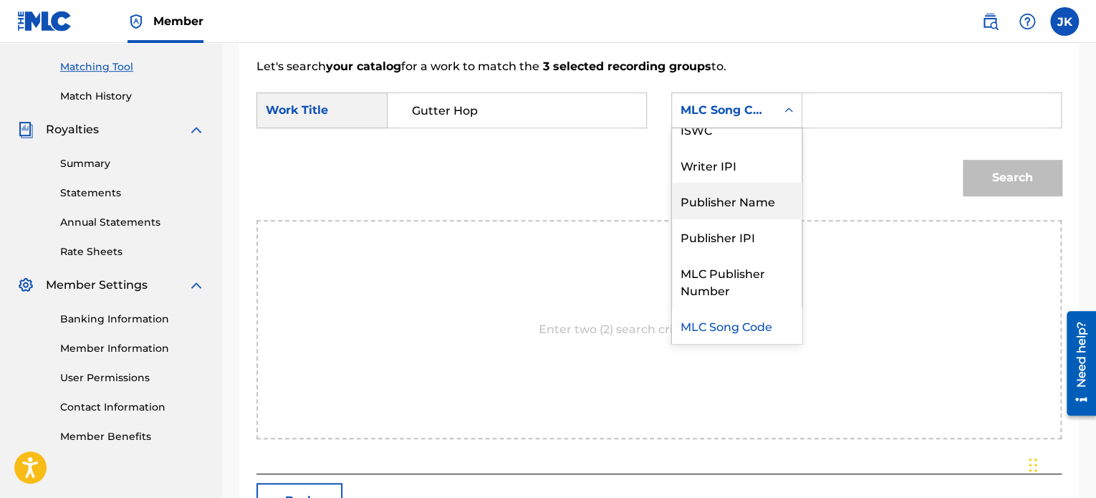
click at [760, 193] on div "Publisher Name" at bounding box center [737, 201] width 130 height 36
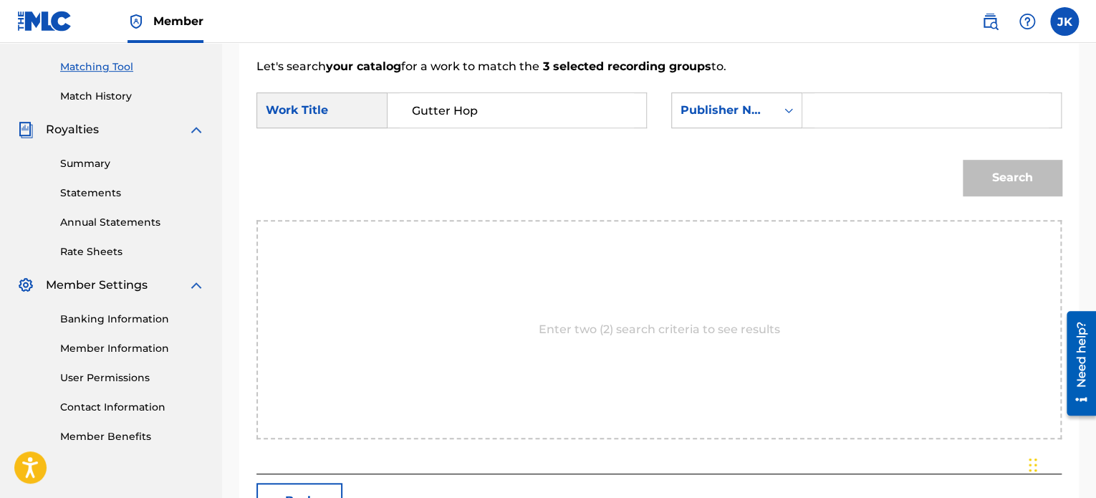
click at [831, 118] on input "Search Form" at bounding box center [932, 110] width 234 height 34
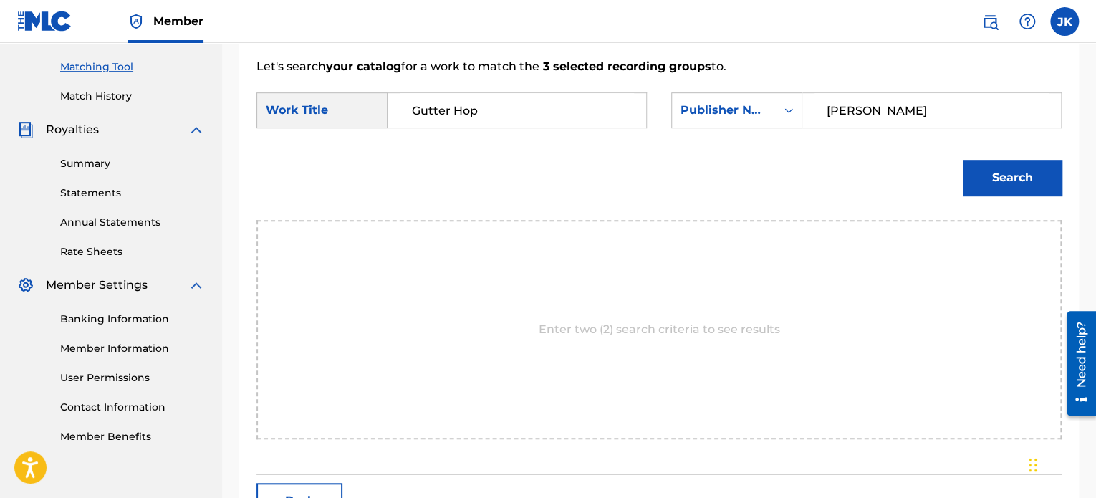
type input "edlin"
click at [987, 178] on button "Search" at bounding box center [1012, 178] width 99 height 36
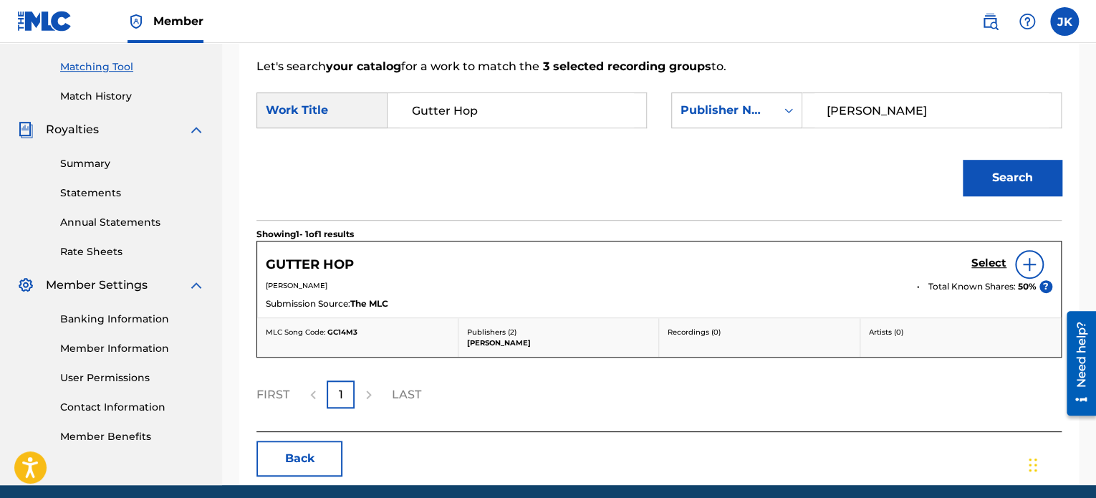
click at [1038, 264] on div at bounding box center [1029, 264] width 29 height 29
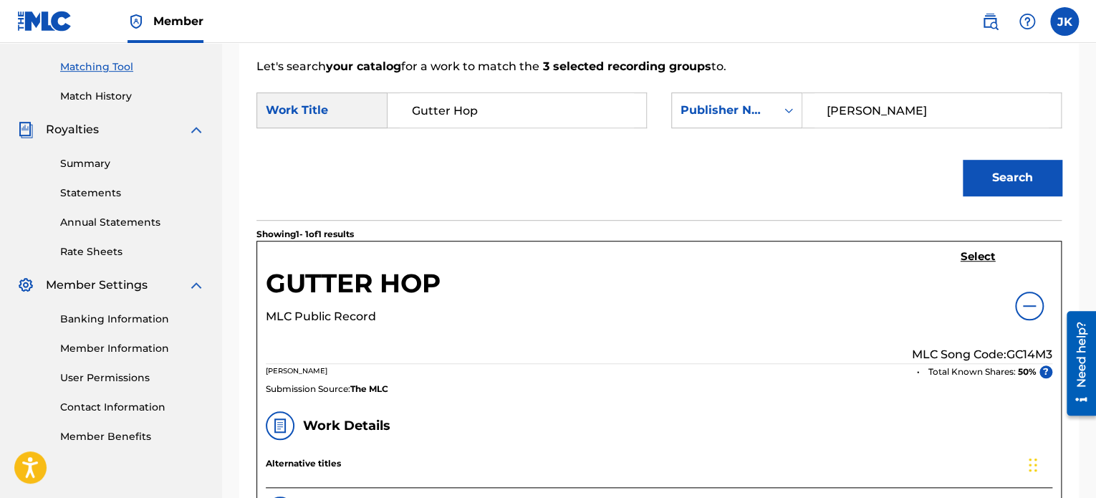
click at [1032, 350] on p "MLC Song Code: GC14M3" at bounding box center [982, 354] width 140 height 17
click at [977, 252] on h5 "Select" at bounding box center [978, 257] width 35 height 14
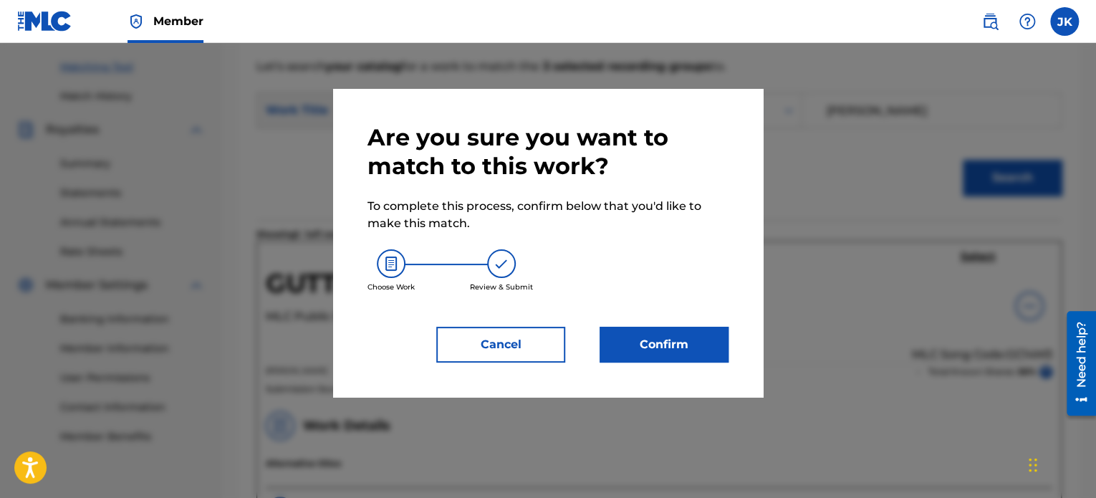
click at [707, 346] on button "Confirm" at bounding box center [664, 345] width 129 height 36
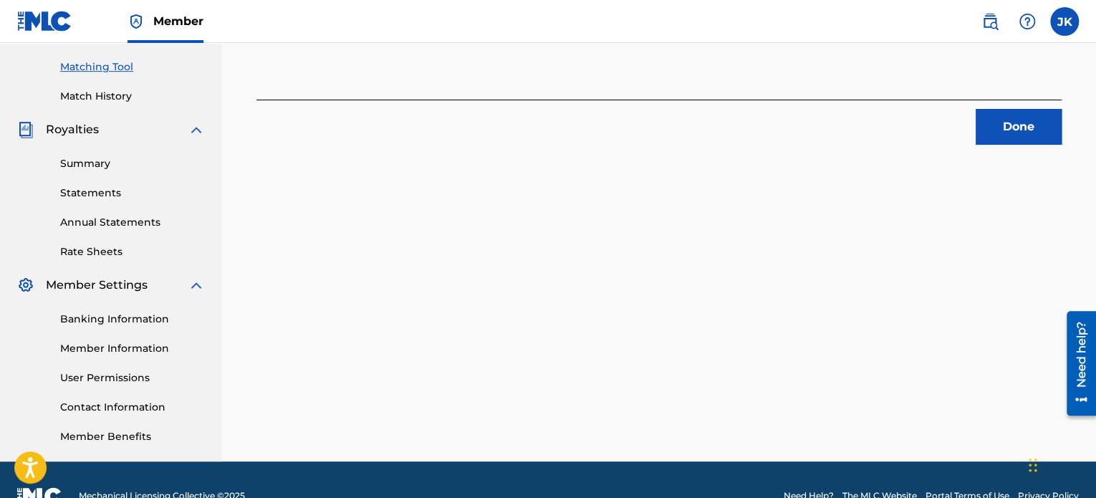
click at [1032, 138] on button "Done" at bounding box center [1019, 127] width 86 height 36
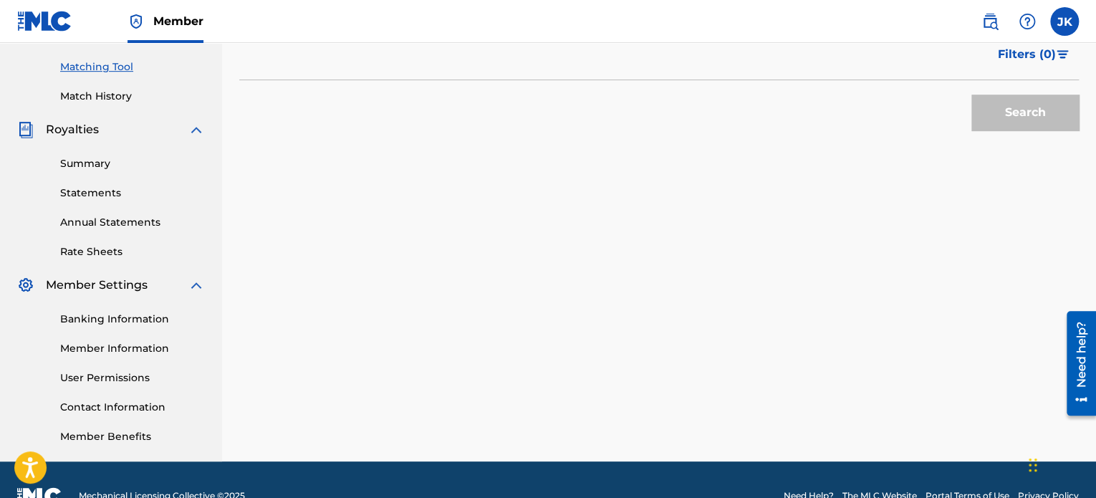
scroll to position [143, 0]
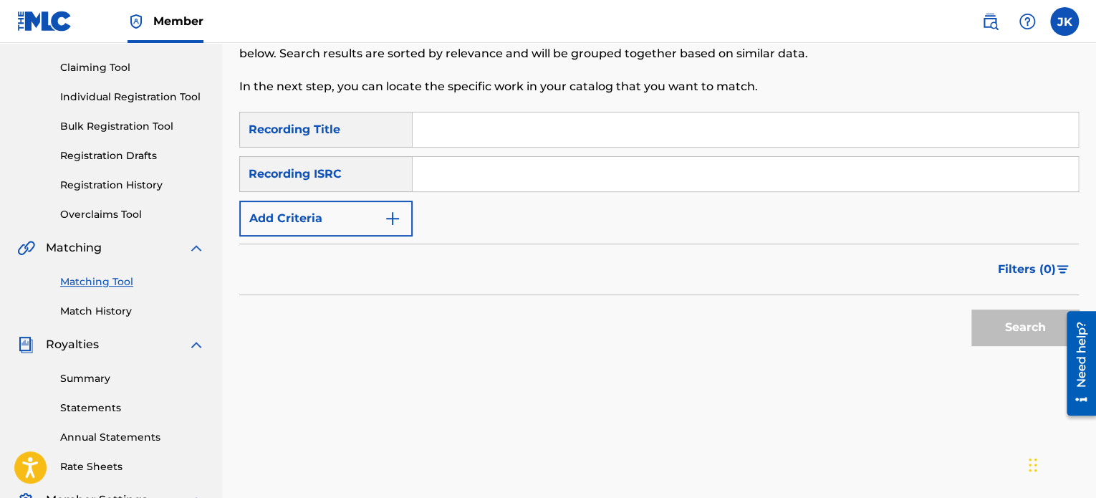
click at [468, 123] on input "Search Form" at bounding box center [746, 129] width 666 height 34
paste input "Savage Man"
type input "Savage Man"
click at [458, 167] on input "Search Form" at bounding box center [746, 174] width 666 height 34
paste input "QZES82410884"
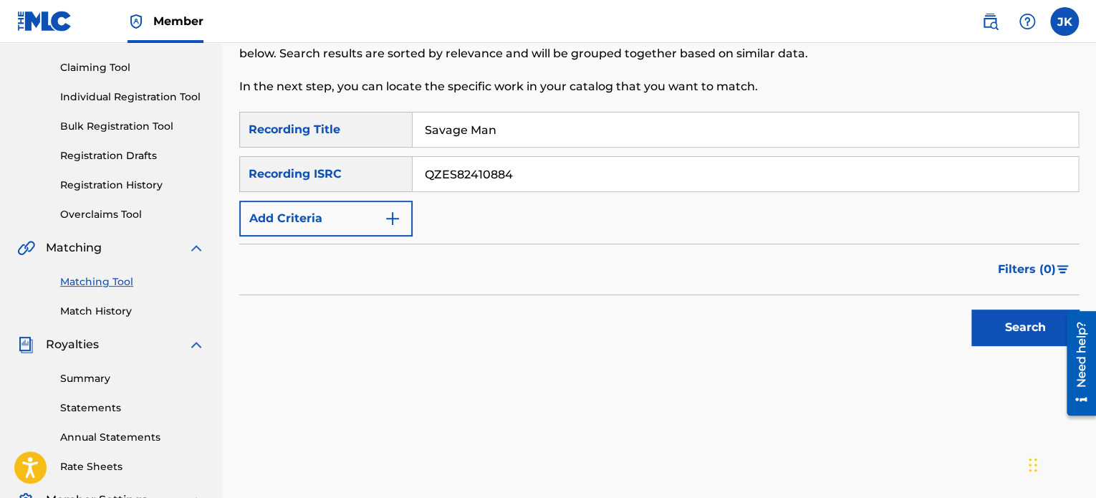
type input "QZES82410884"
click at [1002, 325] on button "Search" at bounding box center [1025, 328] width 107 height 36
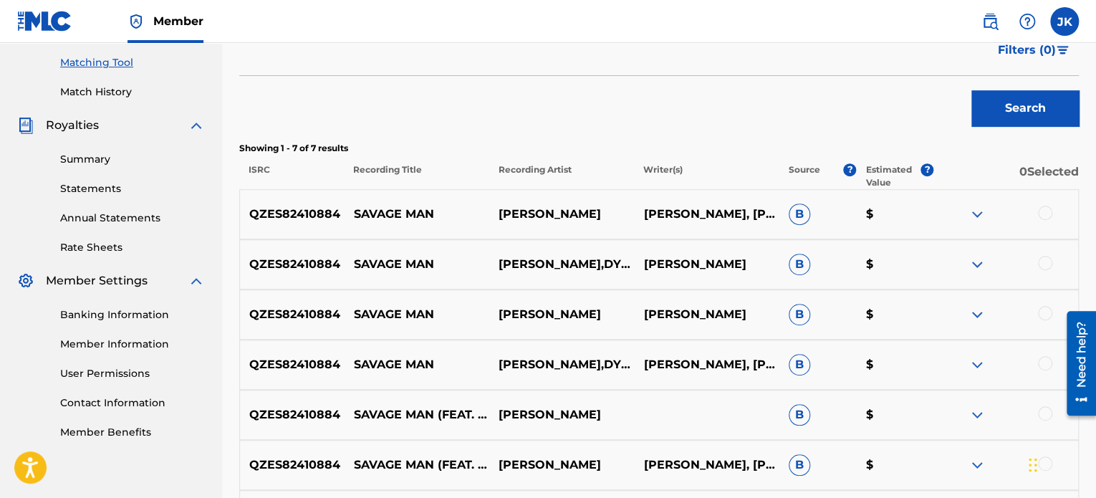
scroll to position [430, 0]
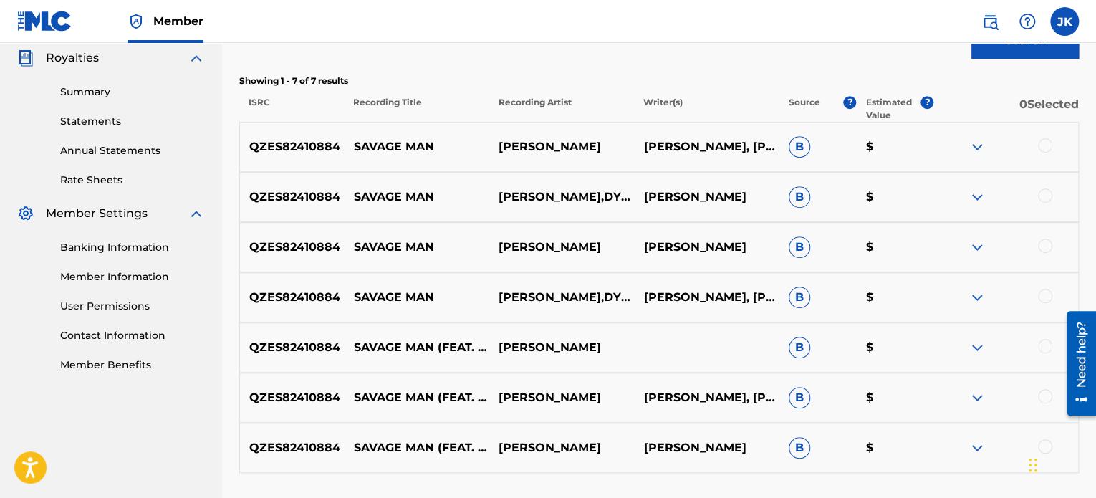
drag, startPoint x: 1048, startPoint y: 143, endPoint x: 1046, endPoint y: 158, distance: 15.2
click at [1047, 144] on div at bounding box center [1045, 145] width 14 height 14
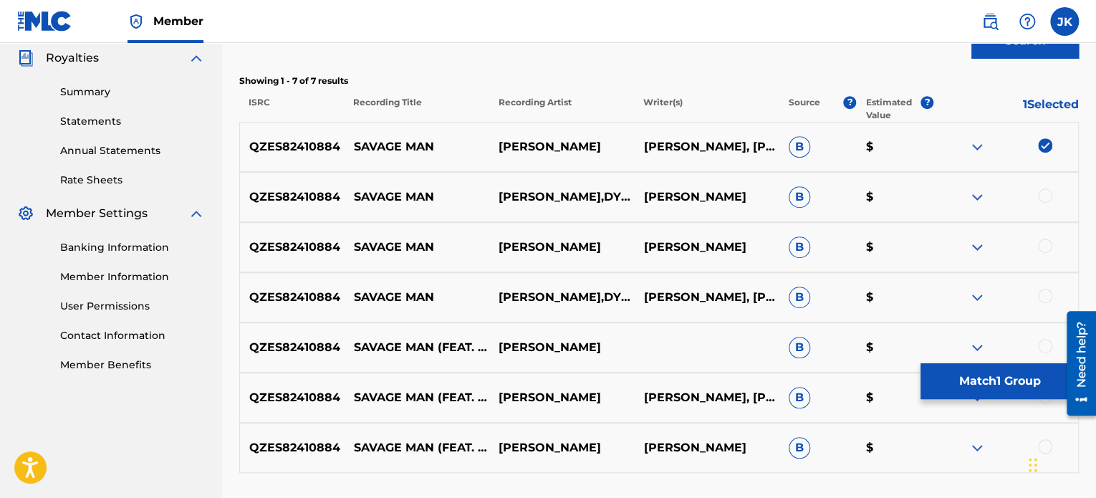
drag, startPoint x: 1043, startPoint y: 194, endPoint x: 1043, endPoint y: 211, distance: 17.2
click at [1043, 195] on div at bounding box center [1045, 195] width 14 height 14
click at [1042, 242] on div at bounding box center [1045, 246] width 14 height 14
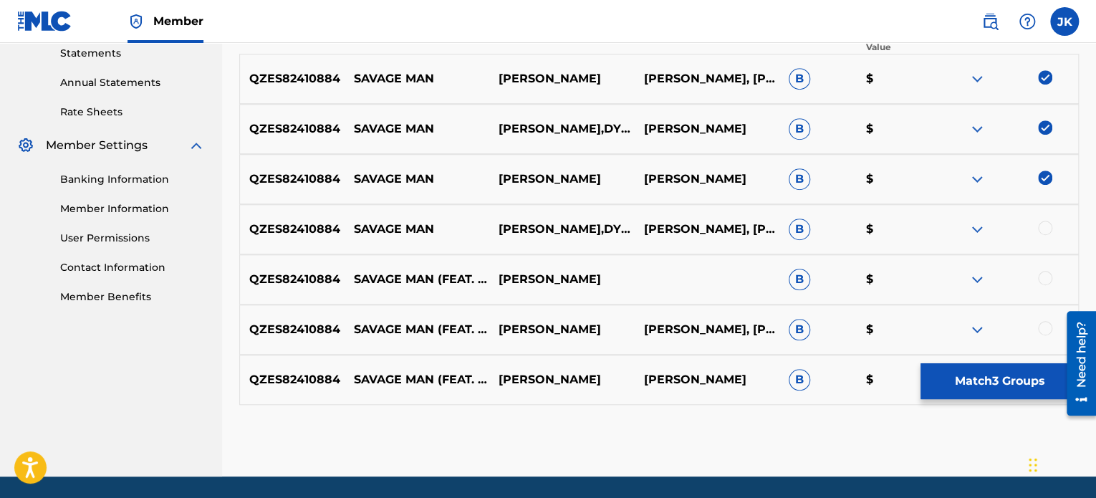
scroll to position [502, 0]
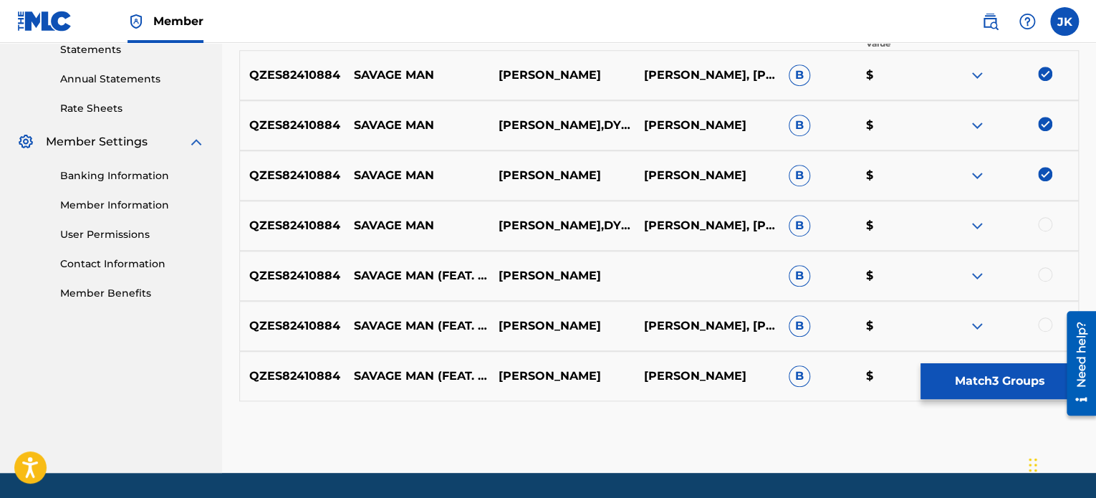
click at [1042, 220] on div at bounding box center [1045, 224] width 14 height 14
click at [1043, 272] on div at bounding box center [1045, 274] width 14 height 14
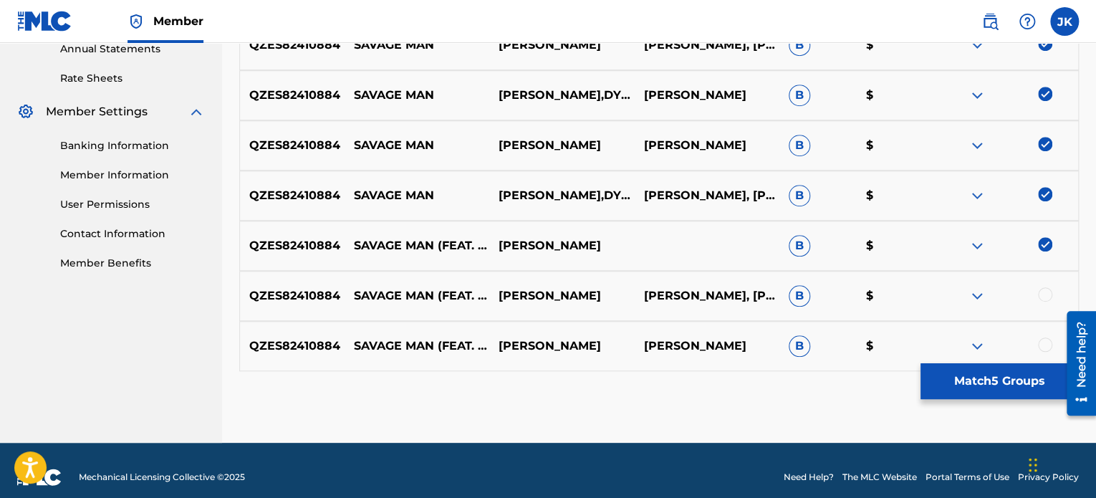
scroll to position [545, 0]
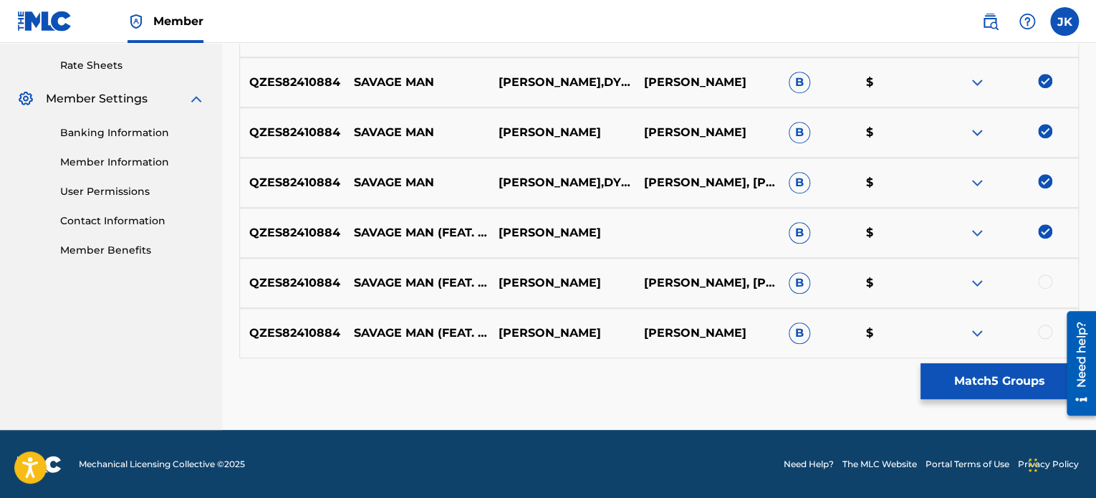
click at [1042, 280] on div at bounding box center [1045, 281] width 14 height 14
click at [1043, 332] on div at bounding box center [1045, 332] width 14 height 14
click at [977, 380] on button "Match 7 Groups" at bounding box center [1000, 381] width 158 height 36
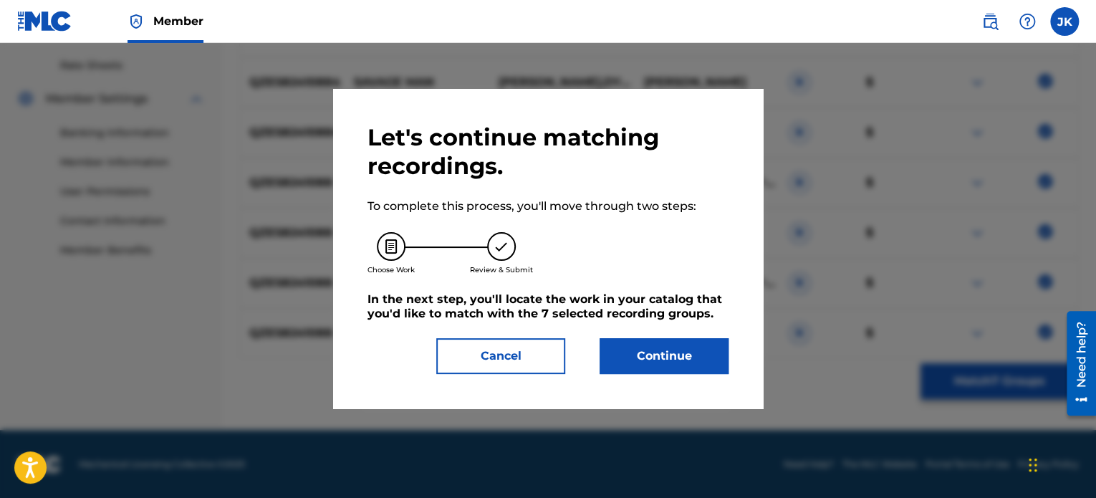
click at [705, 343] on button "Continue" at bounding box center [664, 356] width 129 height 36
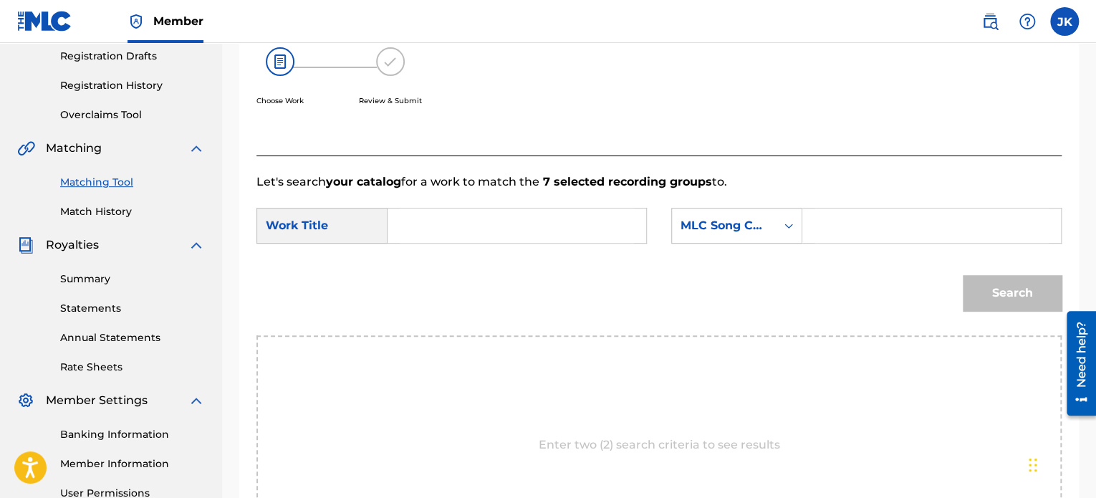
scroll to position [241, 0]
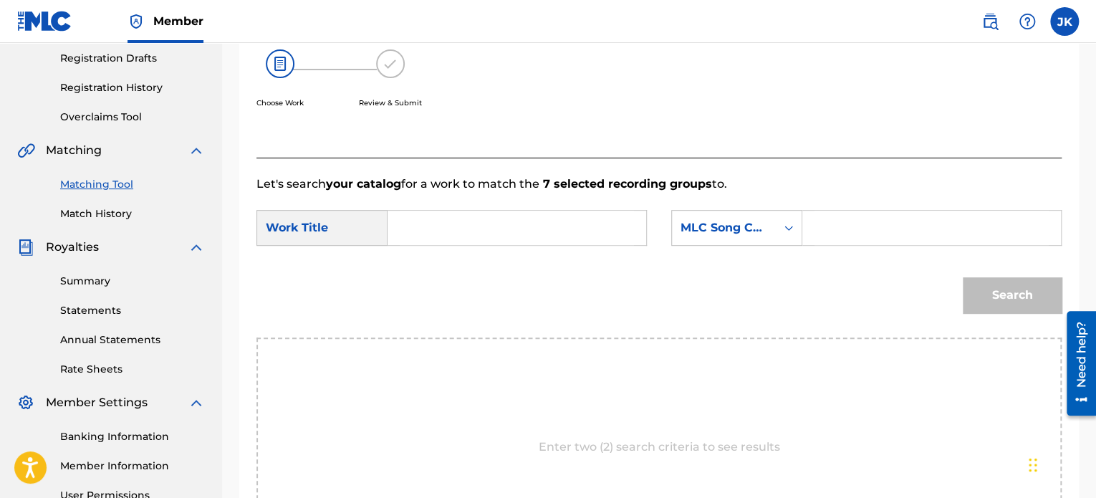
click at [568, 236] on input "Search Form" at bounding box center [517, 228] width 234 height 34
paste input "Savage Man"
type input "Savage Man"
click at [793, 231] on icon "Search Form" at bounding box center [789, 228] width 14 height 14
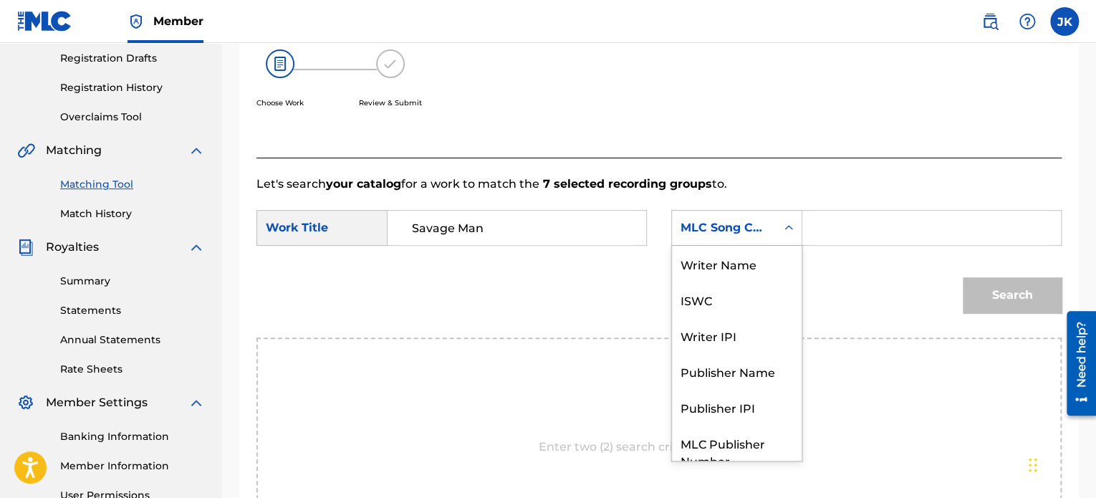
scroll to position [53, 0]
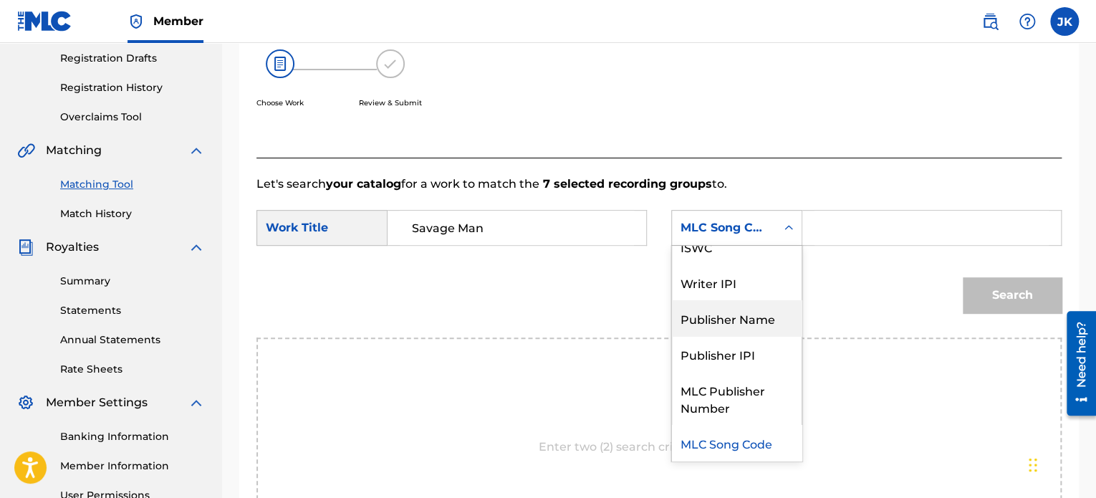
click at [744, 313] on div "Publisher Name" at bounding box center [737, 318] width 130 height 36
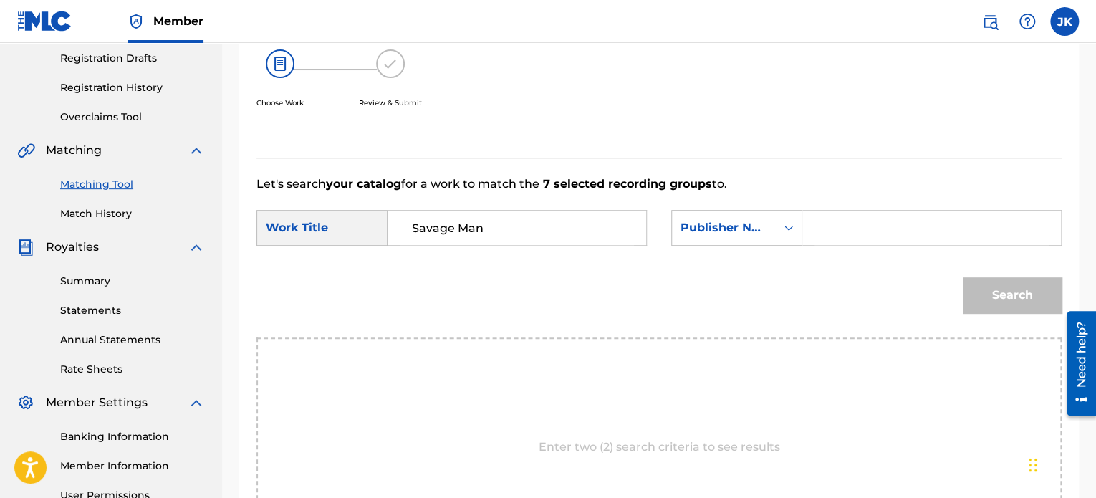
click at [827, 233] on input "Search Form" at bounding box center [932, 228] width 234 height 34
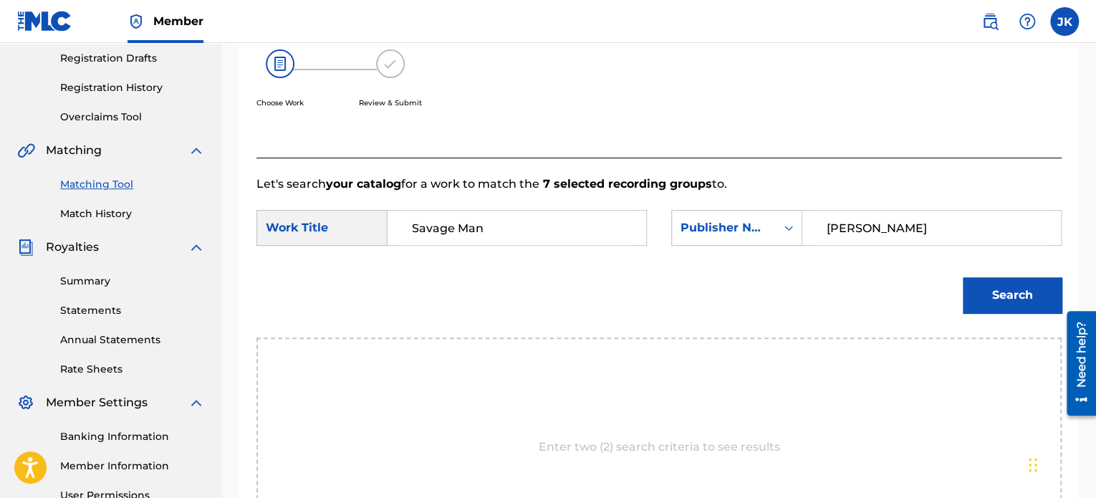
type input "edlin"
click at [985, 307] on button "Search" at bounding box center [1012, 295] width 99 height 36
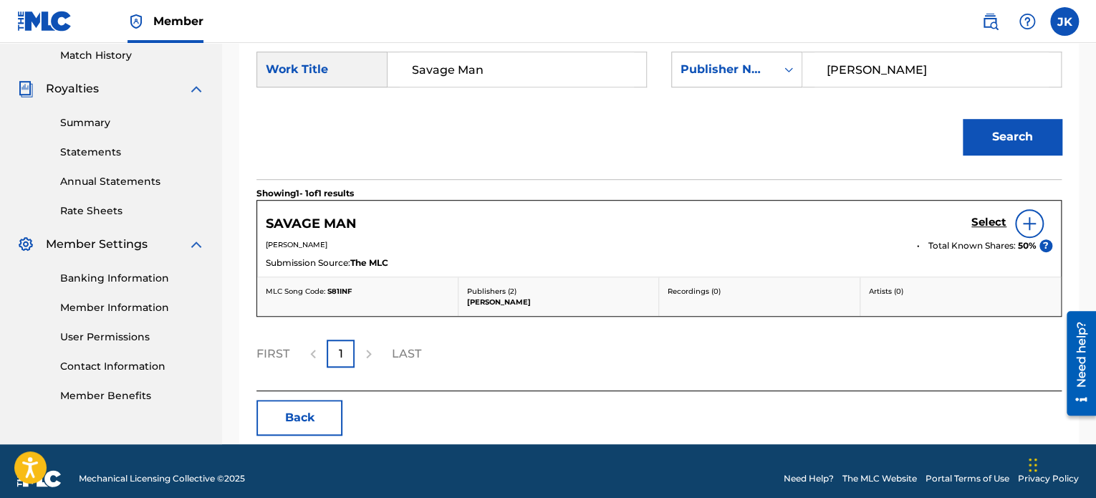
scroll to position [413, 0]
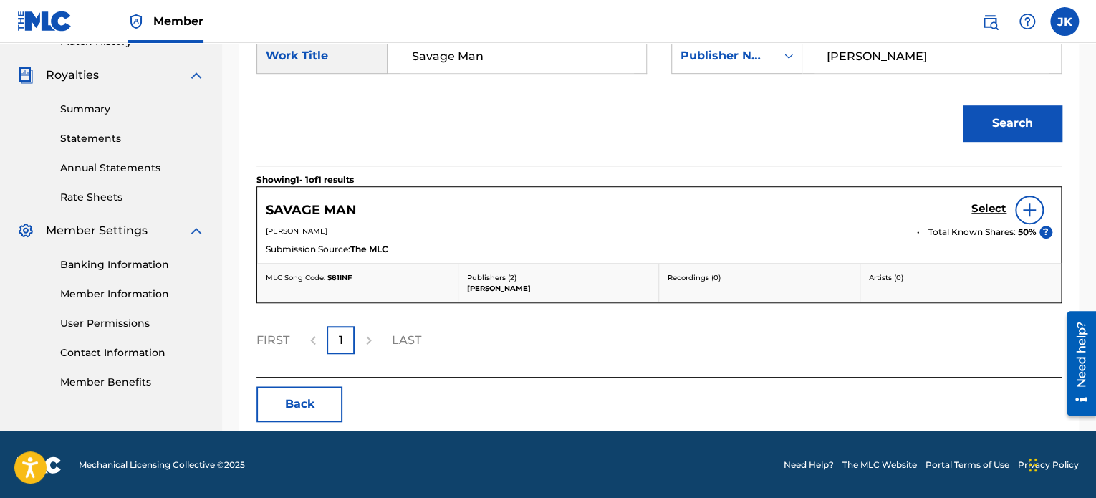
click at [1030, 212] on img at bounding box center [1029, 209] width 17 height 17
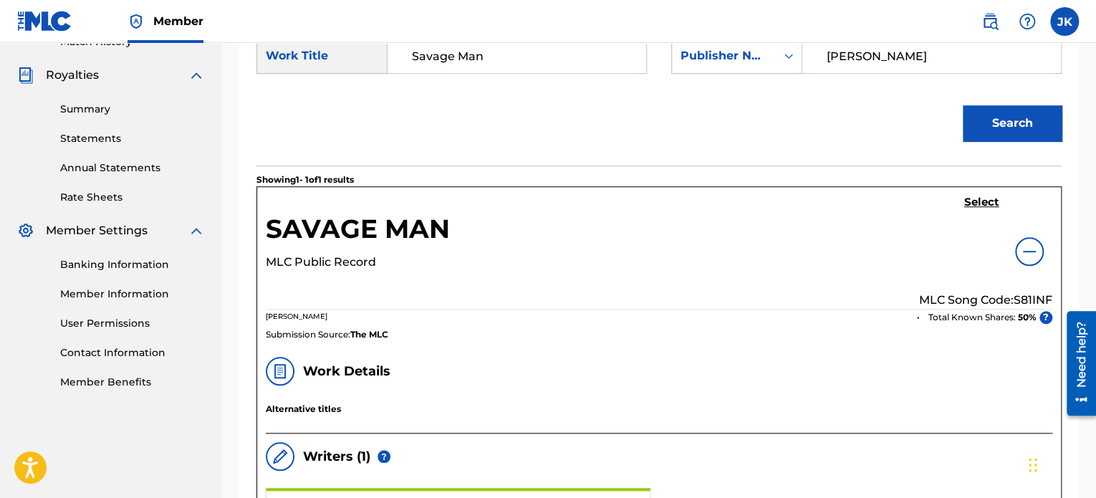
click at [1028, 298] on p "MLC Song Code: S81INF" at bounding box center [985, 300] width 133 height 17
click at [980, 202] on h5 "Select" at bounding box center [981, 203] width 35 height 14
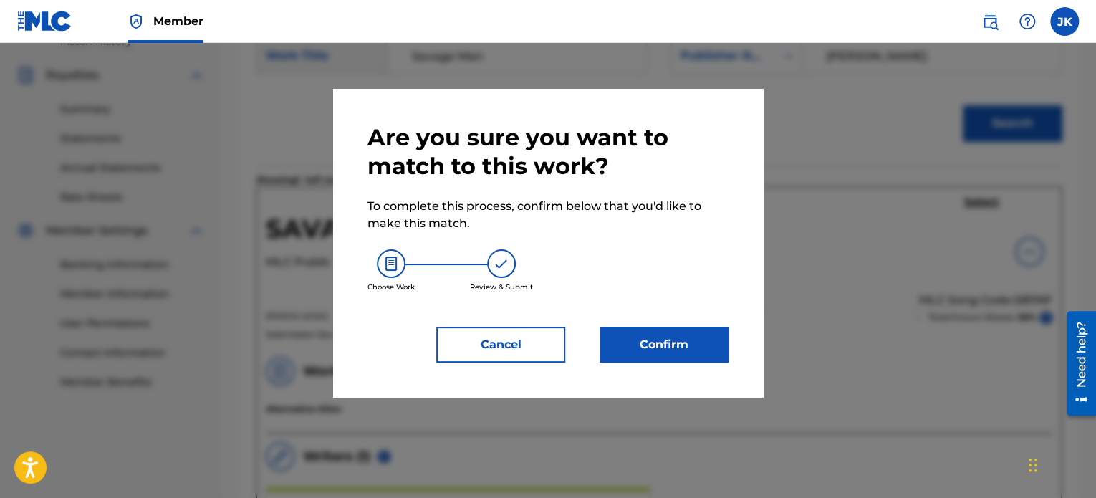
click at [664, 334] on button "Confirm" at bounding box center [664, 345] width 129 height 36
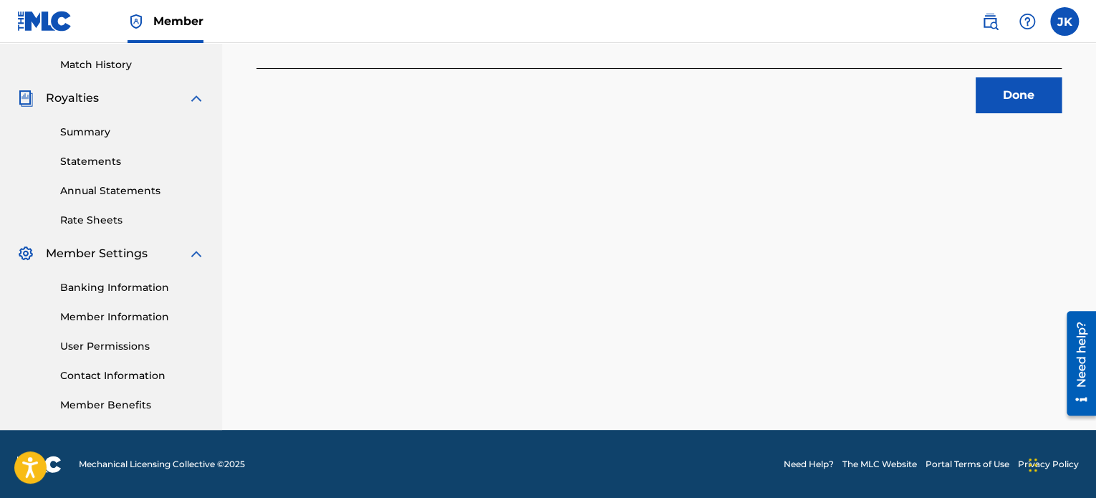
click at [1014, 102] on button "Done" at bounding box center [1019, 95] width 86 height 36
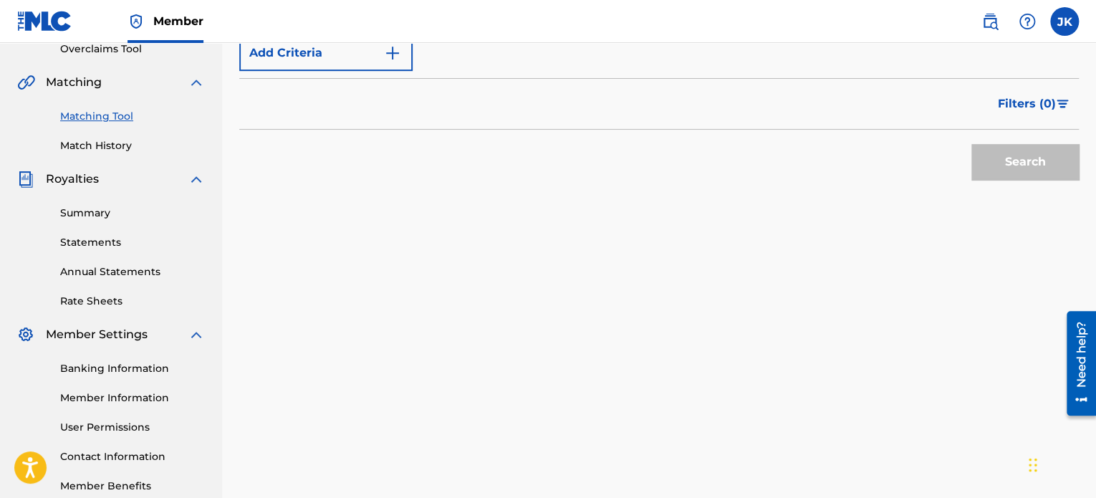
scroll to position [246, 0]
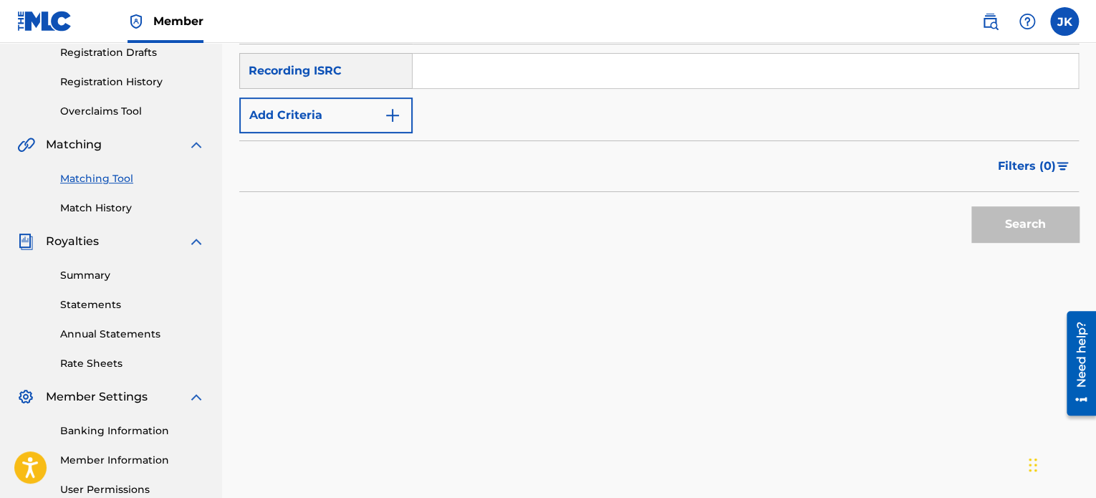
click at [126, 177] on link "Matching Tool" at bounding box center [132, 178] width 145 height 15
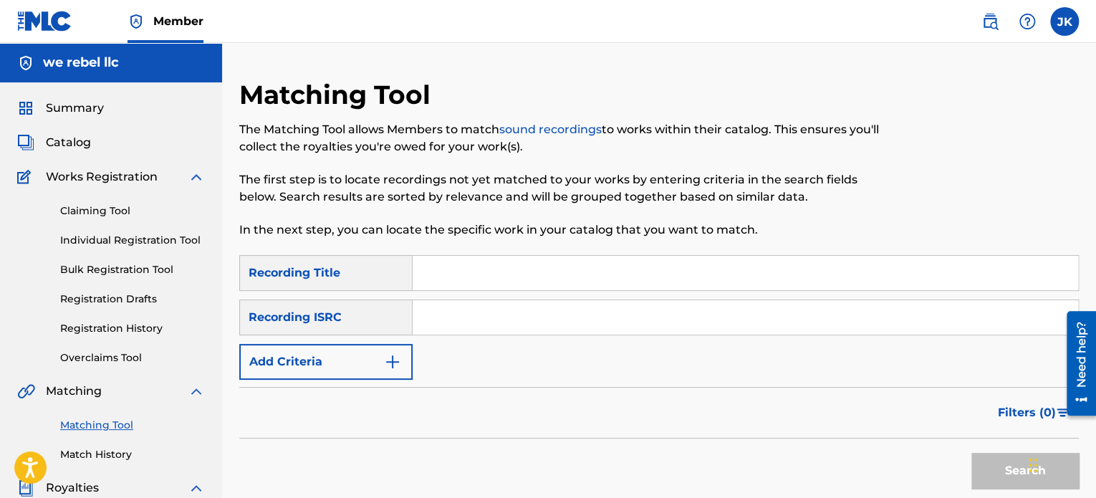
click at [454, 267] on input "Search Form" at bounding box center [746, 273] width 666 height 34
paste input "Dylon Jenkins"
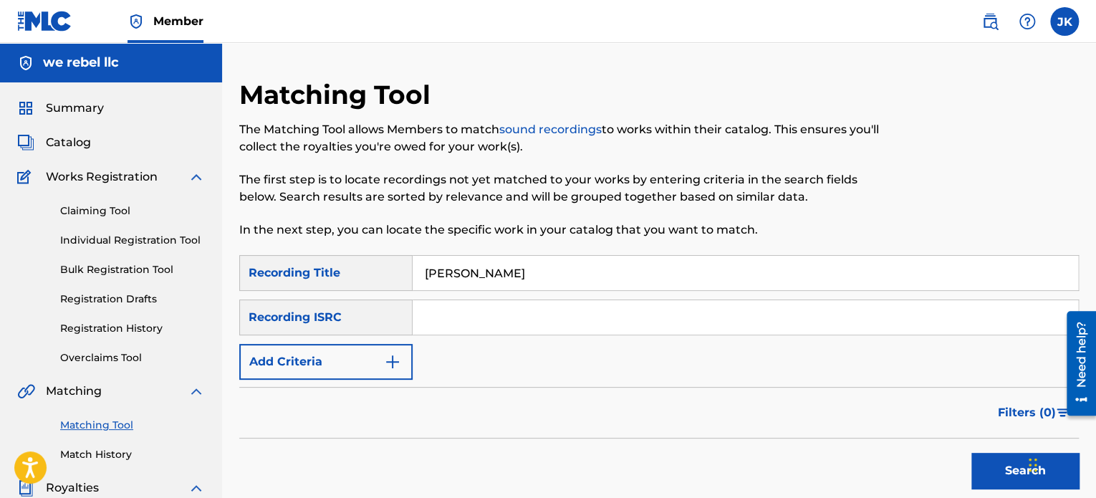
type input "Dylon Jenkins"
click at [454, 313] on input "Search Form" at bounding box center [746, 317] width 666 height 34
paste input "QZES82410881"
type input "QZES82410881"
click at [1013, 477] on button "Search" at bounding box center [1025, 471] width 107 height 36
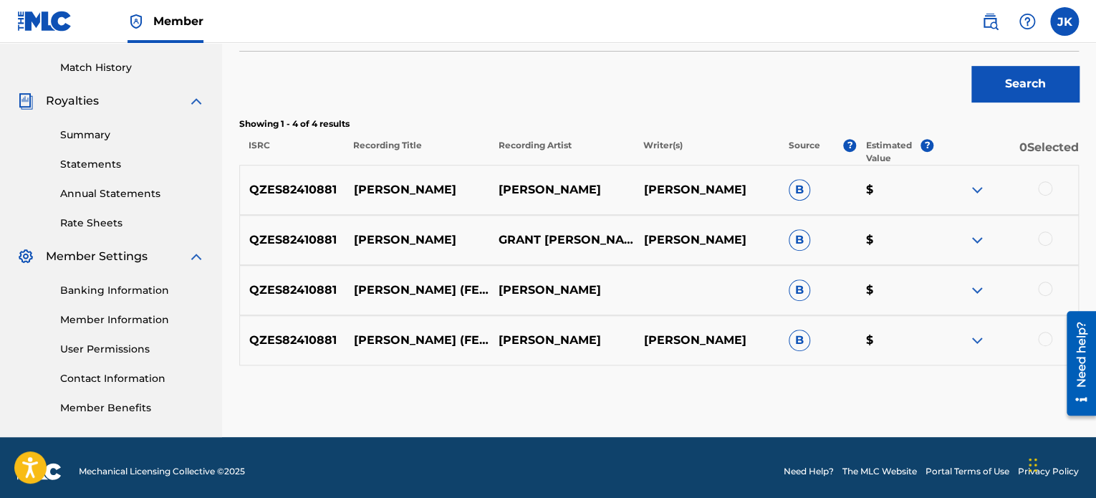
scroll to position [394, 0]
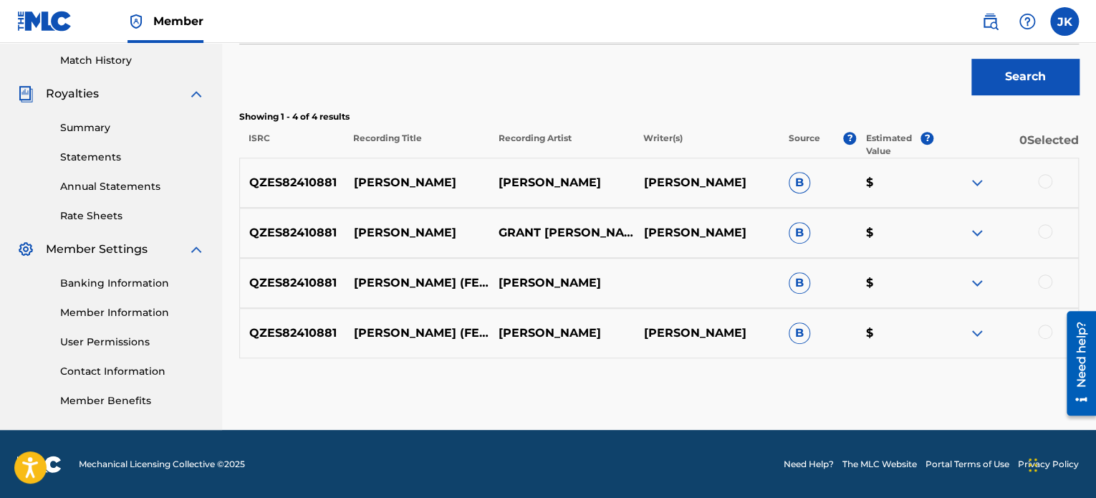
click at [1049, 181] on div at bounding box center [1045, 181] width 14 height 14
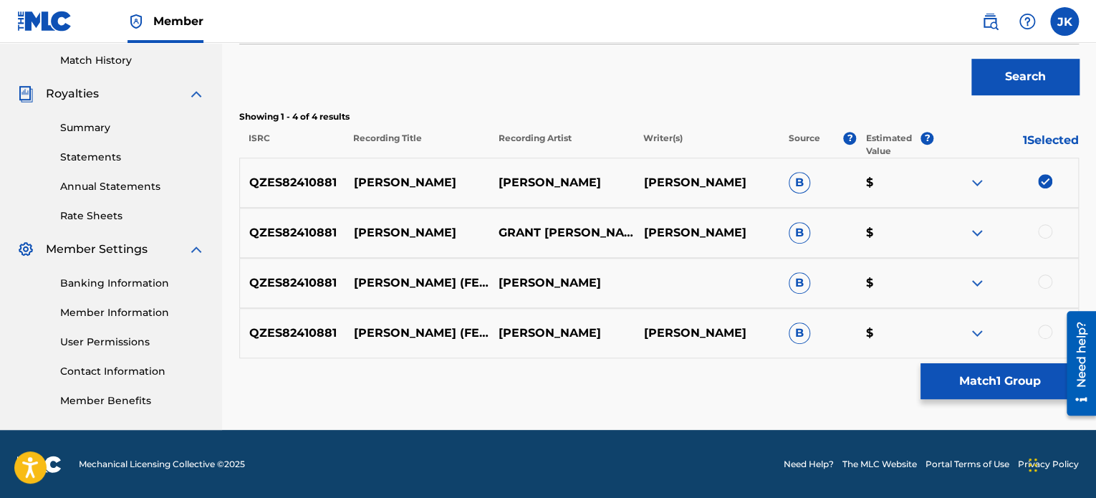
click at [1045, 232] on div at bounding box center [1045, 231] width 14 height 14
click at [1041, 279] on div at bounding box center [1045, 281] width 14 height 14
drag, startPoint x: 1043, startPoint y: 335, endPoint x: 997, endPoint y: 307, distance: 53.7
click at [1043, 334] on div at bounding box center [1045, 332] width 14 height 14
click at [986, 382] on button "Match 4 Groups" at bounding box center [1000, 381] width 158 height 36
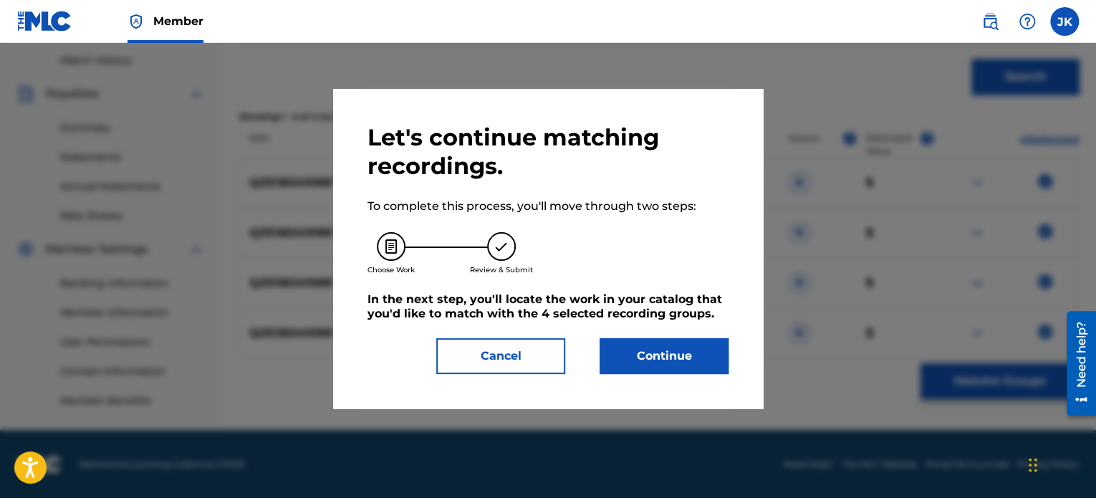
click at [683, 368] on button "Continue" at bounding box center [664, 356] width 129 height 36
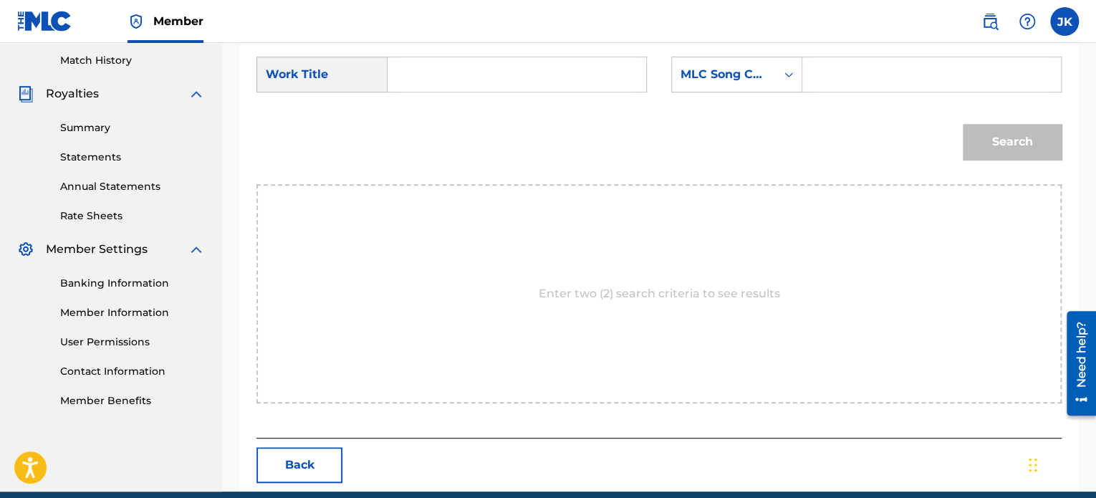
click at [517, 75] on input "Search Form" at bounding box center [517, 74] width 234 height 34
paste input "Dylon Jenkins"
type input "Dylon Jenkins"
click at [790, 74] on icon "Search Form" at bounding box center [789, 74] width 9 height 5
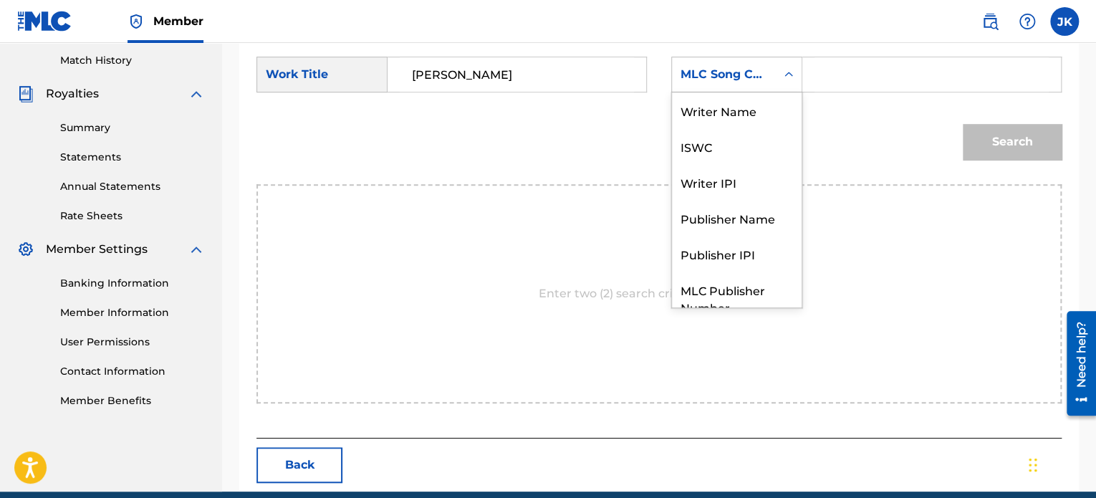
scroll to position [53, 0]
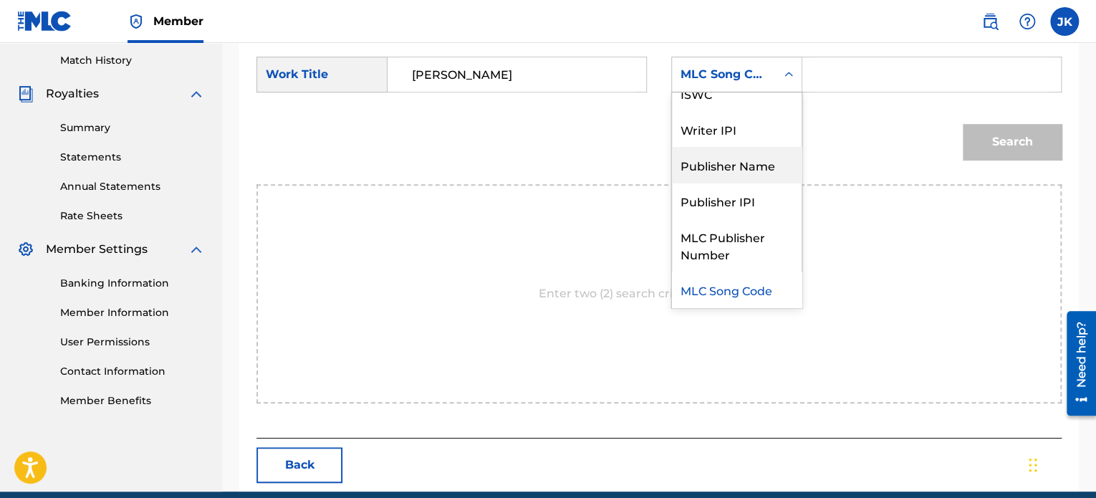
click at [740, 162] on div "Publisher Name" at bounding box center [737, 165] width 130 height 36
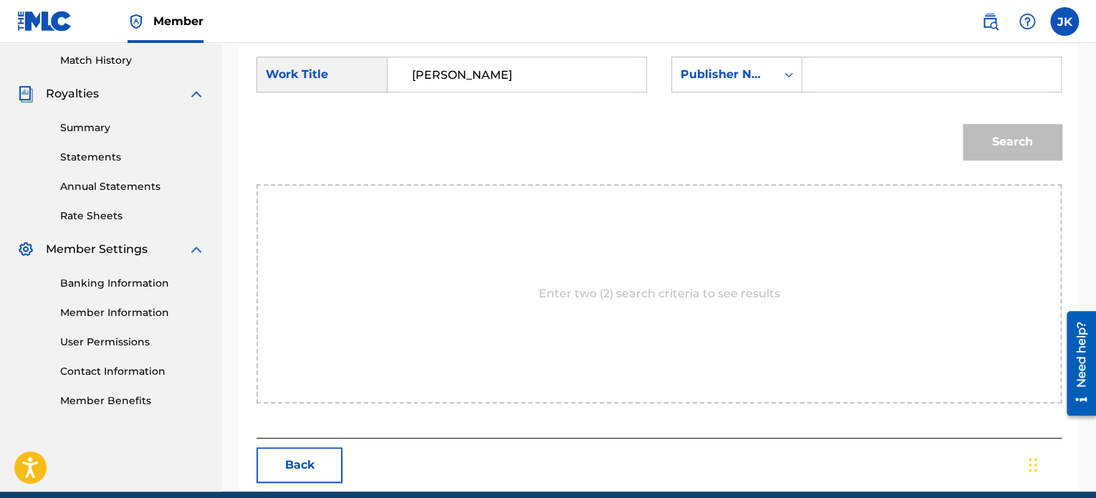
click at [843, 70] on input "Search Form" at bounding box center [932, 74] width 234 height 34
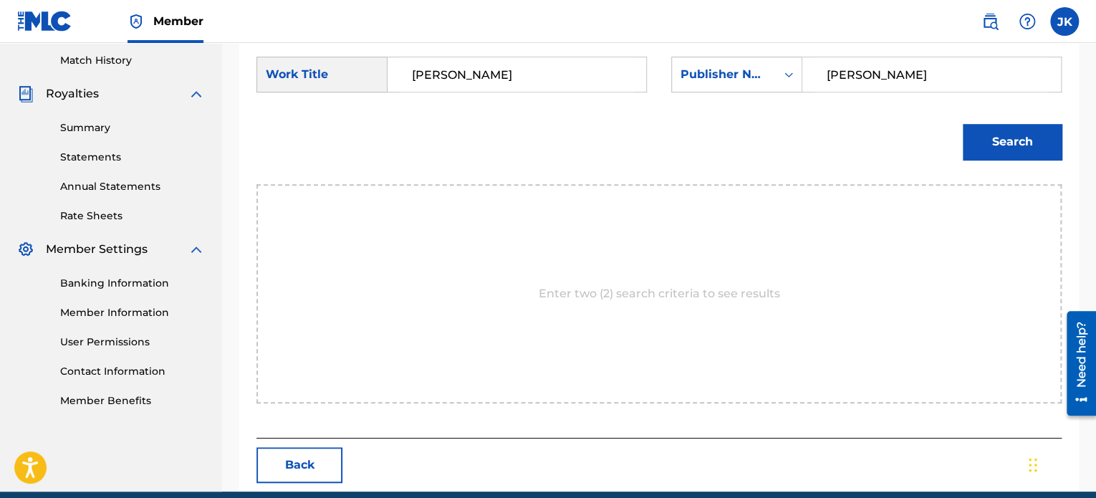
type input "edlin"
click at [992, 145] on button "Search" at bounding box center [1012, 142] width 99 height 36
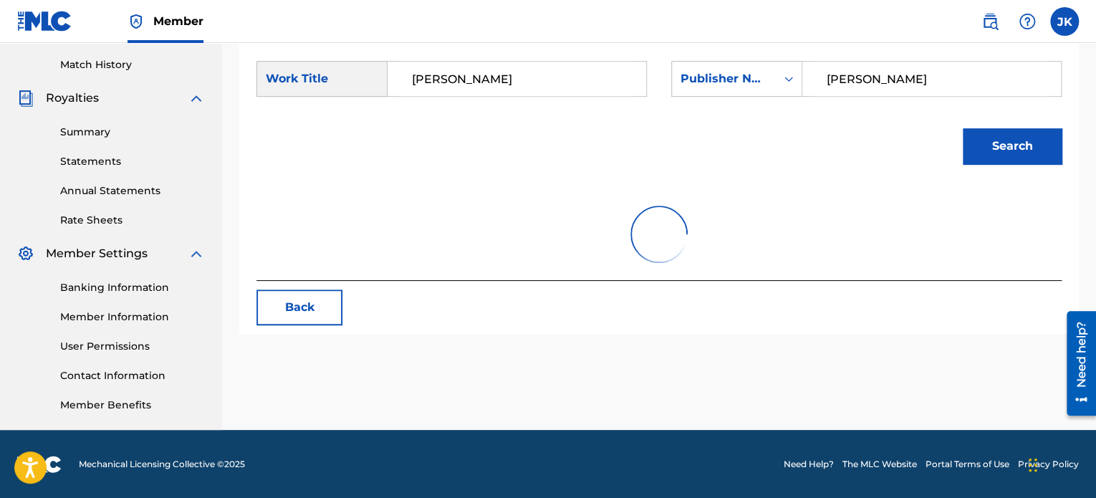
scroll to position [394, 0]
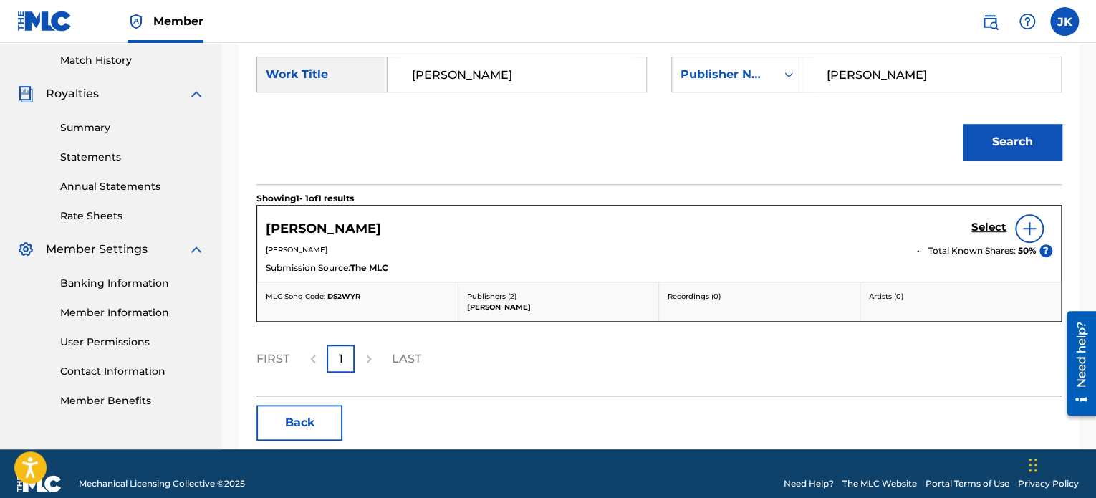
click at [1024, 228] on img at bounding box center [1029, 228] width 17 height 17
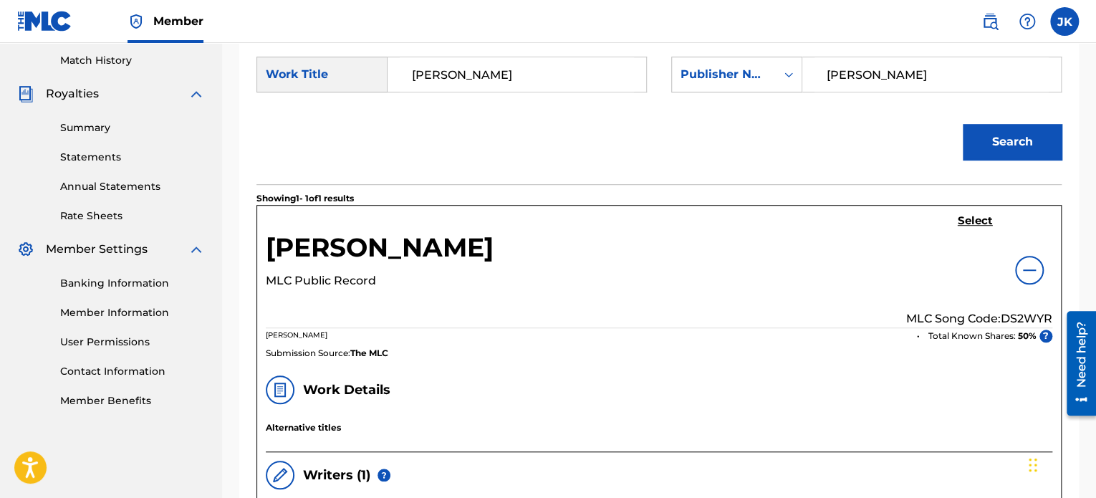
click at [1011, 315] on p "MLC Song Code: DS2WYR" at bounding box center [979, 318] width 146 height 17
click at [975, 224] on h5 "Select" at bounding box center [975, 221] width 35 height 14
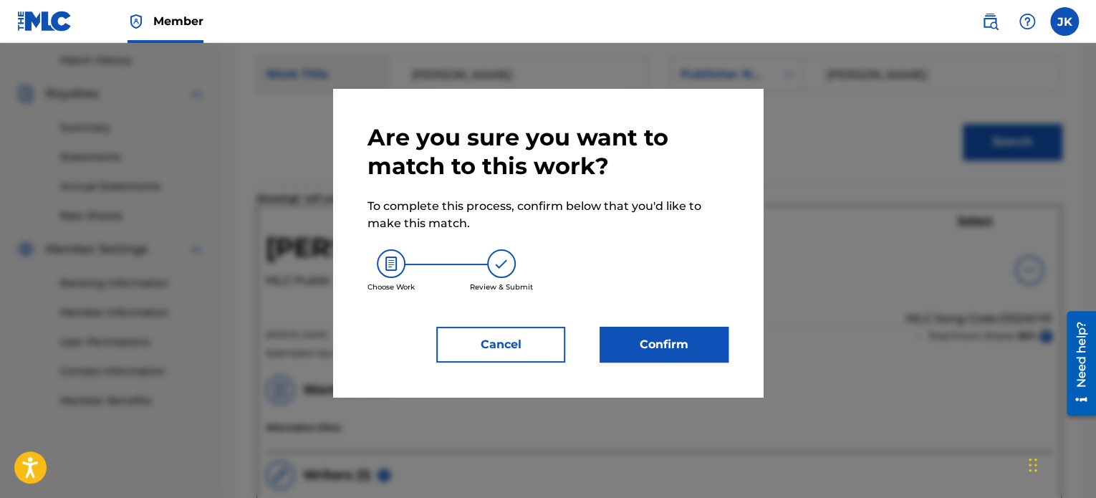
click at [689, 337] on button "Confirm" at bounding box center [664, 345] width 129 height 36
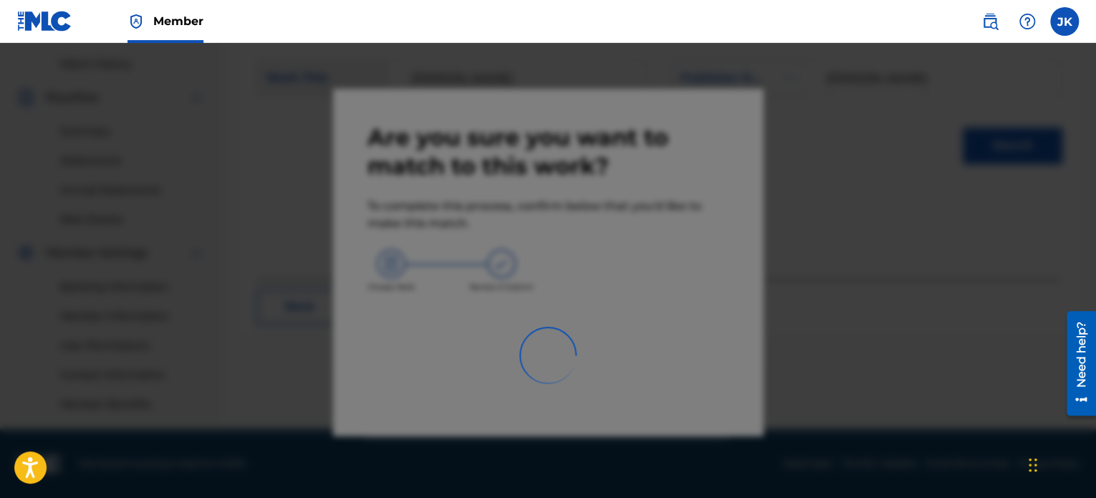
scroll to position [390, 0]
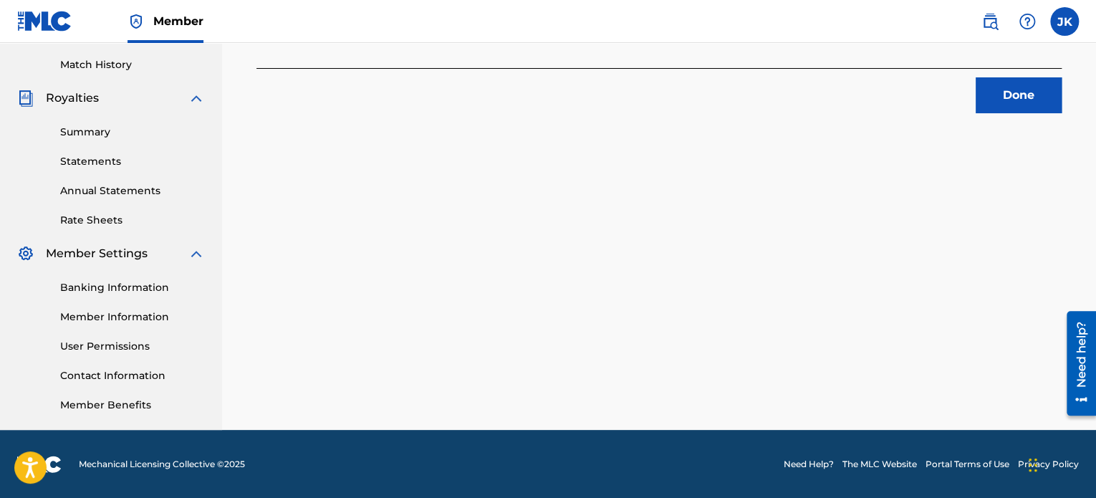
click at [1016, 104] on button "Done" at bounding box center [1019, 95] width 86 height 36
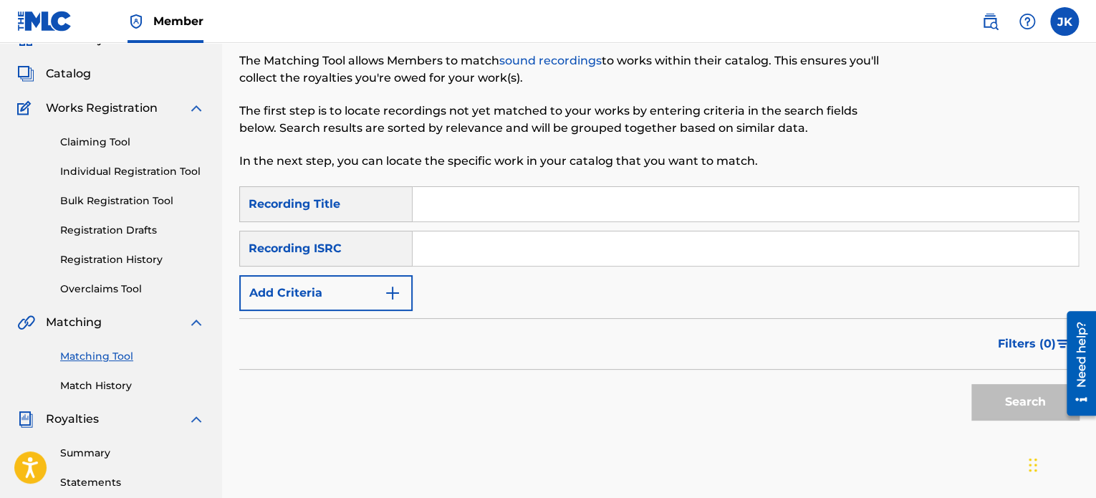
scroll to position [0, 0]
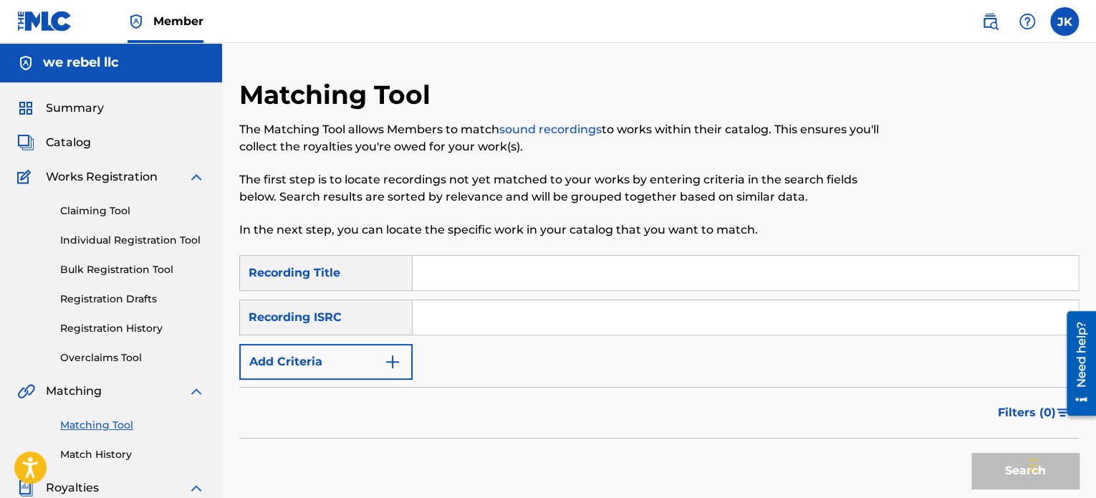
click at [435, 277] on input "Search Form" at bounding box center [746, 273] width 666 height 34
paste input "Duo Maxwell"
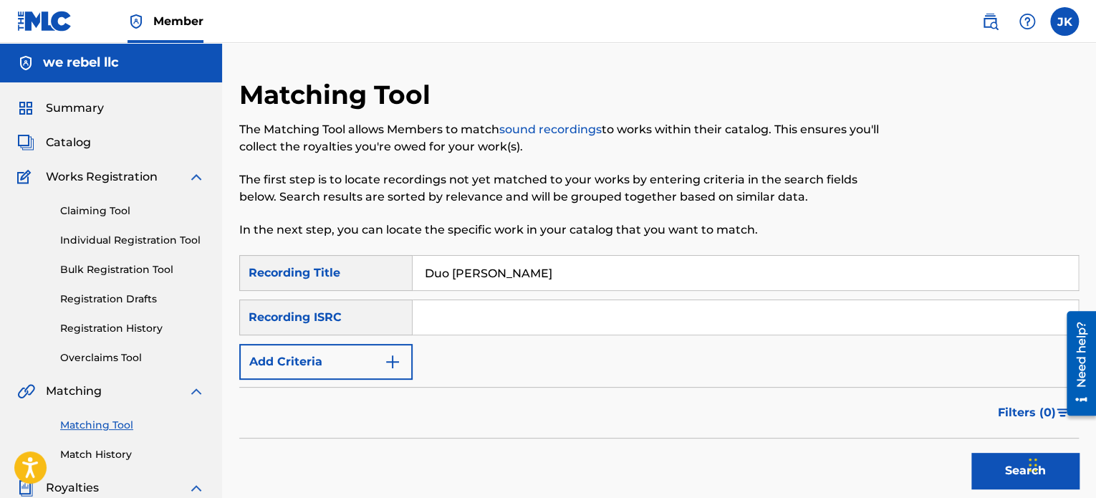
type input "Duo Maxwell"
click at [463, 321] on input "Search Form" at bounding box center [746, 317] width 666 height 34
paste
type input "QZES82410882"
click at [981, 466] on button "Search" at bounding box center [1025, 471] width 107 height 36
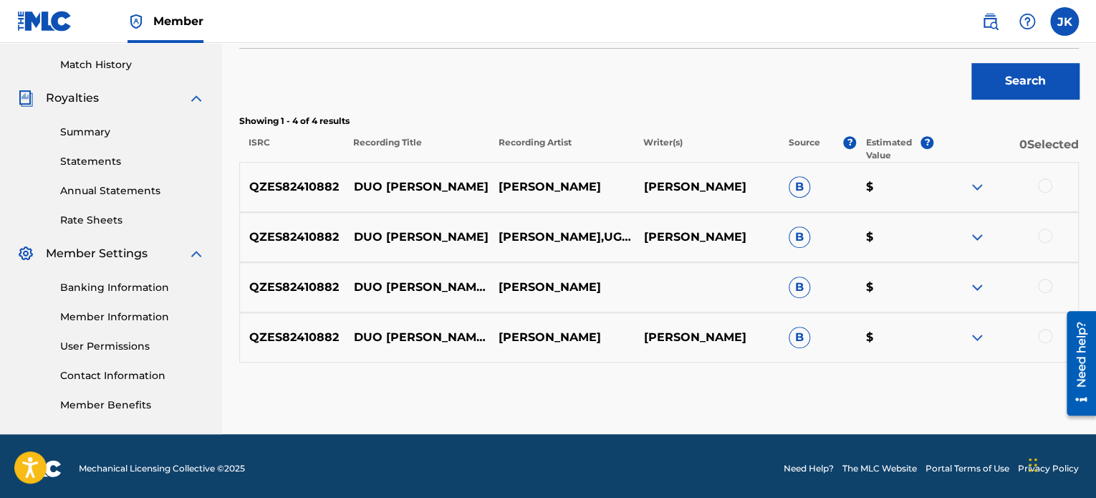
scroll to position [394, 0]
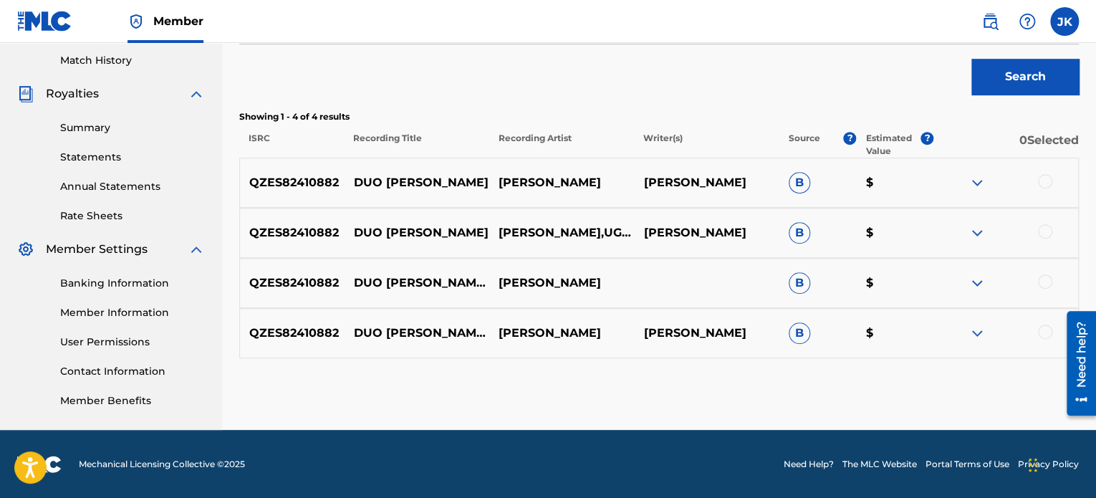
click at [1043, 184] on div at bounding box center [1045, 181] width 14 height 14
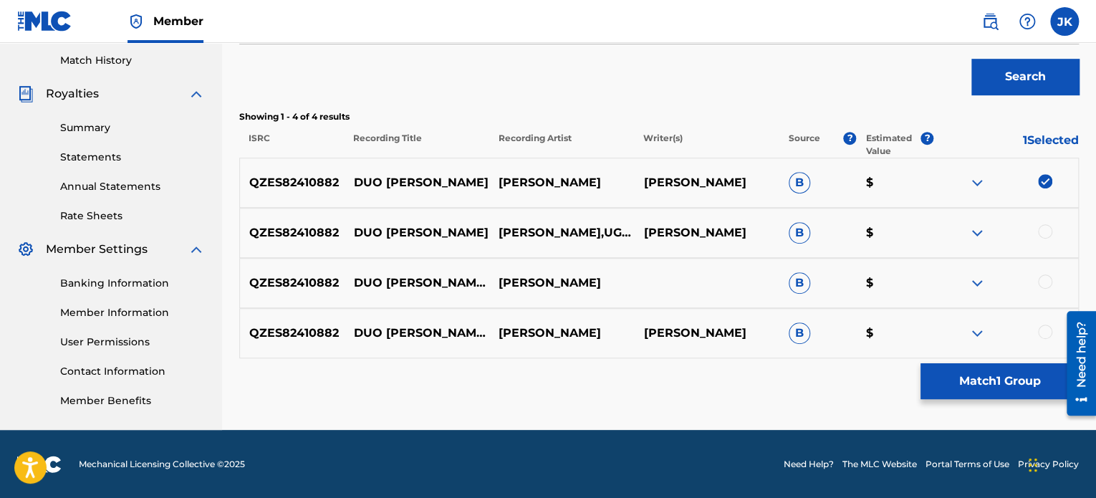
click at [1043, 241] on div "QZES82410882 DUO MAXWELL GRANT FORE,UGGGY EDLIN RODRIGUEZ B $" at bounding box center [659, 233] width 840 height 50
click at [1043, 234] on div at bounding box center [1045, 231] width 14 height 14
click at [1041, 286] on div at bounding box center [1045, 281] width 14 height 14
click at [1041, 328] on div at bounding box center [1045, 332] width 14 height 14
click at [991, 381] on button "Match 4 Groups" at bounding box center [1000, 381] width 158 height 36
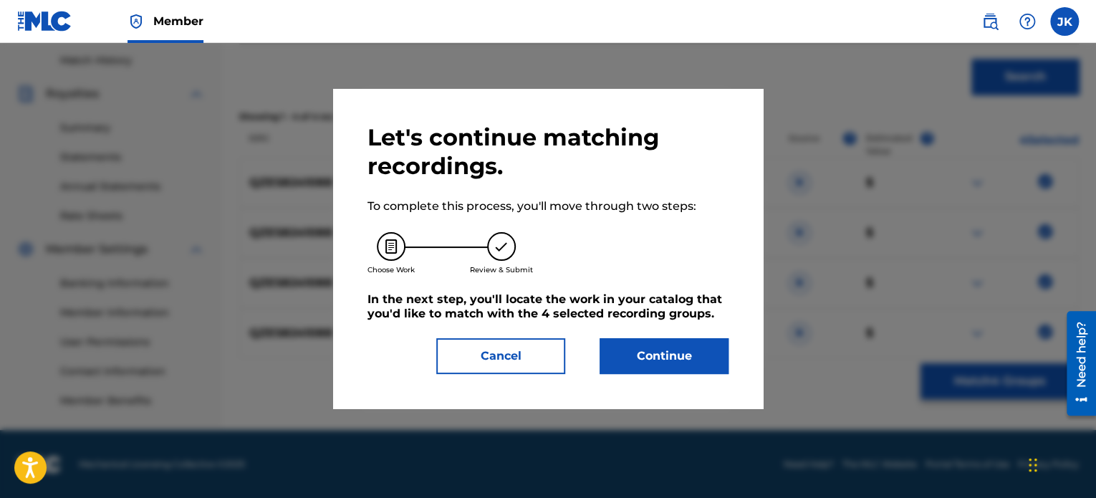
click at [676, 357] on button "Continue" at bounding box center [664, 356] width 129 height 36
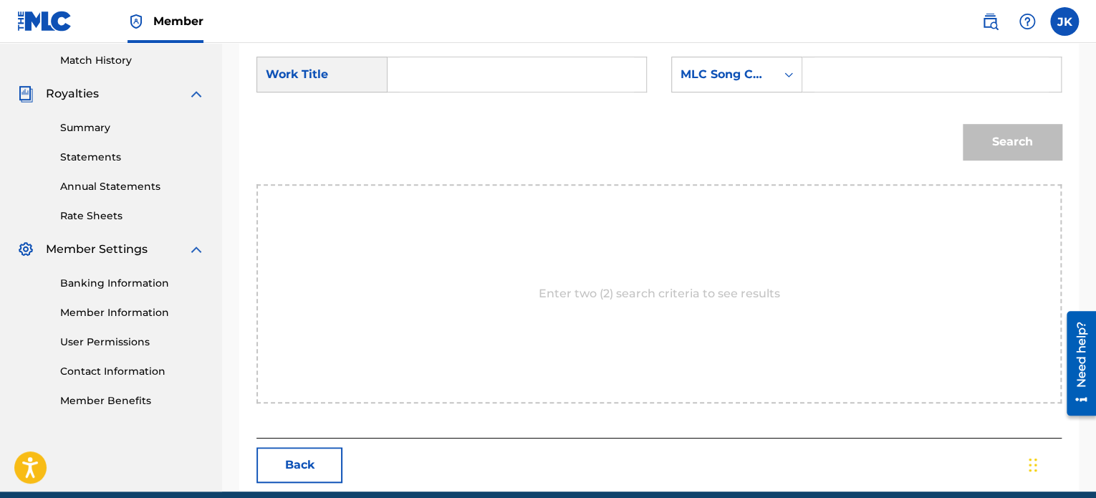
click at [459, 80] on input "Search Form" at bounding box center [517, 74] width 234 height 34
type input "Duo Maxwell"
drag, startPoint x: 469, startPoint y: 97, endPoint x: 579, endPoint y: 118, distance: 111.5
click at [573, 118] on form "SearchWithCriteriaeab5b0f3-e4ed-4523-bc77-69a7bb2465c8 Work Title Duo Maxwell S…" at bounding box center [659, 111] width 805 height 145
click at [787, 81] on div "Search Form" at bounding box center [789, 75] width 26 height 26
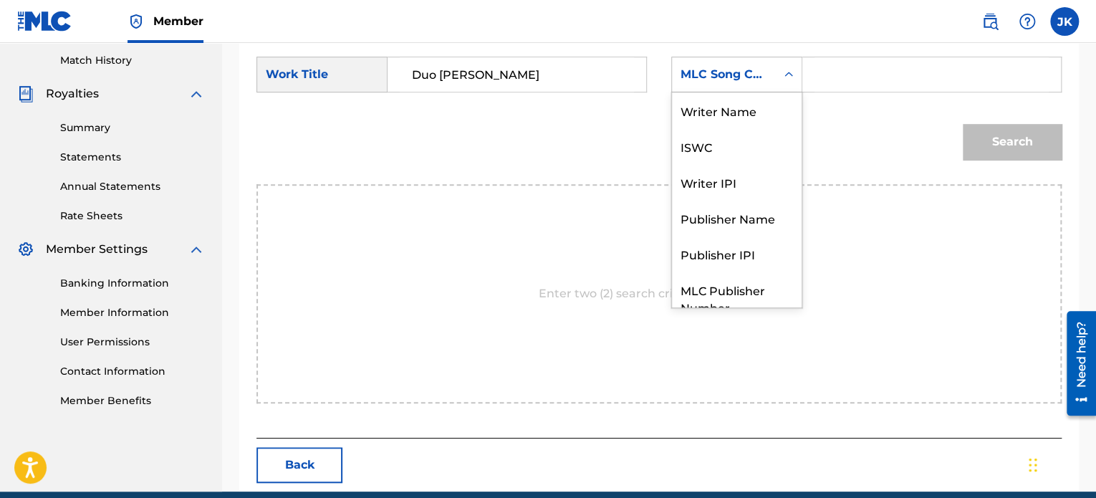
scroll to position [53, 0]
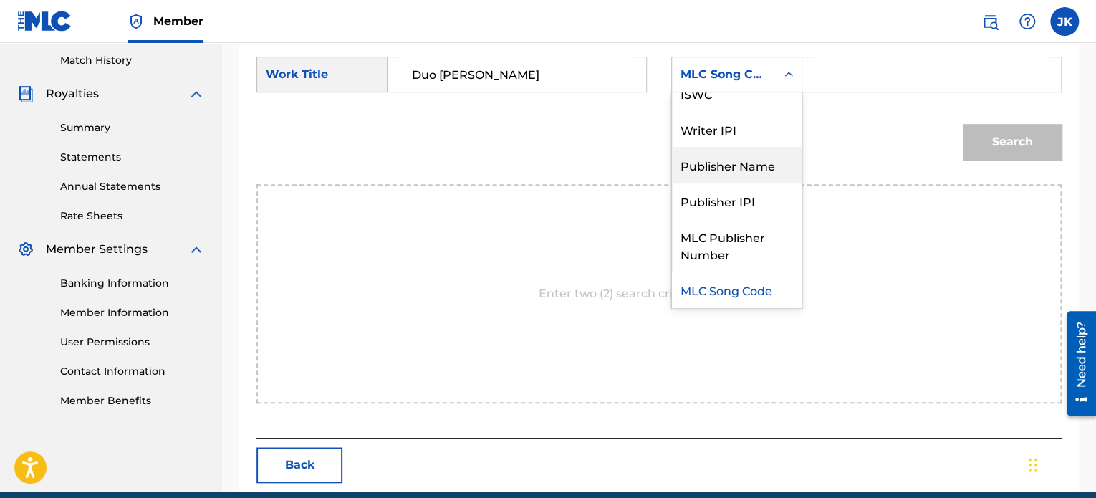
click at [765, 180] on div "Publisher Name" at bounding box center [737, 165] width 130 height 36
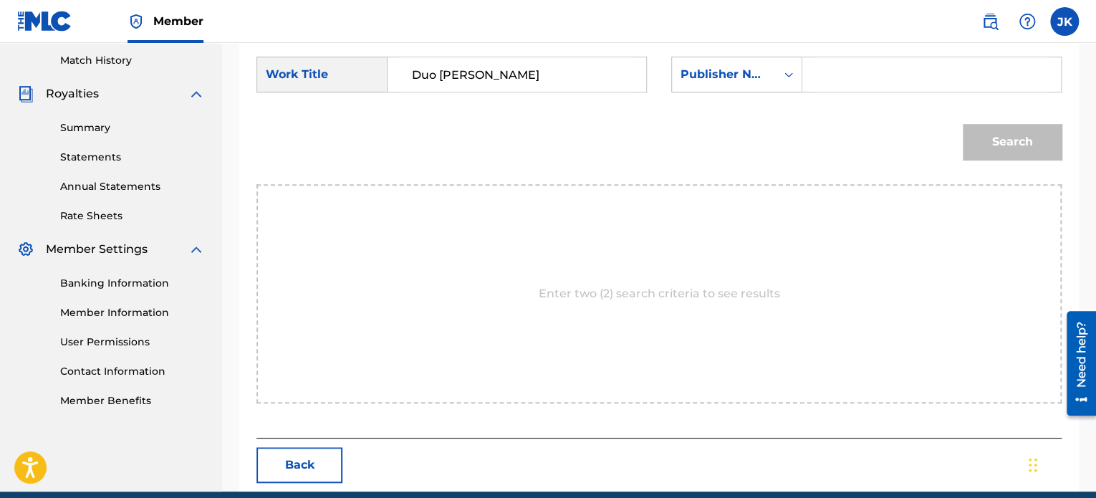
click at [849, 74] on input "Search Form" at bounding box center [932, 74] width 234 height 34
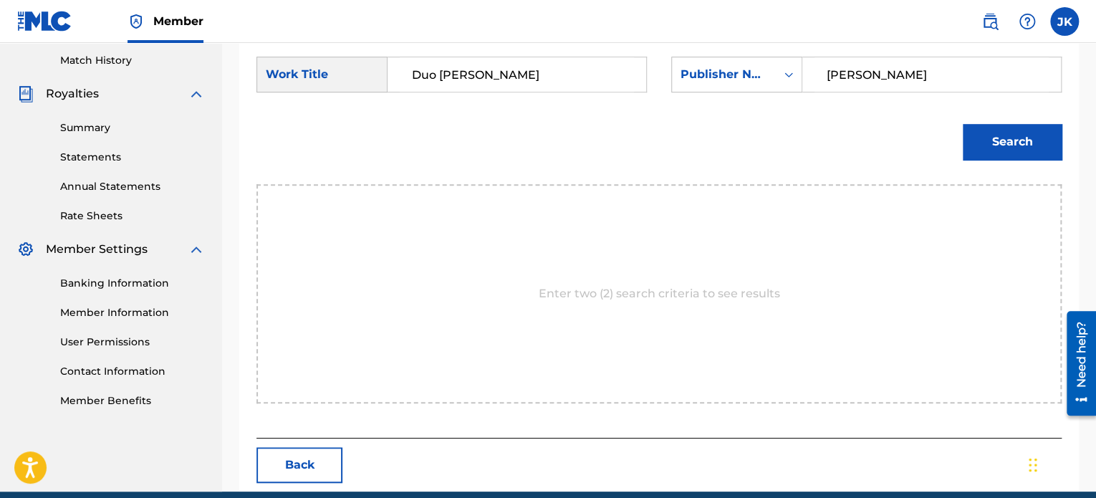
type input "edlin"
click at [992, 145] on button "Search" at bounding box center [1012, 142] width 99 height 36
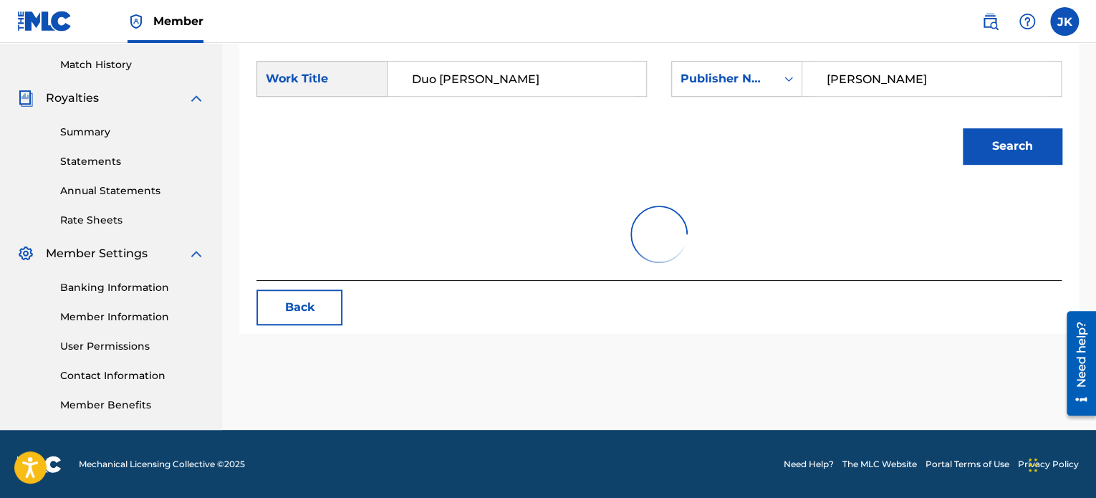
scroll to position [394, 0]
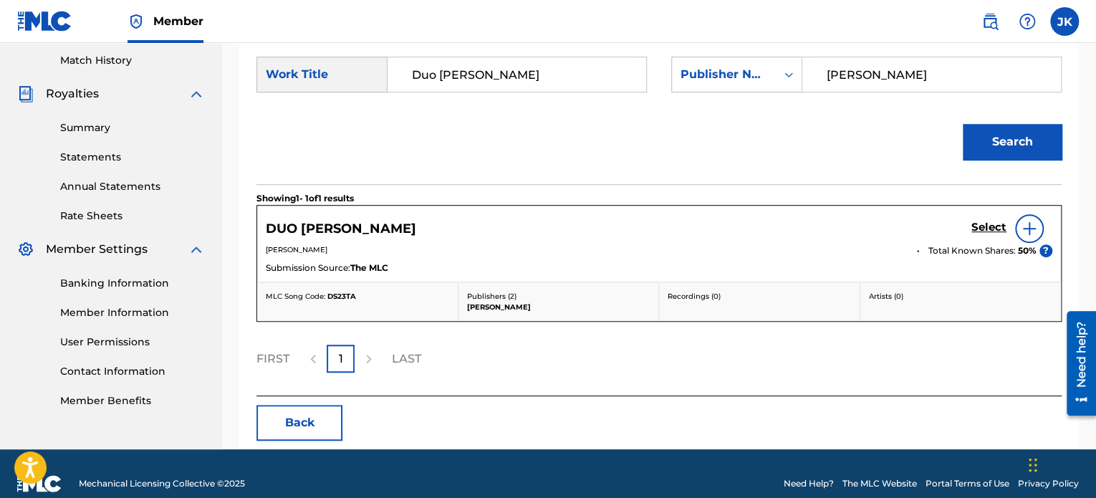
click at [1032, 229] on img at bounding box center [1029, 228] width 17 height 17
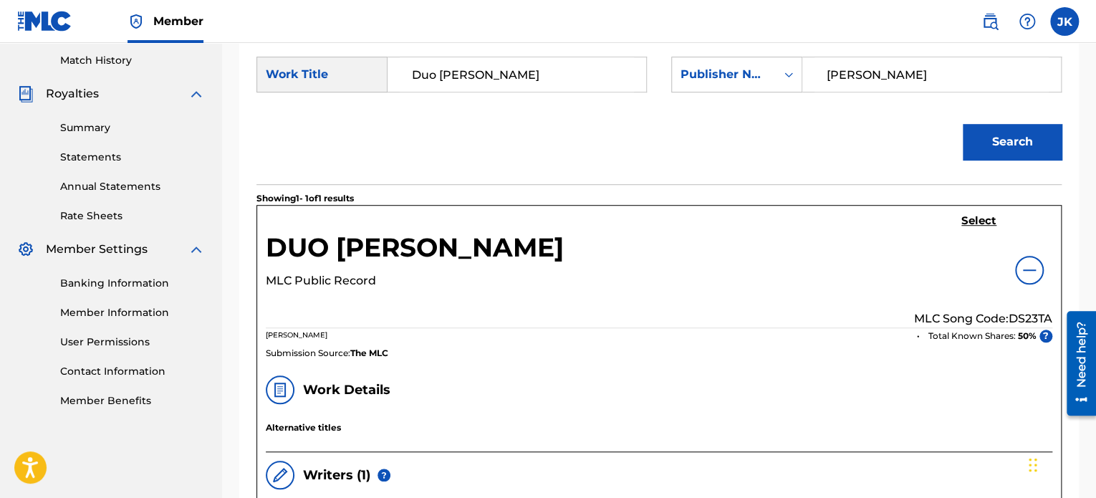
click at [1021, 317] on p "MLC Song Code: DS23TA" at bounding box center [983, 318] width 138 height 17
click at [986, 225] on h5 "Select" at bounding box center [979, 221] width 35 height 14
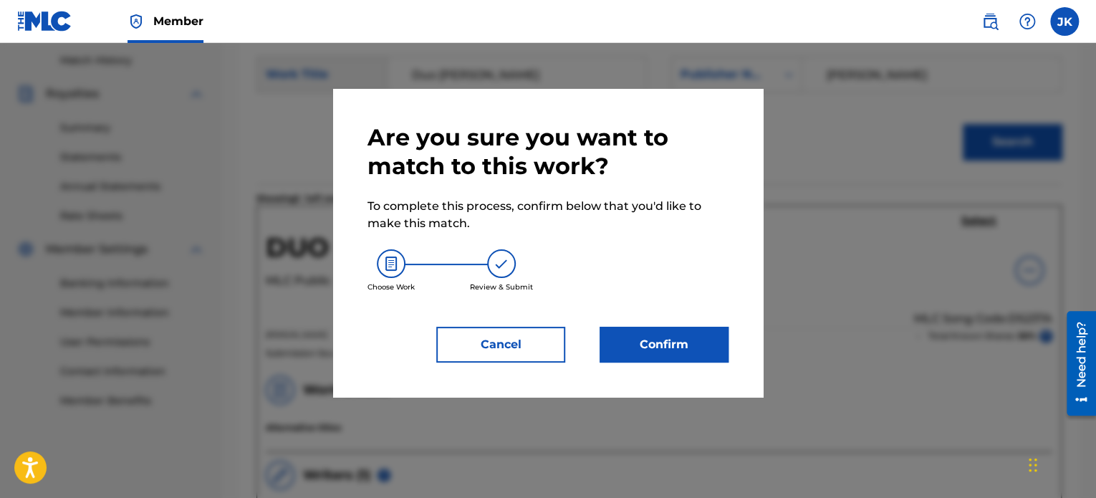
click at [714, 339] on button "Confirm" at bounding box center [664, 345] width 129 height 36
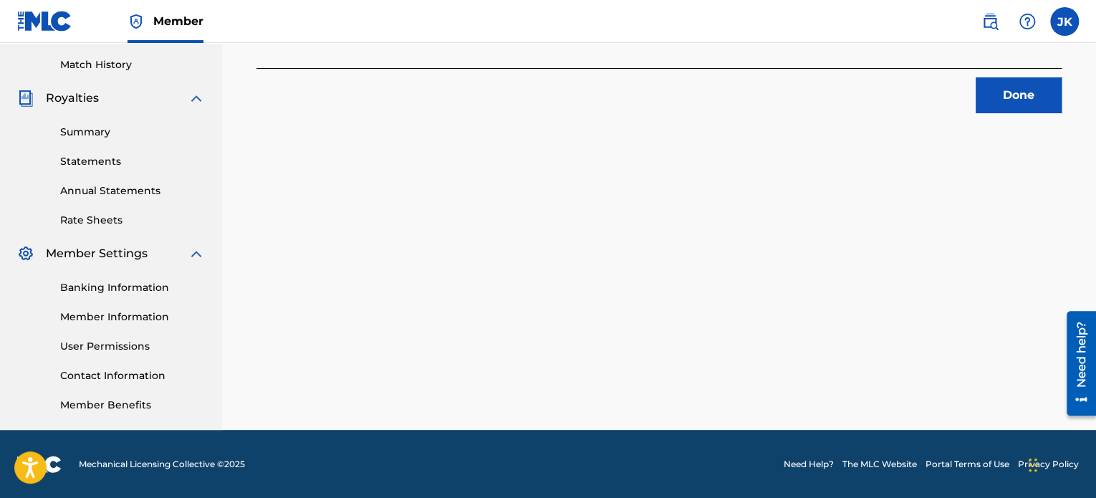
click at [1005, 105] on button "Done" at bounding box center [1019, 95] width 86 height 36
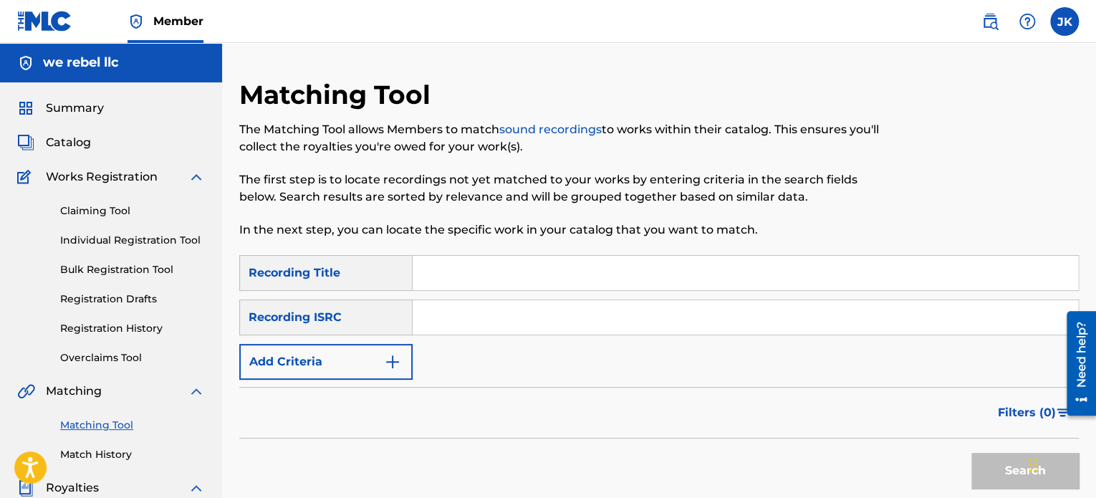
scroll to position [0, 0]
click at [455, 270] on input "Search Form" at bounding box center [746, 273] width 666 height 34
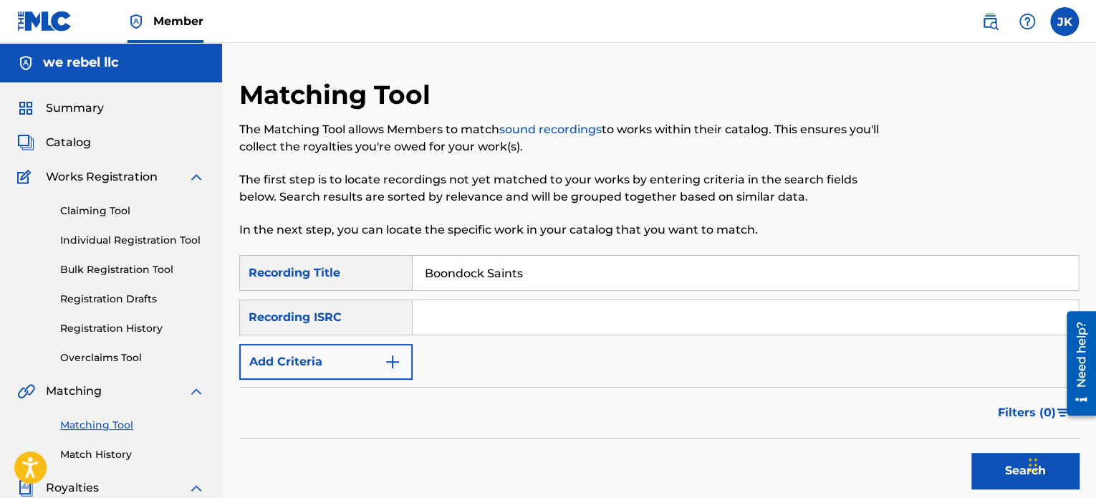
type input "Boondock Saints"
click at [479, 313] on input "Search Form" at bounding box center [746, 317] width 666 height 34
type input "QZES82410883"
click at [980, 476] on button "Search" at bounding box center [1025, 471] width 107 height 36
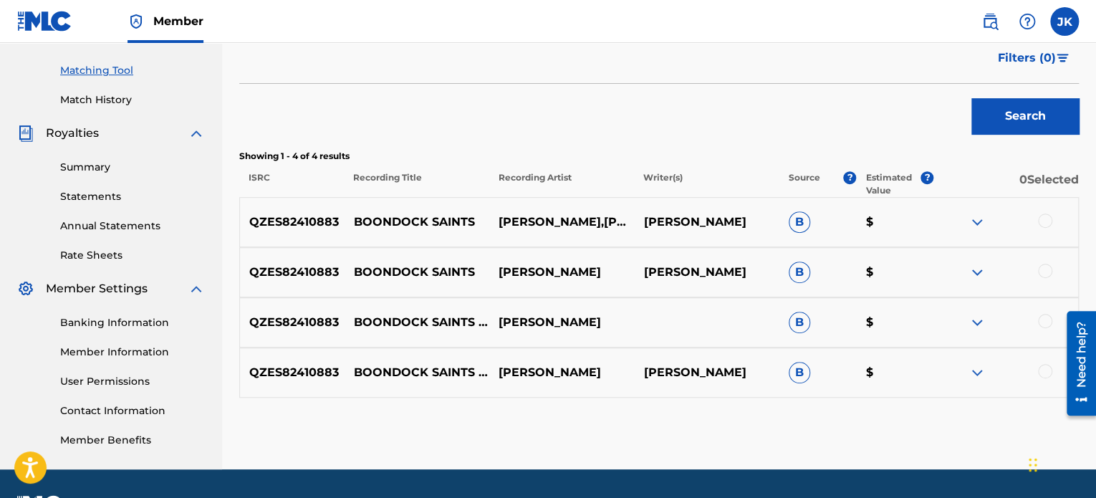
scroll to position [358, 0]
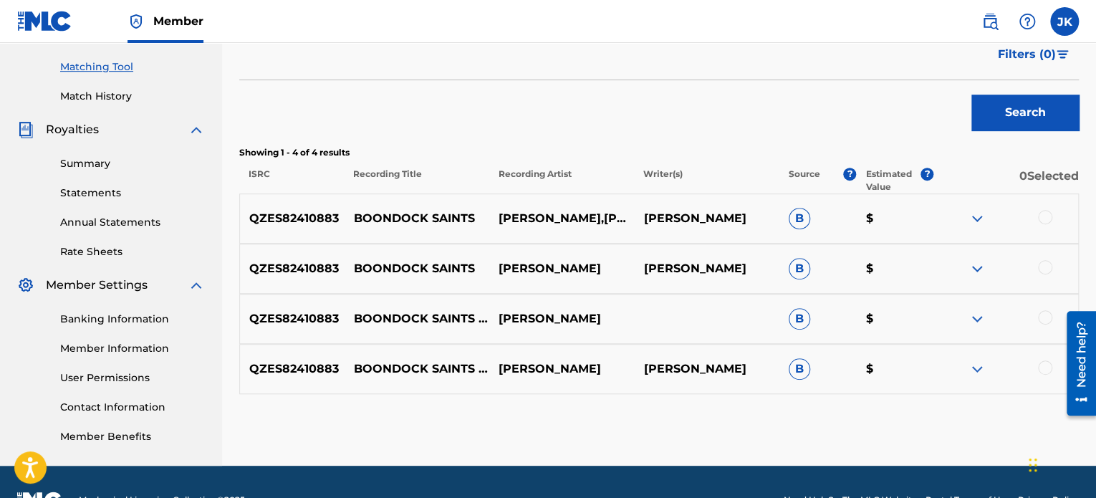
click at [1040, 221] on div at bounding box center [1045, 217] width 14 height 14
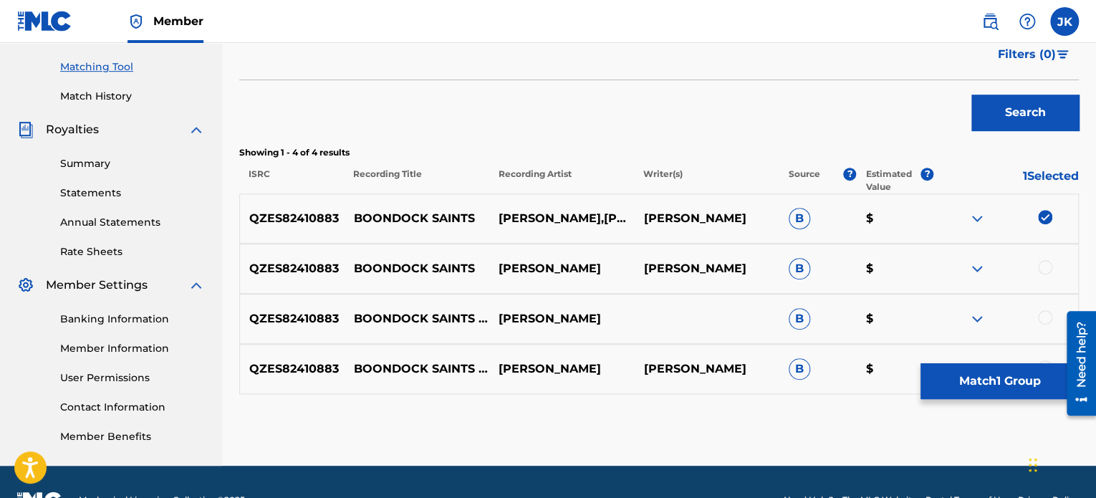
click at [1046, 260] on div at bounding box center [1045, 267] width 14 height 14
click at [1040, 313] on div at bounding box center [1045, 317] width 14 height 14
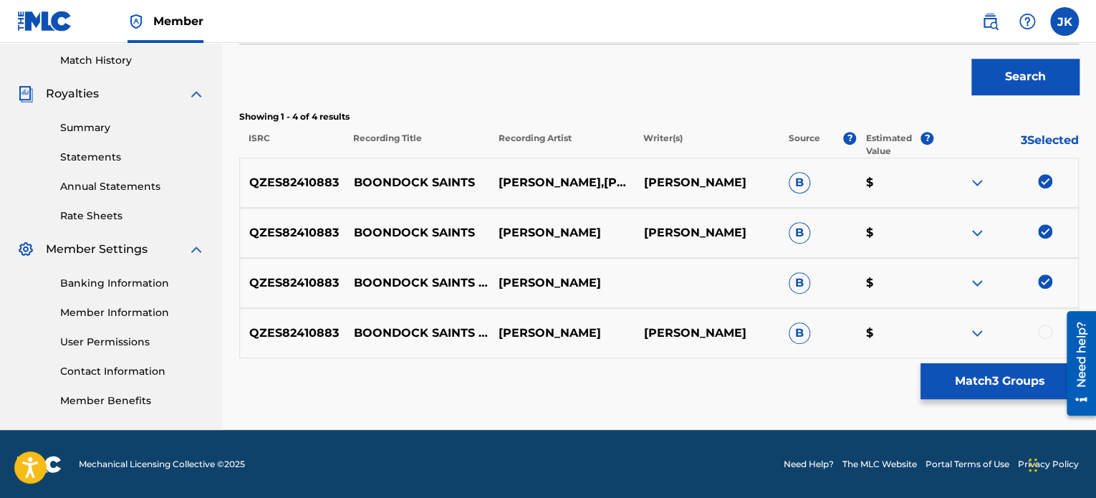
click at [1040, 329] on div at bounding box center [1045, 332] width 14 height 14
click at [1012, 383] on button "Match 4 Groups" at bounding box center [1000, 381] width 158 height 36
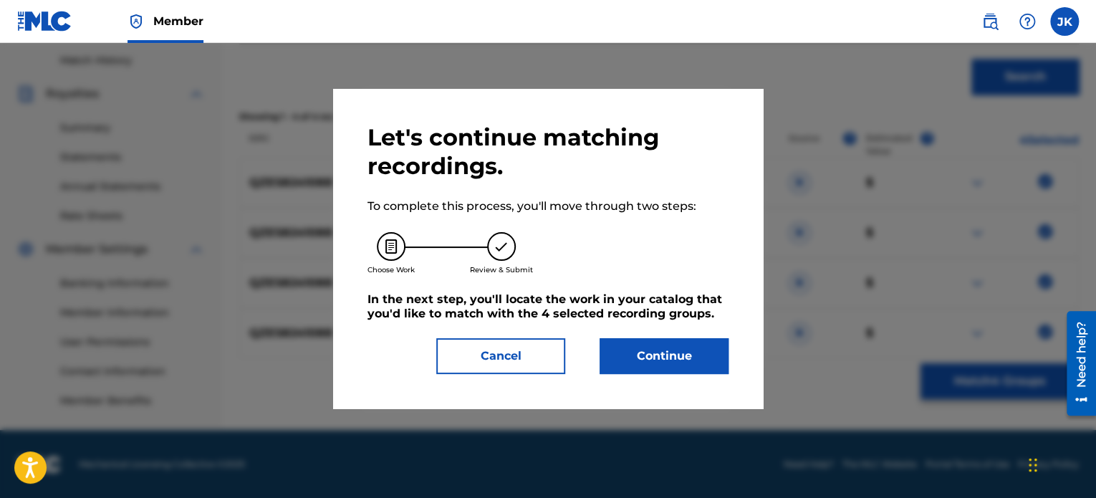
click at [723, 351] on button "Continue" at bounding box center [664, 356] width 129 height 36
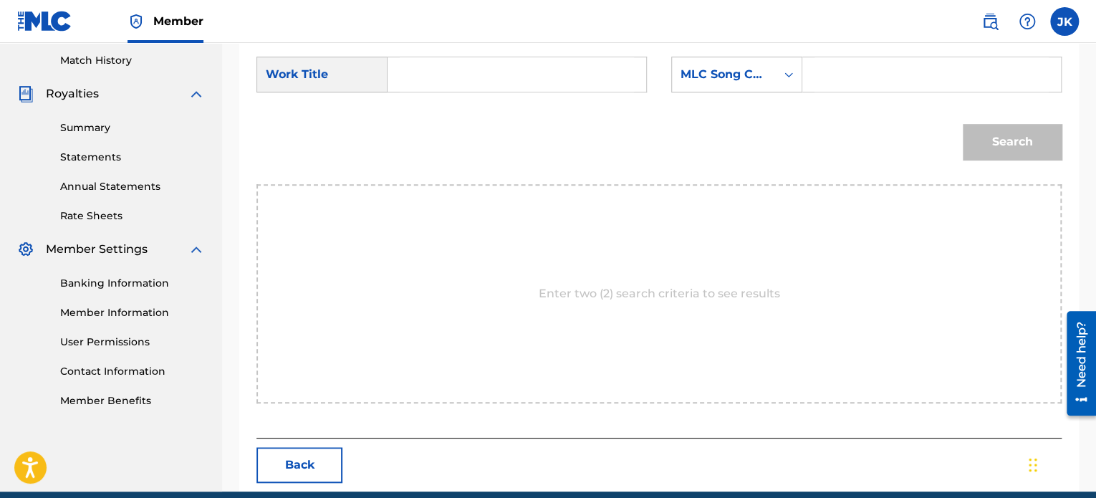
click at [476, 59] on input "Search Form" at bounding box center [517, 74] width 234 height 34
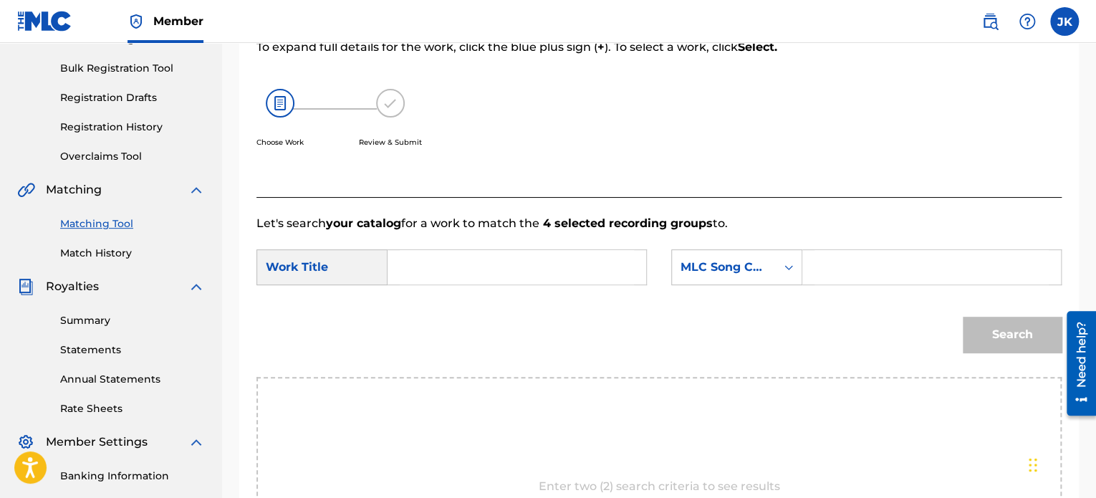
scroll to position [169, 0]
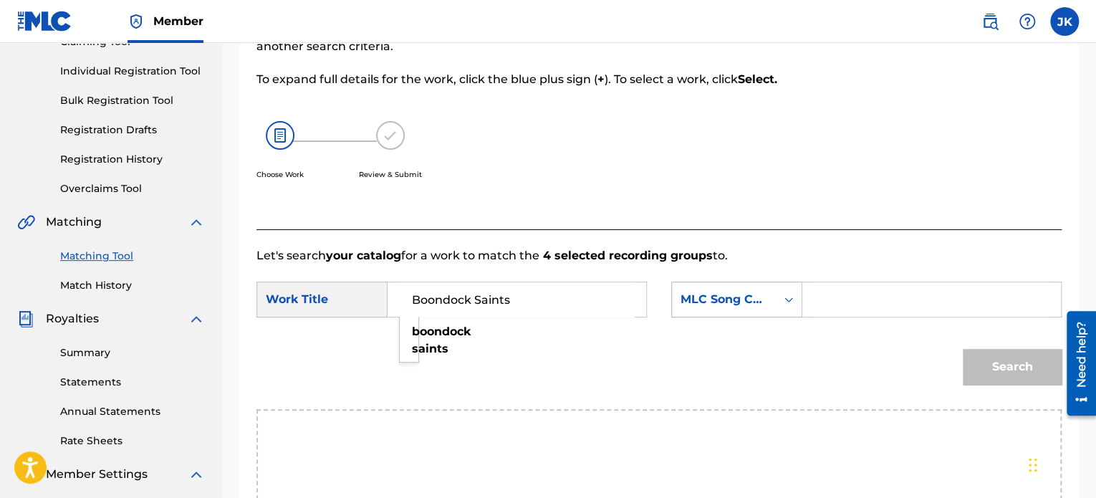
type input "Boondock Saints"
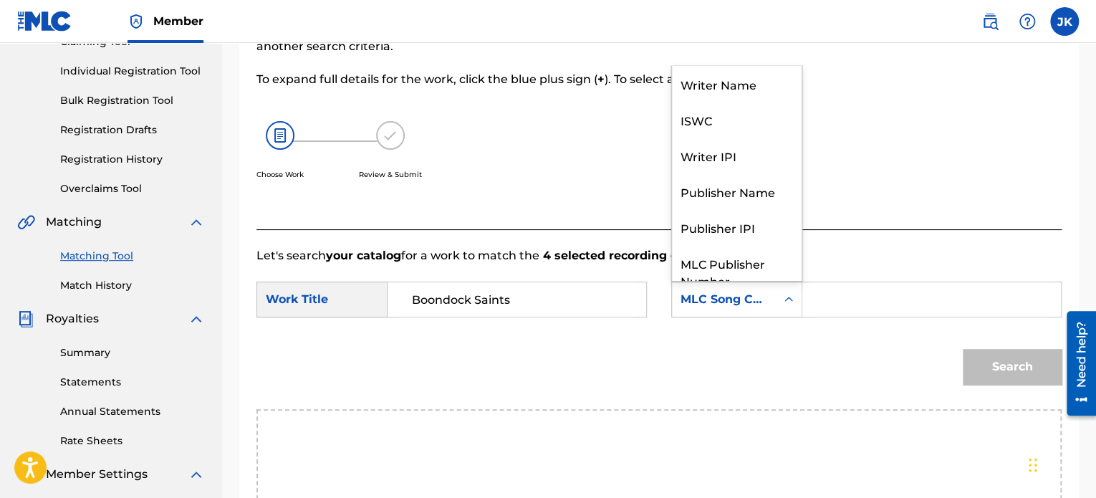
click at [799, 305] on div "Search Form" at bounding box center [789, 300] width 26 height 26
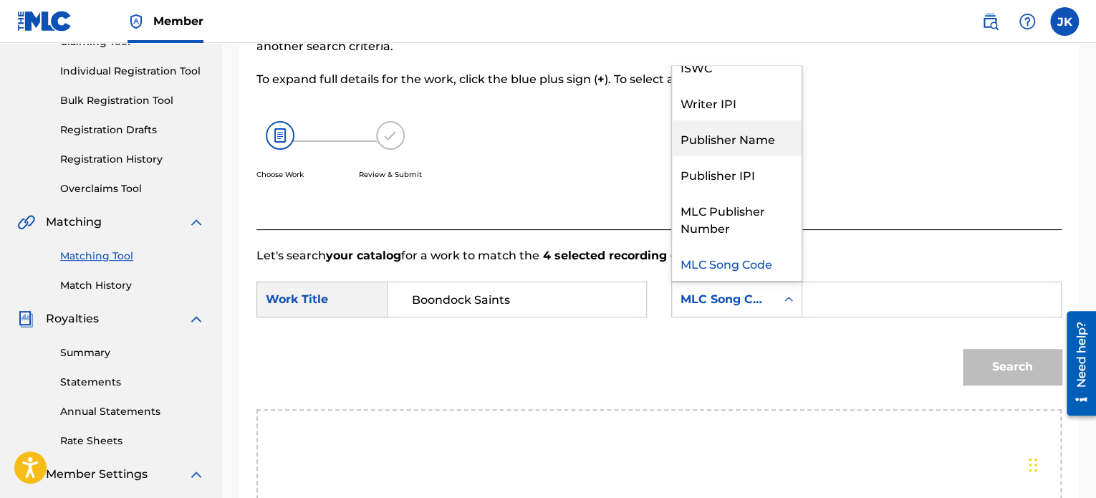
click at [735, 143] on div "Publisher Name" at bounding box center [737, 138] width 130 height 36
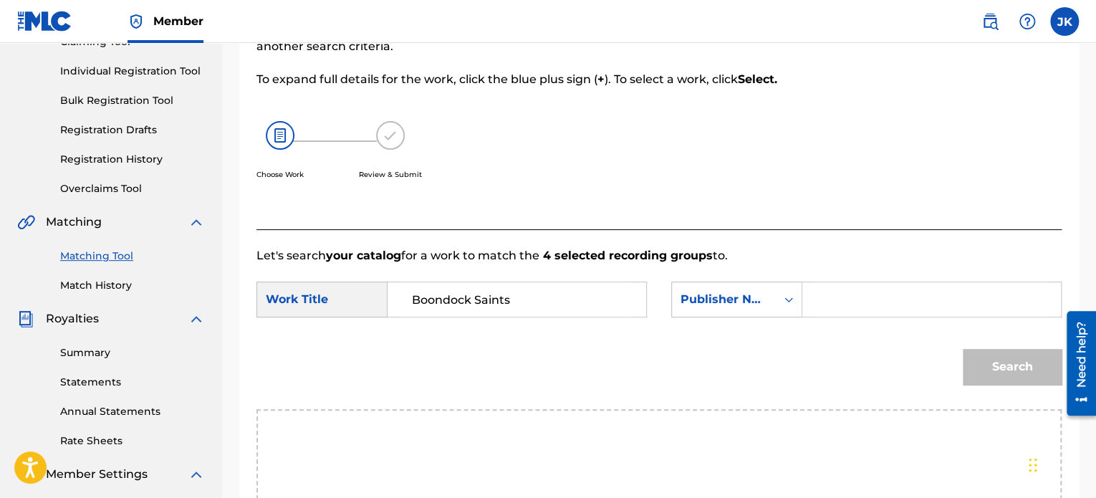
click at [857, 300] on input "Search Form" at bounding box center [932, 299] width 234 height 34
type input "edlin"
click at [985, 365] on button "Search" at bounding box center [1012, 367] width 99 height 36
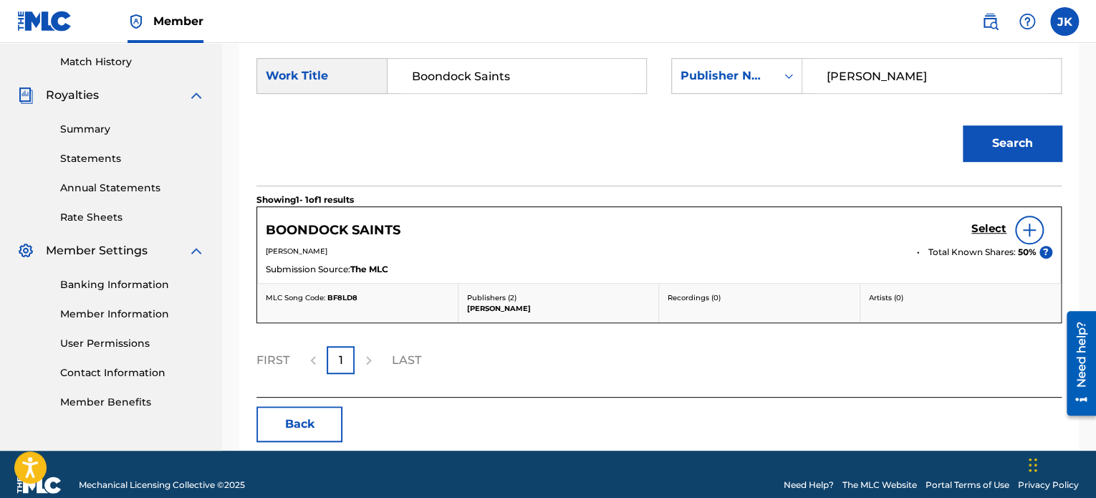
scroll to position [413, 0]
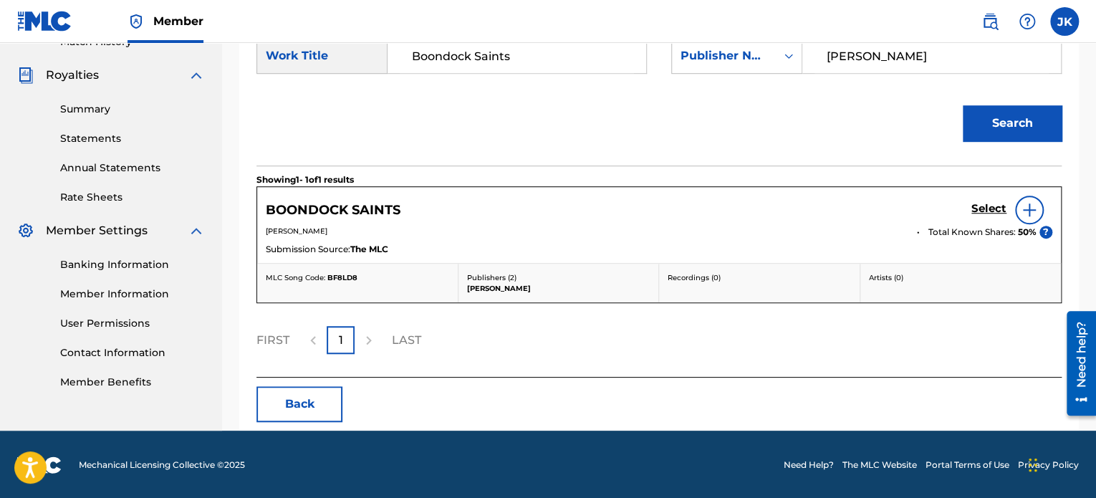
click at [1028, 214] on img at bounding box center [1029, 209] width 17 height 17
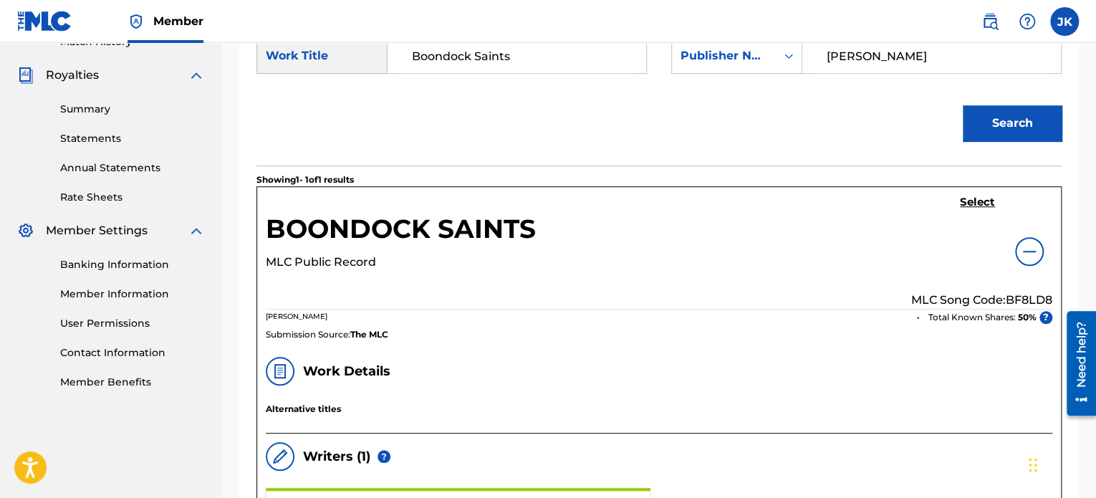
click at [1017, 297] on p "MLC Song Code: BF8LD8" at bounding box center [981, 300] width 141 height 17
click at [977, 203] on h5 "Select" at bounding box center [977, 203] width 35 height 14
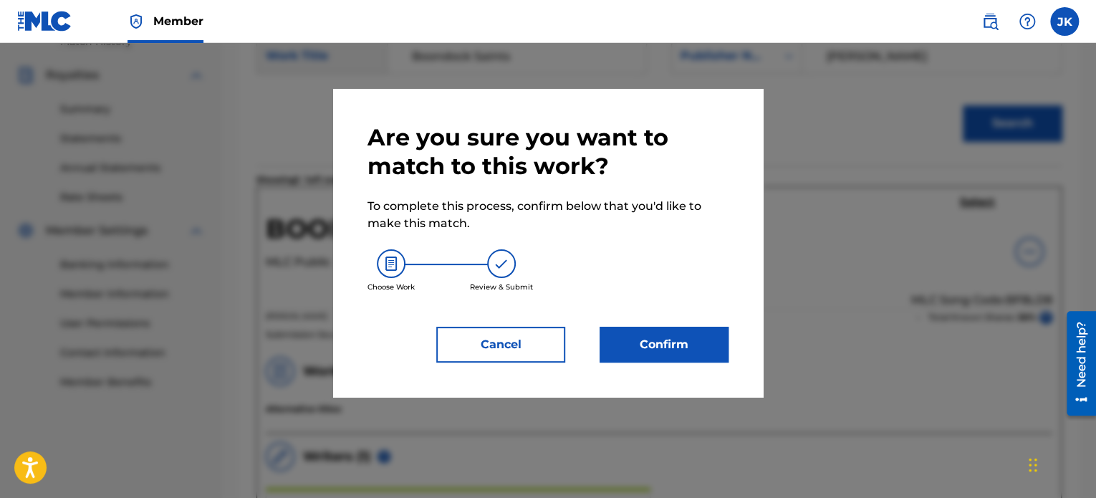
click at [708, 345] on button "Confirm" at bounding box center [664, 345] width 129 height 36
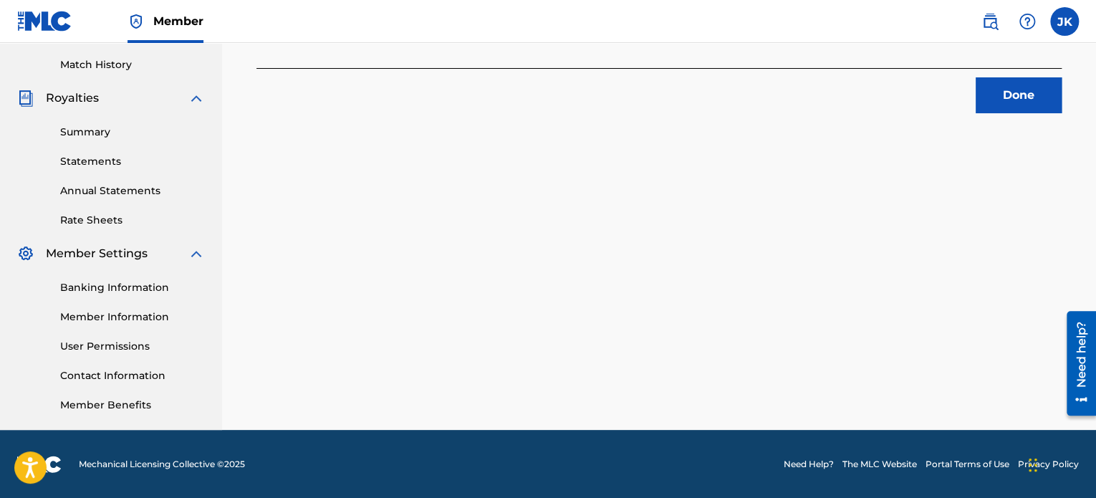
click at [1015, 109] on button "Done" at bounding box center [1019, 95] width 86 height 36
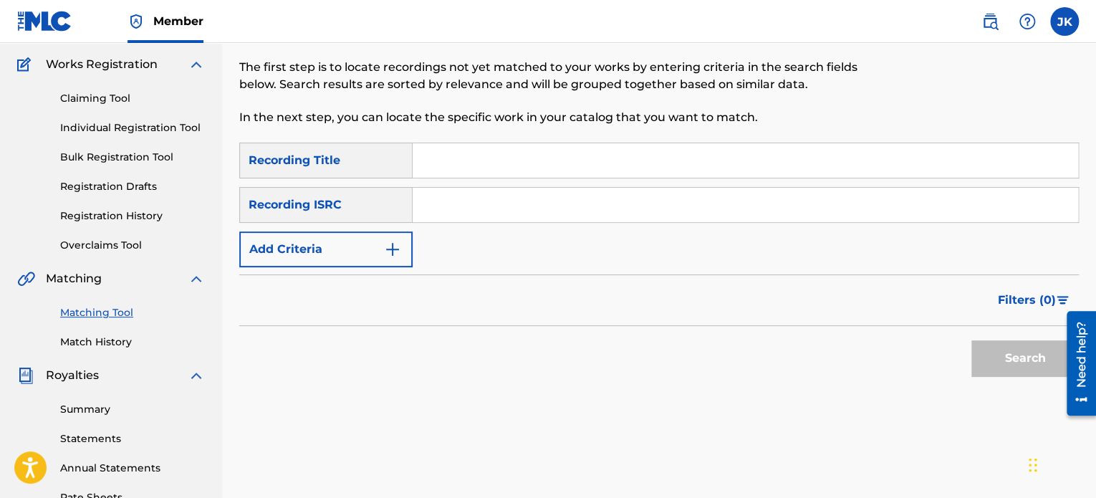
scroll to position [103, 0]
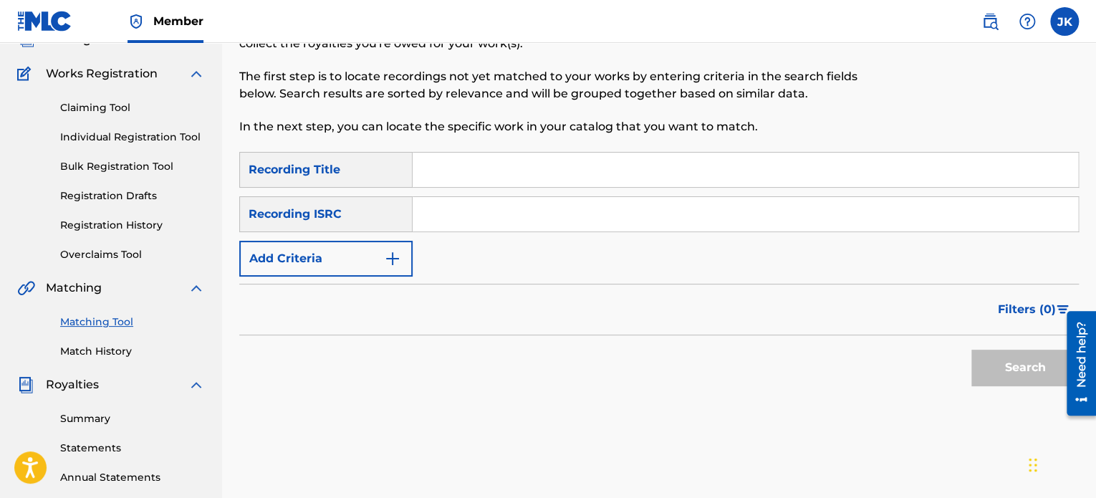
click at [445, 178] on input "Search Form" at bounding box center [746, 170] width 666 height 34
type input "Savage Man"
click at [441, 214] on input "Search Form" at bounding box center [746, 214] width 666 height 34
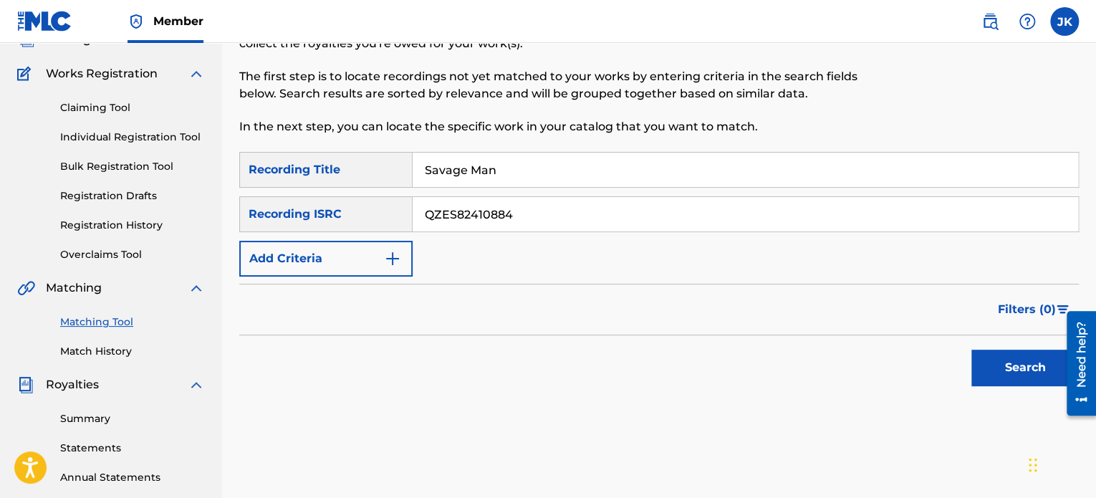
type input "QZES82410884"
click at [997, 377] on button "Search" at bounding box center [1025, 368] width 107 height 36
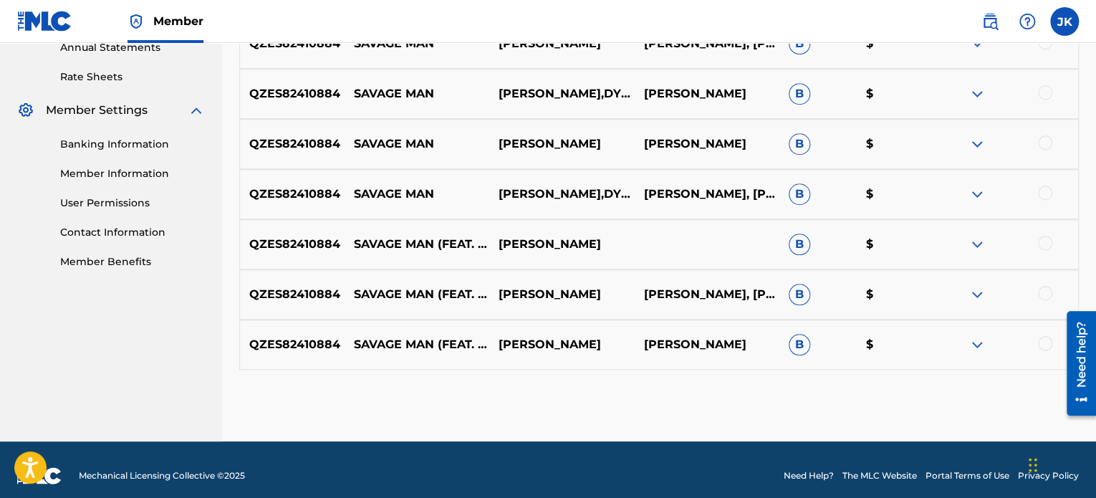
scroll to position [461, 0]
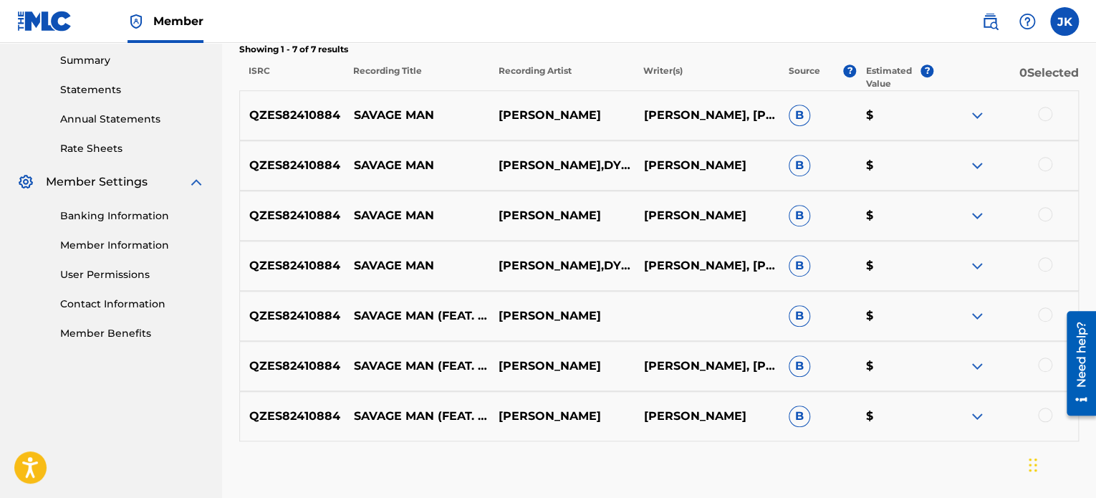
click at [1049, 119] on div at bounding box center [1045, 114] width 14 height 14
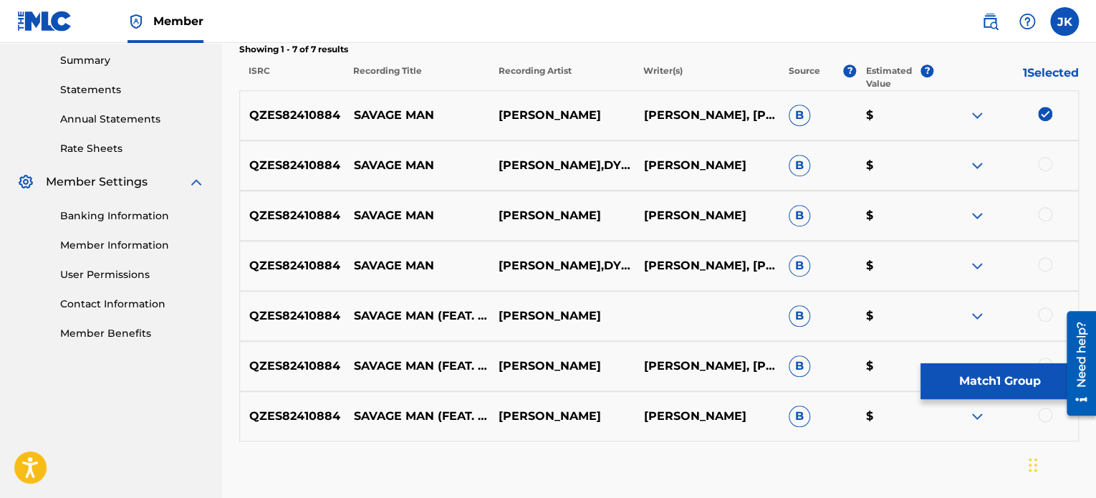
click at [1049, 162] on div at bounding box center [1045, 164] width 14 height 14
click at [1040, 214] on div at bounding box center [1045, 214] width 14 height 14
drag, startPoint x: 1040, startPoint y: 263, endPoint x: 1042, endPoint y: 273, distance: 10.1
click at [1040, 266] on div at bounding box center [1045, 264] width 14 height 14
click at [1048, 315] on div at bounding box center [1045, 314] width 14 height 14
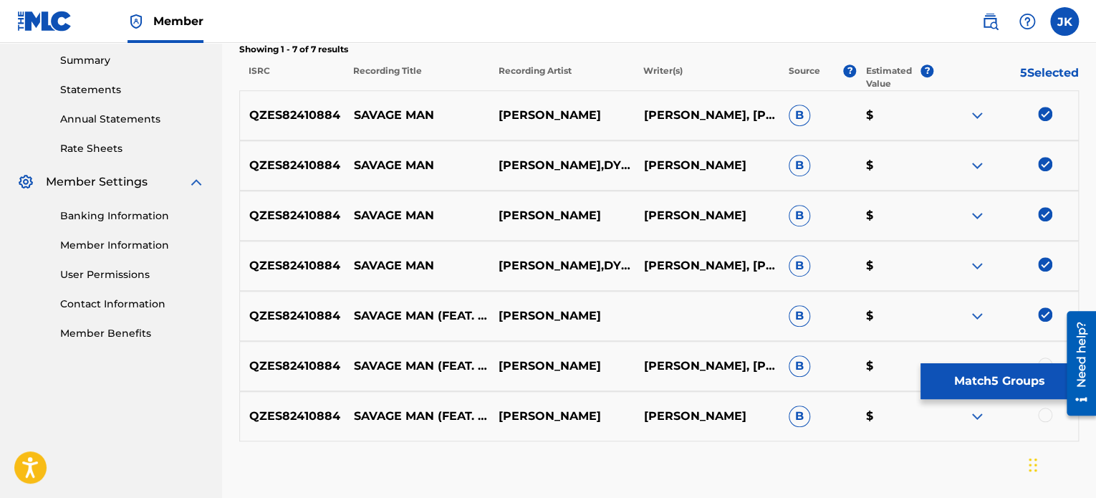
scroll to position [533, 0]
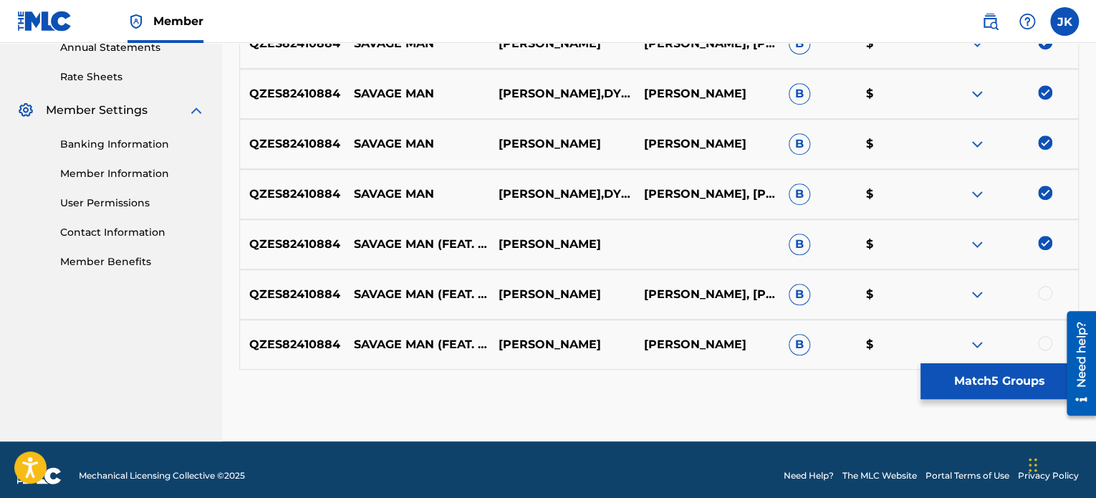
click at [1039, 290] on div at bounding box center [1045, 293] width 14 height 14
click at [1043, 338] on div at bounding box center [1045, 343] width 14 height 14
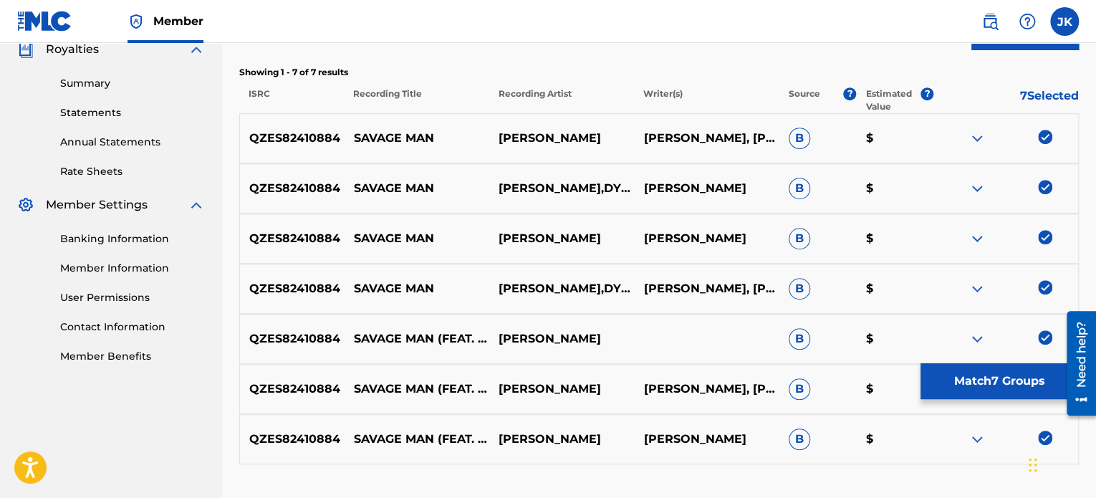
scroll to position [545, 0]
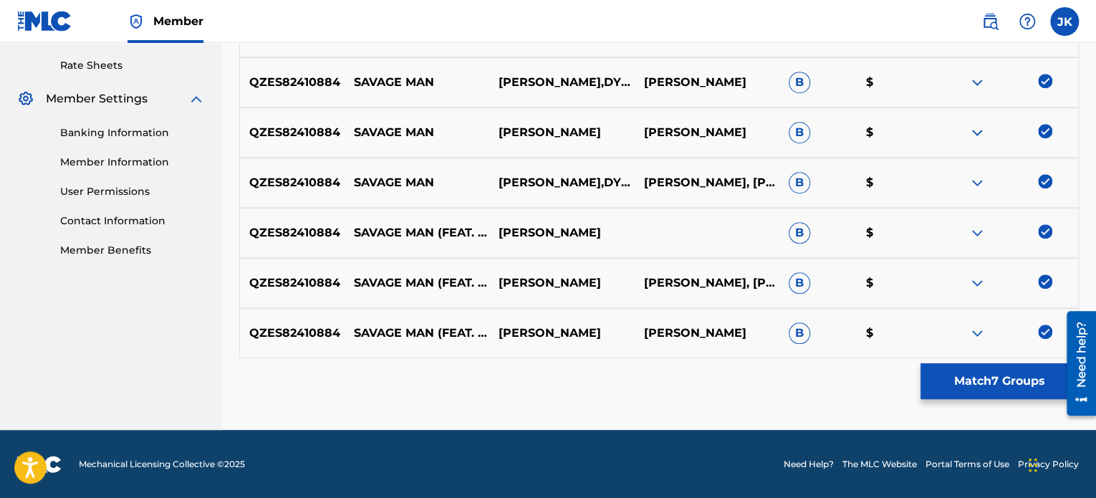
click at [989, 375] on button "Match 7 Groups" at bounding box center [1000, 381] width 158 height 36
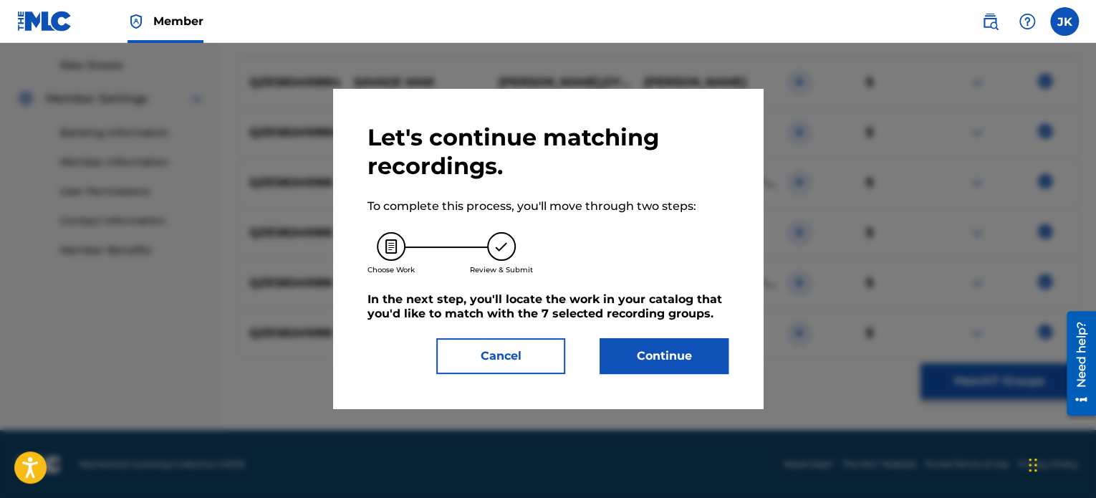
click at [709, 349] on button "Continue" at bounding box center [664, 356] width 129 height 36
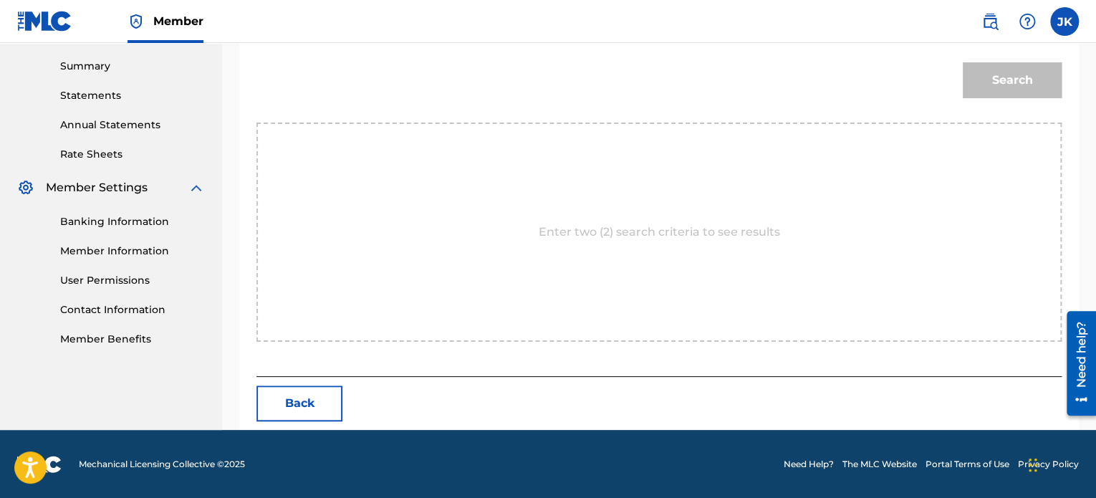
scroll to position [312, 0]
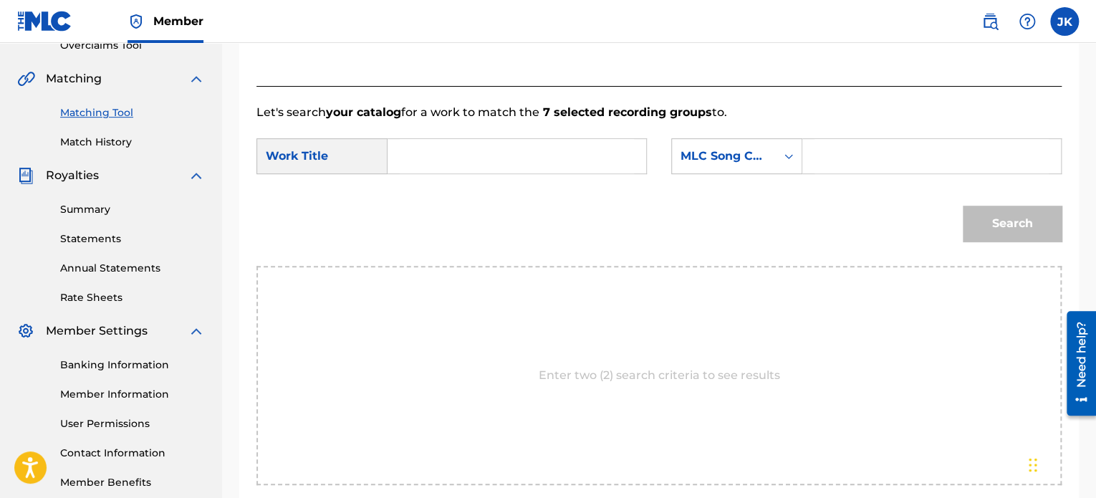
click at [441, 151] on input "Search Form" at bounding box center [517, 156] width 234 height 34
type input "Savage Man"
click at [781, 157] on div "Search Form" at bounding box center [789, 156] width 26 height 26
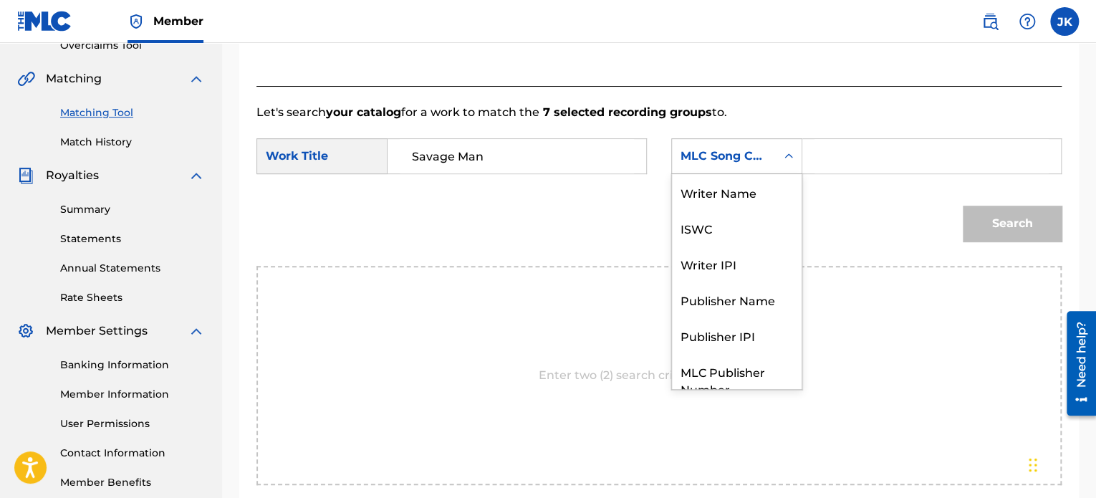
scroll to position [53, 0]
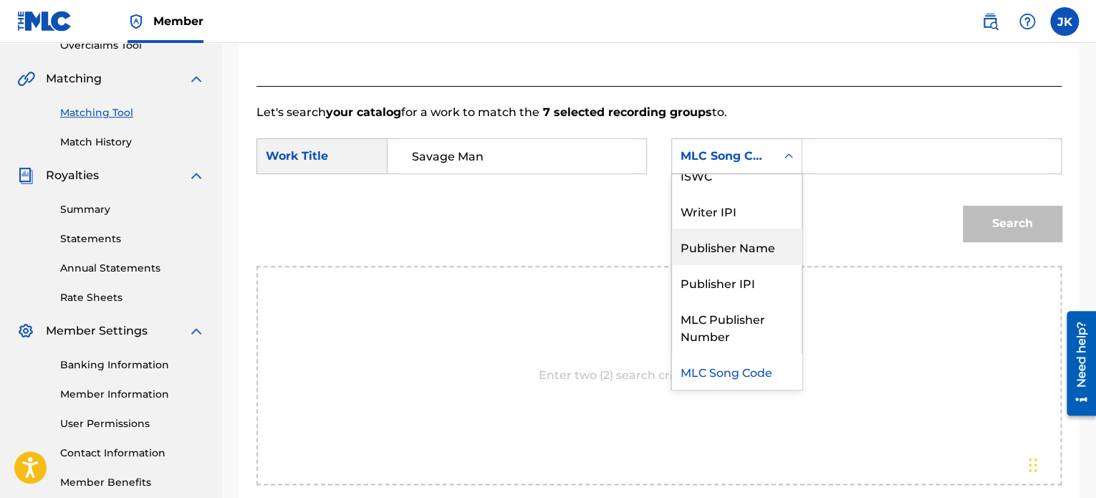
click at [749, 249] on div "Publisher Name" at bounding box center [737, 247] width 130 height 36
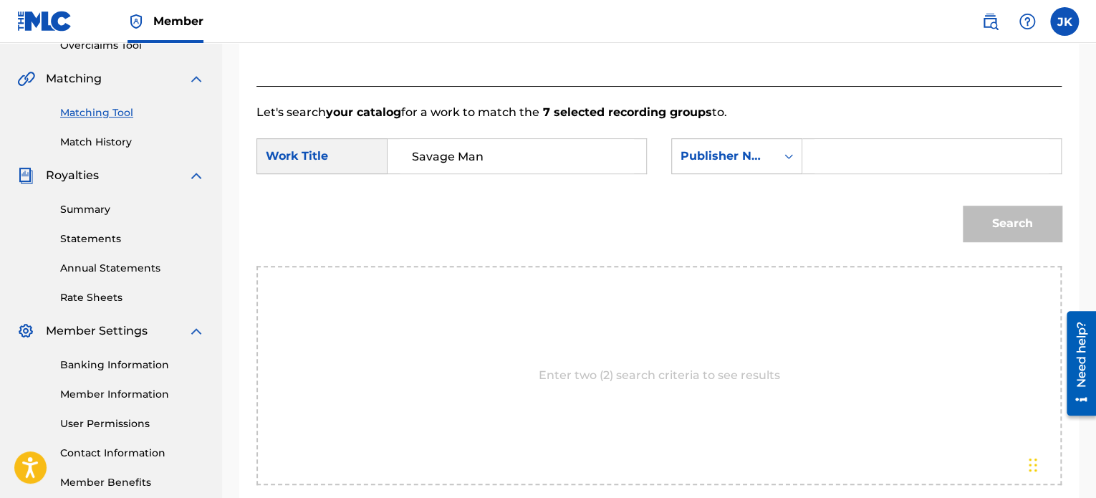
click at [847, 155] on input "Search Form" at bounding box center [932, 156] width 234 height 34
type input "edlin"
click at [990, 221] on button "Search" at bounding box center [1012, 224] width 99 height 36
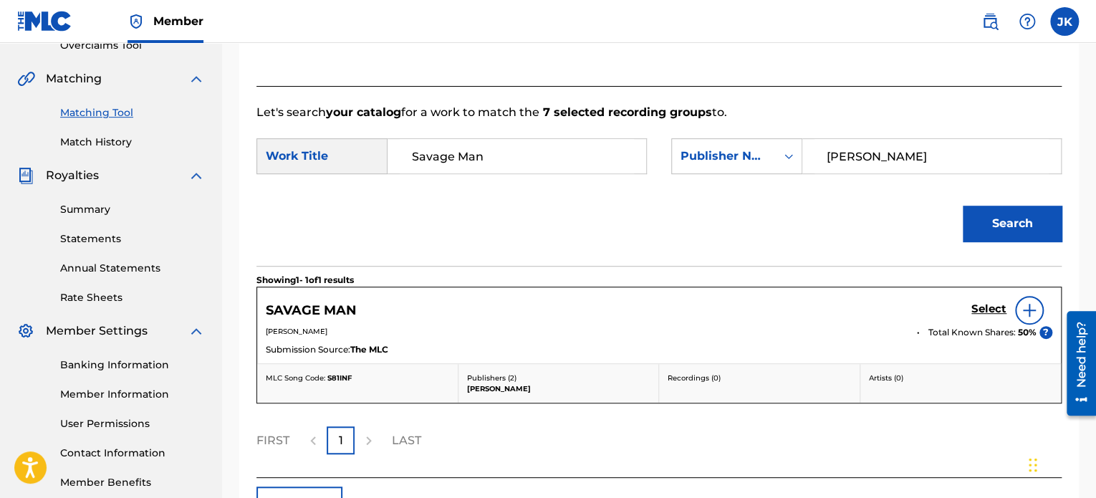
click at [1020, 309] on div at bounding box center [1029, 310] width 29 height 29
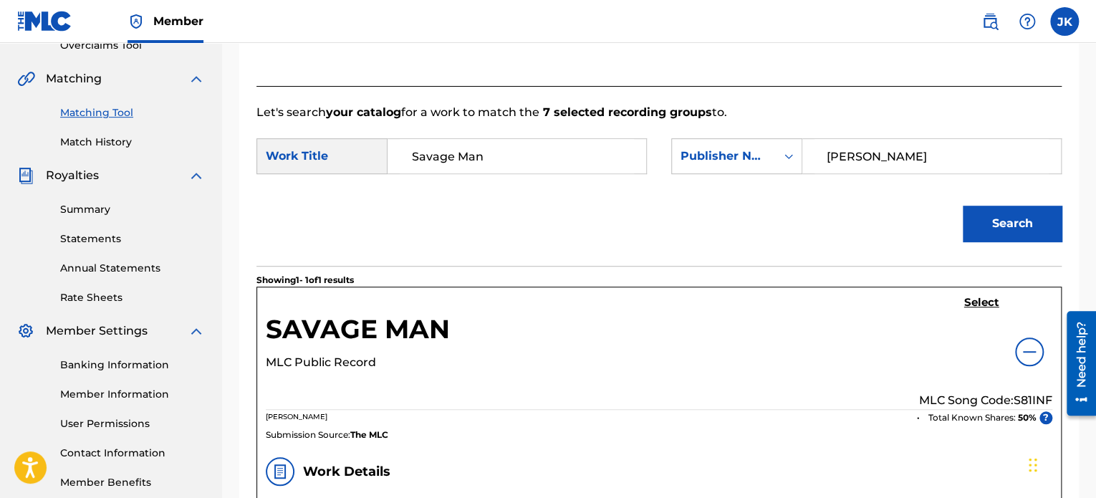
click at [1030, 396] on p "MLC Song Code: S81INF" at bounding box center [985, 400] width 133 height 17
click at [977, 302] on h5 "Select" at bounding box center [981, 303] width 35 height 14
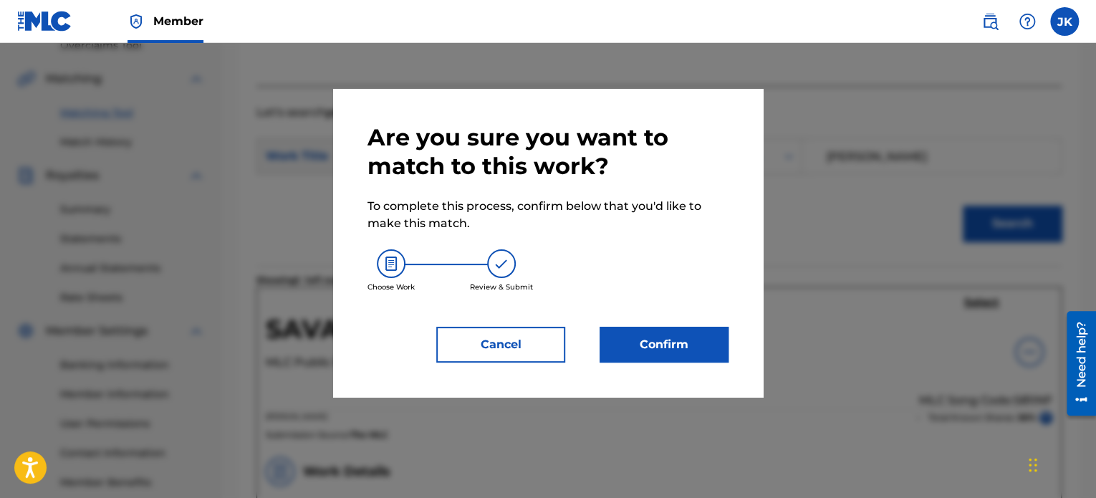
click at [694, 340] on button "Confirm" at bounding box center [664, 345] width 129 height 36
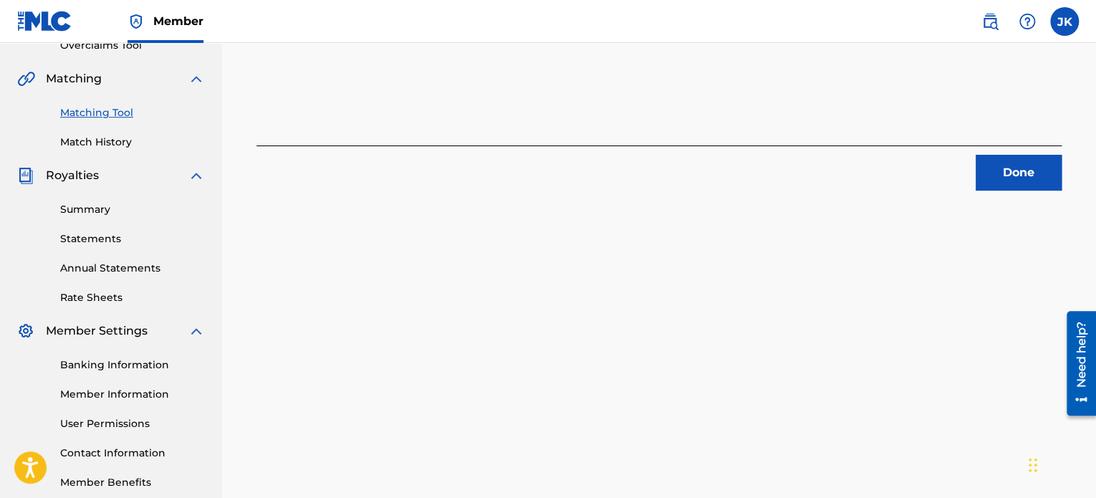
click at [1015, 178] on button "Done" at bounding box center [1019, 173] width 86 height 36
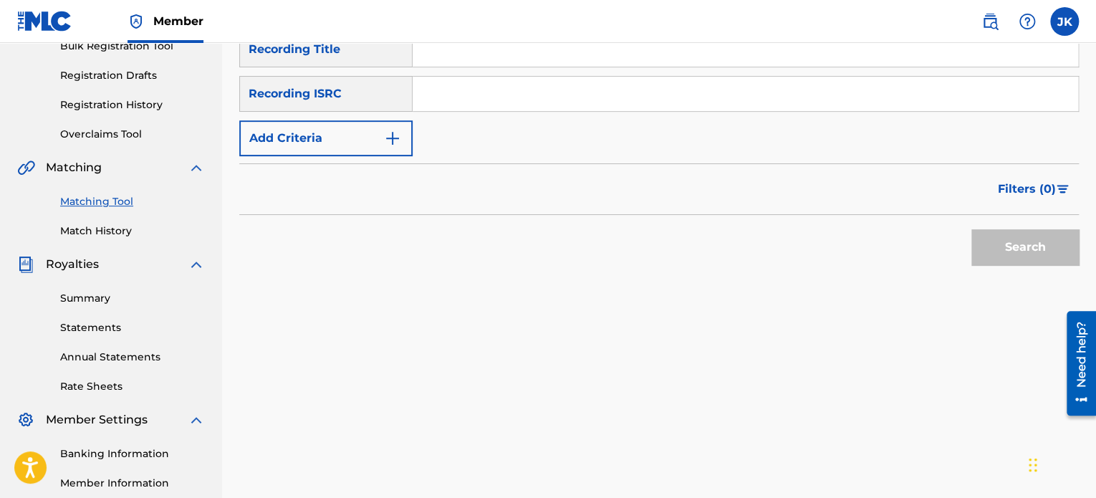
scroll to position [97, 0]
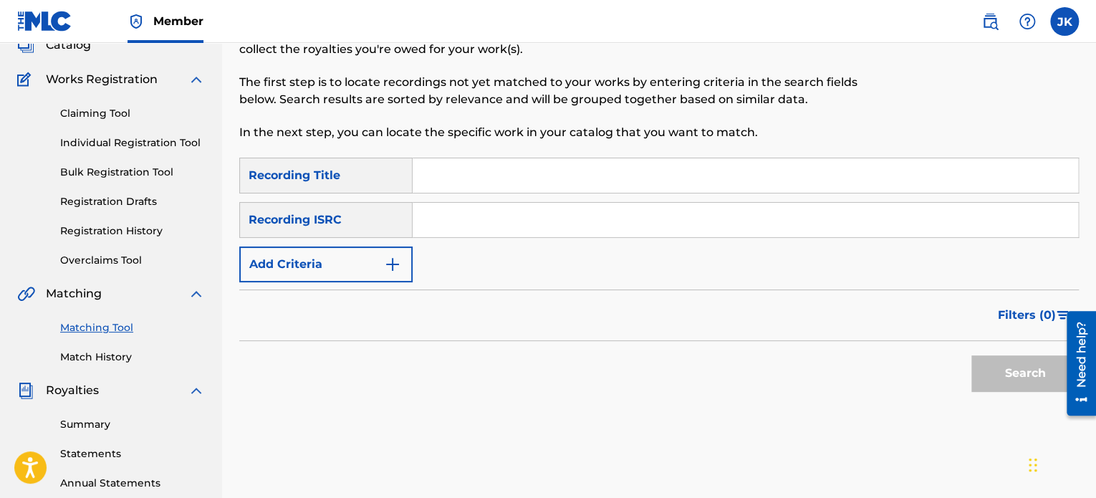
click at [440, 185] on input "Search Form" at bounding box center [746, 175] width 666 height 34
type input "Legendary"
click at [439, 218] on input "Search Form" at bounding box center [746, 220] width 666 height 34
type input "QZES82410885"
click at [989, 378] on button "Search" at bounding box center [1025, 373] width 107 height 36
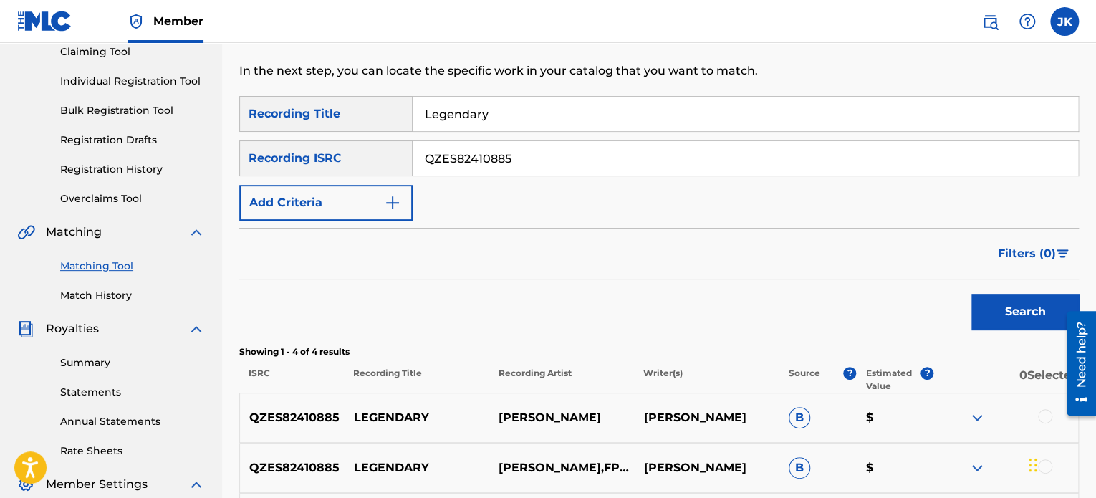
scroll to position [312, 0]
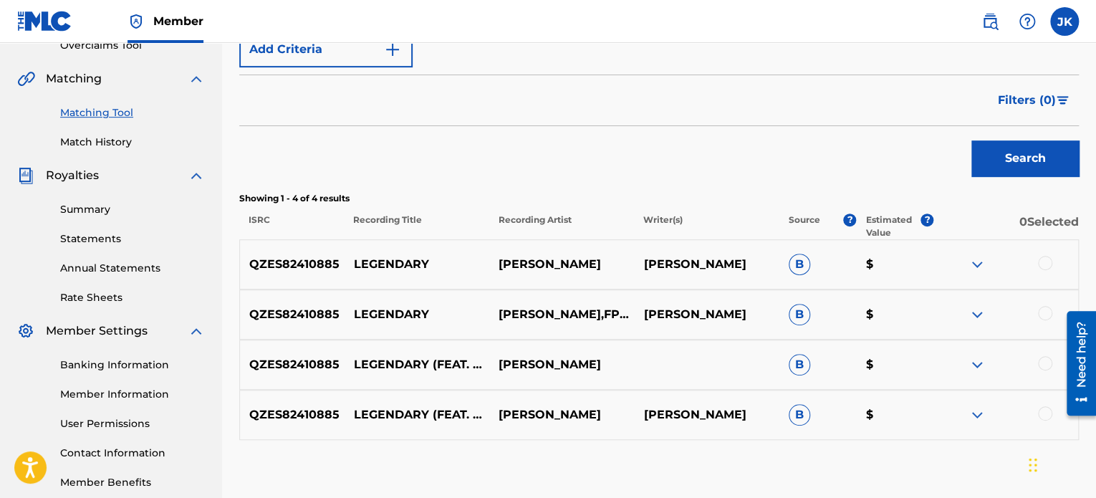
click at [1040, 264] on div at bounding box center [1045, 263] width 14 height 14
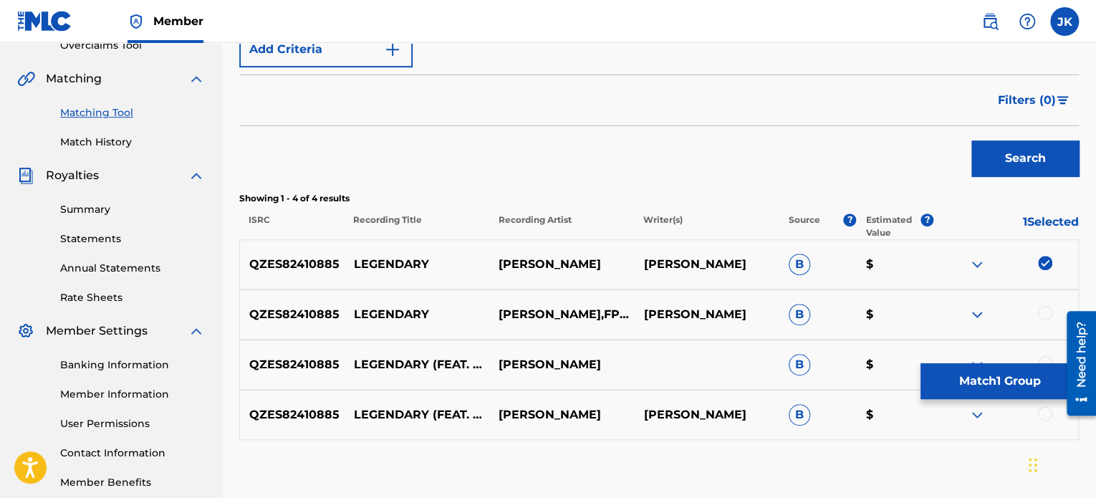
click at [1039, 315] on div at bounding box center [1045, 313] width 14 height 14
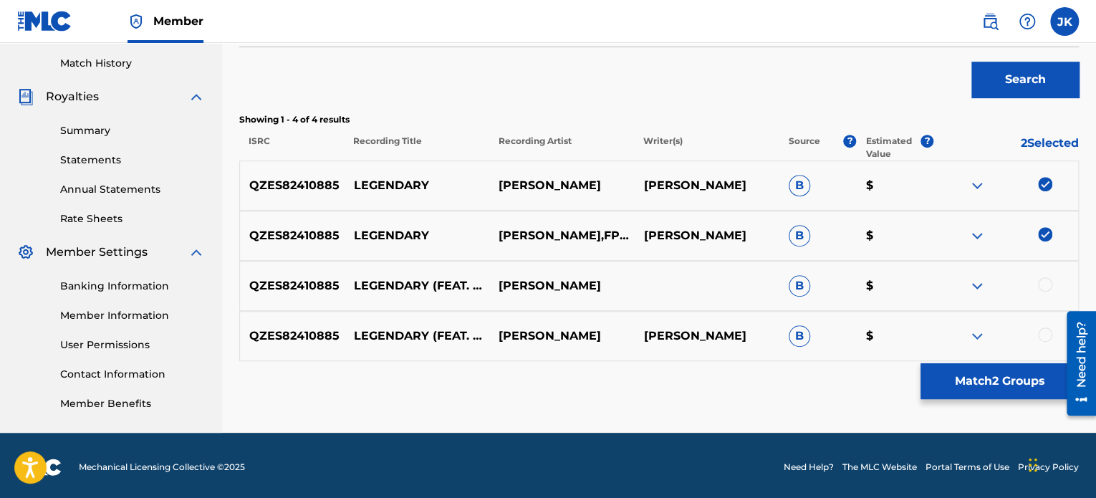
scroll to position [394, 0]
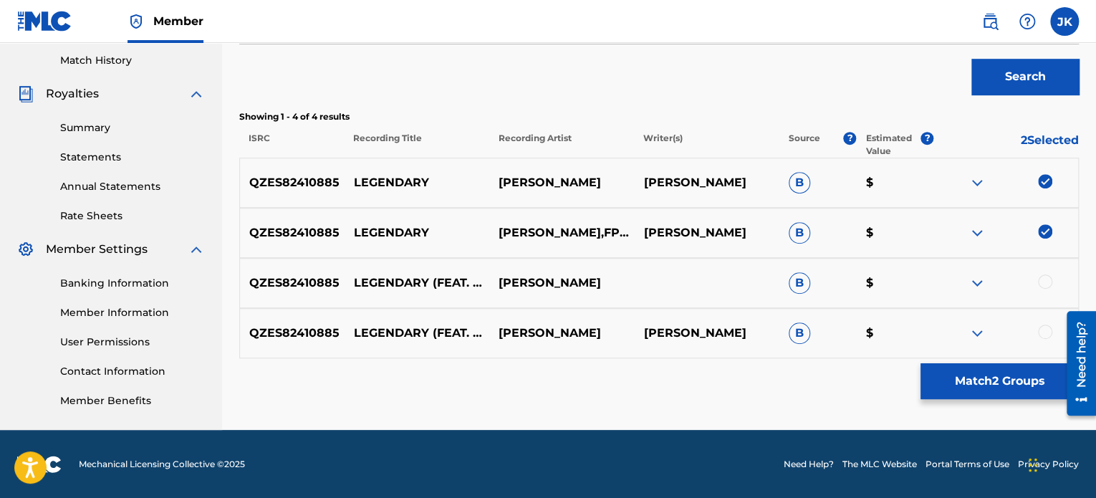
click at [1042, 286] on div at bounding box center [1045, 281] width 14 height 14
click at [1040, 329] on div at bounding box center [1045, 332] width 14 height 14
click at [1019, 375] on button "Match 4 Groups" at bounding box center [1000, 381] width 158 height 36
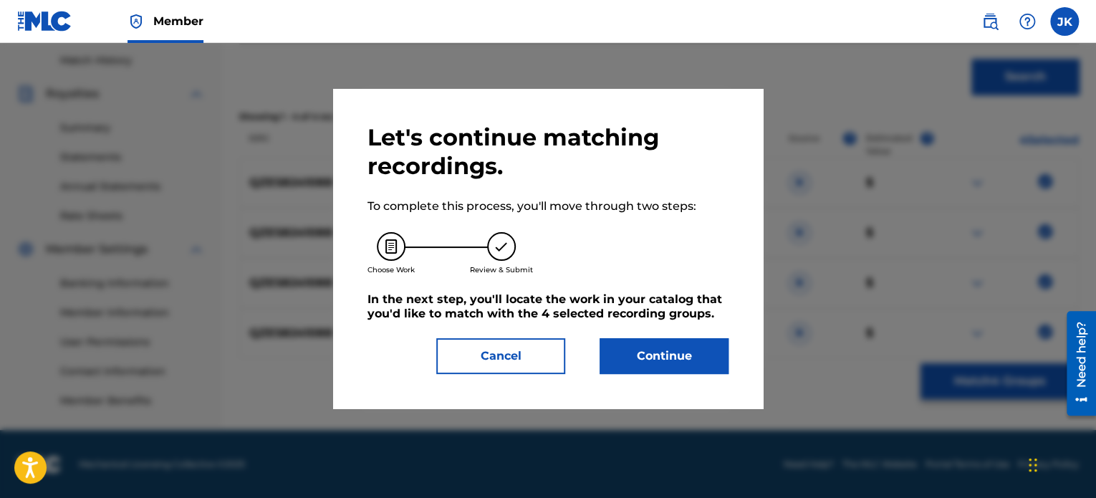
click at [722, 355] on button "Continue" at bounding box center [664, 356] width 129 height 36
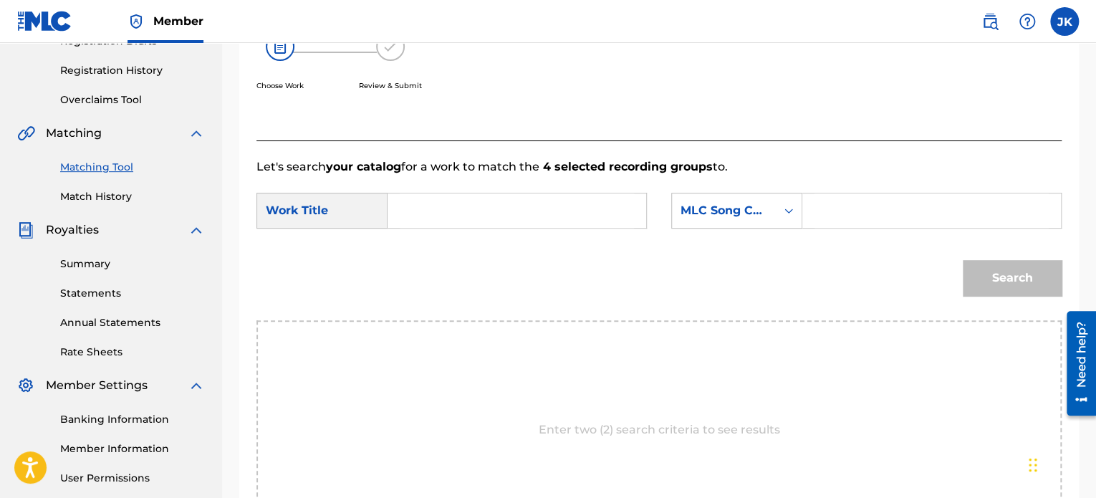
scroll to position [251, 0]
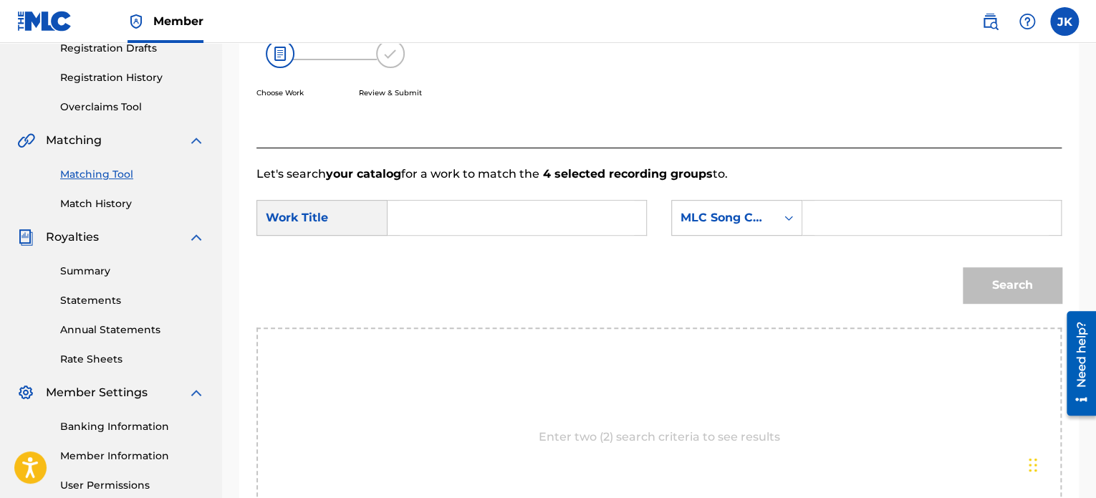
click at [439, 214] on input "Search Form" at bounding box center [517, 218] width 234 height 34
type input "Legendary"
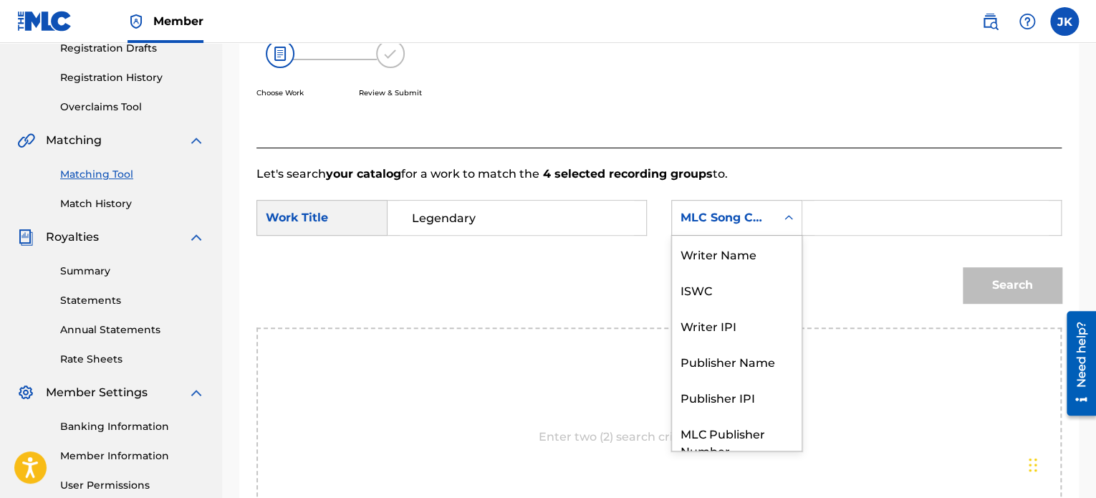
click at [791, 222] on icon "Search Form" at bounding box center [789, 218] width 14 height 14
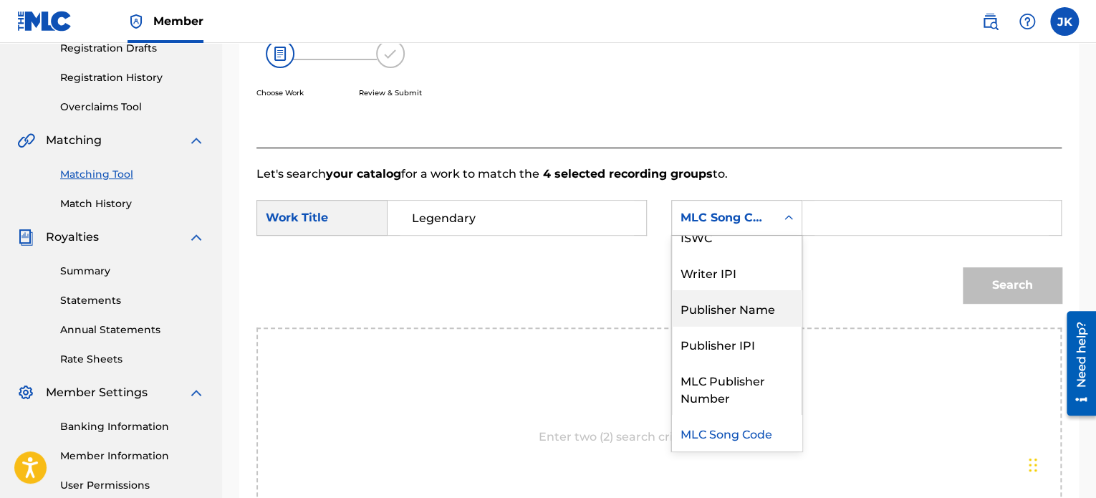
click at [753, 305] on div "Publisher Name" at bounding box center [737, 308] width 130 height 36
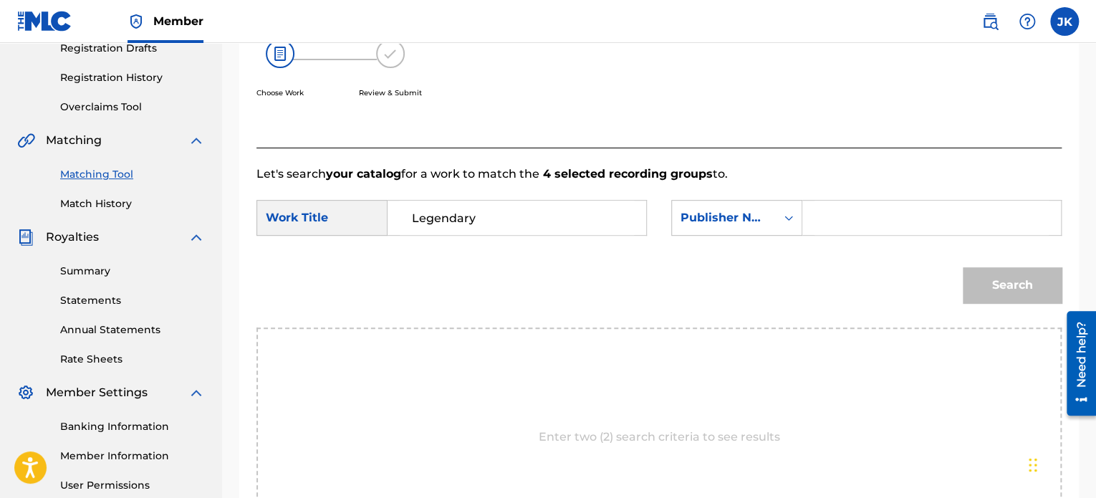
click at [818, 219] on input "Search Form" at bounding box center [932, 218] width 234 height 34
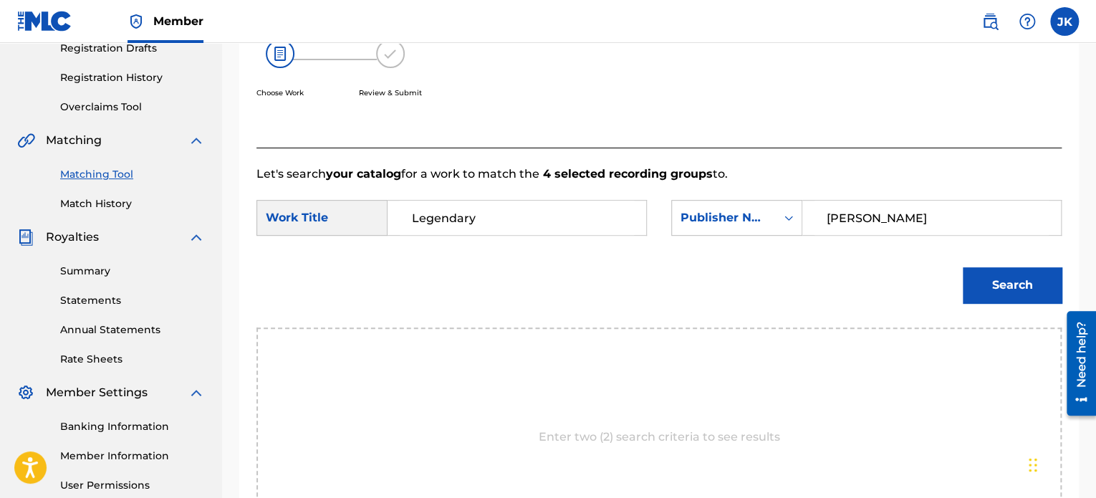
type input "edlin"
click at [1017, 282] on button "Search" at bounding box center [1012, 285] width 99 height 36
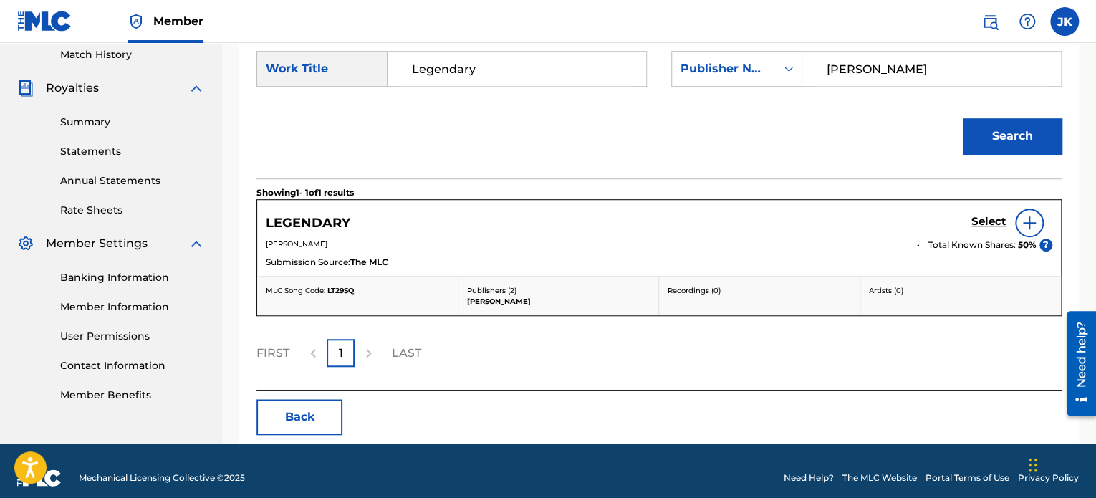
scroll to position [413, 0]
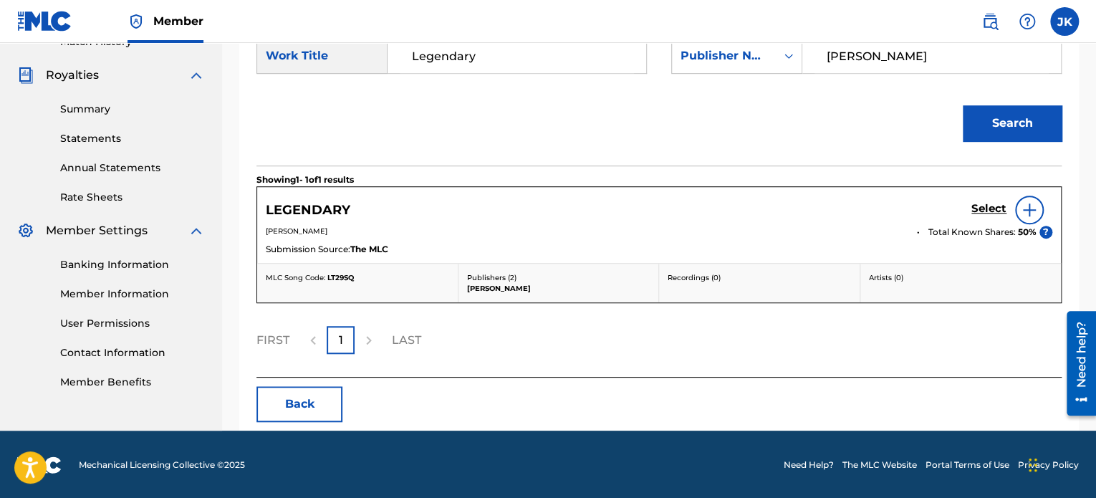
click at [1028, 210] on img at bounding box center [1029, 209] width 17 height 17
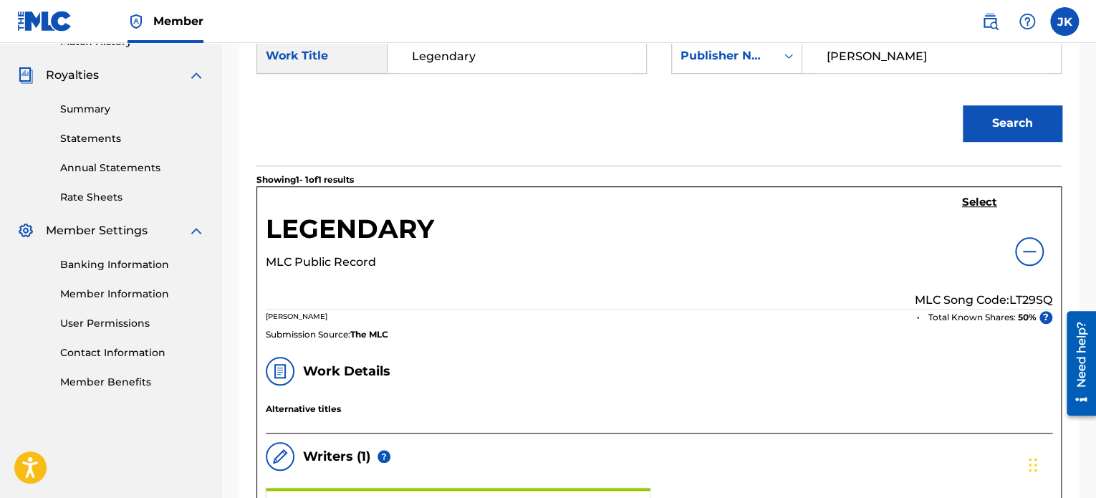
click at [1021, 297] on p "MLC Song Code: LT29SQ" at bounding box center [984, 300] width 138 height 17
click at [977, 206] on h5 "Select" at bounding box center [979, 203] width 35 height 14
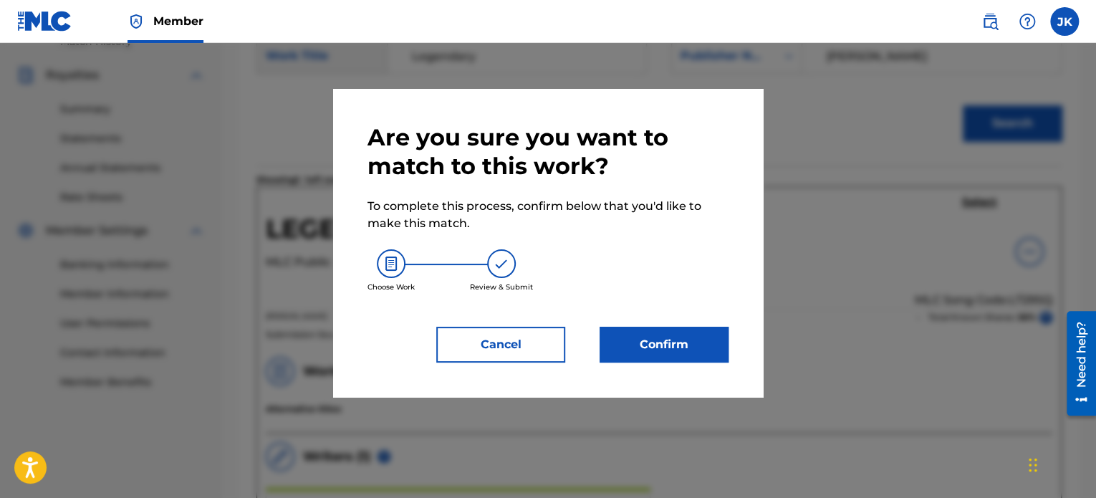
click at [709, 335] on button "Confirm" at bounding box center [664, 345] width 129 height 36
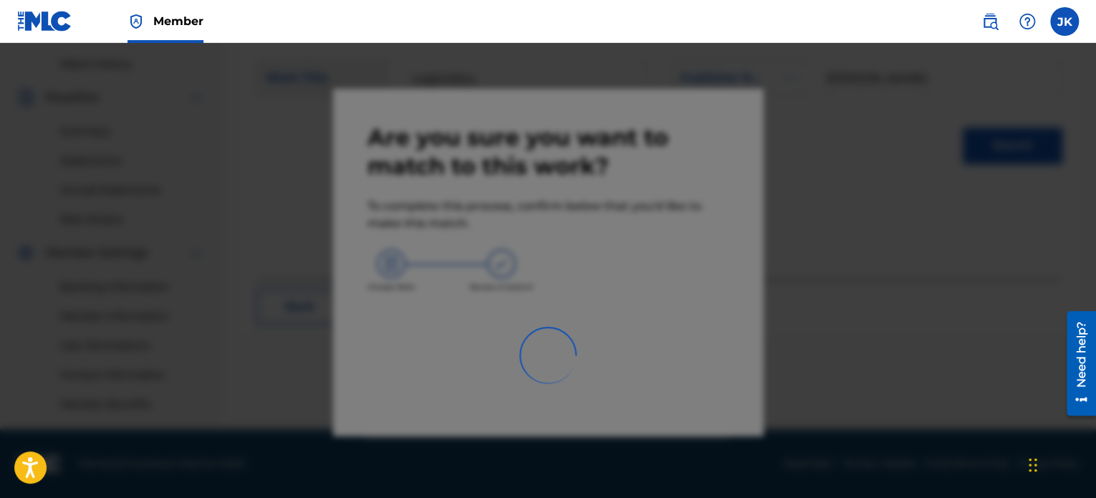
scroll to position [390, 0]
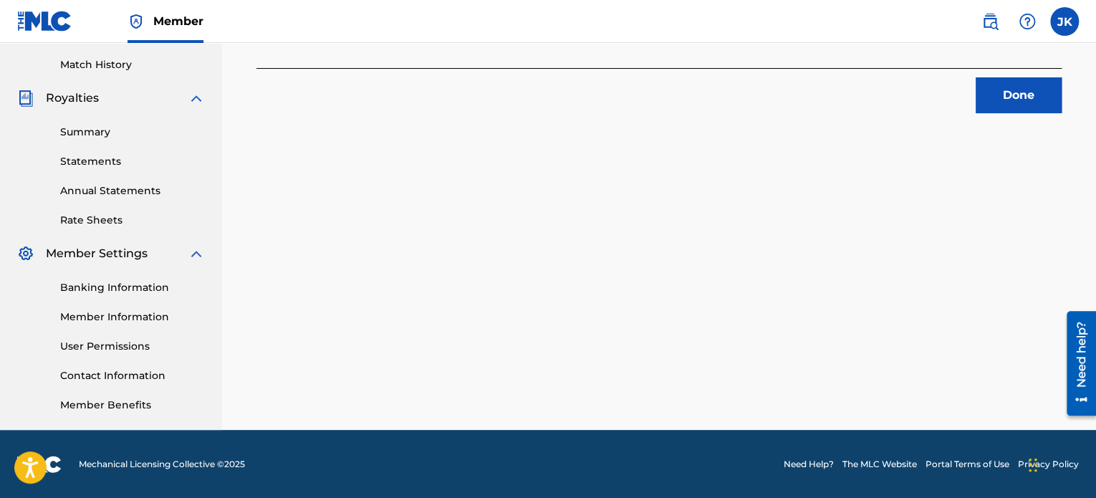
click at [995, 99] on button "Done" at bounding box center [1019, 95] width 86 height 36
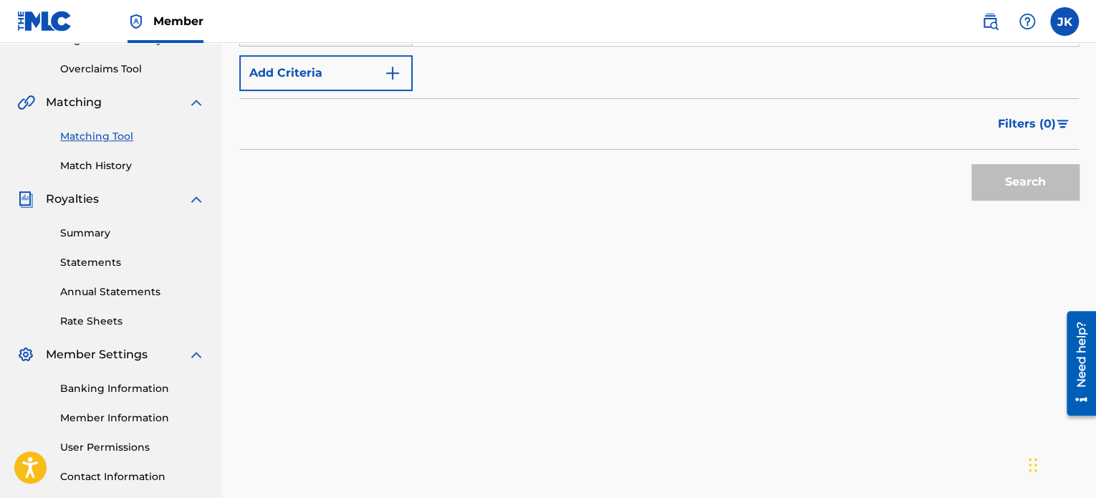
scroll to position [175, 0]
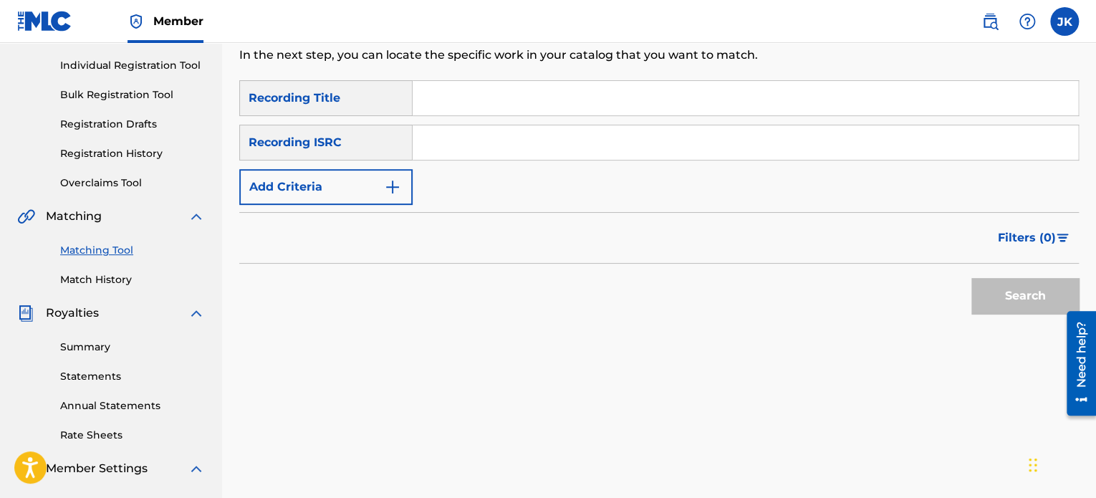
click at [448, 102] on input "Search Form" at bounding box center [746, 98] width 666 height 34
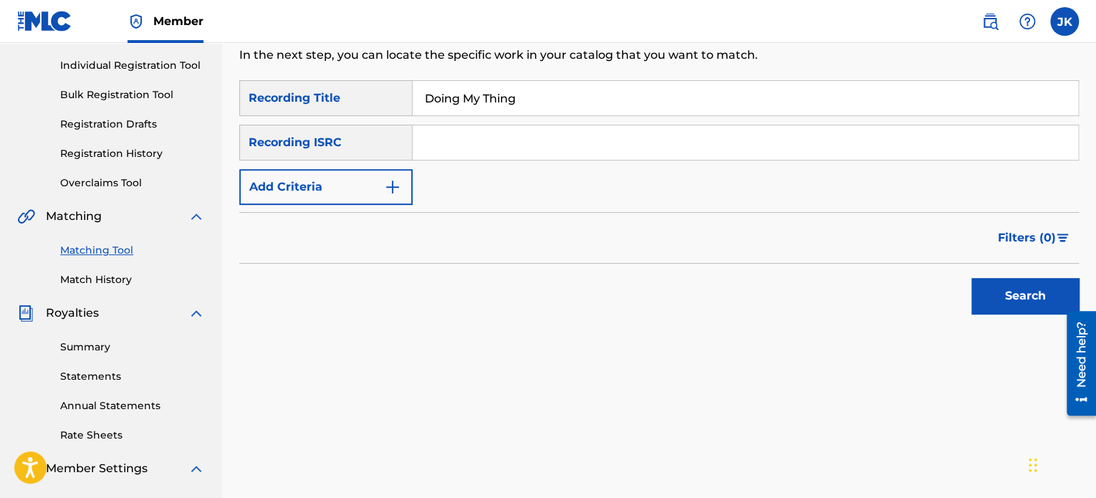
type input "Doing My Thing"
click at [450, 138] on input "Search Form" at bounding box center [746, 142] width 666 height 34
type input "QZES82410886"
click at [975, 300] on button "Search" at bounding box center [1025, 296] width 107 height 36
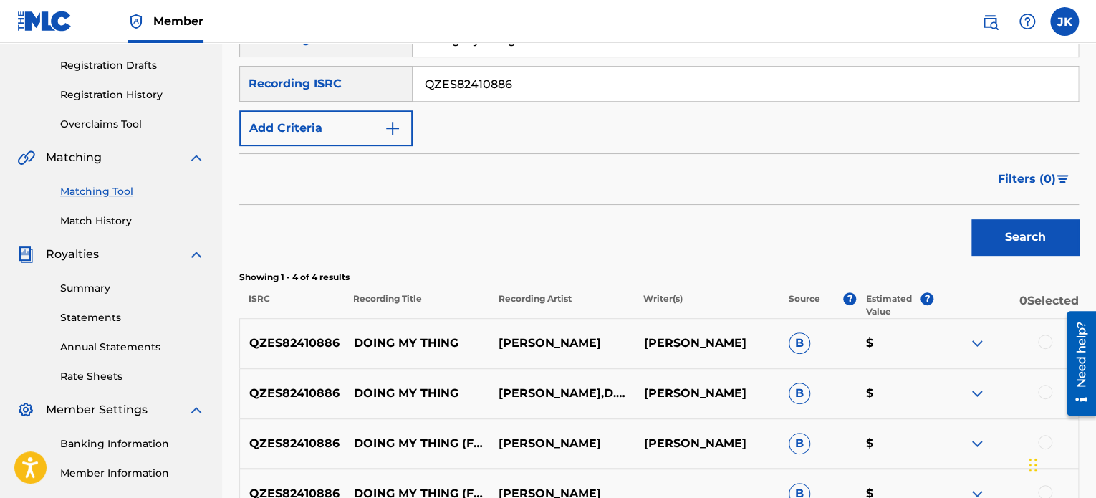
scroll to position [318, 0]
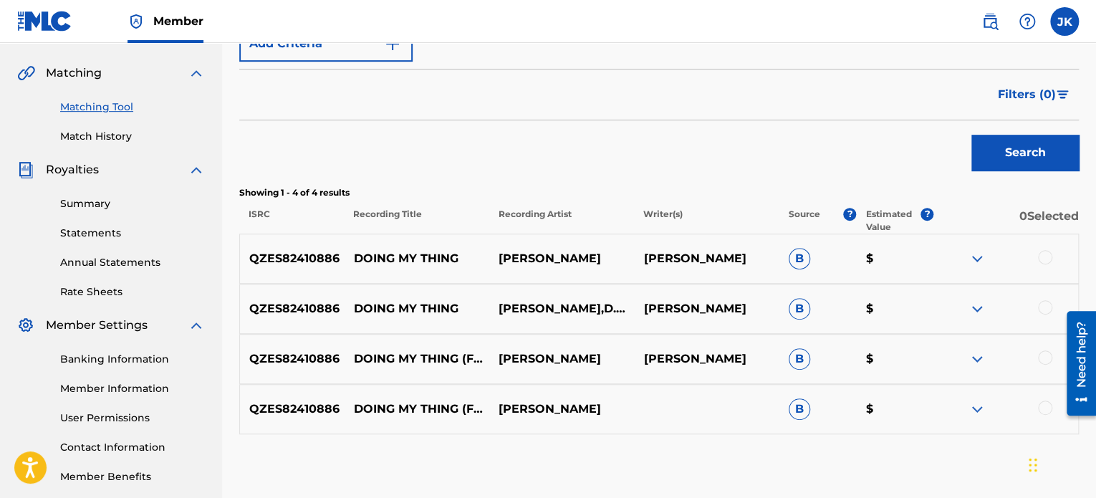
drag, startPoint x: 1045, startPoint y: 257, endPoint x: 1038, endPoint y: 270, distance: 15.7
click at [1046, 257] on div at bounding box center [1045, 257] width 14 height 14
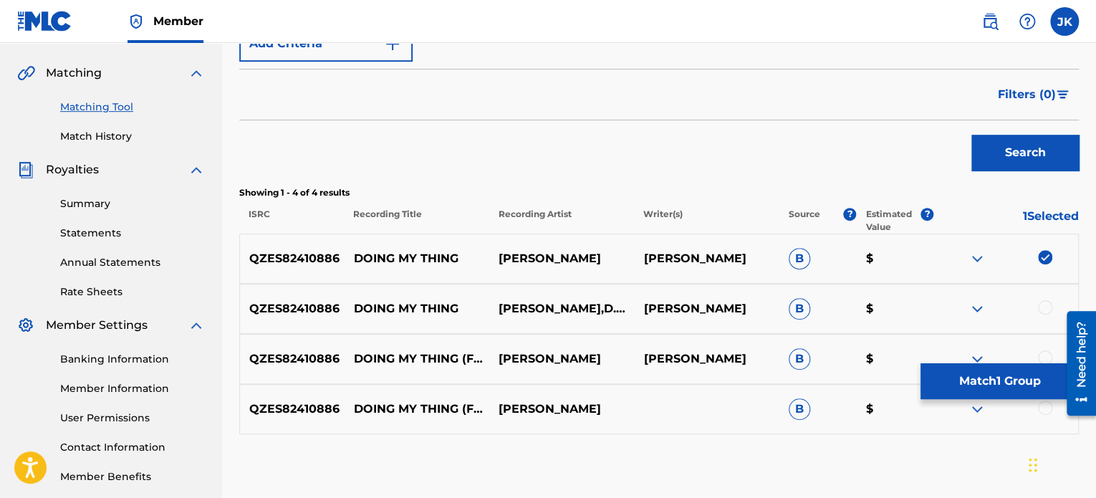
click at [1043, 305] on div at bounding box center [1045, 307] width 14 height 14
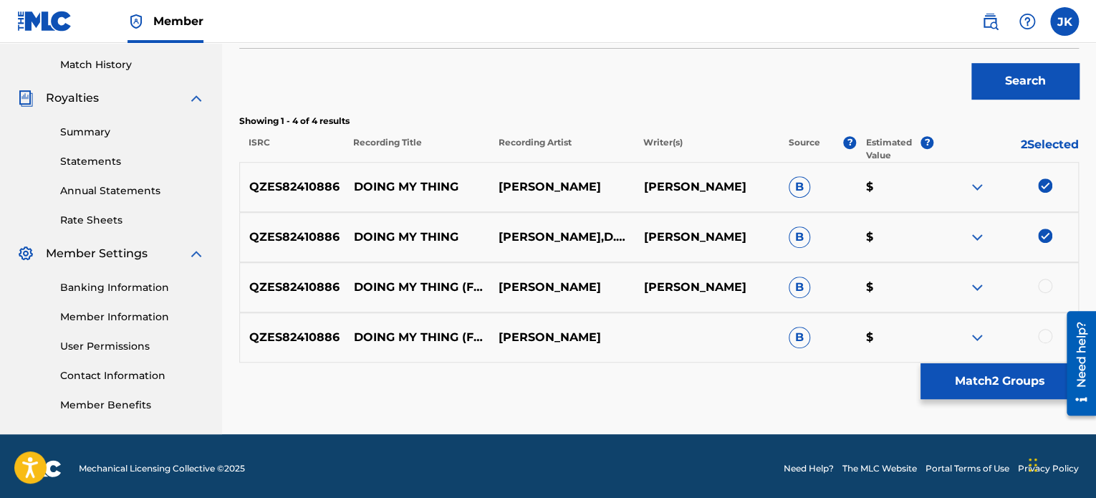
click at [1040, 291] on div at bounding box center [1006, 287] width 145 height 17
click at [1043, 287] on div at bounding box center [1045, 286] width 14 height 14
click at [1042, 330] on div at bounding box center [1045, 336] width 14 height 14
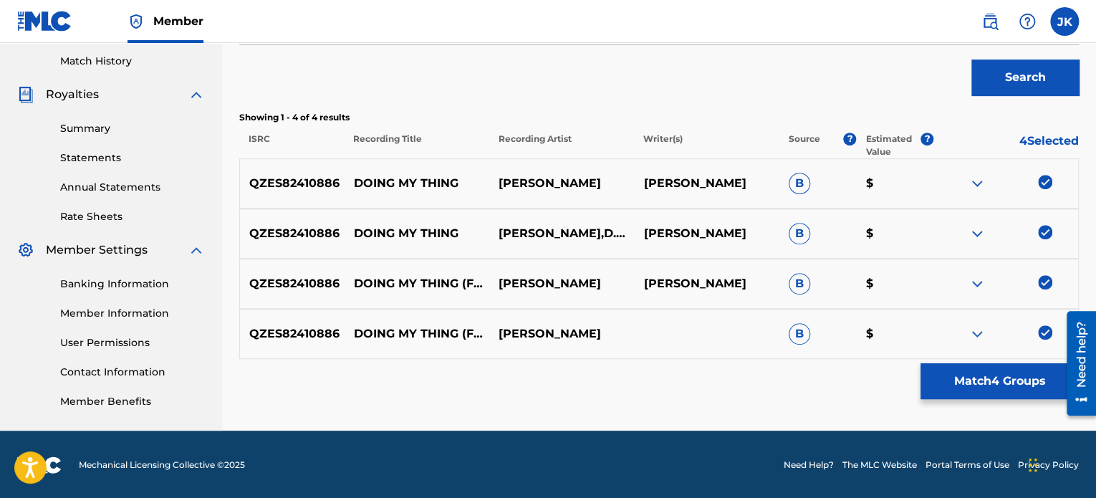
scroll to position [394, 0]
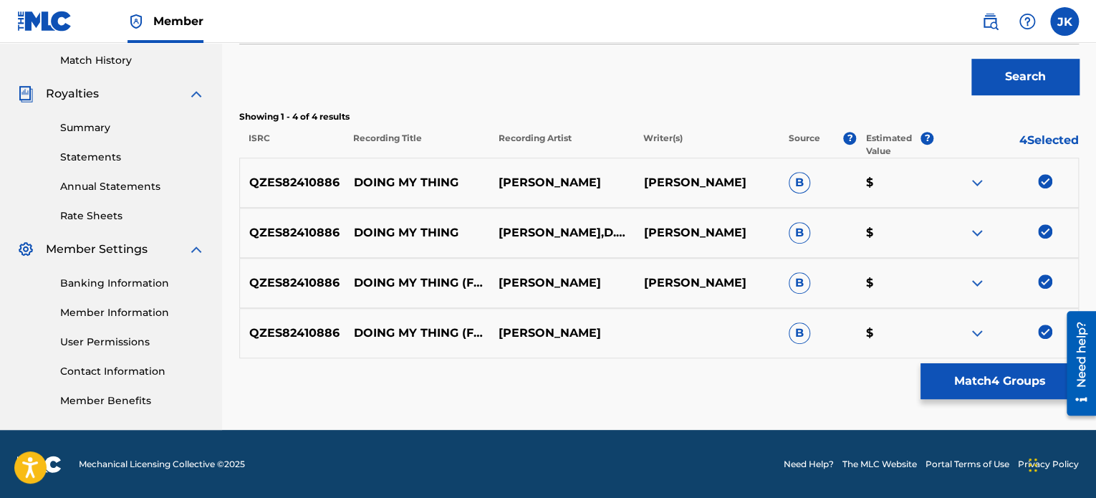
click at [985, 378] on button "Match 4 Groups" at bounding box center [1000, 381] width 158 height 36
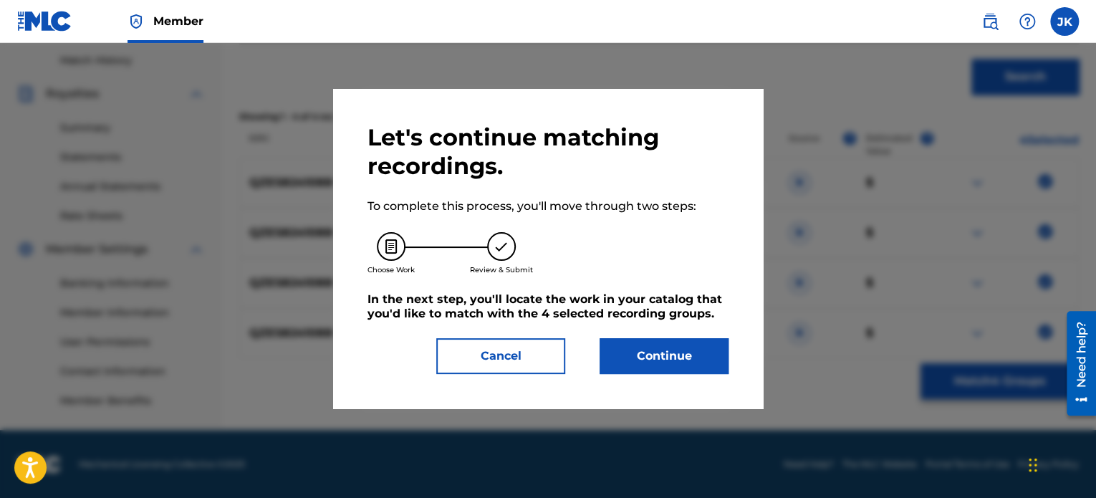
click at [681, 352] on button "Continue" at bounding box center [664, 356] width 129 height 36
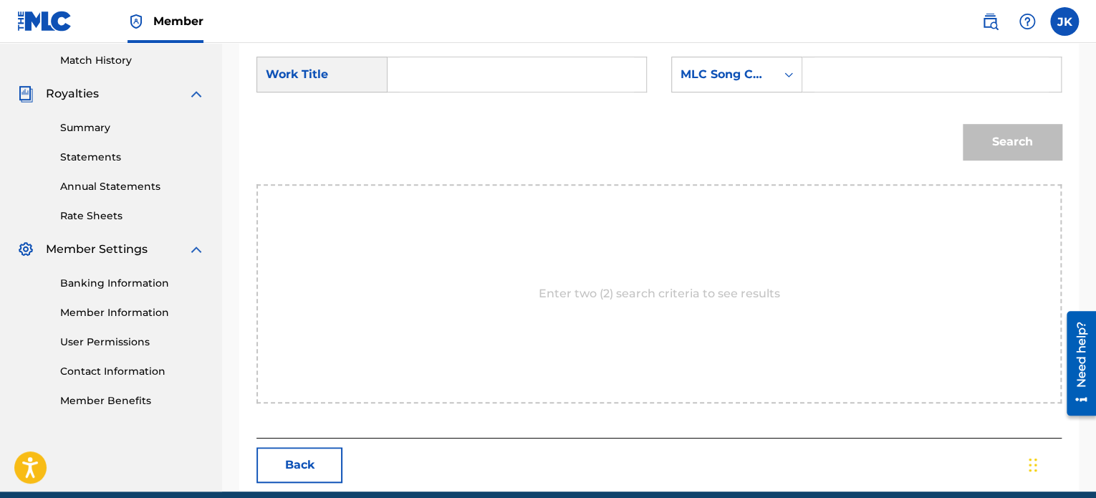
click at [519, 83] on input "Search Form" at bounding box center [517, 74] width 234 height 34
type input "Doing My Thing"
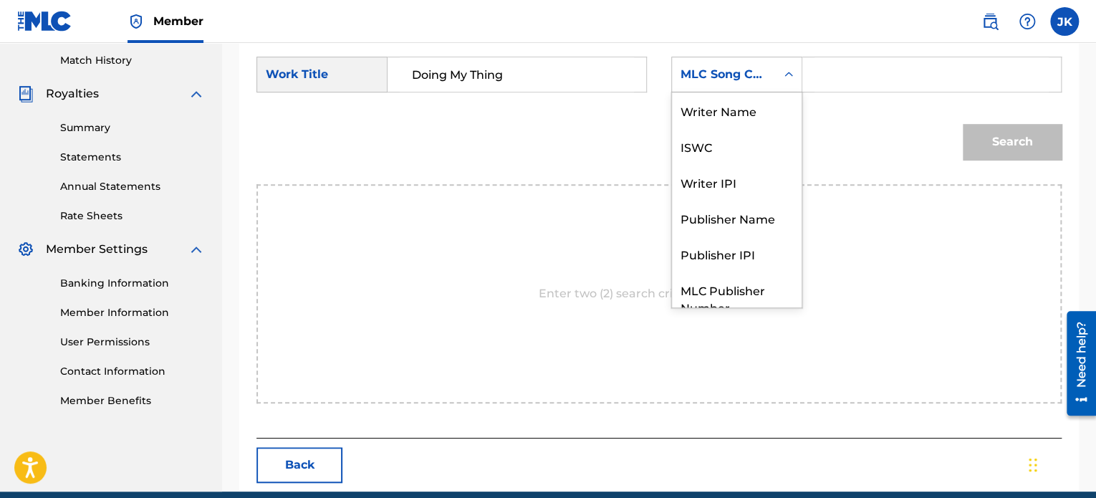
click at [794, 77] on icon "Search Form" at bounding box center [789, 74] width 14 height 14
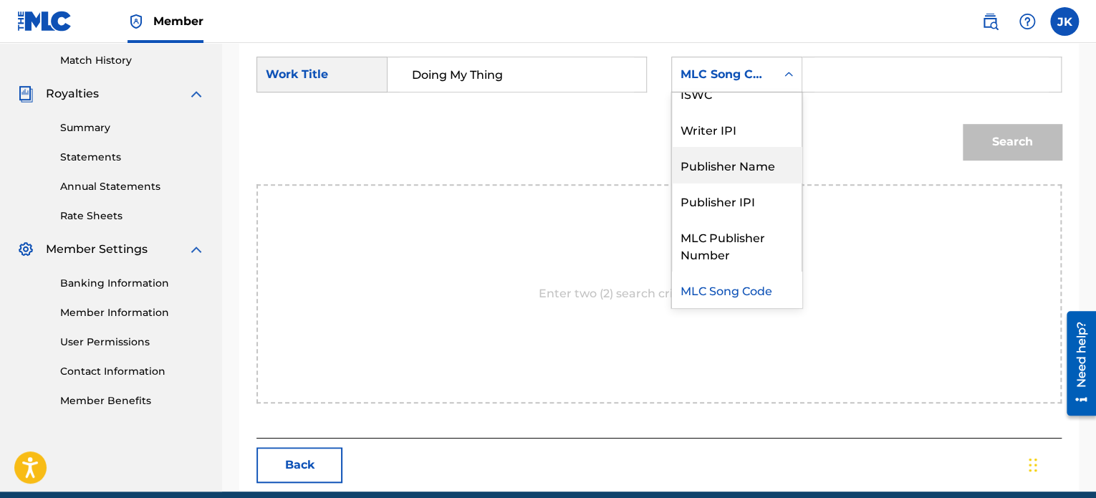
click at [762, 161] on div "Publisher Name" at bounding box center [737, 165] width 130 height 36
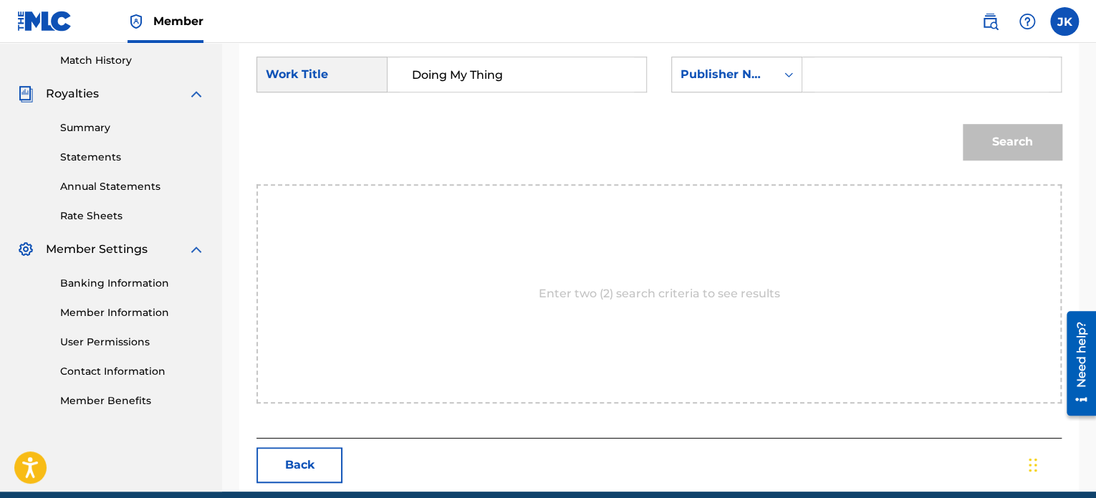
click at [843, 86] on input "Search Form" at bounding box center [932, 74] width 234 height 34
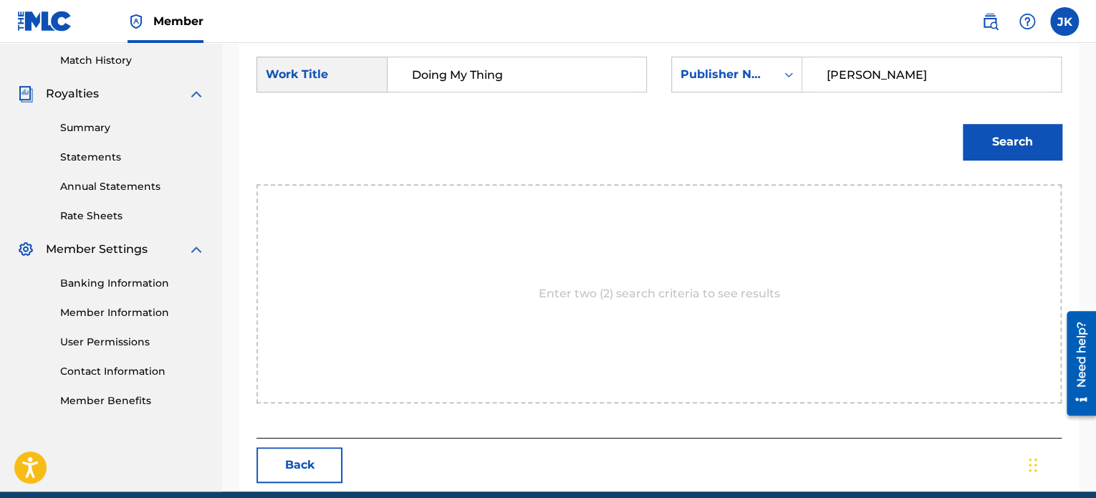
type input "edlin"
click at [997, 140] on button "Search" at bounding box center [1012, 142] width 99 height 36
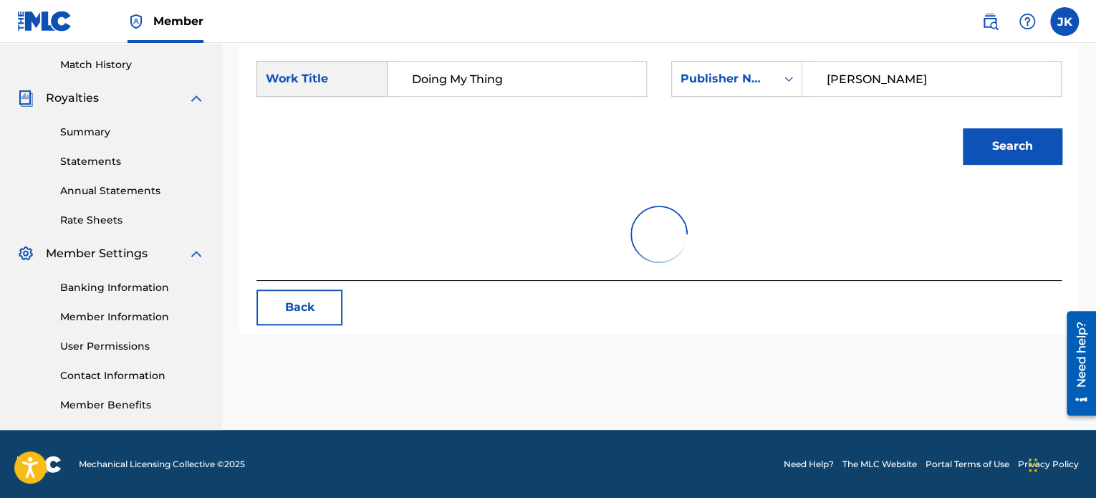
scroll to position [394, 0]
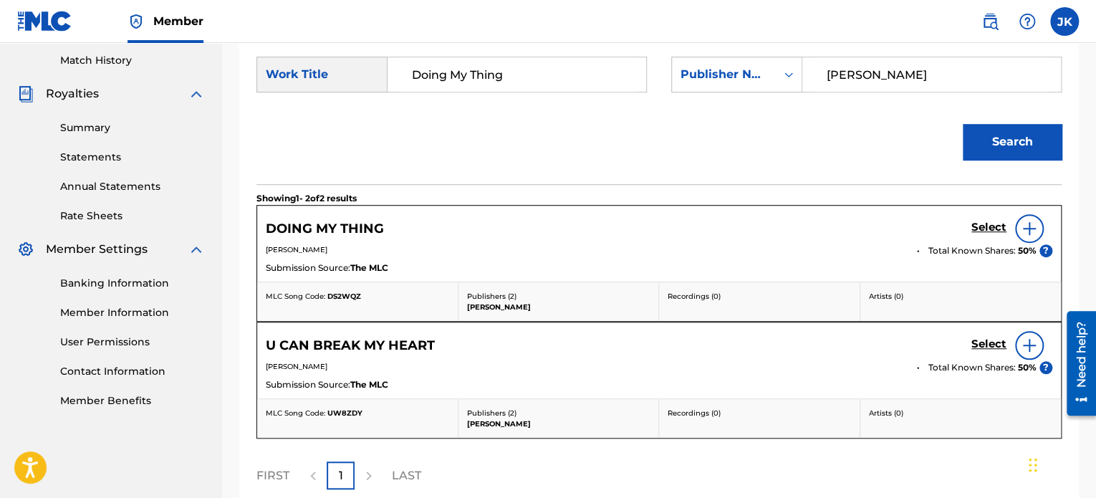
click at [1023, 231] on img at bounding box center [1029, 228] width 17 height 17
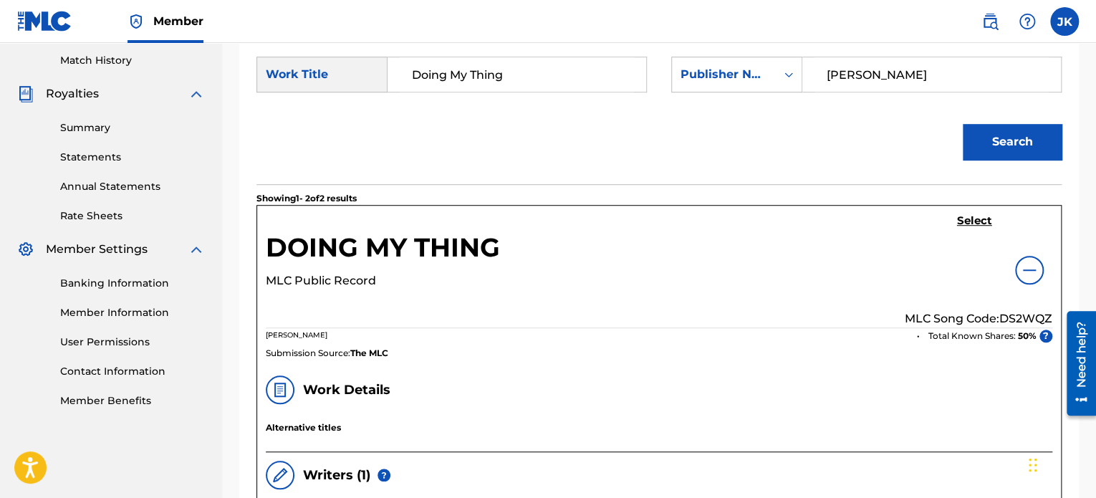
click at [1018, 312] on p "MLC Song Code: DS2WQZ" at bounding box center [979, 318] width 148 height 17
click at [977, 218] on h5 "Select" at bounding box center [974, 221] width 35 height 14
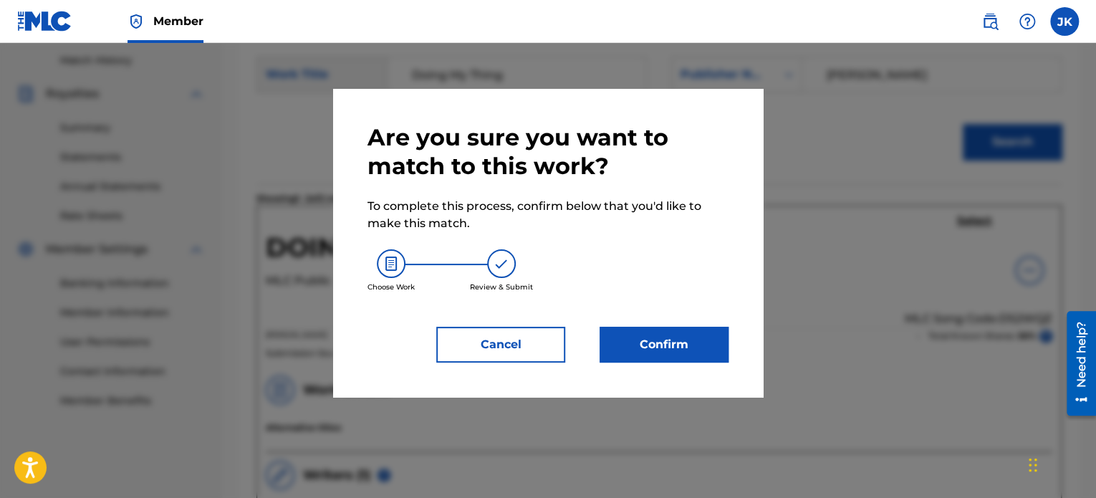
click at [702, 332] on button "Confirm" at bounding box center [664, 345] width 129 height 36
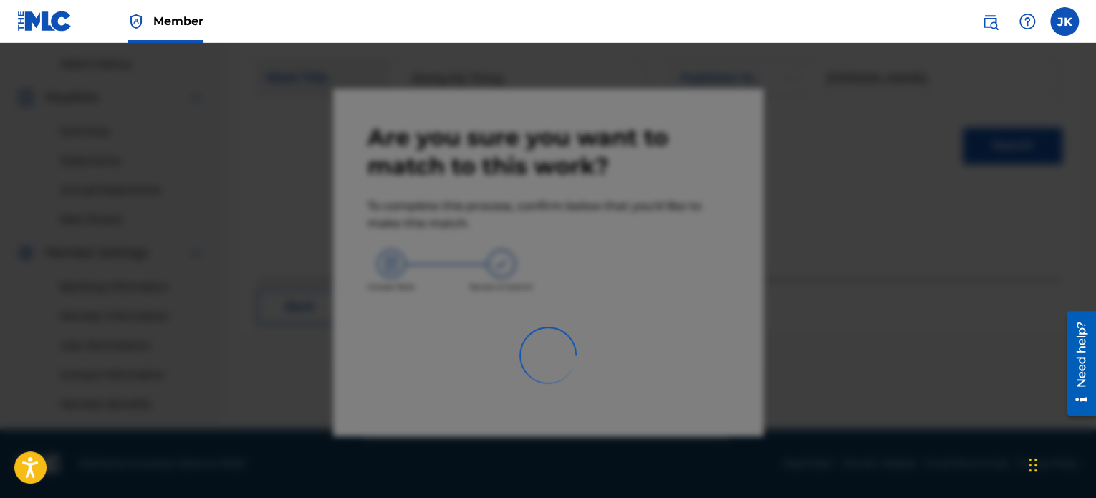
scroll to position [390, 0]
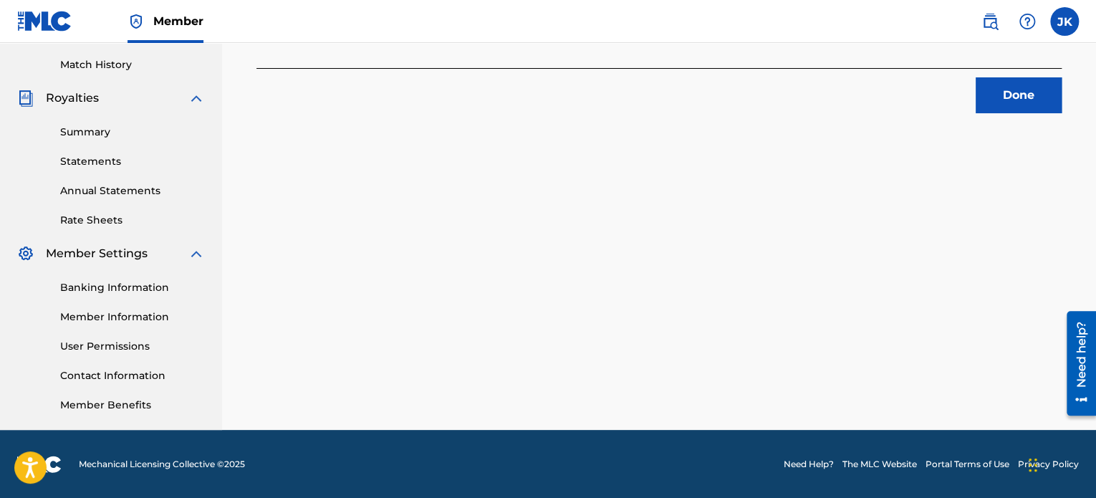
click at [1007, 100] on button "Done" at bounding box center [1019, 95] width 86 height 36
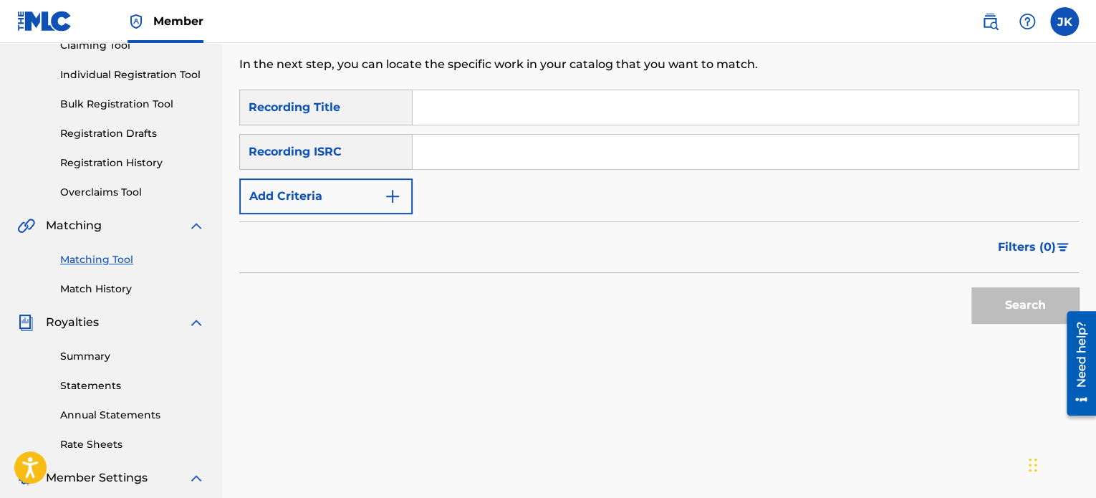
scroll to position [103, 0]
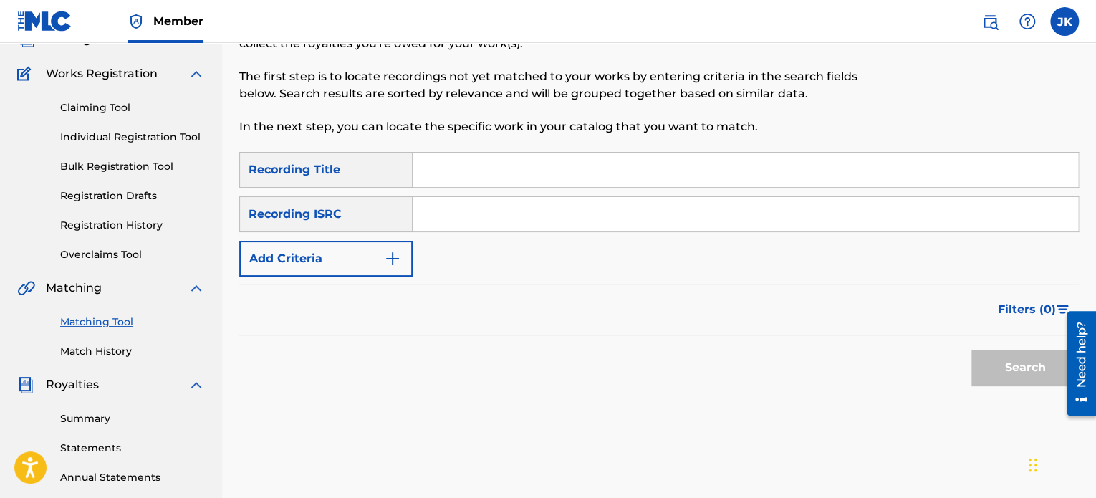
click at [441, 172] on input "Search Form" at bounding box center [746, 170] width 666 height 34
type input "Fair Game"
click at [441, 205] on input "Search Form" at bounding box center [746, 214] width 666 height 34
drag, startPoint x: 444, startPoint y: 246, endPoint x: 684, endPoint y: 286, distance: 242.7
click at [447, 243] on div "SearchWithCriteria8b8d35a5-7b71-40a3-bea3-736d867e8995 Recording Title Fair Gam…" at bounding box center [659, 214] width 840 height 125
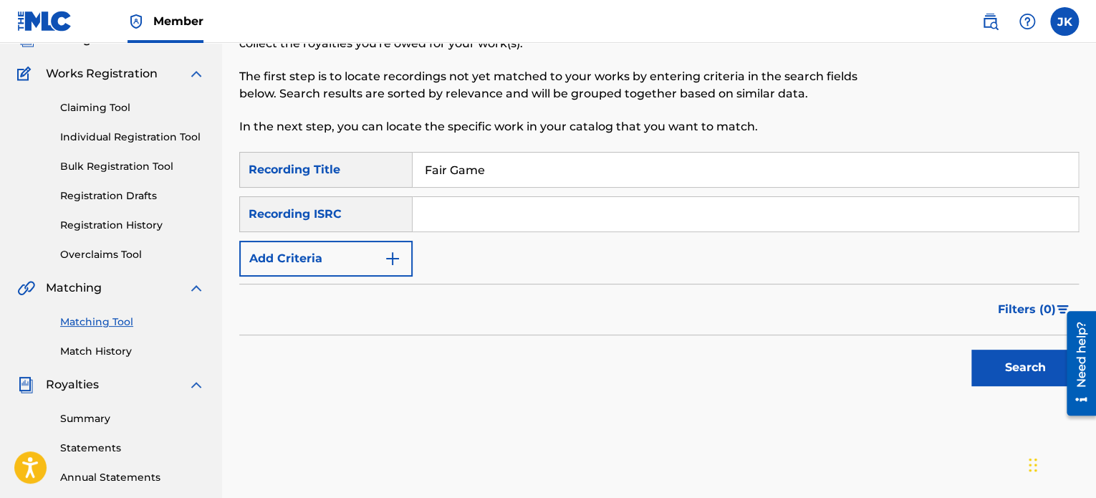
click at [496, 217] on input "Search Form" at bounding box center [746, 214] width 666 height 34
type input "QZWFR2340339"
click at [976, 354] on button "Search" at bounding box center [1025, 368] width 107 height 36
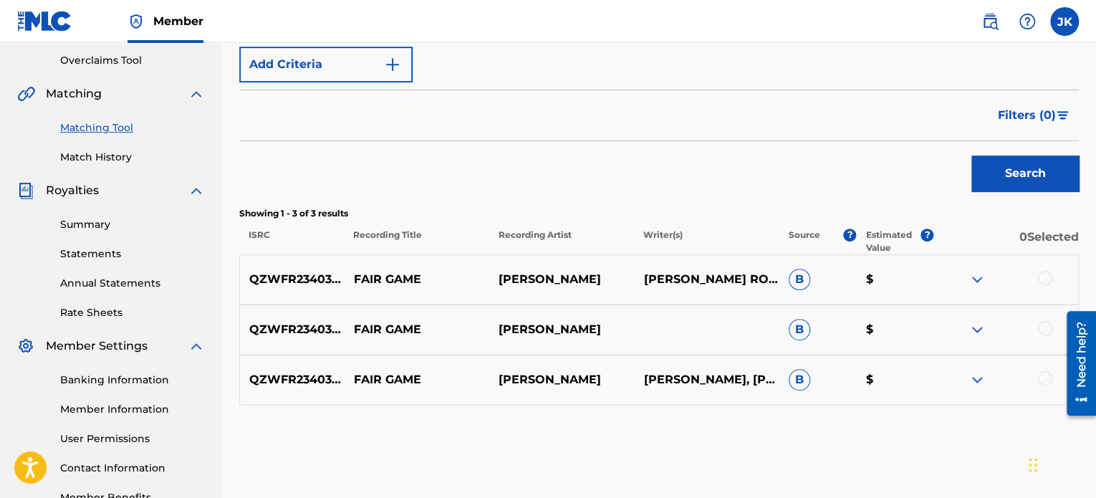
scroll to position [318, 0]
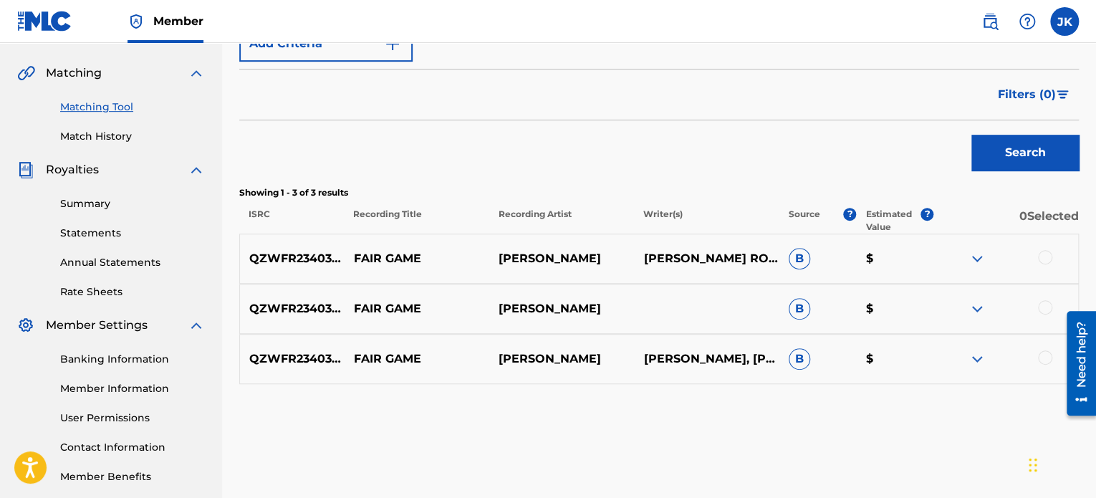
click at [1047, 257] on div at bounding box center [1045, 257] width 14 height 14
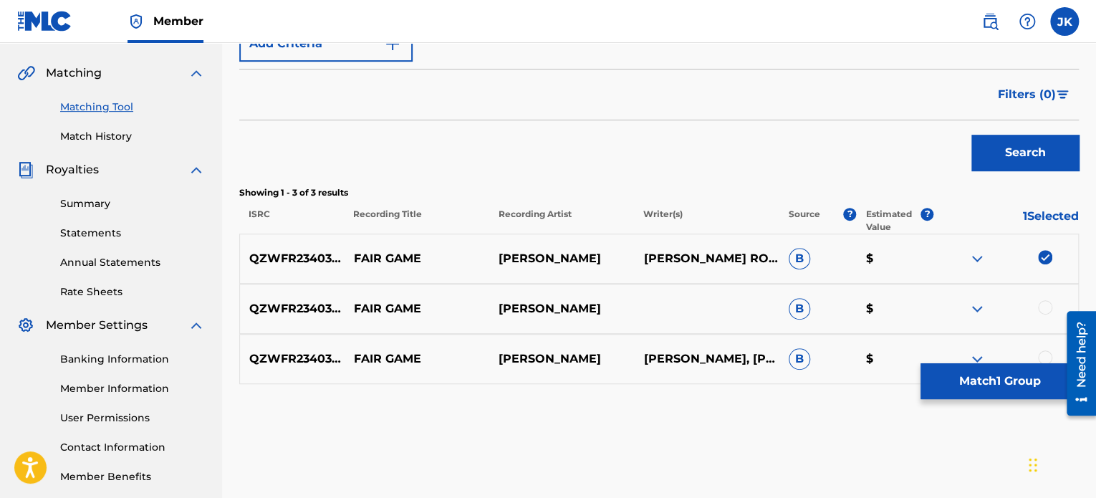
click at [1049, 311] on div at bounding box center [1045, 307] width 14 height 14
click at [1045, 352] on div at bounding box center [1045, 357] width 14 height 14
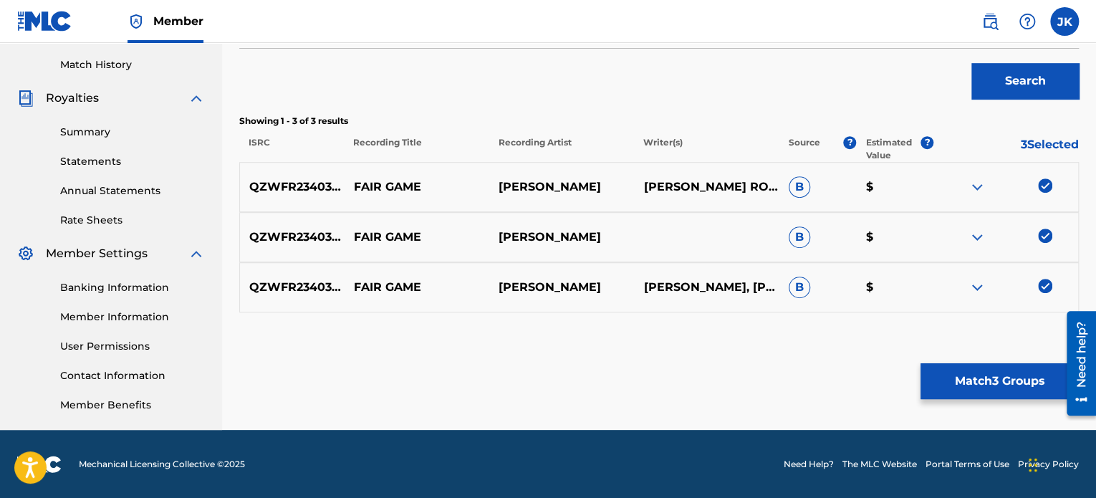
click at [976, 386] on button "Match 3 Groups" at bounding box center [1000, 381] width 158 height 36
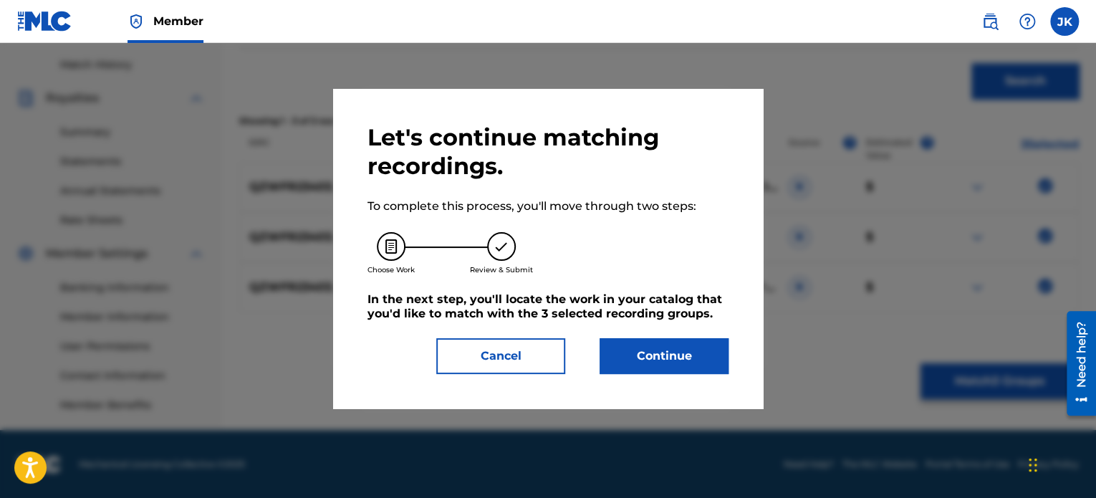
click at [671, 339] on button "Continue" at bounding box center [664, 356] width 129 height 36
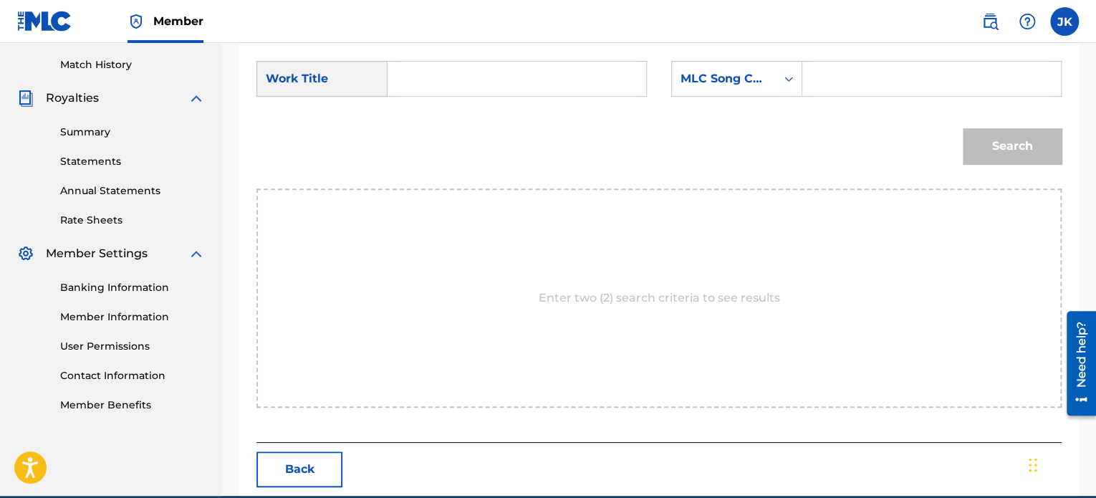
click at [490, 64] on input "Search Form" at bounding box center [517, 79] width 234 height 34
type input "Fair Game"
click at [803, 75] on div "Search Form" at bounding box center [932, 79] width 259 height 36
click at [794, 82] on icon "Search Form" at bounding box center [789, 79] width 14 height 14
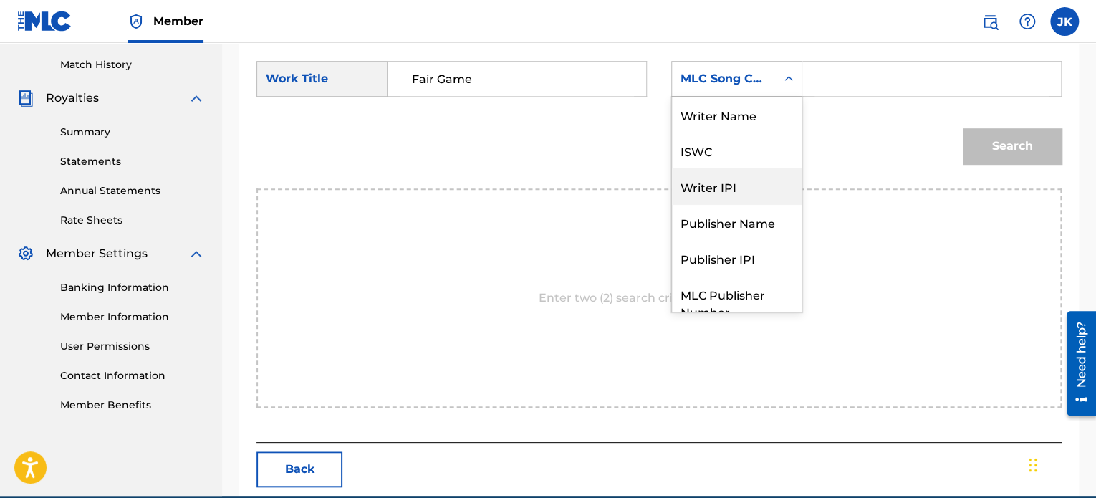
scroll to position [53, 0]
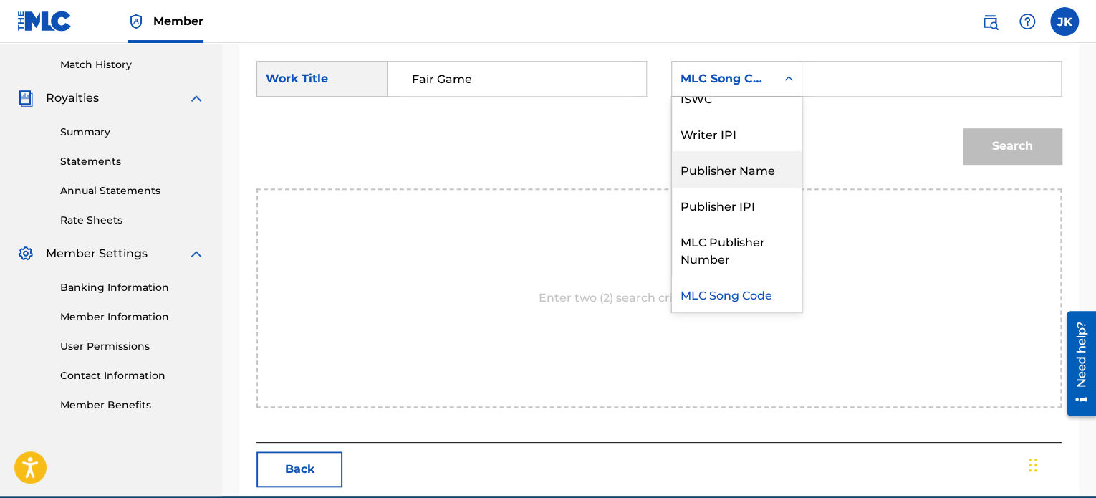
click at [760, 166] on div "Publisher Name" at bounding box center [737, 169] width 130 height 36
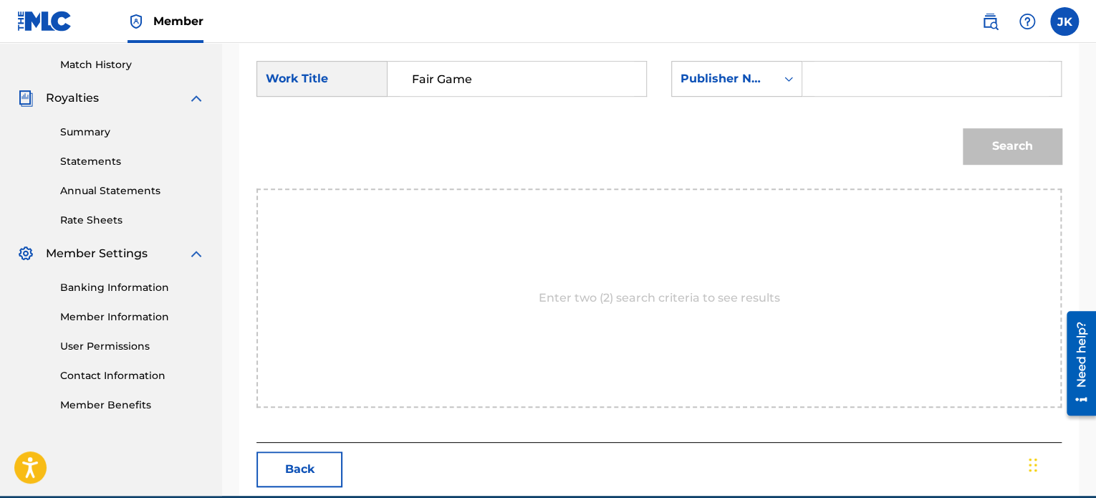
click at [821, 92] on input "Search Form" at bounding box center [932, 79] width 234 height 34
type input "edlin"
click at [1027, 148] on button "Search" at bounding box center [1012, 146] width 99 height 36
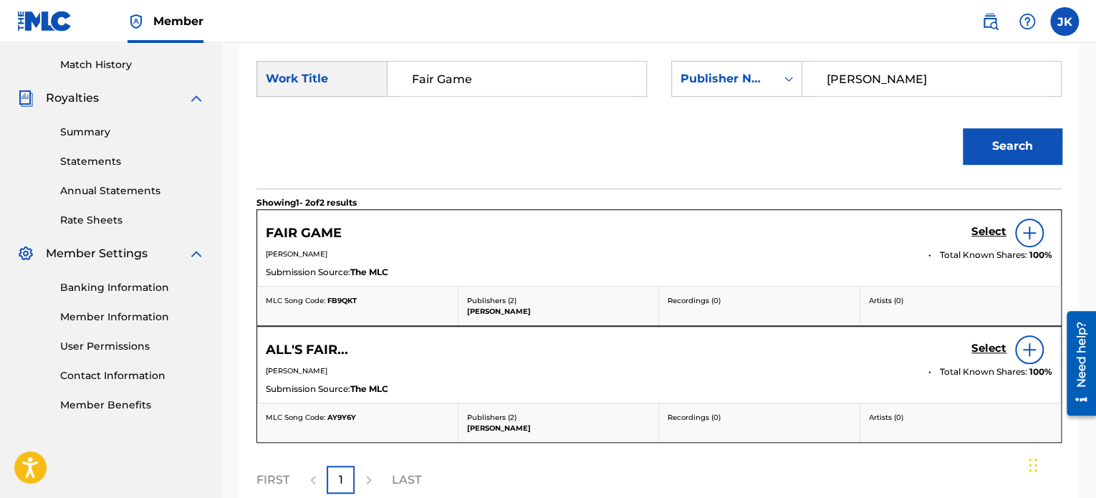
click at [1026, 229] on img at bounding box center [1029, 232] width 17 height 17
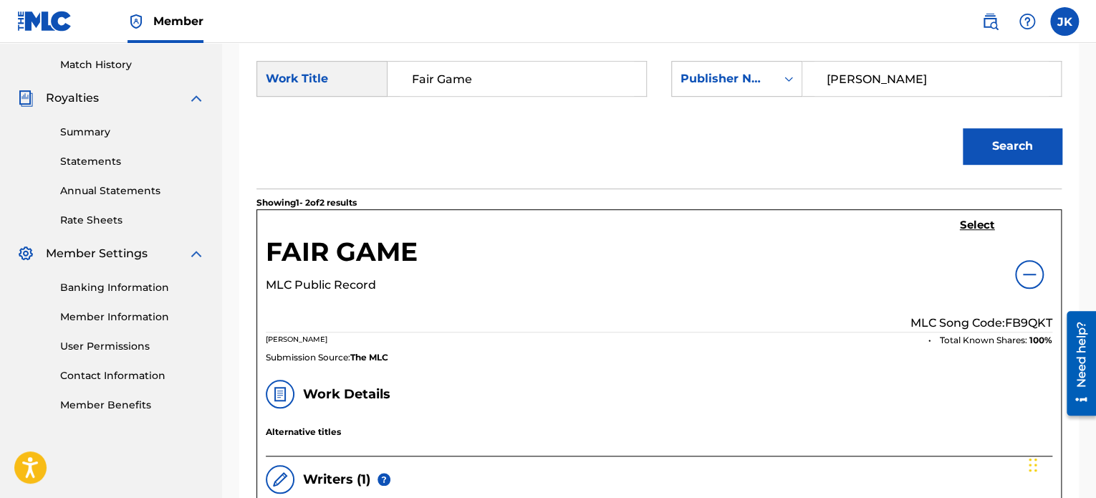
click at [1011, 317] on p "MLC Song Code: FB9QKT" at bounding box center [982, 323] width 142 height 17
click at [966, 224] on h5 "Select" at bounding box center [977, 226] width 35 height 14
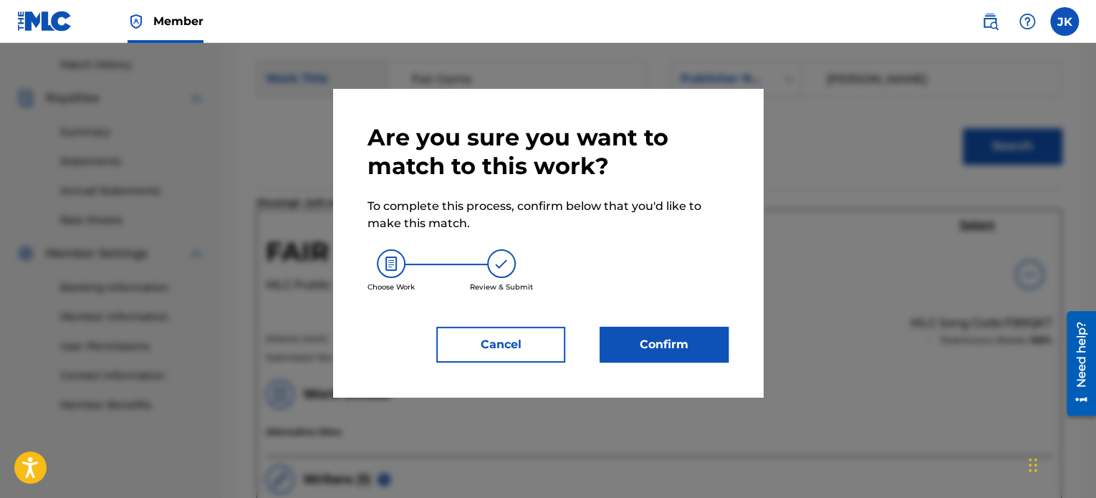
click at [708, 353] on button "Confirm" at bounding box center [664, 345] width 129 height 36
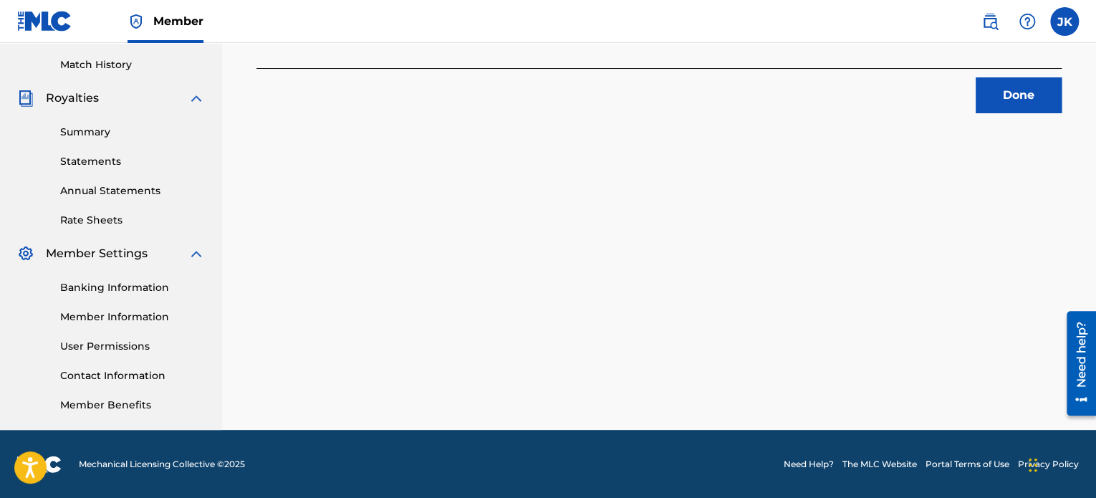
click at [1010, 96] on button "Done" at bounding box center [1019, 95] width 86 height 36
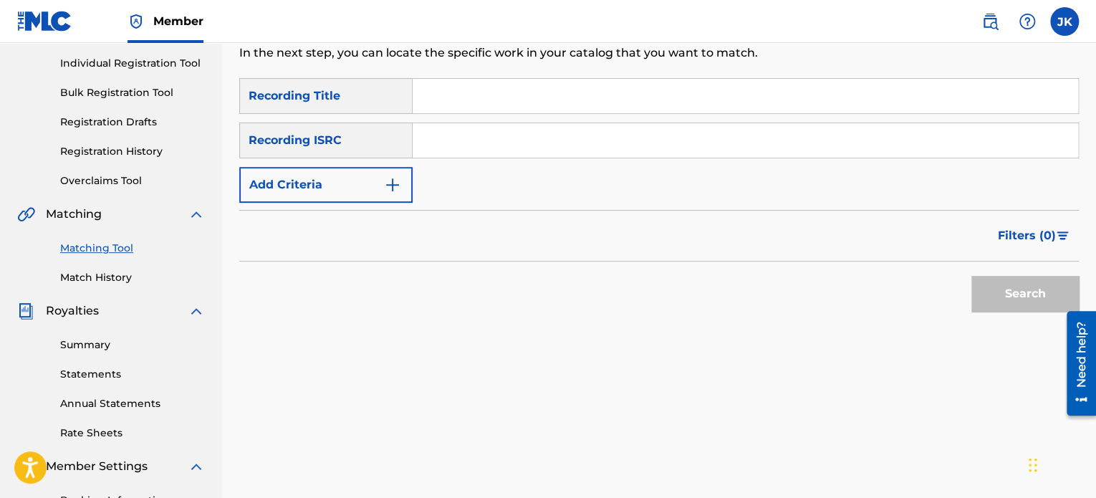
scroll to position [103, 0]
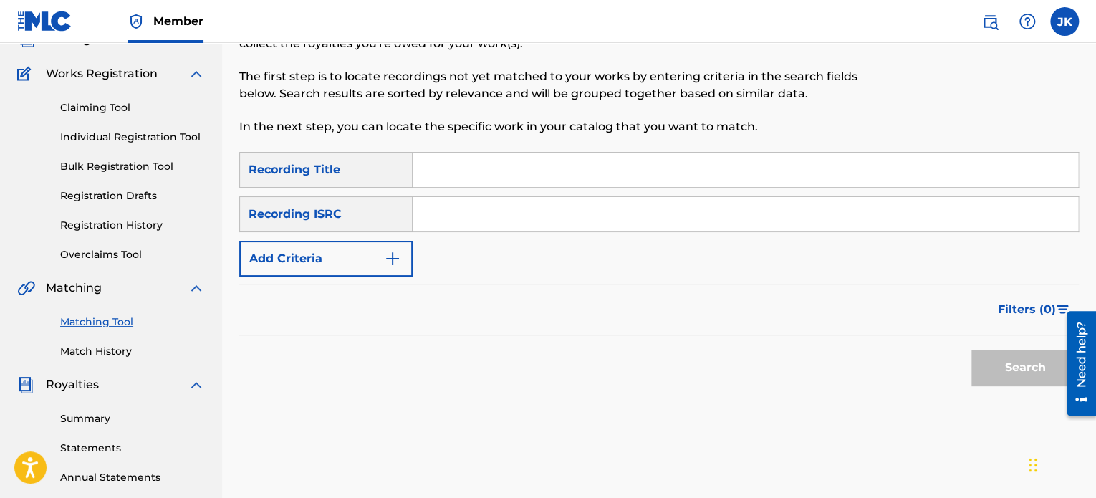
click at [453, 175] on input "Search Form" at bounding box center [746, 170] width 666 height 34
type input "Holy Toledo"
click at [447, 216] on input "Search Form" at bounding box center [746, 214] width 666 height 34
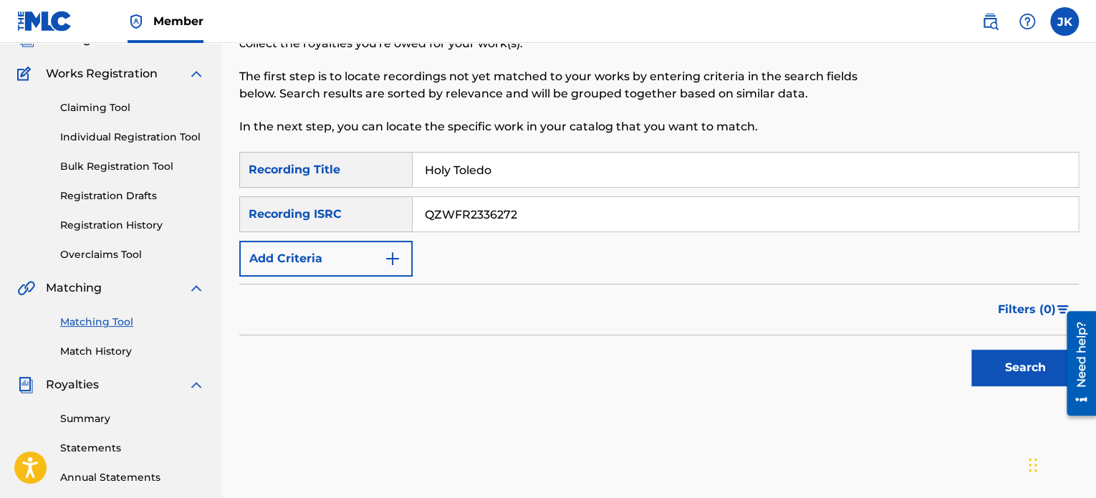
type input "QZWFR2336272"
click at [985, 368] on button "Search" at bounding box center [1025, 368] width 107 height 36
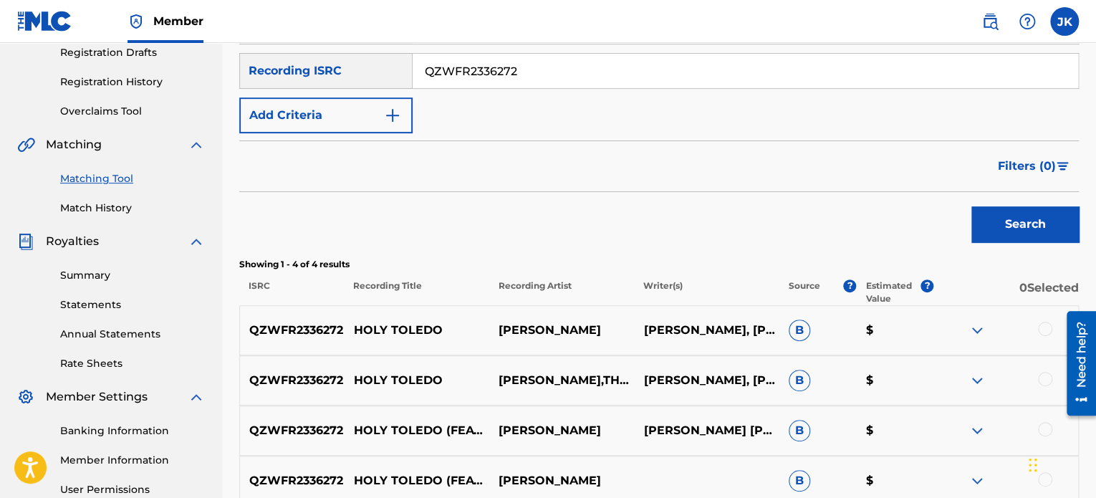
scroll to position [390, 0]
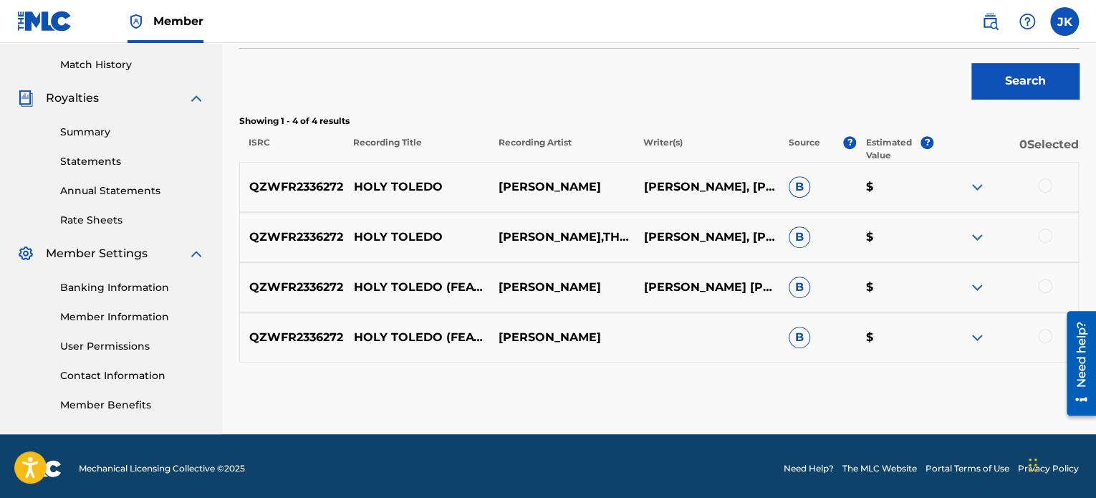
click at [1043, 187] on div at bounding box center [1045, 185] width 14 height 14
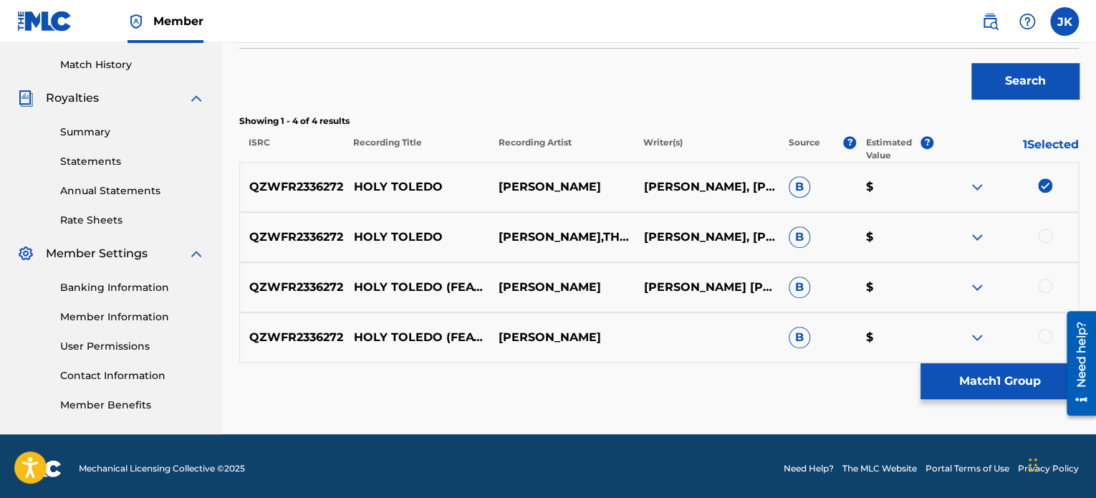
drag, startPoint x: 1043, startPoint y: 231, endPoint x: 1042, endPoint y: 253, distance: 21.5
click at [1043, 232] on div at bounding box center [1045, 236] width 14 height 14
drag, startPoint x: 1044, startPoint y: 282, endPoint x: 1044, endPoint y: 306, distance: 24.4
click at [1044, 286] on div at bounding box center [1045, 286] width 14 height 14
click at [1042, 335] on div at bounding box center [1045, 336] width 14 height 14
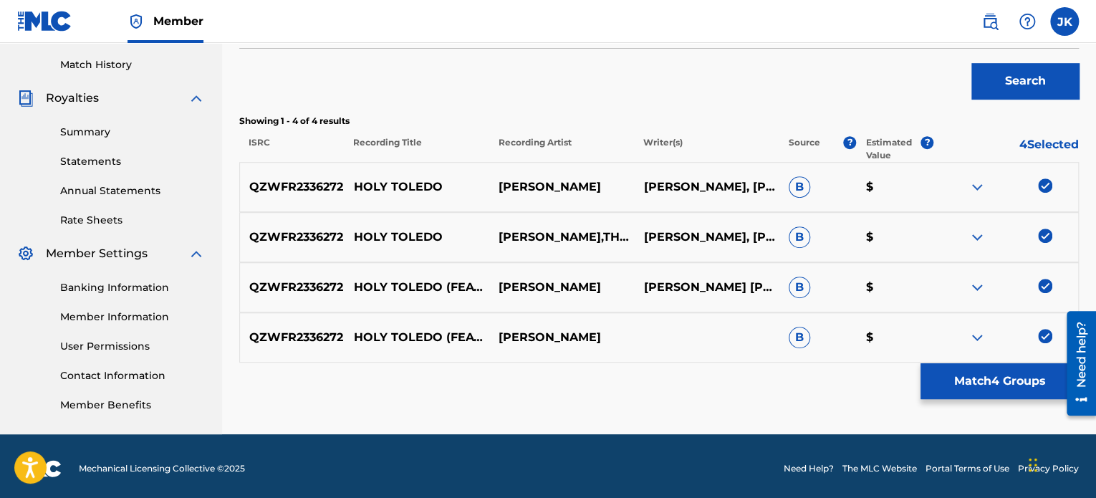
click at [1017, 378] on button "Match 4 Groups" at bounding box center [1000, 381] width 158 height 36
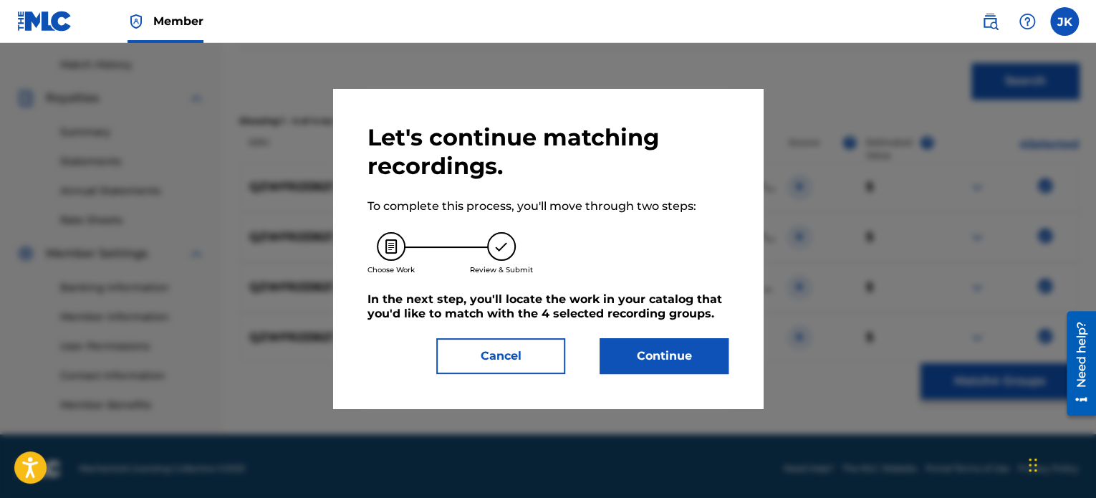
click at [709, 357] on button "Continue" at bounding box center [664, 356] width 129 height 36
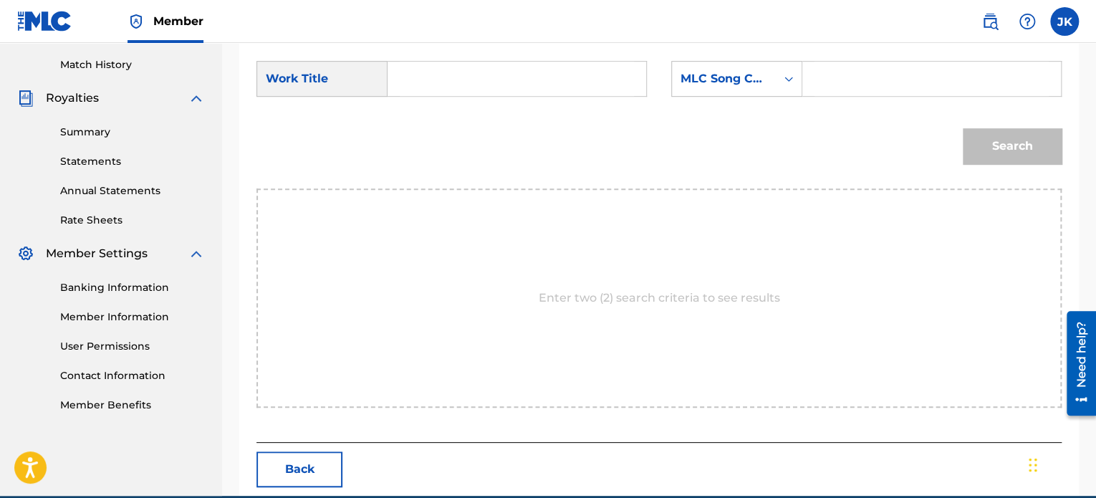
click at [519, 70] on input "Search Form" at bounding box center [517, 79] width 234 height 34
type input "Holy Toledo"
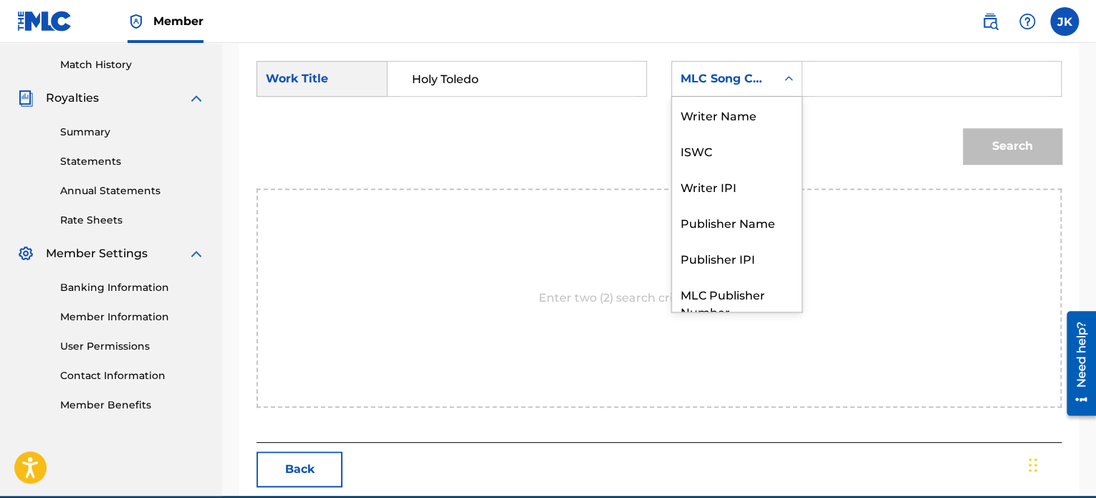
click at [793, 85] on icon "Search Form" at bounding box center [789, 79] width 14 height 14
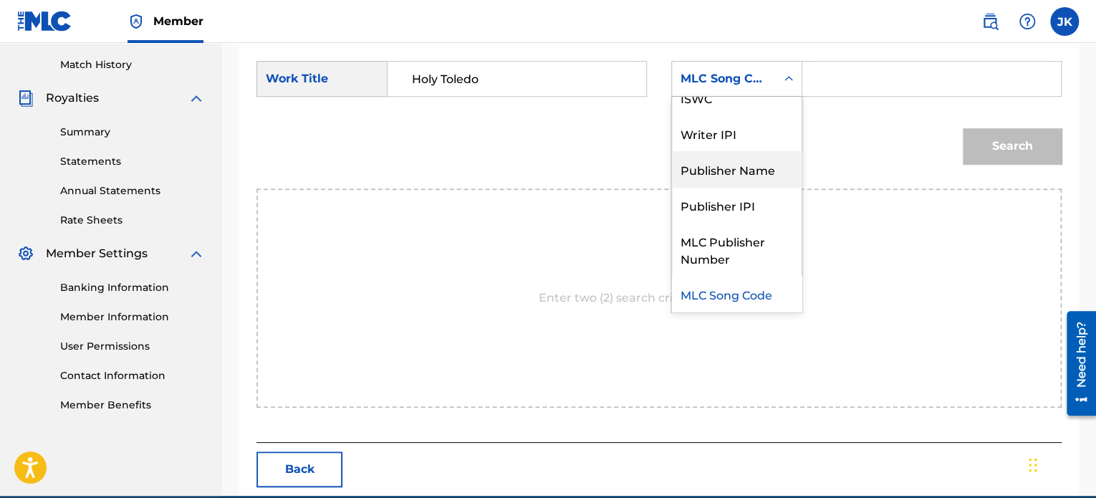
click at [765, 166] on div "Publisher Name" at bounding box center [737, 169] width 130 height 36
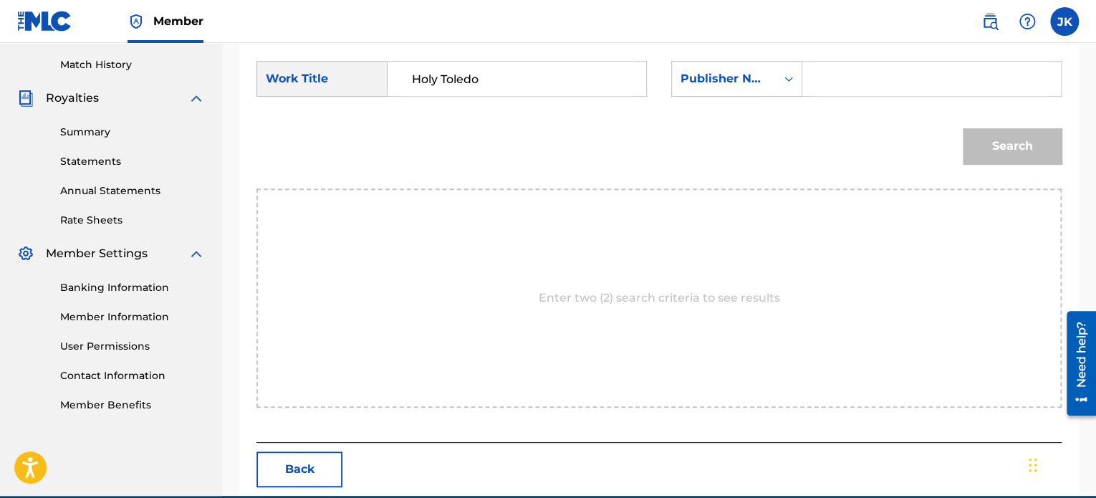
click at [849, 73] on input "Search Form" at bounding box center [932, 79] width 234 height 34
type input "edlin"
click at [1027, 158] on button "Search" at bounding box center [1012, 146] width 99 height 36
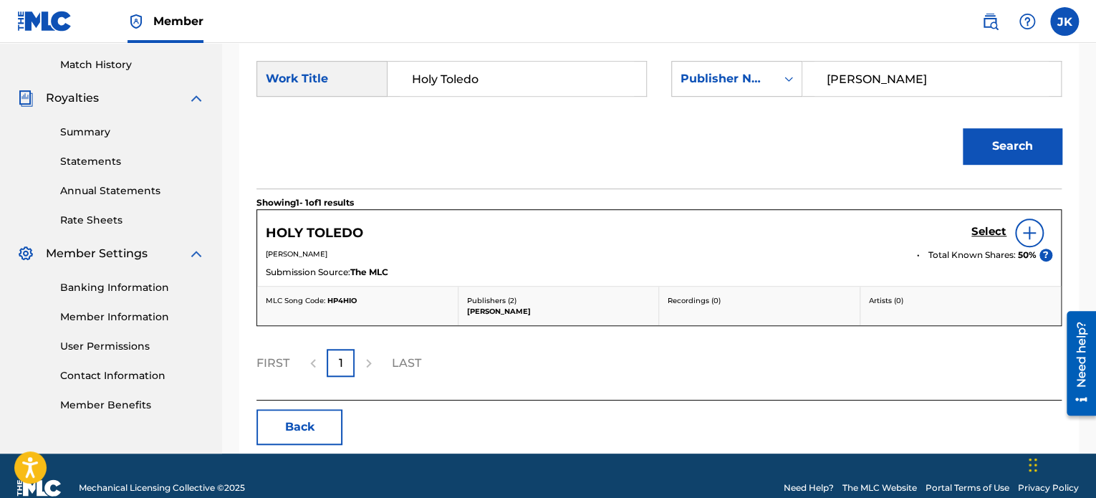
click at [1025, 234] on img at bounding box center [1029, 232] width 17 height 17
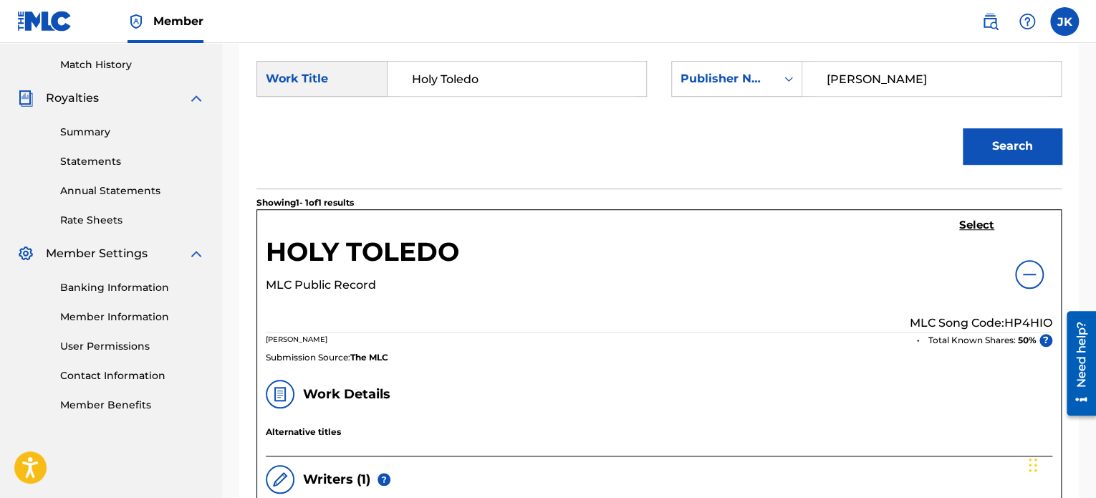
click at [1024, 315] on p "MLC Song Code: HP4HIO" at bounding box center [981, 323] width 143 height 17
click at [984, 225] on h5 "Select" at bounding box center [976, 226] width 35 height 14
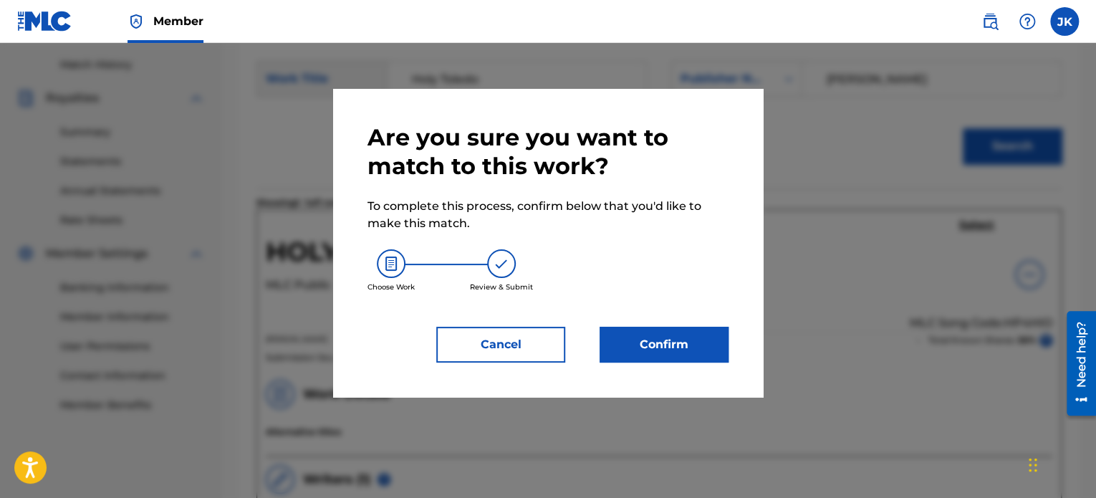
click at [679, 332] on button "Confirm" at bounding box center [664, 345] width 129 height 36
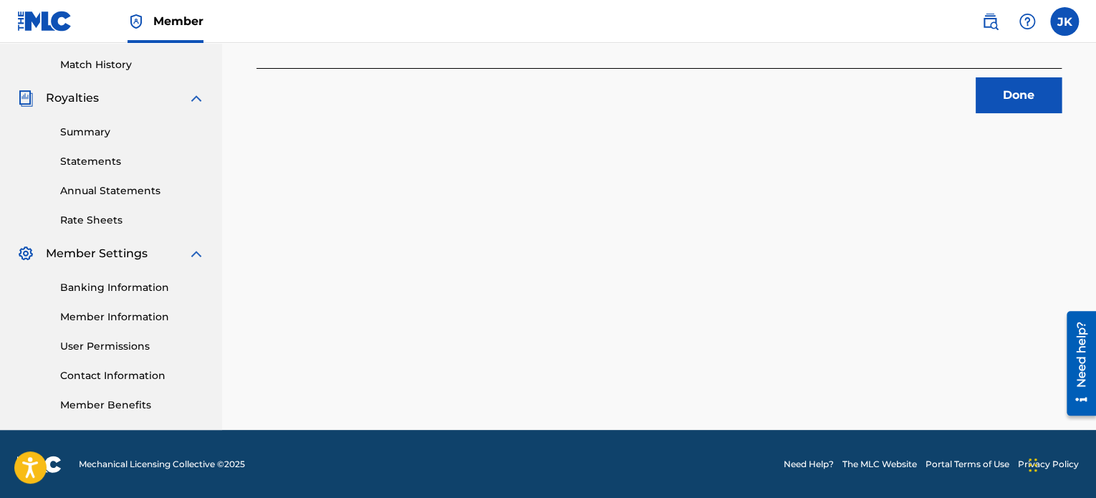
click at [1015, 100] on button "Done" at bounding box center [1019, 95] width 86 height 36
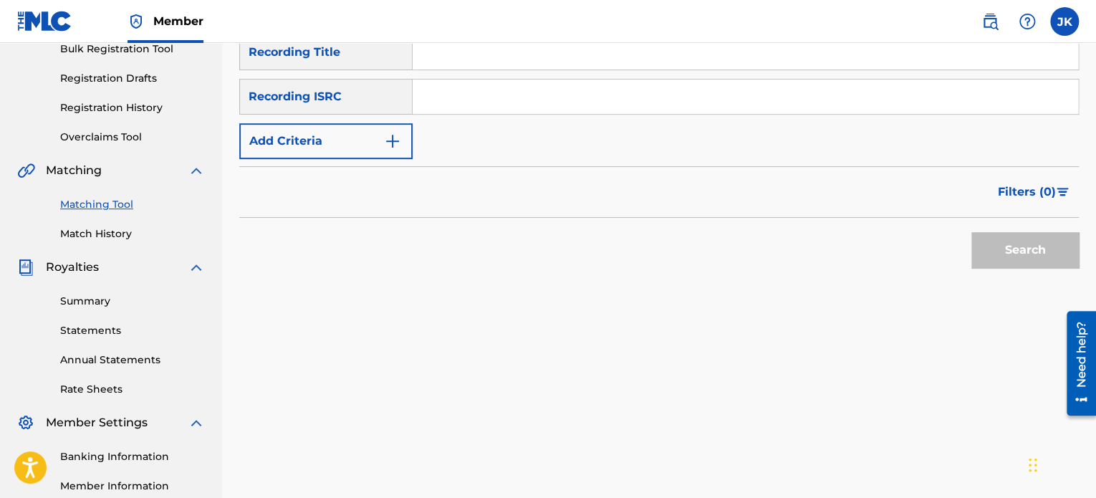
scroll to position [175, 0]
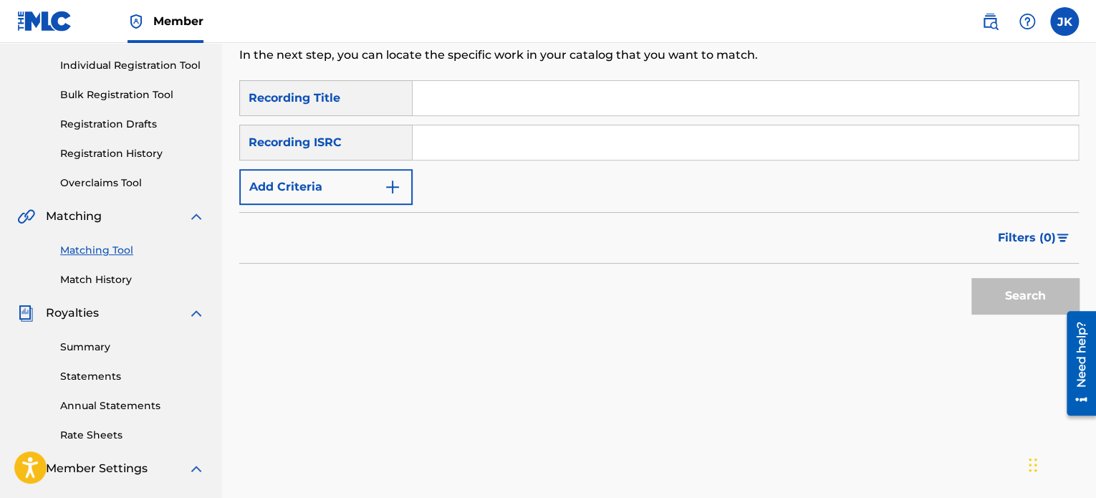
click at [454, 99] on input "Search Form" at bounding box center [746, 98] width 666 height 34
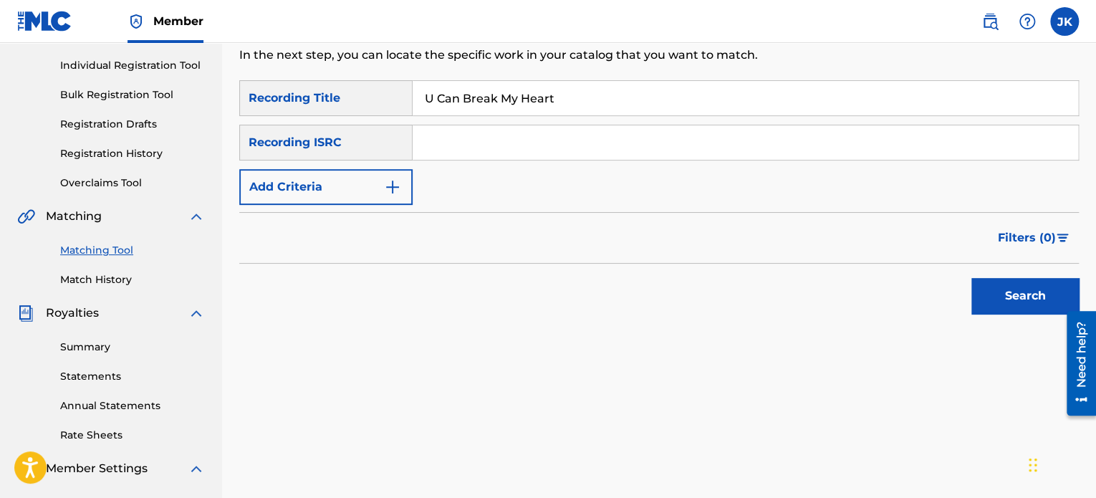
type input "U Can Break My Heart"
click at [449, 137] on input "Search Form" at bounding box center [746, 142] width 666 height 34
type input "QZWFR2336273"
click at [987, 295] on button "Search" at bounding box center [1025, 296] width 107 height 36
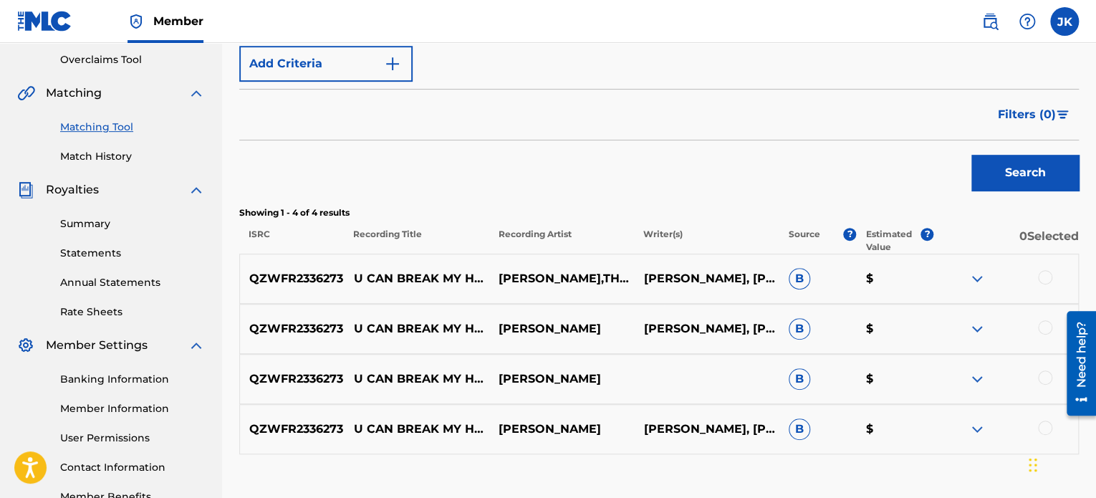
scroll to position [390, 0]
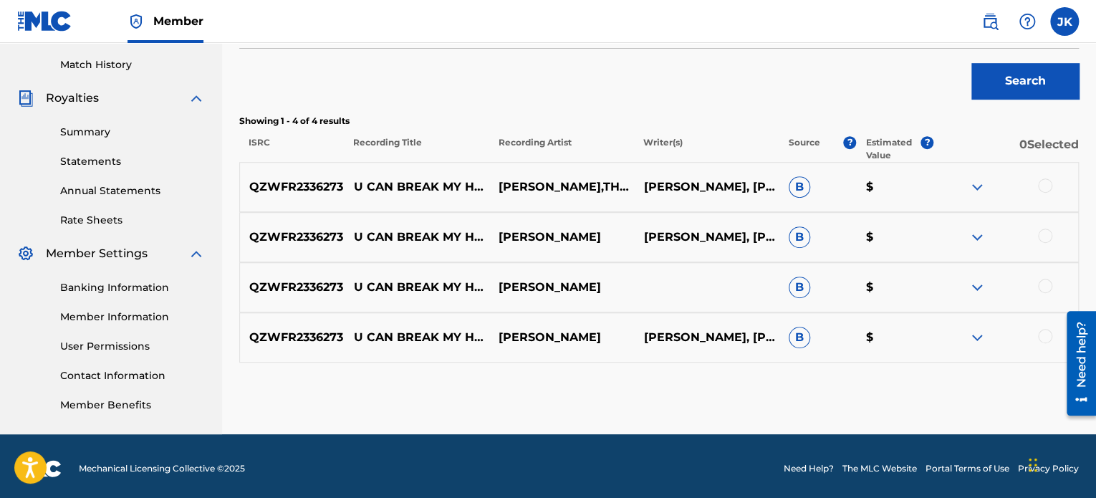
click at [1048, 186] on div at bounding box center [1045, 185] width 14 height 14
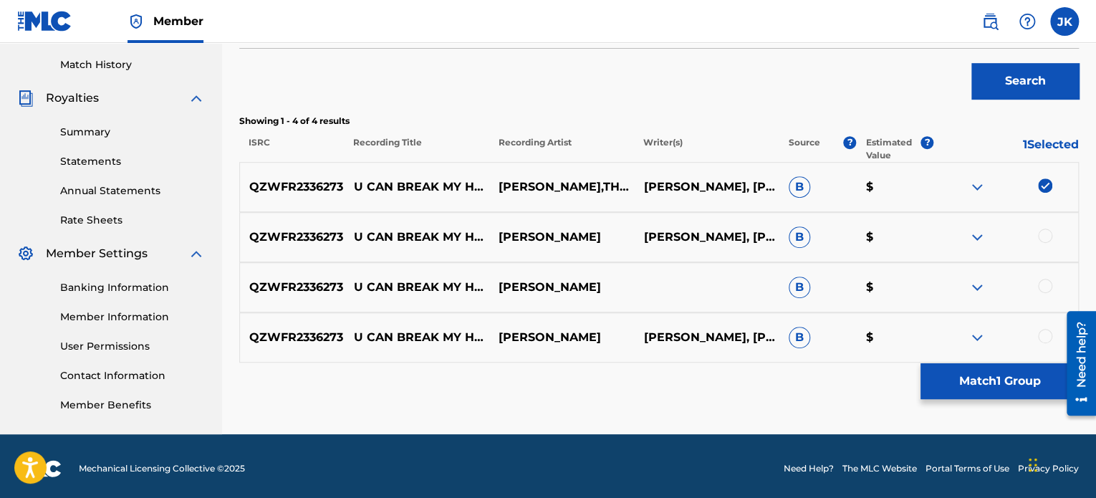
click at [1047, 231] on div at bounding box center [1045, 236] width 14 height 14
click at [1045, 288] on div at bounding box center [1045, 286] width 14 height 14
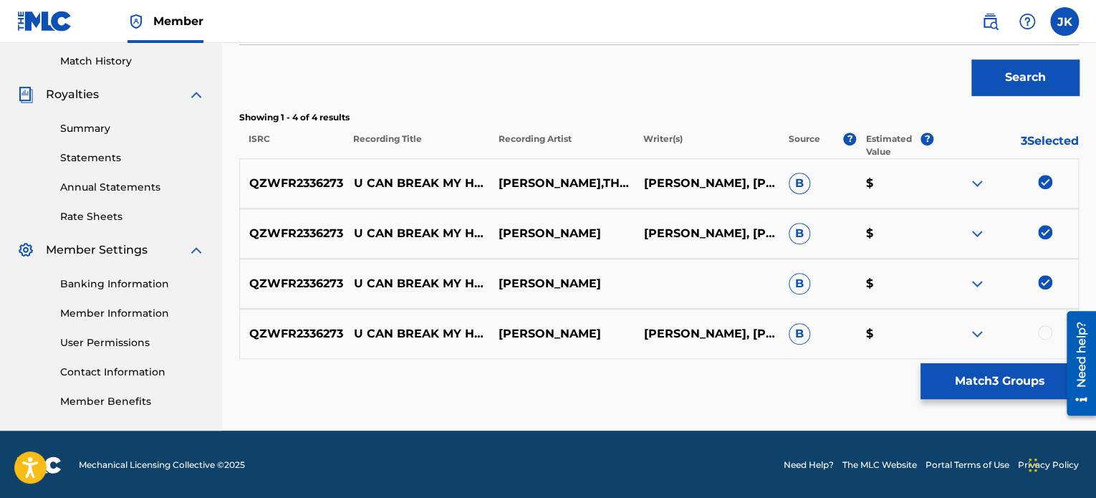
scroll to position [394, 0]
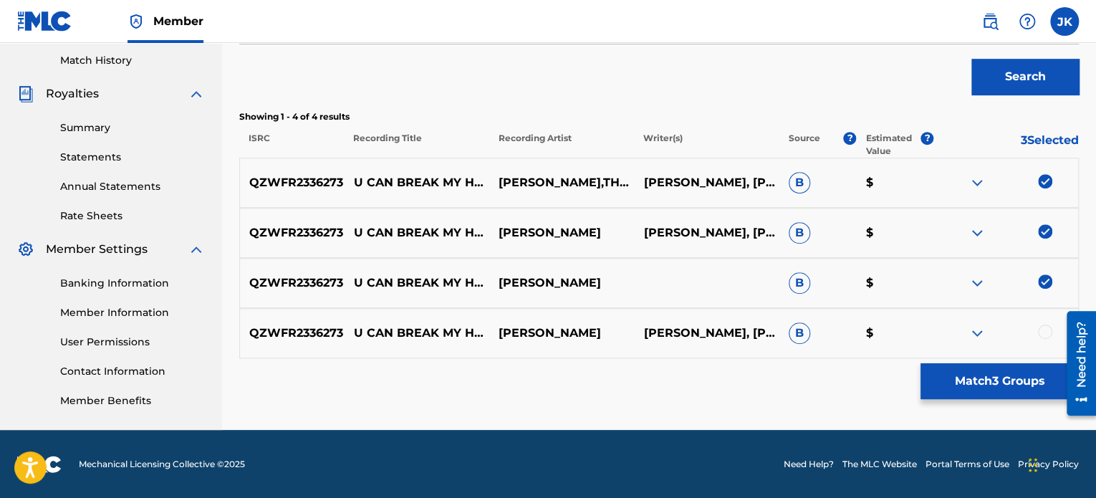
click at [1045, 330] on div at bounding box center [1045, 332] width 14 height 14
click at [1015, 386] on button "Match 4 Groups" at bounding box center [1000, 381] width 158 height 36
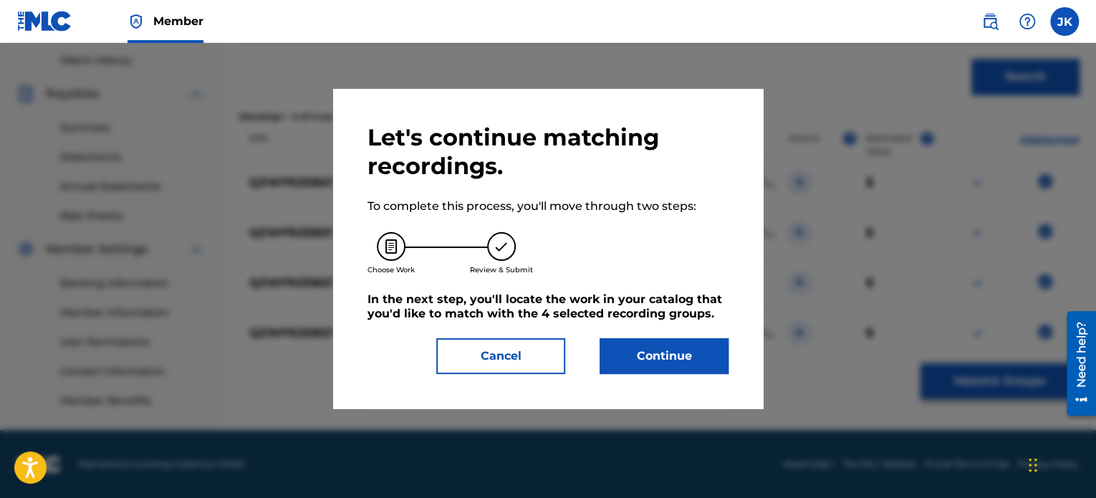
click at [719, 360] on button "Continue" at bounding box center [664, 356] width 129 height 36
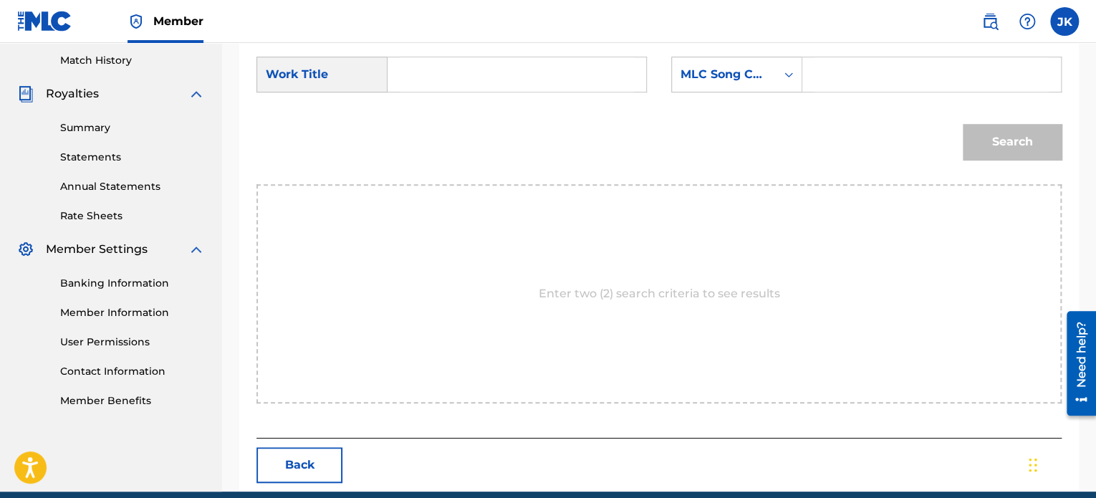
click at [454, 89] on input "Search Form" at bounding box center [517, 74] width 234 height 34
type input "U Can Break My Heart"
click at [792, 74] on icon "Search Form" at bounding box center [789, 74] width 9 height 5
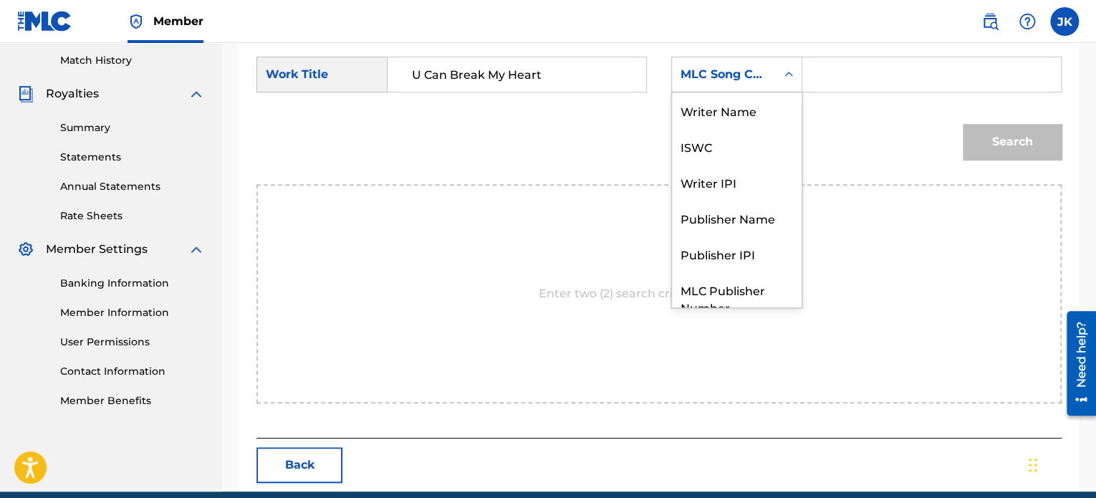
scroll to position [53, 0]
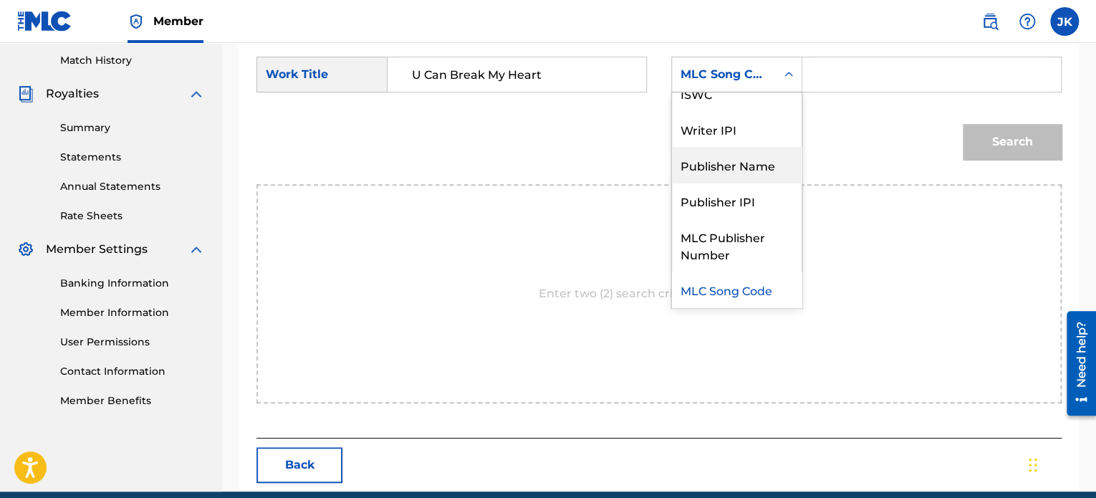
click at [755, 152] on div "Publisher Name" at bounding box center [737, 165] width 130 height 36
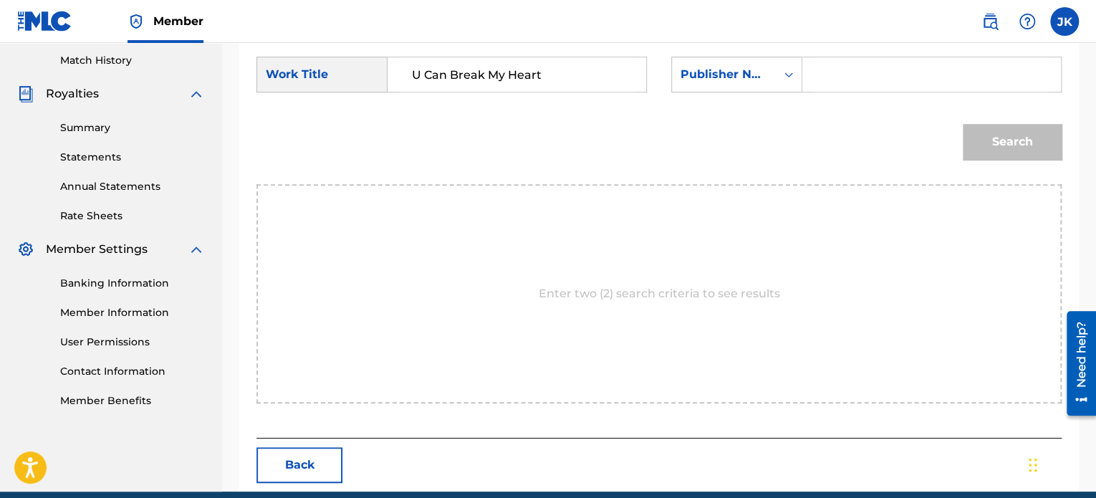
click at [842, 77] on input "Search Form" at bounding box center [932, 74] width 234 height 34
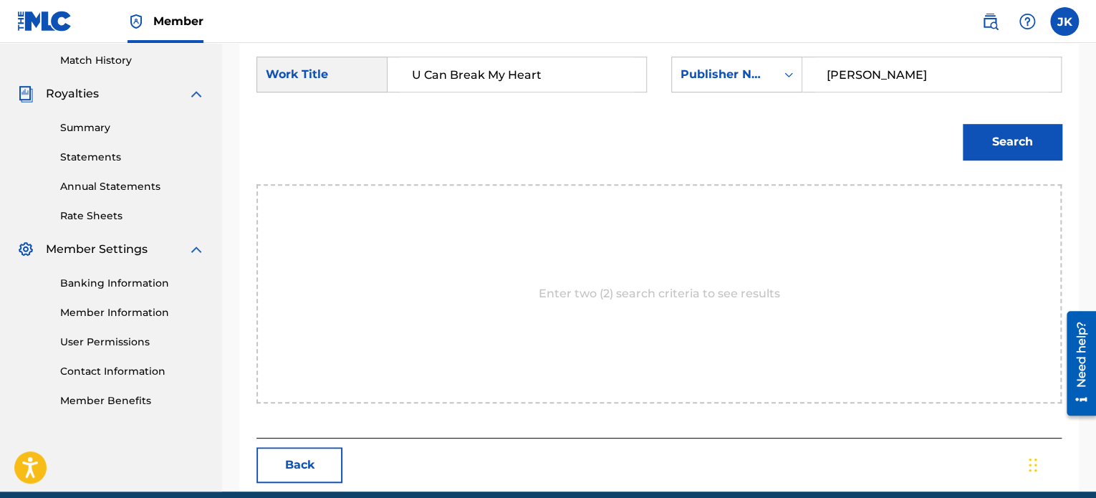
type input "edlin"
click at [990, 142] on button "Search" at bounding box center [1012, 142] width 99 height 36
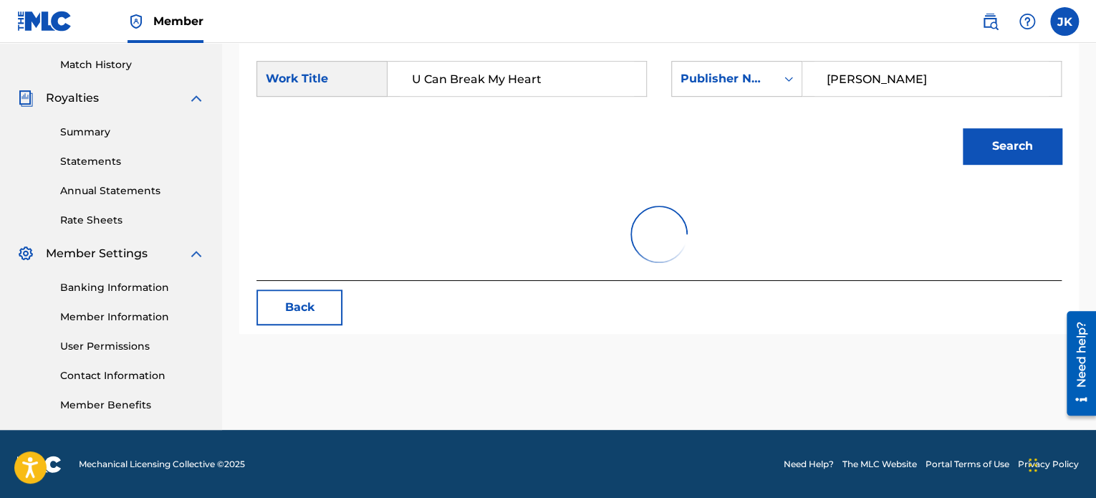
scroll to position [394, 0]
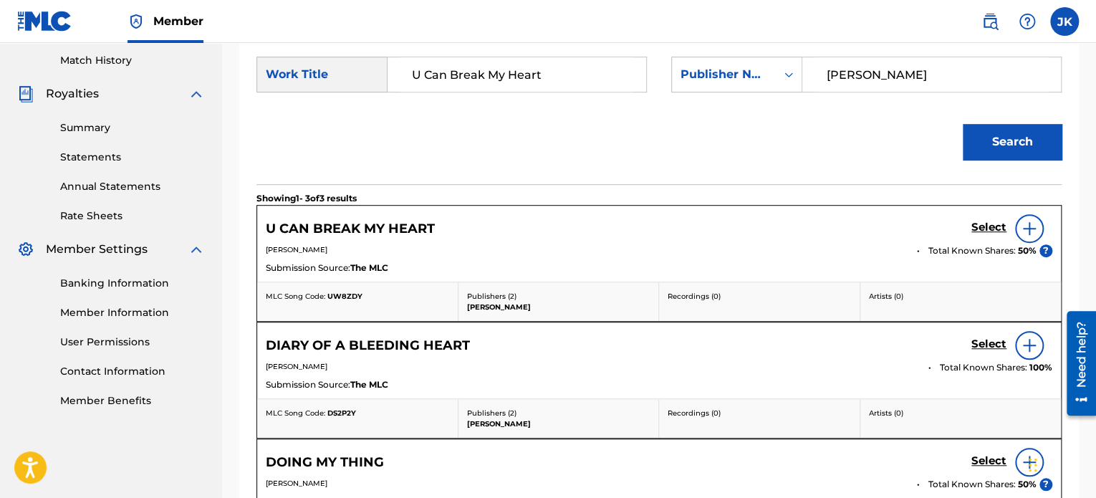
click at [1033, 227] on img at bounding box center [1029, 228] width 17 height 17
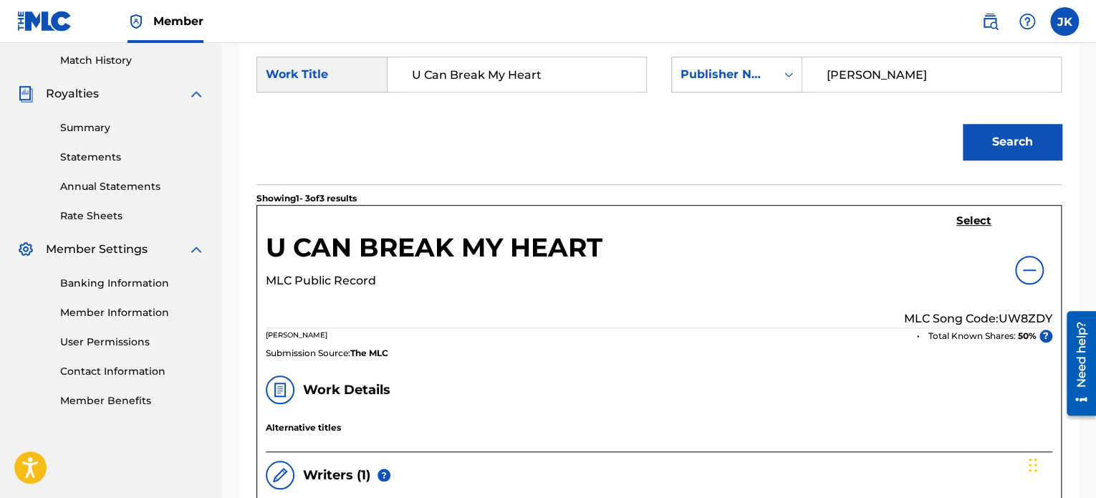
click at [1020, 312] on p "MLC Song Code: UW8ZDY" at bounding box center [978, 318] width 148 height 17
click at [975, 217] on h5 "Select" at bounding box center [974, 221] width 35 height 14
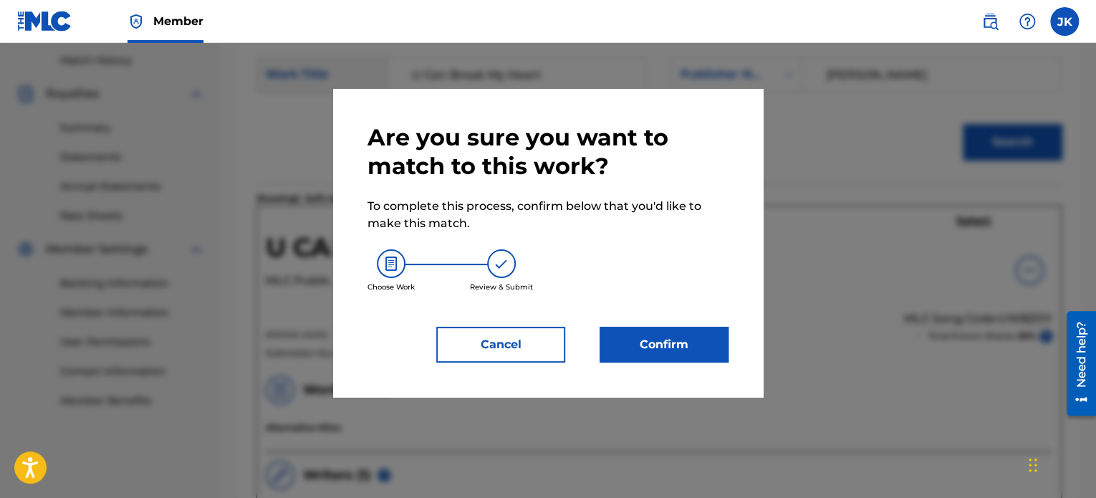
click at [688, 327] on button "Confirm" at bounding box center [664, 345] width 129 height 36
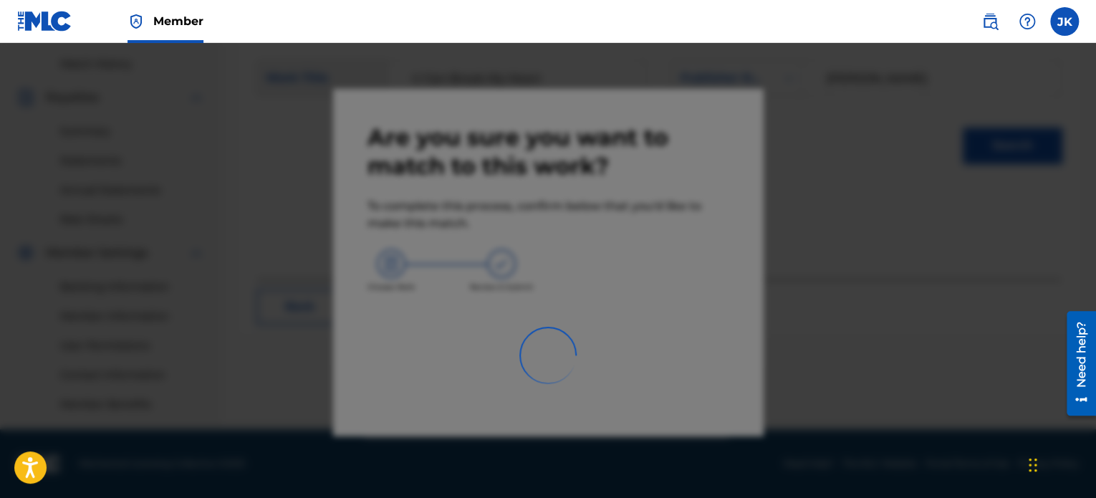
scroll to position [390, 0]
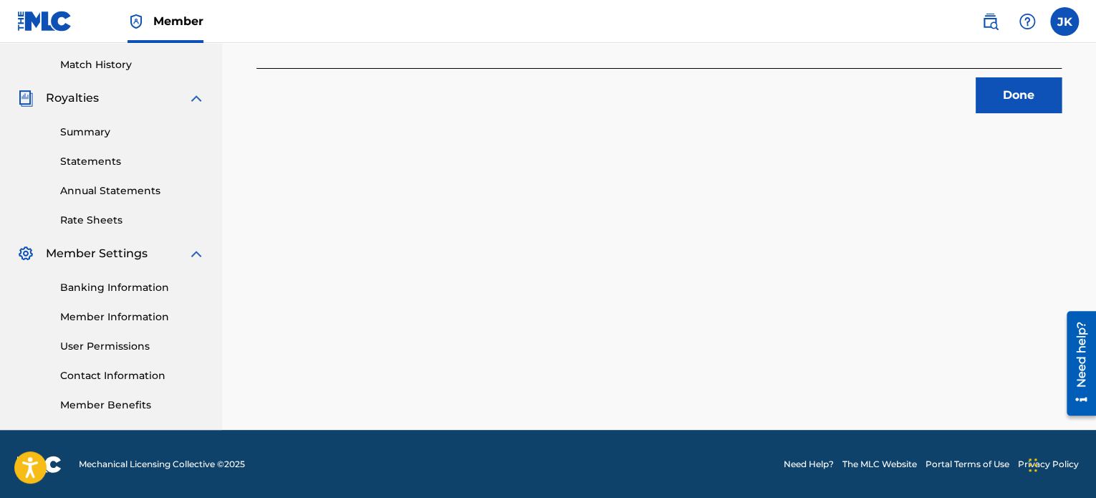
click at [1004, 106] on button "Done" at bounding box center [1019, 95] width 86 height 36
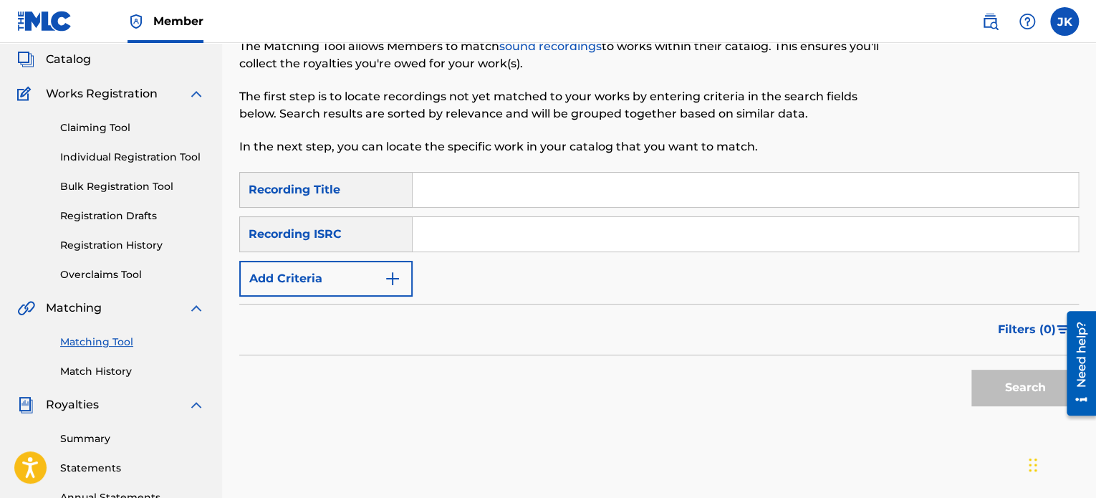
scroll to position [32, 0]
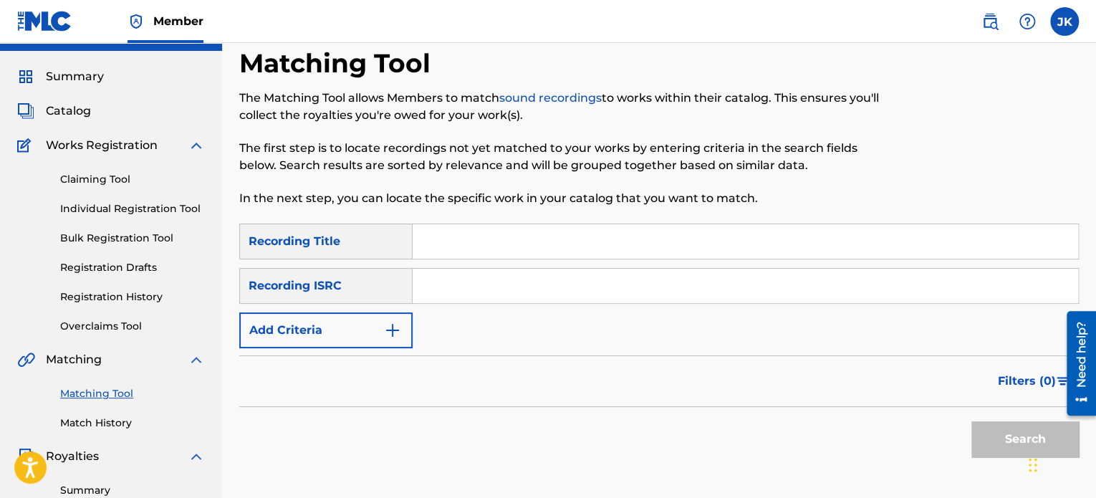
click at [447, 239] on input "Search Form" at bounding box center [746, 241] width 666 height 34
type input "Do-Si-Dos"
click at [442, 278] on input "Search Form" at bounding box center [746, 286] width 666 height 34
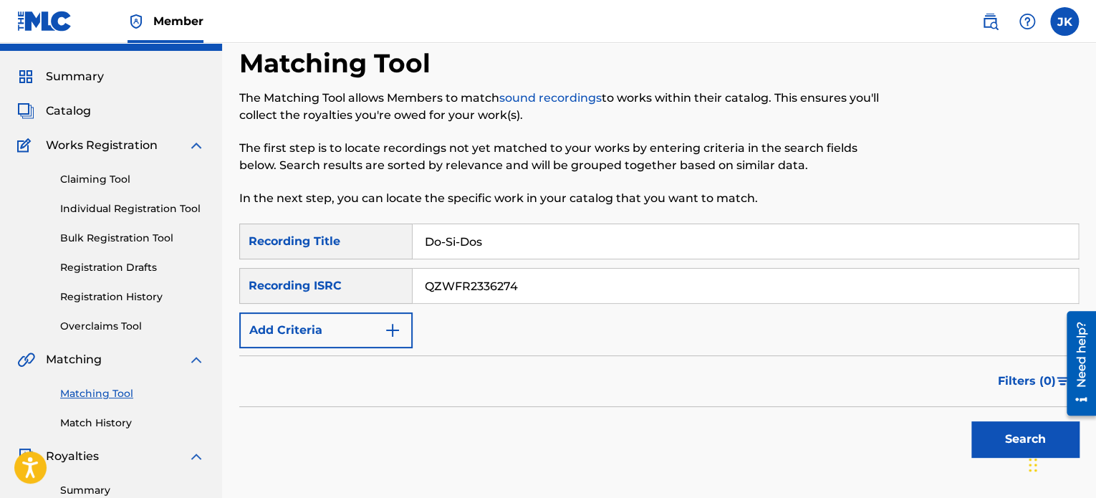
type input "QZWFR2336274"
click at [988, 427] on button "Search" at bounding box center [1025, 439] width 107 height 36
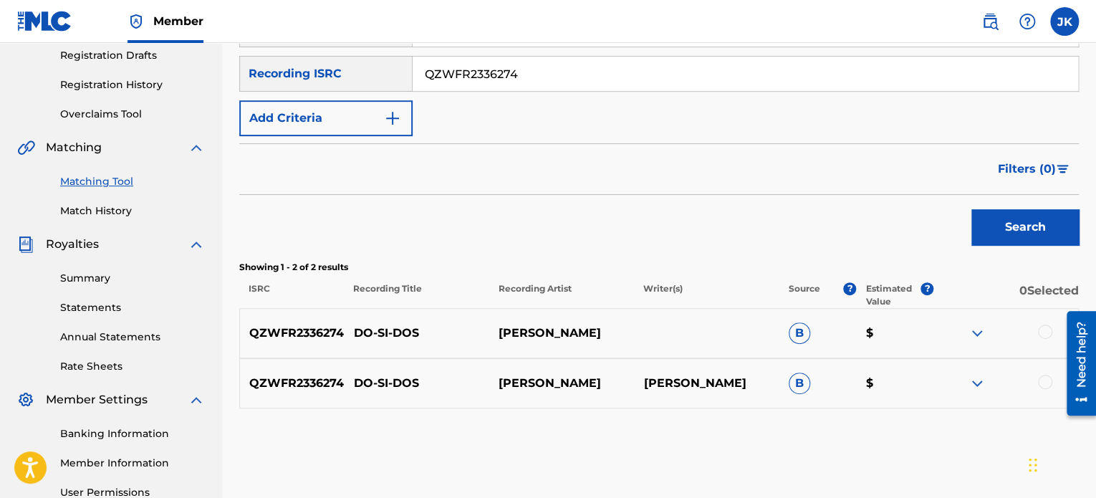
scroll to position [318, 0]
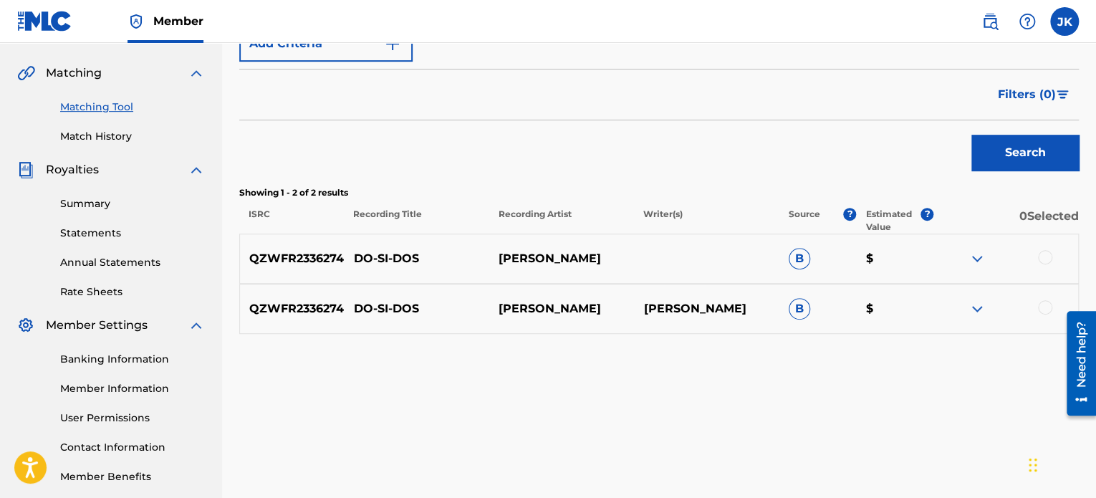
click at [1047, 260] on div at bounding box center [1045, 257] width 14 height 14
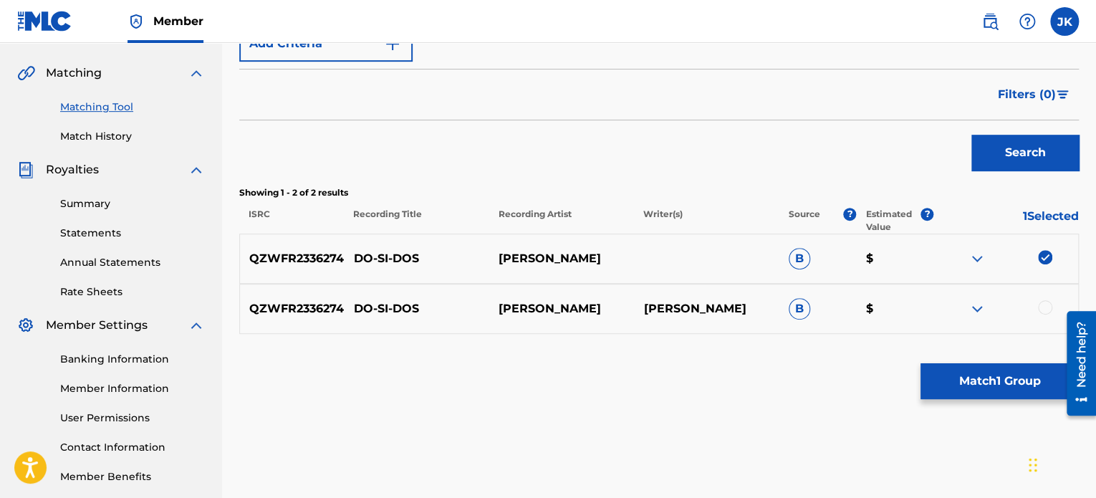
click at [1043, 310] on div at bounding box center [1045, 307] width 14 height 14
click at [995, 378] on button "Match 2 Groups" at bounding box center [1000, 381] width 158 height 36
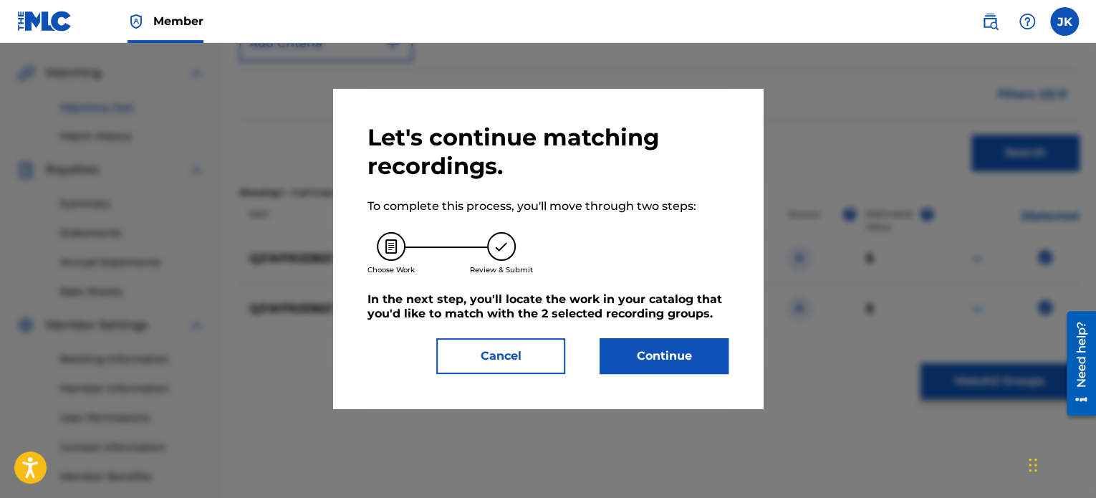
click at [652, 355] on button "Continue" at bounding box center [664, 356] width 129 height 36
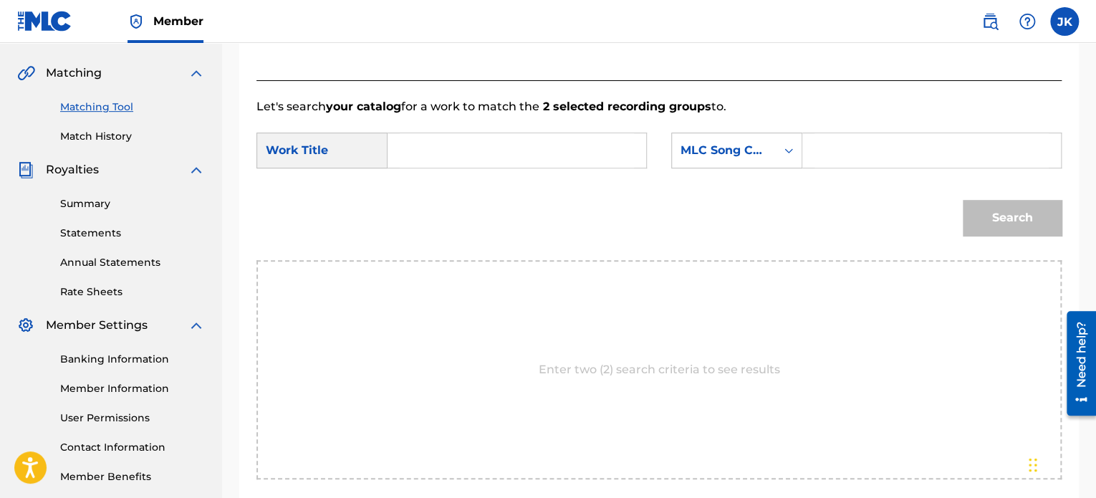
click at [528, 154] on input "Search Form" at bounding box center [517, 150] width 234 height 34
type input "Do-Si-Dos"
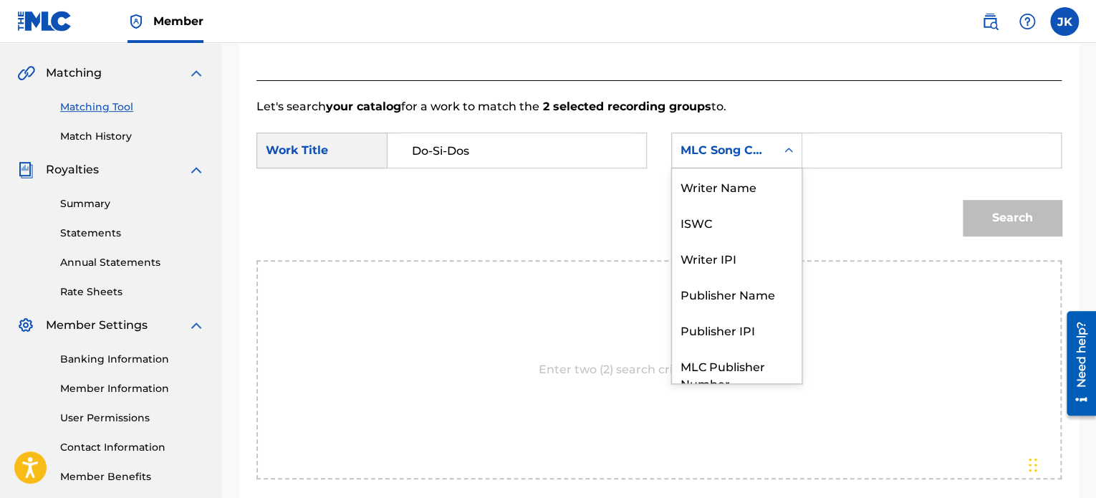
click at [790, 148] on icon "Search Form" at bounding box center [789, 150] width 14 height 14
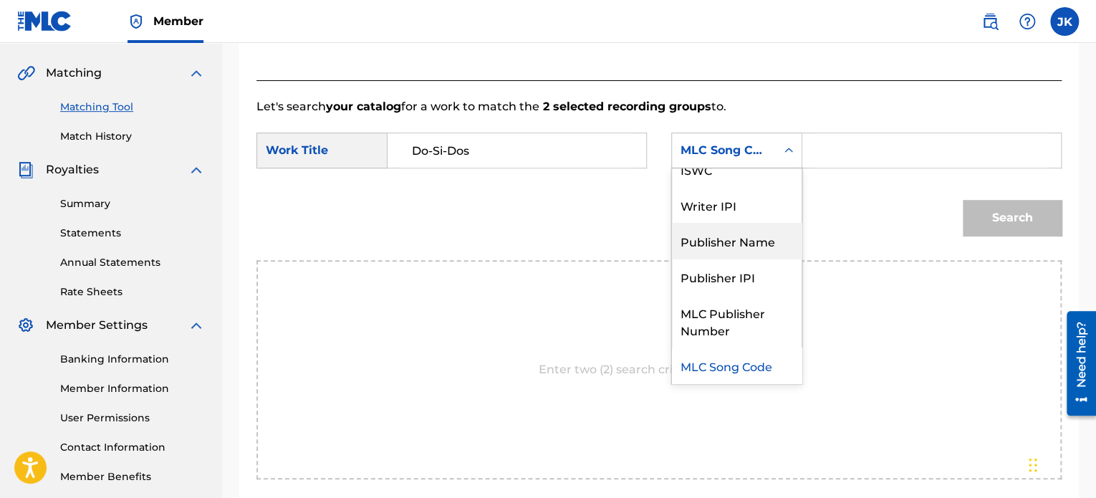
click at [756, 238] on div "Publisher Name" at bounding box center [737, 241] width 130 height 36
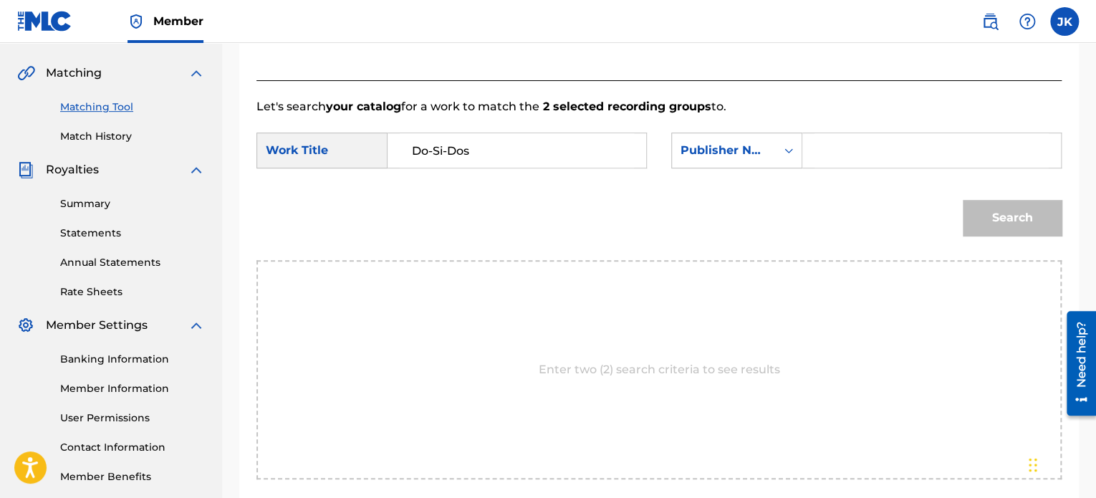
click at [850, 152] on input "Search Form" at bounding box center [932, 150] width 234 height 34
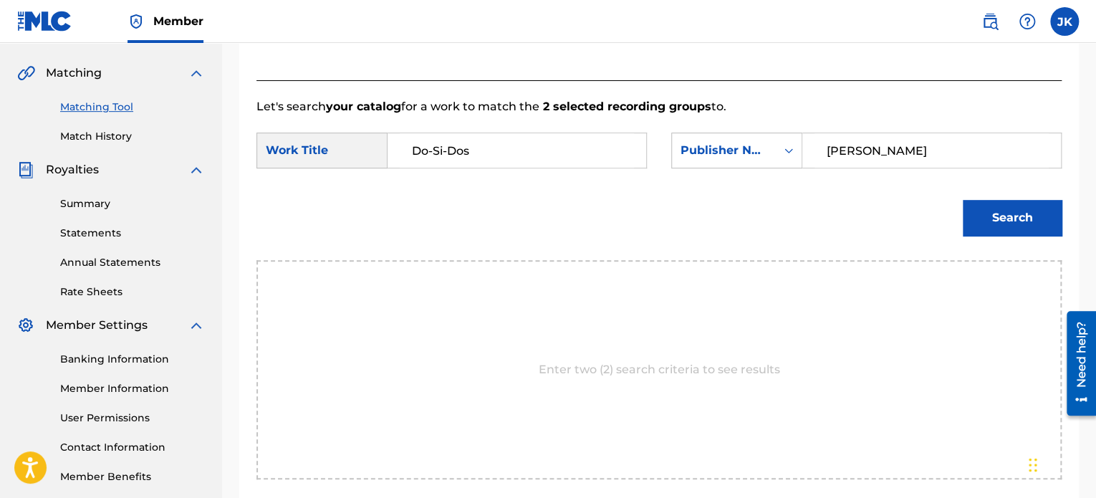
type input "edlin"
click at [1019, 223] on button "Search" at bounding box center [1012, 218] width 99 height 36
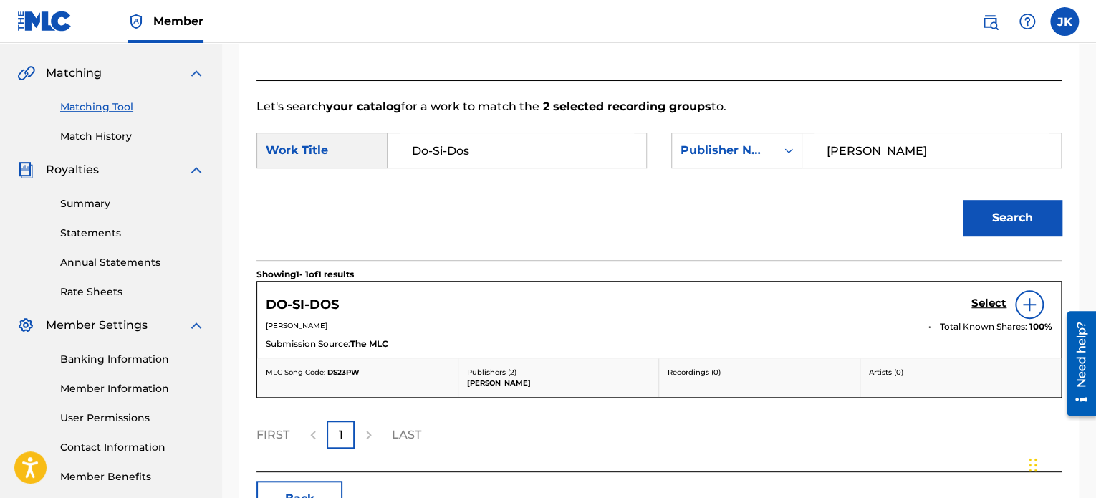
click at [1027, 306] on img at bounding box center [1029, 304] width 17 height 17
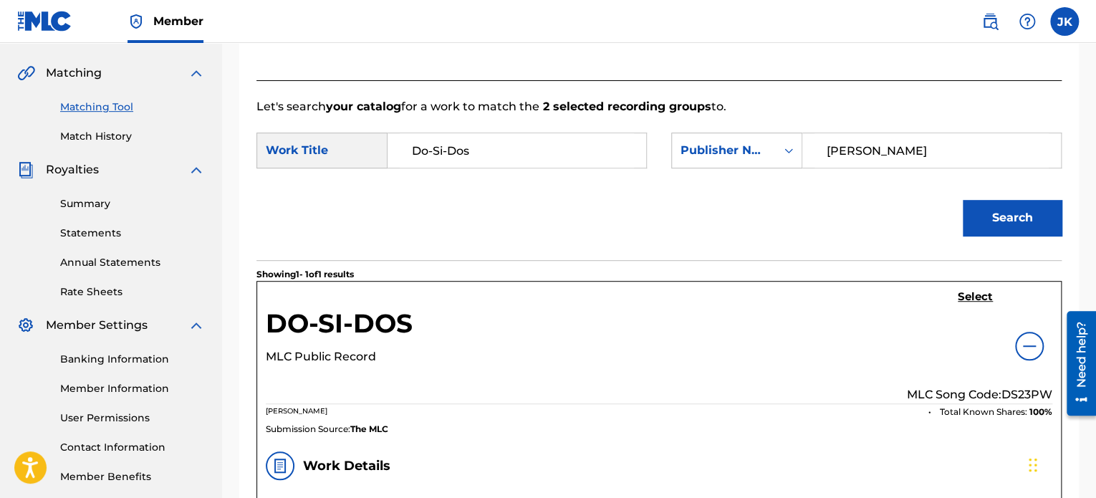
click at [1020, 392] on p "MLC Song Code: DS23PW" at bounding box center [979, 394] width 145 height 17
click at [977, 297] on h5 "Select" at bounding box center [975, 297] width 35 height 14
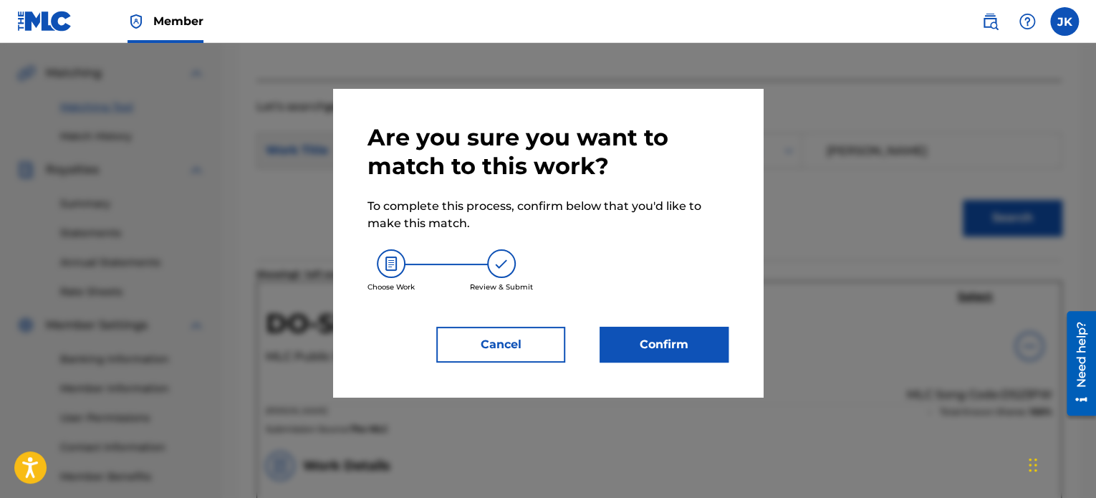
click at [700, 353] on button "Confirm" at bounding box center [664, 345] width 129 height 36
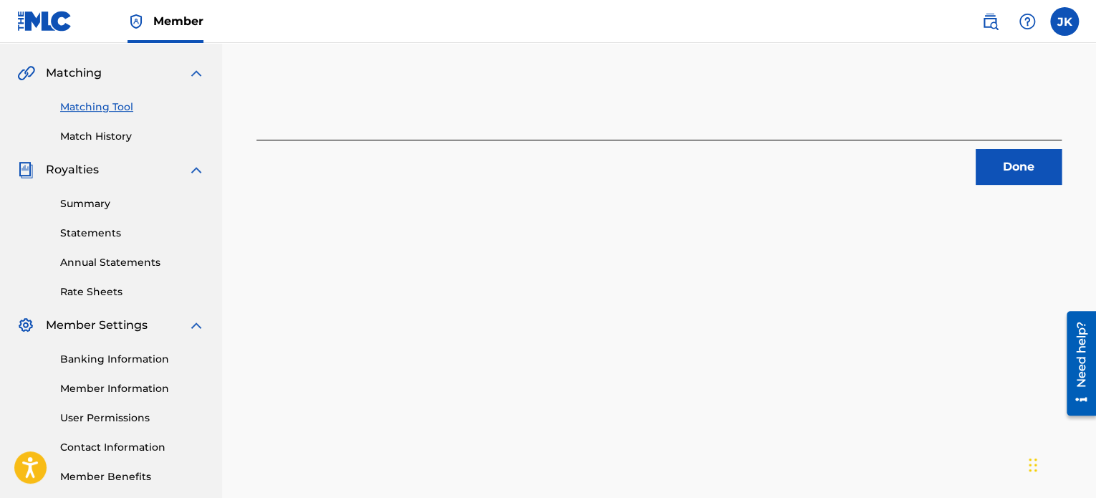
click at [996, 177] on button "Done" at bounding box center [1019, 167] width 86 height 36
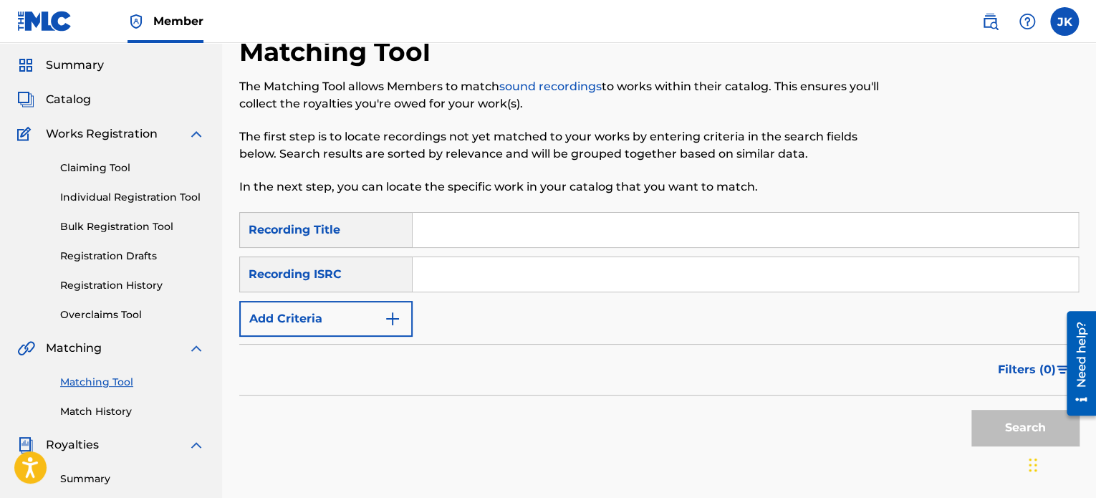
scroll to position [32, 0]
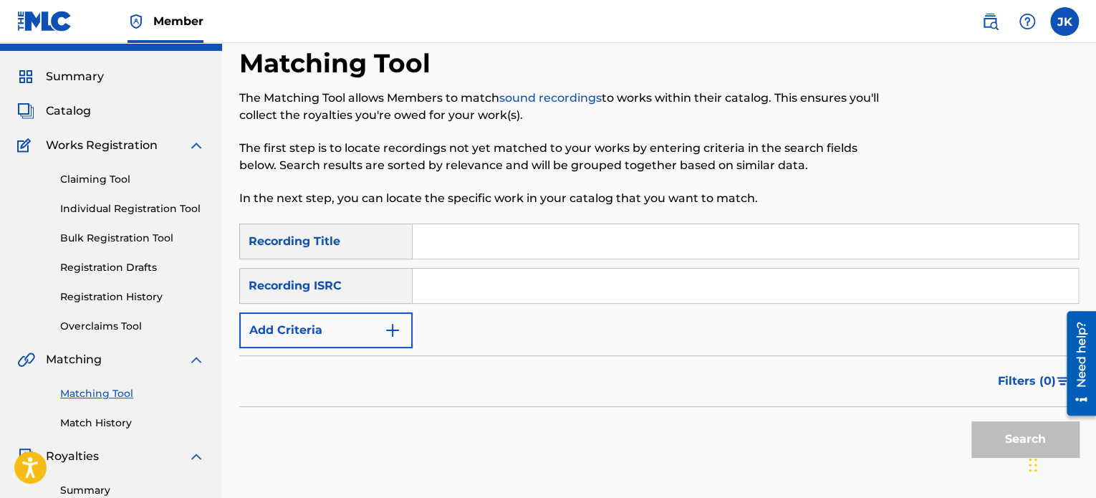
click at [441, 251] on input "Search Form" at bounding box center [746, 241] width 666 height 34
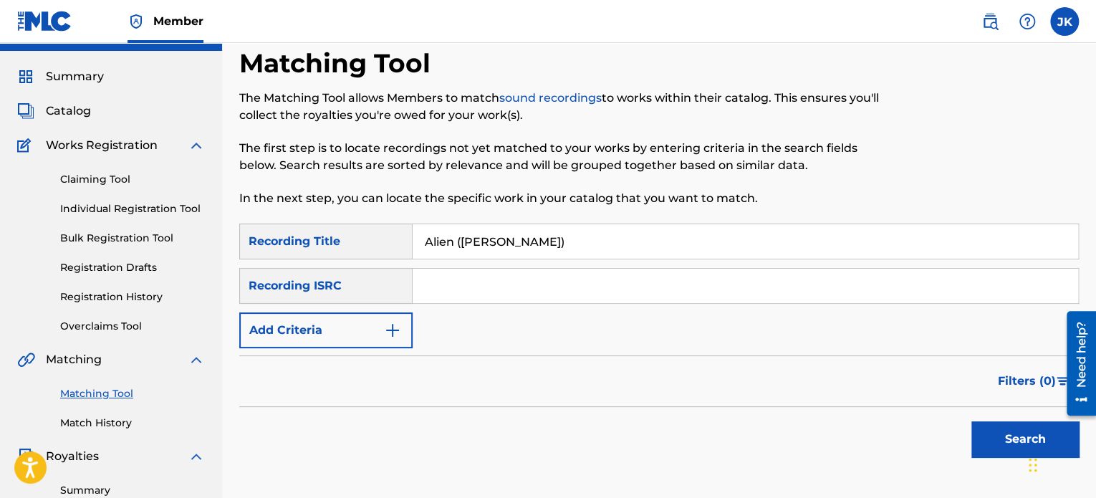
type input "Alien (Juss Saiyan)"
click at [450, 287] on input "Search Form" at bounding box center [746, 286] width 666 height 34
type input "QZWFR2336275"
click at [985, 434] on button "Search" at bounding box center [1025, 439] width 107 height 36
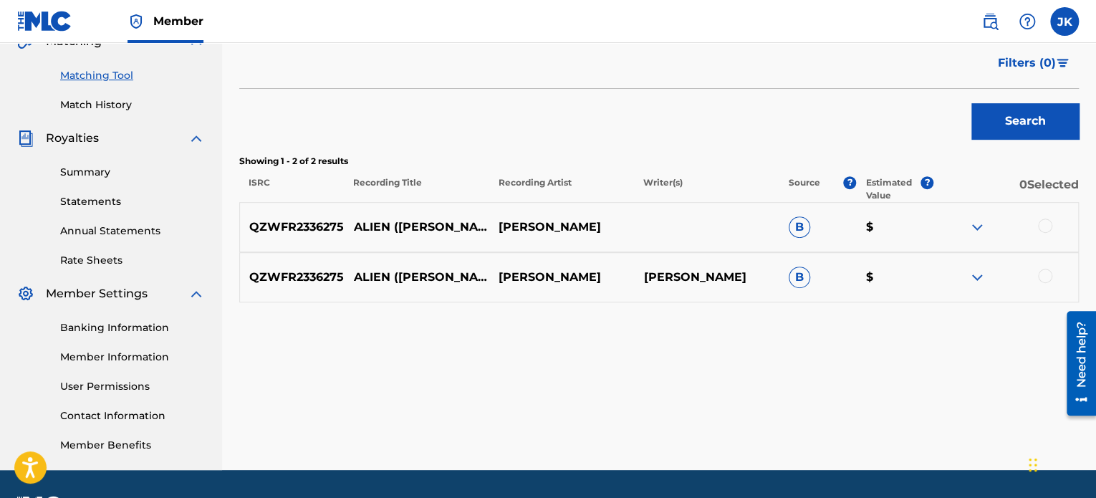
scroll to position [390, 0]
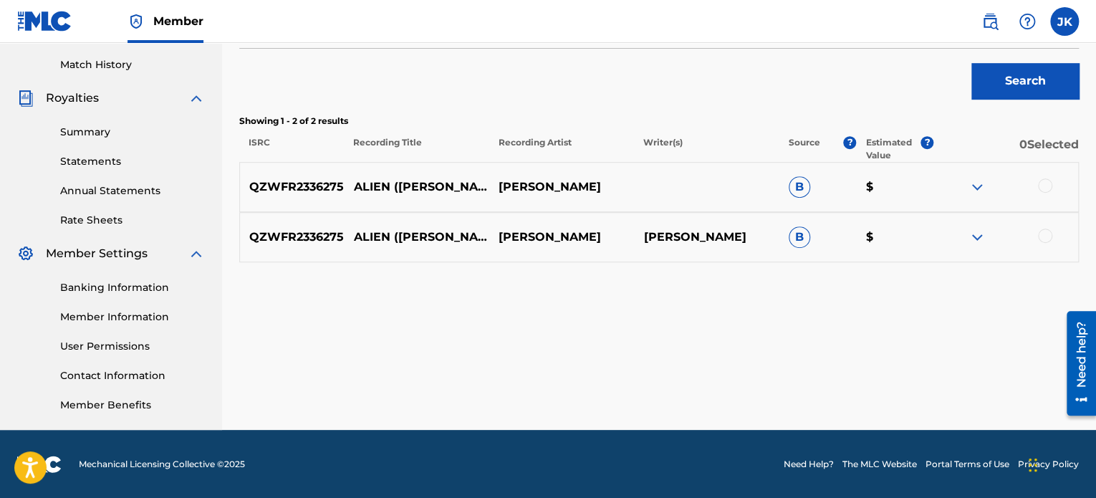
click at [1045, 191] on div at bounding box center [1045, 185] width 14 height 14
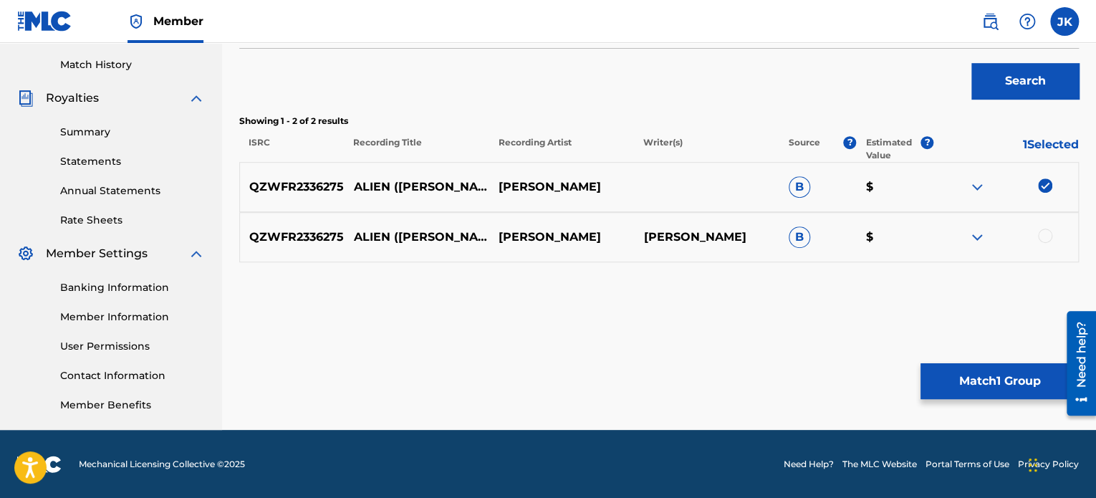
click at [1052, 234] on div at bounding box center [1006, 237] width 145 height 17
click at [1044, 237] on div at bounding box center [1045, 236] width 14 height 14
click at [985, 378] on button "Match 2 Groups" at bounding box center [1000, 381] width 158 height 36
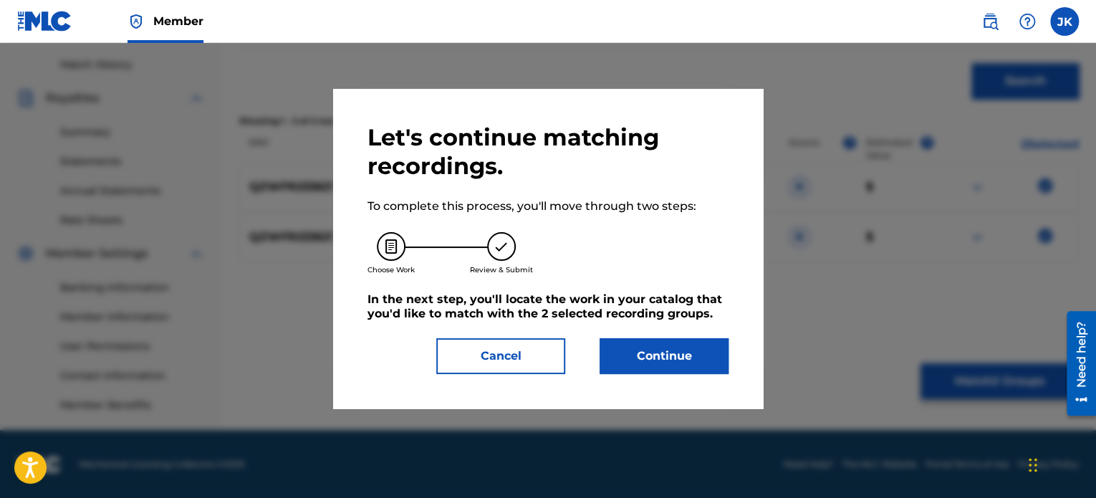
click at [686, 355] on button "Continue" at bounding box center [664, 356] width 129 height 36
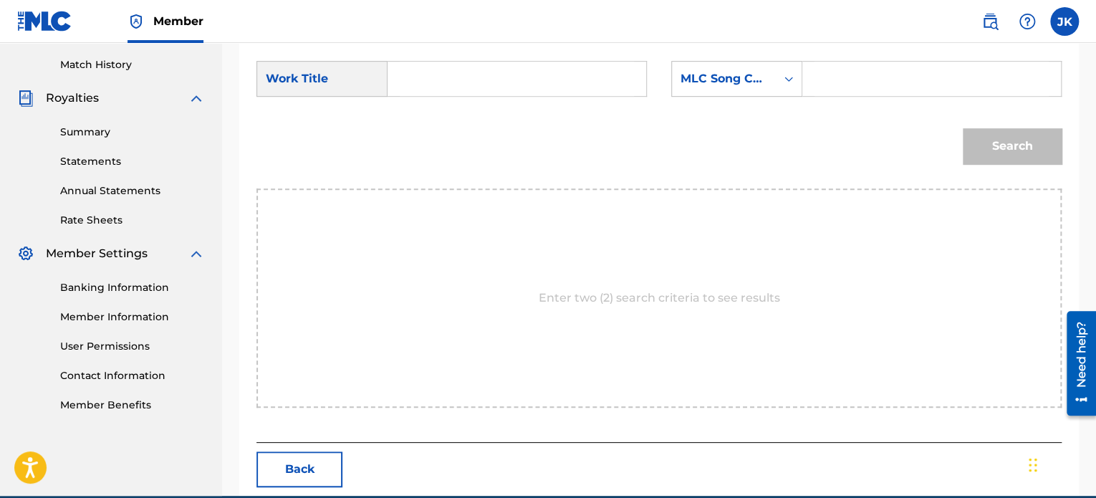
click at [509, 85] on input "Search Form" at bounding box center [517, 79] width 234 height 34
type input "Alien (Juss Saiyan)"
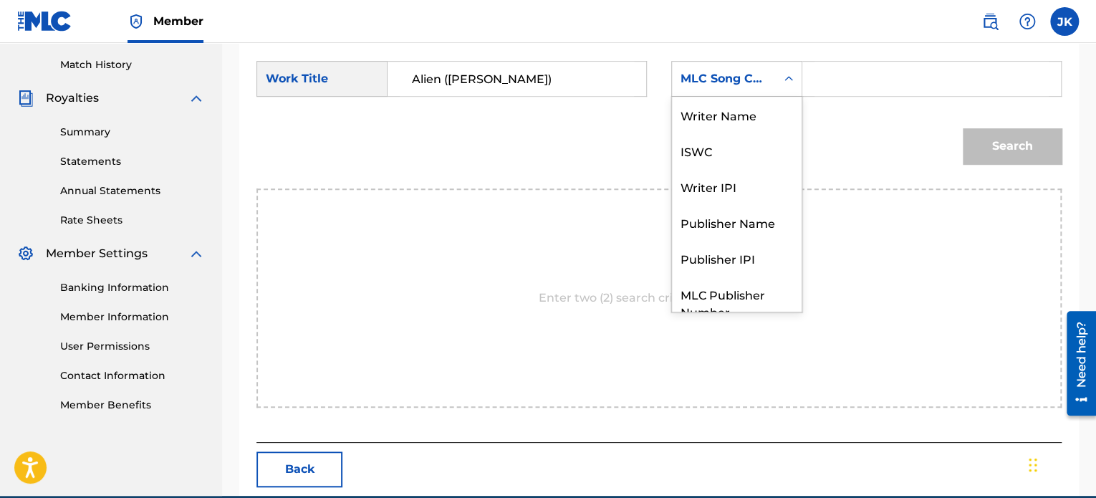
click at [782, 79] on icon "Search Form" at bounding box center [789, 79] width 14 height 14
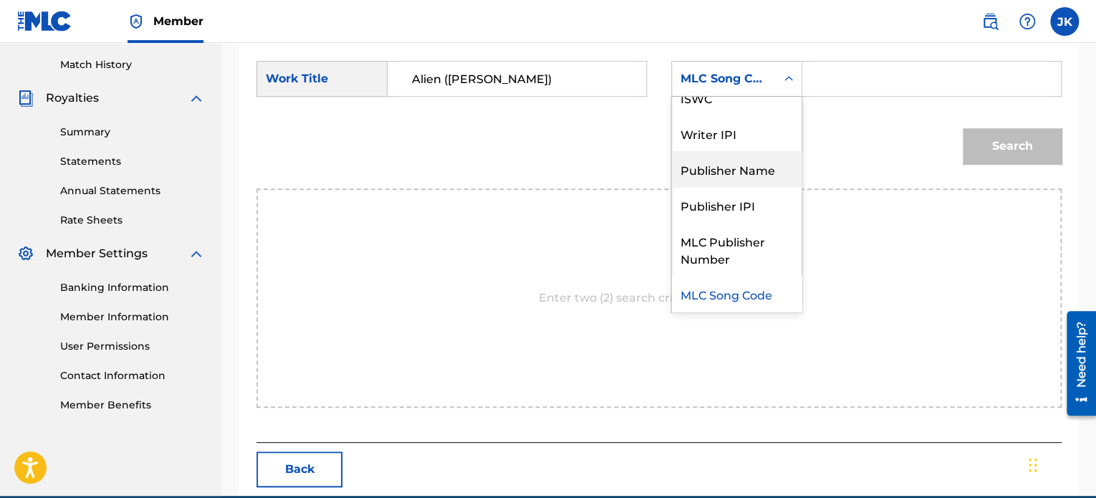
click at [762, 165] on div "Publisher Name" at bounding box center [737, 169] width 130 height 36
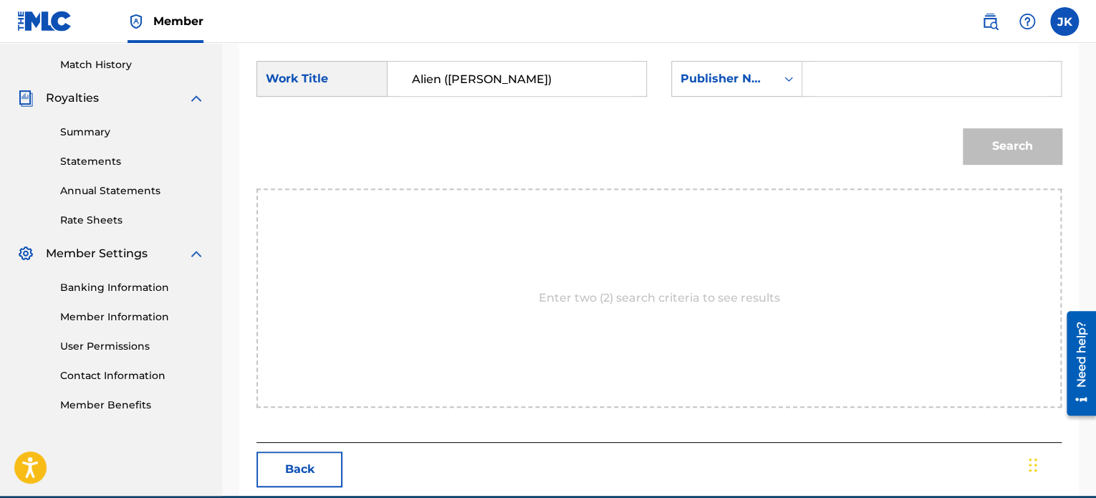
click at [837, 85] on input "Search Form" at bounding box center [932, 79] width 234 height 34
type input "edlin"
click at [985, 147] on button "Search" at bounding box center [1012, 146] width 99 height 36
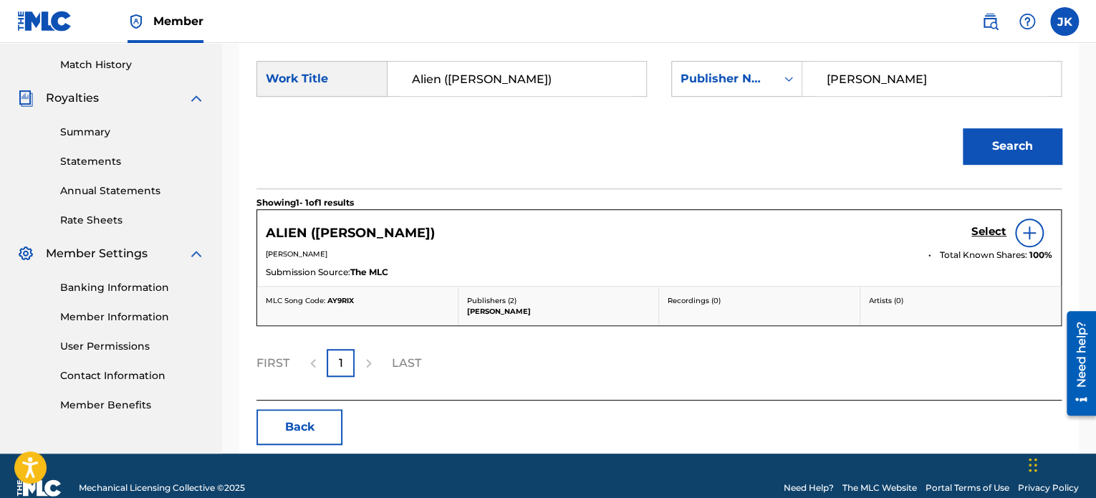
click at [1029, 233] on img at bounding box center [1029, 232] width 17 height 17
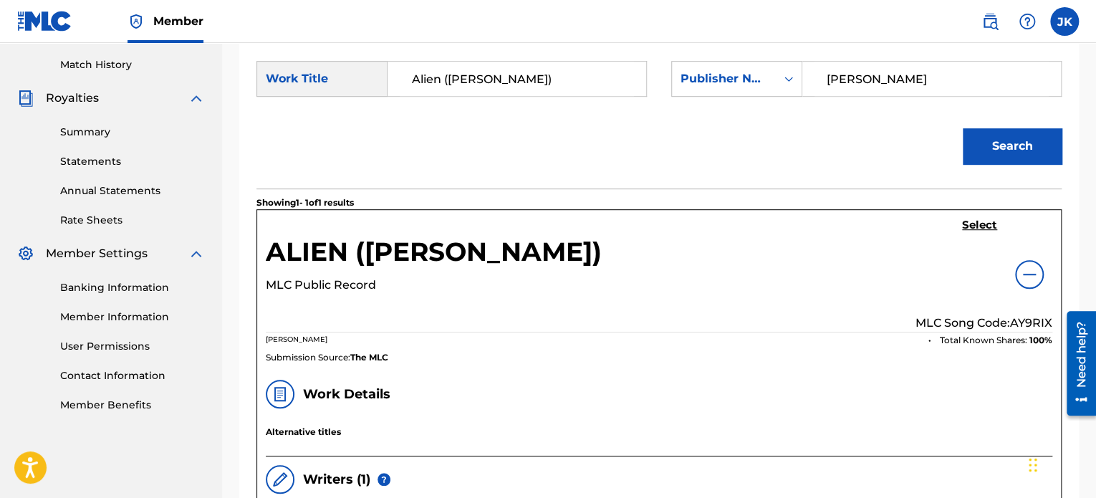
click at [1035, 320] on p "MLC Song Code: AY9RIX" at bounding box center [984, 323] width 137 height 17
click at [982, 225] on h5 "Select" at bounding box center [979, 226] width 35 height 14
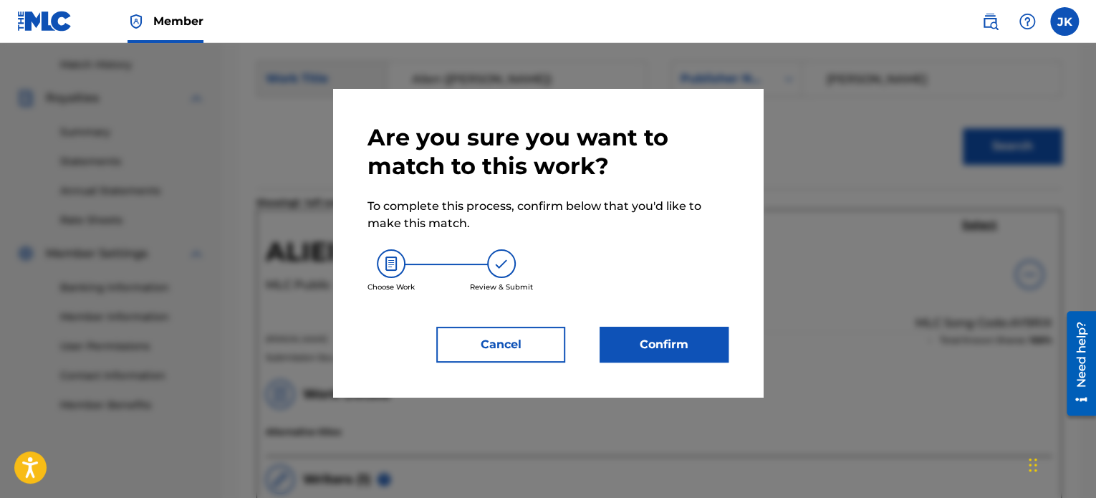
click at [708, 337] on button "Confirm" at bounding box center [664, 345] width 129 height 36
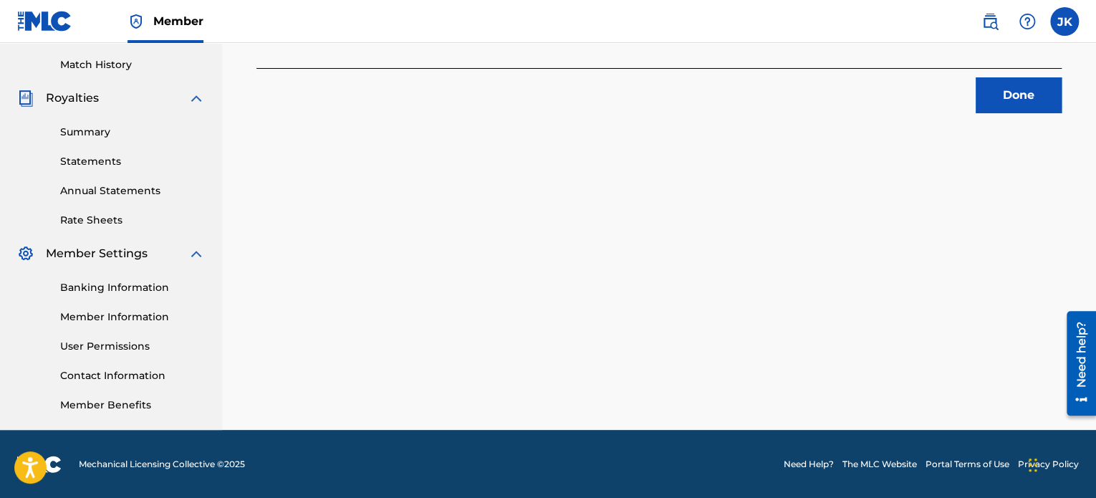
click at [1005, 108] on button "Done" at bounding box center [1019, 95] width 86 height 36
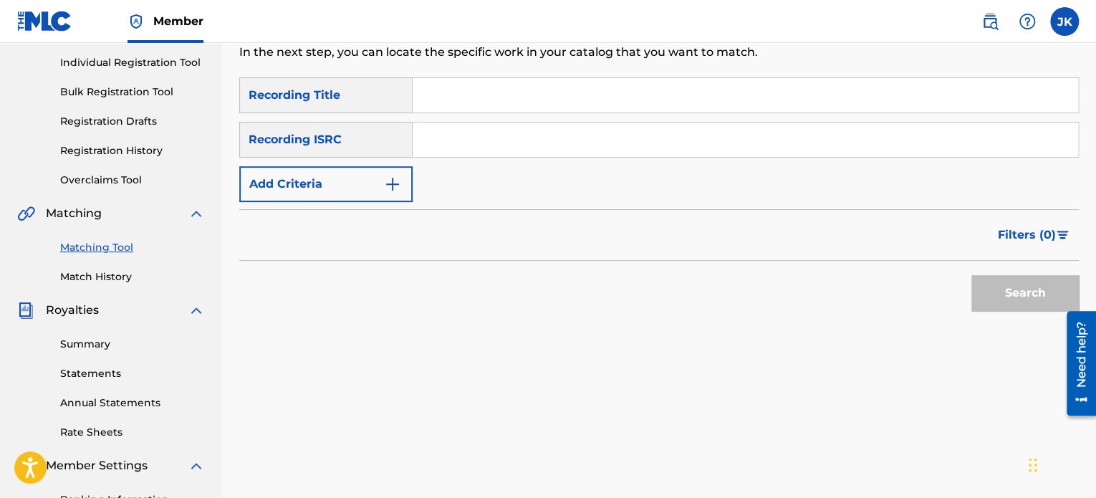
scroll to position [175, 0]
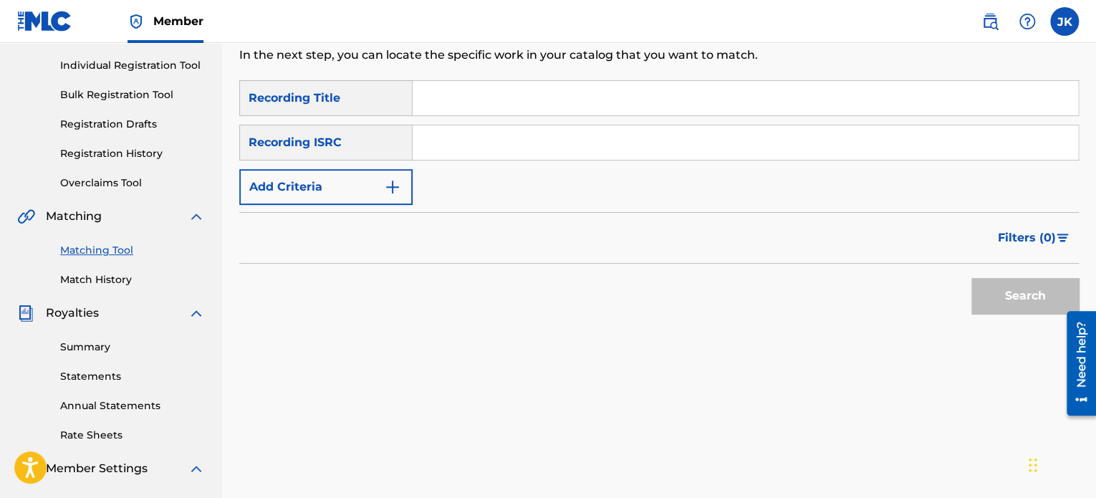
click at [114, 246] on link "Matching Tool" at bounding box center [132, 250] width 145 height 15
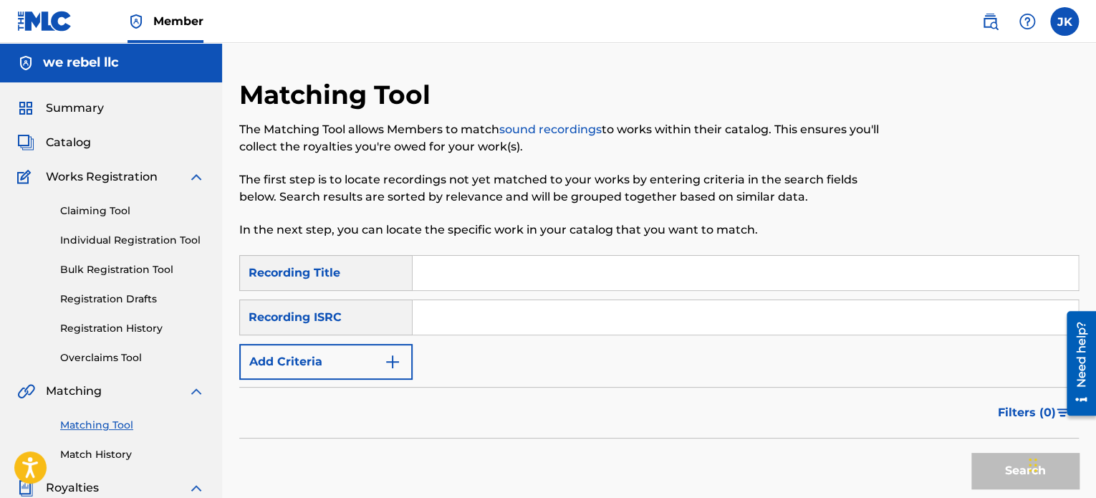
click at [441, 279] on input "Search Form" at bounding box center [746, 273] width 666 height 34
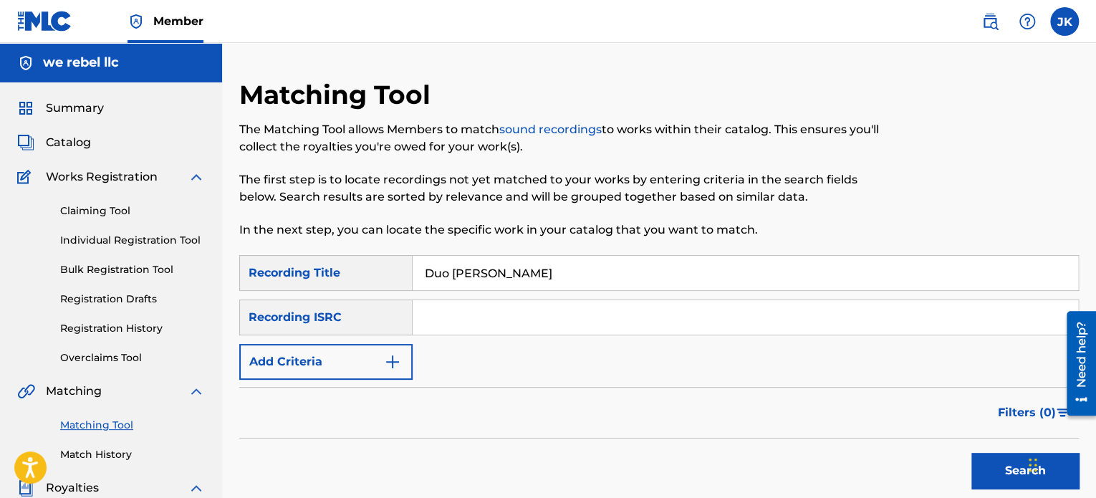
type input "Duo Maxwell"
click at [444, 313] on input "Search Form" at bounding box center [746, 317] width 666 height 34
type input "QZWFH2353904"
click at [995, 478] on button "Search" at bounding box center [1025, 471] width 107 height 36
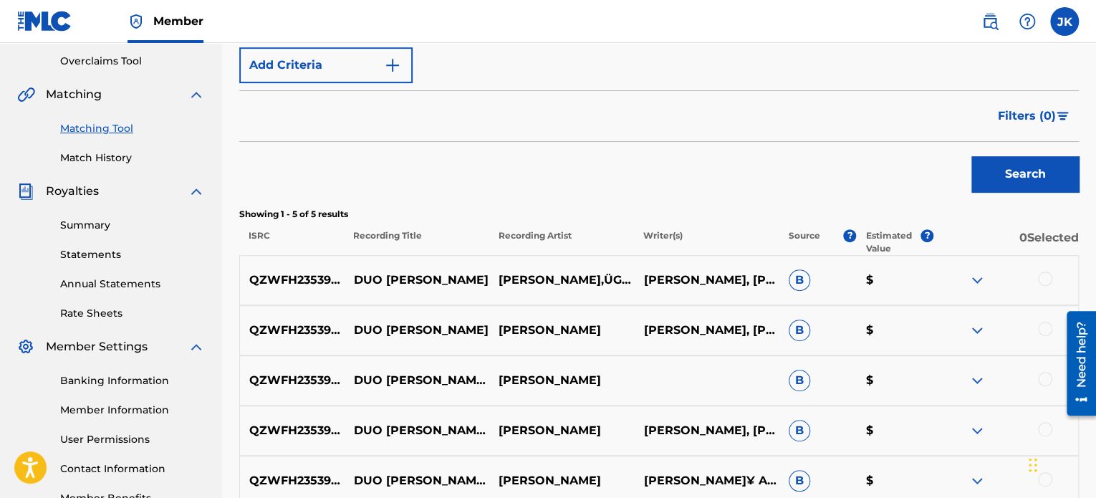
scroll to position [430, 0]
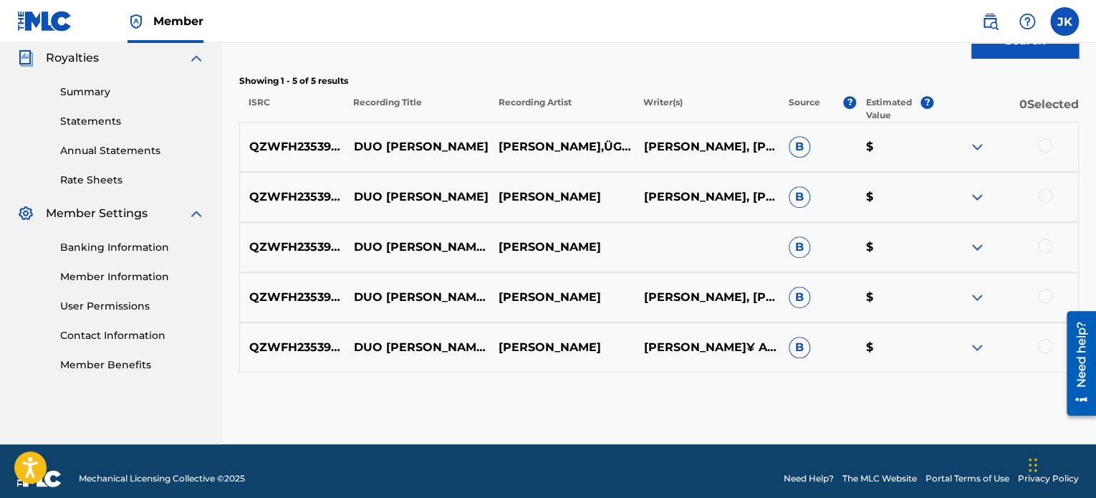
click at [1041, 143] on div at bounding box center [1045, 145] width 14 height 14
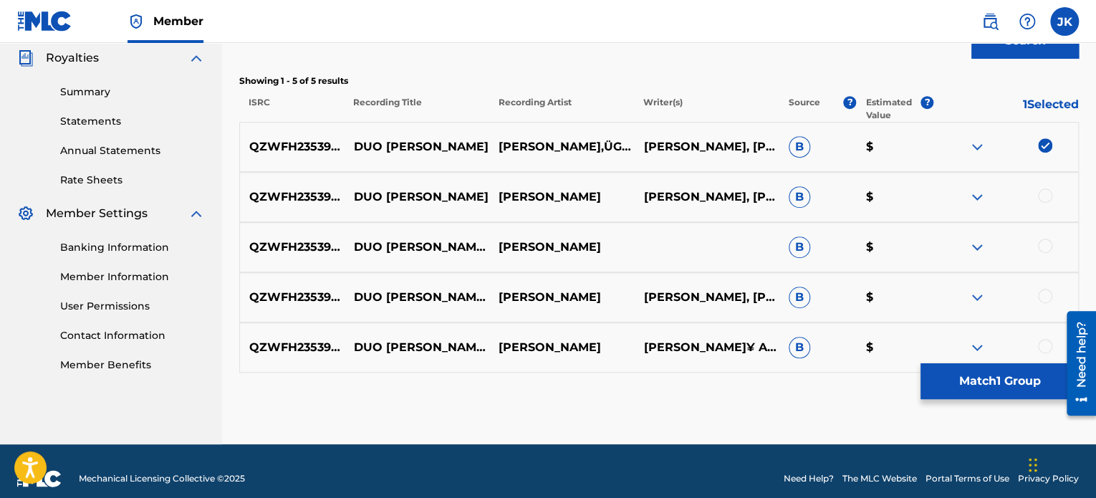
click at [1047, 193] on div at bounding box center [1045, 195] width 14 height 14
click at [1042, 244] on div at bounding box center [1045, 246] width 14 height 14
click at [1047, 294] on div at bounding box center [1045, 296] width 14 height 14
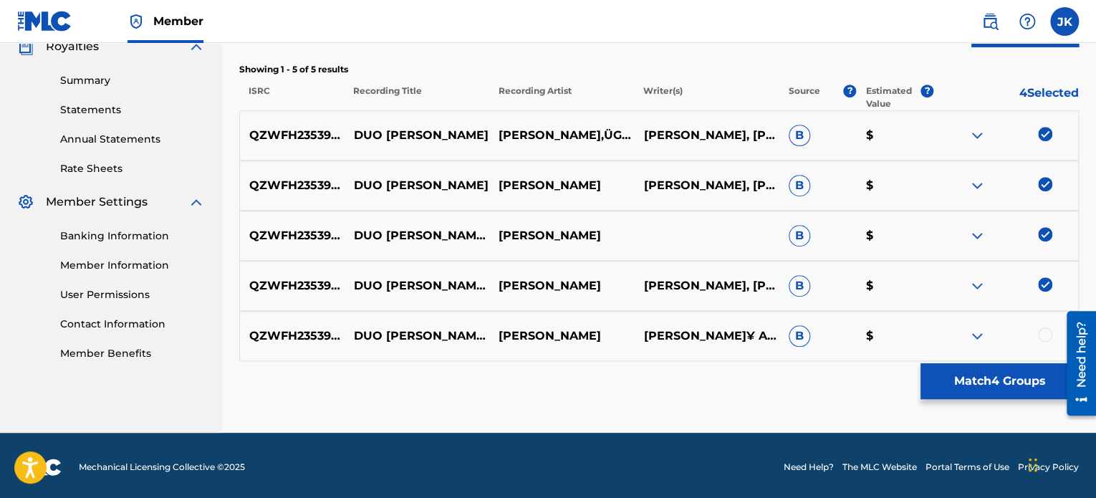
scroll to position [444, 0]
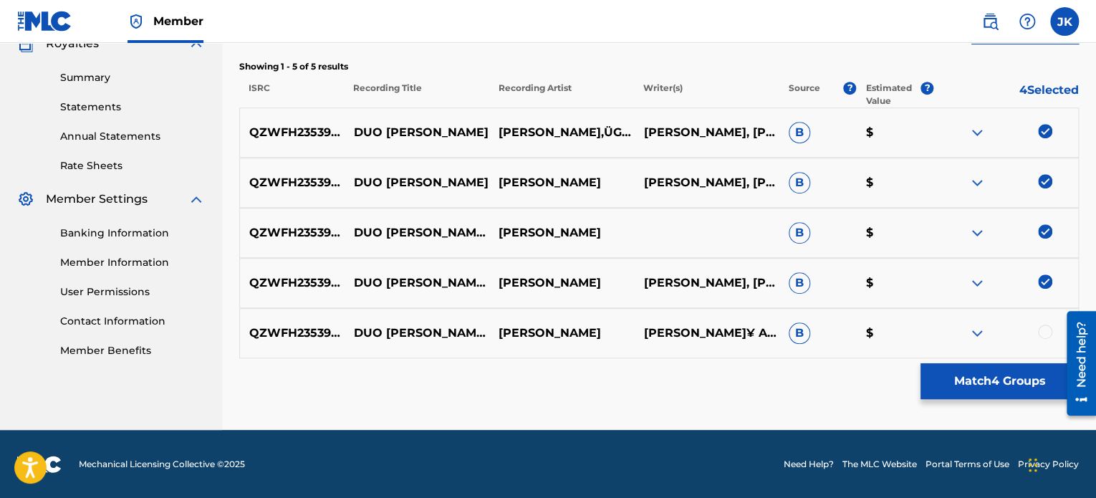
click at [1046, 332] on div at bounding box center [1045, 332] width 14 height 14
click at [1012, 375] on button "Match 5 Groups" at bounding box center [1000, 381] width 158 height 36
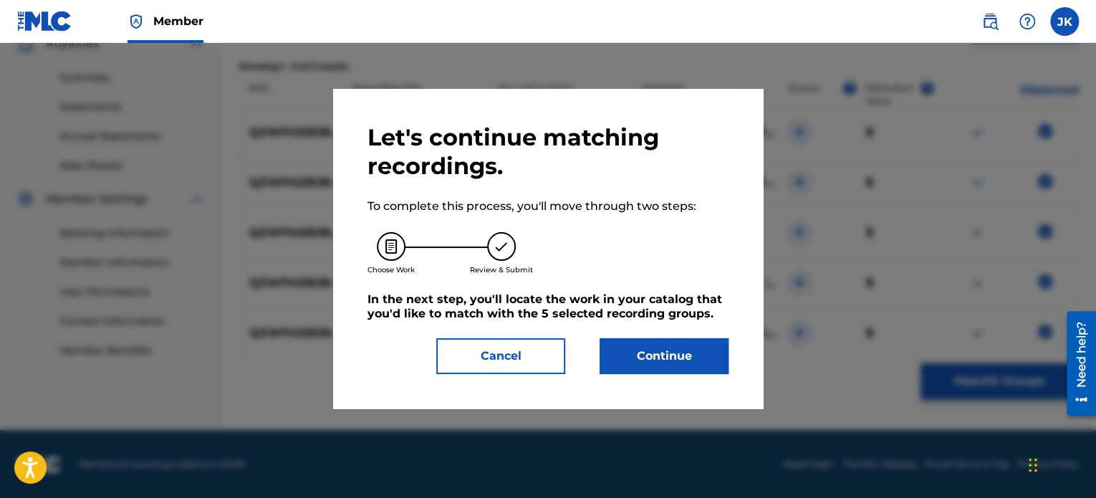
click at [693, 353] on button "Continue" at bounding box center [664, 356] width 129 height 36
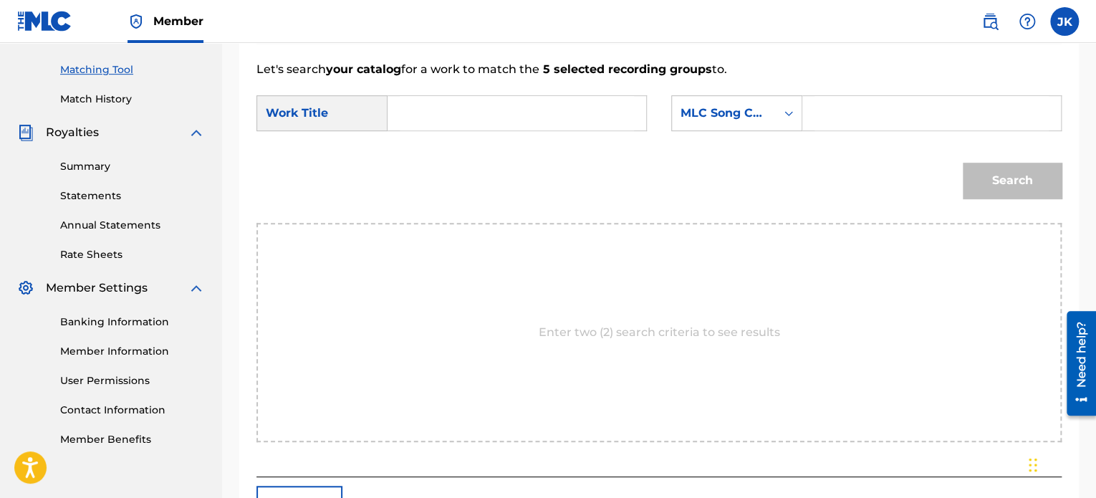
scroll to position [229, 0]
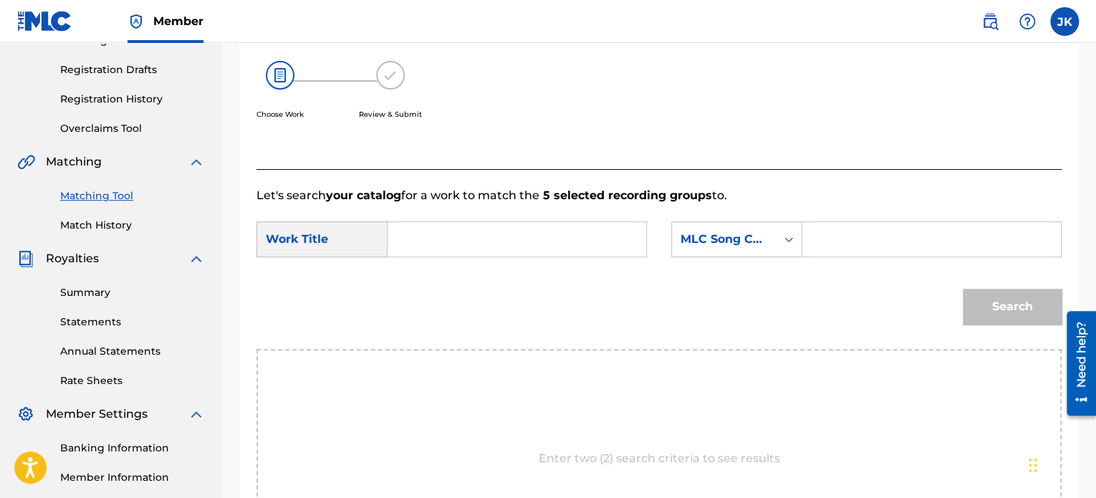
click at [456, 227] on input "Search Form" at bounding box center [517, 239] width 234 height 34
type input "Duo Maxwell"
click at [785, 236] on icon "Search Form" at bounding box center [789, 239] width 14 height 14
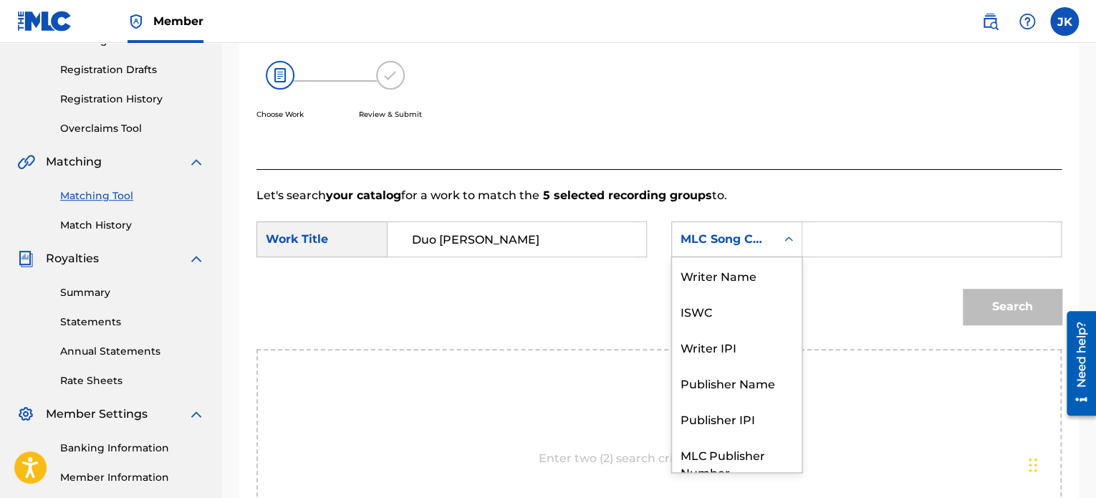
scroll to position [53, 0]
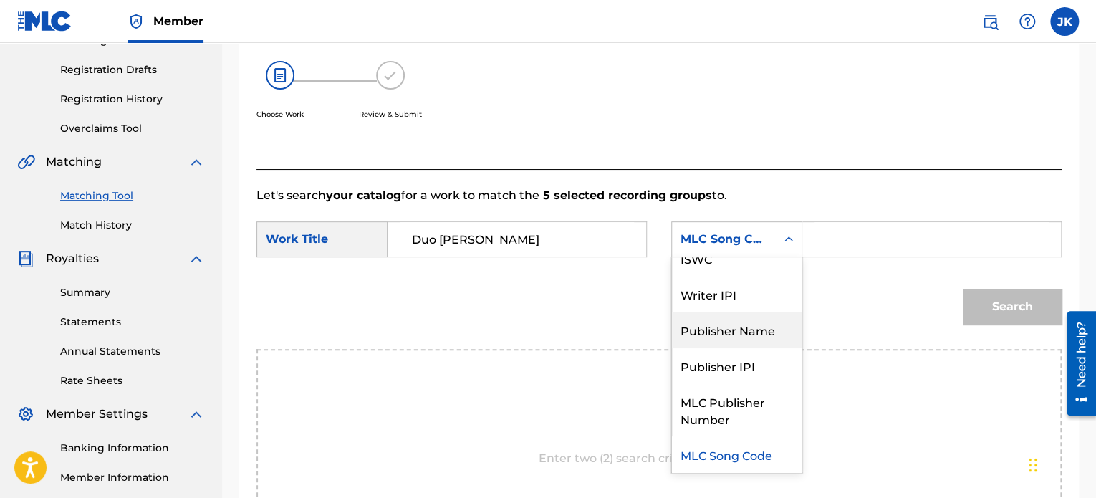
click at [764, 323] on div "Publisher Name" at bounding box center [737, 330] width 130 height 36
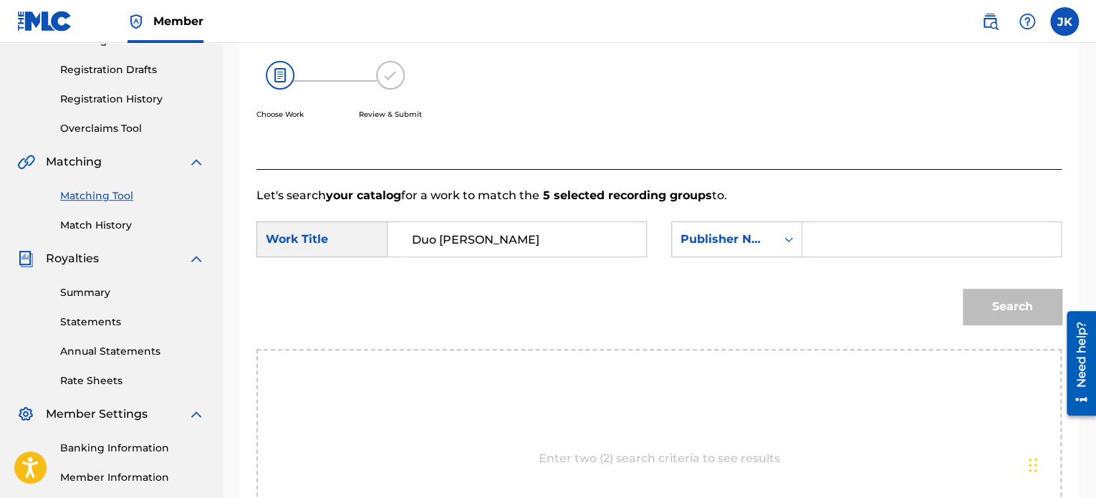
click at [837, 229] on input "Search Form" at bounding box center [932, 239] width 234 height 34
type input "edlin"
click at [991, 308] on button "Search" at bounding box center [1012, 307] width 99 height 36
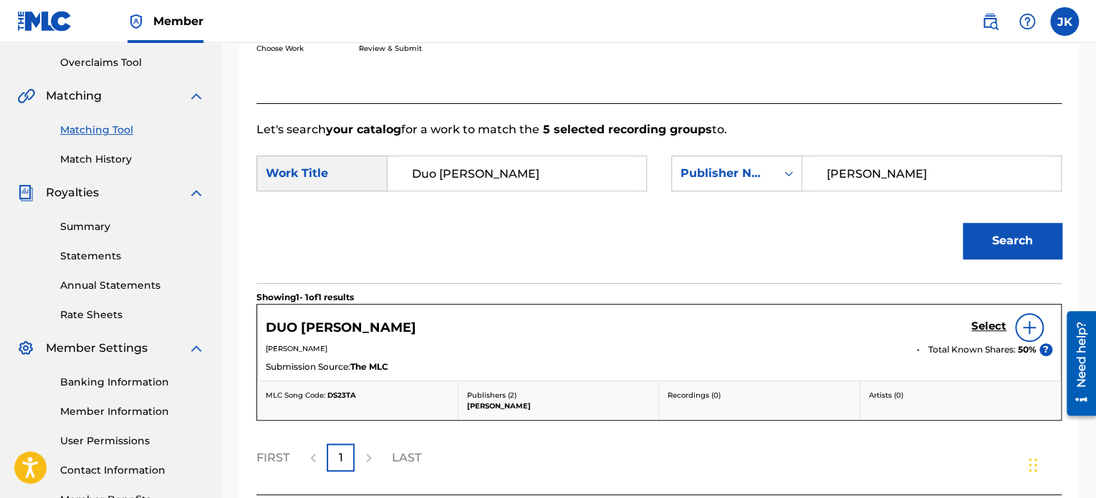
scroll to position [373, 0]
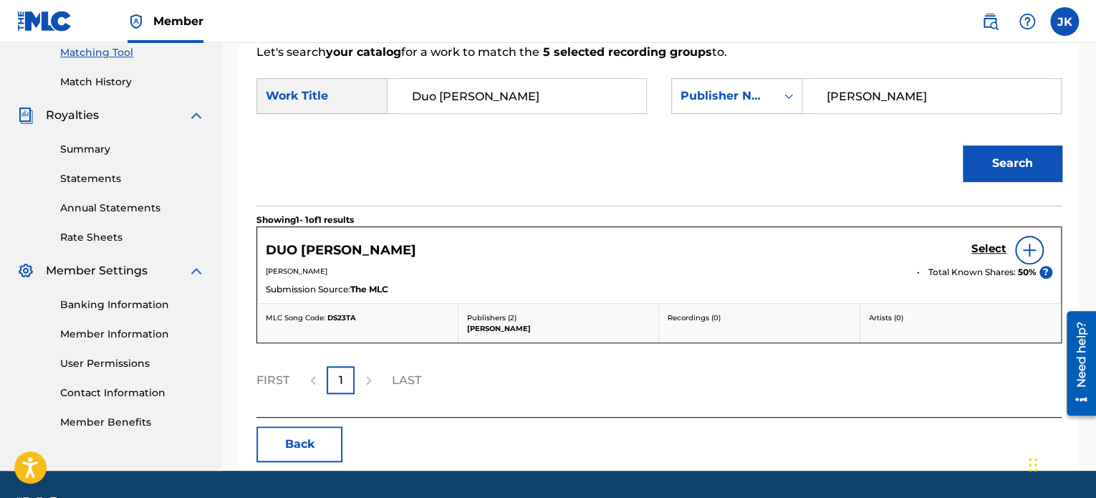
click at [1040, 249] on div at bounding box center [1029, 250] width 29 height 29
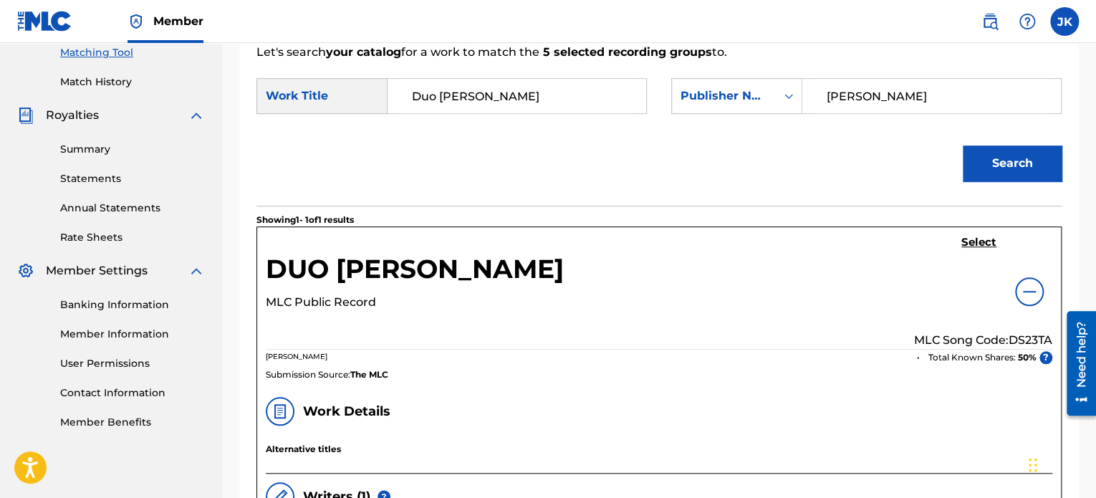
click at [1030, 334] on p "MLC Song Code: DS23TA" at bounding box center [983, 340] width 138 height 17
click at [983, 242] on h5 "Select" at bounding box center [979, 243] width 35 height 14
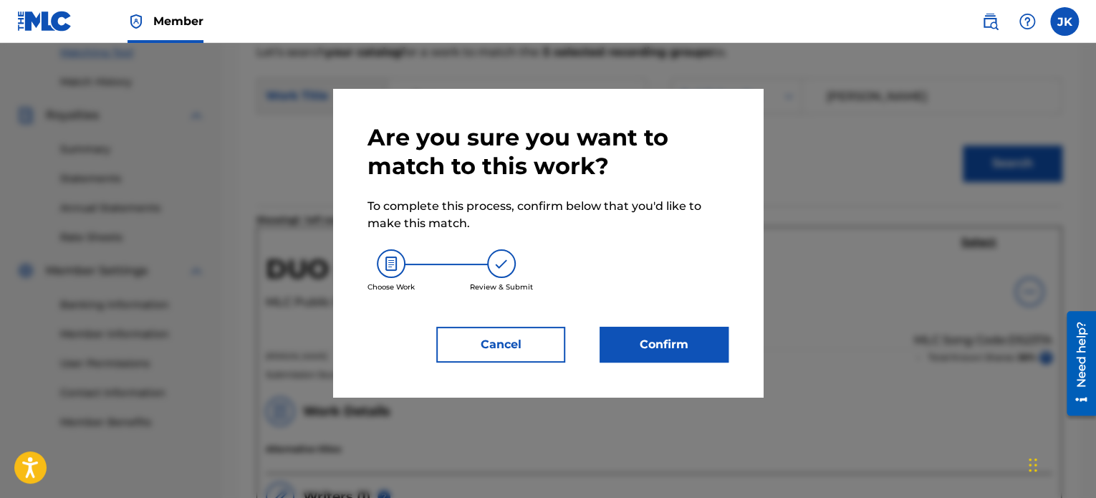
click at [678, 332] on button "Confirm" at bounding box center [664, 345] width 129 height 36
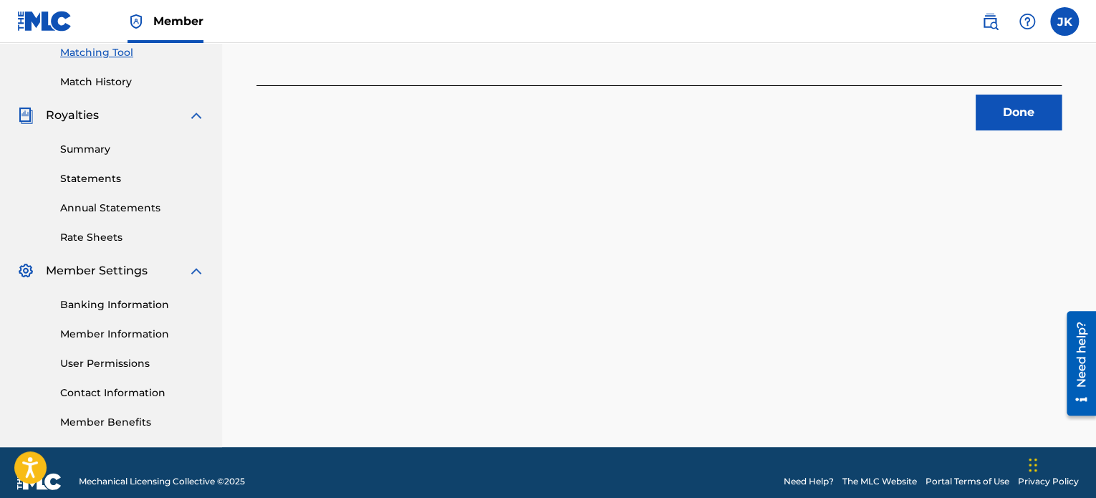
click at [1005, 115] on button "Done" at bounding box center [1019, 113] width 86 height 36
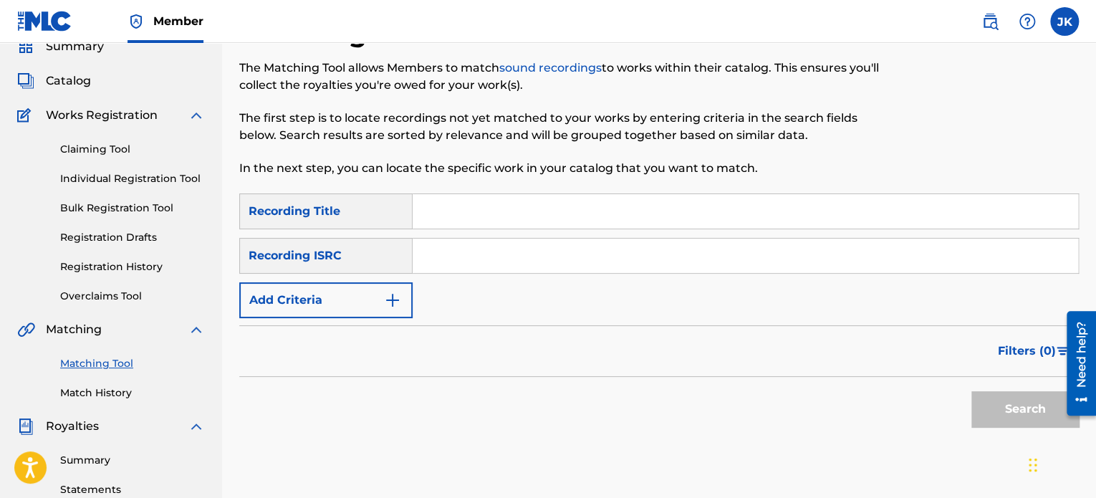
scroll to position [86, 0]
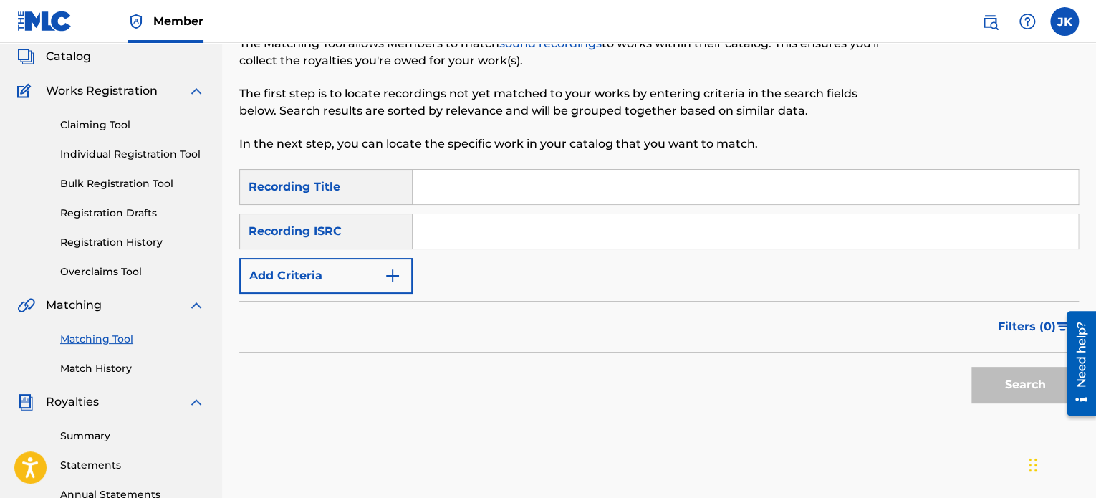
click at [123, 365] on link "Match History" at bounding box center [132, 368] width 145 height 15
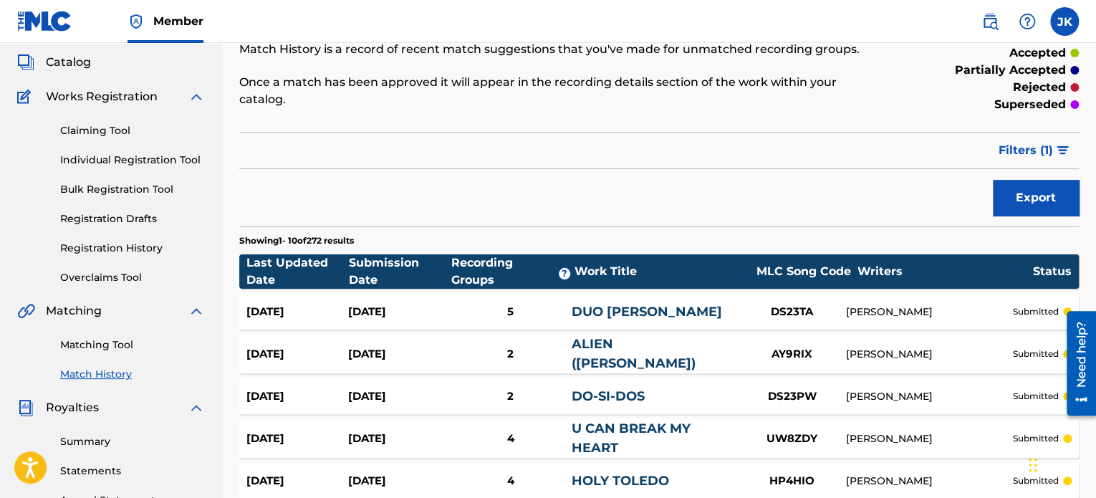
scroll to position [72, 0]
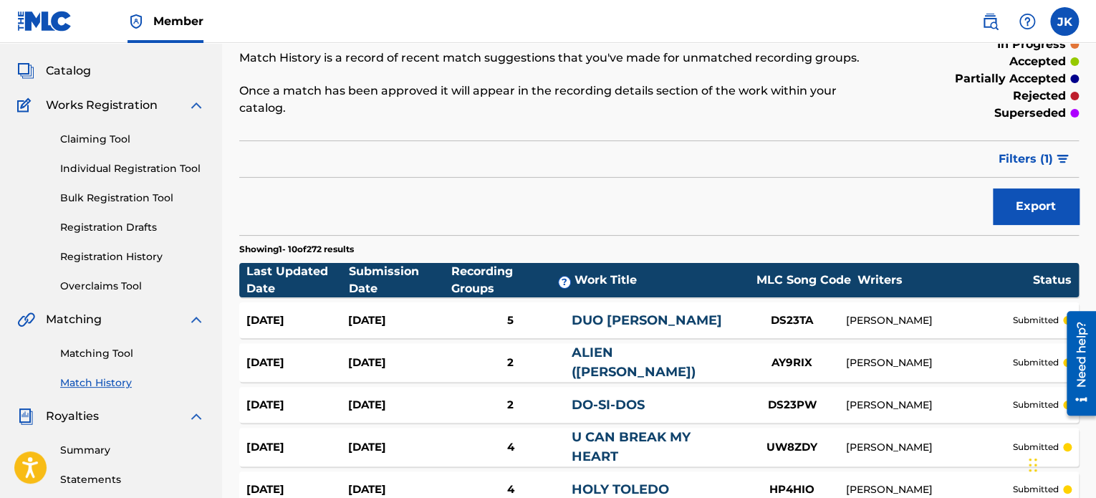
click at [128, 359] on link "Matching Tool" at bounding box center [132, 353] width 145 height 15
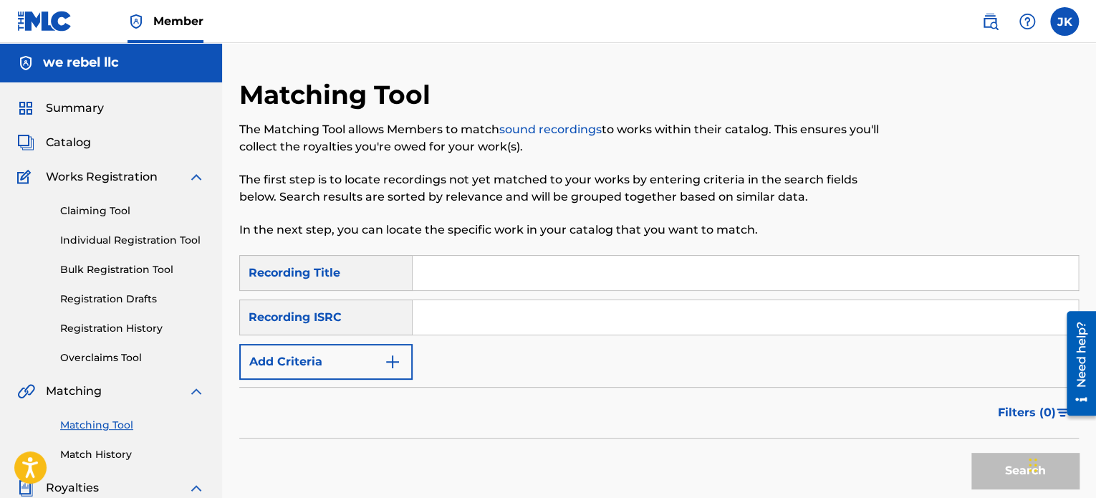
click at [465, 267] on input "Search Form" at bounding box center [746, 273] width 666 height 34
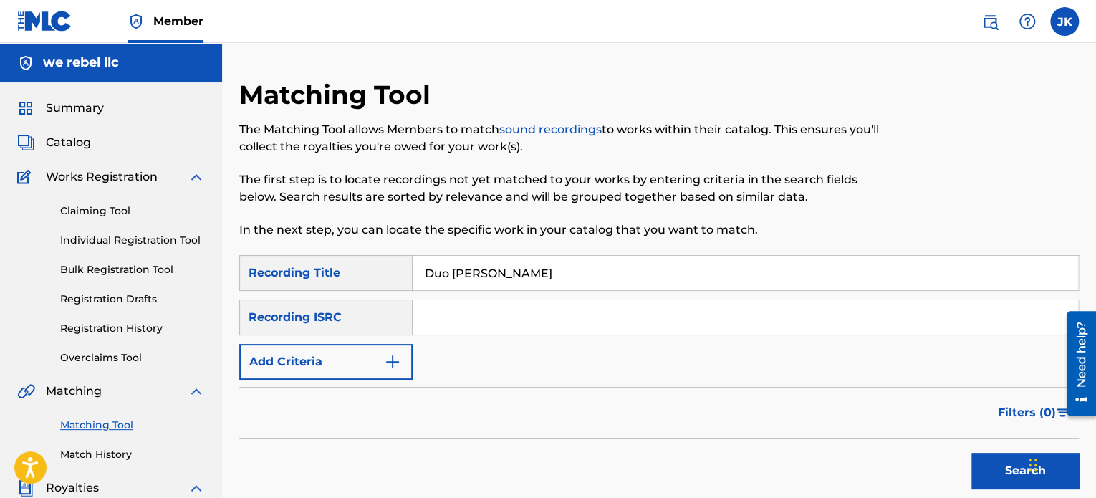
type input "Duo Maxwell"
click at [459, 307] on input "Search Form" at bounding box center [746, 317] width 666 height 34
click at [989, 471] on button "Search" at bounding box center [1025, 471] width 107 height 36
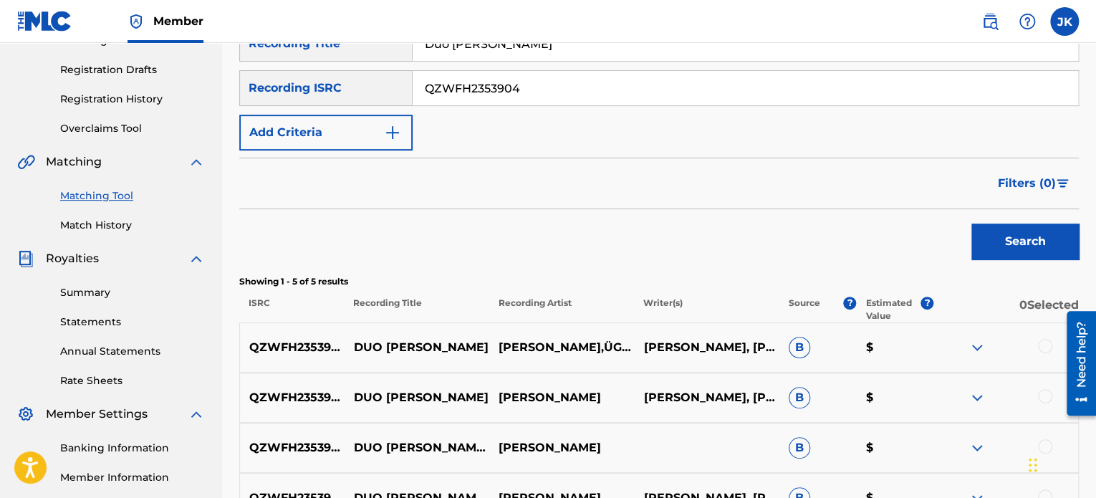
scroll to position [14, 0]
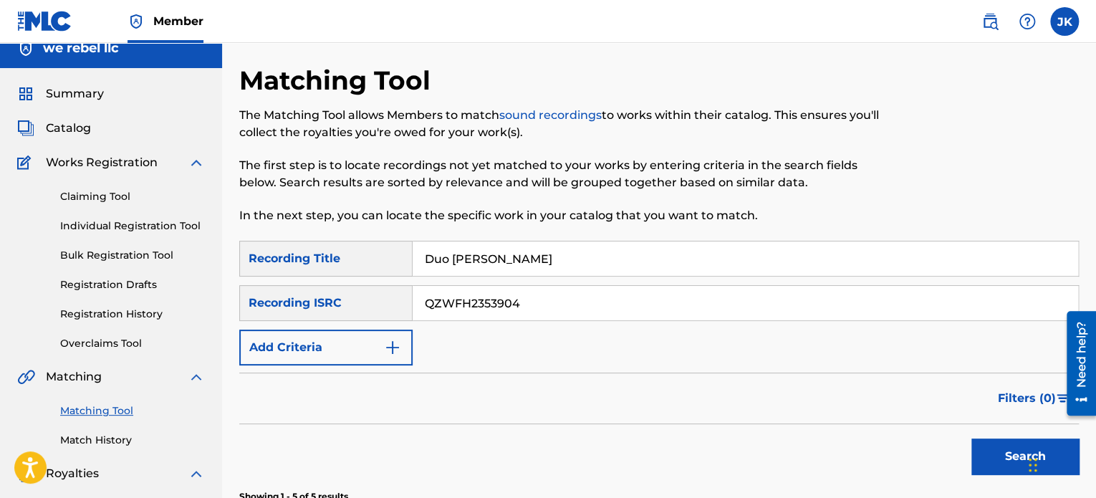
click at [482, 307] on input "QZWFH2353904" at bounding box center [746, 303] width 666 height 34
type input "QZES82410882"
click at [982, 452] on button "Search" at bounding box center [1025, 457] width 107 height 36
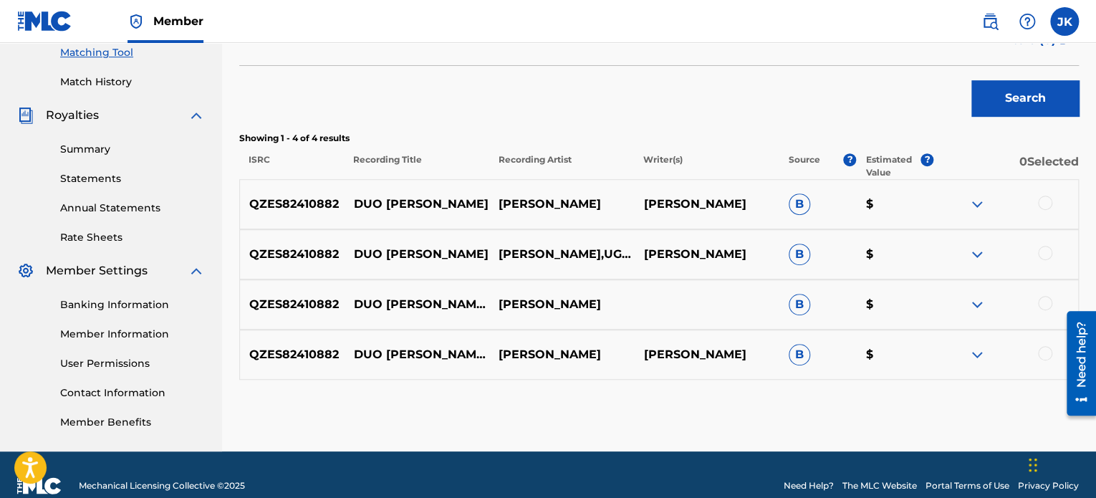
scroll to position [373, 0]
click at [1046, 203] on div at bounding box center [1045, 203] width 14 height 14
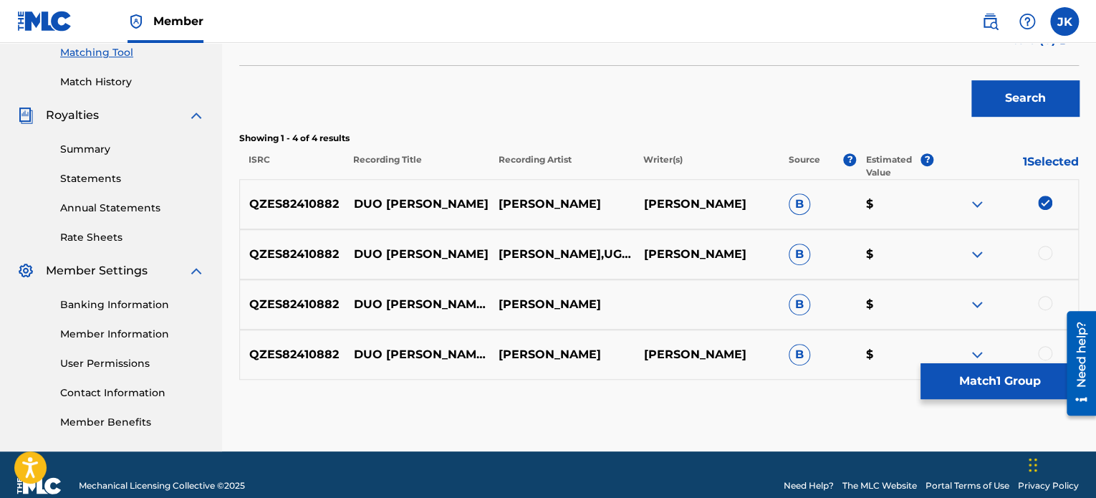
click at [1045, 249] on div at bounding box center [1045, 253] width 14 height 14
click at [1040, 302] on div at bounding box center [1045, 303] width 14 height 14
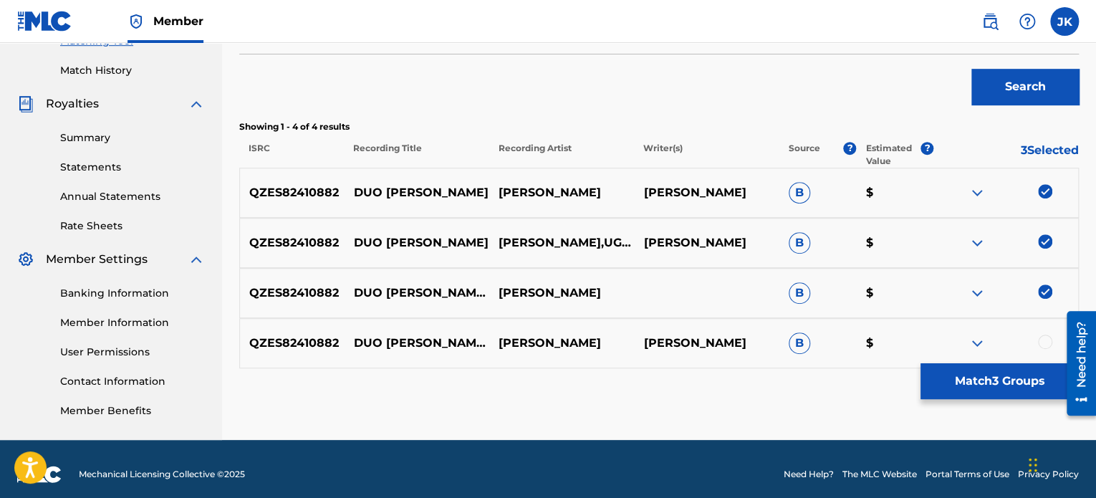
scroll to position [394, 0]
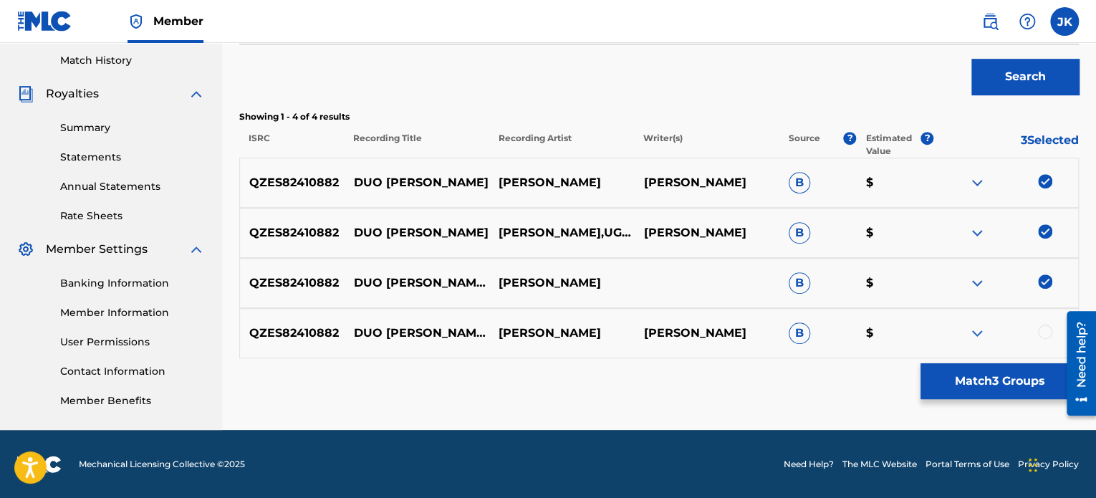
click at [1038, 330] on div at bounding box center [1045, 332] width 14 height 14
click at [1017, 375] on button "Match 4 Groups" at bounding box center [1000, 381] width 158 height 36
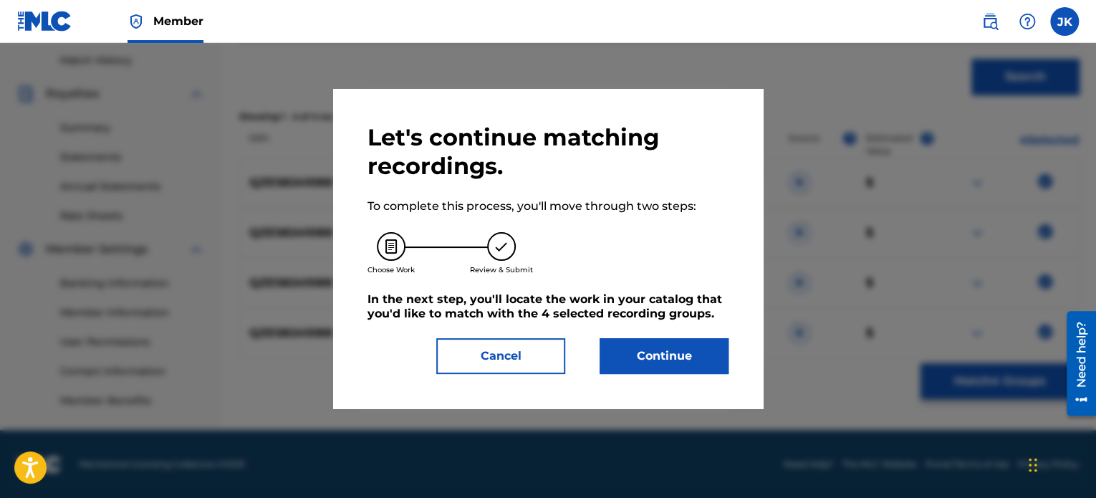
click at [714, 362] on button "Continue" at bounding box center [664, 356] width 129 height 36
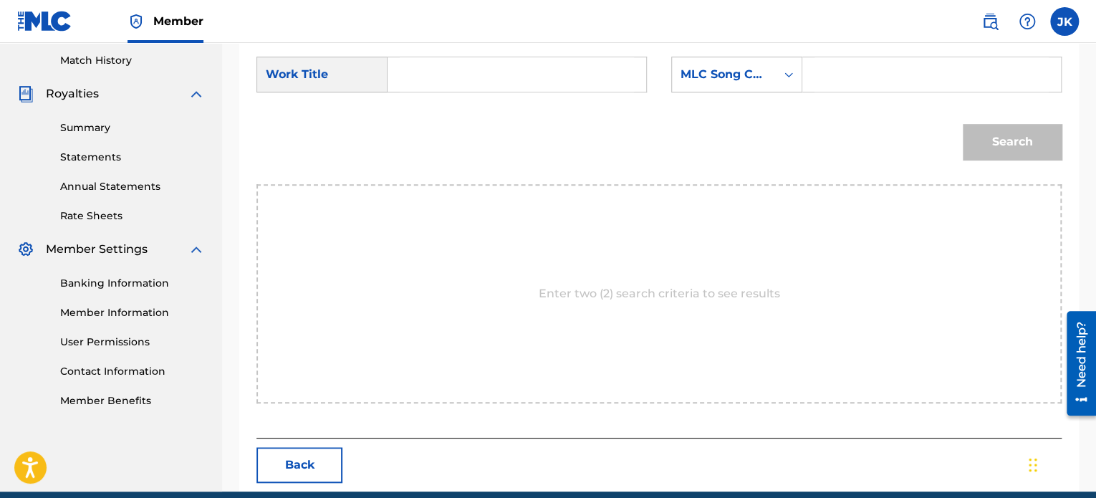
click at [426, 73] on input "Search Form" at bounding box center [517, 74] width 234 height 34
type input "Duo Maxwell"
click at [782, 78] on icon "Search Form" at bounding box center [789, 74] width 14 height 14
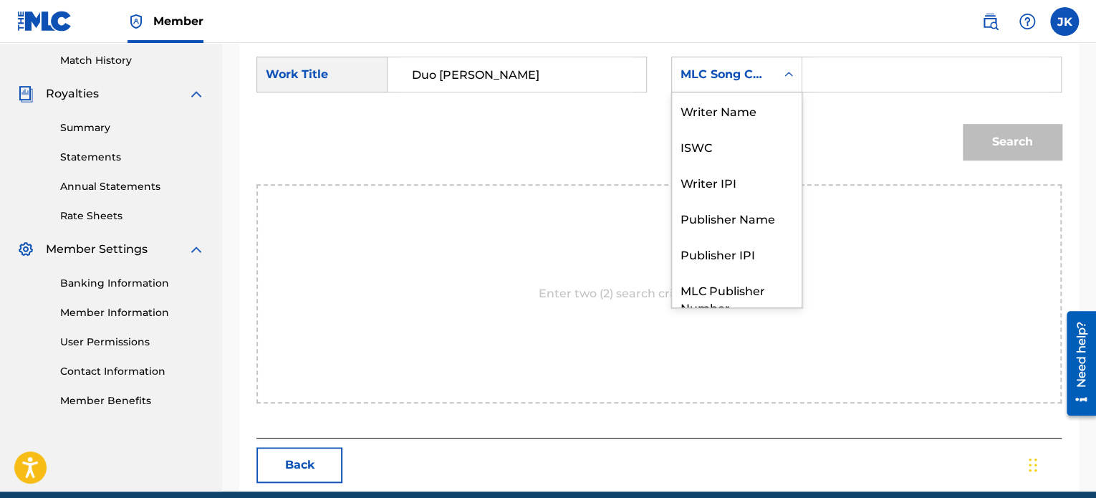
scroll to position [53, 0]
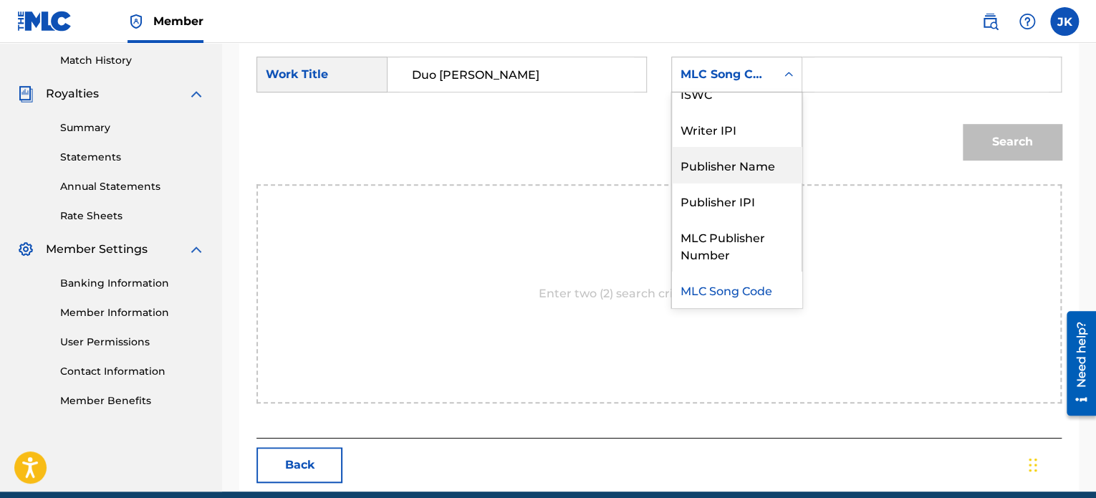
click at [762, 160] on div "Publisher Name" at bounding box center [737, 165] width 130 height 36
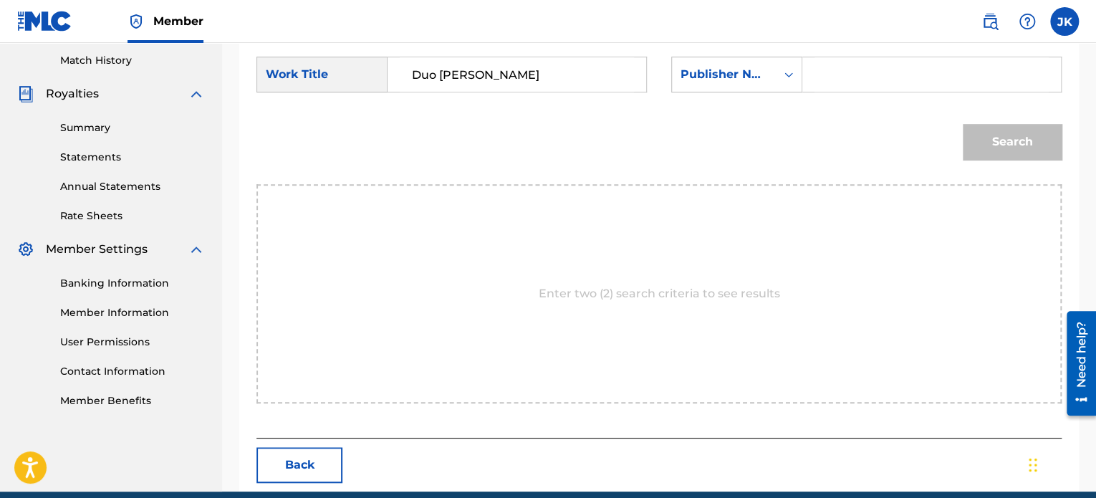
click at [850, 85] on input "Search Form" at bounding box center [932, 74] width 234 height 34
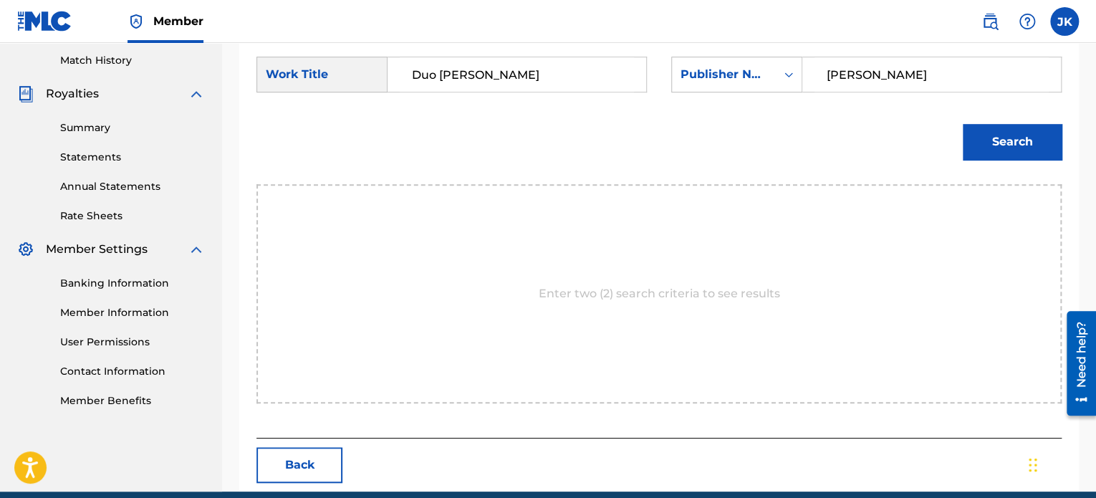
type input "edlin"
click at [997, 131] on button "Search" at bounding box center [1012, 142] width 99 height 36
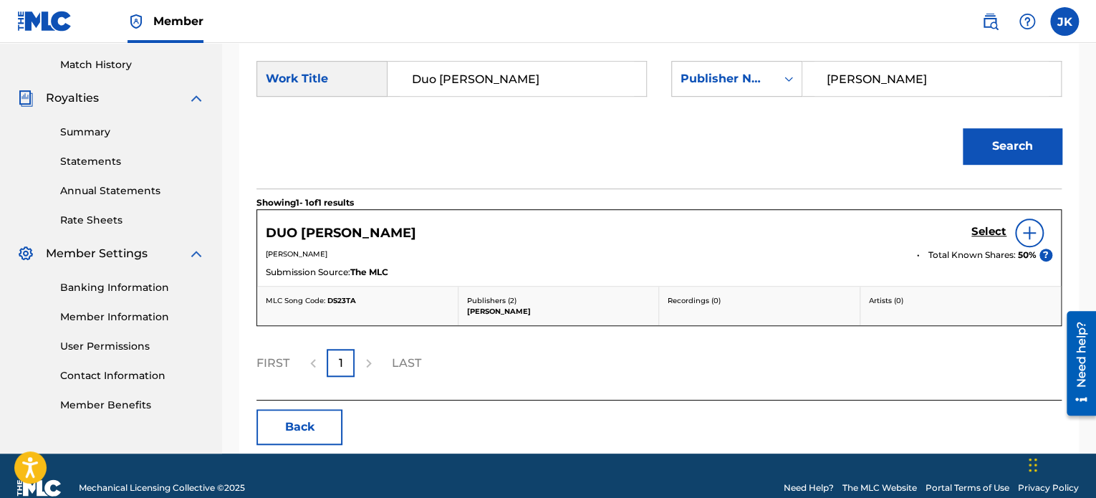
scroll to position [394, 0]
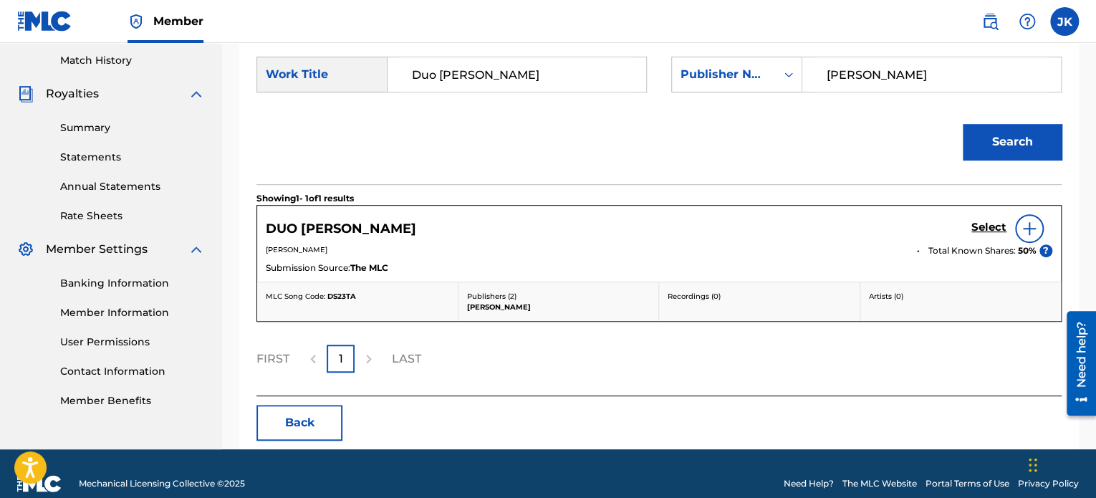
click at [1025, 231] on img at bounding box center [1029, 228] width 17 height 17
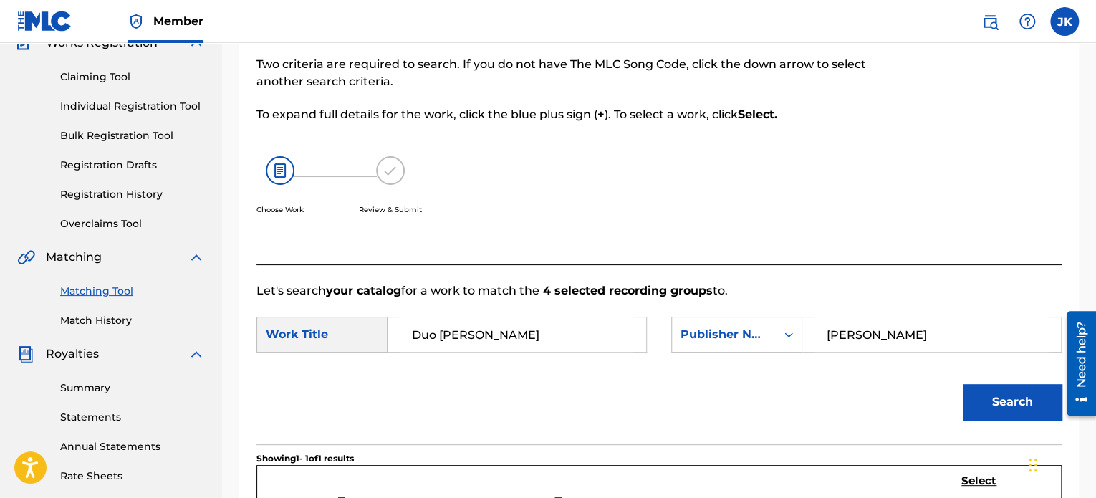
scroll to position [130, 0]
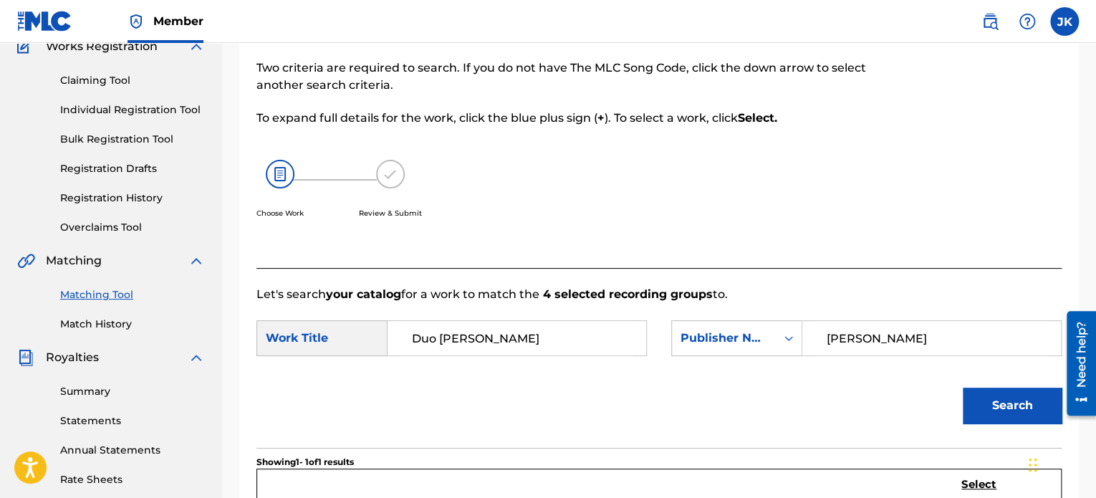
click at [100, 297] on link "Matching Tool" at bounding box center [132, 294] width 145 height 15
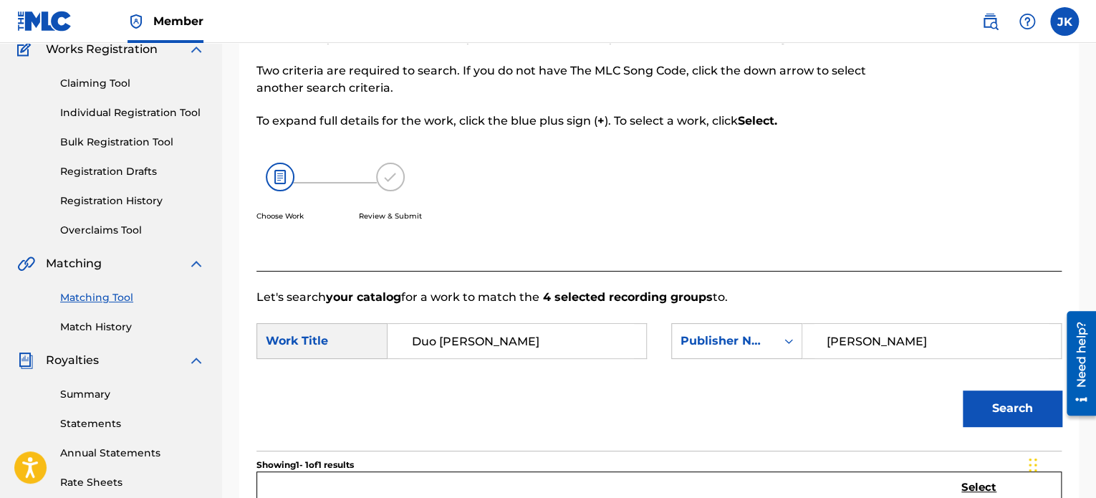
scroll to position [143, 0]
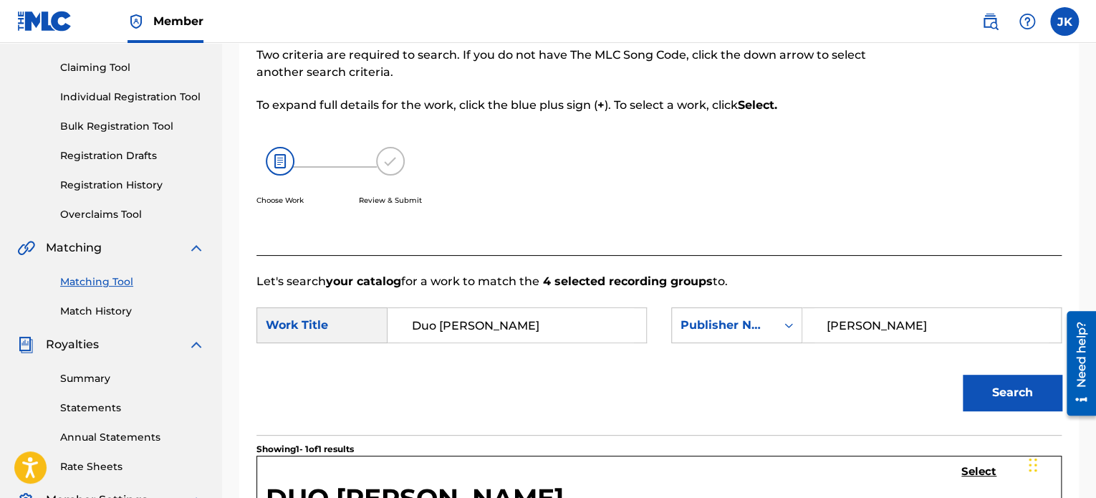
click at [110, 275] on link "Matching Tool" at bounding box center [132, 281] width 145 height 15
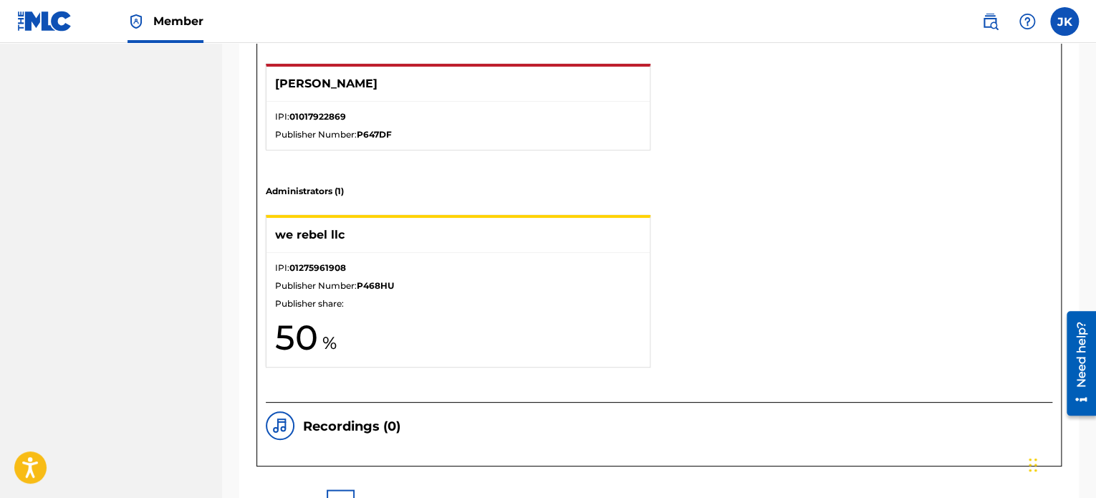
scroll to position [1205, 0]
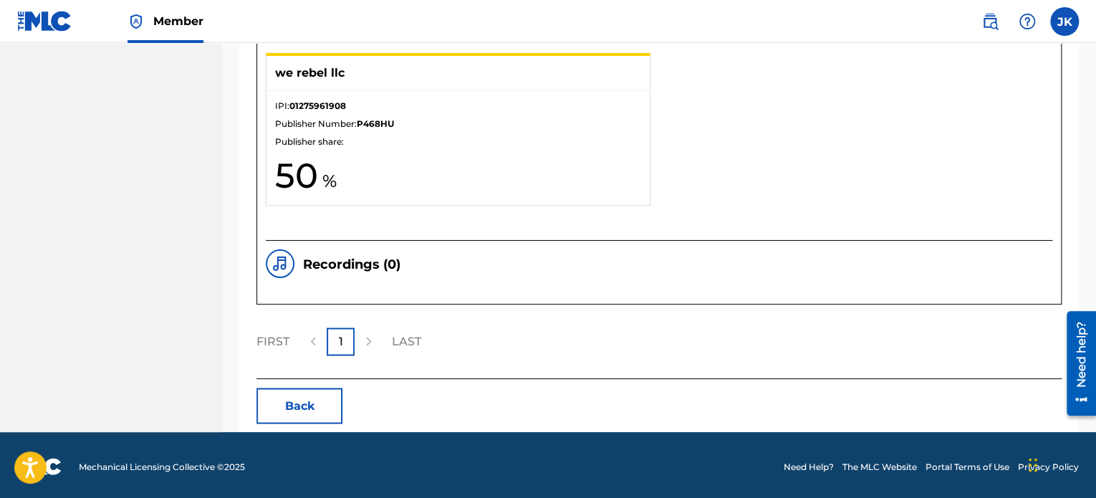
click at [312, 403] on button "Back" at bounding box center [300, 406] width 86 height 36
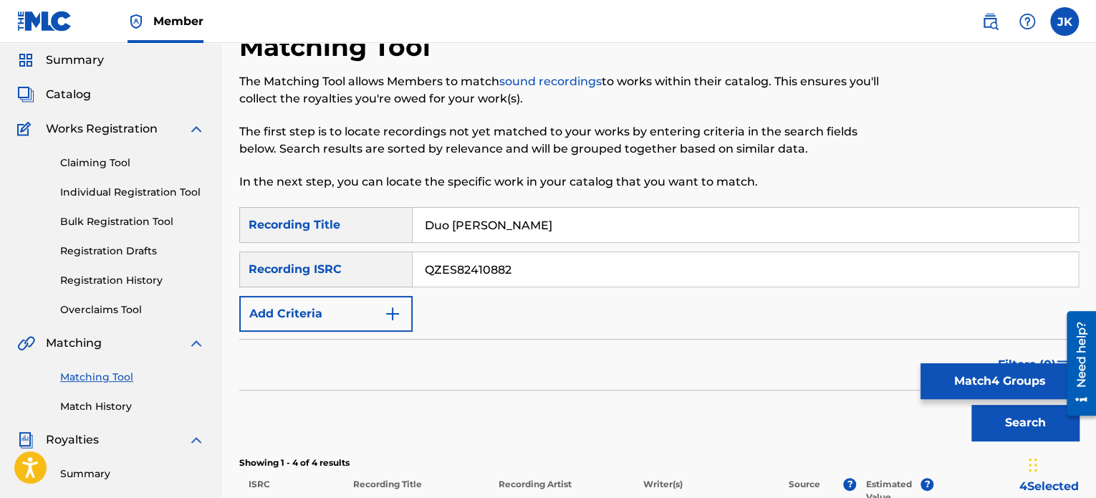
scroll to position [0, 0]
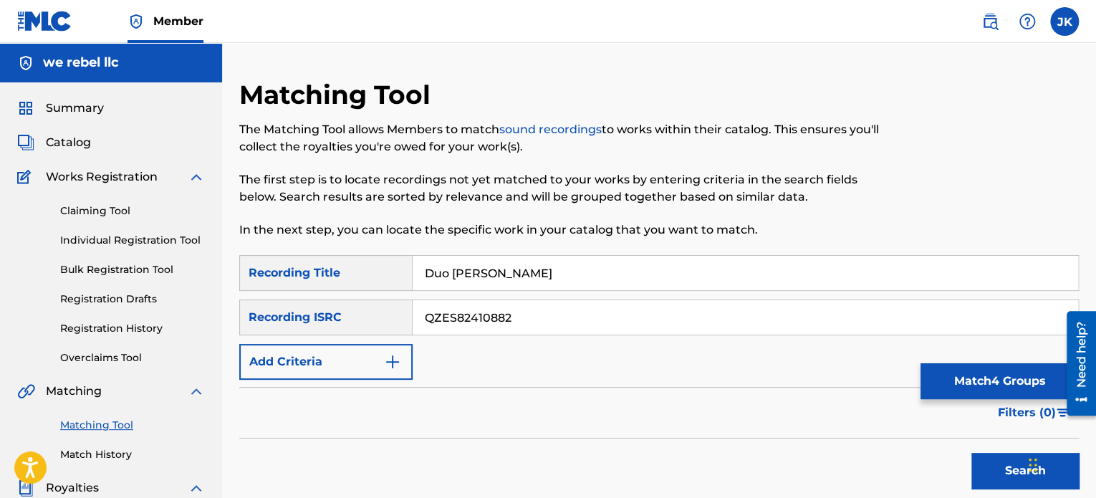
drag, startPoint x: 532, startPoint y: 271, endPoint x: 424, endPoint y: 277, distance: 108.4
click at [424, 277] on input "Duo Maxwell" at bounding box center [746, 273] width 666 height 34
type input "Direct Messages"
drag, startPoint x: 551, startPoint y: 312, endPoint x: 397, endPoint y: 323, distance: 154.5
click at [397, 323] on div "SearchWithCriteria84bec0ec-b26e-4c56-a053-7a5ff19901e7 Recording ISRC QZES82410…" at bounding box center [659, 318] width 840 height 36
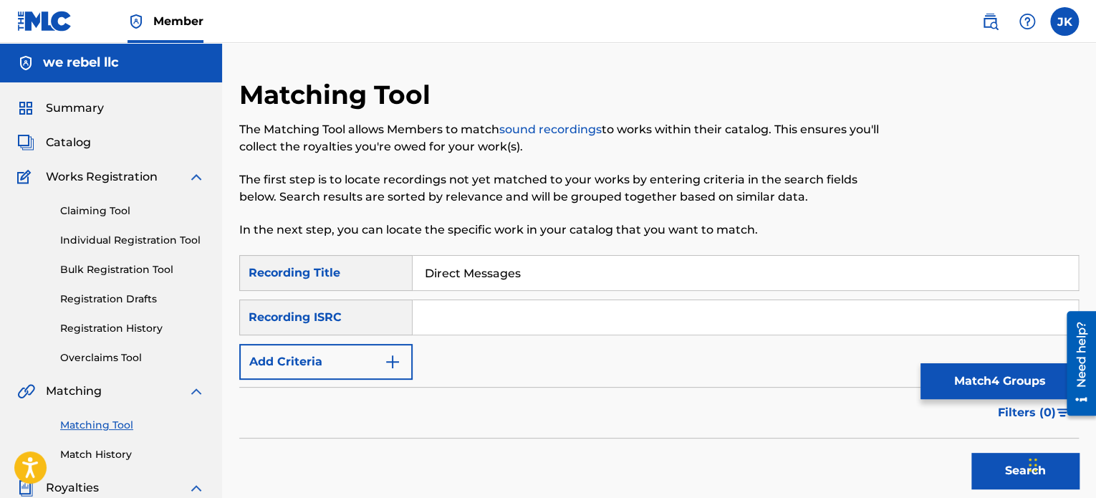
click at [468, 340] on div "SearchWithCriteria8b8d35a5-7b71-40a3-bea3-736d867e8995 Recording Title Direct M…" at bounding box center [659, 317] width 840 height 125
click at [454, 306] on input "Search Form" at bounding box center [746, 317] width 666 height 34
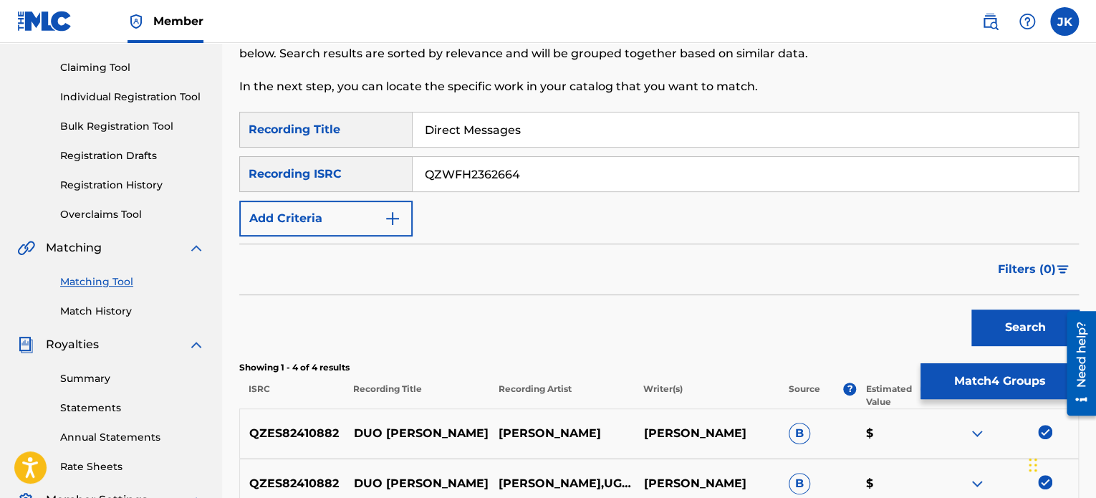
scroll to position [215, 0]
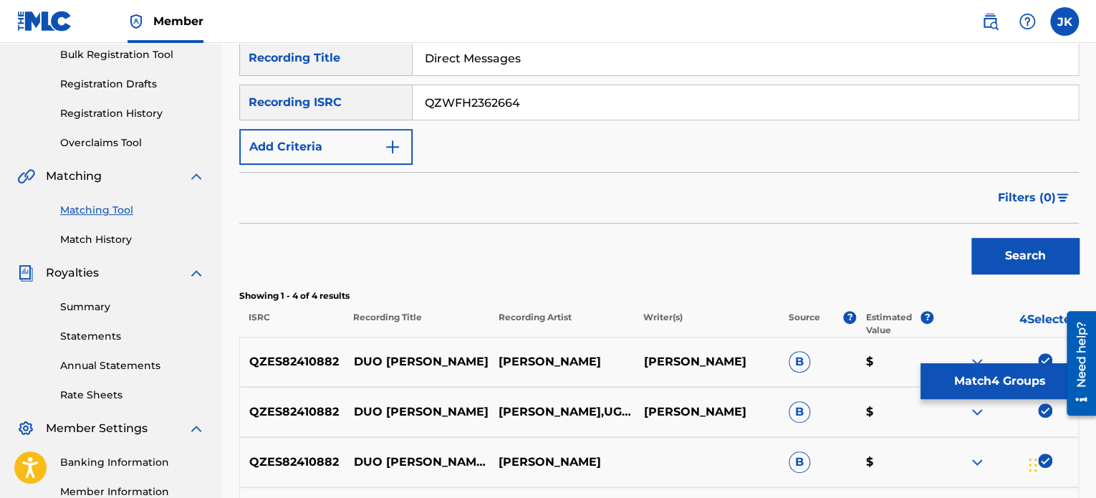
type input "QZWFH2362664"
click at [1026, 256] on button "Search" at bounding box center [1025, 256] width 107 height 36
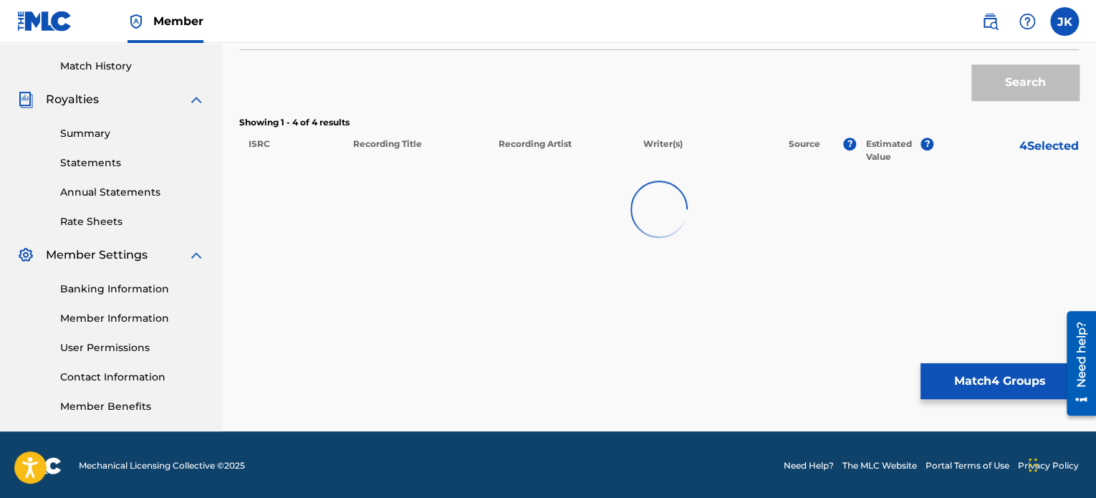
scroll to position [390, 0]
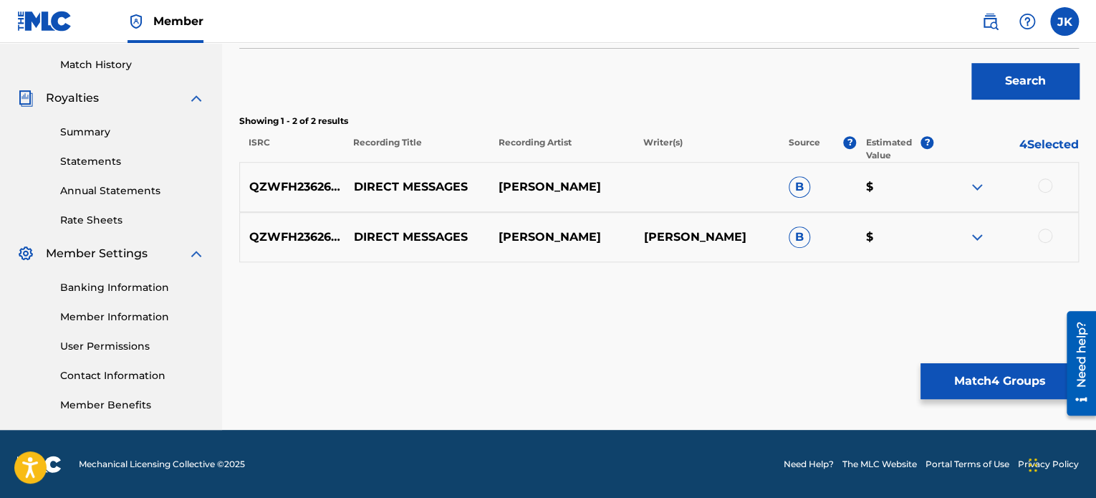
drag, startPoint x: 1025, startPoint y: 377, endPoint x: 977, endPoint y: 349, distance: 55.5
click at [977, 349] on div "Matching Tool The Matching Tool allows Members to match sound recordings to wor…" at bounding box center [659, 59] width 840 height 741
click at [1001, 373] on button "Match 4 Groups" at bounding box center [1000, 381] width 158 height 36
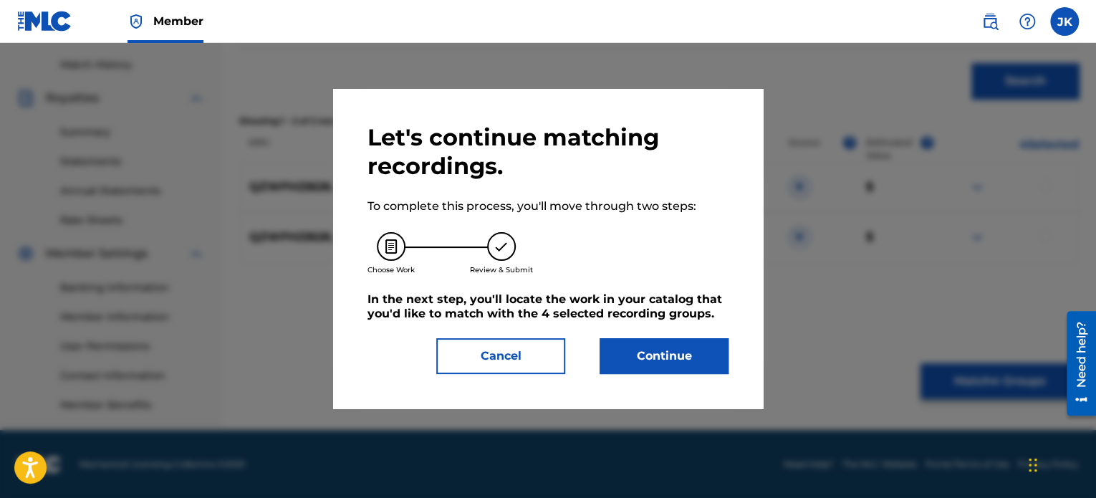
click at [501, 344] on button "Cancel" at bounding box center [500, 356] width 129 height 36
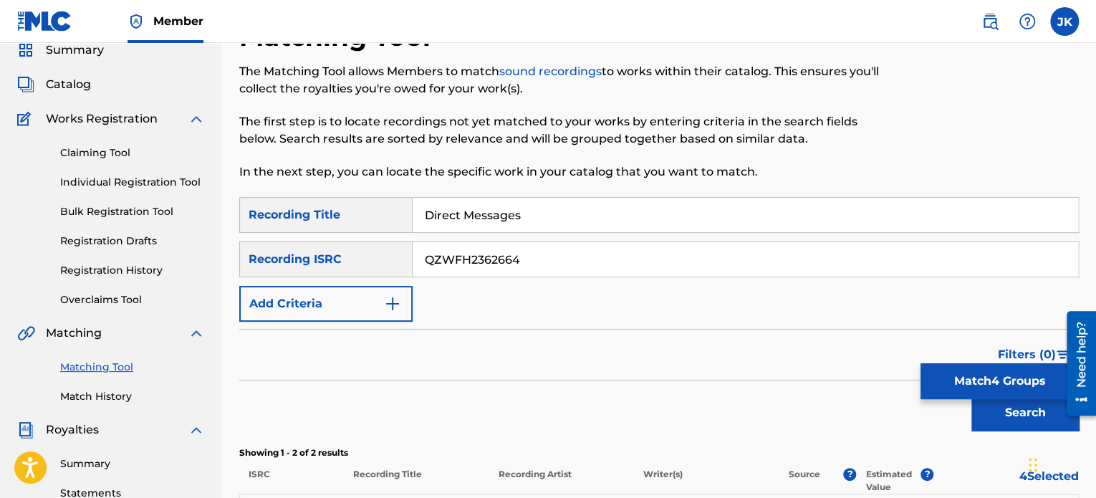
scroll to position [143, 0]
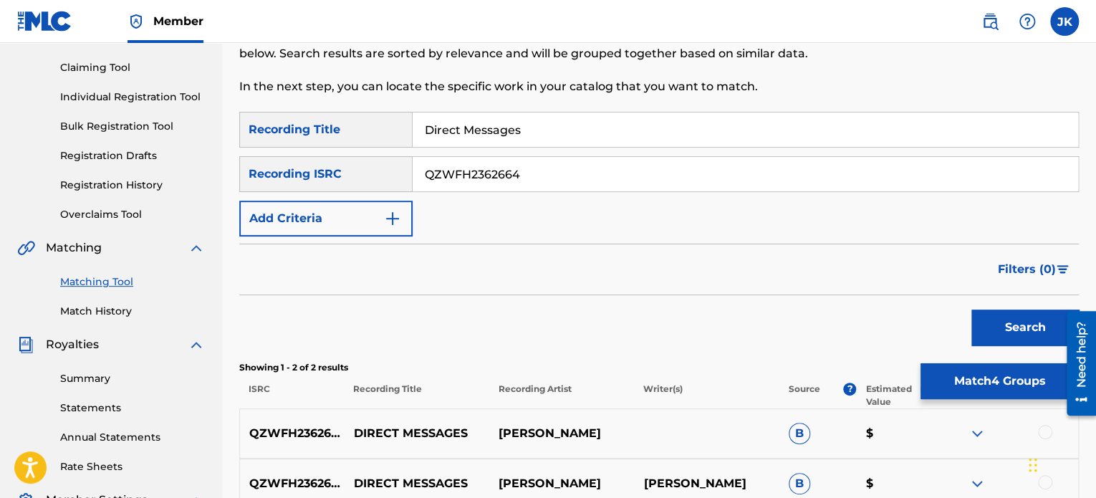
drag, startPoint x: 1032, startPoint y: 381, endPoint x: 679, endPoint y: 315, distance: 358.8
click at [679, 315] on div "Search" at bounding box center [659, 323] width 840 height 57
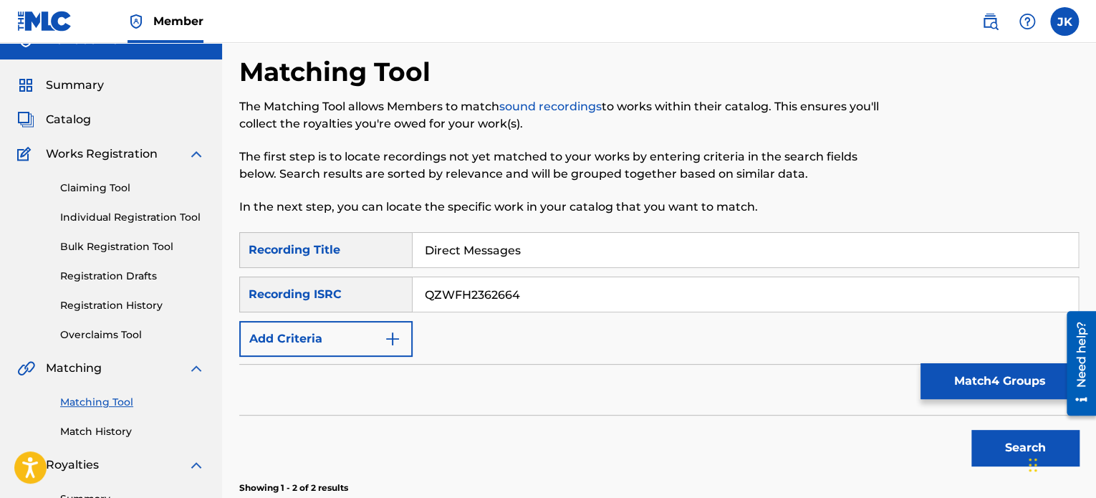
scroll to position [0, 0]
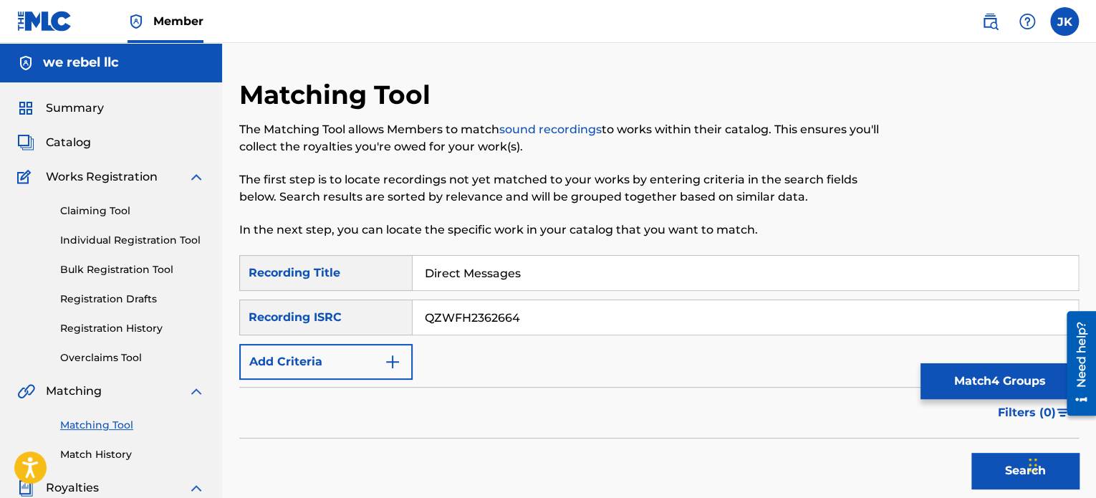
click at [992, 381] on button "Match 4 Groups" at bounding box center [1000, 381] width 158 height 36
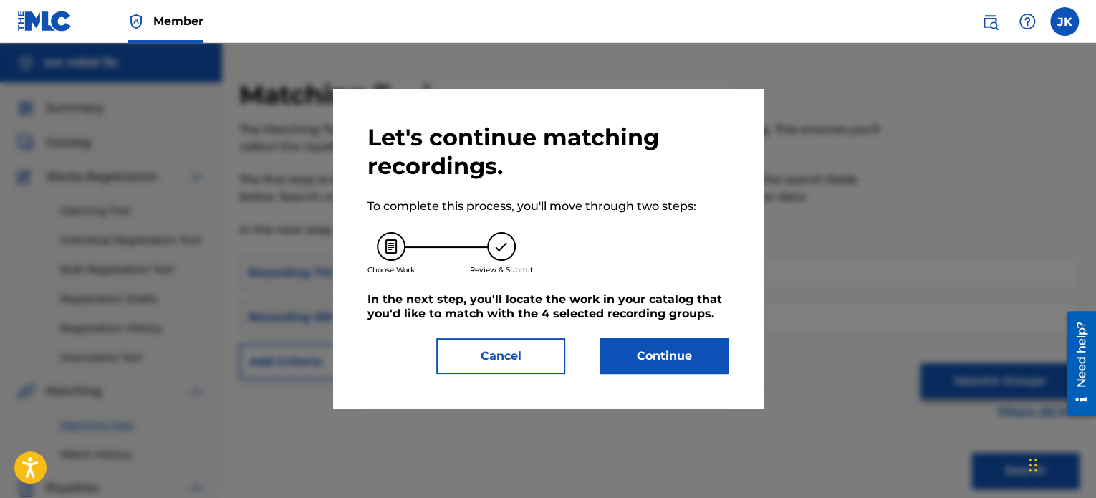
click at [539, 358] on button "Cancel" at bounding box center [500, 356] width 129 height 36
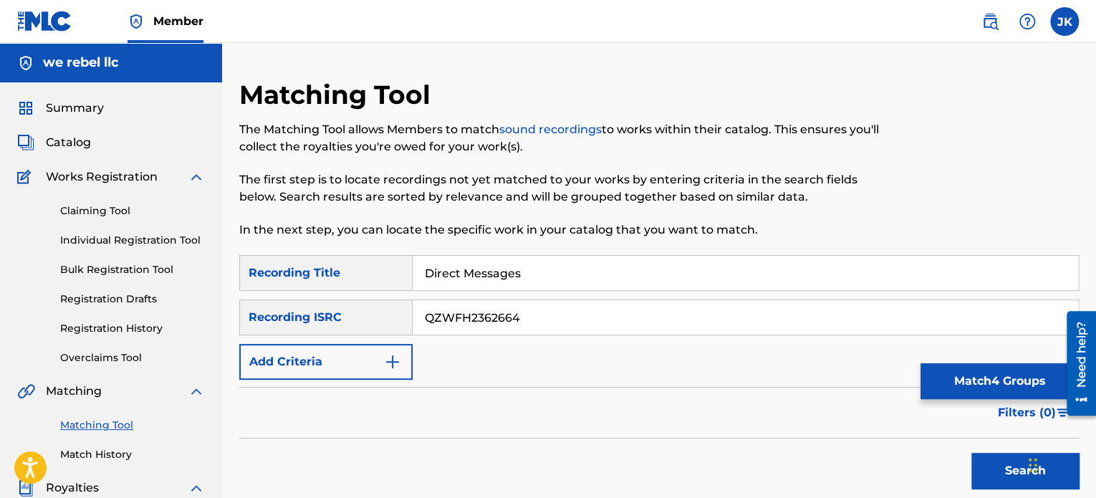
click at [539, 358] on div "SearchWithCriteria8b8d35a5-7b71-40a3-bea3-736d867e8995 Recording Title Direct M…" at bounding box center [659, 317] width 840 height 125
click at [118, 455] on link "Match History" at bounding box center [132, 454] width 145 height 15
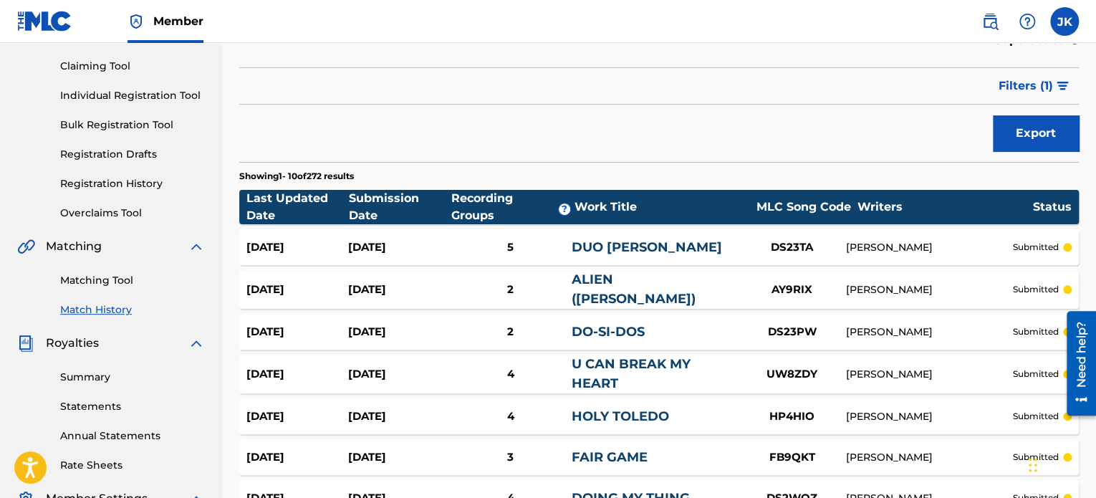
scroll to position [120, 0]
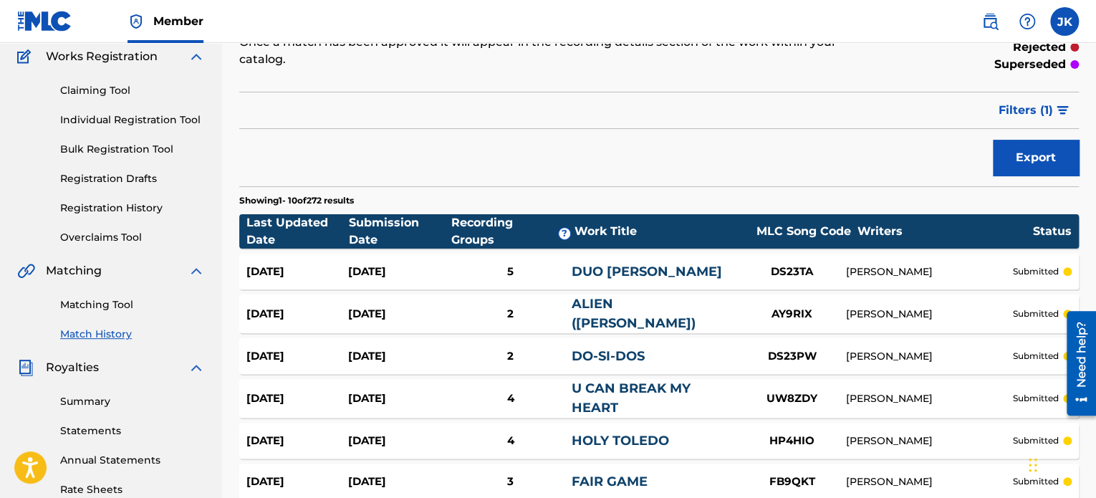
click at [109, 300] on link "Matching Tool" at bounding box center [132, 304] width 145 height 15
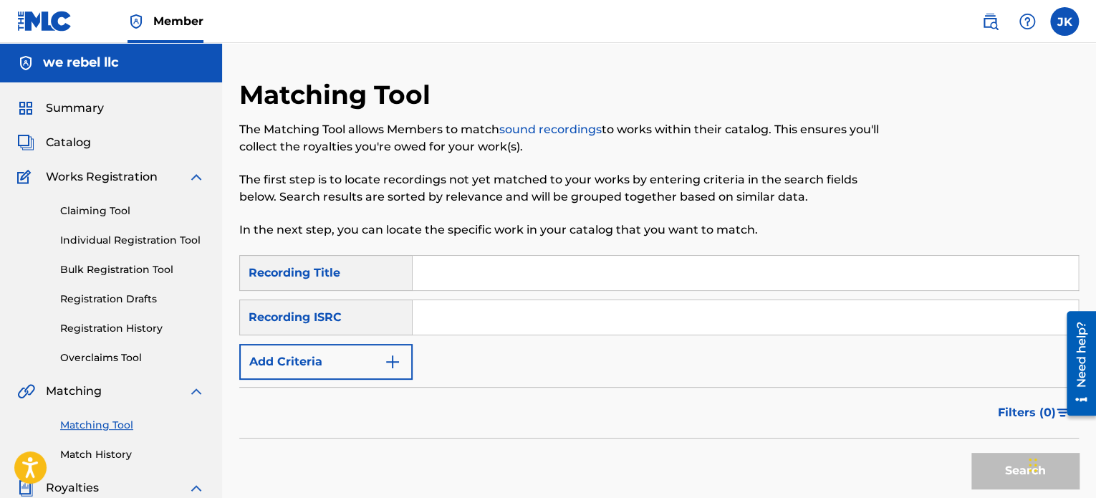
click at [461, 267] on input "Search Form" at bounding box center [746, 273] width 666 height 34
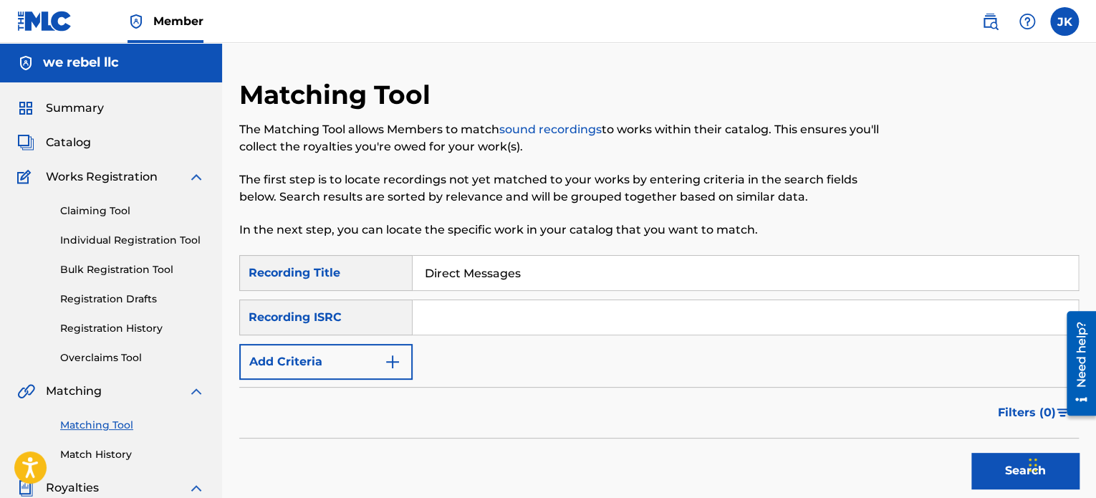
type input "Direct Messages"
click at [439, 310] on input "Search Form" at bounding box center [746, 317] width 666 height 34
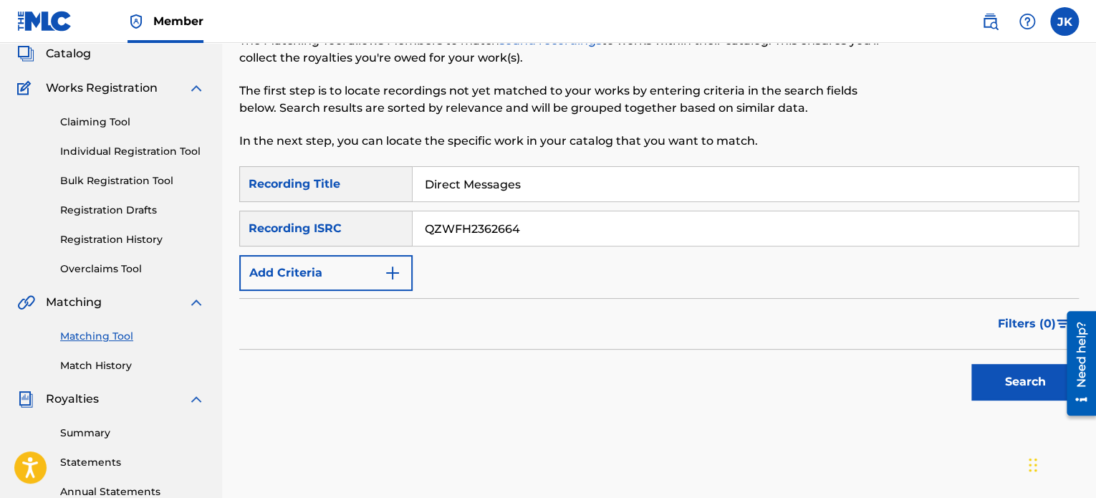
scroll to position [143, 0]
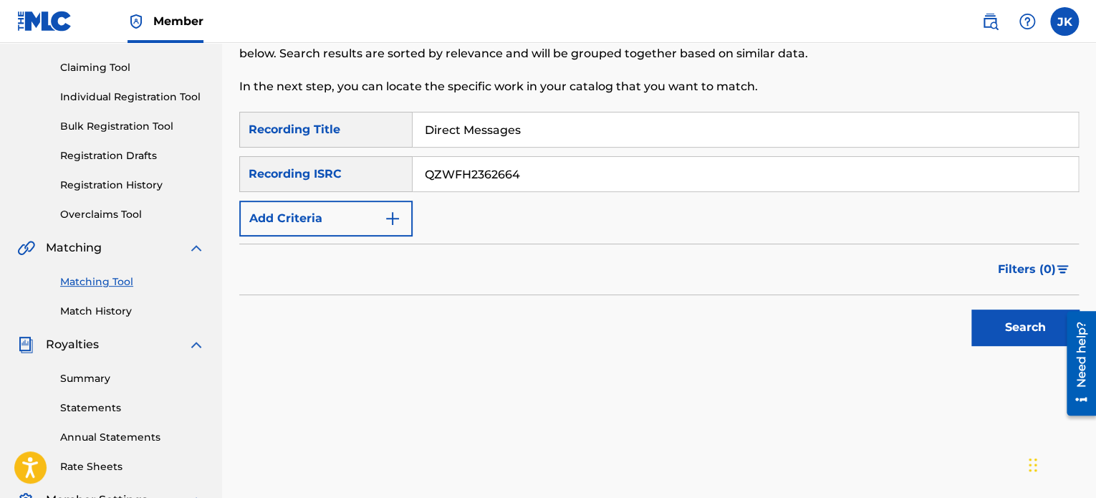
type input "QZWFH2362664"
click at [992, 330] on button "Search" at bounding box center [1025, 328] width 107 height 36
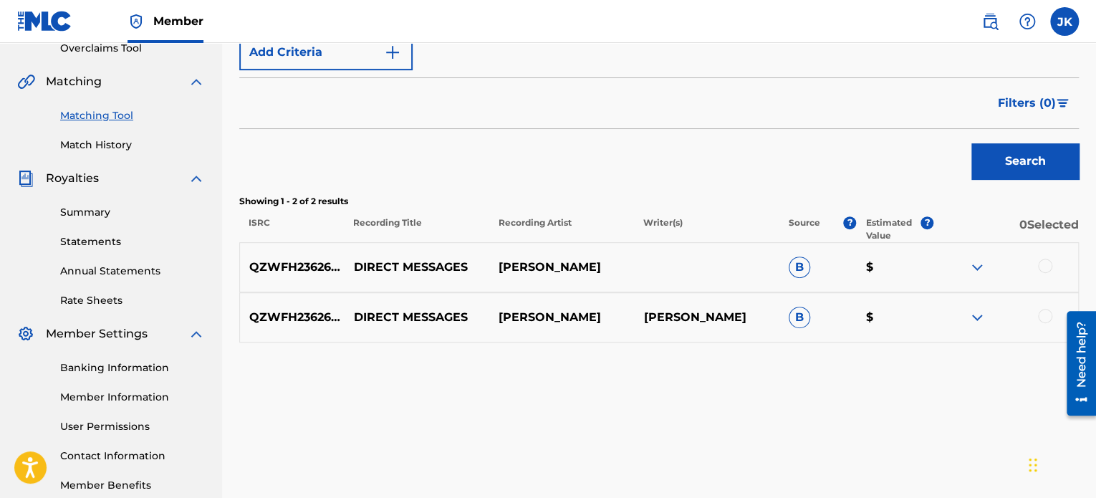
scroll to position [358, 0]
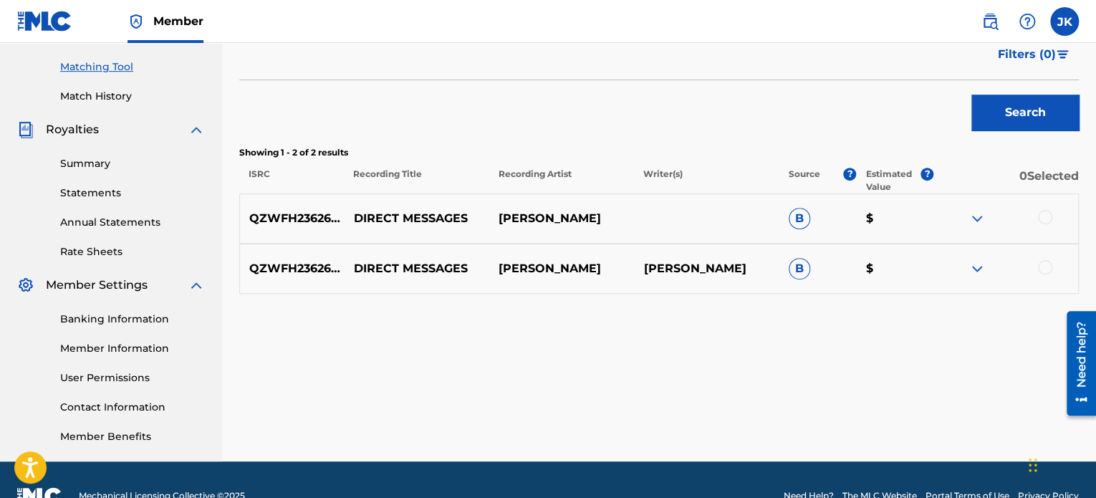
click at [1043, 220] on div at bounding box center [1045, 217] width 14 height 14
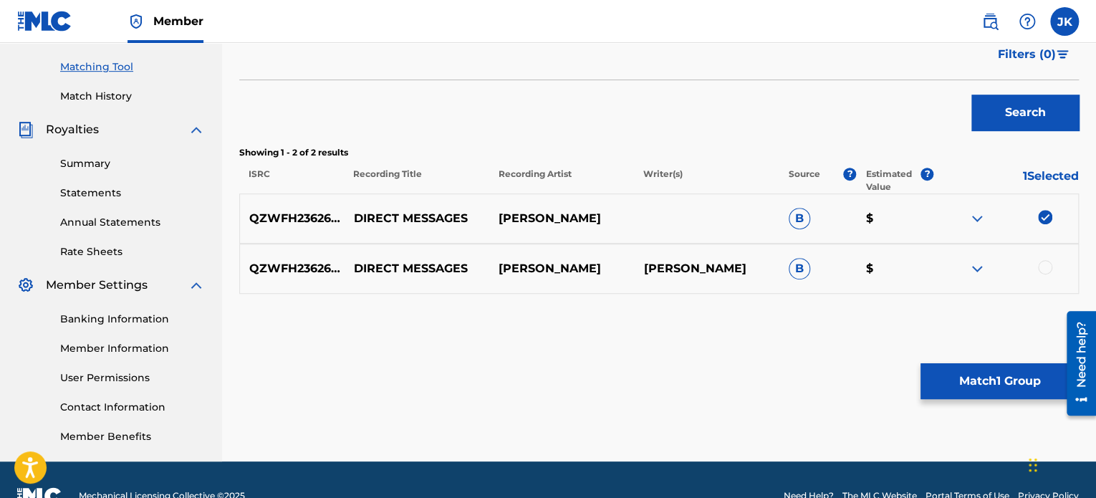
click at [1043, 267] on div at bounding box center [1045, 267] width 14 height 14
click at [1012, 374] on button "Match 2 Groups" at bounding box center [1000, 381] width 158 height 36
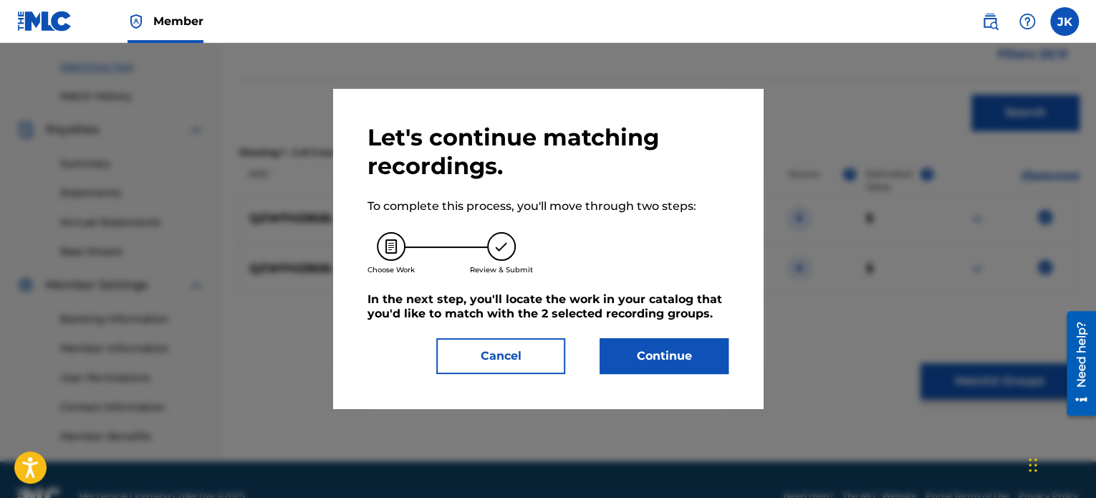
click at [702, 358] on button "Continue" at bounding box center [664, 356] width 129 height 36
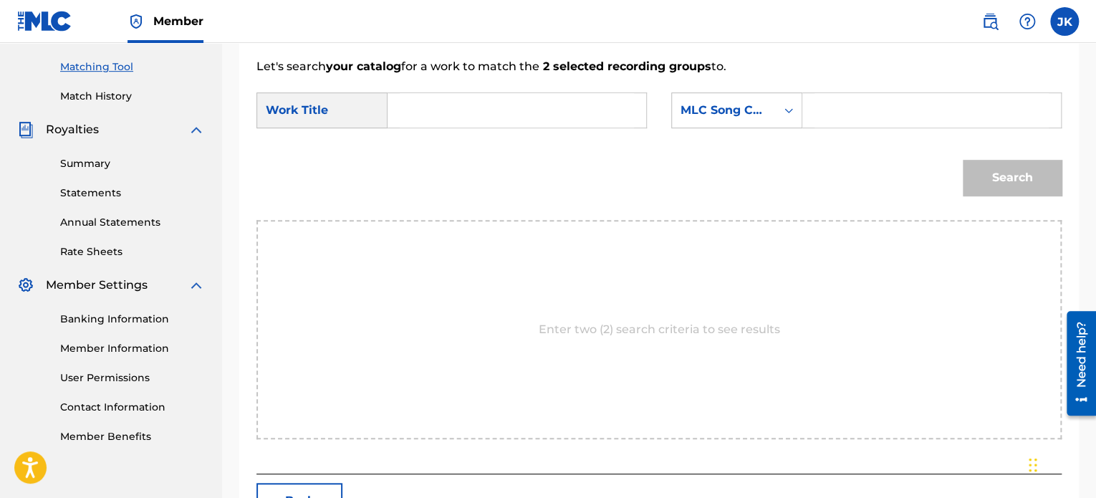
click at [525, 118] on input "Search Form" at bounding box center [517, 110] width 234 height 34
type input "Direct Messages"
click at [795, 111] on icon "Search Form" at bounding box center [789, 110] width 14 height 14
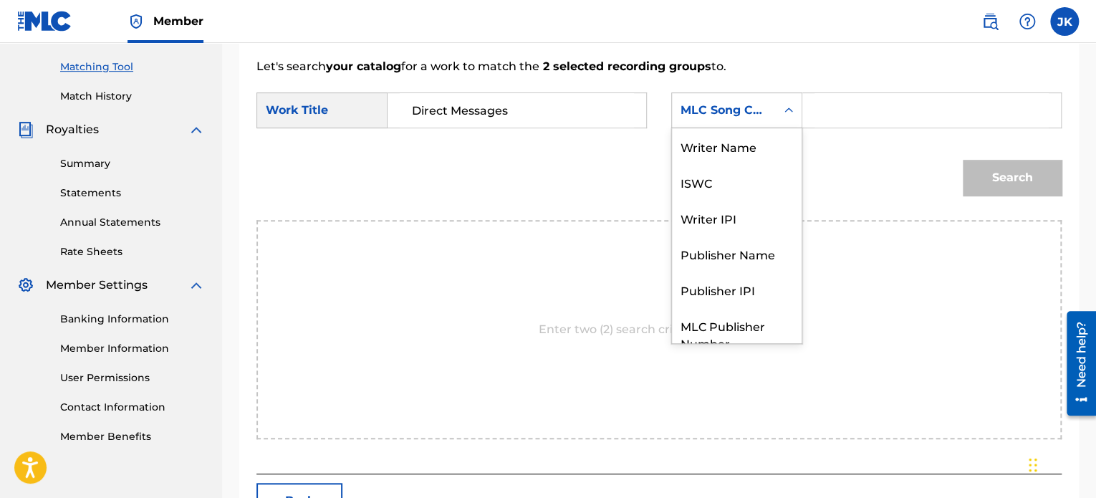
scroll to position [53, 0]
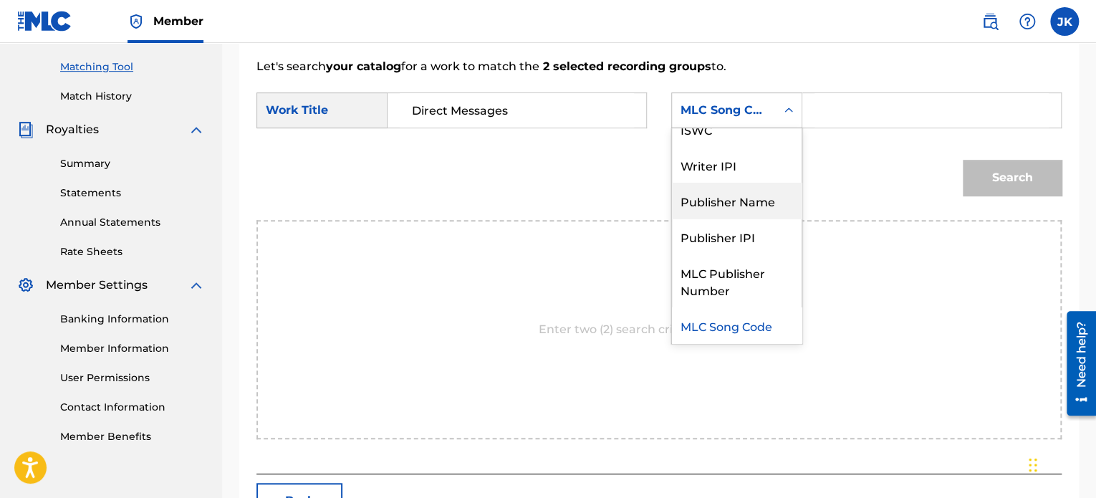
click at [759, 206] on div "Publisher Name" at bounding box center [737, 201] width 130 height 36
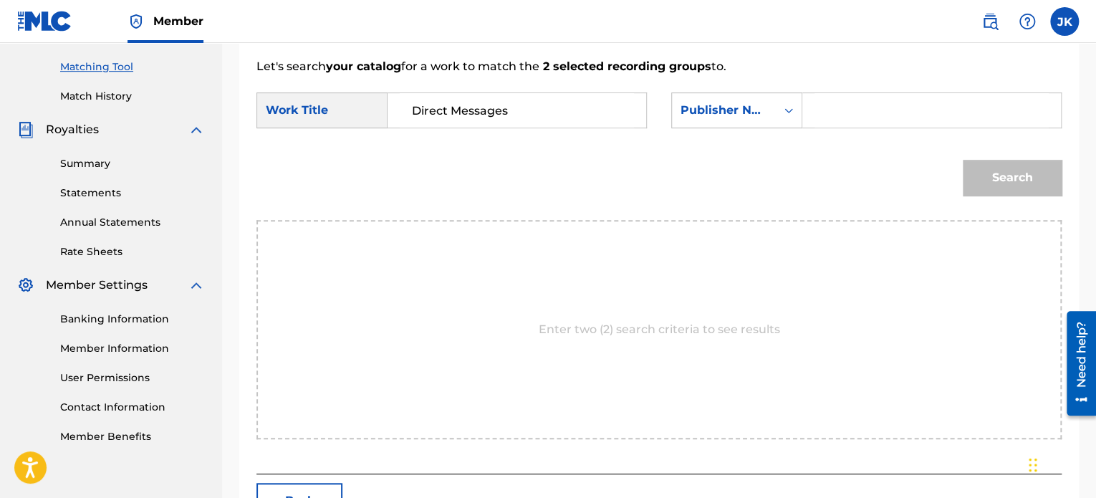
click at [833, 111] on input "Search Form" at bounding box center [932, 110] width 234 height 34
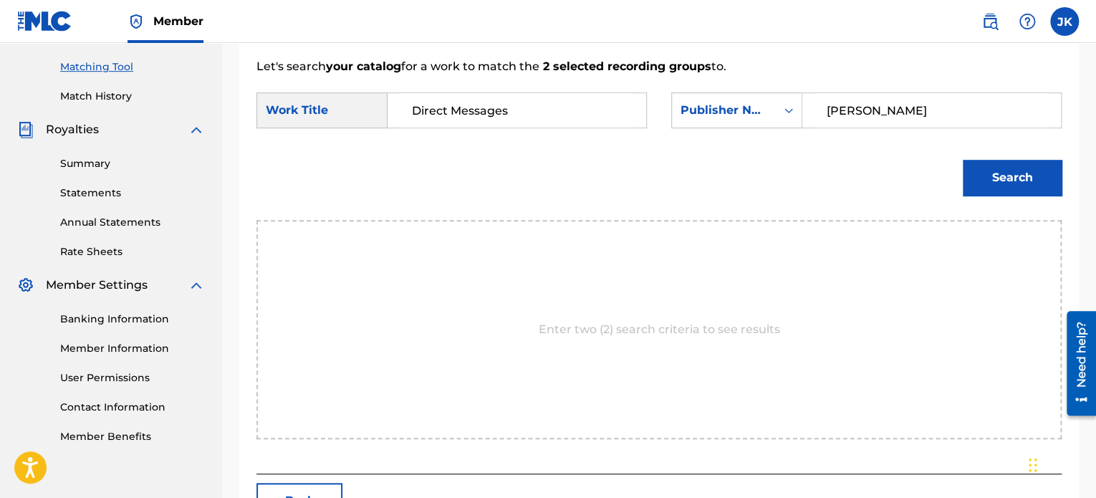
type input "edlin"
click at [1009, 181] on button "Search" at bounding box center [1012, 178] width 99 height 36
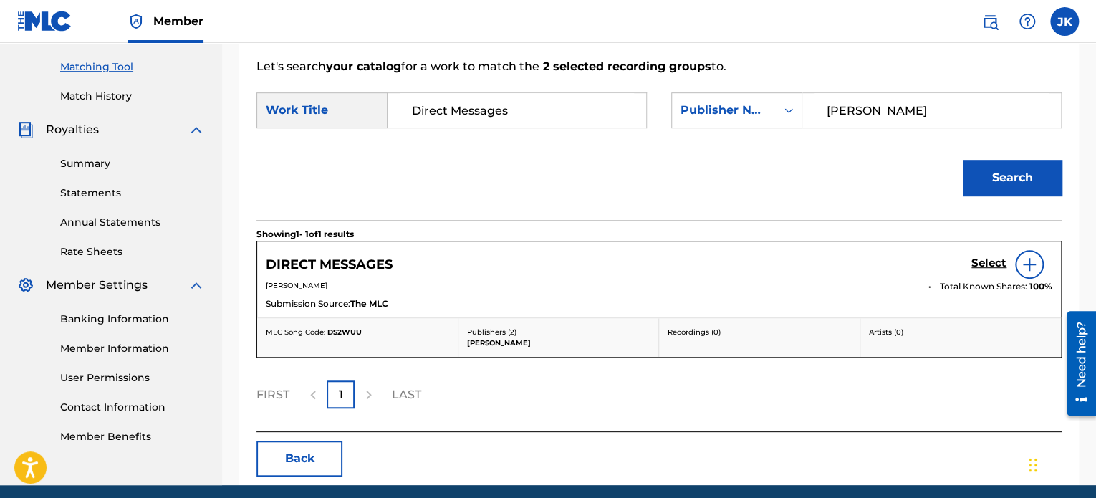
click at [1042, 272] on div at bounding box center [1029, 264] width 29 height 29
click at [1033, 257] on img at bounding box center [1029, 264] width 17 height 17
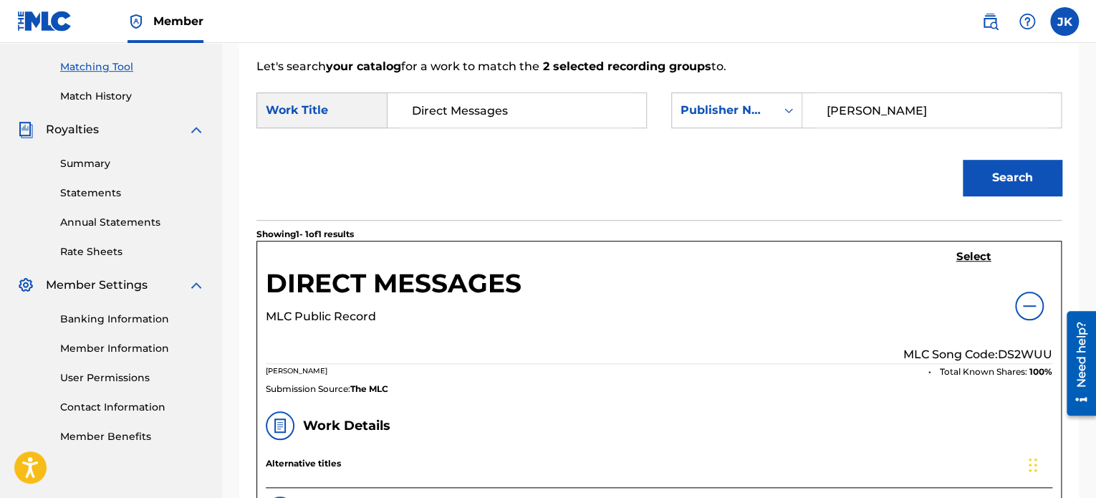
click at [1015, 349] on p "MLC Song Code: DS2WUU" at bounding box center [978, 354] width 149 height 17
click at [973, 260] on h5 "Select" at bounding box center [974, 257] width 35 height 14
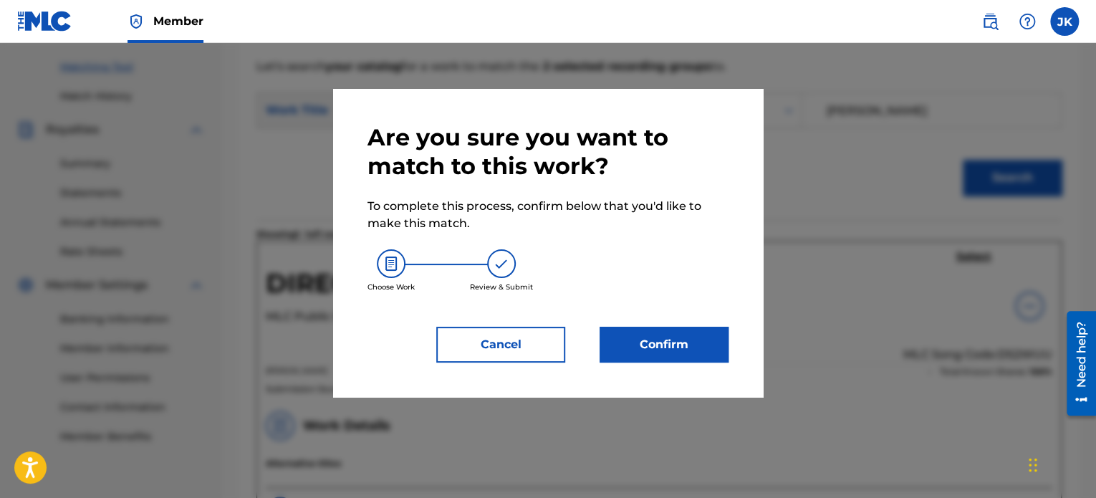
click at [689, 340] on button "Confirm" at bounding box center [664, 345] width 129 height 36
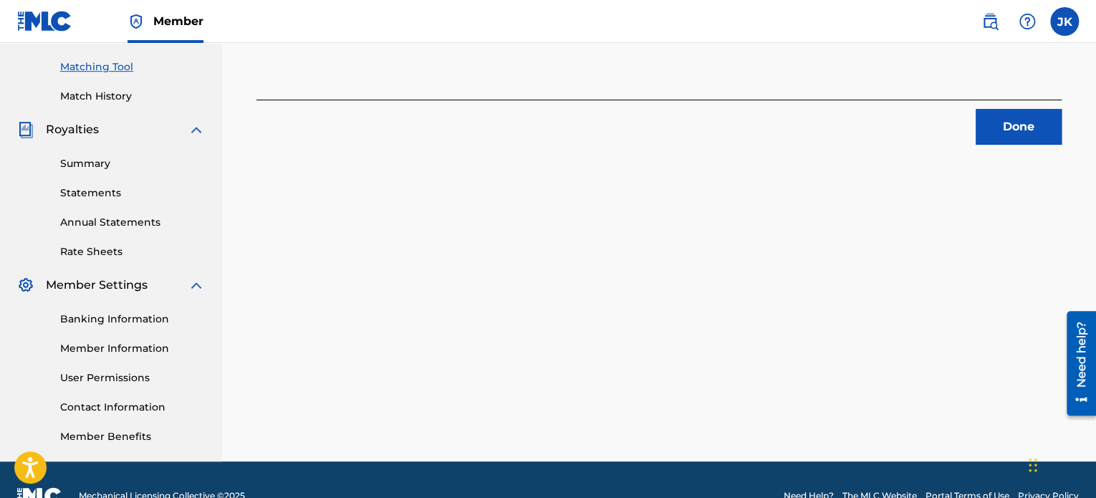
click at [1006, 129] on button "Done" at bounding box center [1019, 127] width 86 height 36
